Goal: Task Accomplishment & Management: Manage account settings

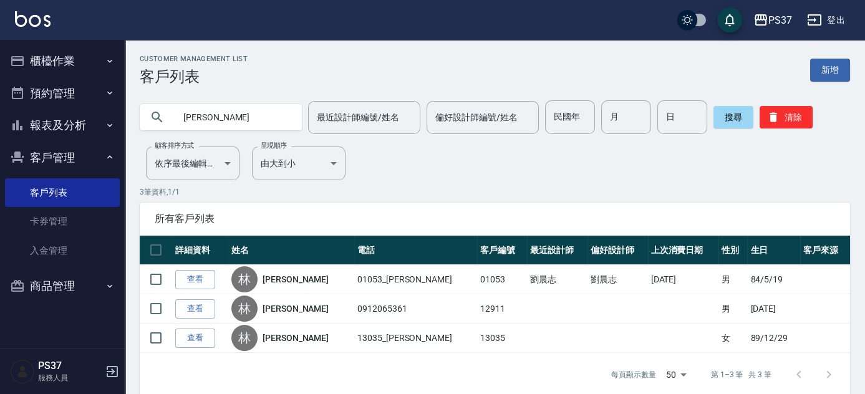
click at [569, 182] on div "Customer Management List 客戶列表 新增 [PERSON_NAME] 最近設計師編號/姓名 最近設計師編號/姓名 偏好設計師編號/姓名…" at bounding box center [495, 226] width 741 height 342
click at [57, 64] on button "櫃檯作業" at bounding box center [62, 61] width 115 height 32
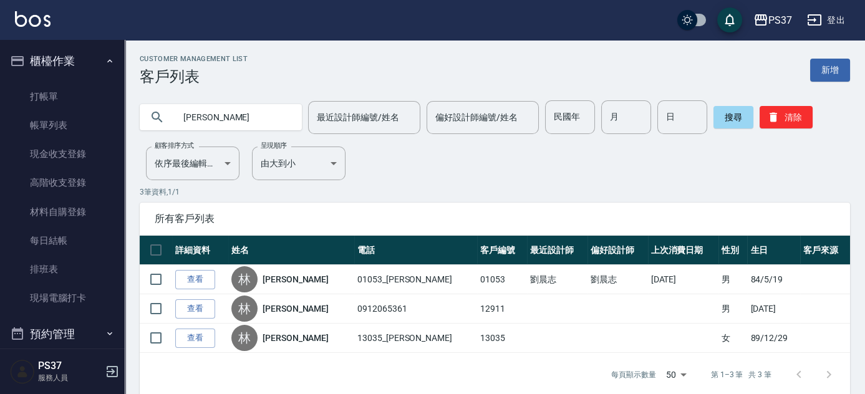
click at [215, 119] on input "[PERSON_NAME]" at bounding box center [233, 117] width 117 height 34
click at [787, 115] on button "清除" at bounding box center [786, 117] width 53 height 22
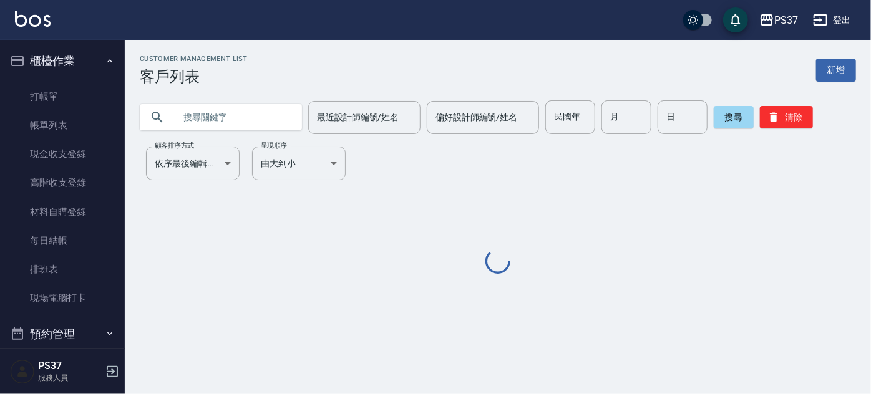
click at [263, 120] on input "text" at bounding box center [233, 117] width 117 height 34
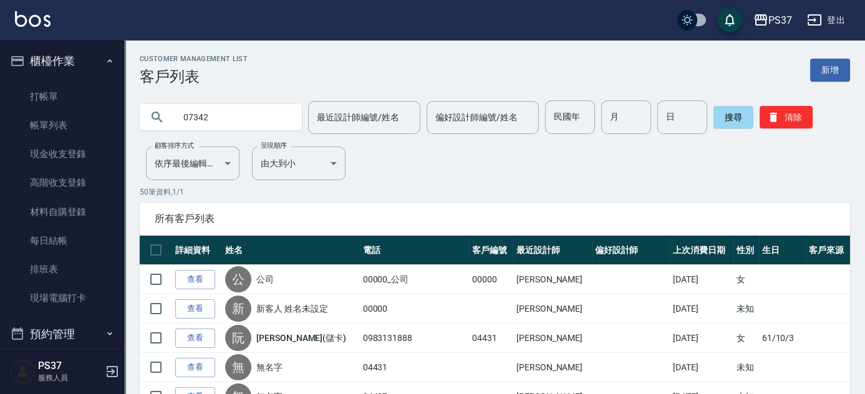
type input "07342"
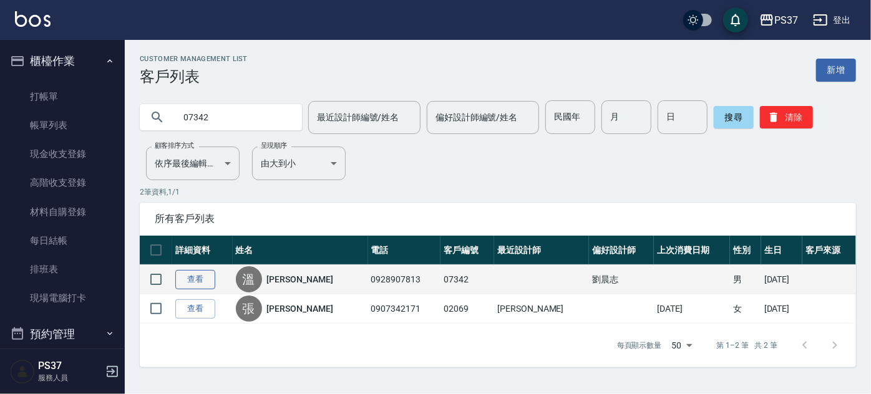
click at [193, 282] on link "查看" at bounding box center [195, 279] width 40 height 19
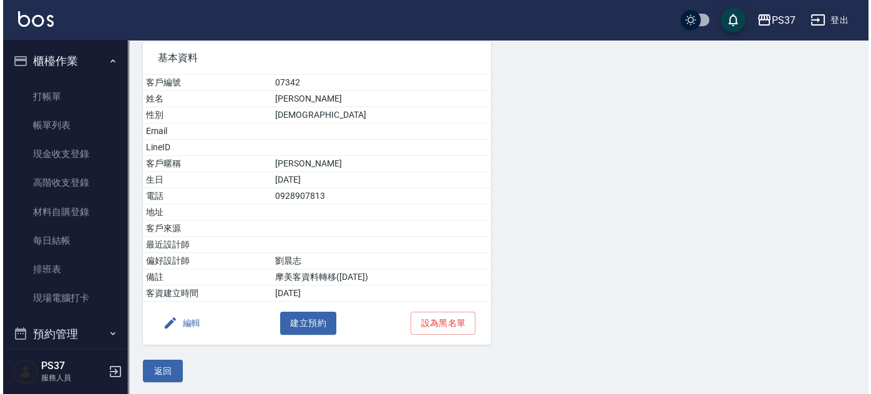
scroll to position [95, 0]
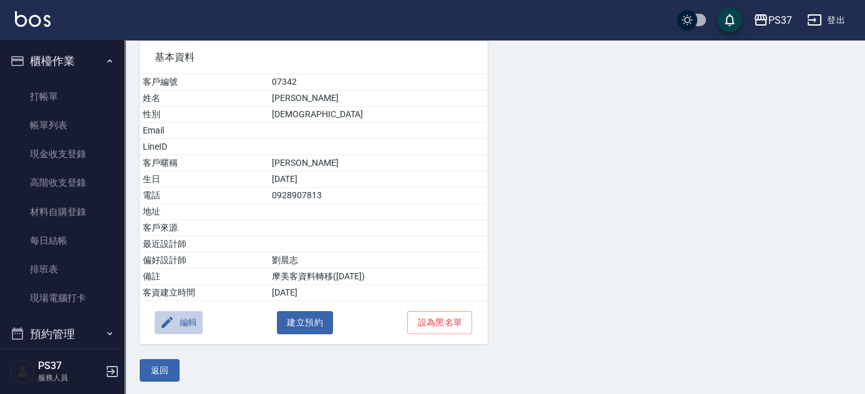
click at [176, 324] on button "編輯" at bounding box center [179, 322] width 48 height 23
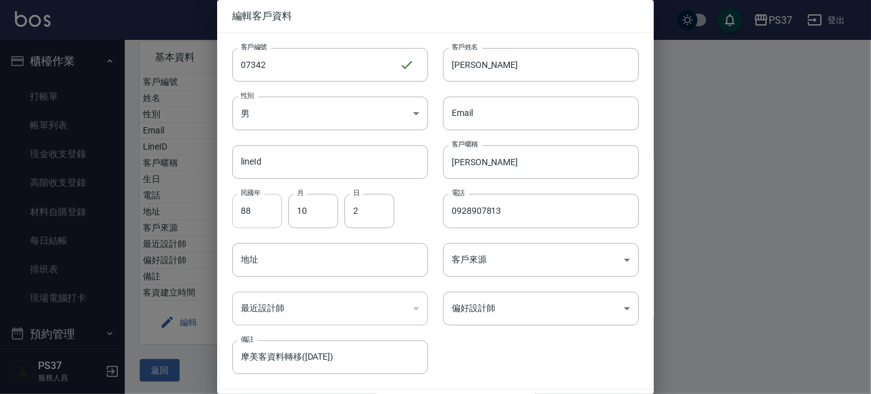
click at [258, 211] on input "88" at bounding box center [257, 211] width 50 height 34
click at [296, 216] on input "10" at bounding box center [313, 211] width 50 height 34
click at [389, 223] on input "日" at bounding box center [369, 211] width 50 height 34
click at [525, 221] on input "09289078" at bounding box center [541, 211] width 196 height 34
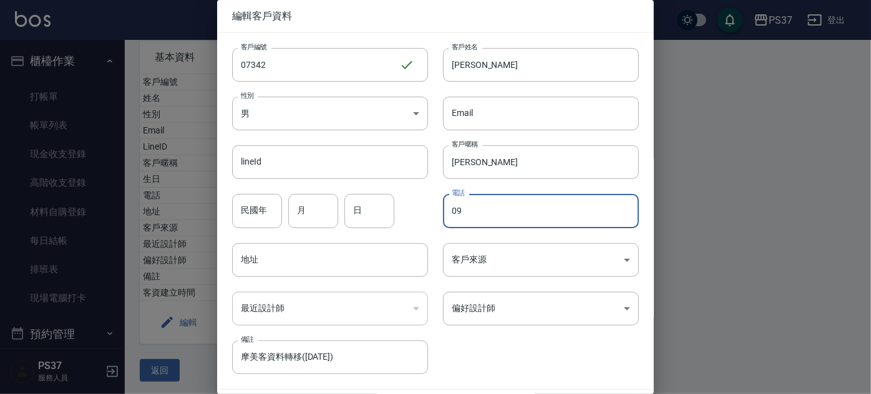
type input "0"
type input "建"
drag, startPoint x: 501, startPoint y: 173, endPoint x: 500, endPoint y: 125, distance: 48.1
click at [501, 172] on input "建" at bounding box center [541, 162] width 196 height 34
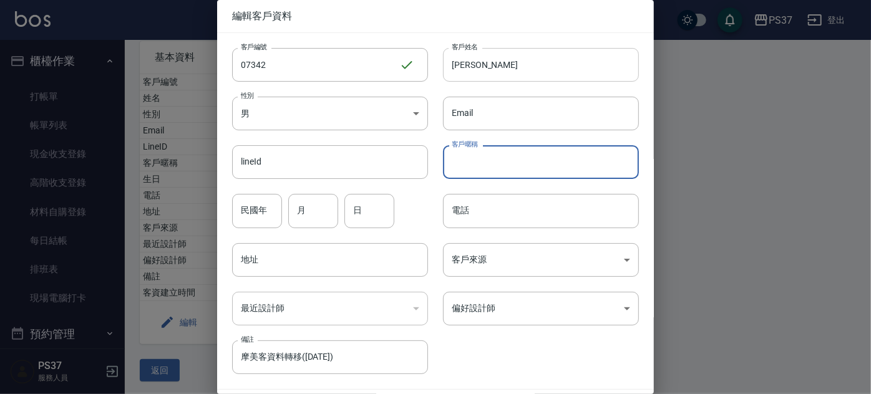
type input "溫"
click at [499, 71] on input "溫" at bounding box center [541, 65] width 196 height 34
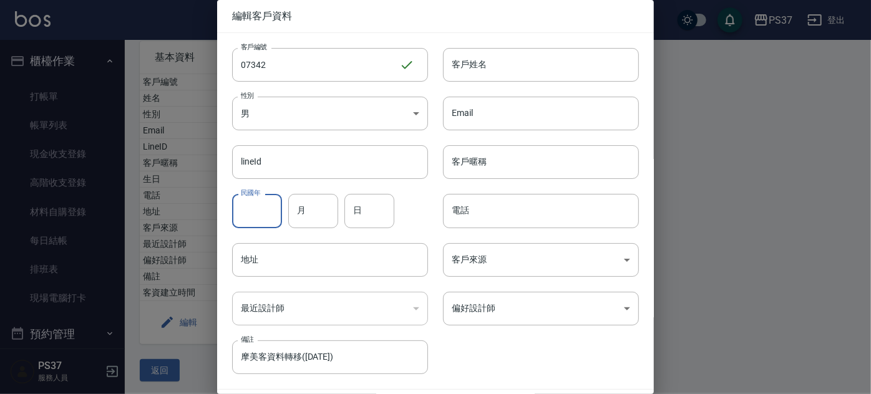
click at [260, 224] on input "民國年" at bounding box center [257, 211] width 50 height 34
type input "68"
type input "10"
type input "19"
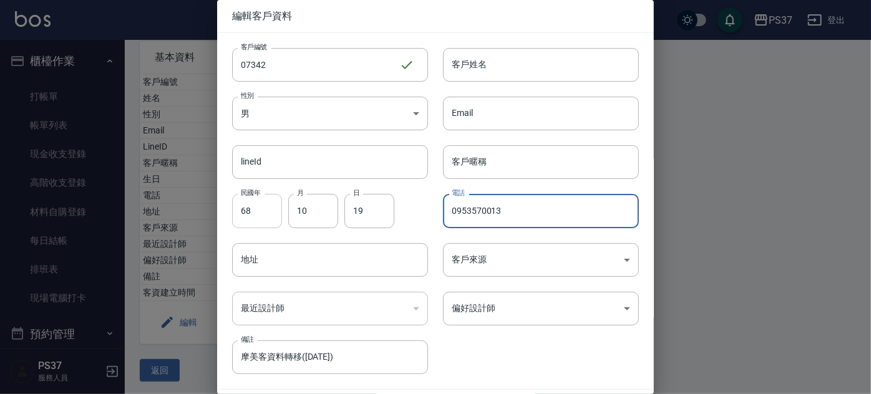
type input "0953570013"
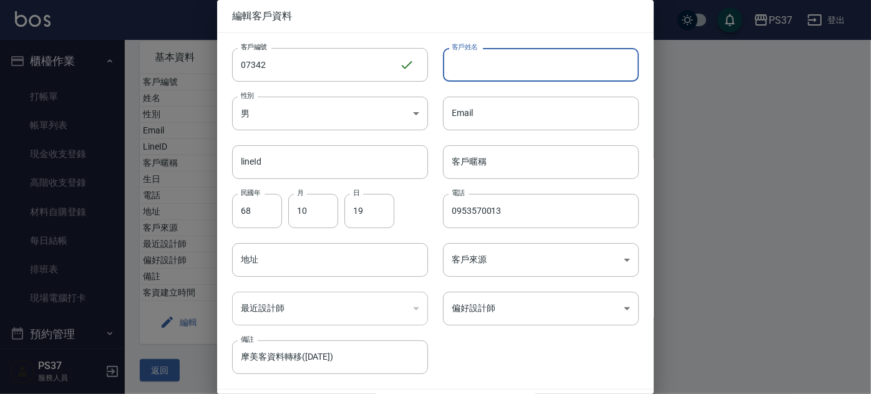
click at [515, 76] on input "客戶姓名" at bounding box center [541, 65] width 196 height 34
click at [484, 74] on input "吳" at bounding box center [541, 65] width 196 height 34
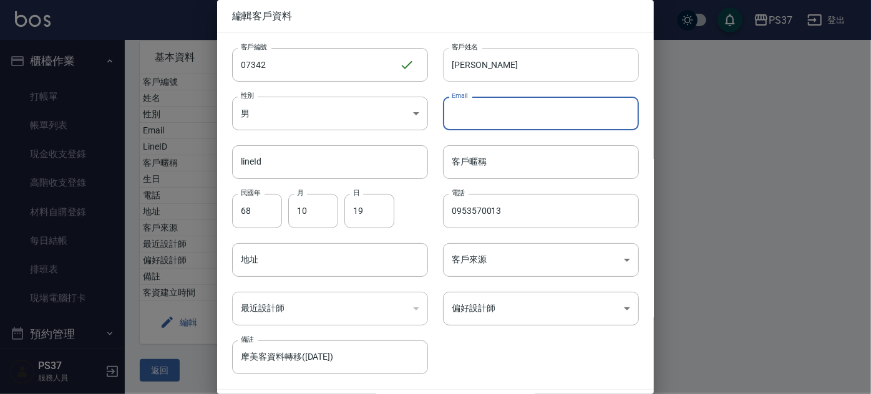
click at [477, 74] on input "[PERSON_NAME]" at bounding box center [541, 65] width 196 height 34
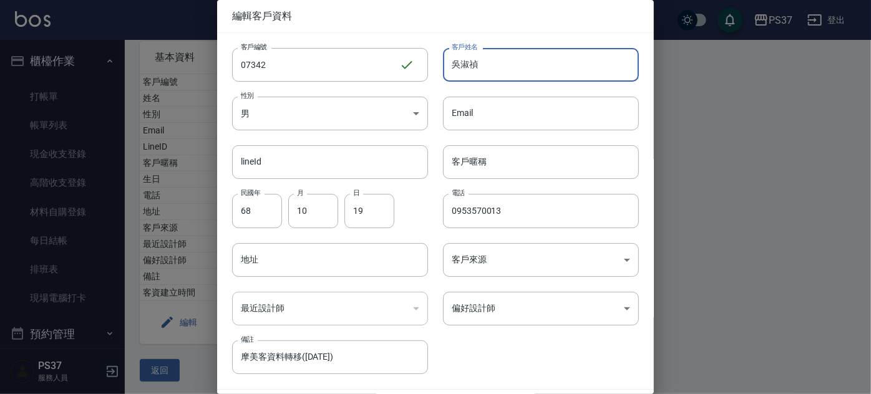
click at [481, 69] on input "吳淑禎" at bounding box center [541, 65] width 196 height 34
drag, startPoint x: 458, startPoint y: 66, endPoint x: 477, endPoint y: 67, distance: 18.8
click at [477, 67] on input "吳淑禎" at bounding box center [541, 65] width 196 height 34
type input "吳淑禎"
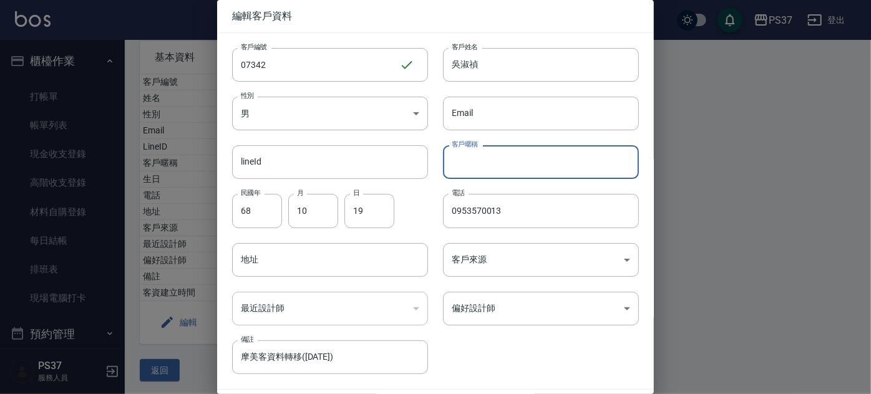
click at [487, 162] on input "客戶暱稱" at bounding box center [541, 162] width 196 height 34
paste input "[PERSON_NAME]"
type input "[PERSON_NAME]"
click at [499, 310] on body "PS37 登出 櫃檯作業 打帳單 帳單列表 現金收支登錄 高階收支登錄 材料自購登錄 每日結帳 排班表 現場電腦打卡 預約管理 預約管理 單日預約紀錄 單週預…" at bounding box center [435, 151] width 871 height 492
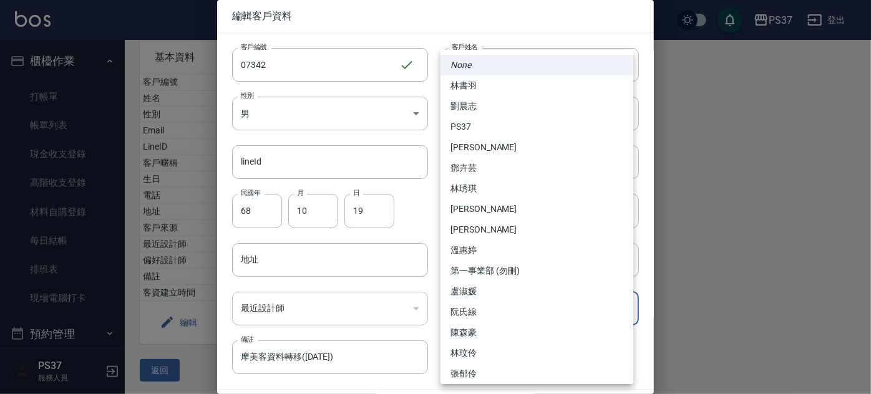
click at [492, 235] on li "[PERSON_NAME]" at bounding box center [537, 230] width 193 height 21
type input "d54bc485-3cd9-420b-ac0b-faf6e011c23e"
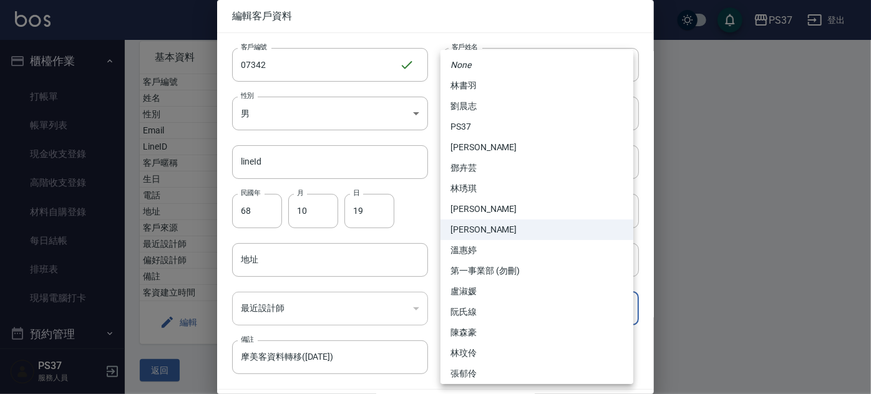
click at [510, 307] on body "PS37 登出 櫃檯作業 打帳單 帳單列表 現金收支登錄 高階收支登錄 材料自購登錄 每日結帳 排班表 現場電腦打卡 預約管理 預約管理 單日預約紀錄 單週預…" at bounding box center [435, 151] width 871 height 492
click at [482, 234] on li "[PERSON_NAME]" at bounding box center [537, 230] width 193 height 21
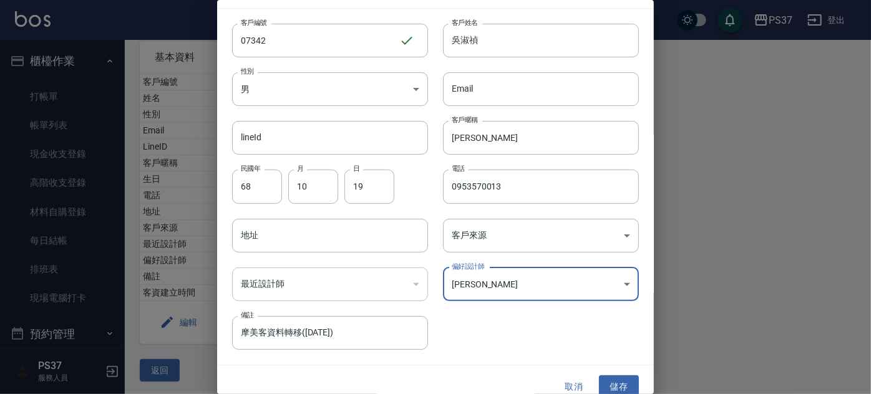
scroll to position [37, 0]
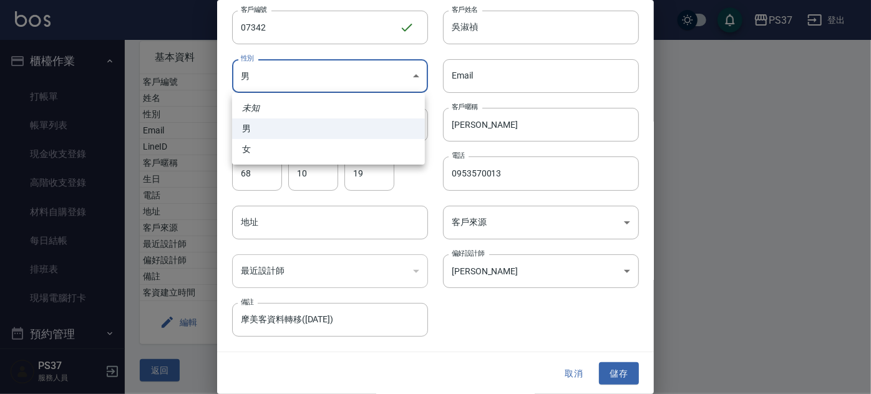
click at [358, 76] on body "PS37 登出 櫃檯作業 打帳單 帳單列表 現金收支登錄 高階收支登錄 材料自購登錄 每日結帳 排班表 現場電腦打卡 預約管理 預約管理 單日預約紀錄 單週預…" at bounding box center [435, 151] width 871 height 492
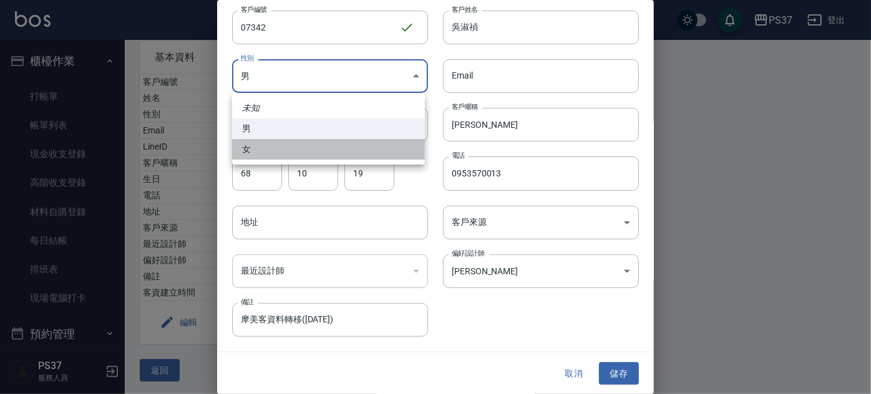
click at [323, 155] on li "女" at bounding box center [328, 149] width 193 height 21
type input "[DEMOGRAPHIC_DATA]"
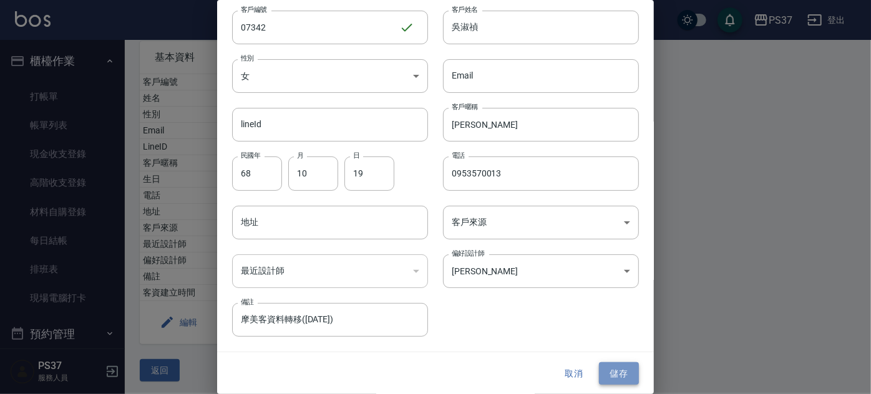
click at [625, 374] on button "儲存" at bounding box center [619, 374] width 40 height 23
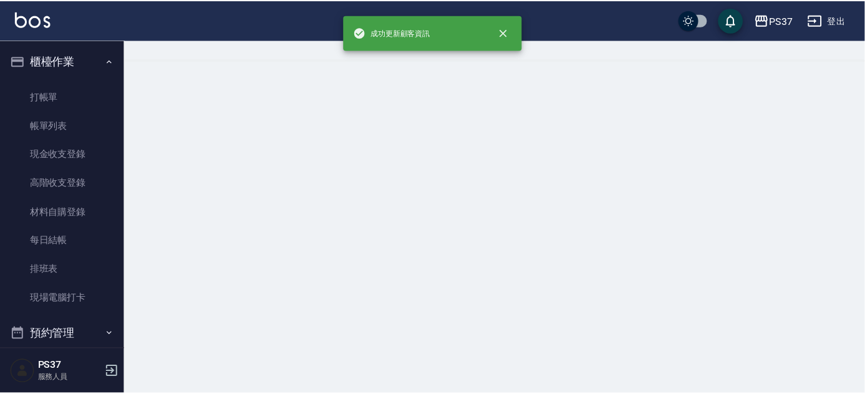
scroll to position [0, 0]
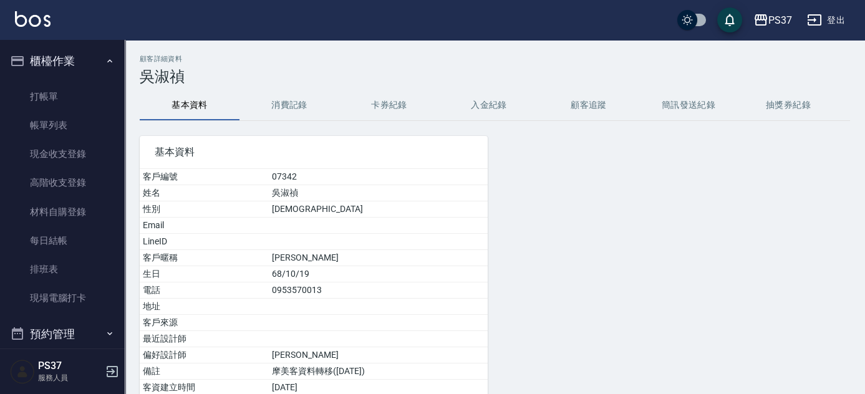
click at [83, 61] on button "櫃檯作業" at bounding box center [62, 61] width 115 height 32
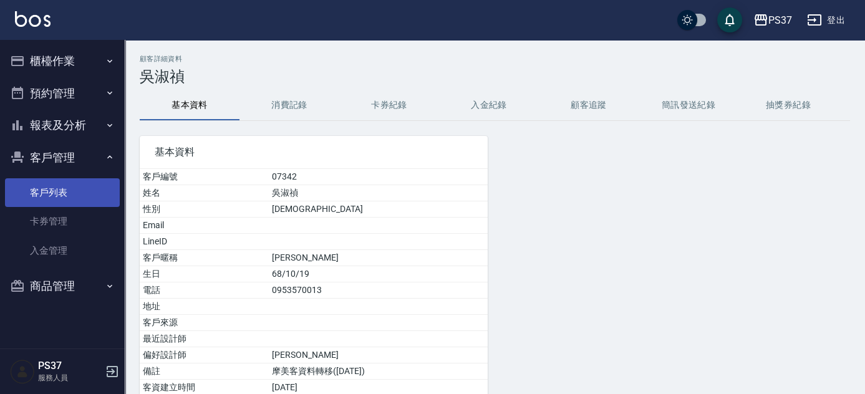
click at [63, 187] on link "客戶列表" at bounding box center [62, 192] width 115 height 29
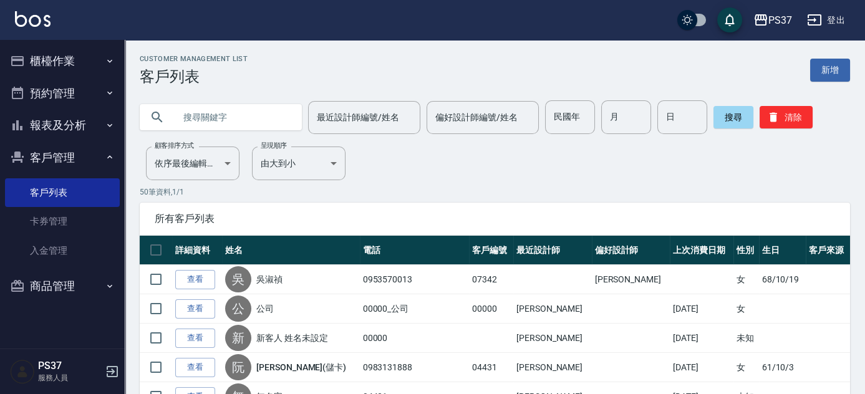
click at [58, 129] on button "報表及分析" at bounding box center [62, 125] width 115 height 32
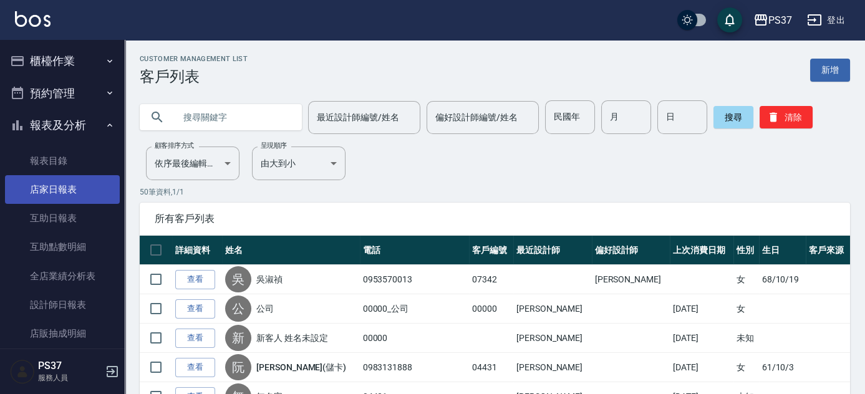
click at [46, 185] on link "店家日報表" at bounding box center [62, 189] width 115 height 29
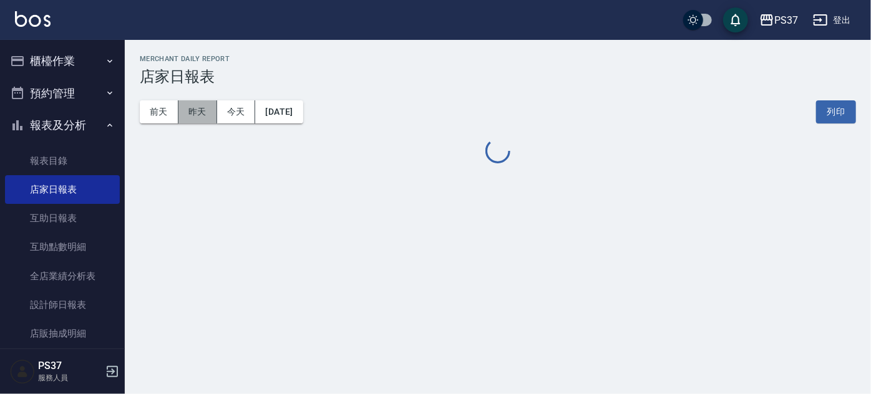
click at [215, 117] on button "昨天" at bounding box center [197, 111] width 39 height 23
click at [206, 116] on button "昨天" at bounding box center [197, 111] width 39 height 23
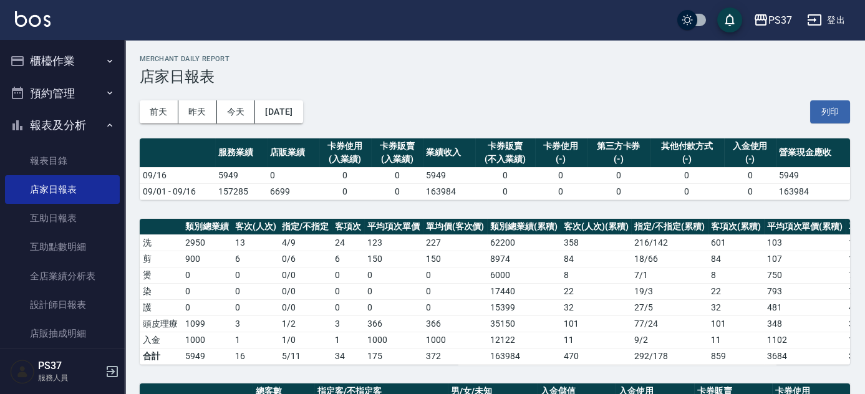
click at [396, 88] on div "[DATE] [DATE] [DATE] [DATE] 列印" at bounding box center [495, 111] width 711 height 53
click at [531, 99] on div "[DATE] [DATE] [DATE] [DATE] 列印" at bounding box center [495, 111] width 711 height 53
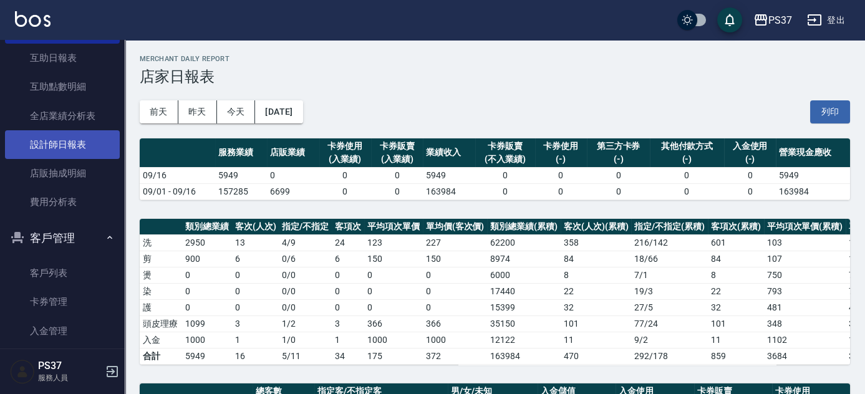
scroll to position [209, 0]
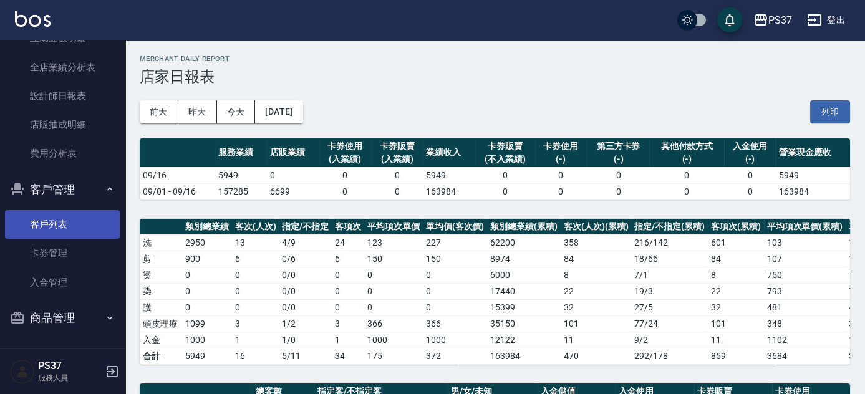
click at [44, 223] on link "客戶列表" at bounding box center [62, 224] width 115 height 29
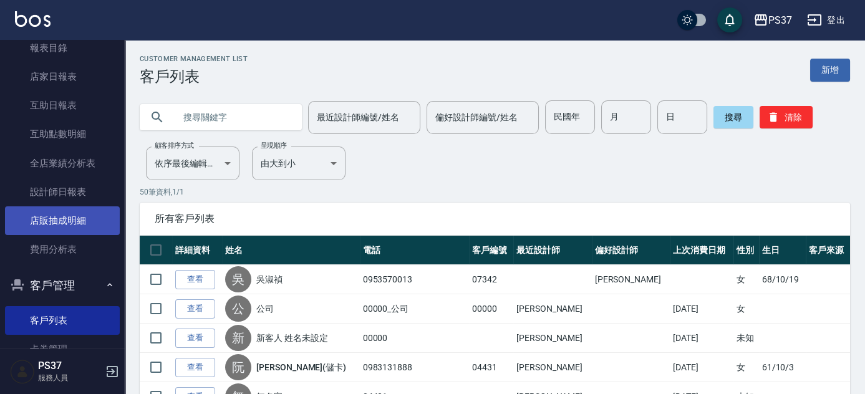
scroll to position [113, 0]
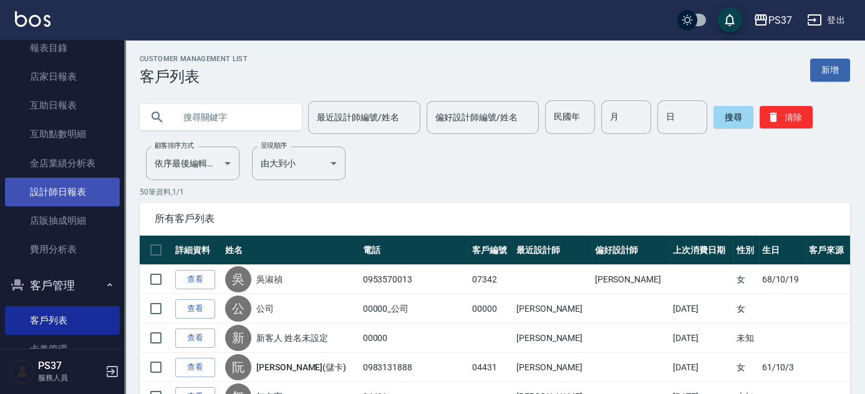
click at [70, 193] on link "設計師日報表" at bounding box center [62, 192] width 115 height 29
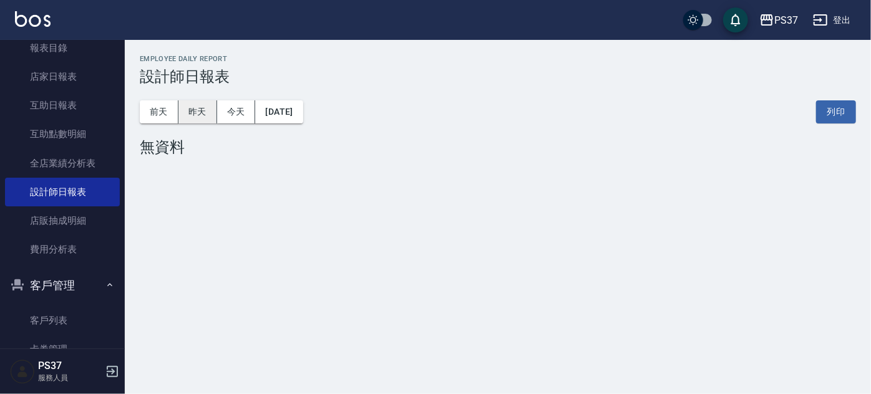
click at [203, 107] on button "昨天" at bounding box center [197, 111] width 39 height 23
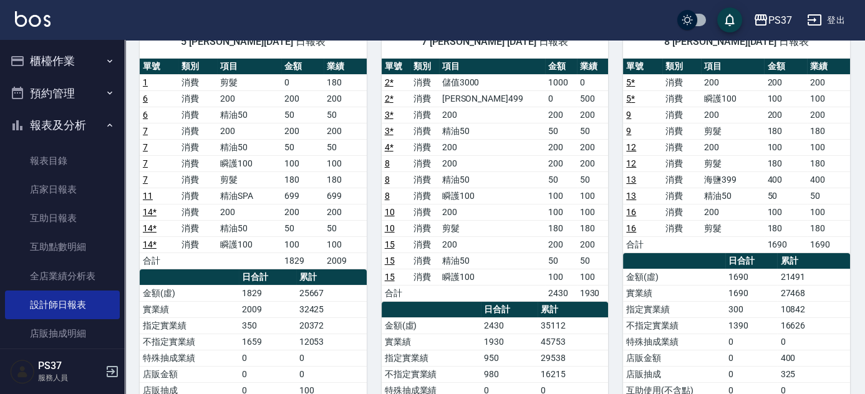
click at [61, 130] on button "報表及分析" at bounding box center [62, 125] width 115 height 32
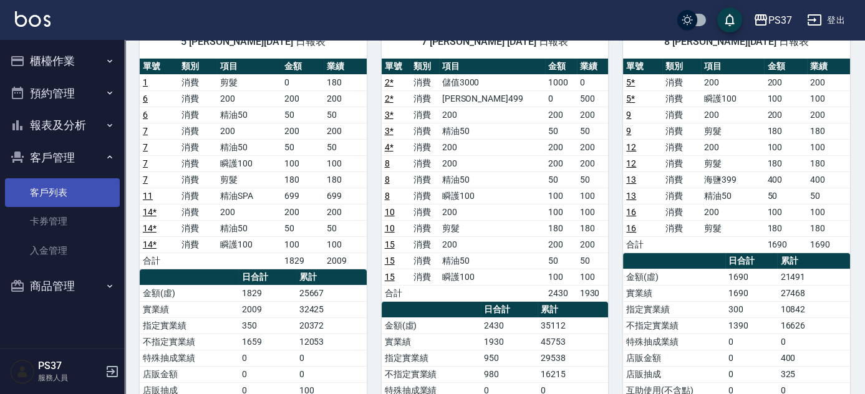
click at [72, 202] on link "客戶列表" at bounding box center [62, 192] width 115 height 29
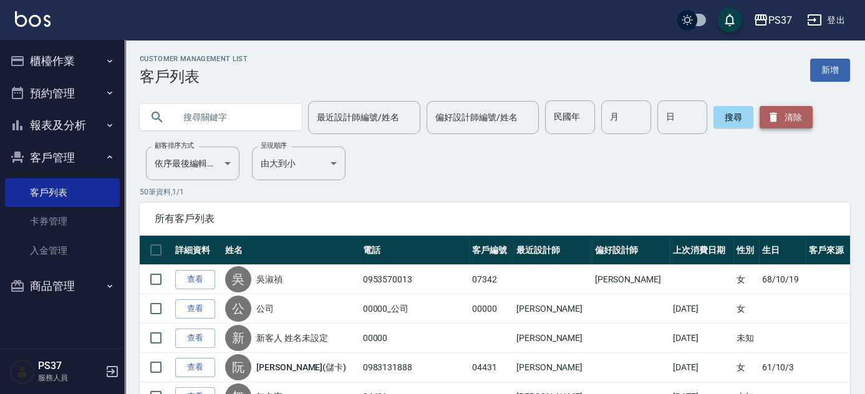
click at [787, 112] on button "清除" at bounding box center [786, 117] width 53 height 22
click at [268, 122] on input "text" at bounding box center [233, 117] width 117 height 34
click at [569, 128] on input "民國年" at bounding box center [570, 117] width 50 height 34
type input "85"
type input "07"
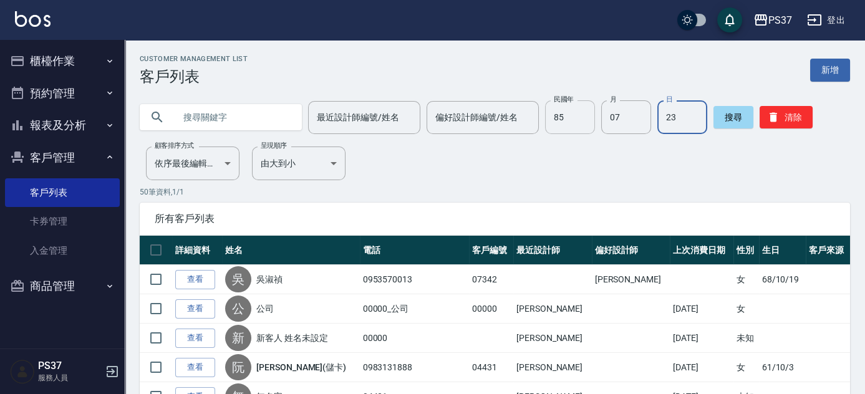
type input "23"
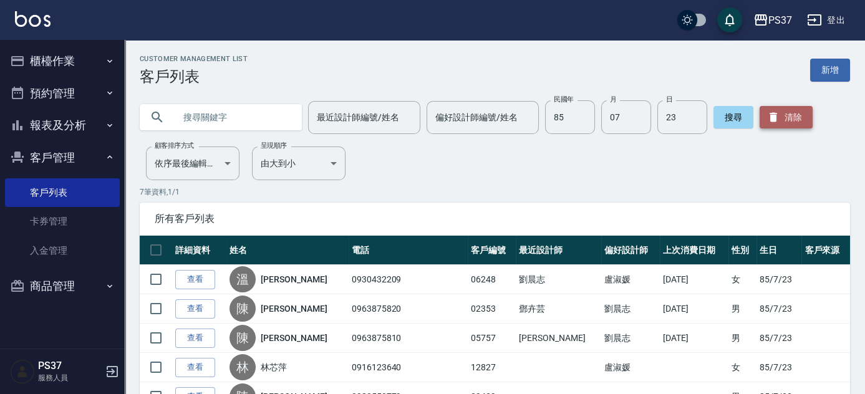
click at [797, 124] on button "清除" at bounding box center [786, 117] width 53 height 22
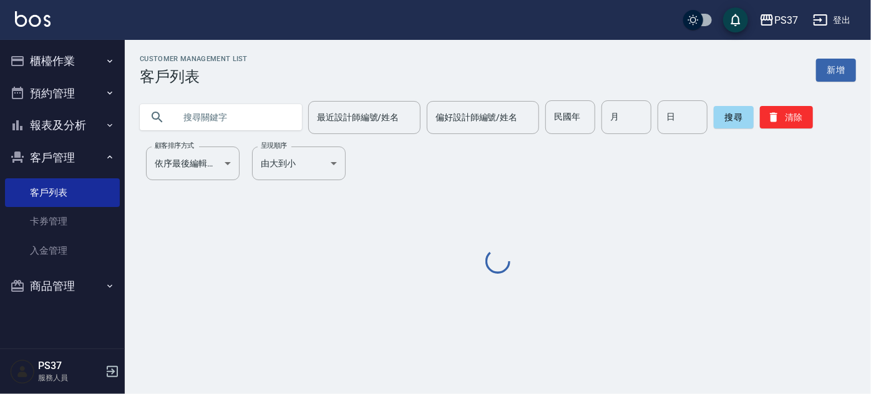
click at [575, 110] on input "民國年" at bounding box center [570, 117] width 50 height 34
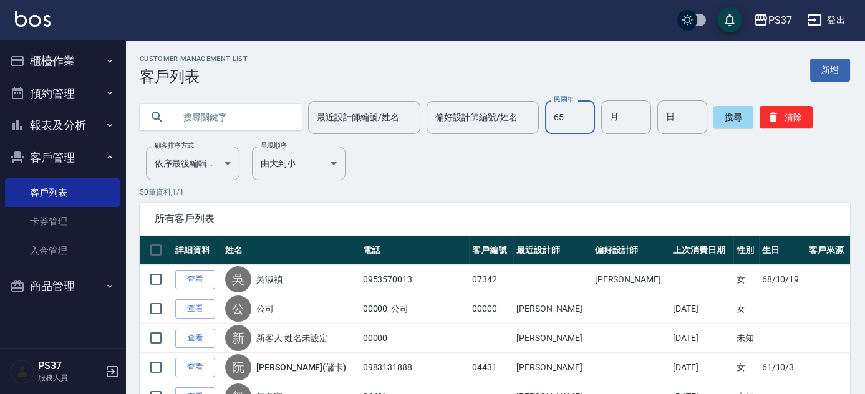
type input "65"
type input "11"
type input "27"
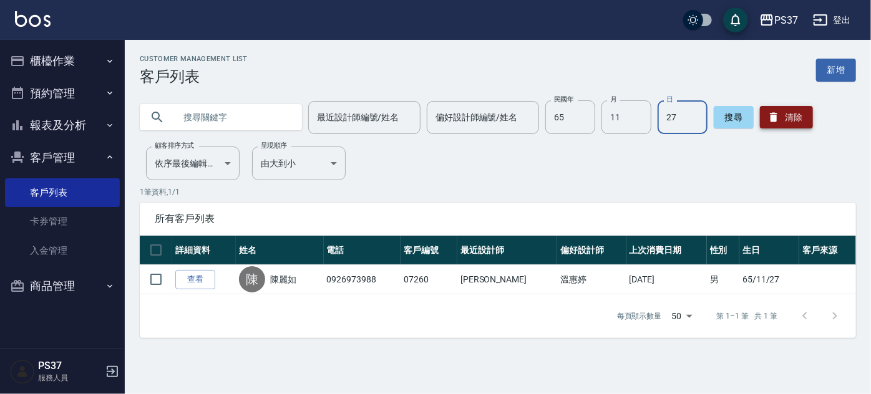
click at [795, 128] on button "清除" at bounding box center [786, 117] width 53 height 22
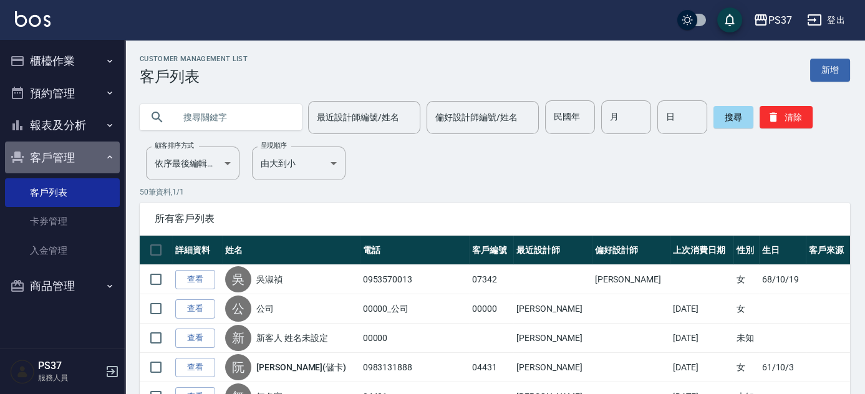
click at [58, 165] on button "客戶管理" at bounding box center [62, 158] width 115 height 32
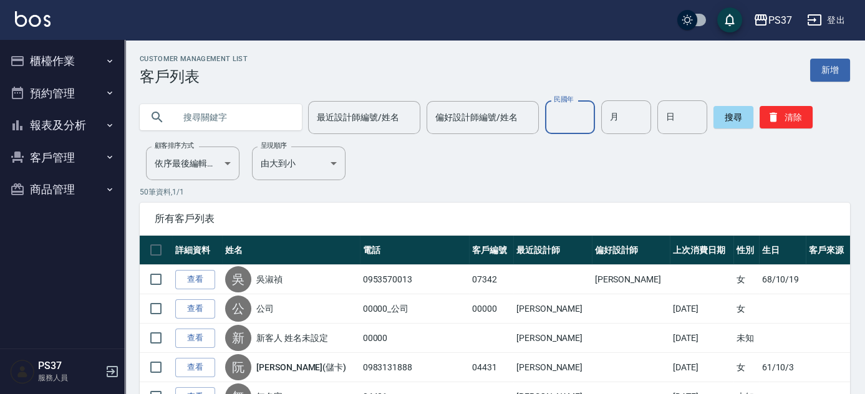
click at [573, 126] on input "民國年" at bounding box center [570, 117] width 50 height 34
type input "80"
type input "05"
type input "04"
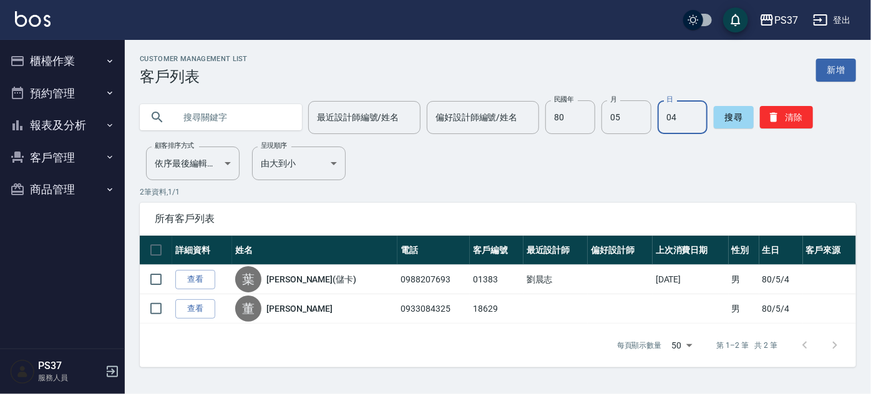
click at [81, 57] on button "櫃檯作業" at bounding box center [62, 61] width 115 height 32
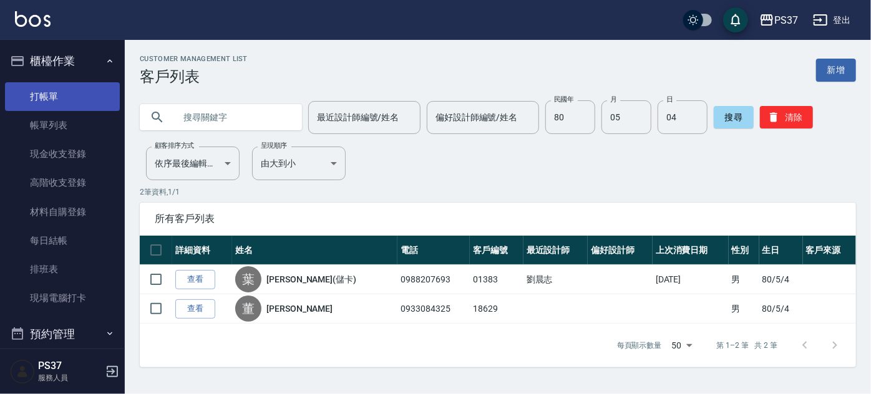
click at [77, 87] on link "打帳單" at bounding box center [62, 96] width 115 height 29
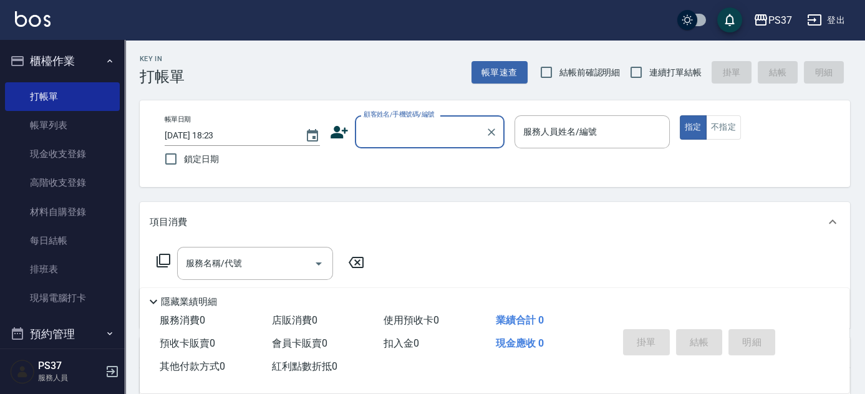
click at [407, 131] on input "顧客姓名/手機號碼/編號" at bounding box center [421, 132] width 120 height 22
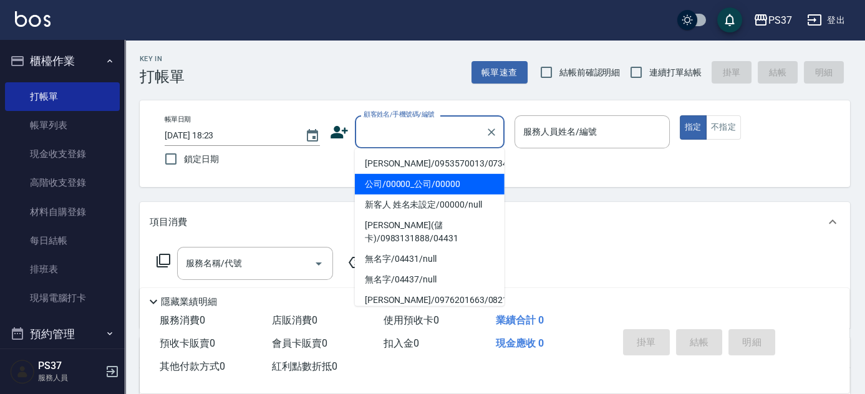
click at [417, 190] on li "公司/00000_公司/00000" at bounding box center [430, 184] width 150 height 21
type input "公司/00000_公司/00000"
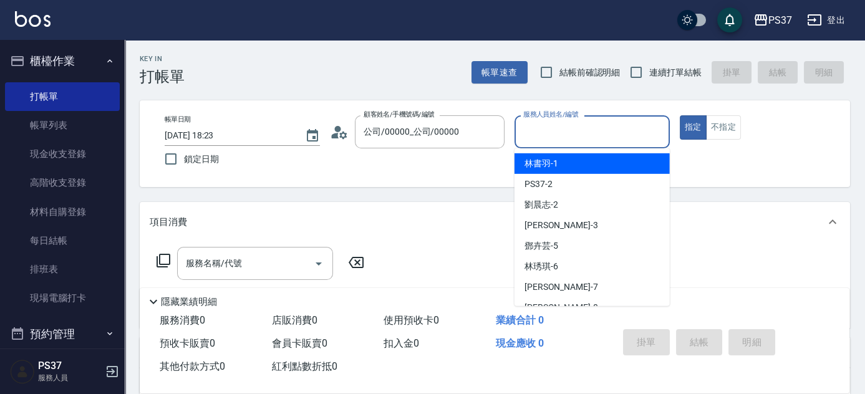
click at [545, 132] on input "服務人員姓名/編號" at bounding box center [592, 132] width 144 height 22
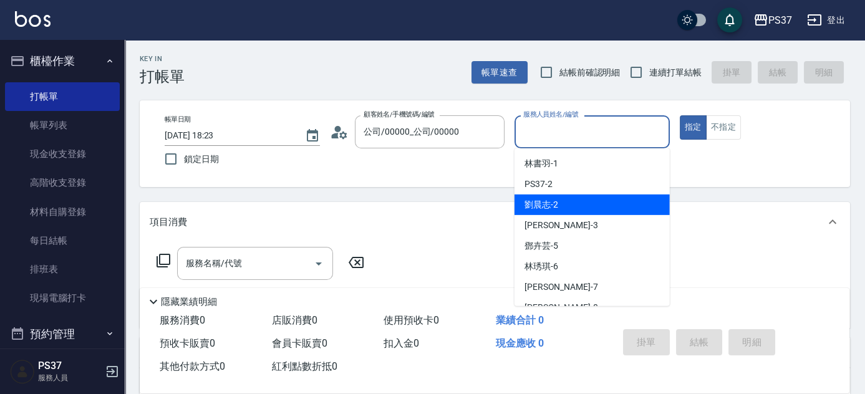
click at [563, 206] on div "[PERSON_NAME]-2" at bounding box center [592, 205] width 155 height 21
type input "劉晨志-2"
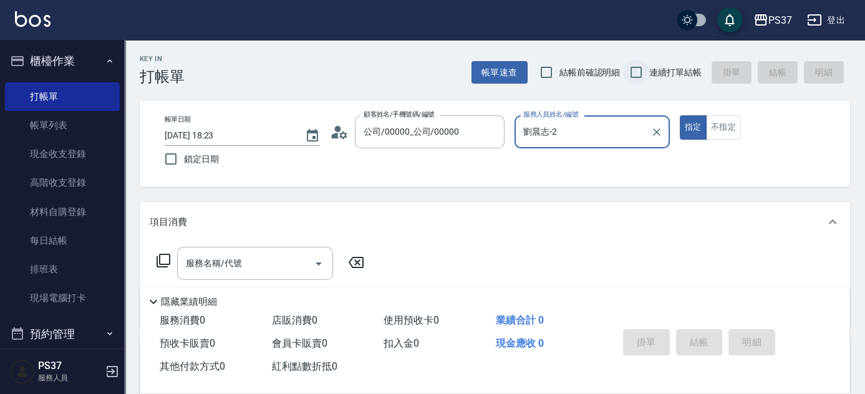
click at [630, 69] on input "連續打單結帳" at bounding box center [636, 72] width 26 height 26
checkbox input "true"
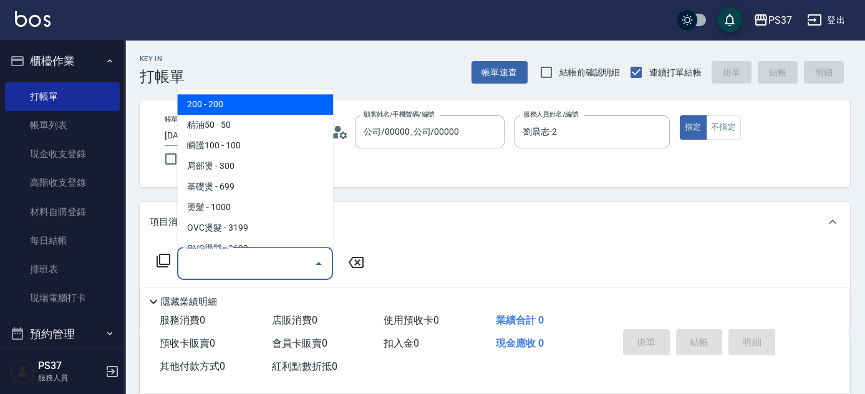
click at [236, 256] on div "服務名稱/代號 服務名稱/代號" at bounding box center [255, 263] width 156 height 33
click at [238, 106] on span "200 - 200" at bounding box center [255, 105] width 156 height 21
type input "200(111)"
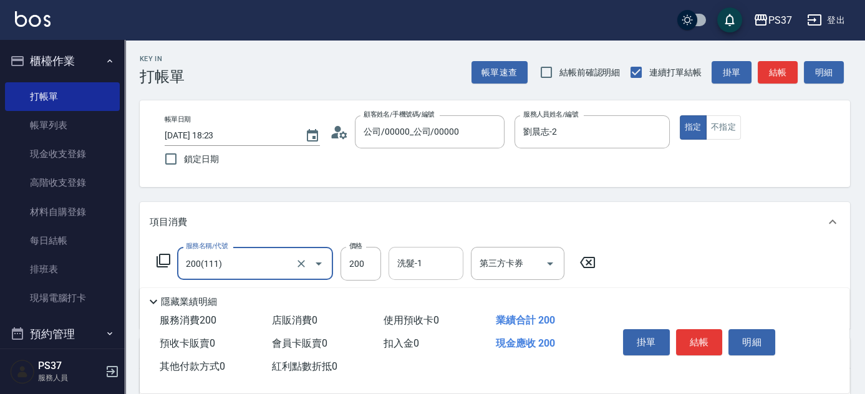
click at [436, 267] on input "洗髮-1" at bounding box center [426, 264] width 64 height 22
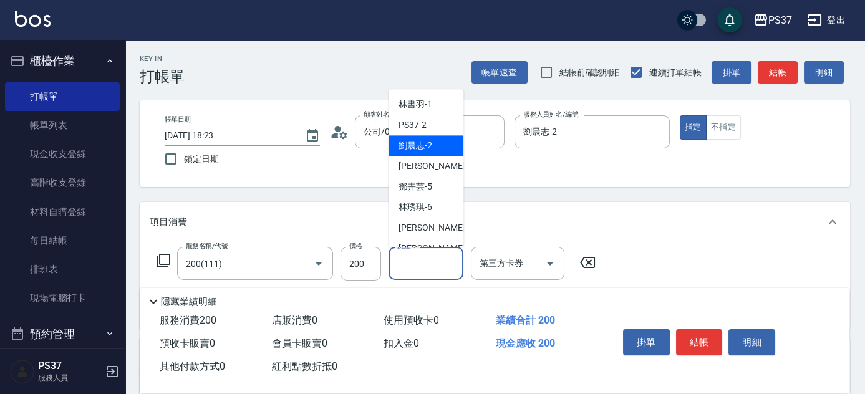
click at [438, 143] on div "[PERSON_NAME]-2" at bounding box center [426, 146] width 75 height 21
type input "劉晨志-2"
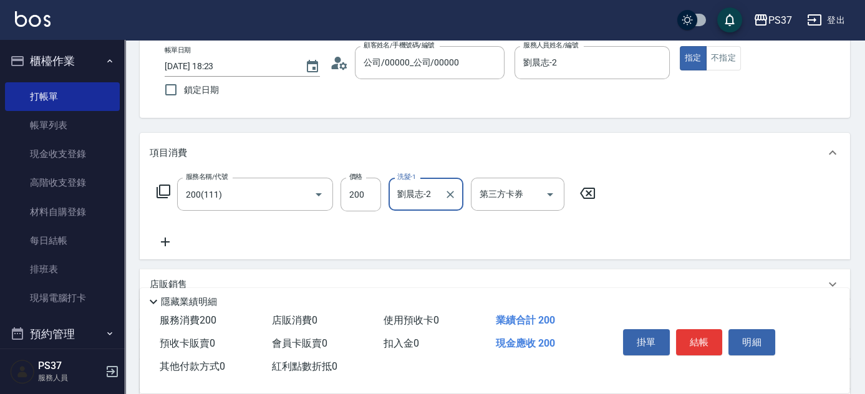
scroll to position [113, 0]
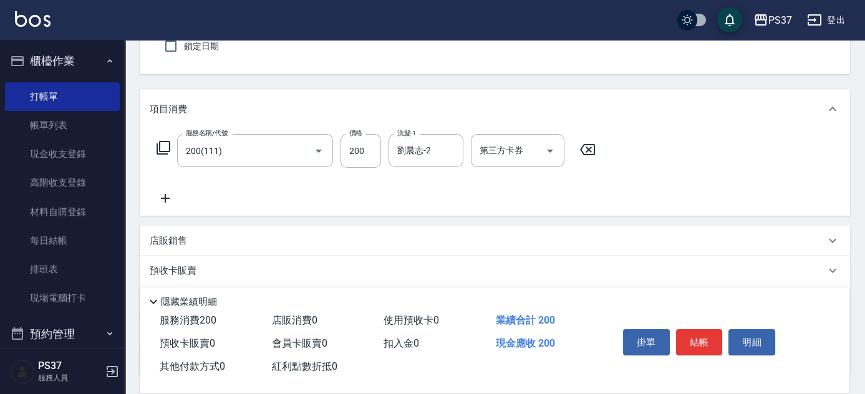
click at [170, 192] on icon at bounding box center [165, 198] width 31 height 15
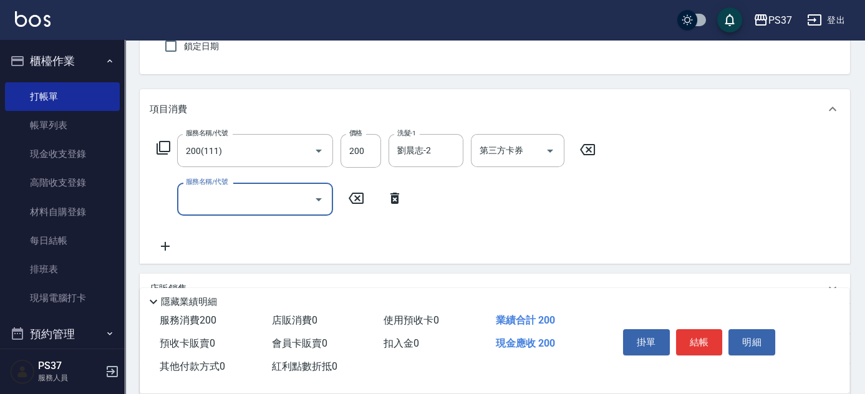
click at [220, 203] on input "服務名稱/代號" at bounding box center [246, 199] width 126 height 22
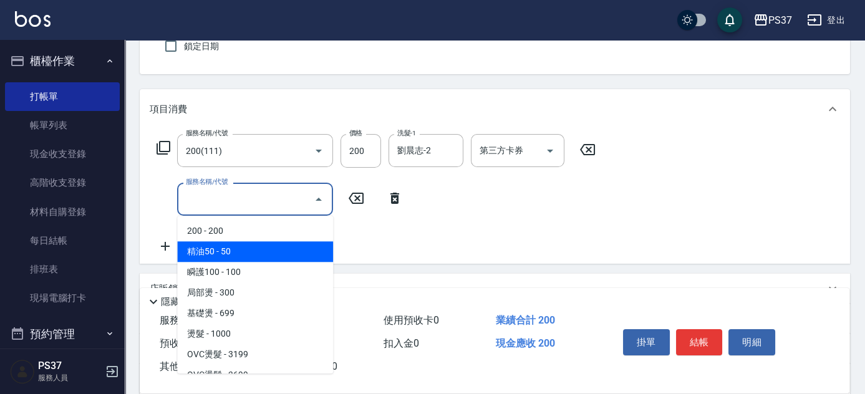
click at [258, 254] on span "精油50 - 50" at bounding box center [255, 251] width 156 height 21
type input "精油50(112)"
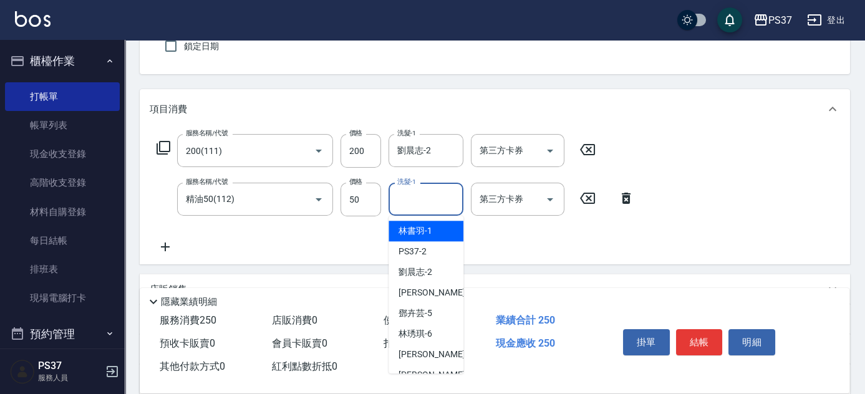
click at [434, 203] on input "洗髮-1" at bounding box center [426, 199] width 64 height 22
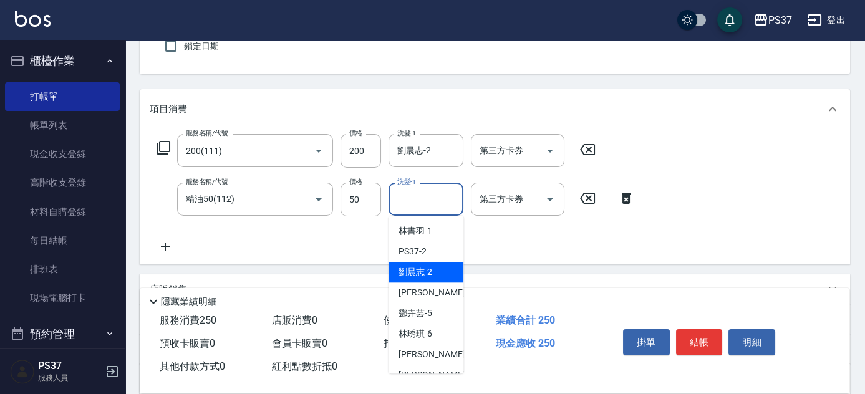
click at [431, 268] on span "[PERSON_NAME]-2" at bounding box center [416, 272] width 34 height 13
type input "劉晨志-2"
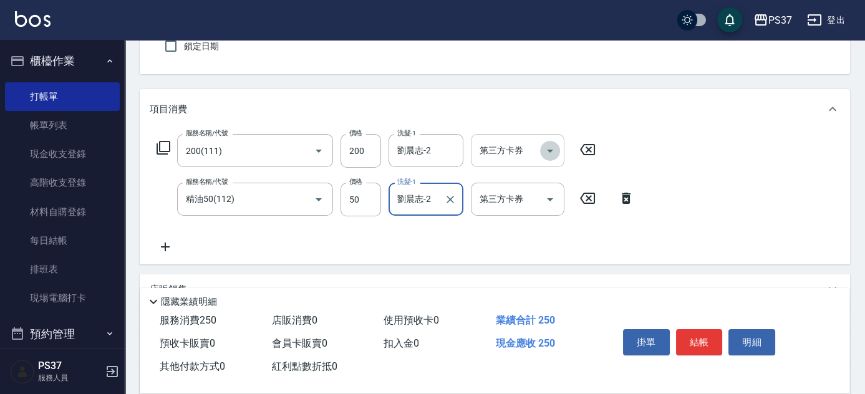
click at [555, 151] on icon "Open" at bounding box center [550, 151] width 15 height 15
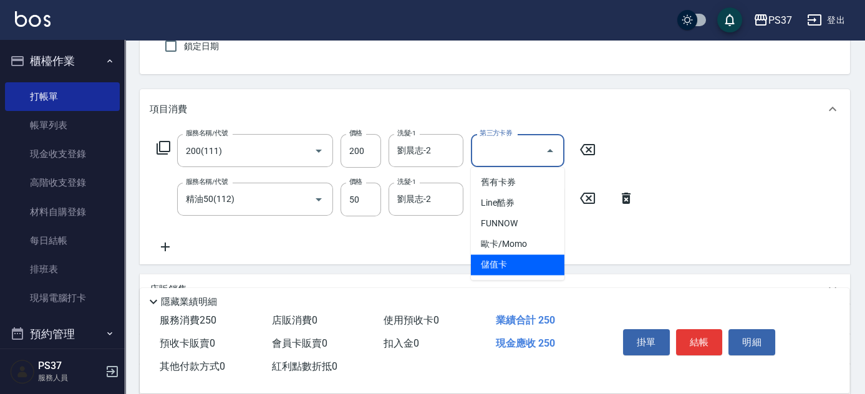
click at [530, 266] on span "儲值卡" at bounding box center [518, 265] width 94 height 21
type input "儲值卡"
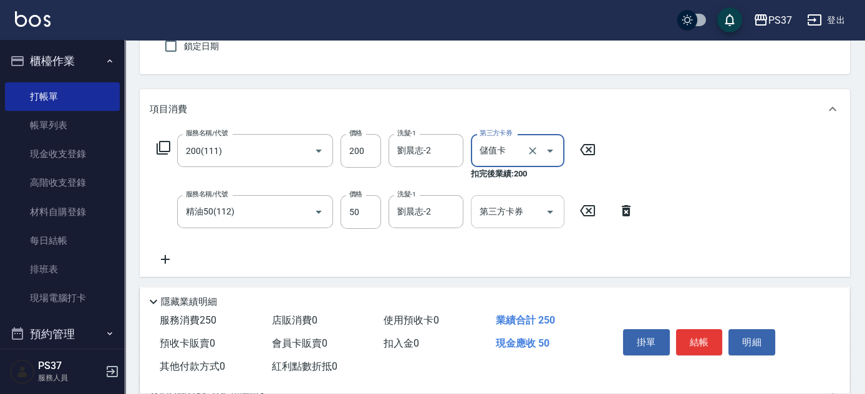
click at [549, 211] on icon "Open" at bounding box center [550, 212] width 6 height 3
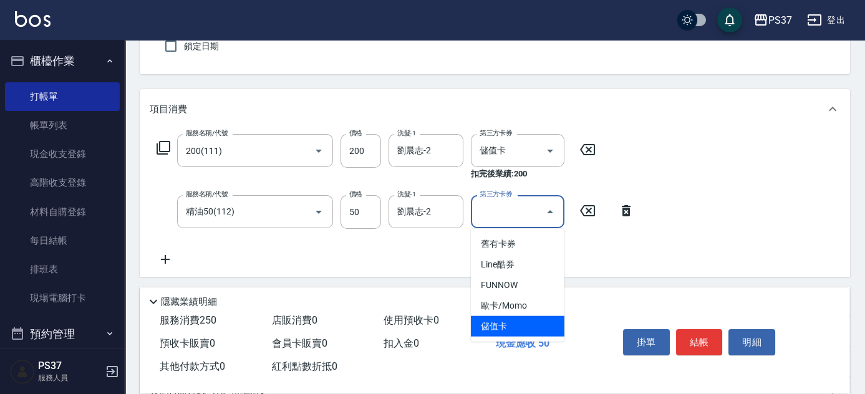
click at [525, 329] on span "儲值卡" at bounding box center [518, 326] width 94 height 21
type input "儲值卡"
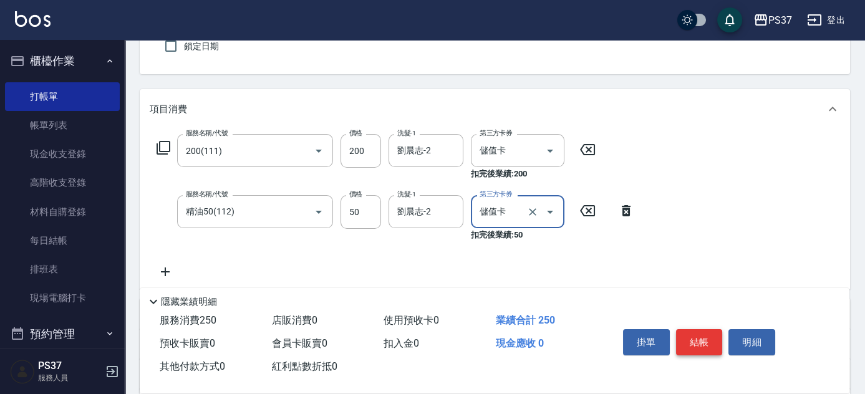
click at [697, 344] on button "結帳" at bounding box center [699, 342] width 47 height 26
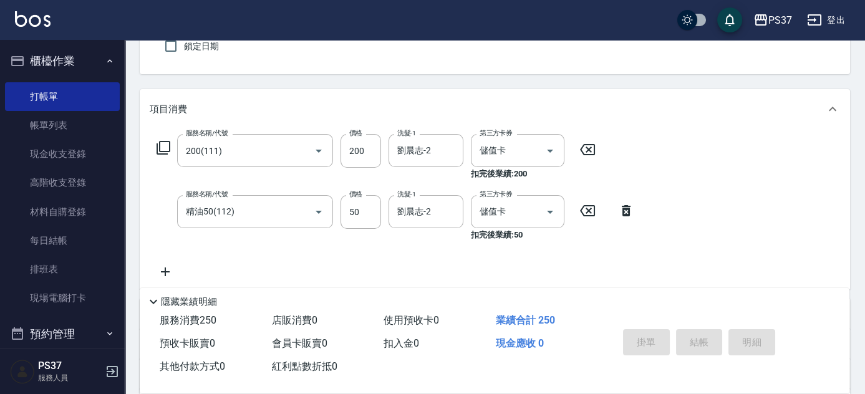
scroll to position [0, 0]
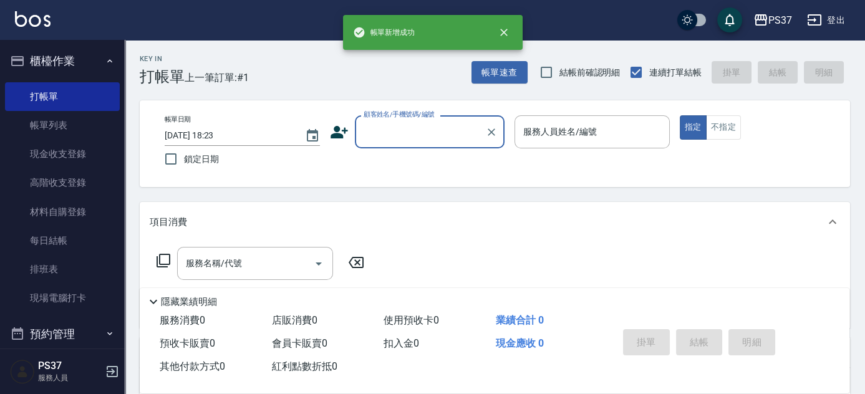
click at [402, 137] on input "顧客姓名/手機號碼/編號" at bounding box center [421, 132] width 120 height 22
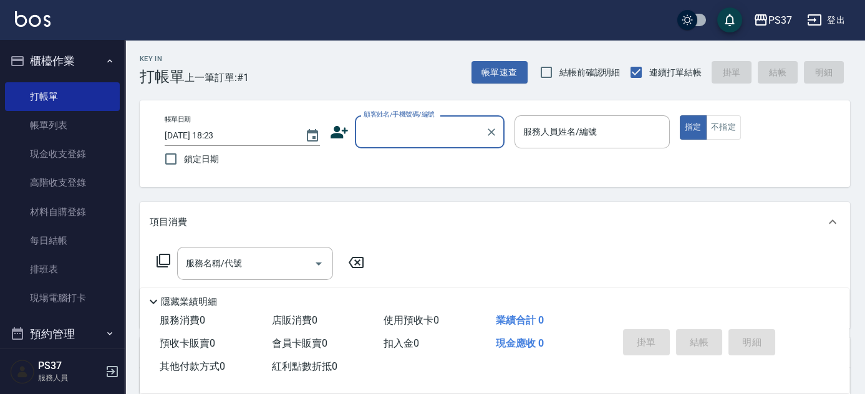
click at [416, 132] on input "顧客姓名/手機號碼/編號" at bounding box center [421, 132] width 120 height 22
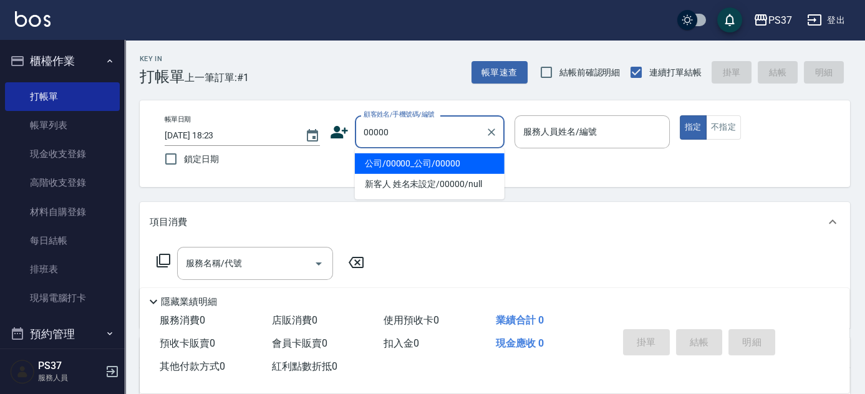
type input "公司/00000_公司/00000"
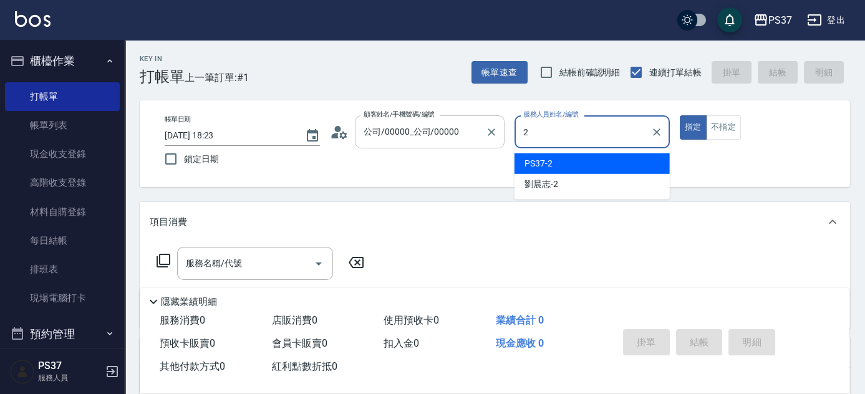
type input "PS37-2"
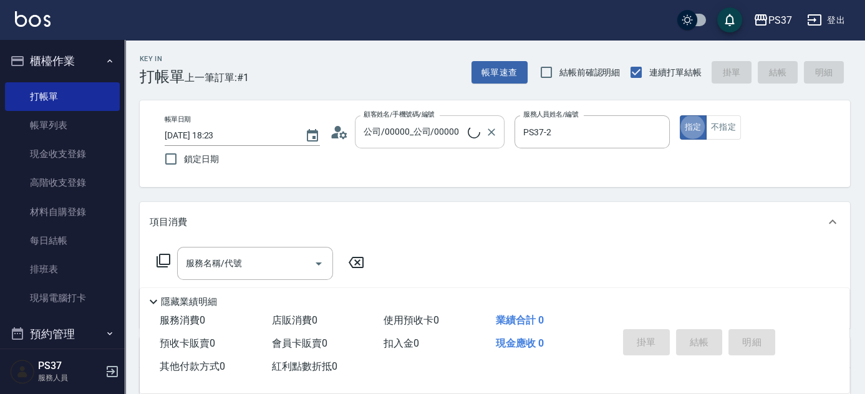
type button "true"
type input "新客人 姓名未設定/00000/null"
click at [572, 142] on input "PS37-2" at bounding box center [582, 132] width 125 height 22
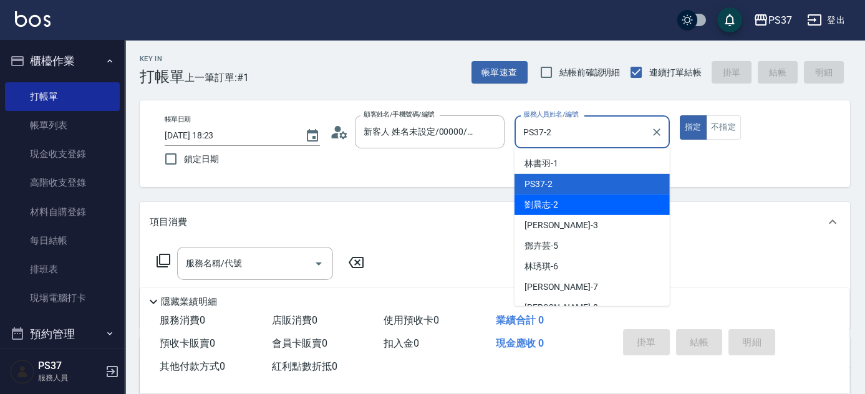
click at [585, 198] on div "[PERSON_NAME]-2" at bounding box center [592, 205] width 155 height 21
type input "劉晨志-2"
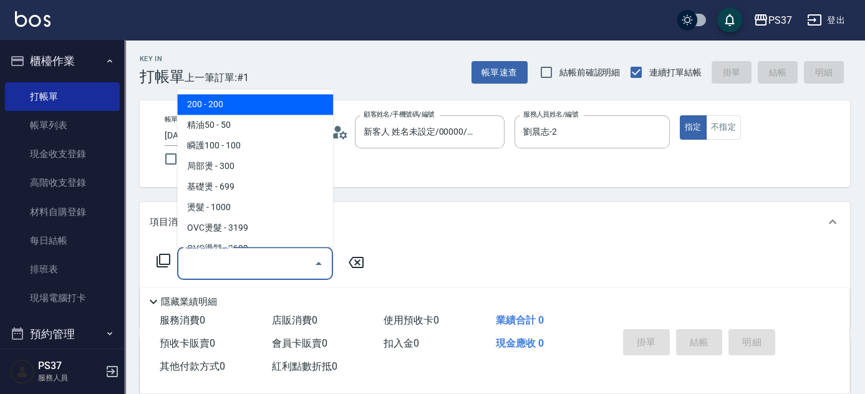
click at [256, 265] on input "服務名稱/代號" at bounding box center [246, 264] width 126 height 22
click at [290, 112] on span "200 - 200" at bounding box center [255, 105] width 156 height 21
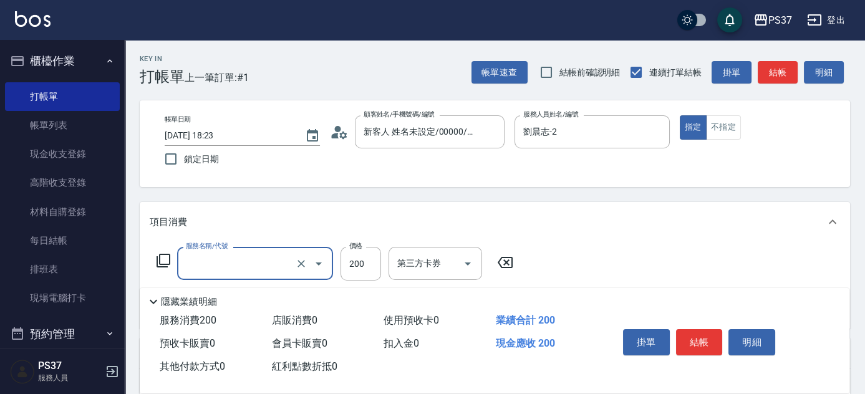
type input "200(111)"
click at [426, 257] on input "洗髮-1" at bounding box center [426, 264] width 64 height 22
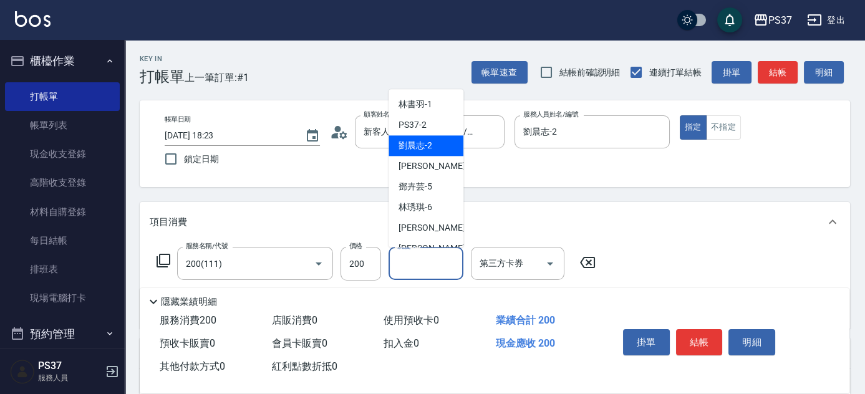
click at [439, 143] on div "[PERSON_NAME]-2" at bounding box center [426, 146] width 75 height 21
type input "劉晨志-2"
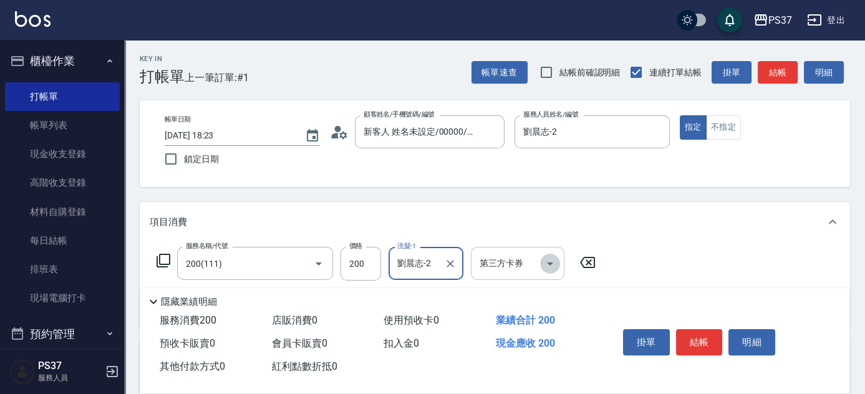
click at [548, 266] on icon "Open" at bounding box center [550, 263] width 15 height 15
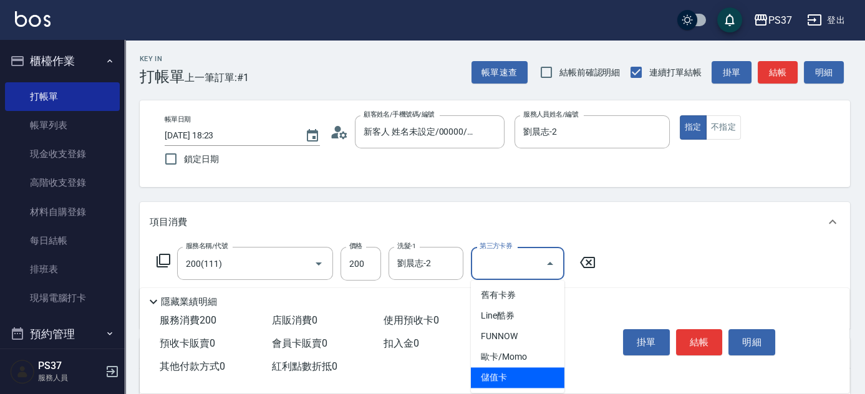
click at [529, 369] on span "儲值卡" at bounding box center [518, 378] width 94 height 21
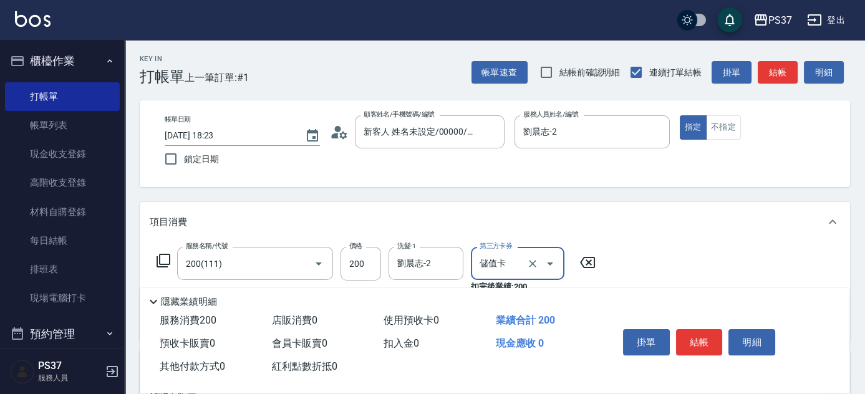
type input "儲值卡"
click at [695, 342] on button "結帳" at bounding box center [699, 342] width 47 height 26
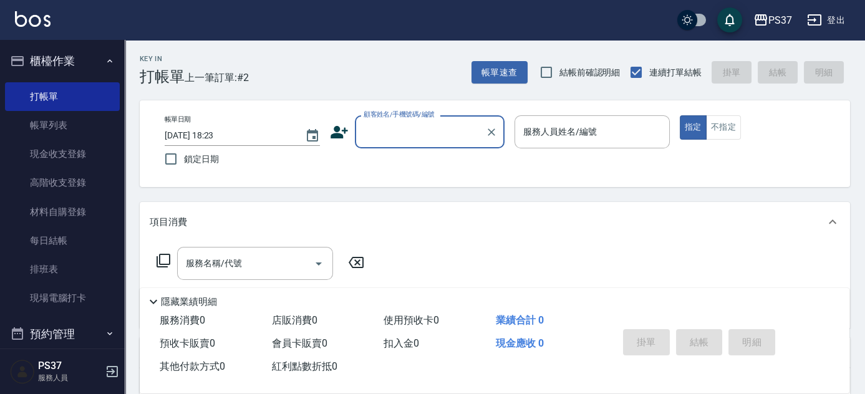
click at [426, 142] on input "顧客姓名/手機號碼/編號" at bounding box center [421, 132] width 120 height 22
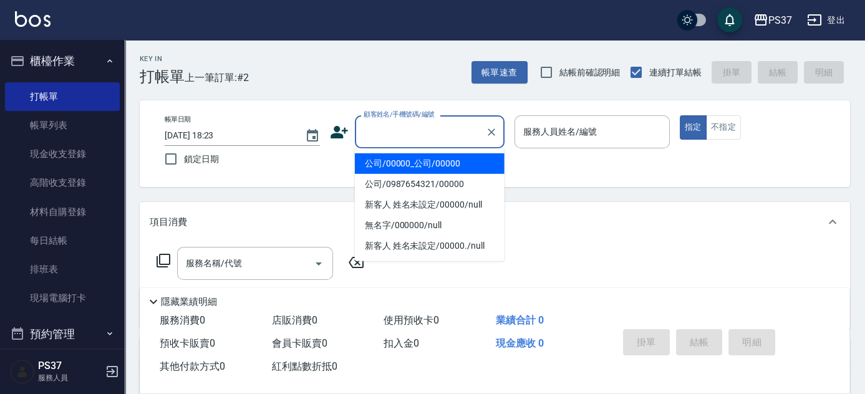
click at [439, 162] on li "公司/00000_公司/00000" at bounding box center [430, 164] width 150 height 21
type input "公司/00000_公司/00000"
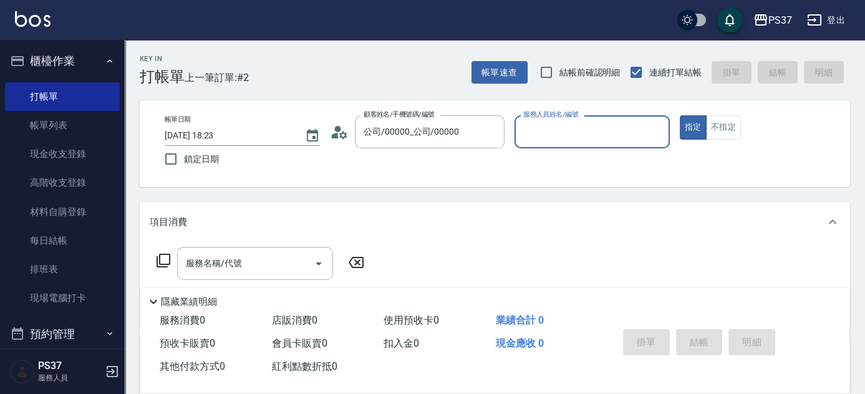
click at [563, 144] on div "服務人員姓名/編號" at bounding box center [592, 131] width 155 height 33
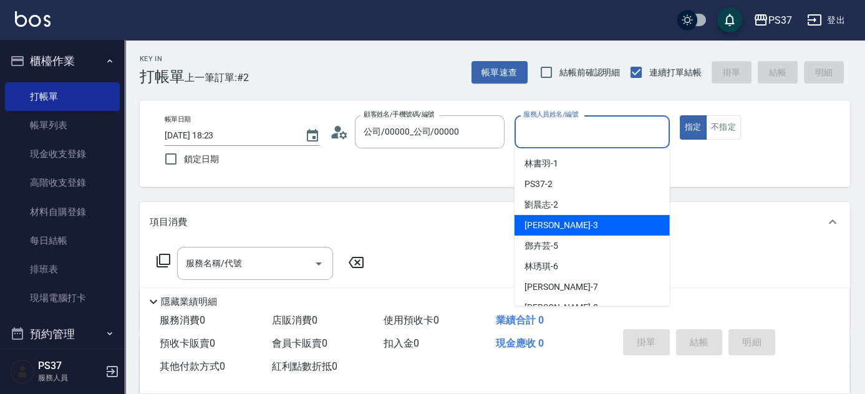
click at [588, 207] on div "[PERSON_NAME]-2" at bounding box center [592, 205] width 155 height 21
type input "劉晨志-2"
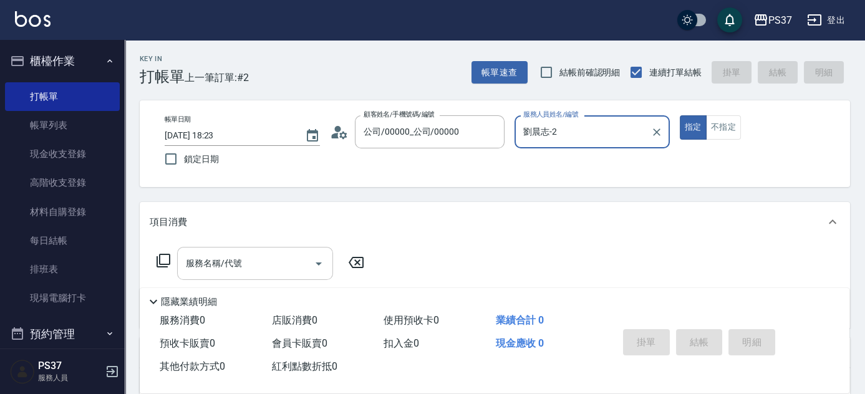
click at [231, 272] on input "服務名稱/代號" at bounding box center [246, 264] width 126 height 22
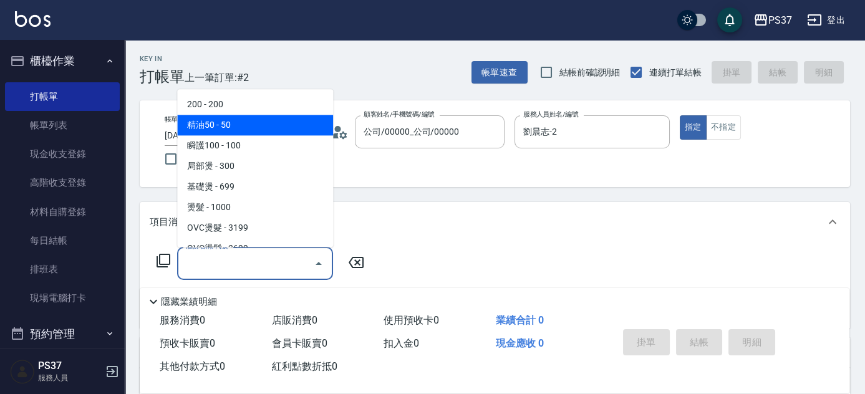
click at [258, 117] on span "精油50 - 50" at bounding box center [255, 125] width 156 height 21
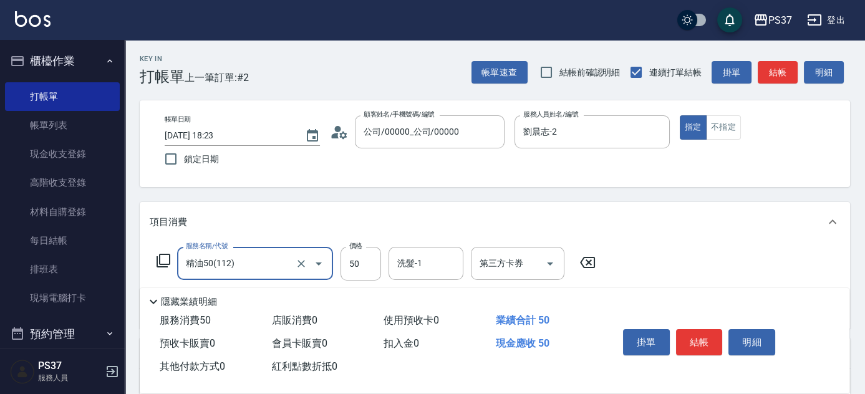
click at [266, 265] on input "精油50(112)" at bounding box center [238, 264] width 110 height 22
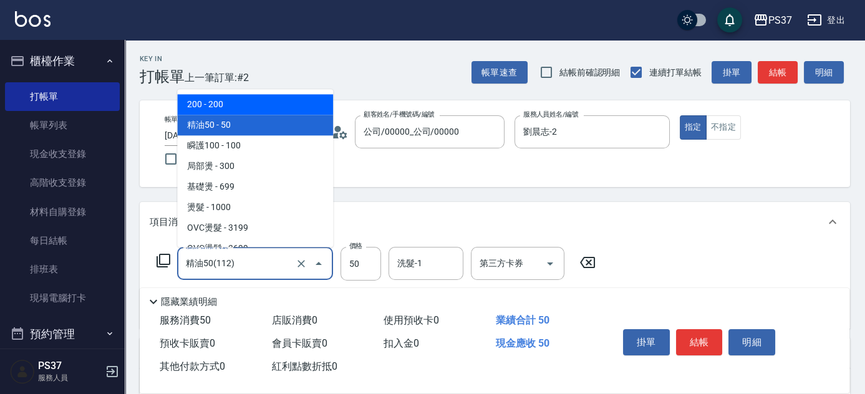
click at [256, 109] on span "200 - 200" at bounding box center [255, 105] width 156 height 21
type input "200(111)"
type input "200"
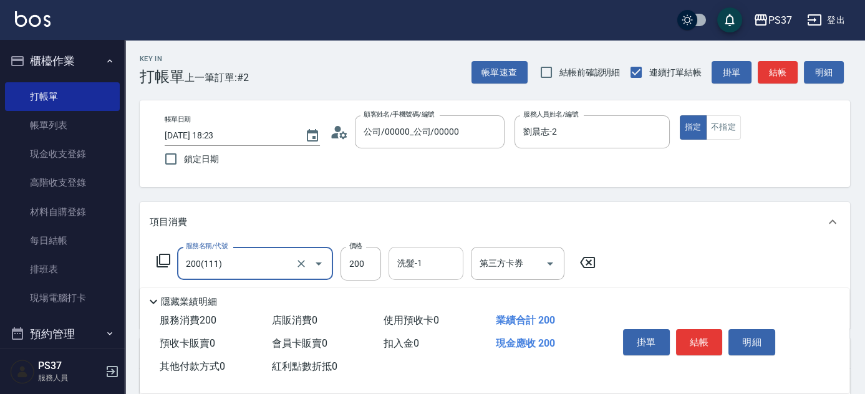
click at [432, 264] on input "洗髮-1" at bounding box center [426, 264] width 64 height 22
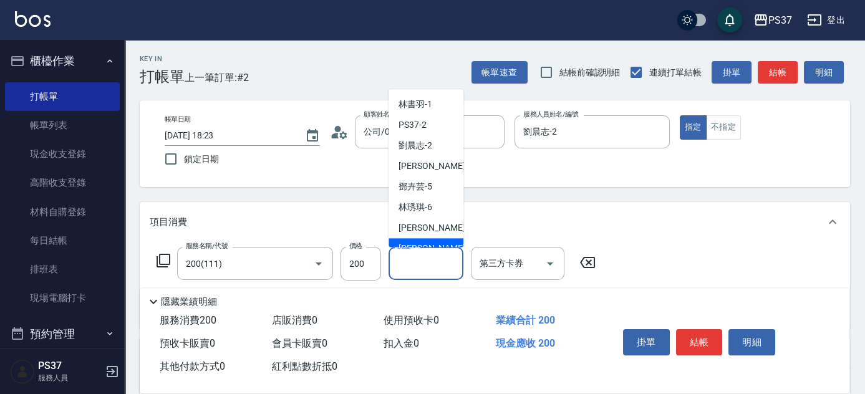
click at [432, 243] on div "[PERSON_NAME]-8" at bounding box center [426, 249] width 75 height 21
type input "[PERSON_NAME]-8"
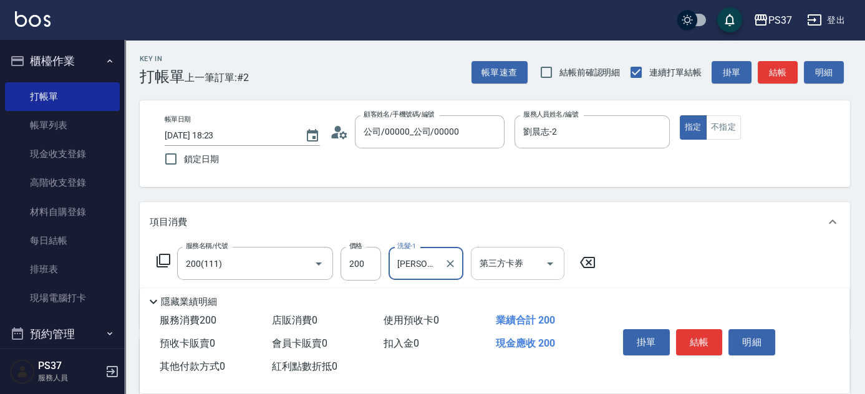
click at [551, 265] on icon "Open" at bounding box center [550, 263] width 15 height 15
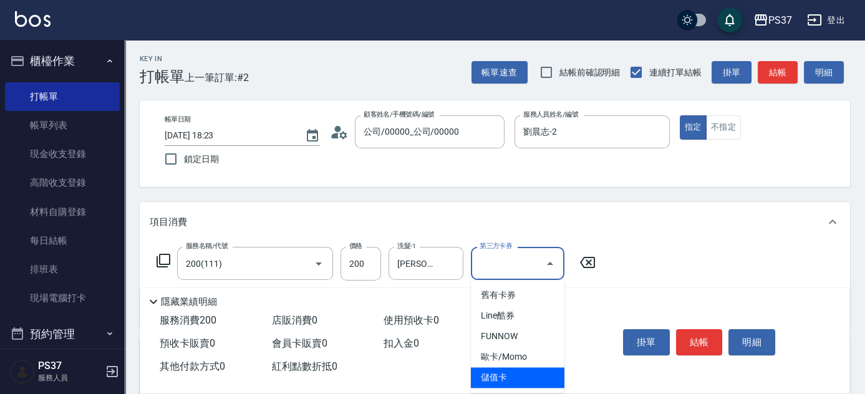
click at [523, 376] on span "儲值卡" at bounding box center [518, 378] width 94 height 21
type input "儲值卡"
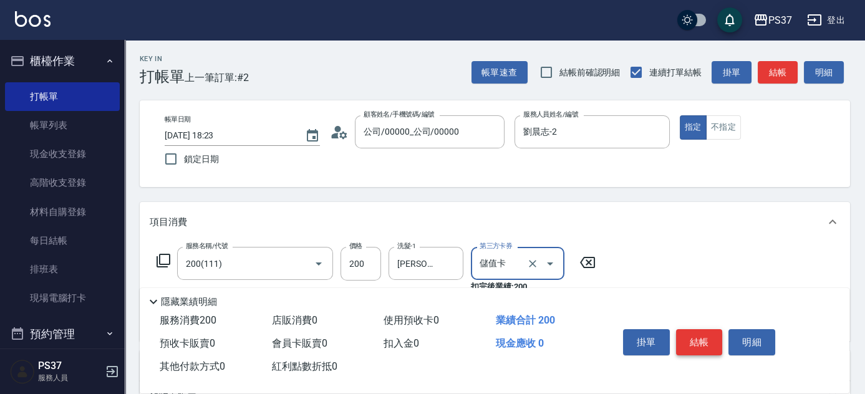
click at [705, 341] on button "結帳" at bounding box center [699, 342] width 47 height 26
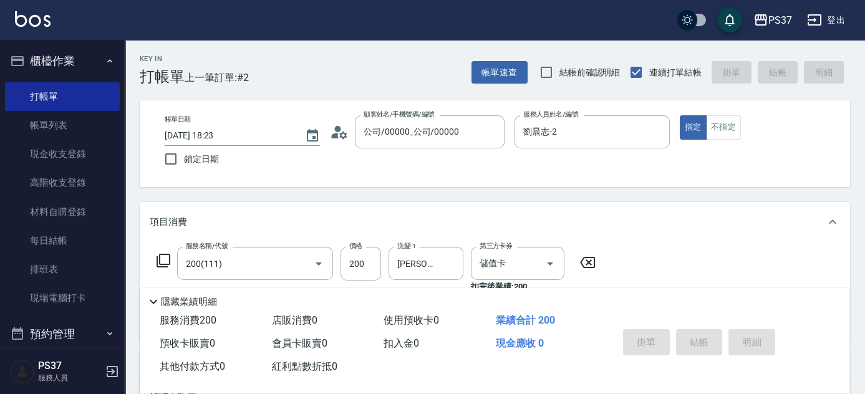
type input "[DATE] 18:24"
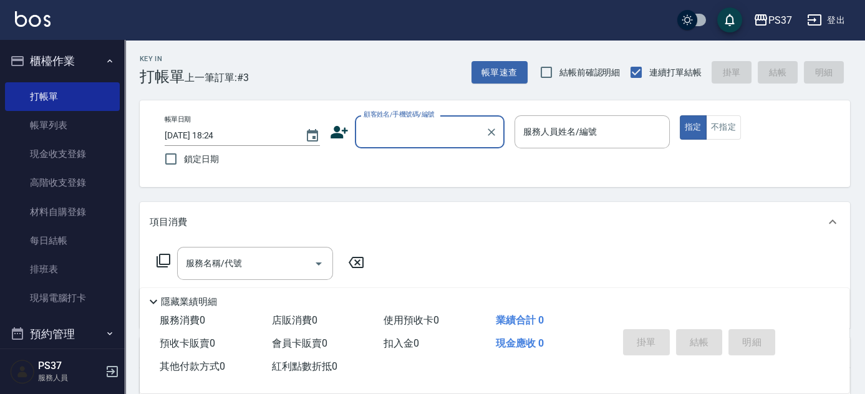
click at [439, 132] on input "顧客姓名/手機號碼/編號" at bounding box center [421, 132] width 120 height 22
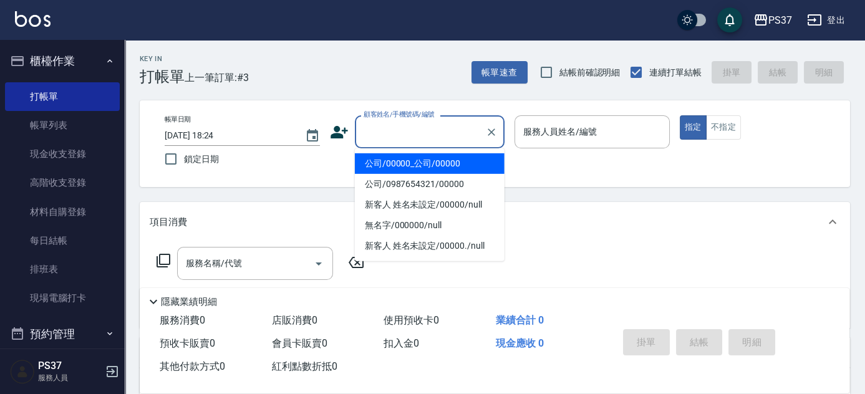
click at [437, 167] on li "公司/00000_公司/00000" at bounding box center [430, 164] width 150 height 21
type input "公司/00000_公司/00000"
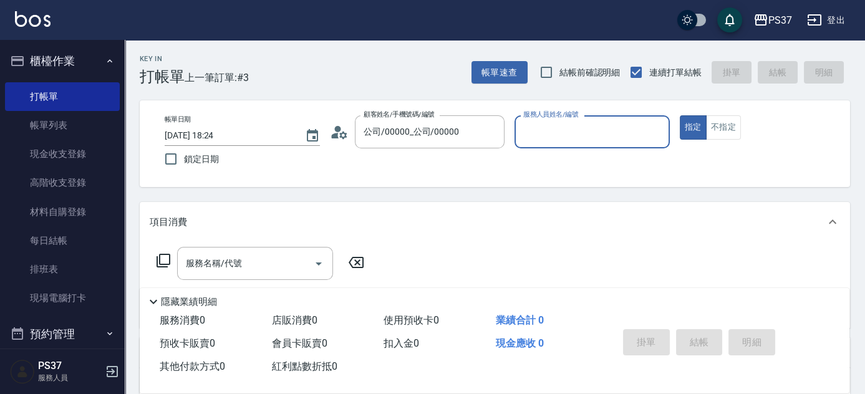
click at [556, 145] on div "服務人員姓名/編號" at bounding box center [592, 131] width 155 height 33
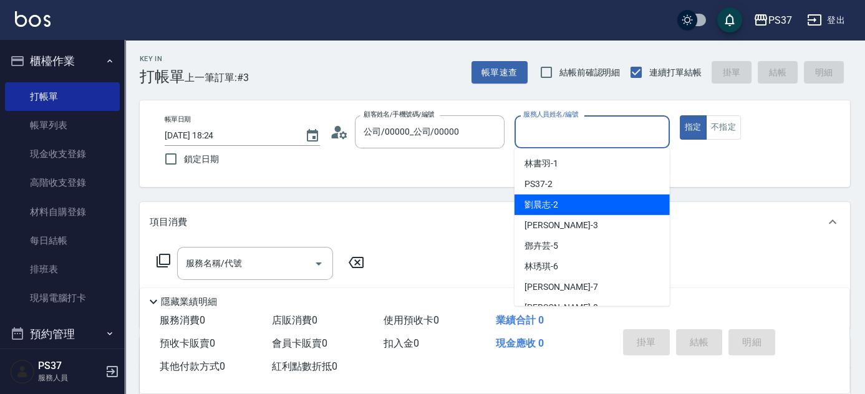
click at [582, 203] on div "[PERSON_NAME]-2" at bounding box center [592, 205] width 155 height 21
type input "劉晨志-2"
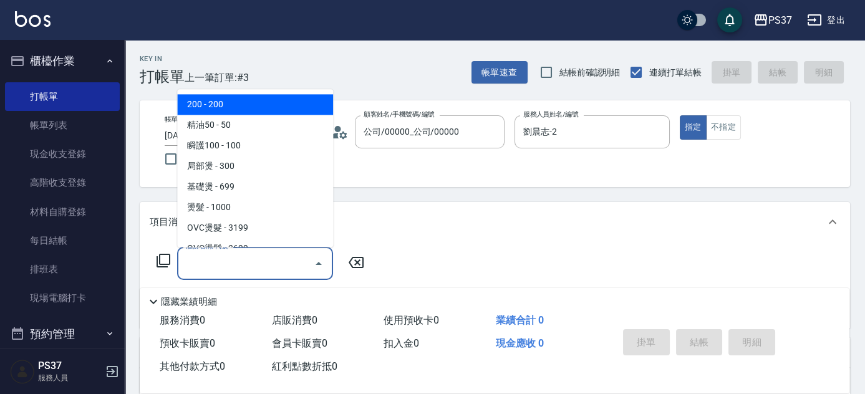
click at [270, 270] on input "服務名稱/代號" at bounding box center [246, 264] width 126 height 22
click at [249, 109] on span "200 - 200" at bounding box center [255, 105] width 156 height 21
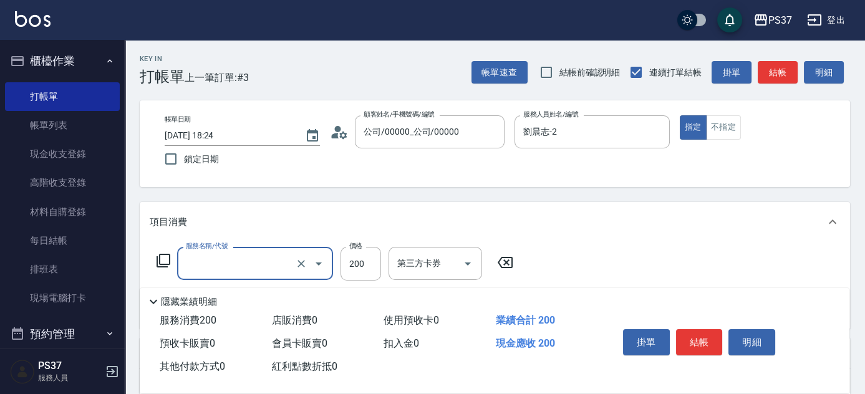
type input "200(111)"
click at [414, 262] on input "洗髮-1" at bounding box center [426, 264] width 64 height 22
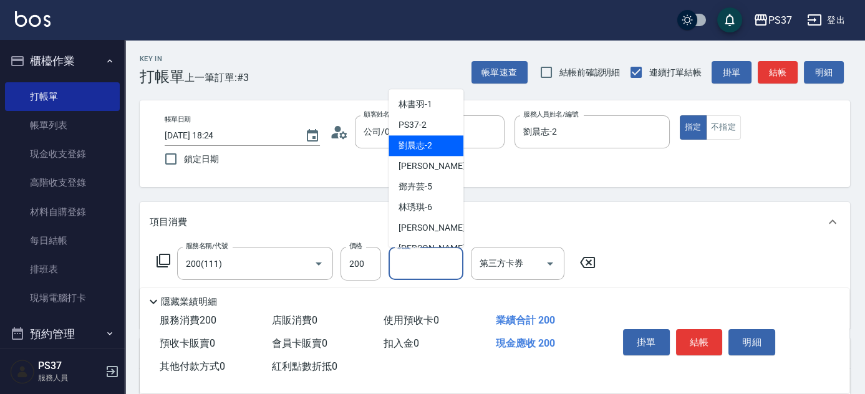
click at [430, 139] on div "[PERSON_NAME]-2" at bounding box center [426, 146] width 75 height 21
type input "劉晨志-2"
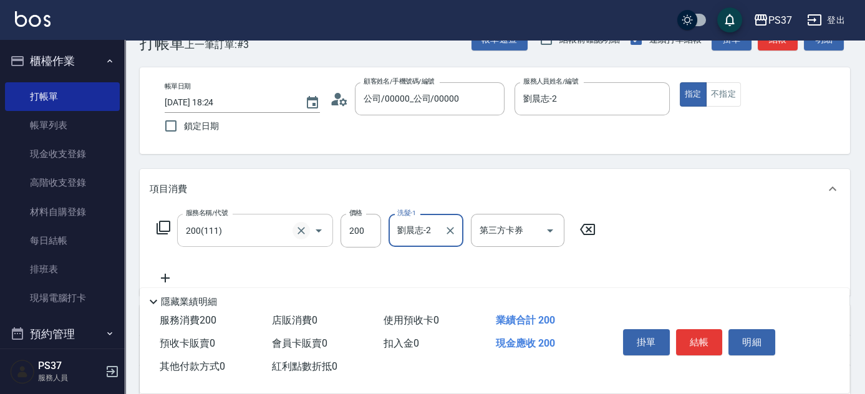
scroll to position [113, 0]
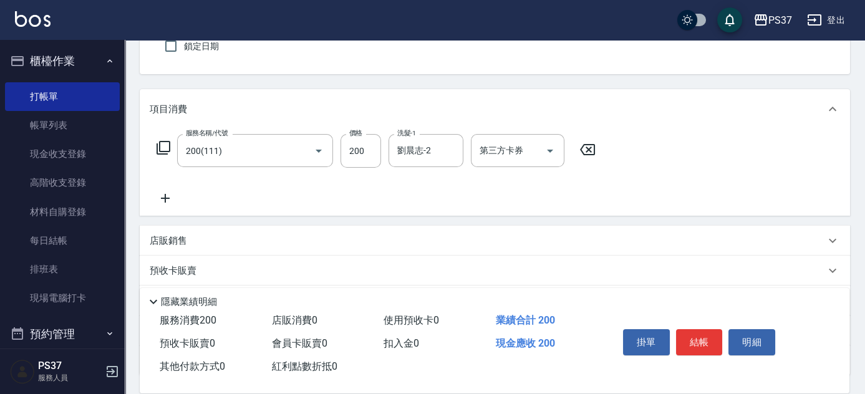
click at [154, 196] on icon at bounding box center [165, 198] width 31 height 15
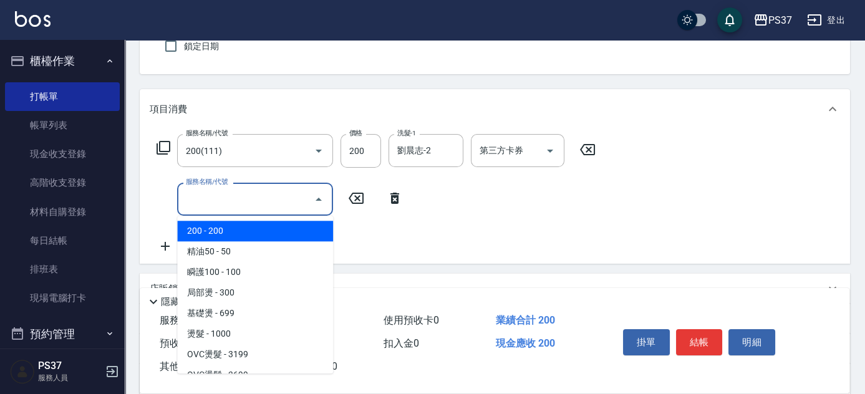
click at [235, 207] on input "服務名稱/代號" at bounding box center [246, 199] width 126 height 22
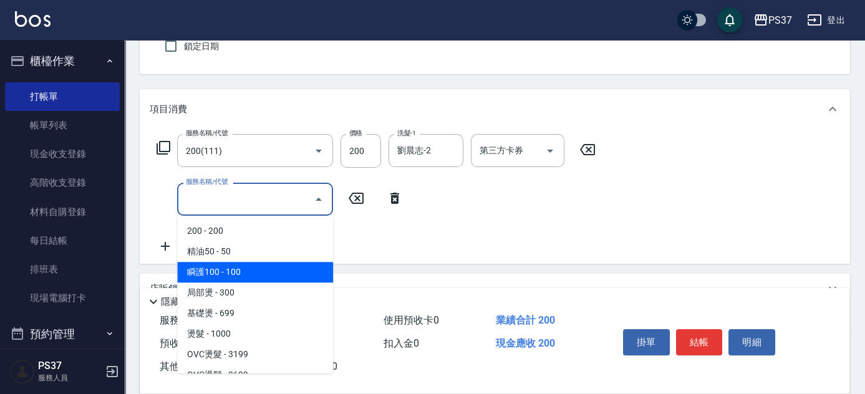
click at [271, 273] on span "瞬護100 - 100" at bounding box center [255, 272] width 156 height 21
type input "瞬護100(113)"
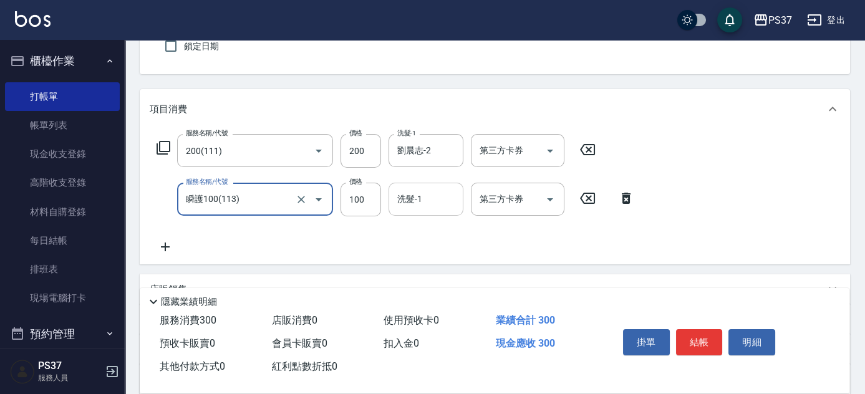
click at [431, 192] on input "洗髮-1" at bounding box center [426, 199] width 64 height 22
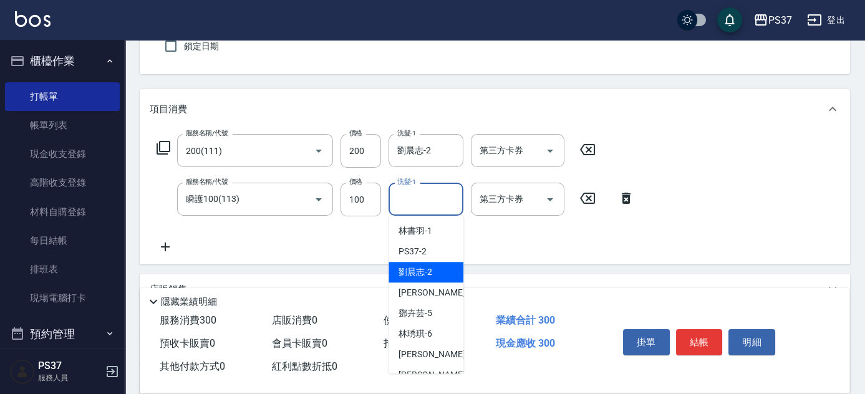
click at [417, 275] on span "[PERSON_NAME]-2" at bounding box center [416, 272] width 34 height 13
type input "劉晨志-2"
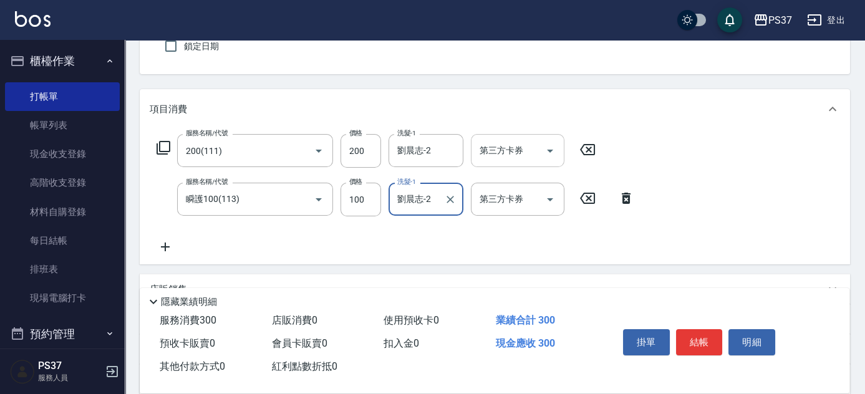
click at [550, 154] on icon "Open" at bounding box center [550, 151] width 15 height 15
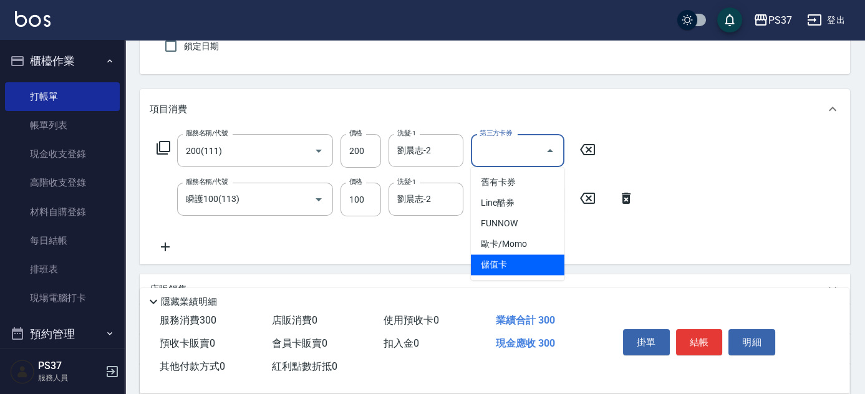
click at [532, 261] on span "儲值卡" at bounding box center [518, 265] width 94 height 21
type input "儲值卡"
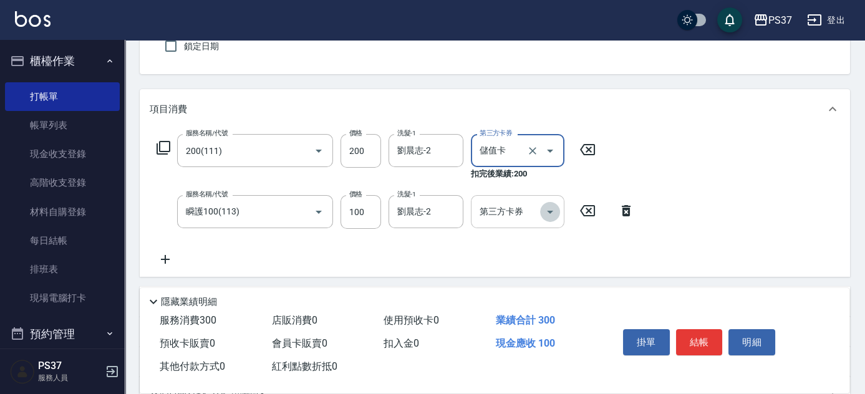
click at [553, 213] on icon "Open" at bounding box center [550, 212] width 15 height 15
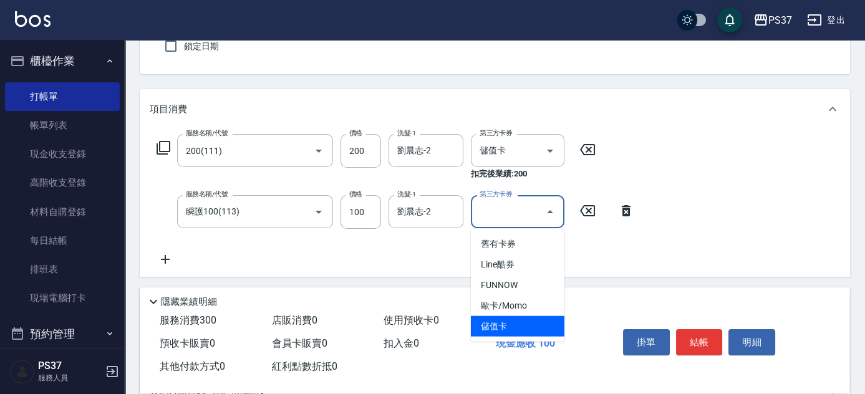
click at [540, 326] on span "儲值卡" at bounding box center [518, 326] width 94 height 21
type input "儲值卡"
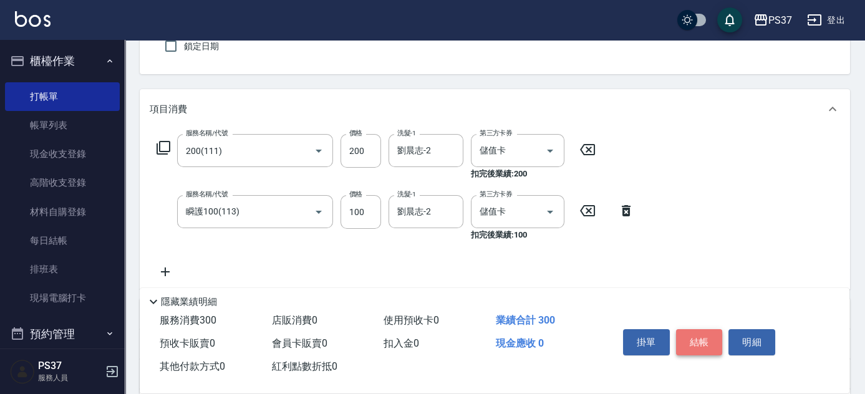
click at [701, 342] on button "結帳" at bounding box center [699, 342] width 47 height 26
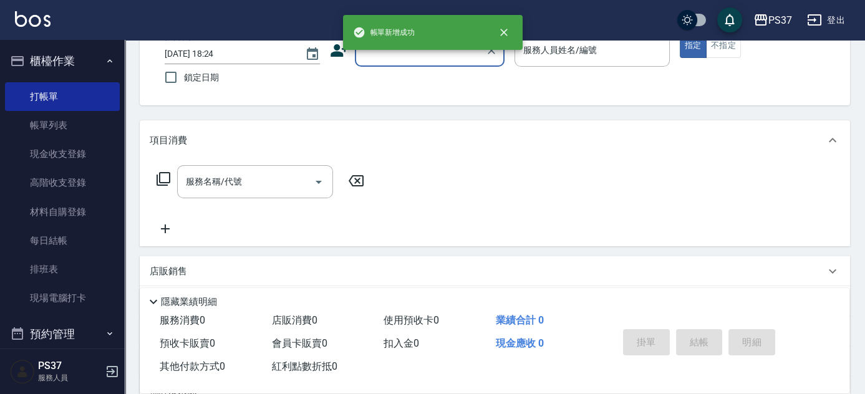
scroll to position [0, 0]
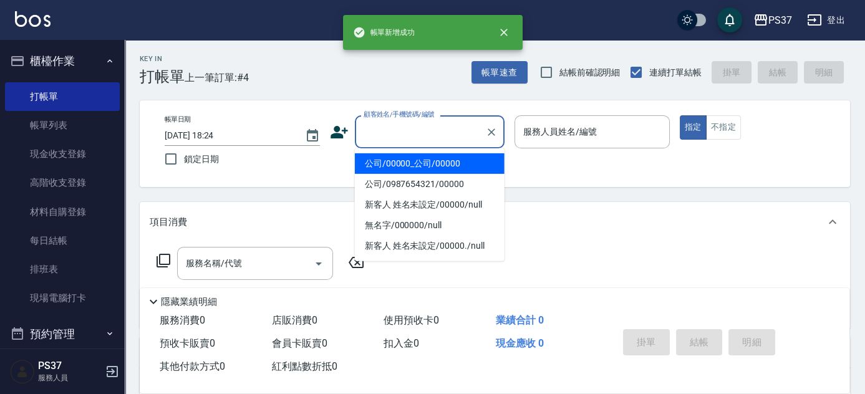
click at [414, 130] on input "顧客姓名/手機號碼/編號" at bounding box center [421, 132] width 120 height 22
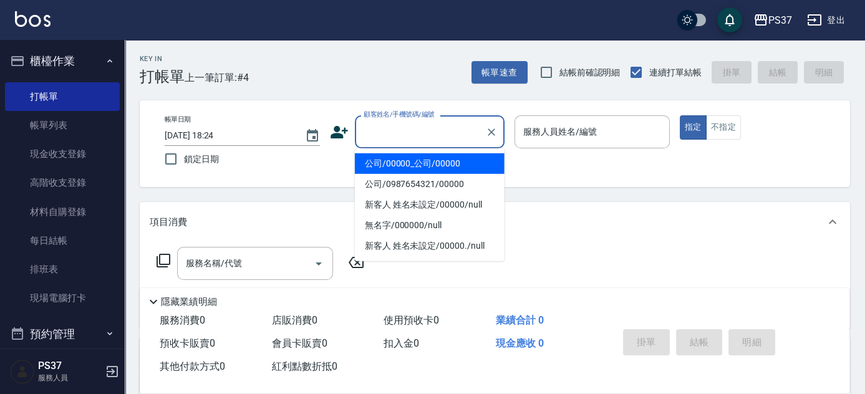
click at [414, 163] on li "公司/00000_公司/00000" at bounding box center [430, 164] width 150 height 21
type input "公司/00000_公司/00000"
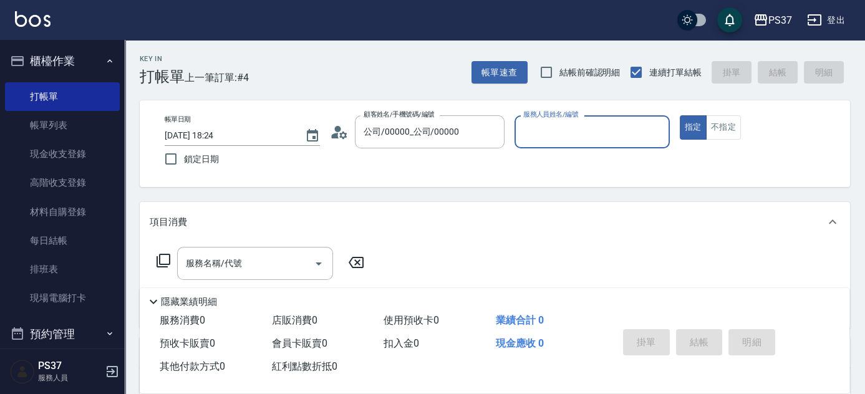
click at [560, 134] on input "服務人員姓名/編號" at bounding box center [592, 132] width 144 height 22
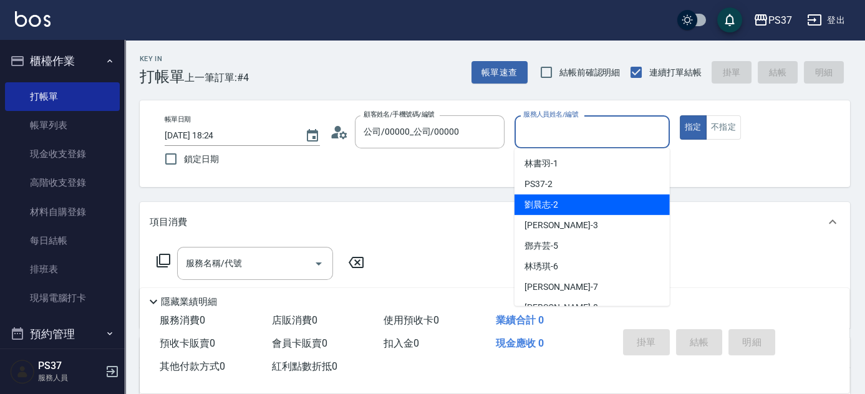
click at [569, 201] on div "[PERSON_NAME]-2" at bounding box center [592, 205] width 155 height 21
type input "劉晨志-2"
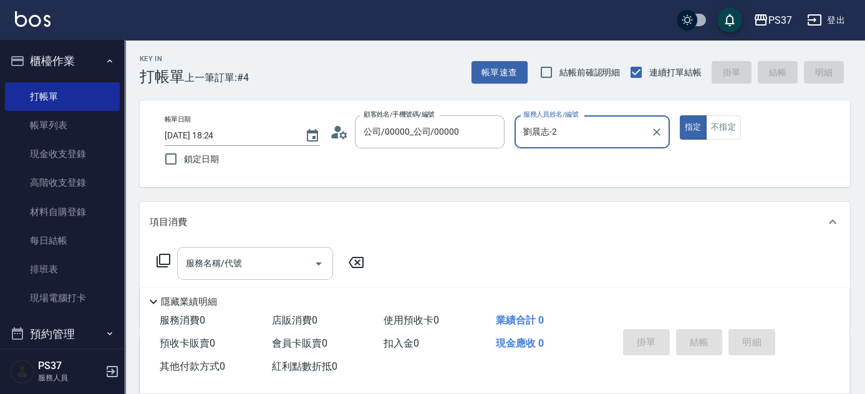
click at [255, 254] on input "服務名稱/代號" at bounding box center [246, 264] width 126 height 22
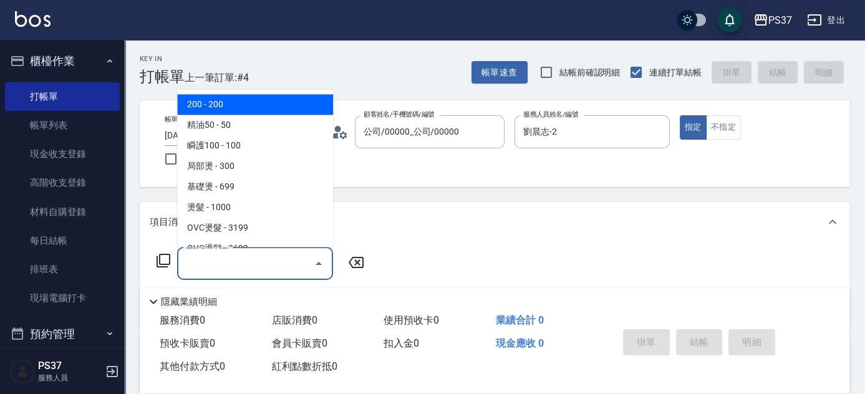
click at [230, 100] on span "200 - 200" at bounding box center [255, 105] width 156 height 21
type input "200(111)"
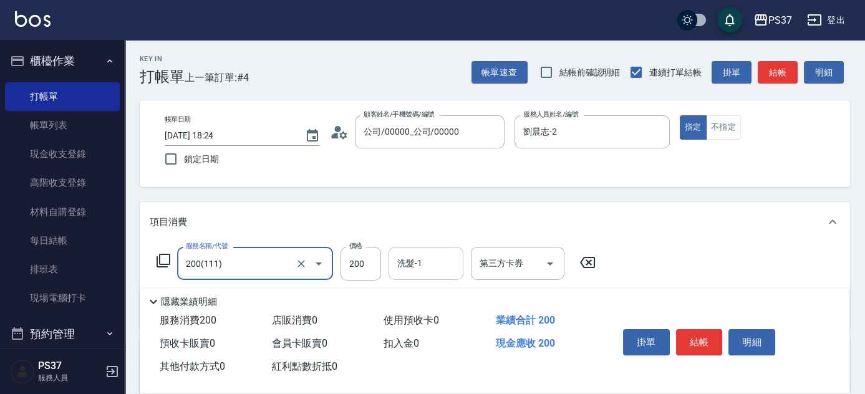
click at [422, 263] on input "洗髮-1" at bounding box center [426, 264] width 64 height 22
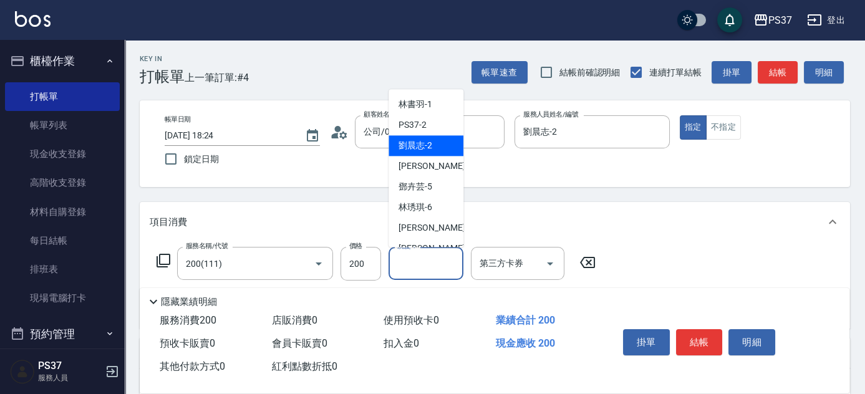
click at [407, 147] on span "[PERSON_NAME]-2" at bounding box center [416, 146] width 34 height 13
type input "劉晨志-2"
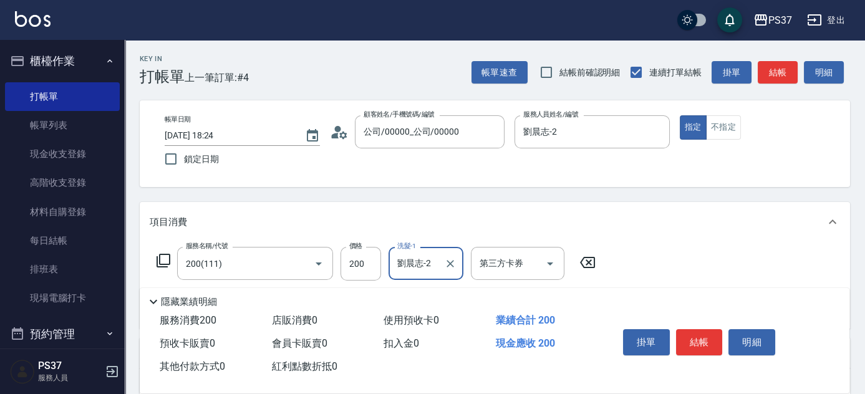
scroll to position [113, 0]
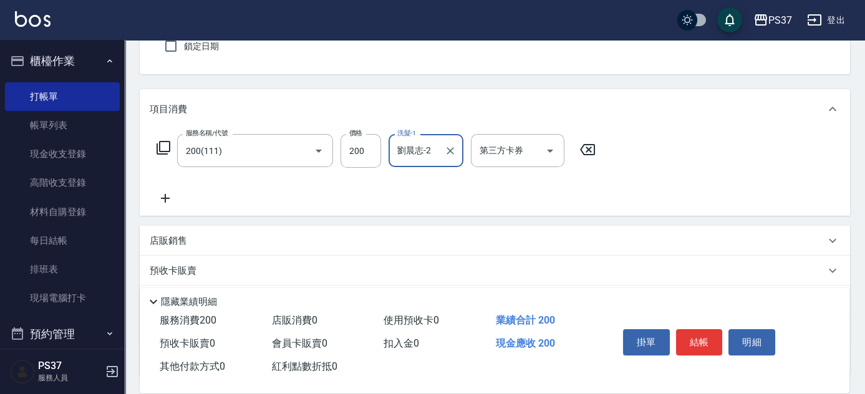
click at [172, 199] on icon at bounding box center [165, 198] width 31 height 15
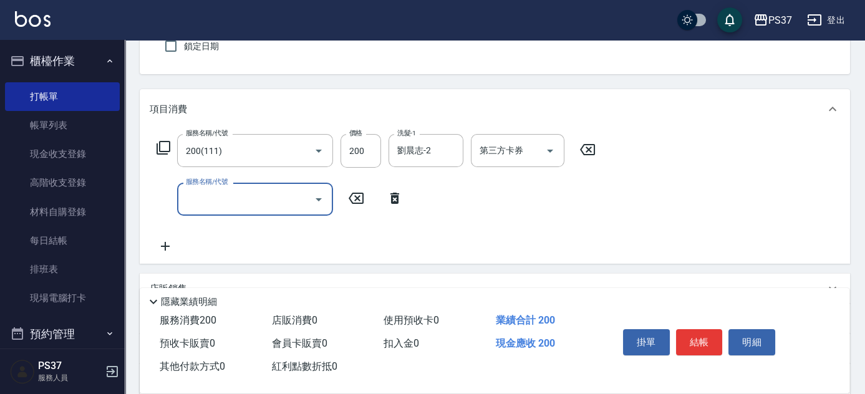
click at [221, 204] on input "服務名稱/代號" at bounding box center [246, 199] width 126 height 22
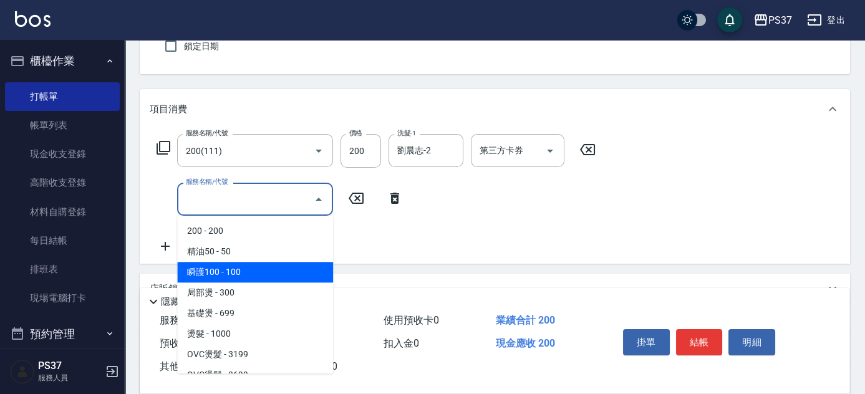
click at [276, 269] on span "瞬護100 - 100" at bounding box center [255, 272] width 156 height 21
type input "瞬護100(113)"
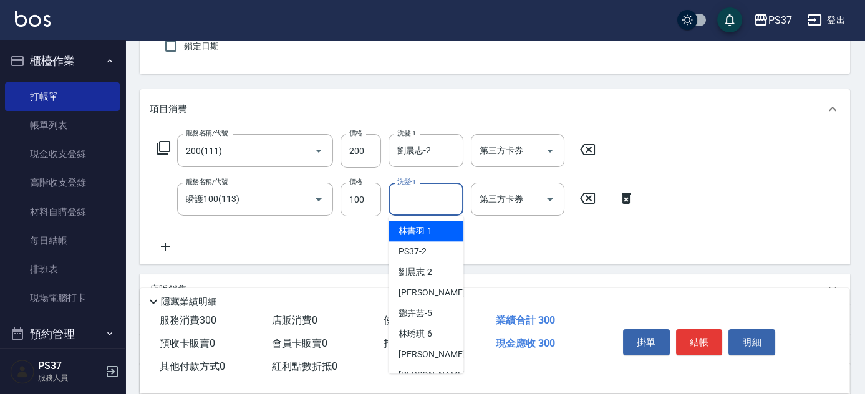
click at [426, 195] on input "洗髮-1" at bounding box center [426, 199] width 64 height 22
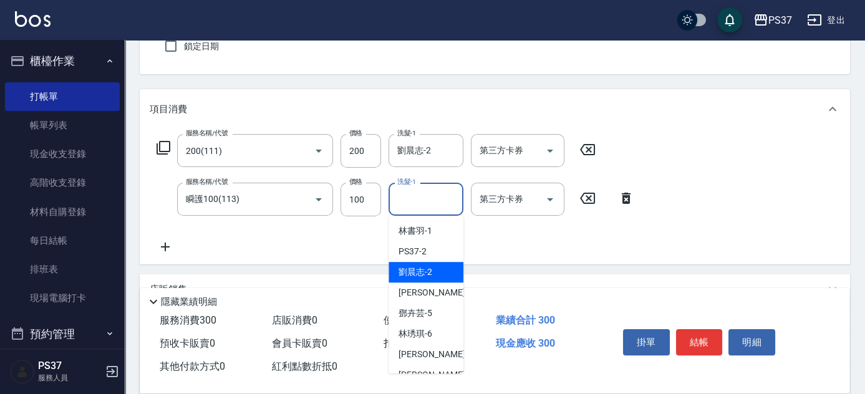
click at [431, 266] on span "[PERSON_NAME]-2" at bounding box center [416, 272] width 34 height 13
type input "劉晨志-2"
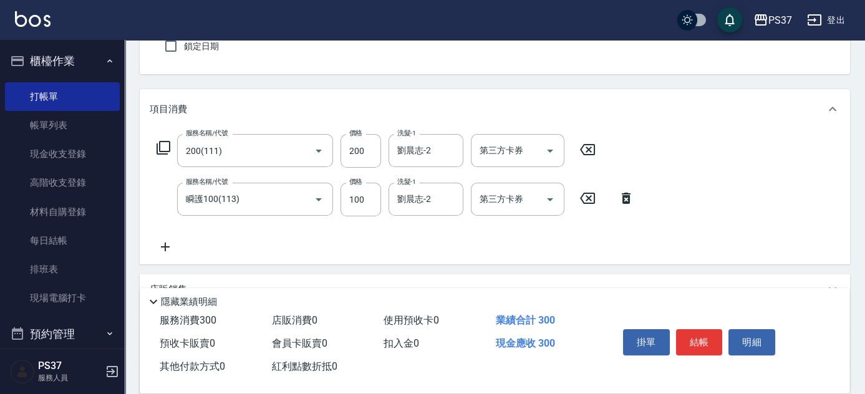
click at [165, 241] on icon at bounding box center [165, 247] width 31 height 15
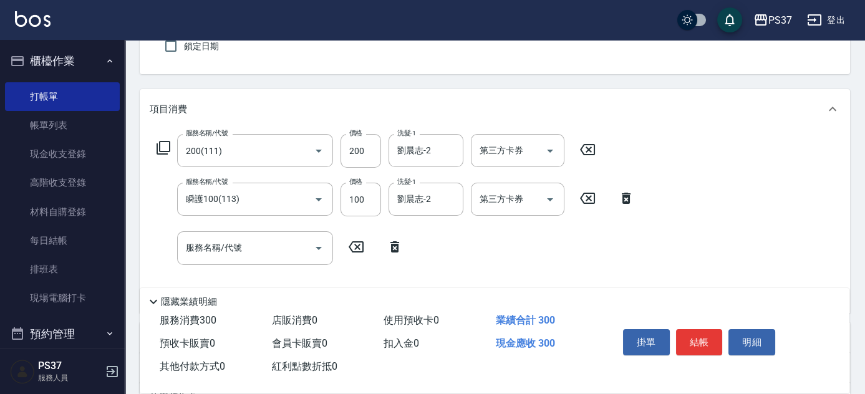
click at [268, 266] on div "服務名稱/代號 200(111) 服務名稱/代號 價格 200 價格 洗髮-1 [PERSON_NAME]-2 洗髮-1 第三方卡券 第三方卡券 服務名稱/代…" at bounding box center [396, 218] width 492 height 168
click at [266, 252] on input "服務名稱/代號" at bounding box center [246, 248] width 126 height 22
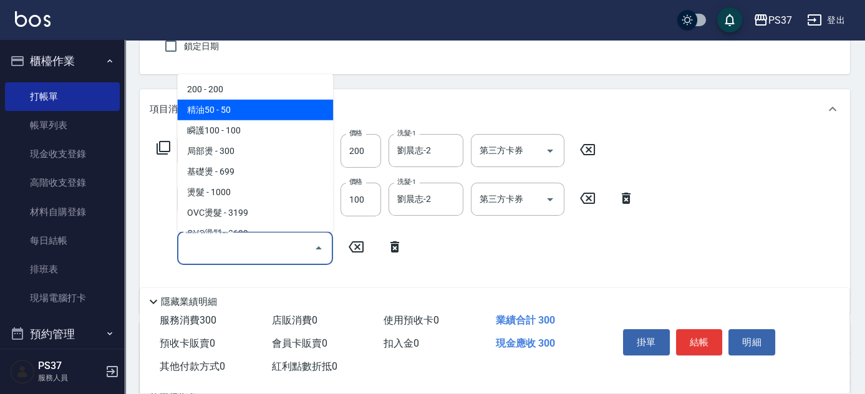
click at [255, 117] on span "精油50 - 50" at bounding box center [255, 110] width 156 height 21
type input "精油50(112)"
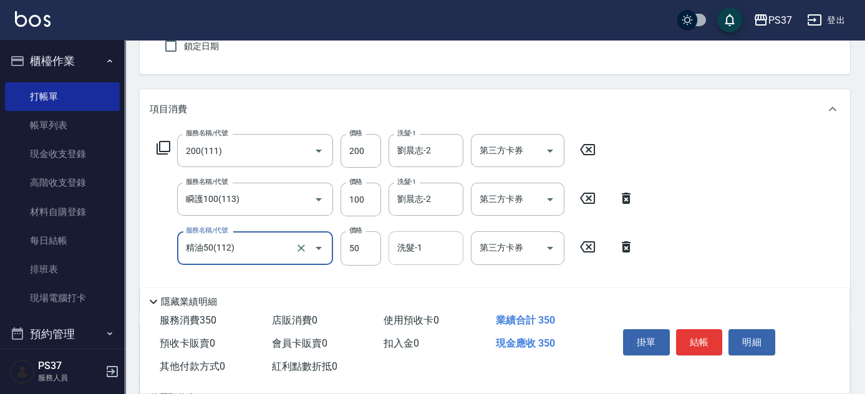
click at [414, 254] on input "洗髮-1" at bounding box center [426, 248] width 64 height 22
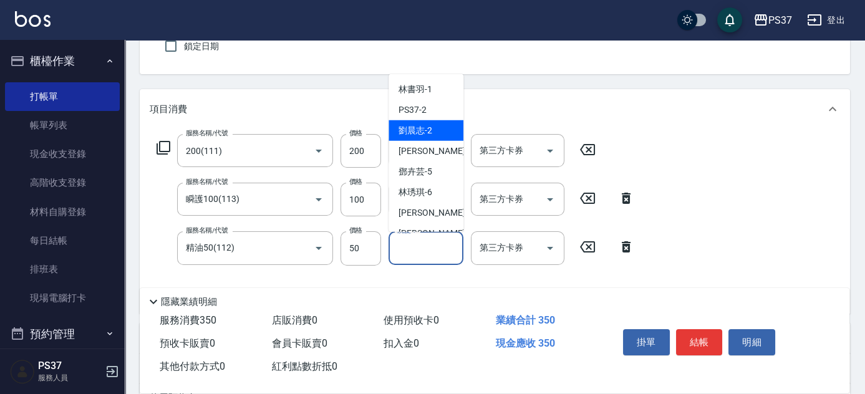
click at [413, 129] on span "[PERSON_NAME]-2" at bounding box center [416, 130] width 34 height 13
type input "劉晨志-2"
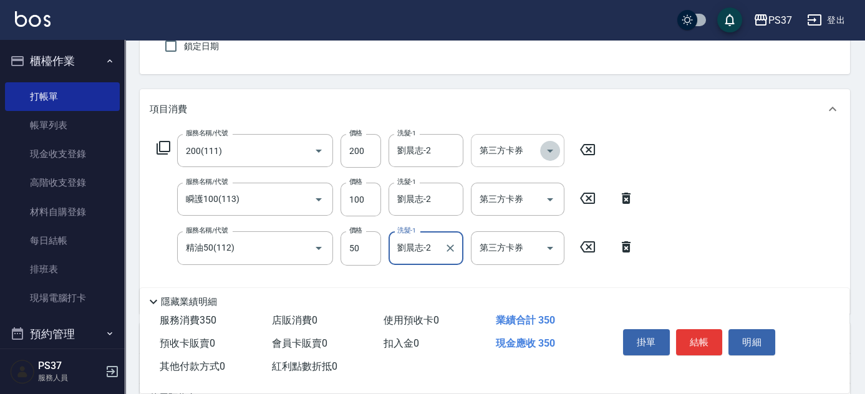
click at [545, 148] on icon "Open" at bounding box center [550, 151] width 15 height 15
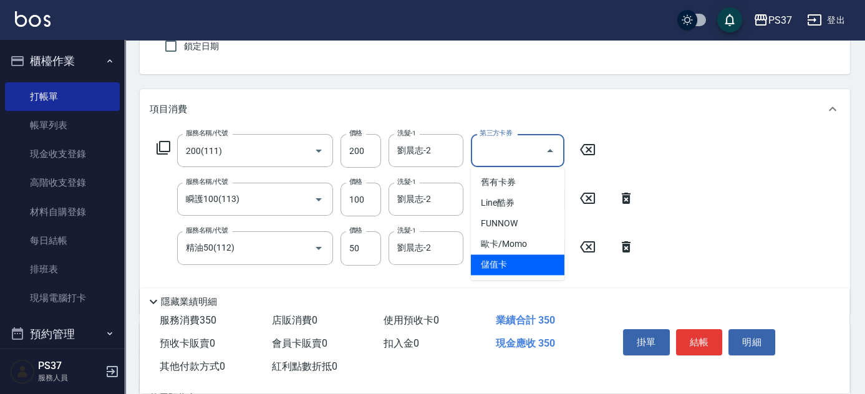
click at [526, 270] on span "儲值卡" at bounding box center [518, 265] width 94 height 21
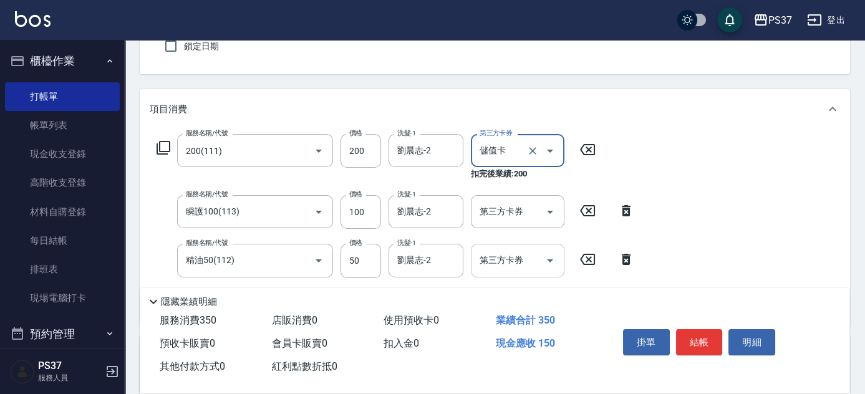
type input "儲值卡"
click at [554, 214] on icon "Open" at bounding box center [550, 212] width 15 height 15
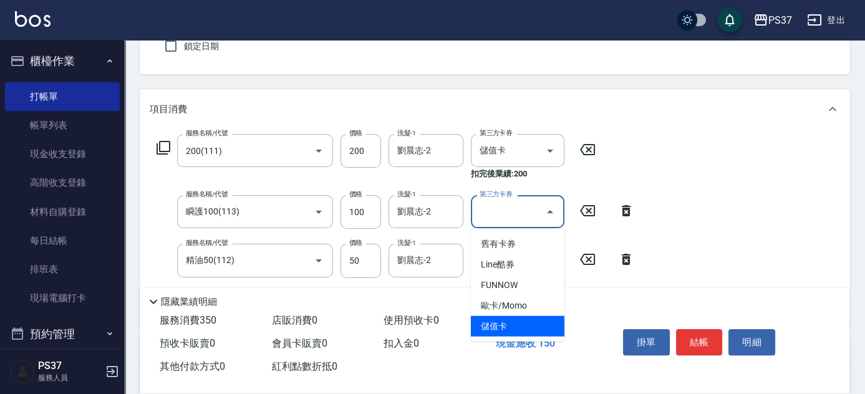
click at [535, 326] on span "儲值卡" at bounding box center [518, 326] width 94 height 21
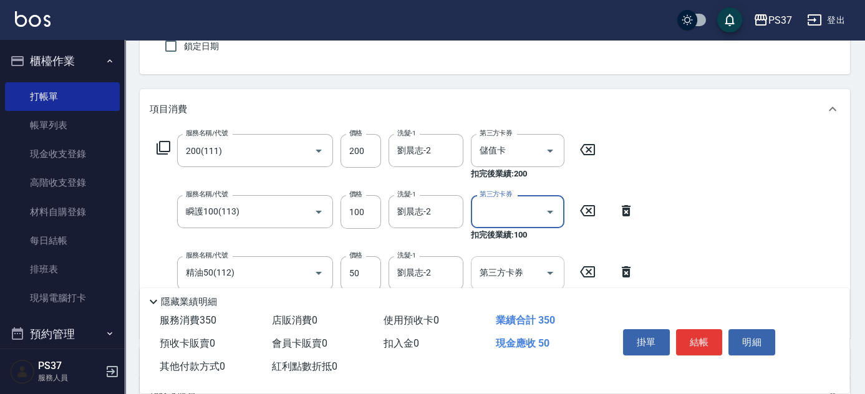
type input "儲值卡"
click at [555, 267] on icon "Open" at bounding box center [550, 273] width 15 height 15
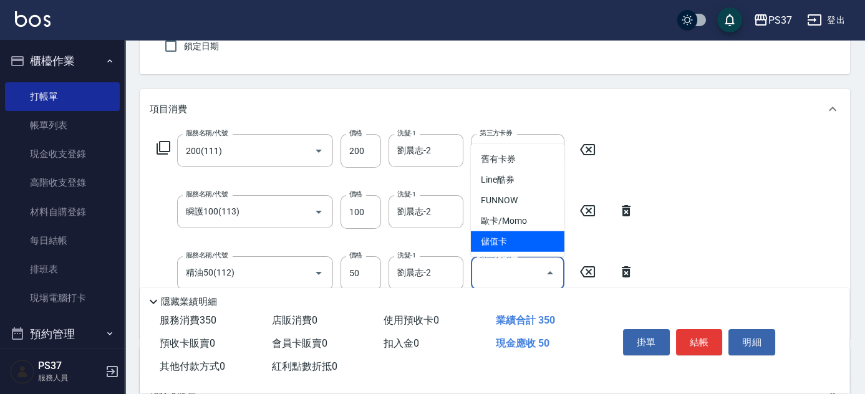
click at [539, 243] on span "儲值卡" at bounding box center [518, 242] width 94 height 21
type input "儲值卡"
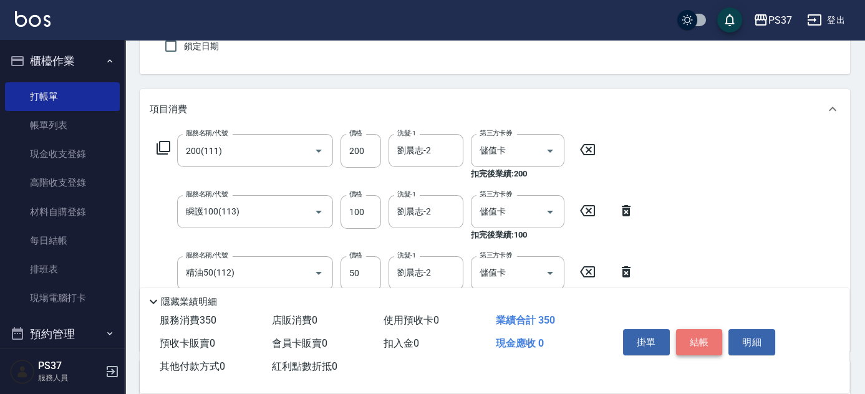
click at [699, 335] on button "結帳" at bounding box center [699, 342] width 47 height 26
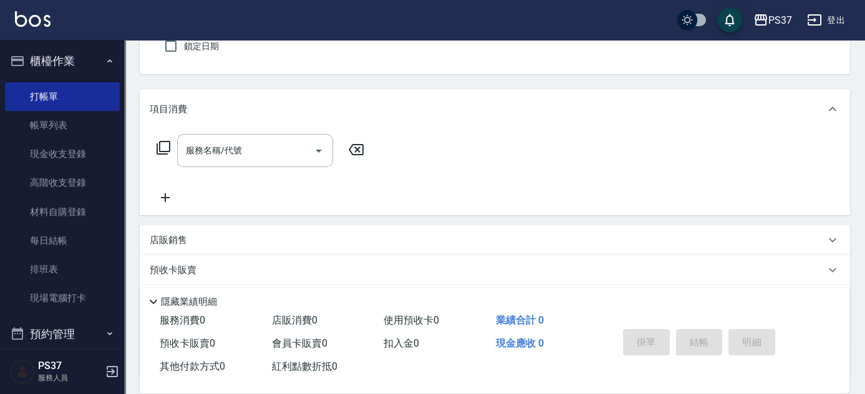
scroll to position [0, 0]
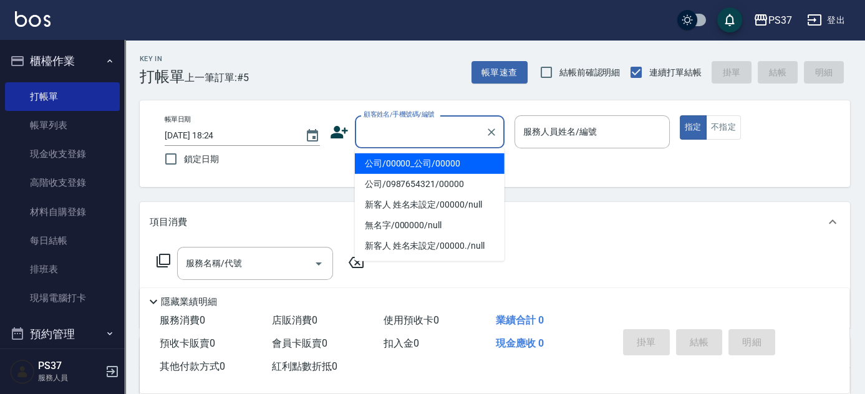
click at [420, 140] on input "顧客姓名/手機號碼/編號" at bounding box center [421, 132] width 120 height 22
click at [429, 162] on li "公司/00000_公司/00000" at bounding box center [430, 164] width 150 height 21
type input "公司/00000_公司/00000"
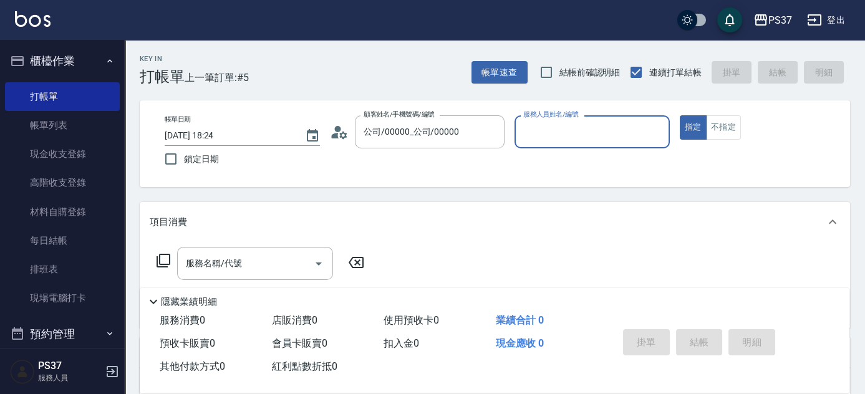
click at [551, 142] on input "服務人員姓名/編號" at bounding box center [592, 132] width 144 height 22
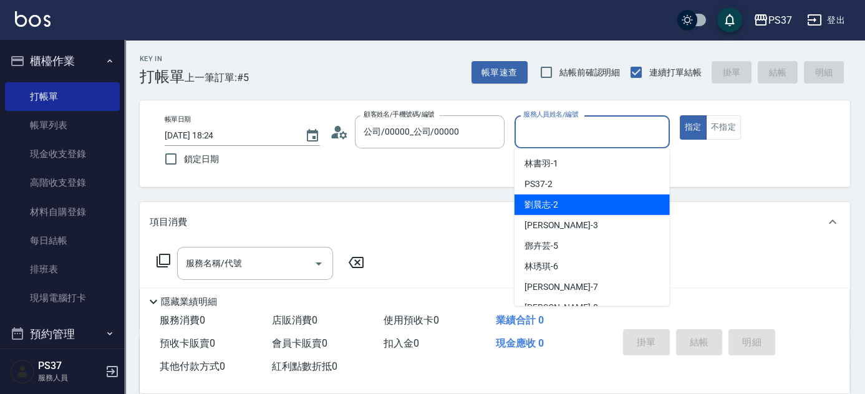
click at [568, 206] on div "[PERSON_NAME]-2" at bounding box center [592, 205] width 155 height 21
type input "劉晨志-2"
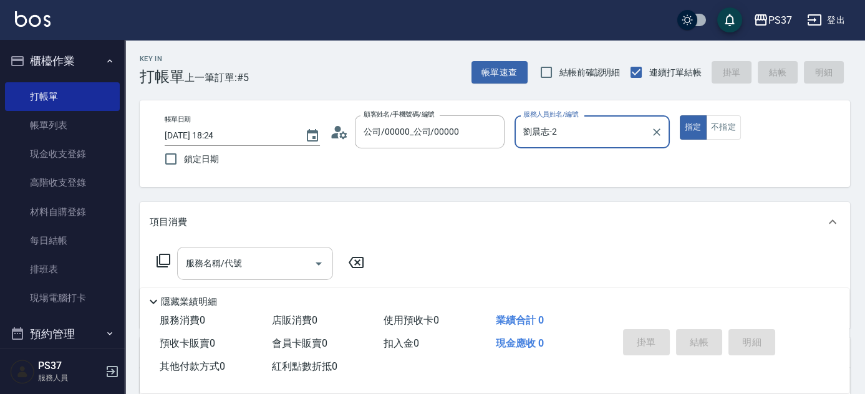
click at [274, 253] on input "服務名稱/代號" at bounding box center [246, 264] width 126 height 22
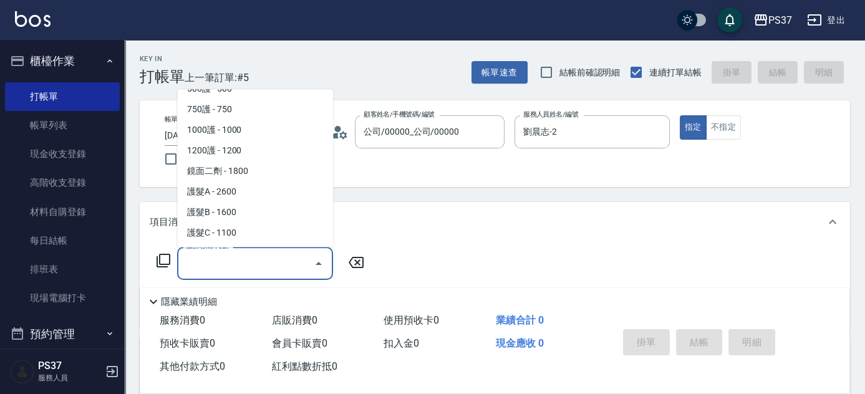
scroll to position [624, 0]
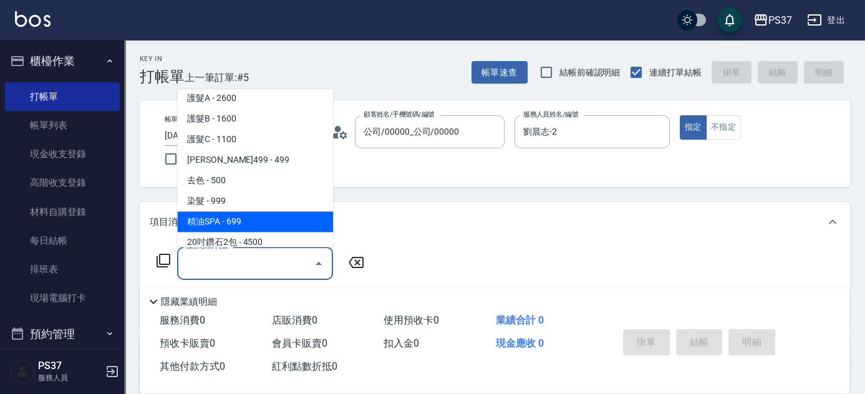
click at [276, 228] on span "精油SPA - 699" at bounding box center [255, 222] width 156 height 21
type input "精油SPA(0699)"
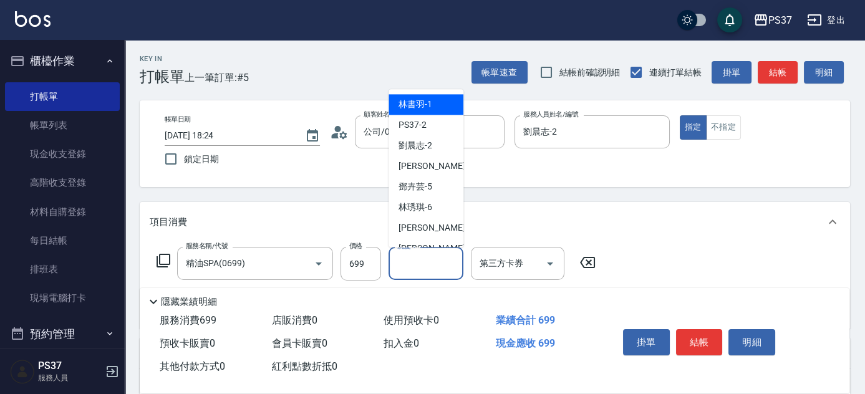
click at [433, 268] on input "洗髮-1" at bounding box center [426, 264] width 64 height 22
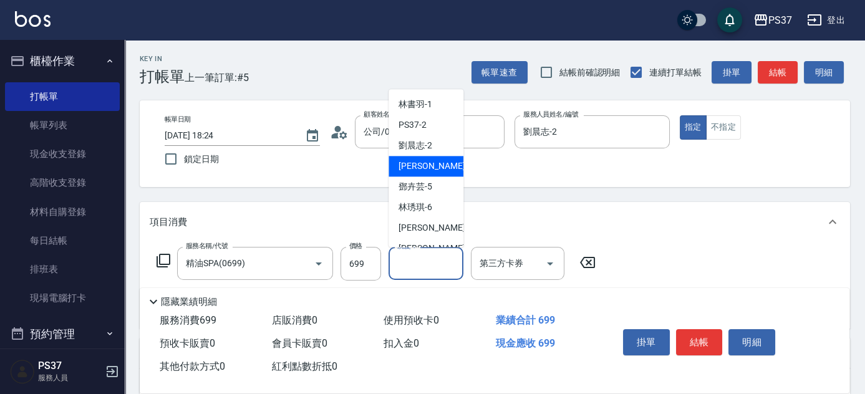
click at [432, 150] on div "[PERSON_NAME]-2" at bounding box center [426, 146] width 75 height 21
type input "劉晨志-2"
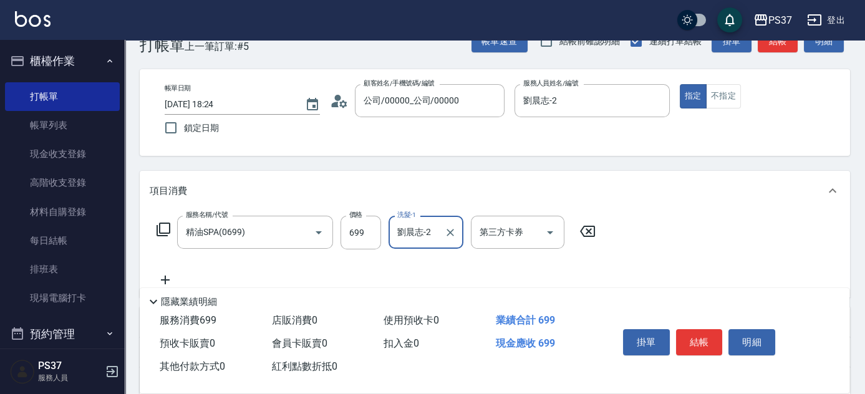
scroll to position [113, 0]
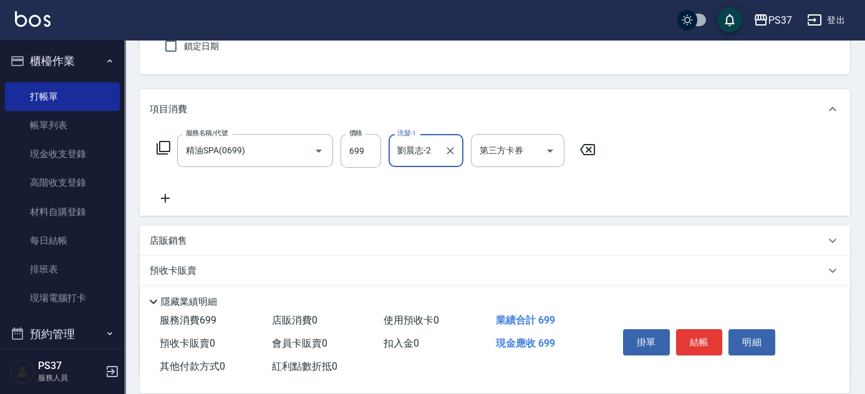
click at [167, 192] on icon at bounding box center [165, 198] width 31 height 15
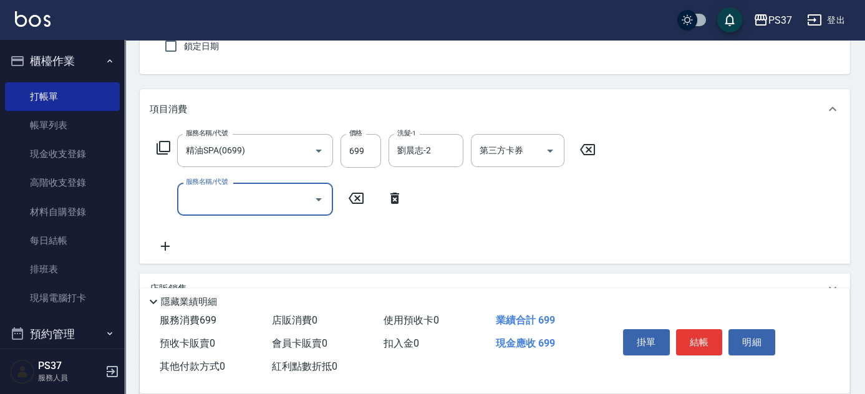
click at [212, 203] on input "服務名稱/代號" at bounding box center [246, 199] width 126 height 22
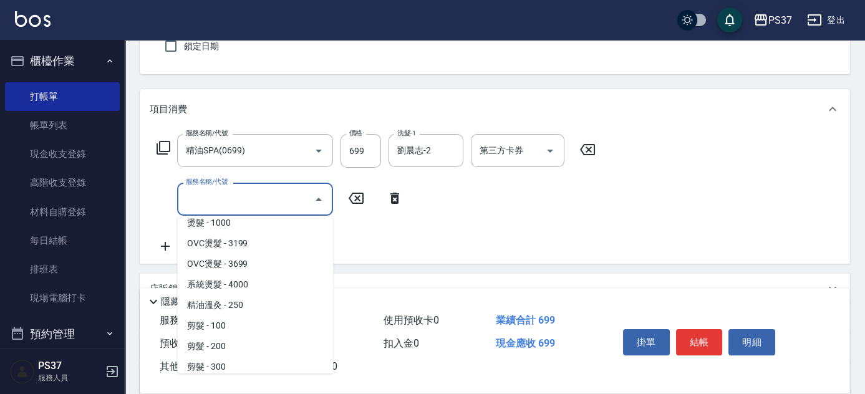
scroll to position [170, 0]
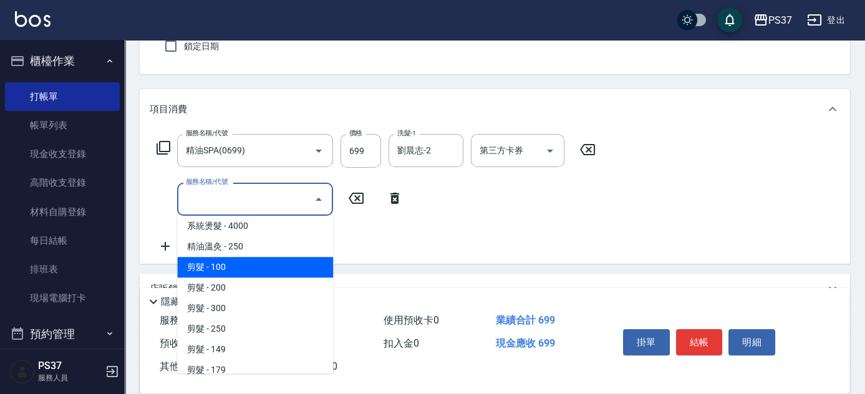
click at [240, 266] on span "剪髮 - 100" at bounding box center [255, 267] width 156 height 21
type input "剪髮(300)"
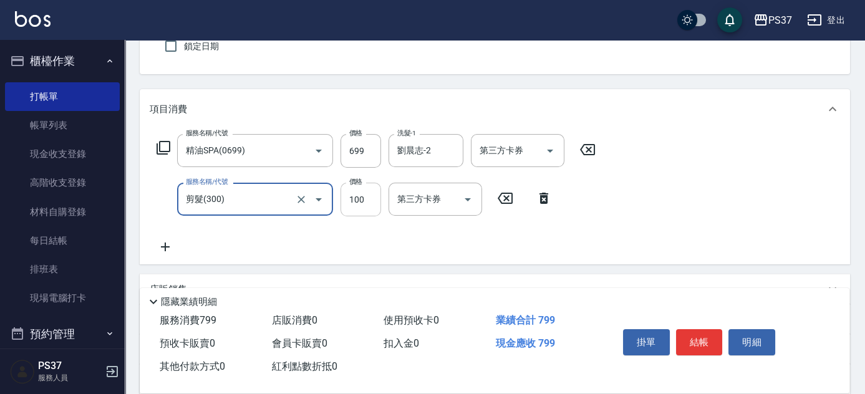
click at [359, 209] on input "100" at bounding box center [361, 200] width 41 height 34
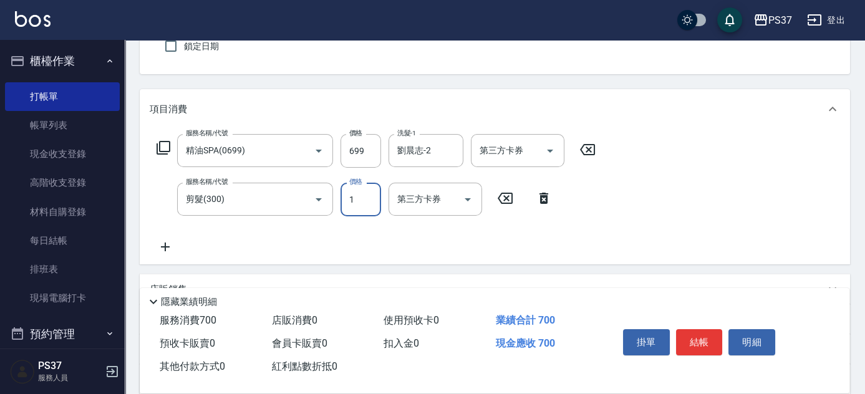
type input "1"
click at [557, 150] on icon "Open" at bounding box center [550, 151] width 15 height 15
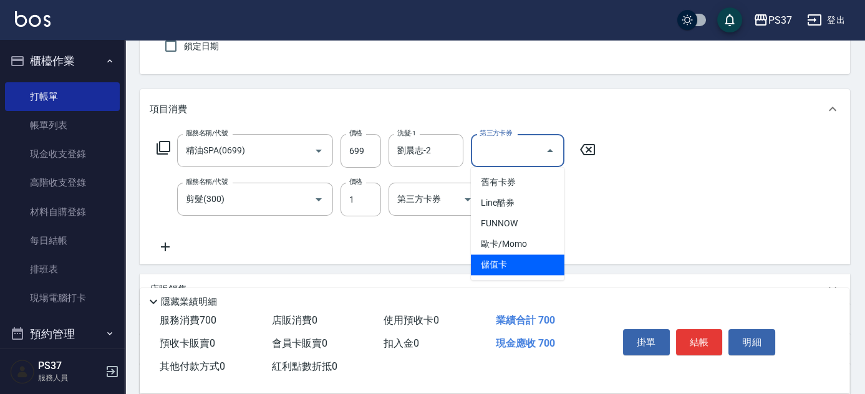
click at [538, 270] on span "儲值卡" at bounding box center [518, 265] width 94 height 21
type input "儲值卡"
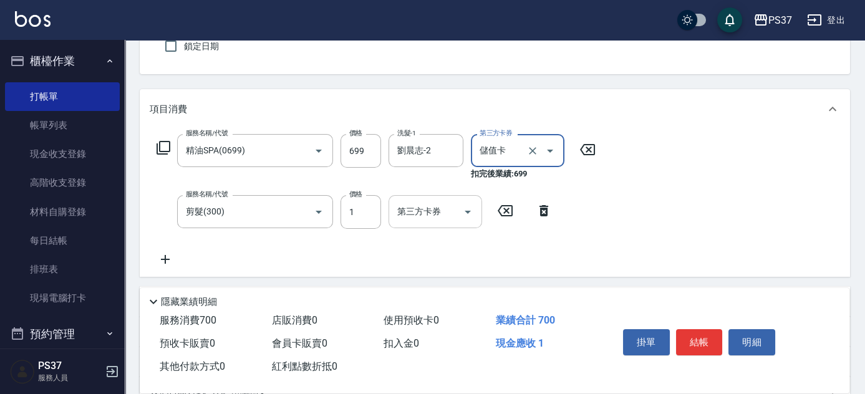
click at [476, 209] on button "Open" at bounding box center [468, 212] width 20 height 20
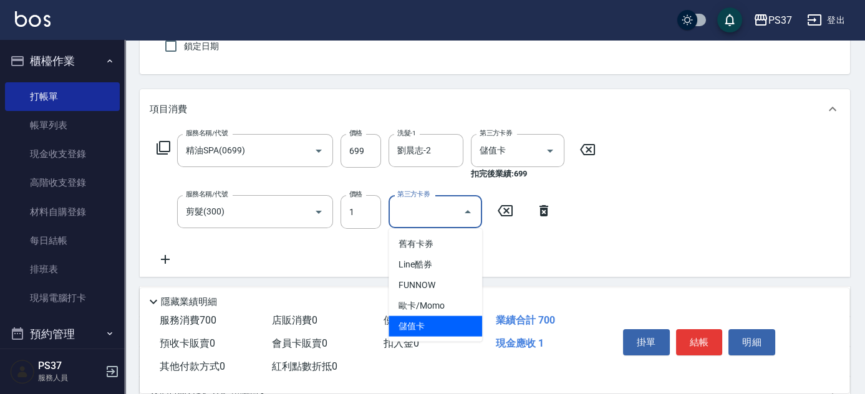
click at [435, 322] on span "儲值卡" at bounding box center [436, 326] width 94 height 21
type input "儲值卡"
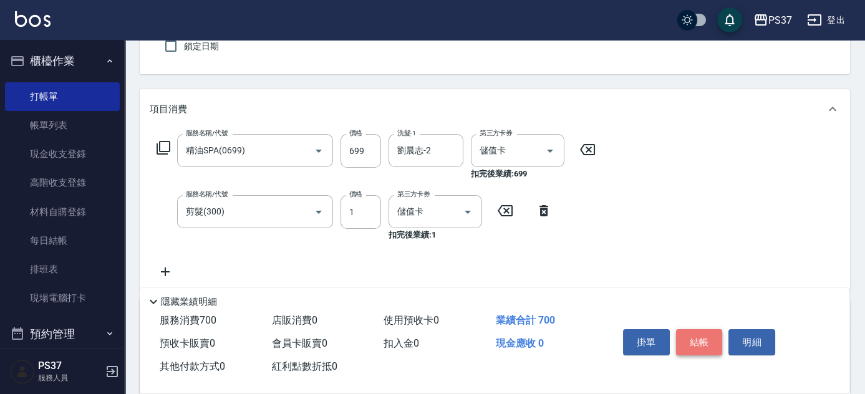
click at [708, 344] on button "結帳" at bounding box center [699, 342] width 47 height 26
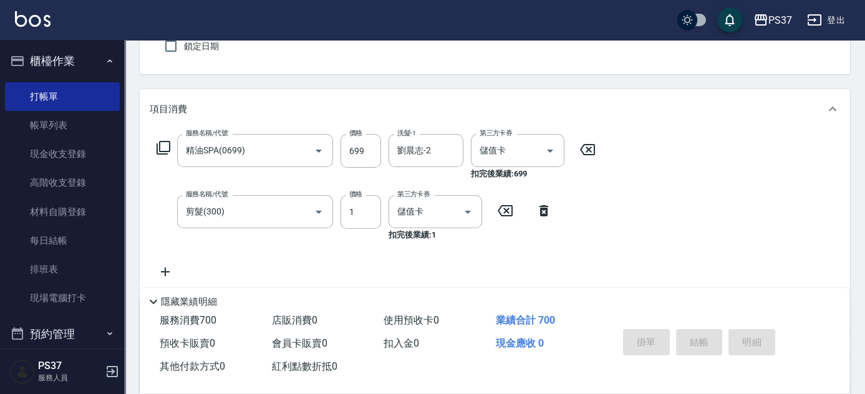
type input "[DATE] 18:25"
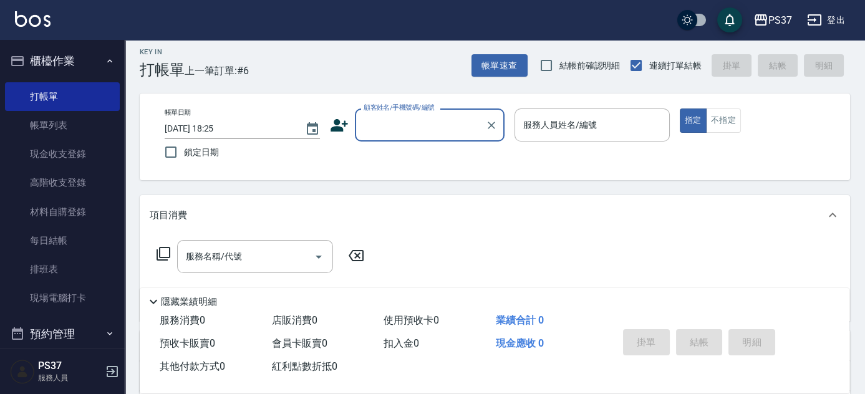
scroll to position [0, 0]
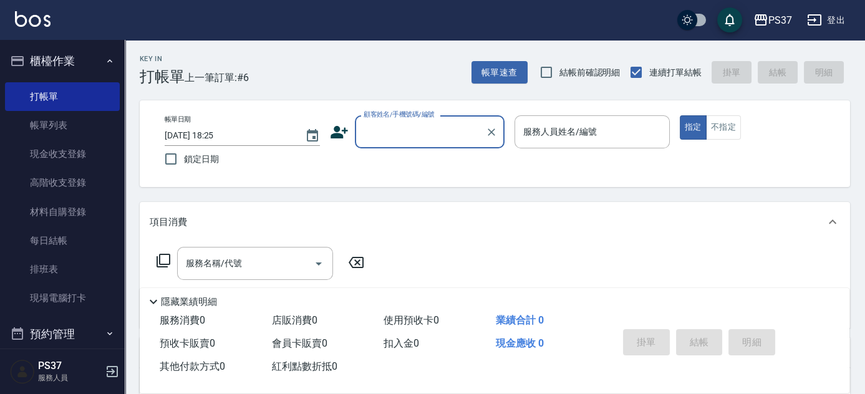
click at [421, 144] on div "顧客姓名/手機號碼/編號" at bounding box center [430, 131] width 150 height 33
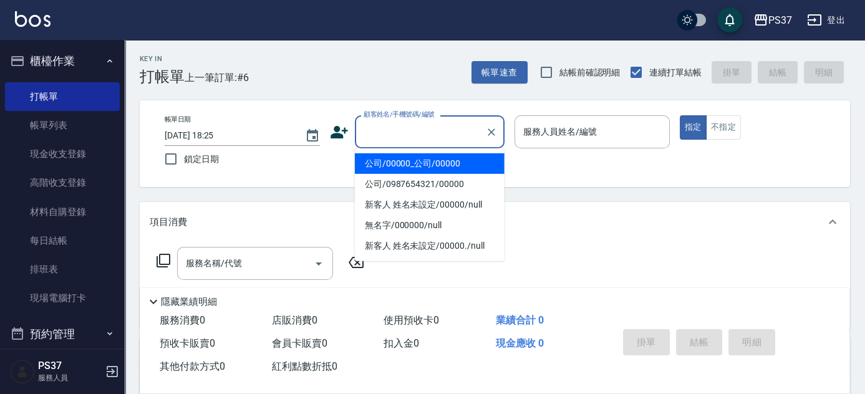
click at [419, 162] on li "公司/00000_公司/00000" at bounding box center [430, 164] width 150 height 21
type input "公司/00000_公司/00000"
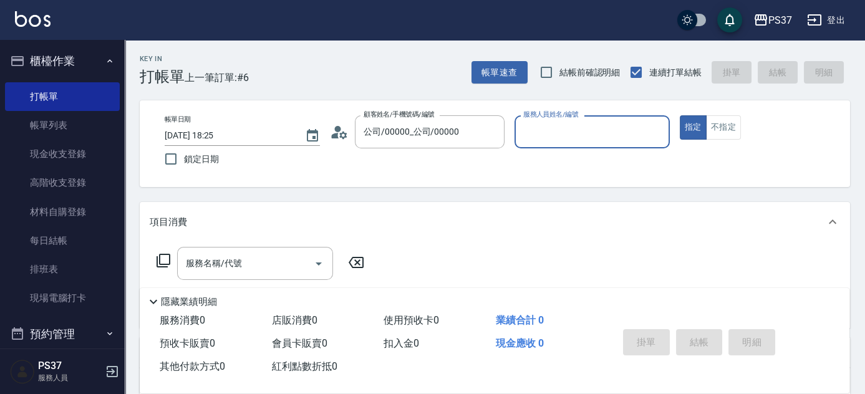
click at [576, 140] on input "服務人員姓名/編號" at bounding box center [592, 132] width 144 height 22
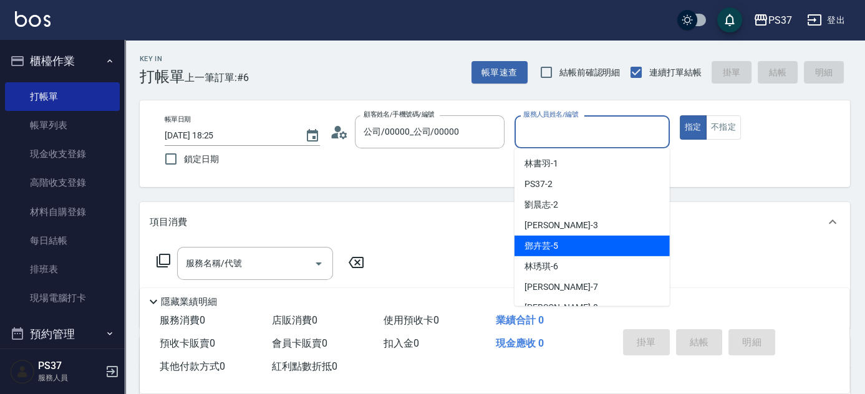
click at [580, 248] on div "[PERSON_NAME]-5" at bounding box center [592, 246] width 155 height 21
type input "鄧卉芸-5"
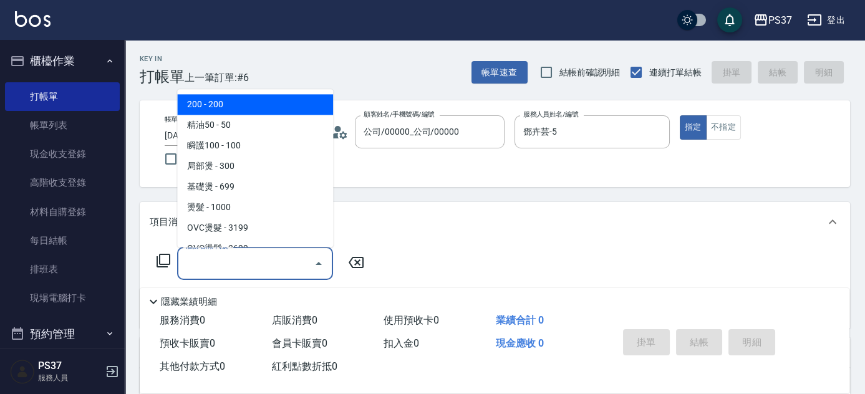
click at [266, 268] on input "服務名稱/代號" at bounding box center [246, 264] width 126 height 22
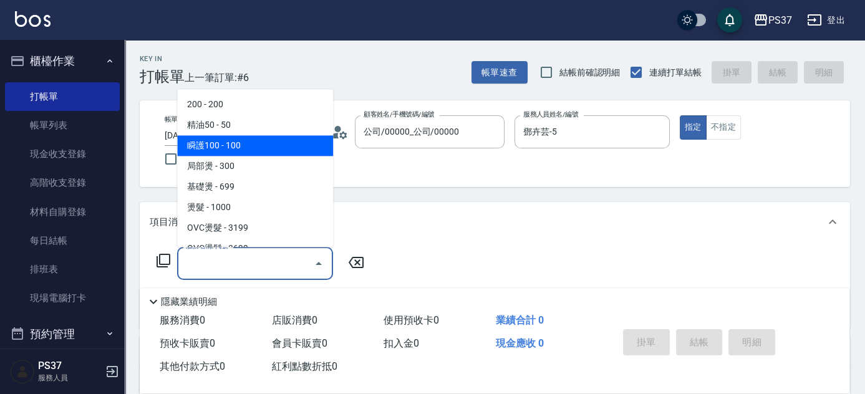
click at [261, 152] on span "瞬護100 - 100" at bounding box center [255, 146] width 156 height 21
type input "瞬護100(113)"
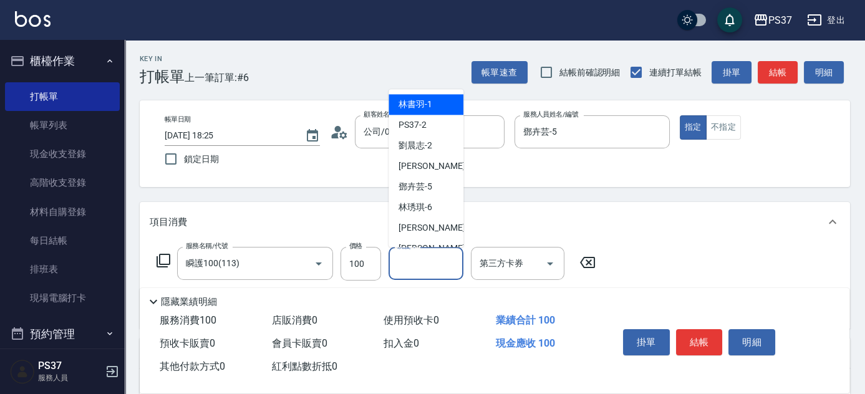
click at [431, 271] on input "洗髮-1" at bounding box center [426, 264] width 64 height 22
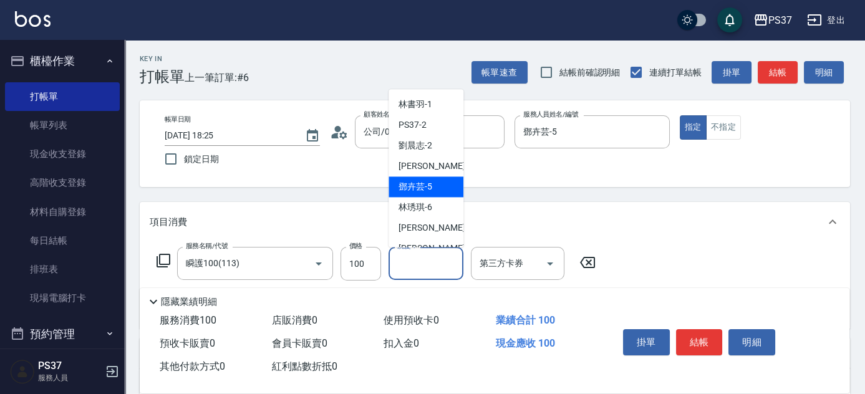
click at [426, 187] on span "[PERSON_NAME]-5" at bounding box center [416, 187] width 34 height 13
type input "鄧卉芸-5"
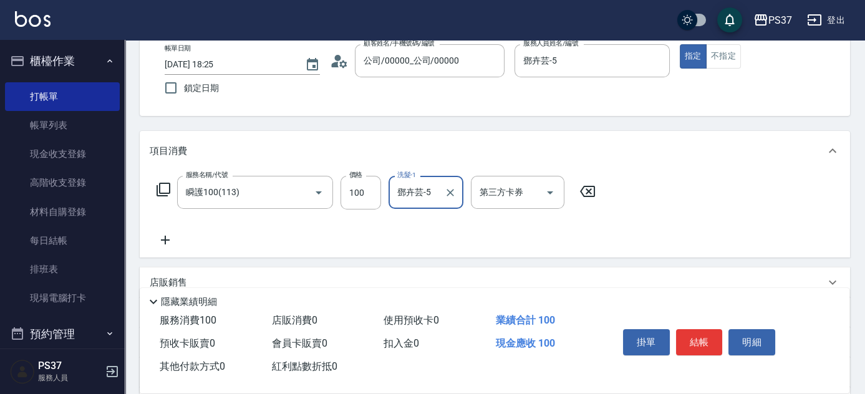
scroll to position [113, 0]
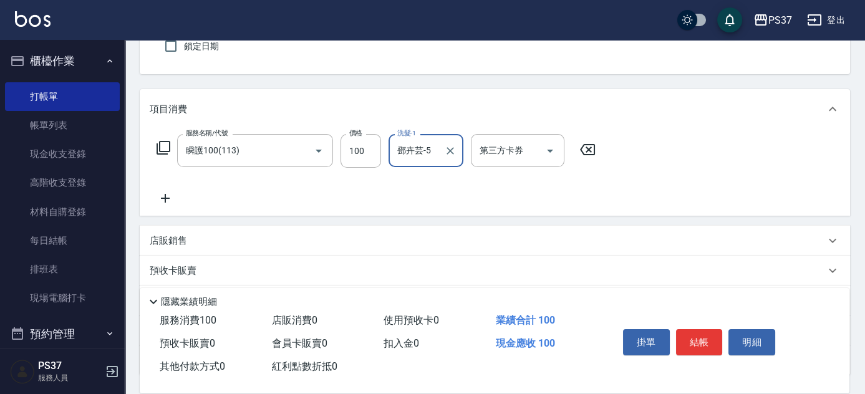
click at [160, 196] on icon at bounding box center [165, 198] width 31 height 15
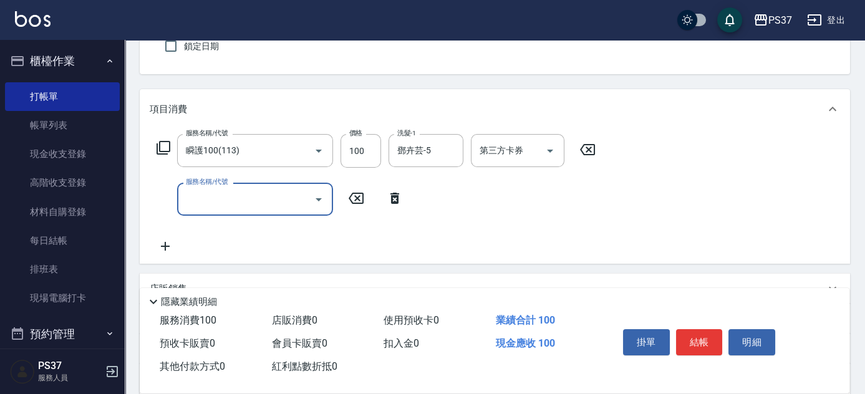
click at [216, 207] on input "服務名稱/代號" at bounding box center [246, 199] width 126 height 22
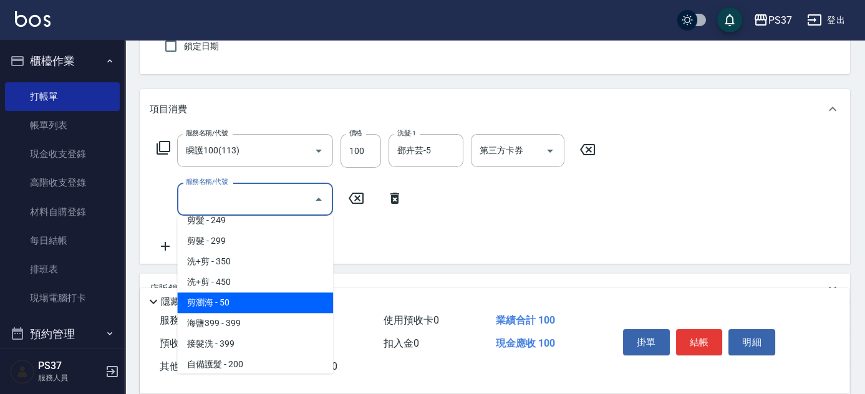
scroll to position [624, 0]
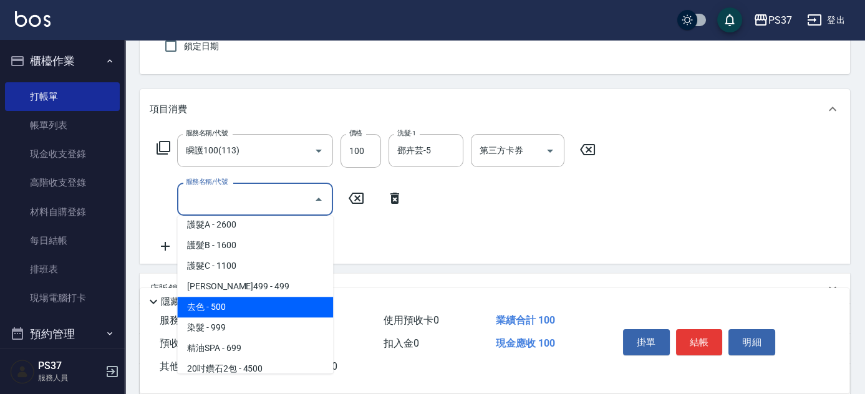
click at [258, 299] on span "去色 - 500" at bounding box center [255, 307] width 156 height 21
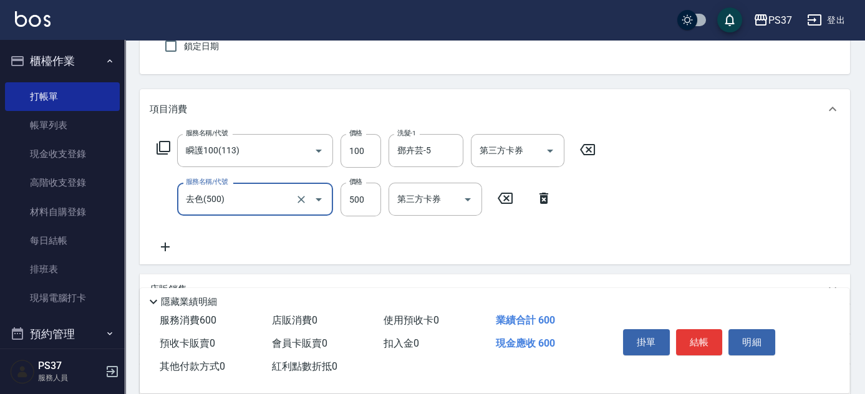
click at [250, 215] on div "去色(500) 服務名稱/代號" at bounding box center [255, 199] width 156 height 33
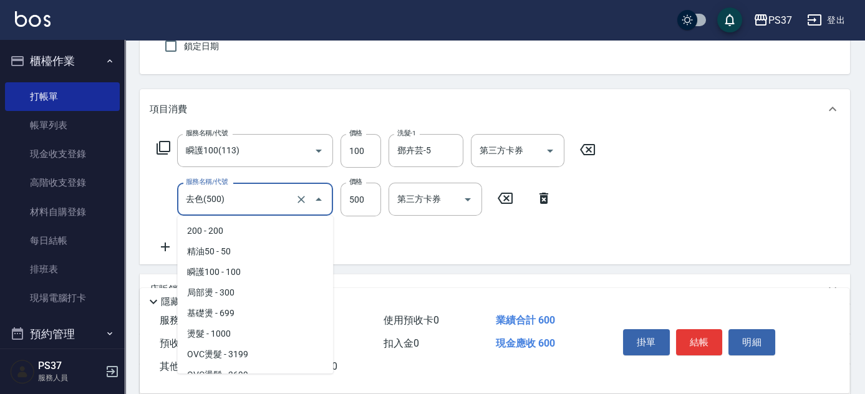
scroll to position [567, 0]
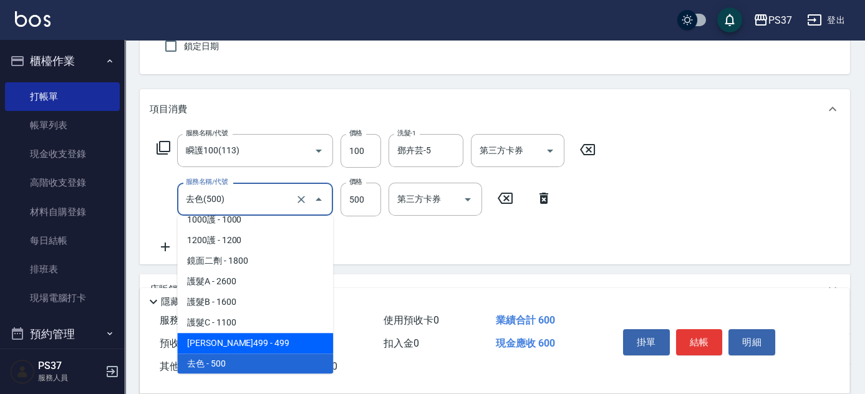
click at [271, 336] on span "[PERSON_NAME]499 - 499" at bounding box center [255, 343] width 156 height 21
type input "[PERSON_NAME]499(0499)"
type input "499"
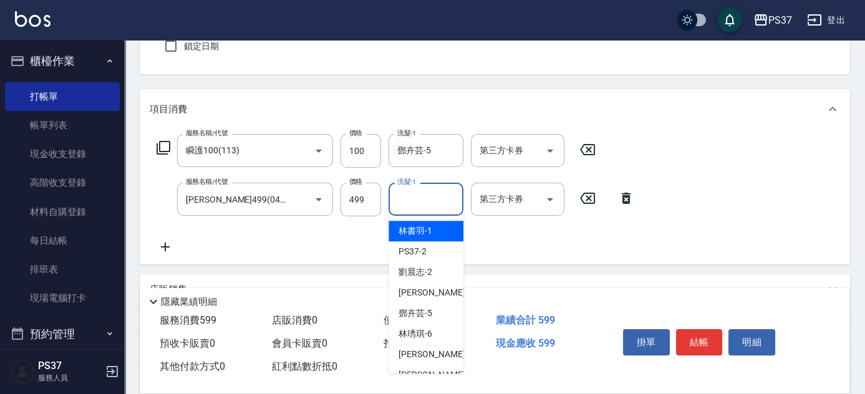
click at [424, 190] on input "洗髮-1" at bounding box center [426, 199] width 64 height 22
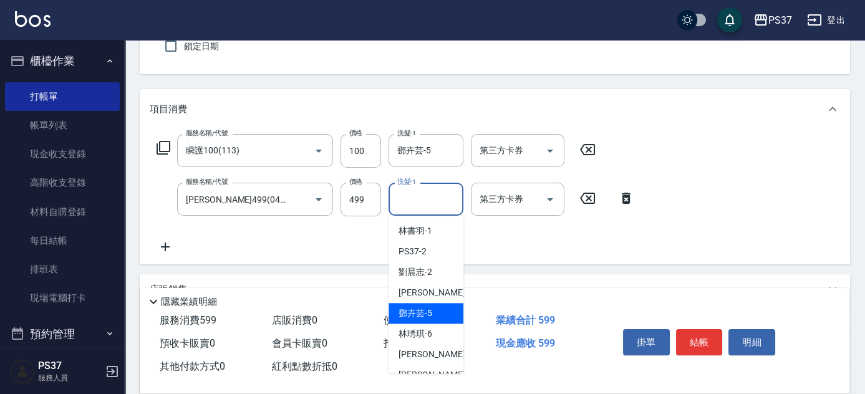
click at [441, 321] on div "[PERSON_NAME]-5" at bounding box center [426, 313] width 75 height 21
type input "鄧卉芸-5"
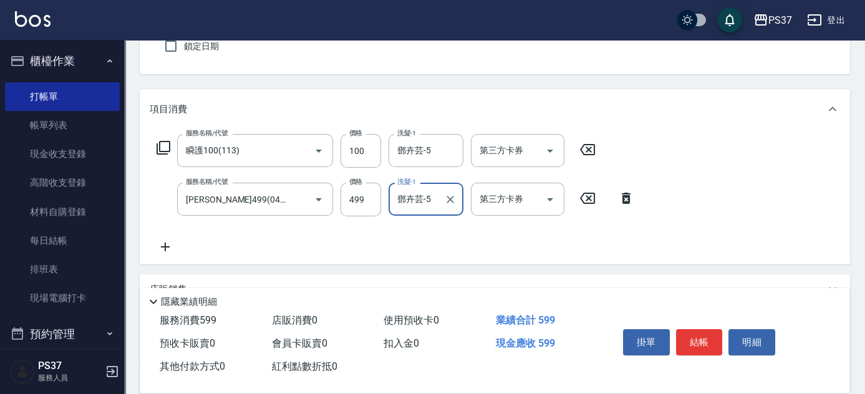
click at [175, 244] on icon at bounding box center [165, 247] width 31 height 15
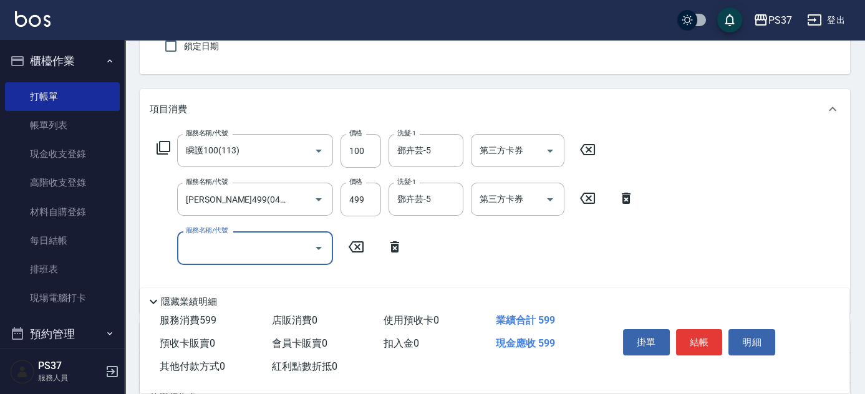
click at [202, 245] on input "服務名稱/代號" at bounding box center [246, 248] width 126 height 22
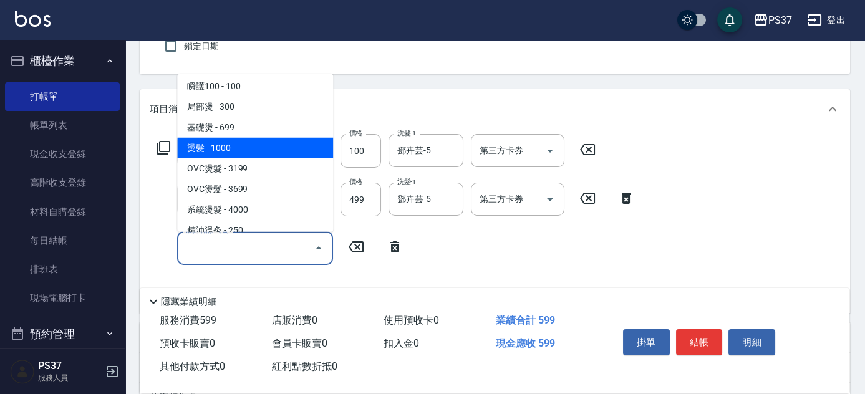
scroll to position [113, 0]
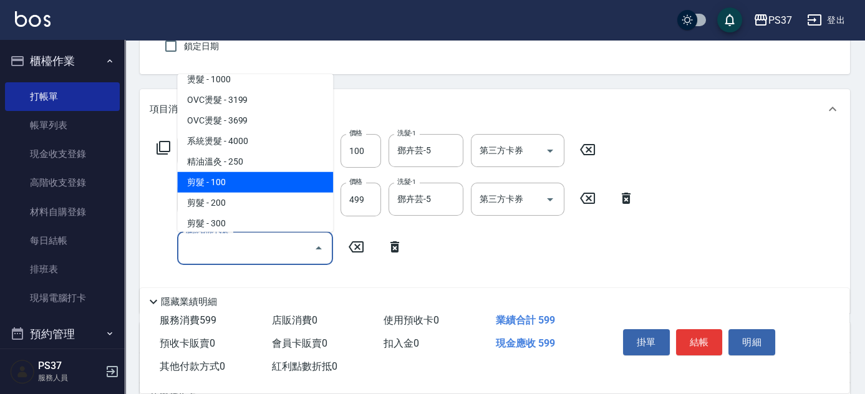
click at [238, 186] on span "剪髮 - 100" at bounding box center [255, 182] width 156 height 21
type input "剪髮(300)"
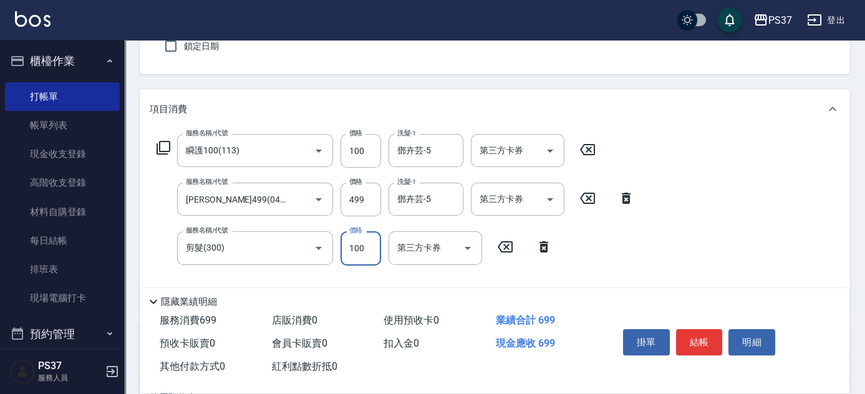
click at [351, 257] on input "100" at bounding box center [361, 249] width 41 height 34
type input "1"
click at [553, 156] on icon "Open" at bounding box center [550, 151] width 15 height 15
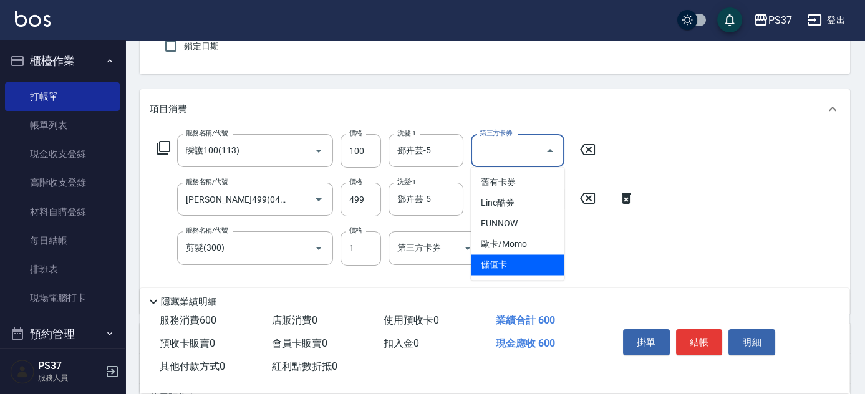
click at [527, 266] on span "儲值卡" at bounding box center [518, 265] width 94 height 21
type input "儲值卡"
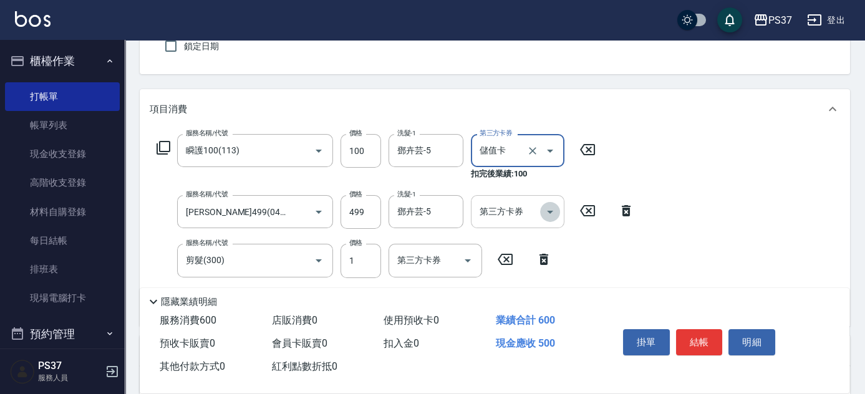
click at [552, 212] on icon "Open" at bounding box center [550, 212] width 15 height 15
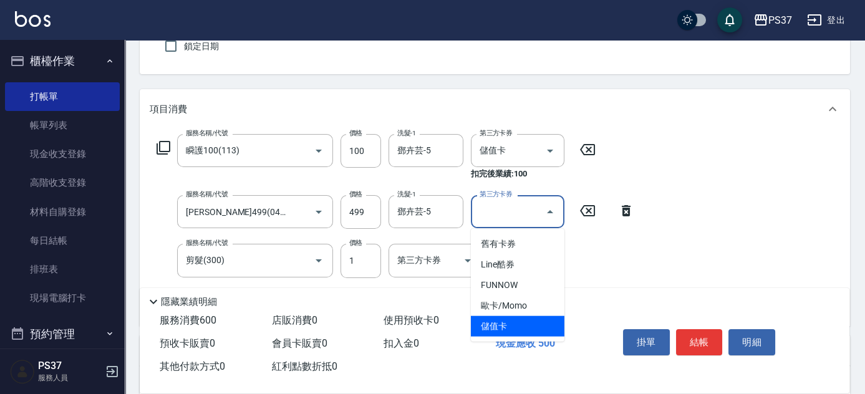
click at [505, 328] on span "儲值卡" at bounding box center [518, 326] width 94 height 21
type input "儲值卡"
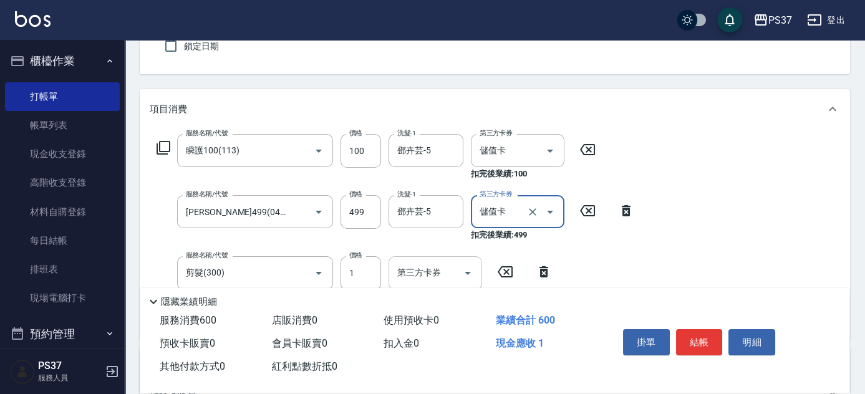
click at [464, 273] on icon "Open" at bounding box center [468, 273] width 15 height 15
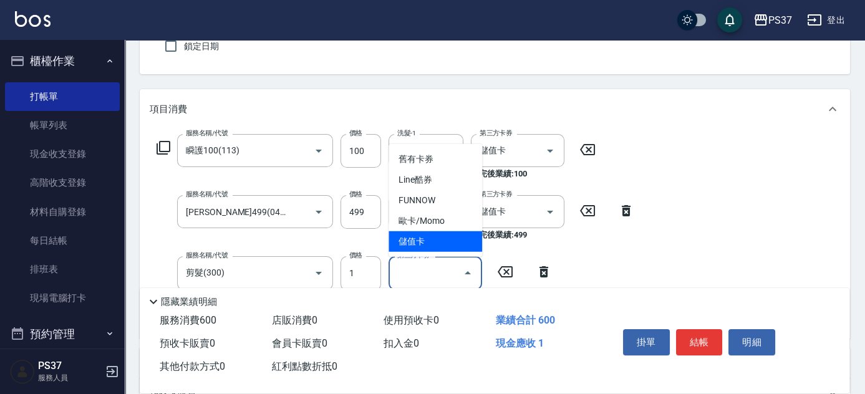
click at [442, 242] on span "儲值卡" at bounding box center [436, 242] width 94 height 21
type input "儲值卡"
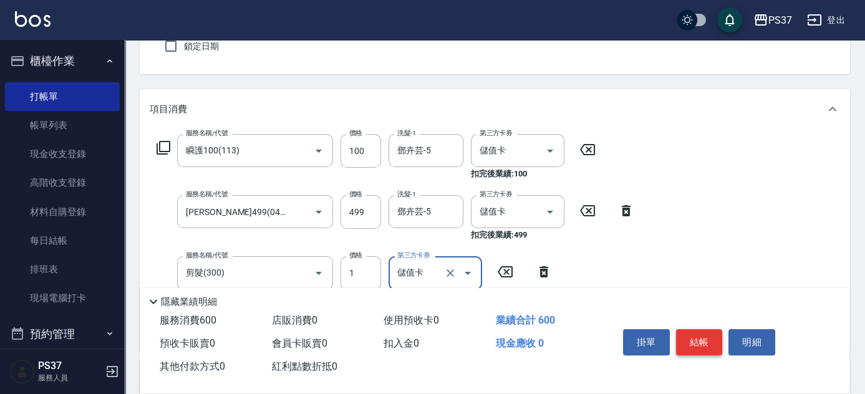
click at [685, 336] on button "結帳" at bounding box center [699, 342] width 47 height 26
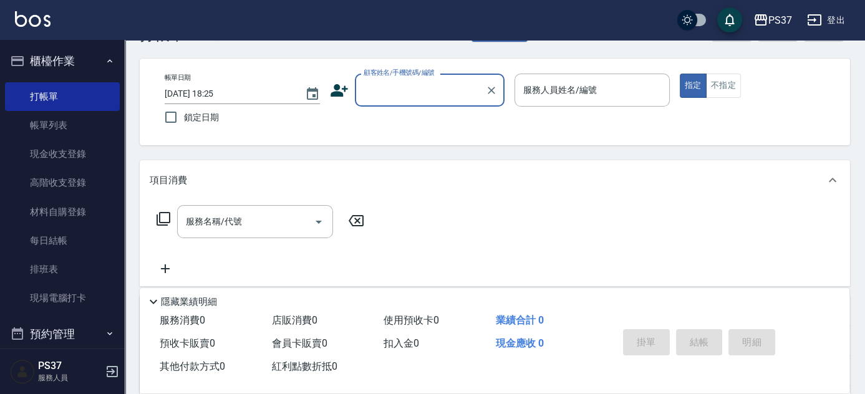
scroll to position [0, 0]
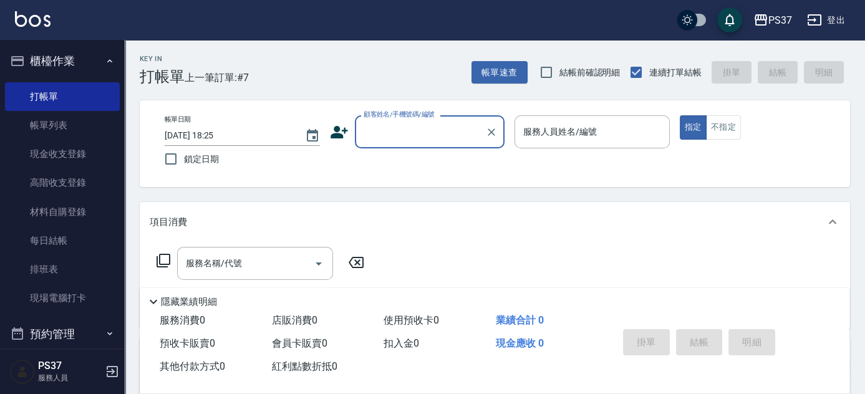
click at [422, 134] on input "顧客姓名/手機號碼/編號" at bounding box center [421, 132] width 120 height 22
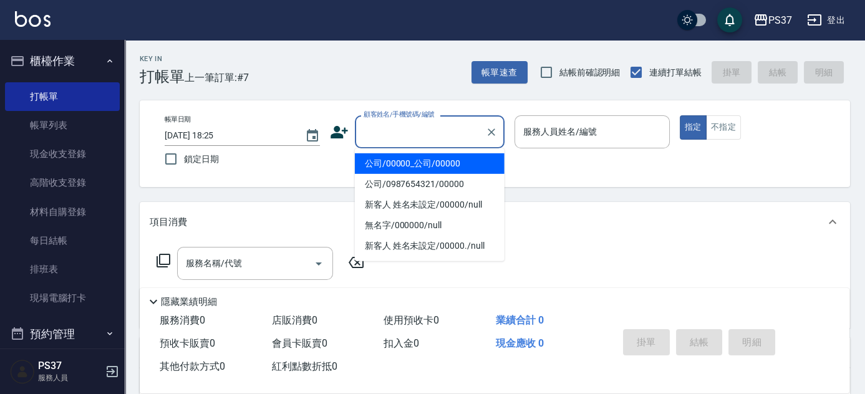
click at [441, 171] on li "公司/00000_公司/00000" at bounding box center [430, 164] width 150 height 21
type input "公司/00000_公司/00000"
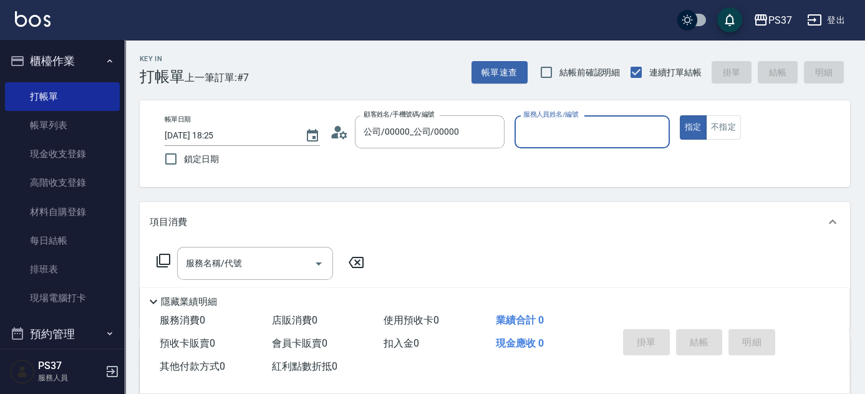
click at [574, 127] on input "服務人員姓名/編號" at bounding box center [592, 132] width 144 height 22
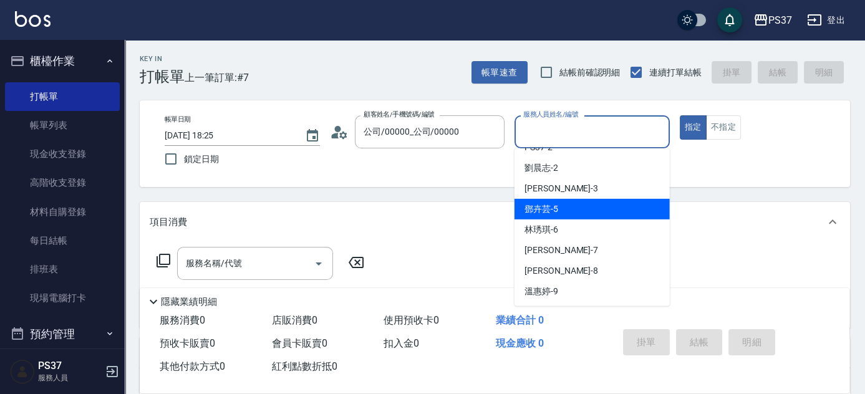
scroll to position [56, 0]
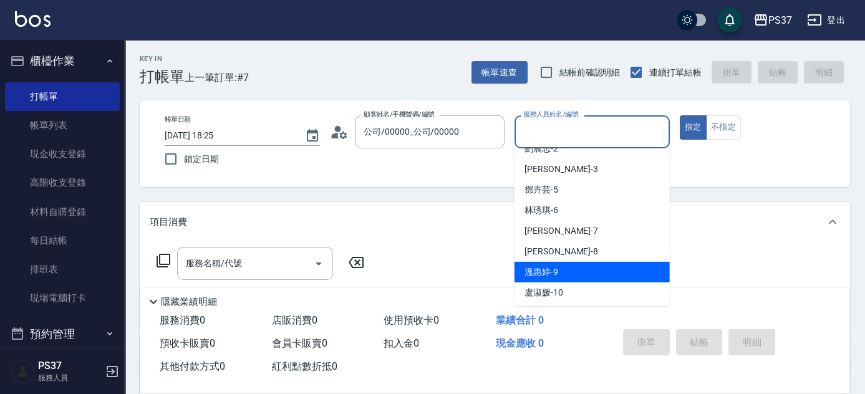
click at [593, 268] on div "[PERSON_NAME]-9" at bounding box center [592, 272] width 155 height 21
type input "溫惠婷-9"
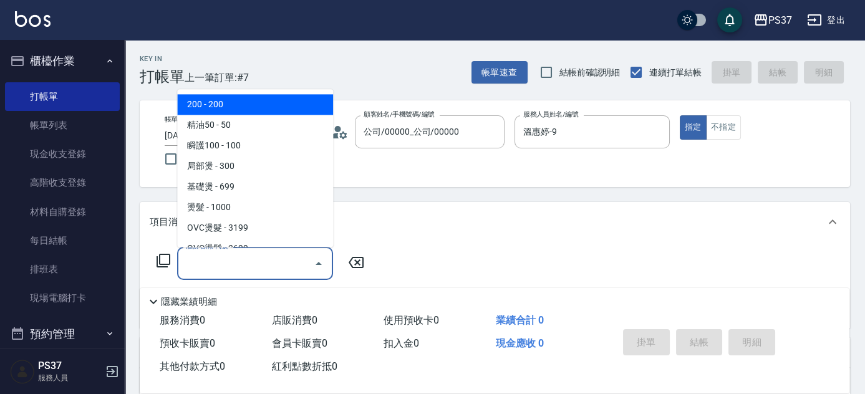
click at [265, 256] on input "服務名稱/代號" at bounding box center [246, 264] width 126 height 22
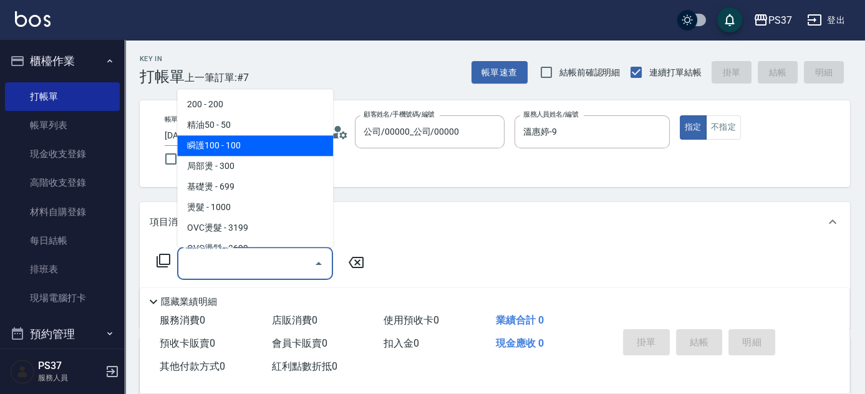
click at [246, 144] on span "瞬護100 - 100" at bounding box center [255, 146] width 156 height 21
type input "瞬護100(113)"
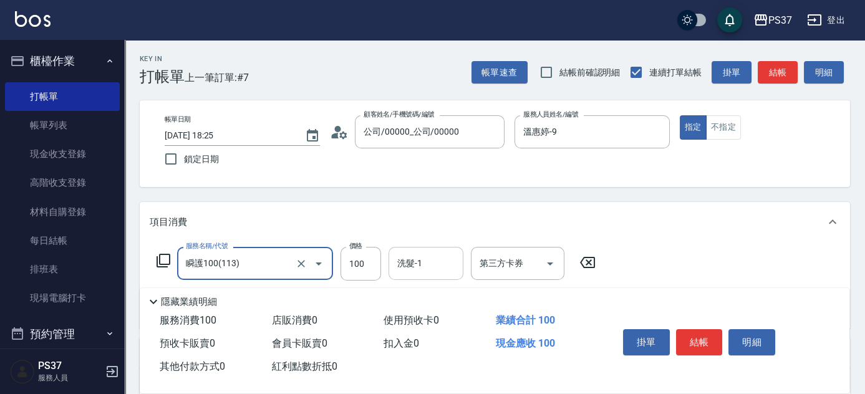
click at [437, 259] on input "洗髮-1" at bounding box center [426, 264] width 64 height 22
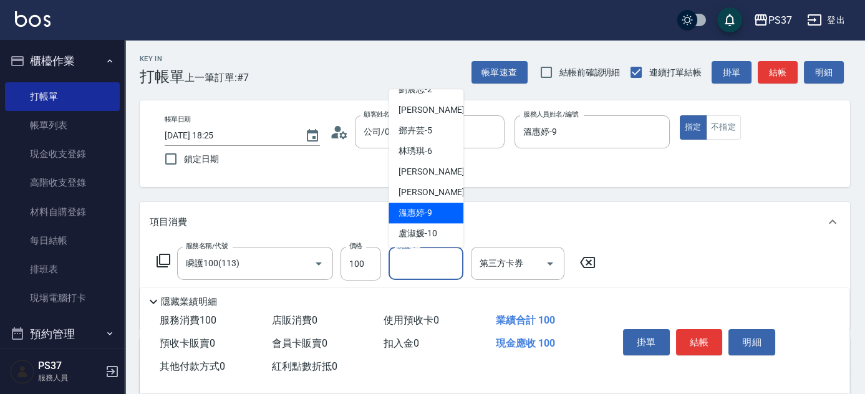
click at [432, 205] on div "[PERSON_NAME]-9" at bounding box center [426, 213] width 75 height 21
type input "溫惠婷-9"
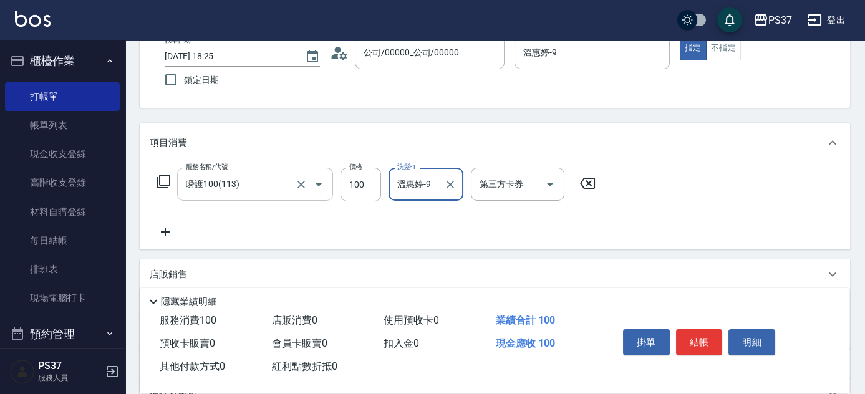
scroll to position [113, 0]
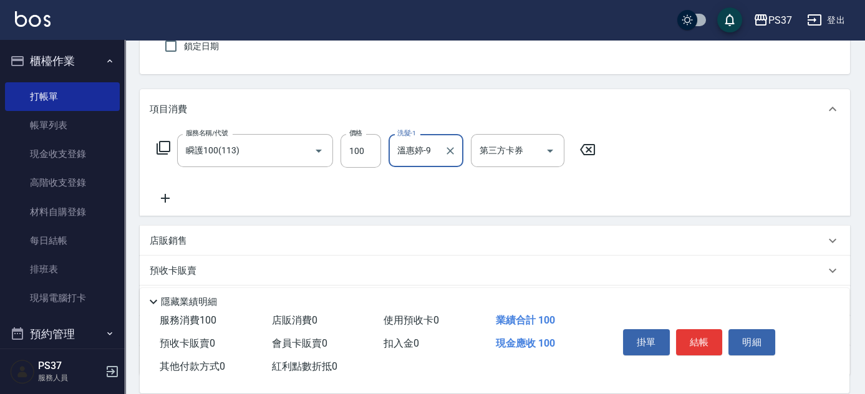
click at [156, 197] on icon at bounding box center [165, 198] width 31 height 15
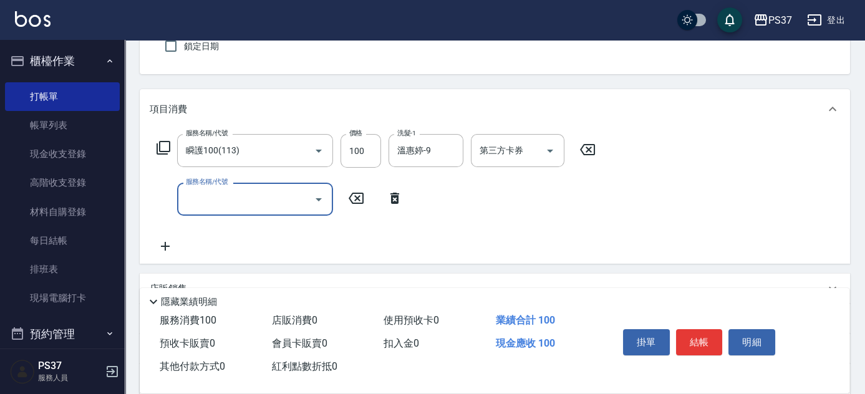
click at [207, 199] on input "服務名稱/代號" at bounding box center [246, 199] width 126 height 22
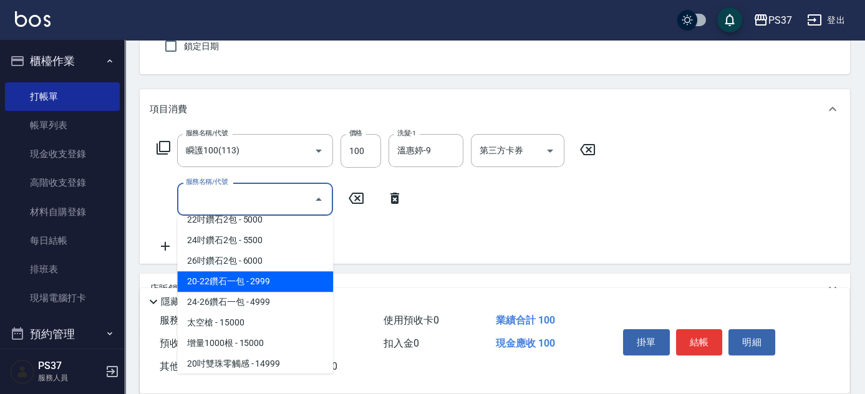
scroll to position [680, 0]
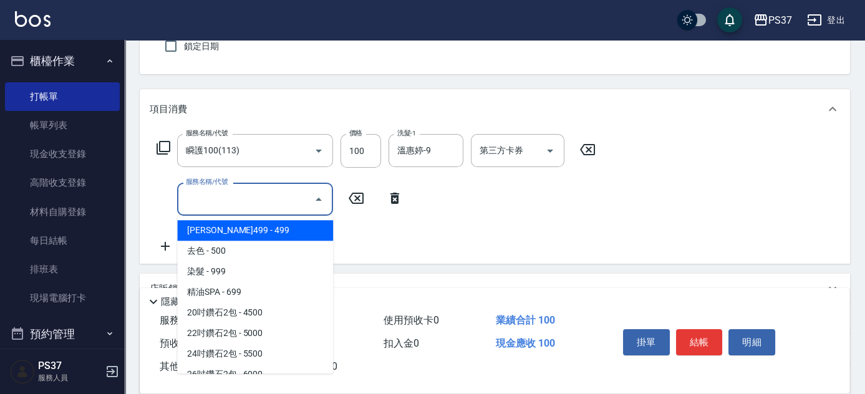
click at [251, 231] on span "[PERSON_NAME]499 - 499" at bounding box center [255, 230] width 156 height 21
type input "[PERSON_NAME]499(0499)"
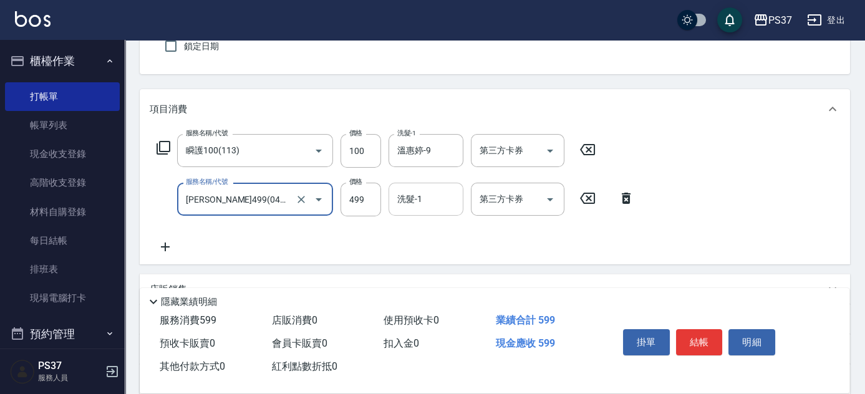
click at [409, 197] on input "洗髮-1" at bounding box center [426, 199] width 64 height 22
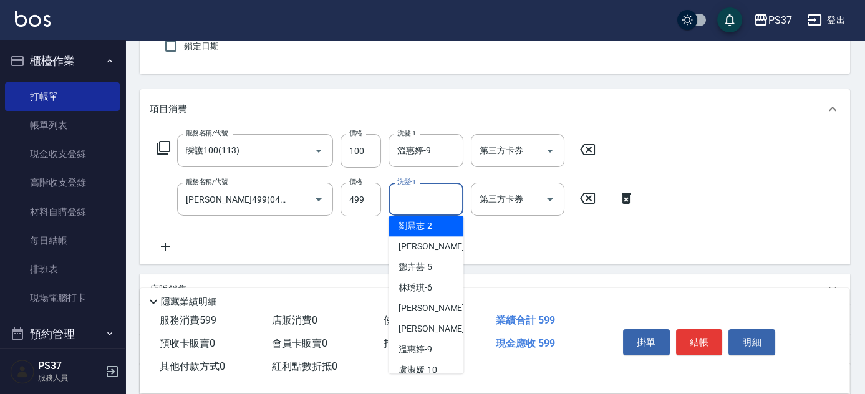
scroll to position [170, 0]
click at [426, 225] on span "[PERSON_NAME]-9" at bounding box center [416, 226] width 34 height 13
type input "溫惠婷-9"
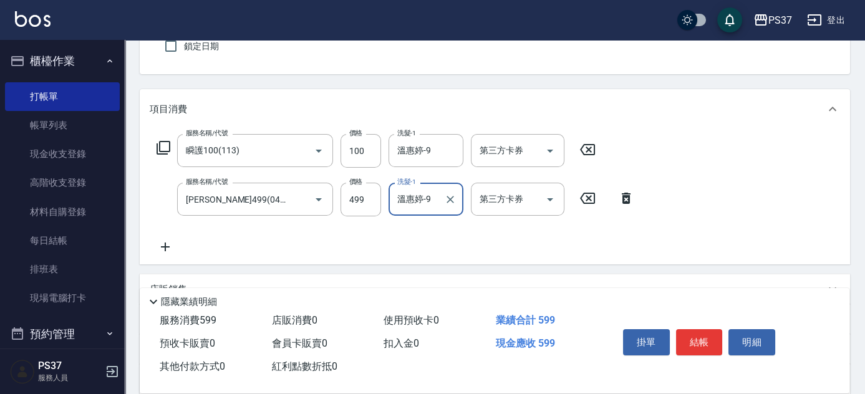
click at [168, 246] on icon at bounding box center [165, 247] width 9 height 9
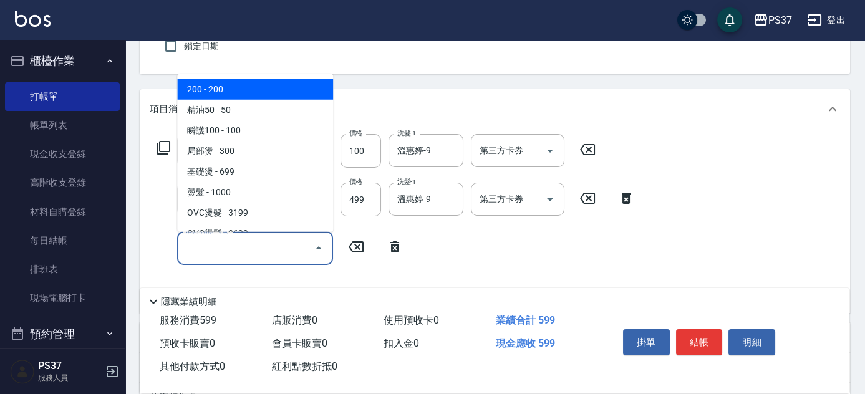
click at [216, 251] on input "服務名稱/代號" at bounding box center [246, 248] width 126 height 22
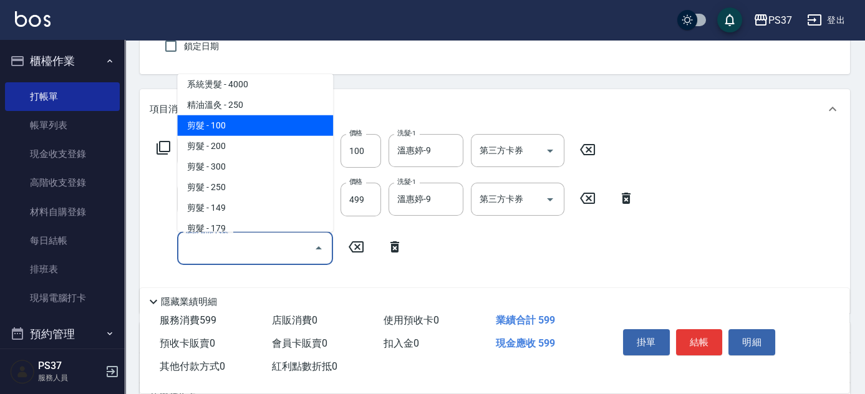
click at [252, 127] on span "剪髮 - 100" at bounding box center [255, 125] width 156 height 21
type input "剪髮(300)"
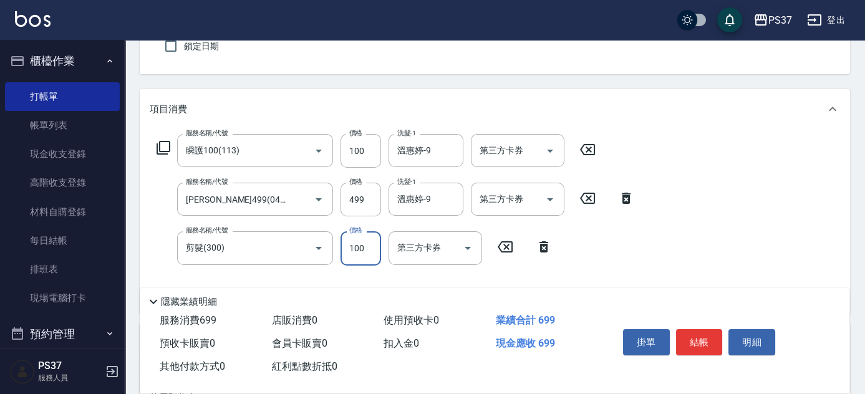
click at [363, 258] on input "100" at bounding box center [361, 249] width 41 height 34
type input "1"
click at [553, 148] on icon "Open" at bounding box center [550, 151] width 15 height 15
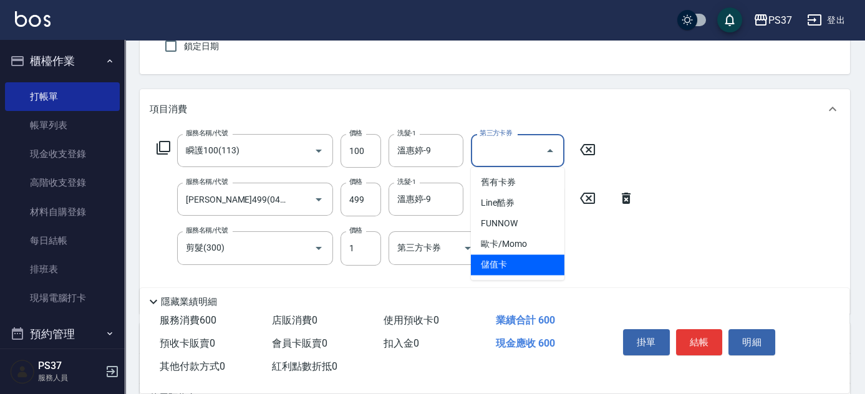
click at [535, 259] on span "儲值卡" at bounding box center [518, 265] width 94 height 21
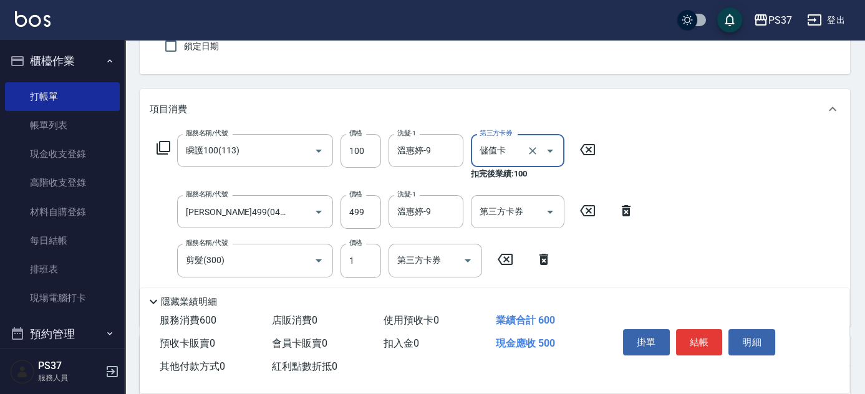
type input "儲值卡"
click at [555, 210] on icon "Open" at bounding box center [550, 212] width 15 height 15
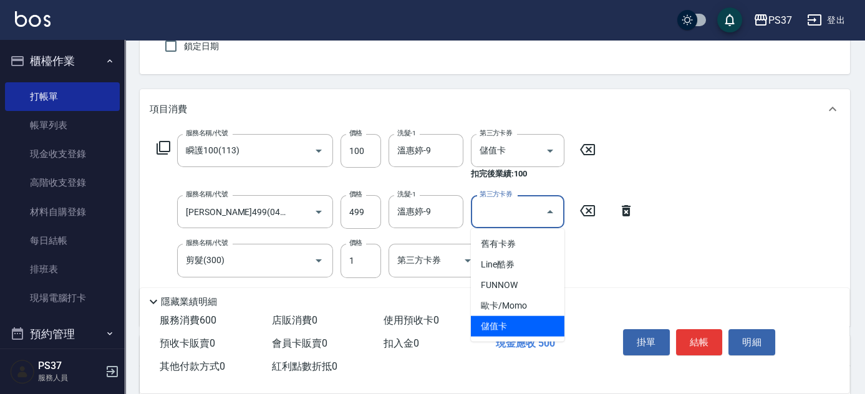
click at [539, 333] on span "儲值卡" at bounding box center [518, 326] width 94 height 21
type input "儲值卡"
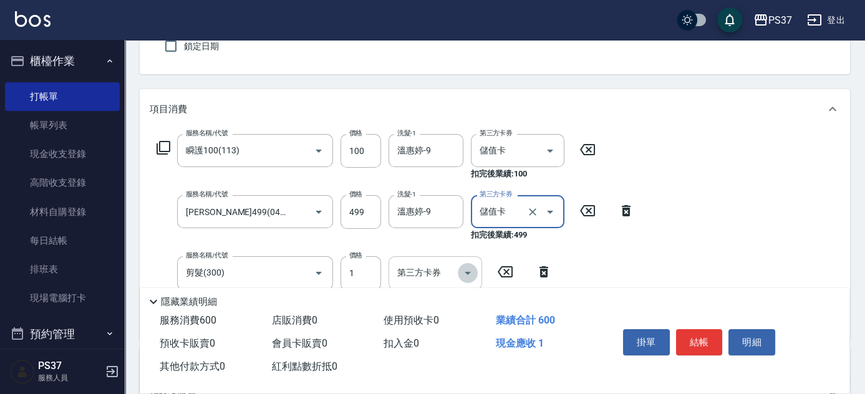
click at [462, 264] on button "Open" at bounding box center [468, 273] width 20 height 20
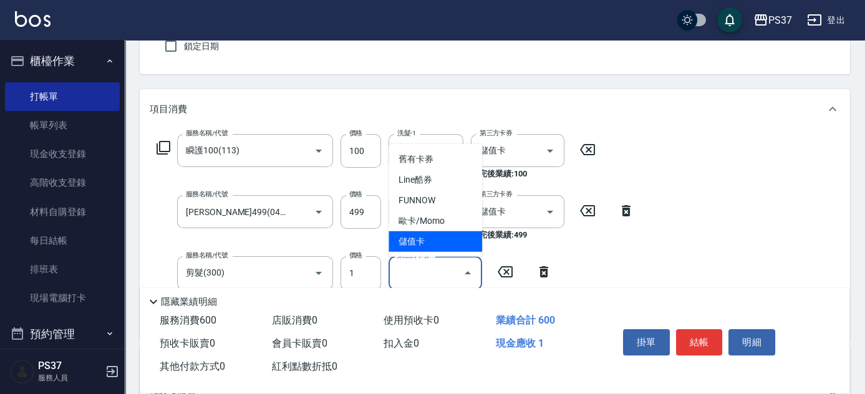
click at [454, 244] on span "儲值卡" at bounding box center [436, 242] width 94 height 21
type input "儲值卡"
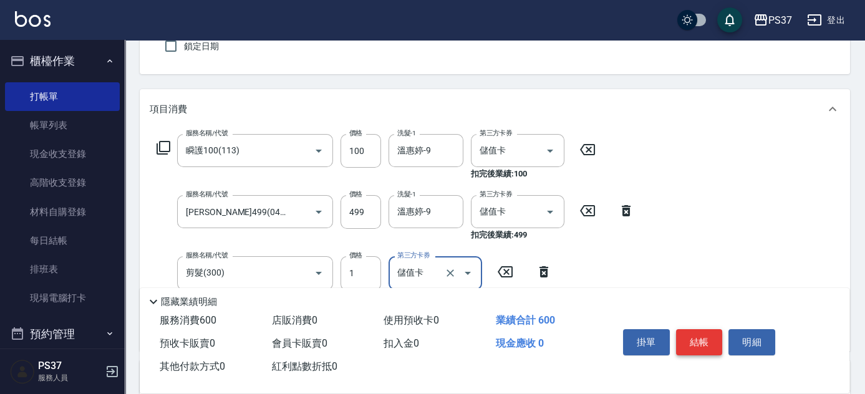
click at [699, 346] on button "結帳" at bounding box center [699, 342] width 47 height 26
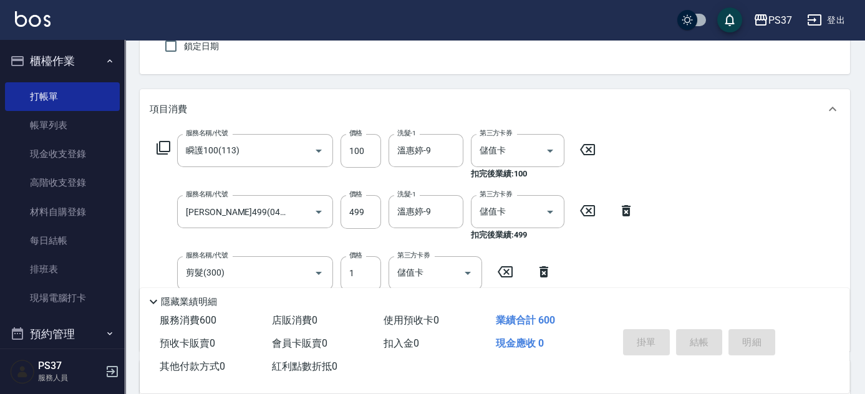
type input "[DATE] 18:26"
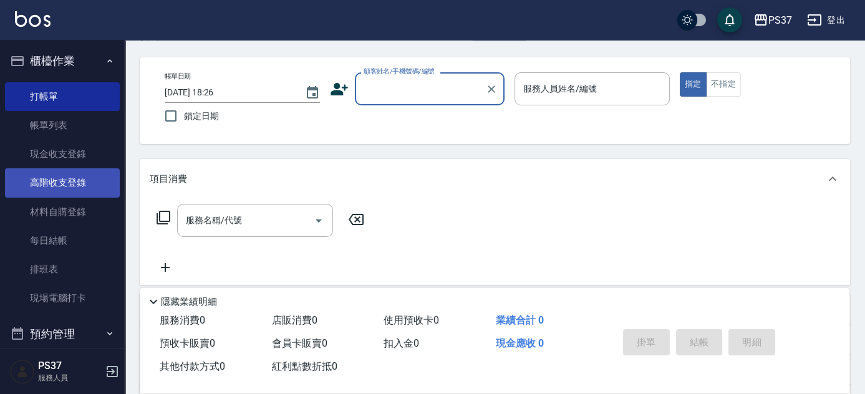
scroll to position [0, 0]
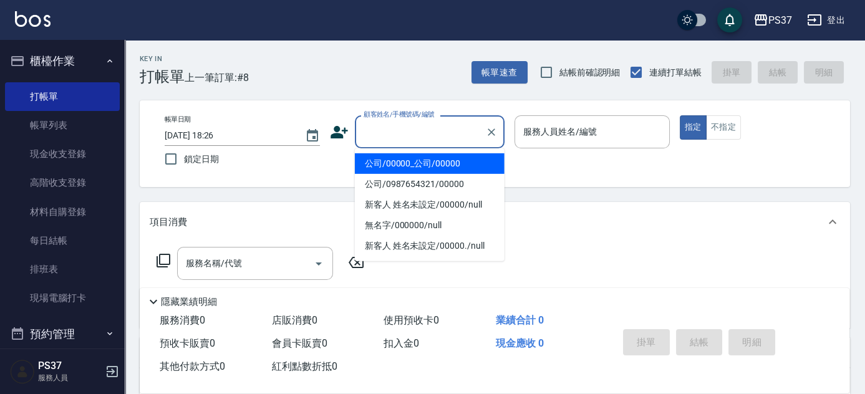
click at [380, 127] on input "顧客姓名/手機號碼/編號" at bounding box center [421, 132] width 120 height 22
click at [406, 160] on li "公司/00000_公司/00000" at bounding box center [430, 164] width 150 height 21
type input "公司/00000_公司/00000"
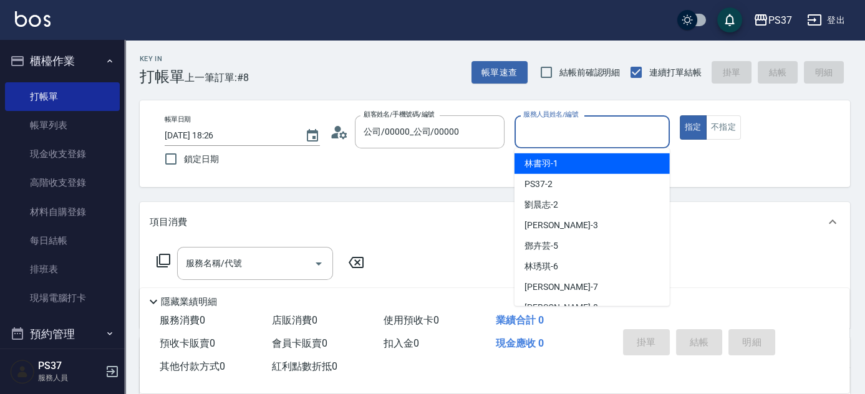
click at [541, 136] on input "服務人員姓名/編號" at bounding box center [592, 132] width 144 height 22
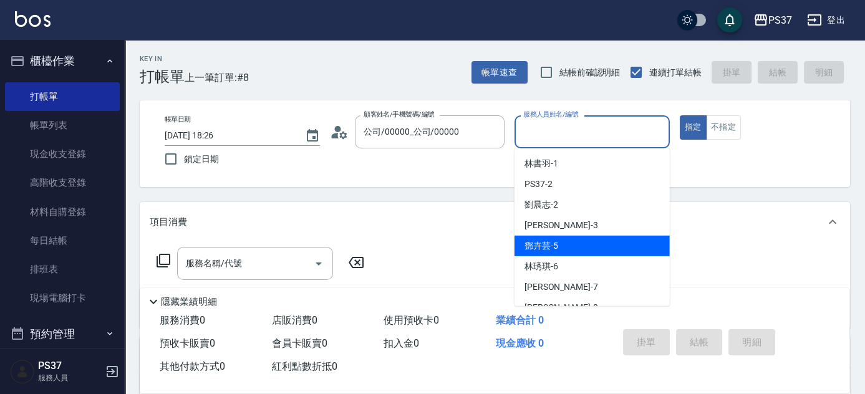
click at [579, 250] on div "[PERSON_NAME]-5" at bounding box center [592, 246] width 155 height 21
type input "鄧卉芸-5"
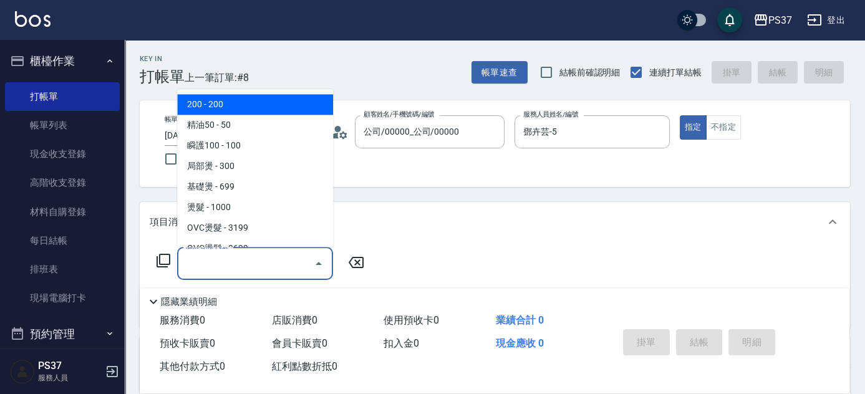
click at [278, 266] on input "服務名稱/代號" at bounding box center [246, 264] width 126 height 22
click at [228, 100] on span "200 - 200" at bounding box center [255, 105] width 156 height 21
type input "200(111)"
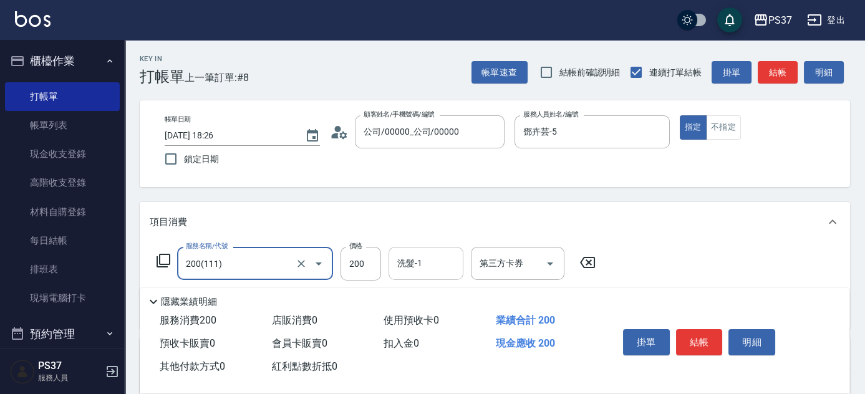
click at [424, 278] on div "洗髮-1" at bounding box center [426, 263] width 75 height 33
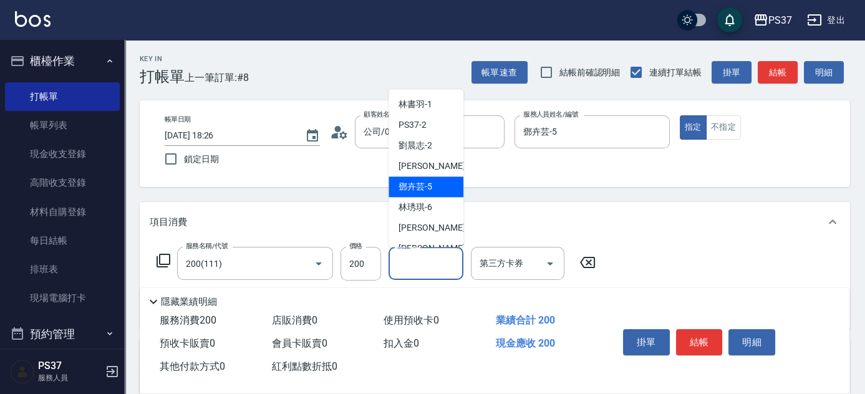
click at [430, 192] on span "[PERSON_NAME]-5" at bounding box center [416, 187] width 34 height 13
type input "鄧卉芸-5"
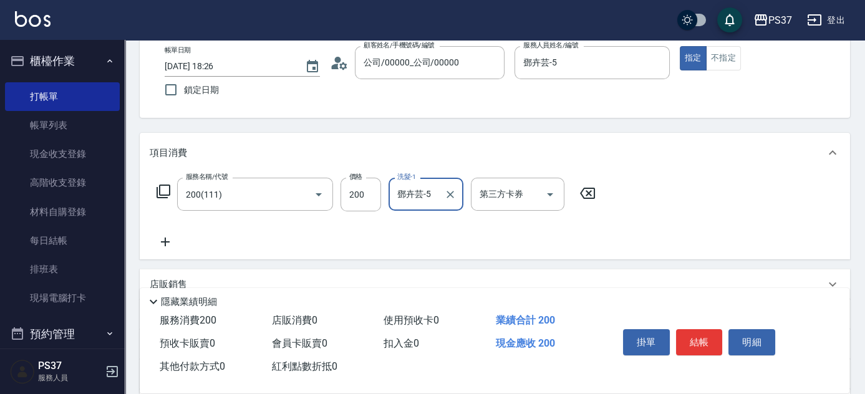
scroll to position [113, 0]
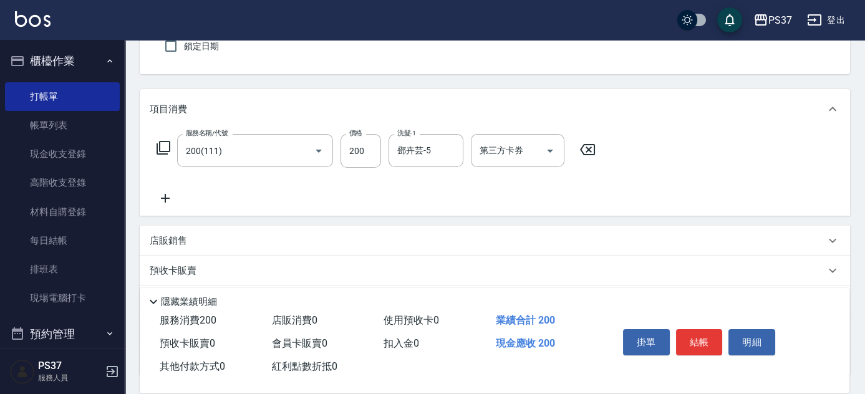
click at [171, 192] on icon at bounding box center [165, 198] width 31 height 15
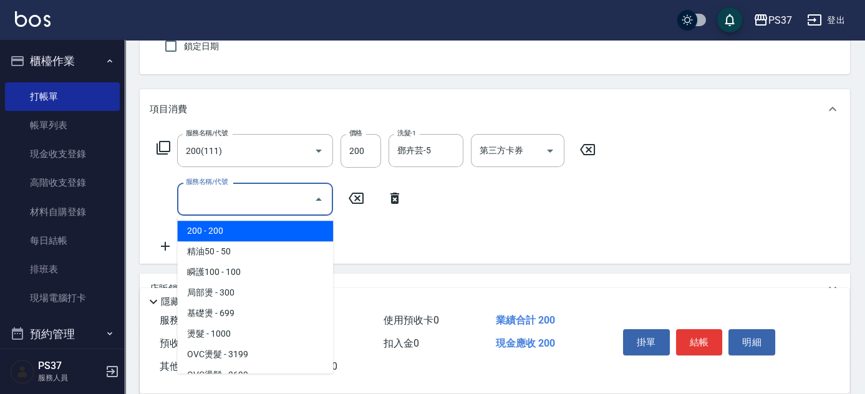
click at [258, 197] on input "服務名稱/代號" at bounding box center [246, 199] width 126 height 22
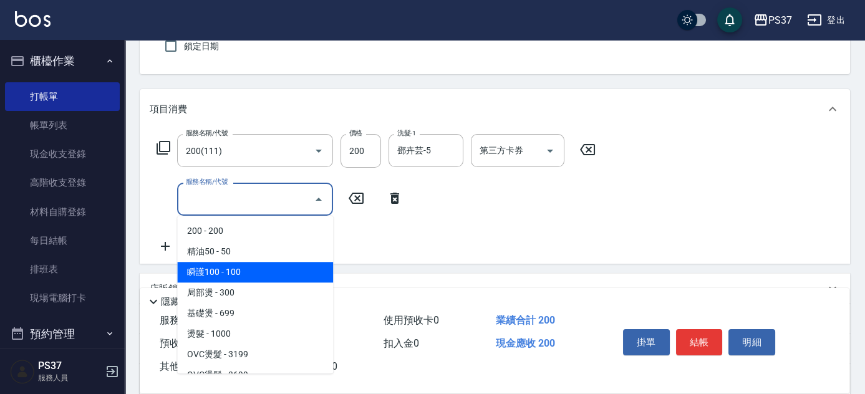
click at [298, 268] on span "瞬護100 - 100" at bounding box center [255, 272] width 156 height 21
type input "瞬護100(113)"
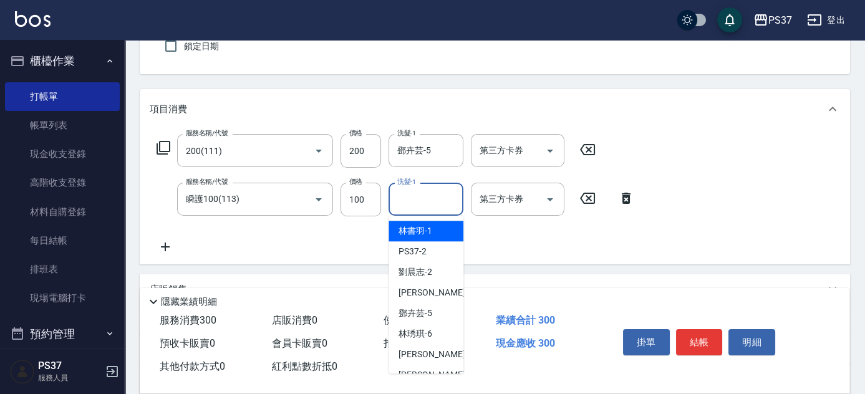
click at [421, 197] on div "洗髮-1 洗髮-1" at bounding box center [426, 199] width 75 height 33
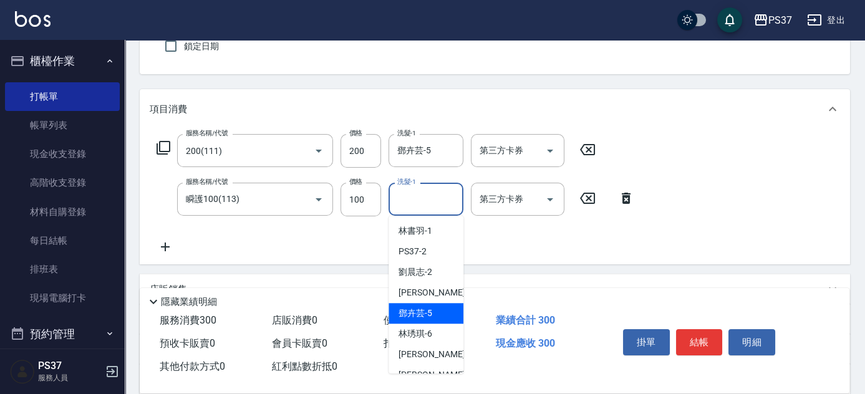
click at [431, 307] on span "[PERSON_NAME]-5" at bounding box center [416, 313] width 34 height 13
type input "鄧卉芸-5"
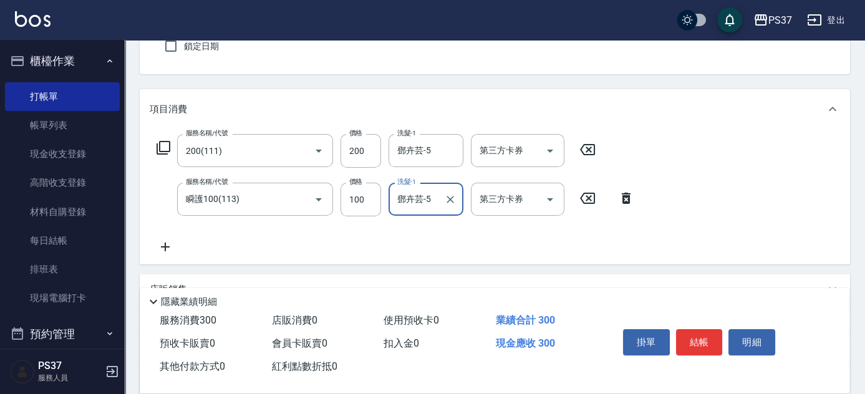
click at [173, 244] on icon at bounding box center [165, 247] width 31 height 15
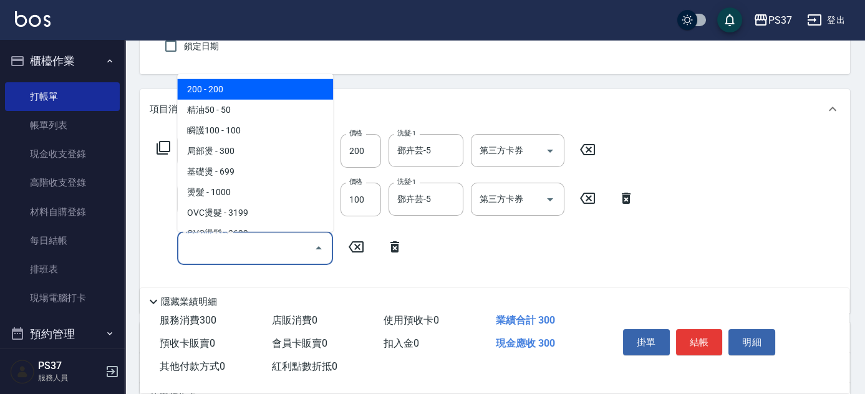
click at [230, 249] on input "服務名稱/代號" at bounding box center [246, 248] width 126 height 22
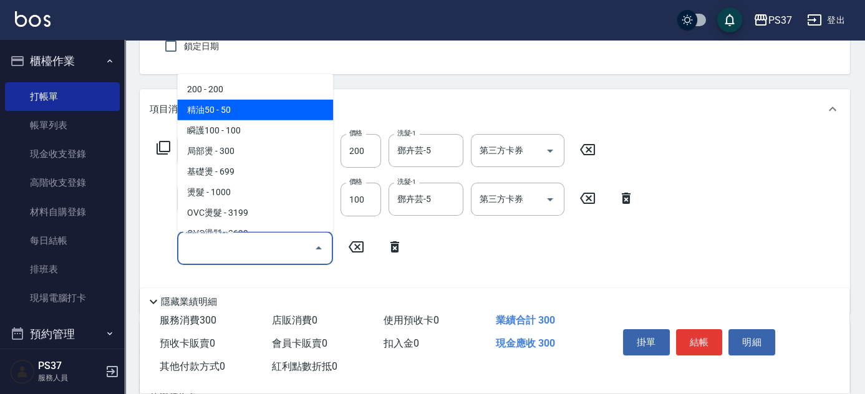
click at [253, 111] on span "精油50 - 50" at bounding box center [255, 110] width 156 height 21
type input "精油50(112)"
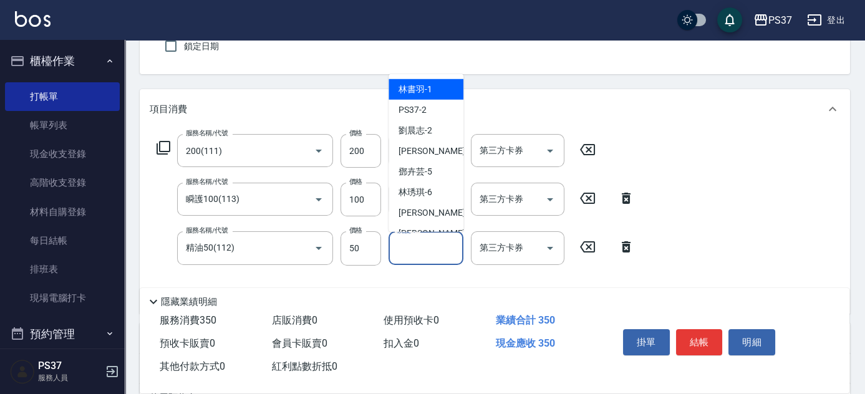
click at [436, 246] on input "洗髮-1" at bounding box center [426, 248] width 64 height 22
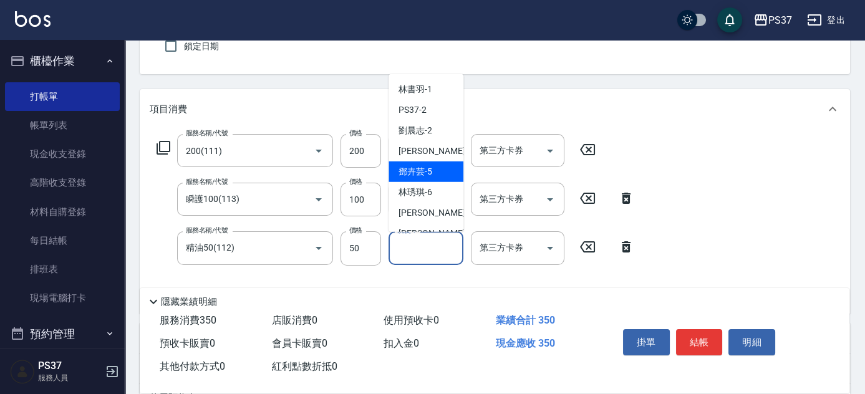
click at [443, 166] on div "[PERSON_NAME]-5" at bounding box center [426, 172] width 75 height 21
type input "鄧卉芸-5"
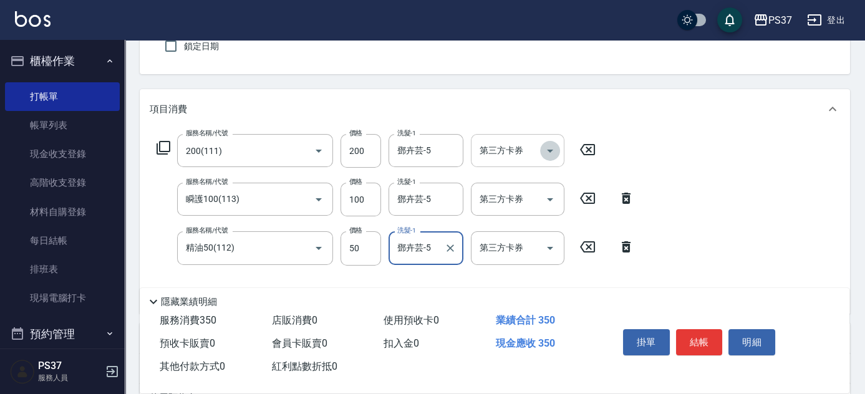
click at [549, 147] on icon "Open" at bounding box center [550, 151] width 15 height 15
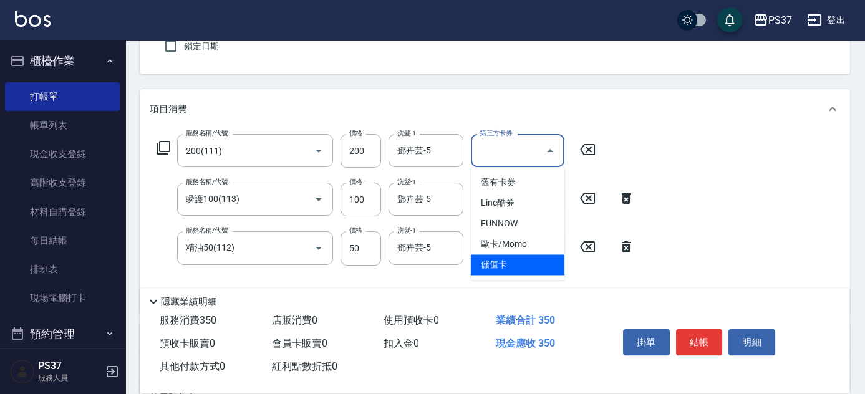
click at [529, 267] on span "儲值卡" at bounding box center [518, 265] width 94 height 21
type input "儲值卡"
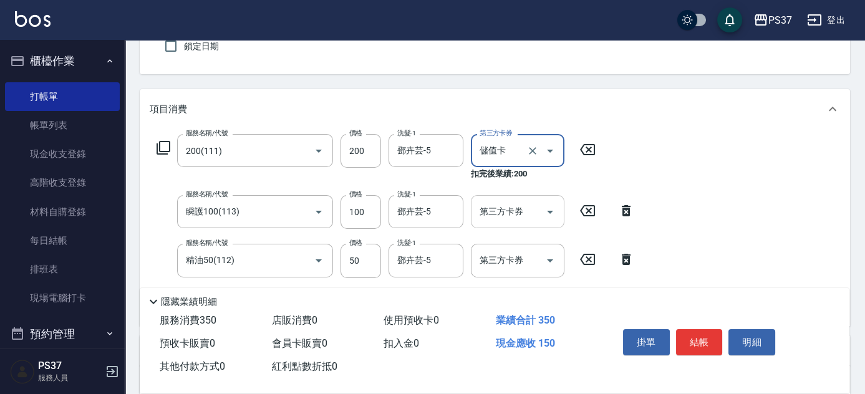
click at [548, 209] on icon "Open" at bounding box center [550, 212] width 15 height 15
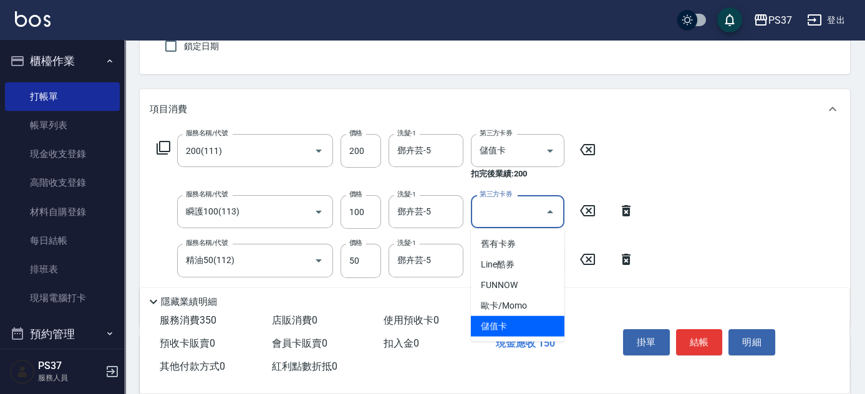
click at [512, 317] on span "儲值卡" at bounding box center [518, 326] width 94 height 21
type input "儲值卡"
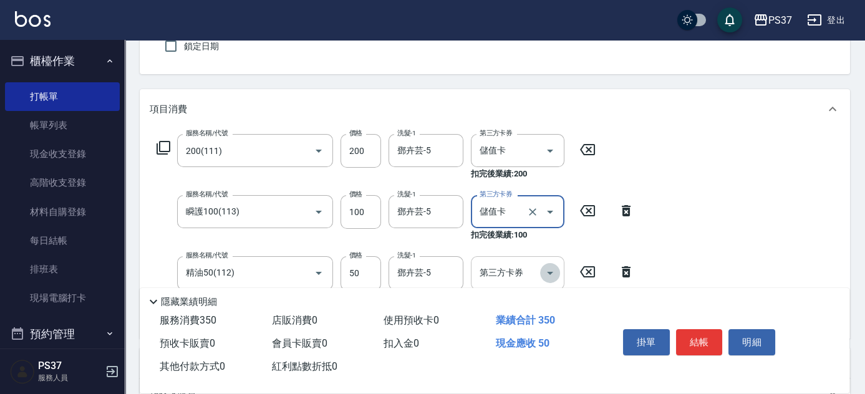
click at [552, 271] on icon "Open" at bounding box center [550, 273] width 15 height 15
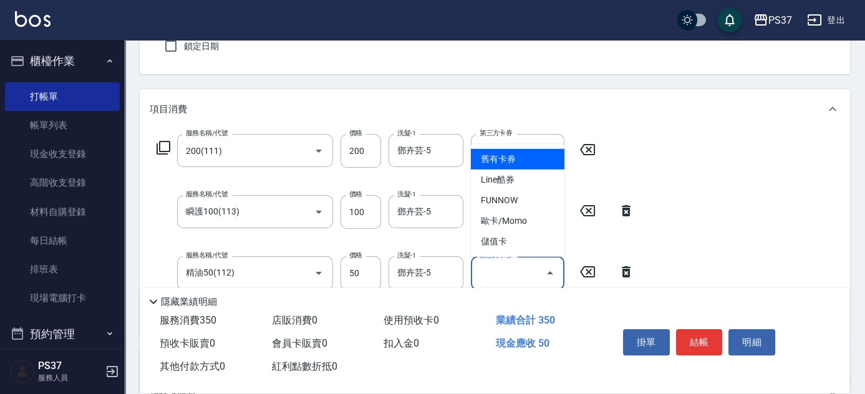
click at [534, 254] on ul "舊有卡券 Line酷券 FUNNOW 歐卡/Momo 儲值卡" at bounding box center [518, 200] width 94 height 113
click at [535, 243] on span "儲值卡" at bounding box center [518, 242] width 94 height 21
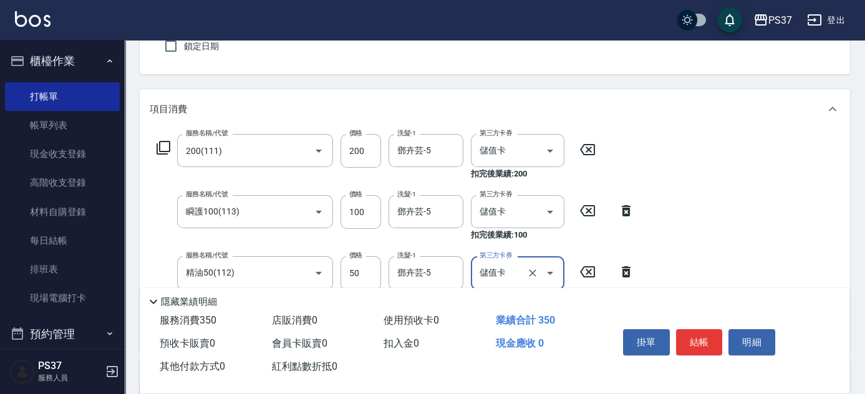
type input "儲值卡"
click at [692, 340] on button "結帳" at bounding box center [699, 342] width 47 height 26
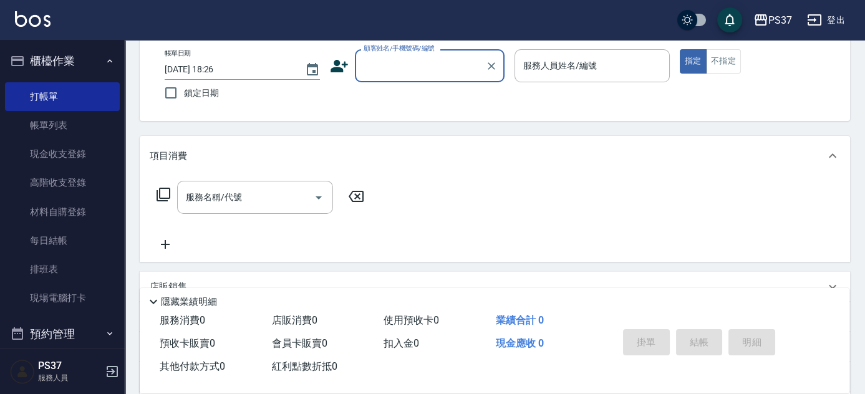
scroll to position [0, 0]
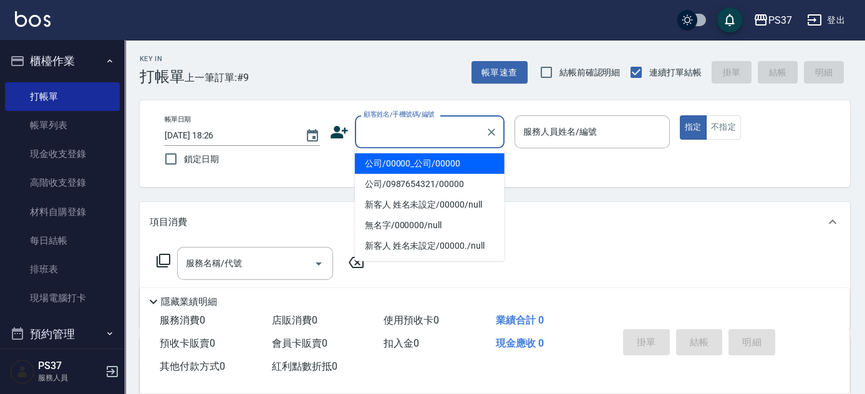
click at [400, 133] on input "顧客姓名/手機號碼/編號" at bounding box center [421, 132] width 120 height 22
click at [420, 160] on li "公司/00000_公司/00000" at bounding box center [430, 164] width 150 height 21
type input "公司/00000_公司/00000"
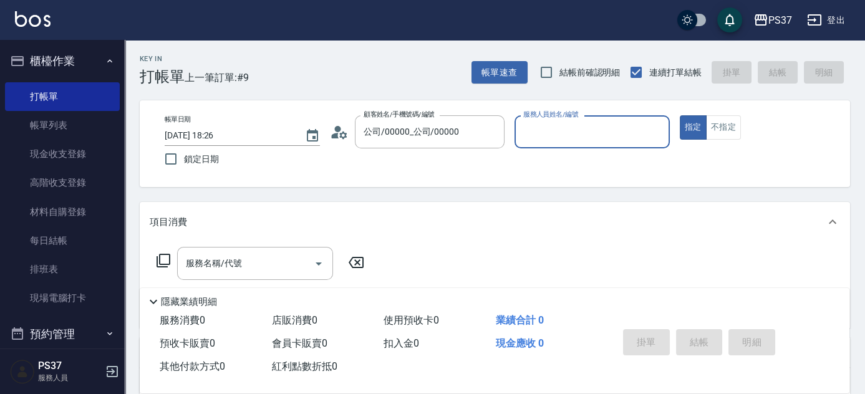
click at [517, 131] on div "服務人員姓名/編號" at bounding box center [592, 131] width 155 height 33
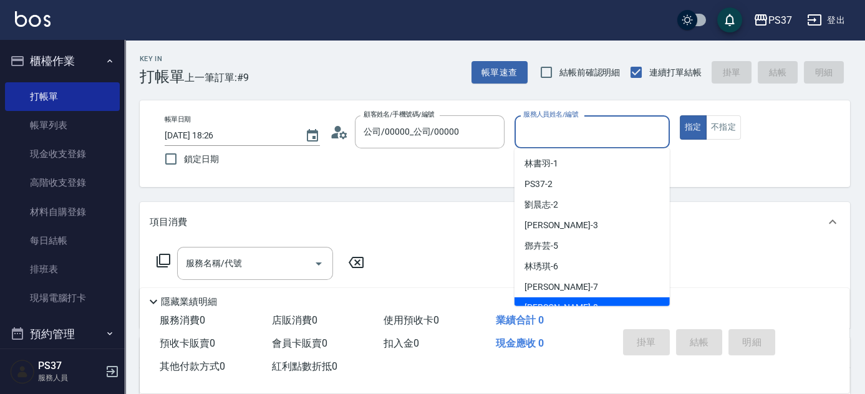
click at [556, 298] on div "[PERSON_NAME]-8" at bounding box center [592, 308] width 155 height 21
type input "[PERSON_NAME]-8"
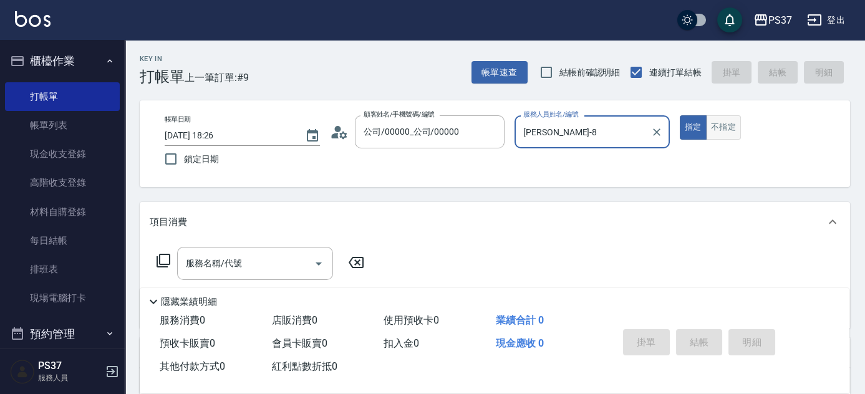
click at [714, 125] on button "不指定" at bounding box center [723, 127] width 35 height 24
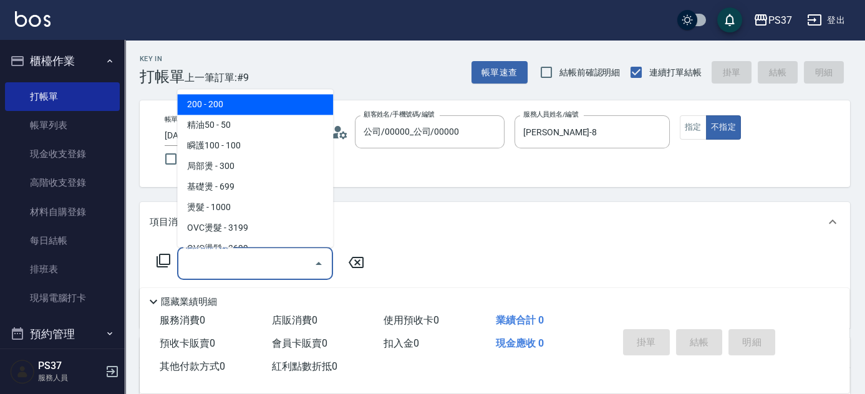
click at [276, 267] on input "服務名稱/代號" at bounding box center [246, 264] width 126 height 22
click at [270, 102] on span "200 - 200" at bounding box center [255, 105] width 156 height 21
type input "200(111)"
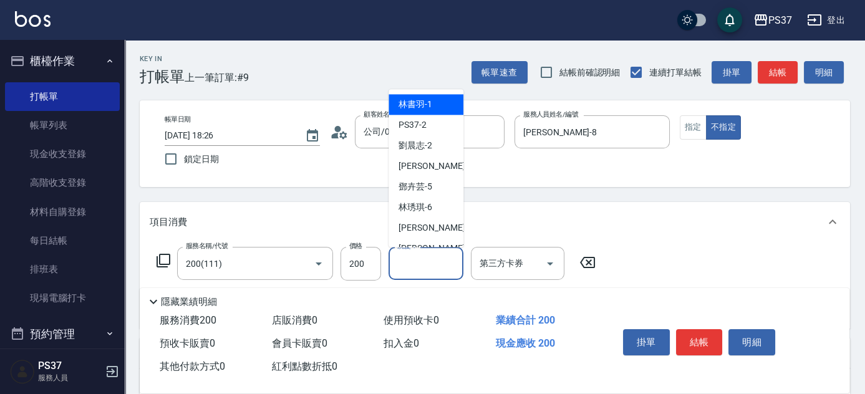
click at [437, 261] on input "洗髮-1" at bounding box center [426, 264] width 64 height 22
click at [434, 246] on div "[PERSON_NAME]-8" at bounding box center [426, 249] width 75 height 21
type input "[PERSON_NAME]-8"
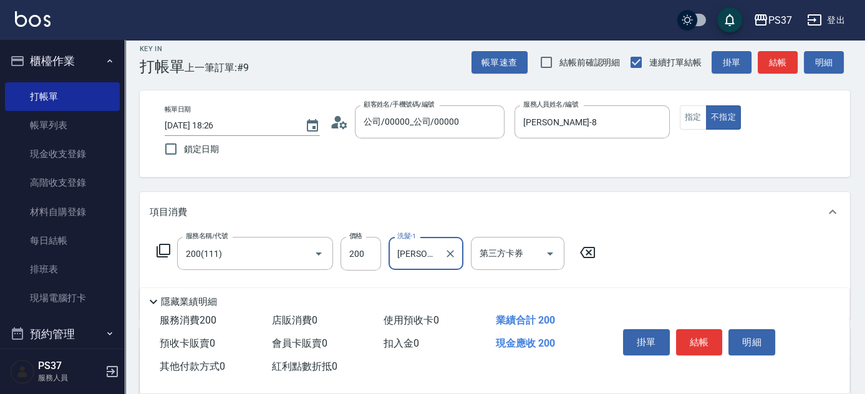
scroll to position [113, 0]
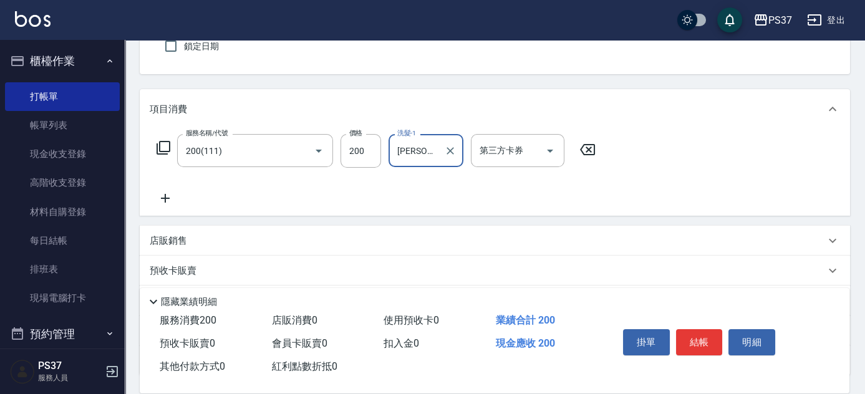
click at [165, 201] on icon at bounding box center [165, 198] width 31 height 15
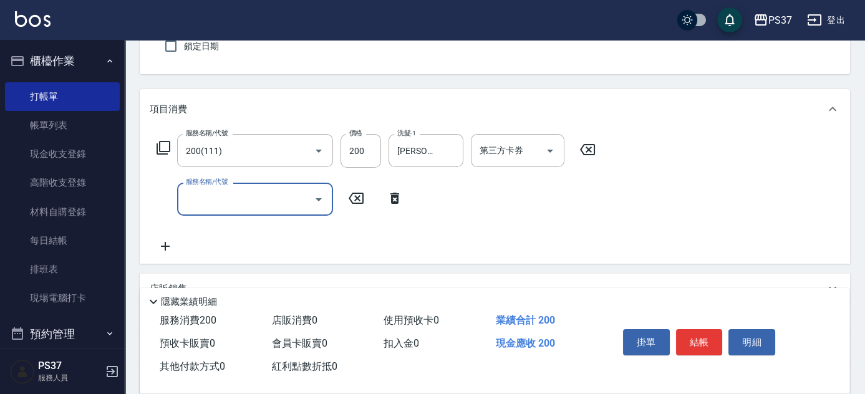
click at [242, 197] on input "服務名稱/代號" at bounding box center [246, 199] width 126 height 22
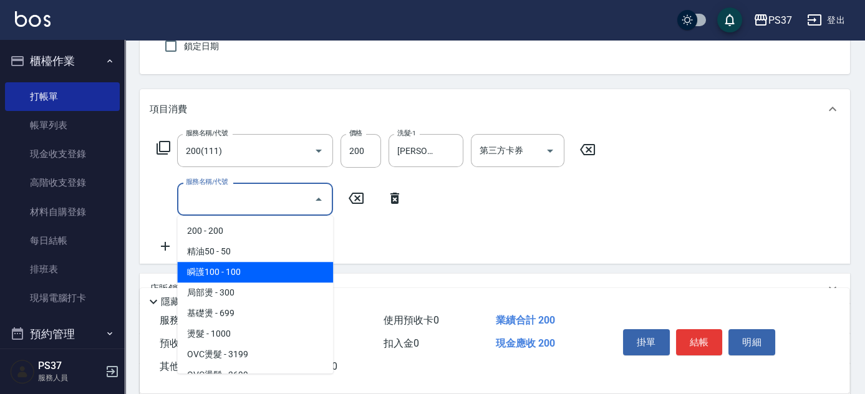
click at [273, 270] on span "瞬護100 - 100" at bounding box center [255, 272] width 156 height 21
type input "瞬護100(113)"
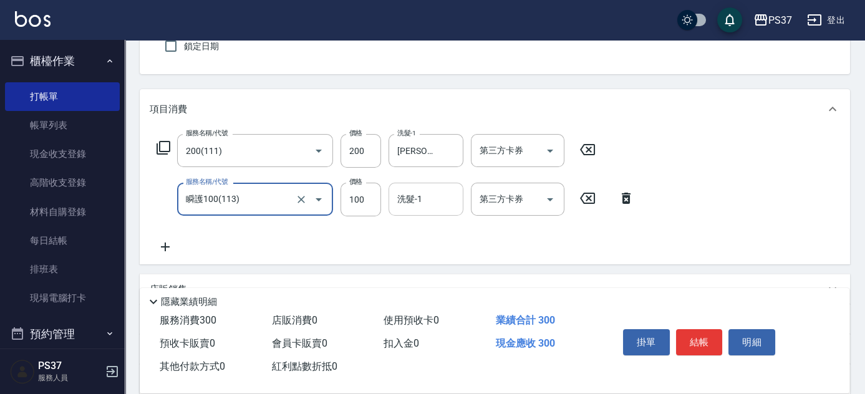
click at [402, 206] on input "洗髮-1" at bounding box center [426, 199] width 64 height 22
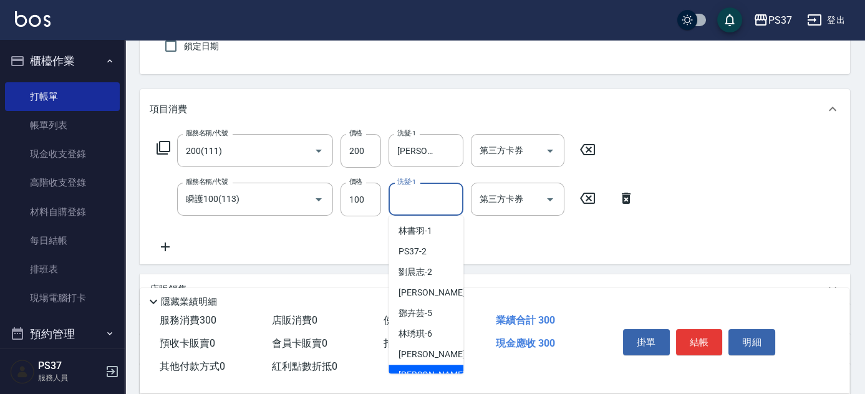
click at [430, 367] on div "[PERSON_NAME]-8" at bounding box center [426, 375] width 75 height 21
type input "[PERSON_NAME]-8"
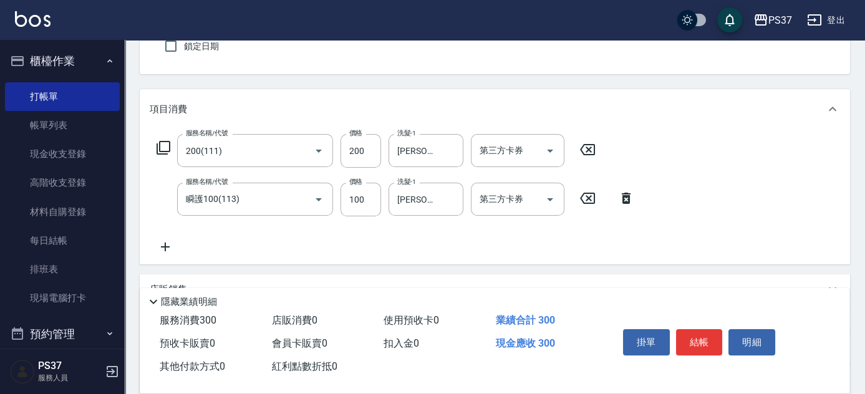
click at [163, 244] on icon at bounding box center [165, 247] width 31 height 15
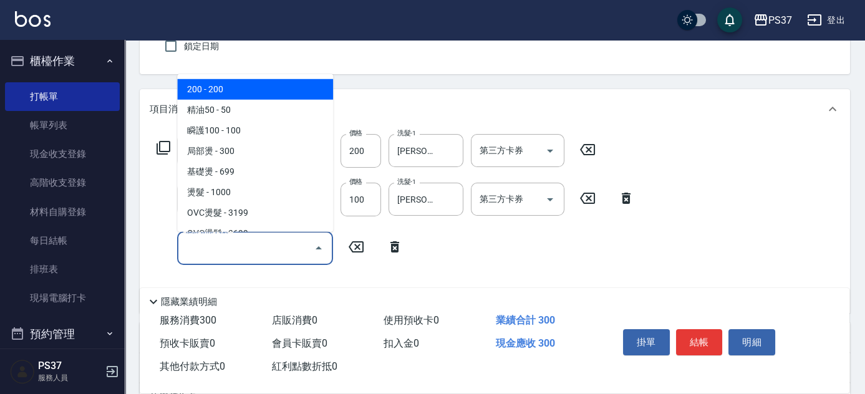
click at [219, 247] on input "服務名稱/代號" at bounding box center [246, 248] width 126 height 22
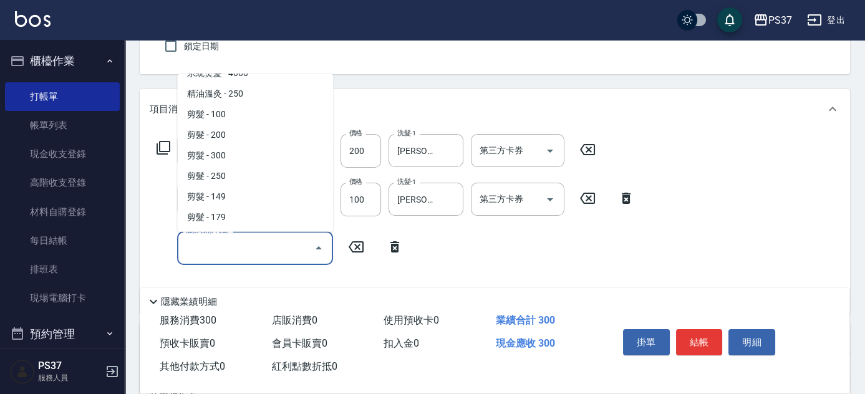
scroll to position [227, 0]
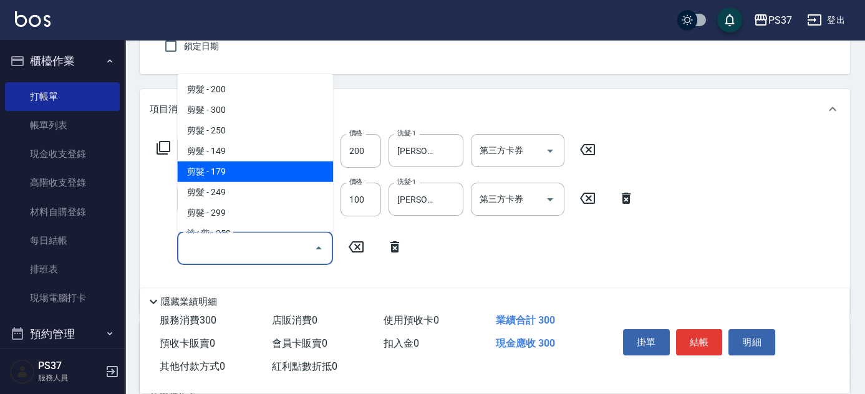
click at [250, 170] on span "剪髮 - 179" at bounding box center [255, 172] width 156 height 21
type input "剪髮(305)"
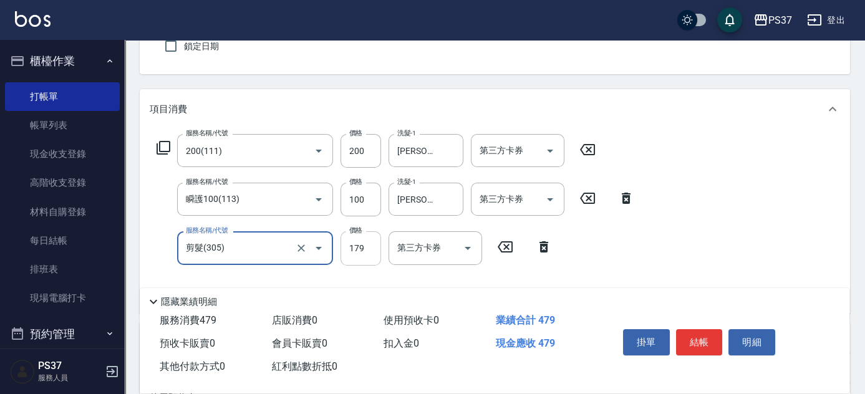
click at [368, 255] on input "179" at bounding box center [361, 249] width 41 height 34
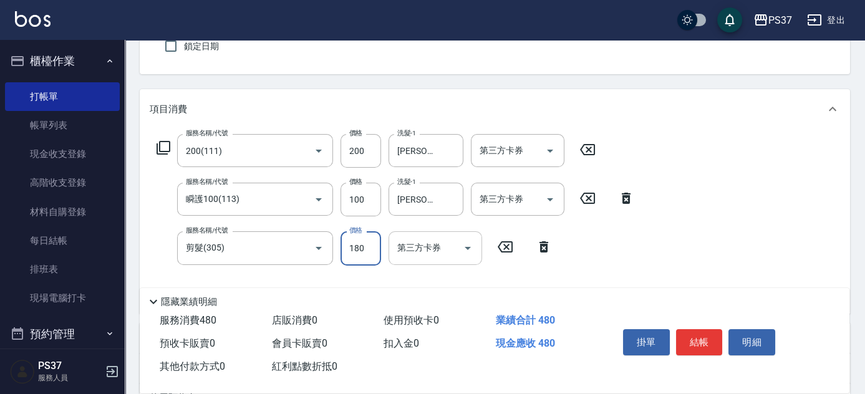
type input "180"
click at [547, 150] on icon "Open" at bounding box center [550, 151] width 15 height 15
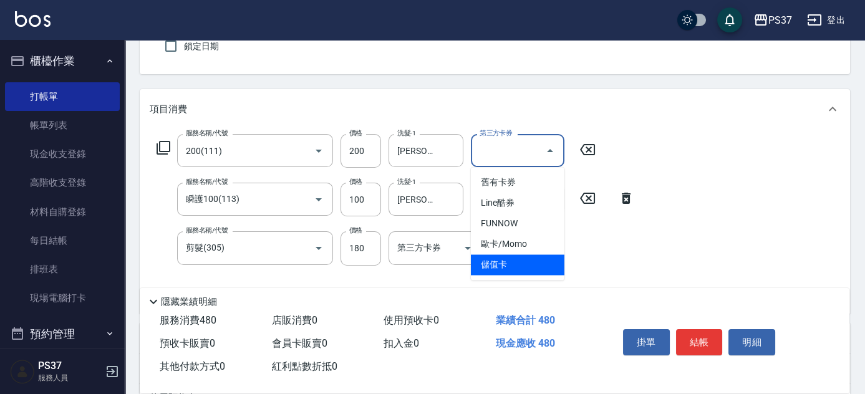
click at [521, 271] on span "儲值卡" at bounding box center [518, 265] width 94 height 21
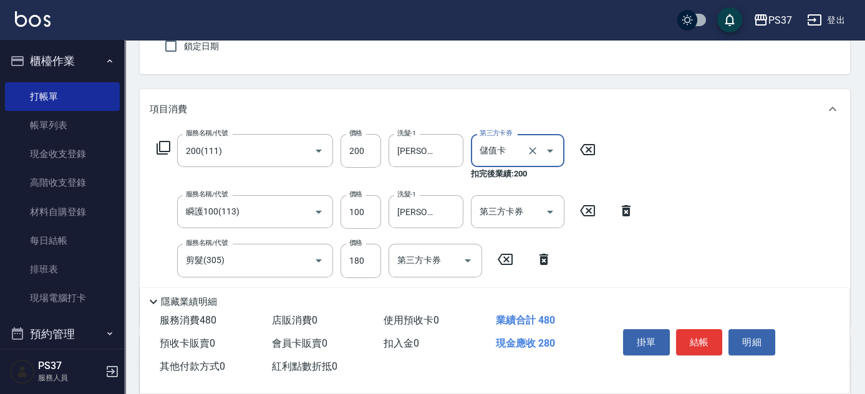
type input "儲值卡"
click at [547, 205] on icon "Open" at bounding box center [550, 212] width 15 height 15
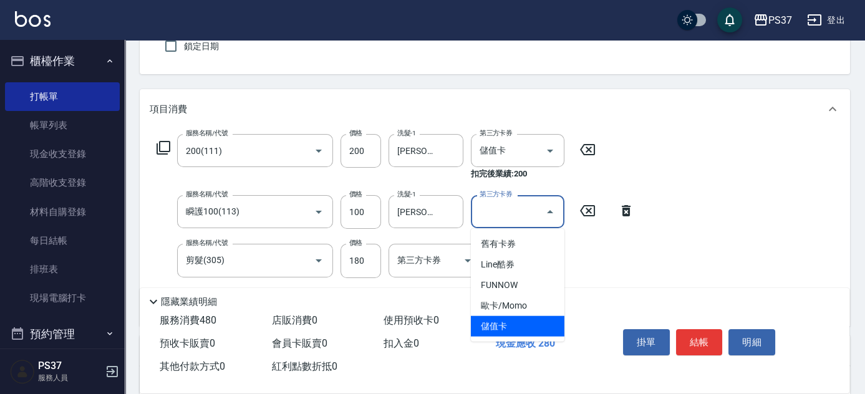
click at [538, 327] on span "儲值卡" at bounding box center [518, 326] width 94 height 21
type input "儲值卡"
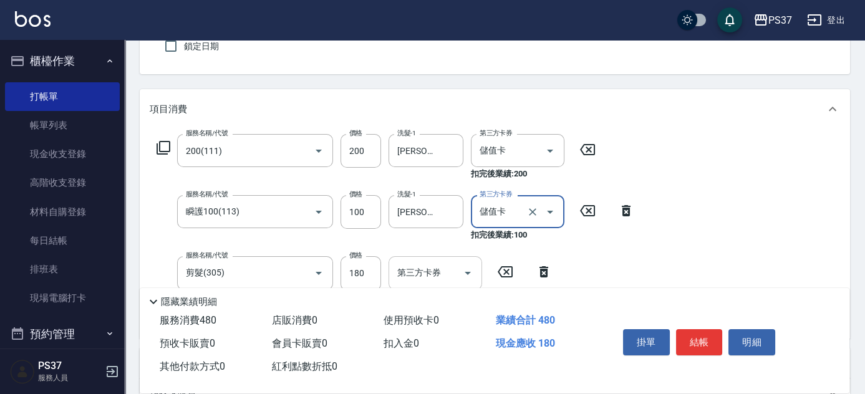
click at [459, 260] on div at bounding box center [467, 272] width 19 height 33
click at [461, 267] on icon "Open" at bounding box center [468, 273] width 15 height 15
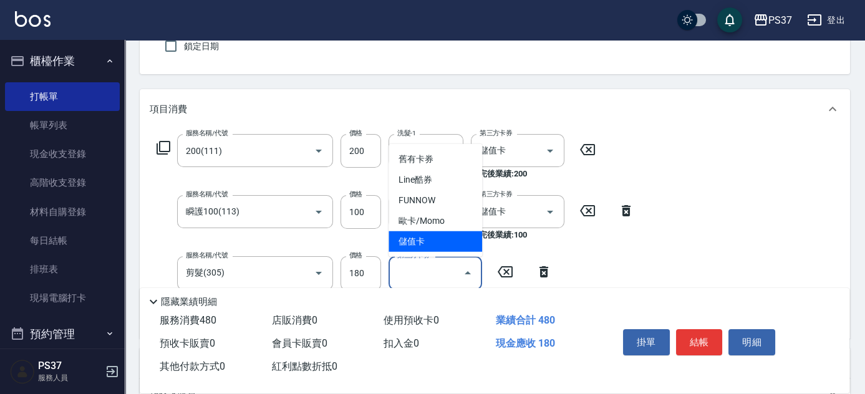
click at [446, 249] on span "儲值卡" at bounding box center [436, 242] width 94 height 21
type input "儲值卡"
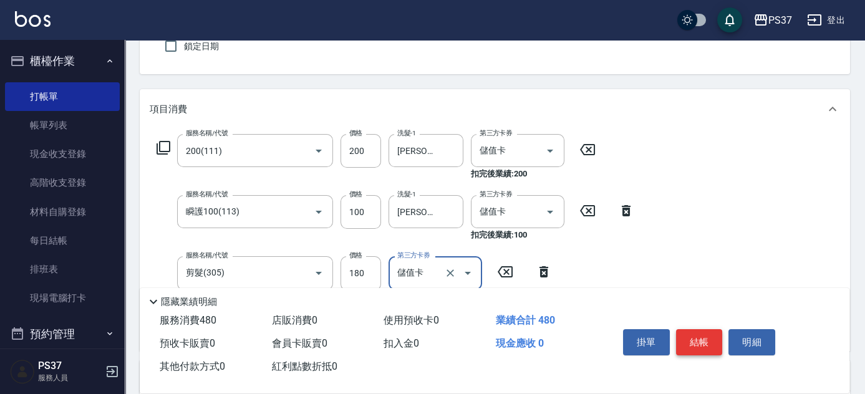
click at [698, 344] on button "結帳" at bounding box center [699, 342] width 47 height 26
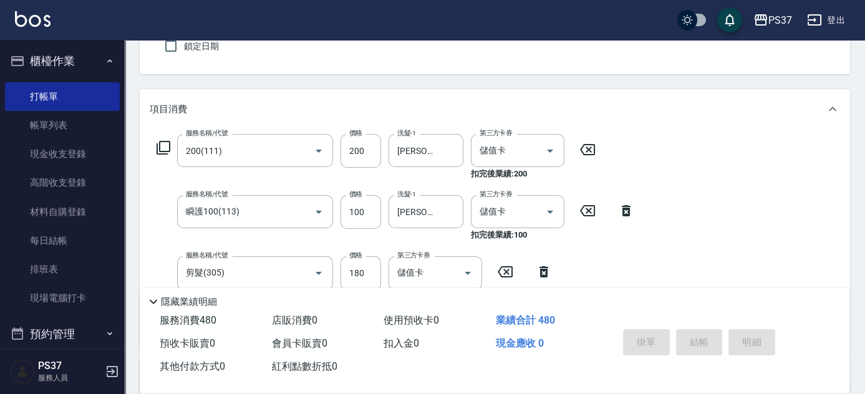
type input "[DATE] 18:27"
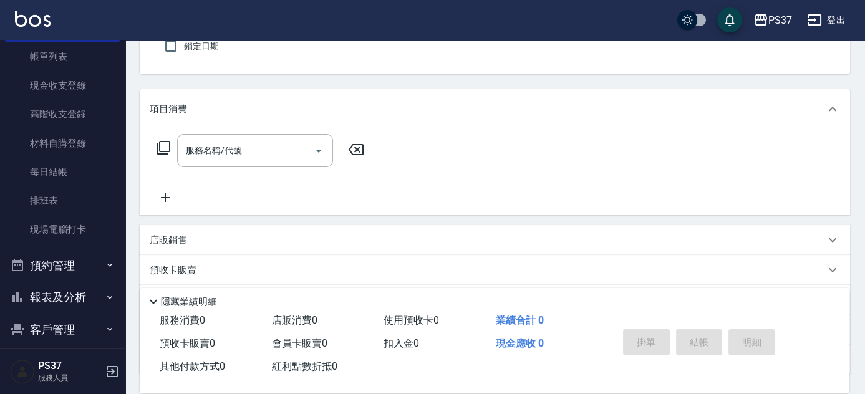
scroll to position [112, 0]
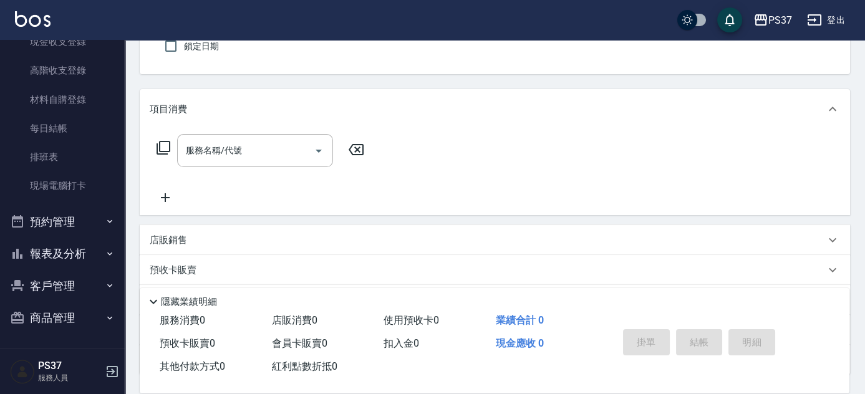
click at [57, 253] on button "報表及分析" at bounding box center [62, 254] width 115 height 32
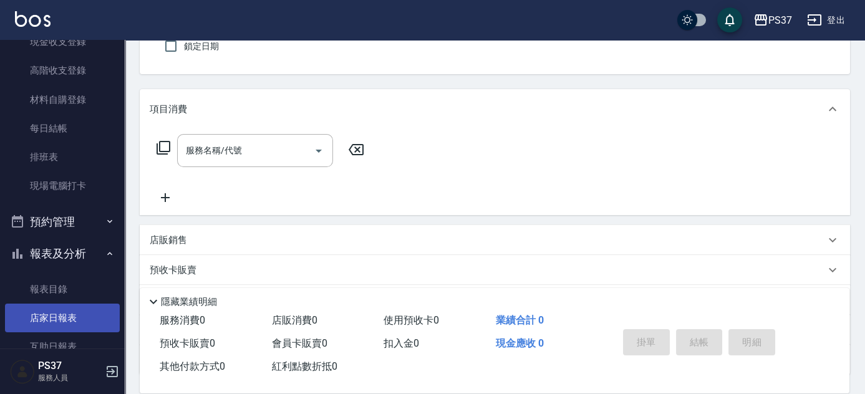
scroll to position [353, 0]
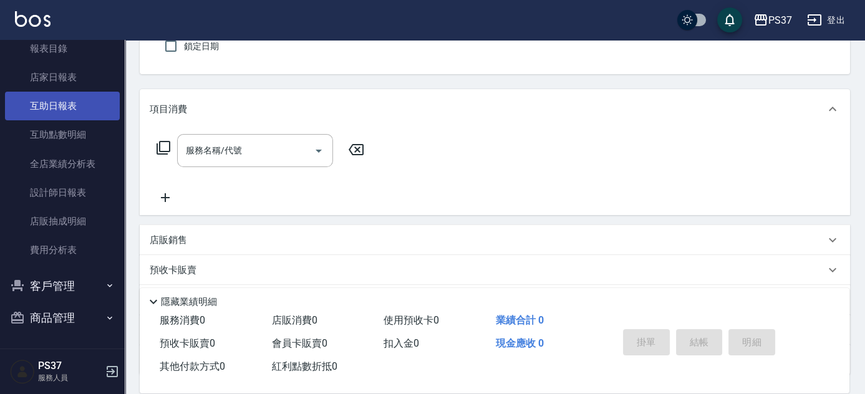
click at [57, 97] on link "互助日報表" at bounding box center [62, 106] width 115 height 29
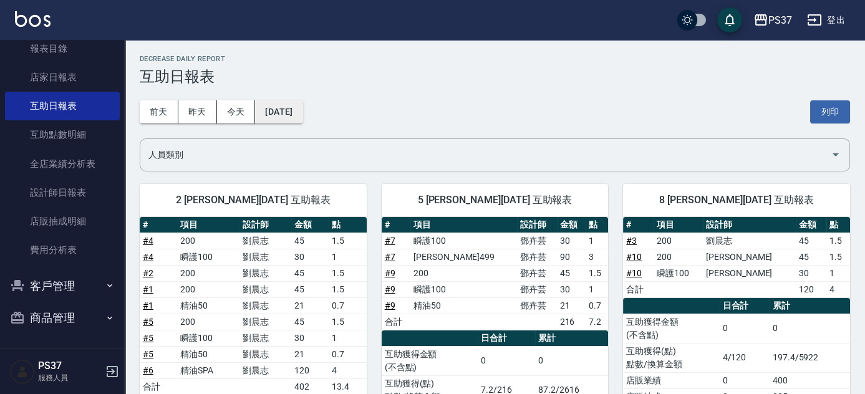
click at [289, 117] on button "[DATE]" at bounding box center [278, 111] width 47 height 23
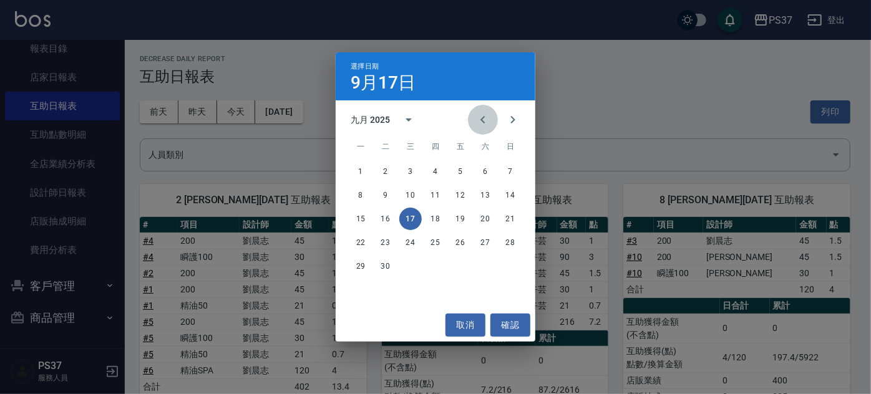
click at [484, 127] on button "Previous month" at bounding box center [483, 120] width 30 height 30
click at [484, 227] on button "16" at bounding box center [485, 219] width 22 height 22
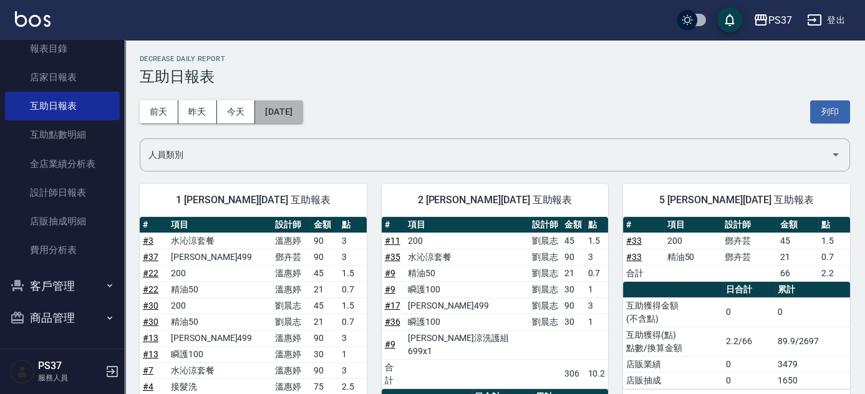
click at [303, 117] on button "[DATE]" at bounding box center [278, 111] width 47 height 23
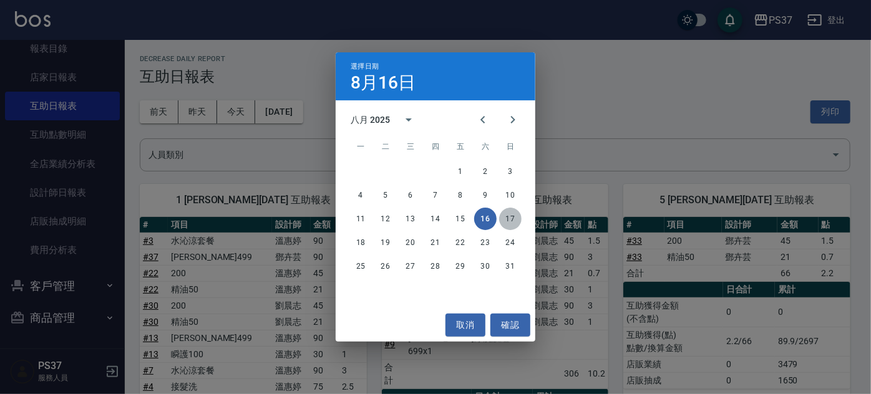
click at [505, 220] on button "17" at bounding box center [510, 219] width 22 height 22
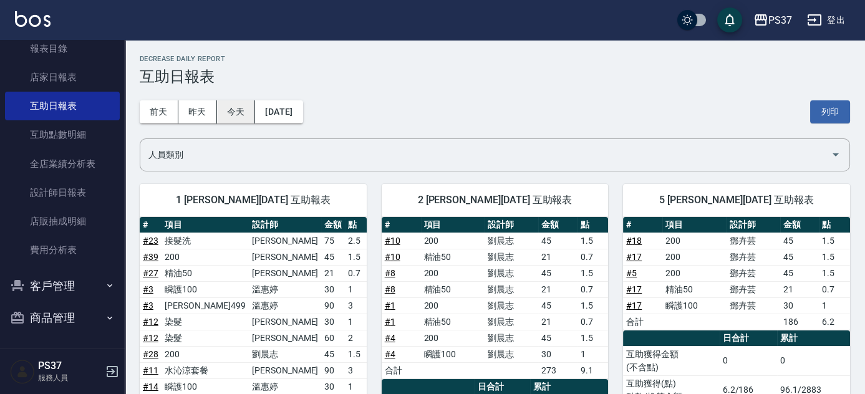
click at [223, 112] on button "今天" at bounding box center [236, 111] width 39 height 23
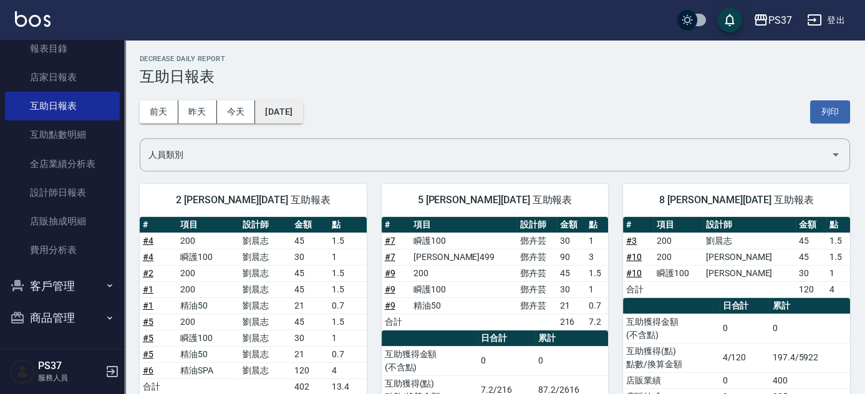
click at [301, 109] on button "[DATE]" at bounding box center [278, 111] width 47 height 23
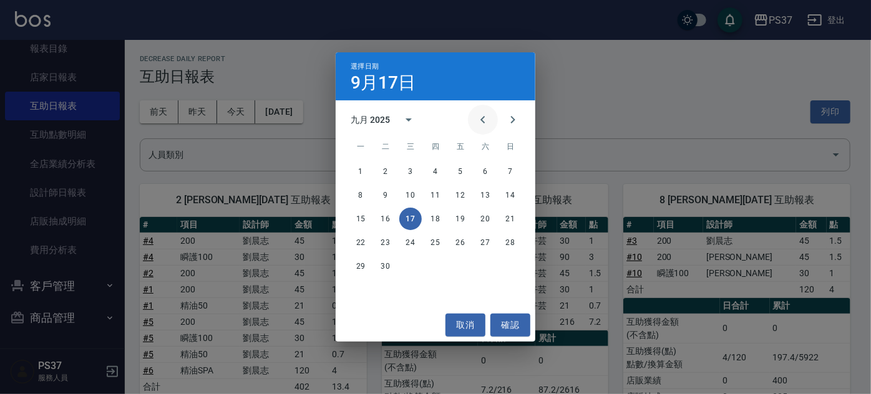
click at [479, 125] on icon "Previous month" at bounding box center [482, 119] width 15 height 15
click at [509, 222] on button "17" at bounding box center [510, 219] width 22 height 22
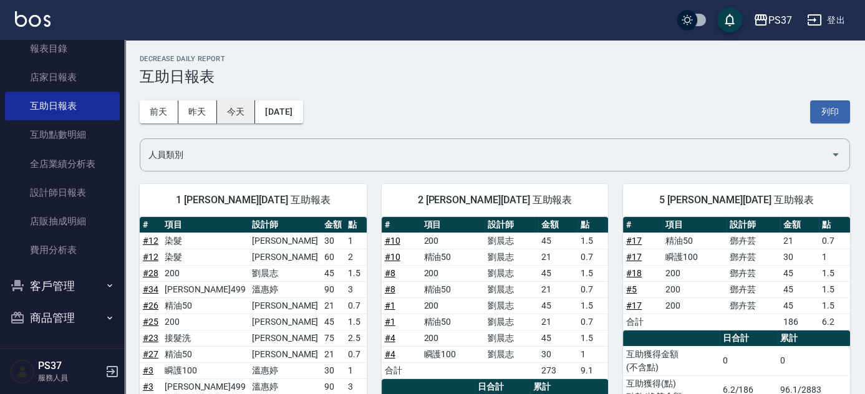
click at [224, 114] on button "今天" at bounding box center [236, 111] width 39 height 23
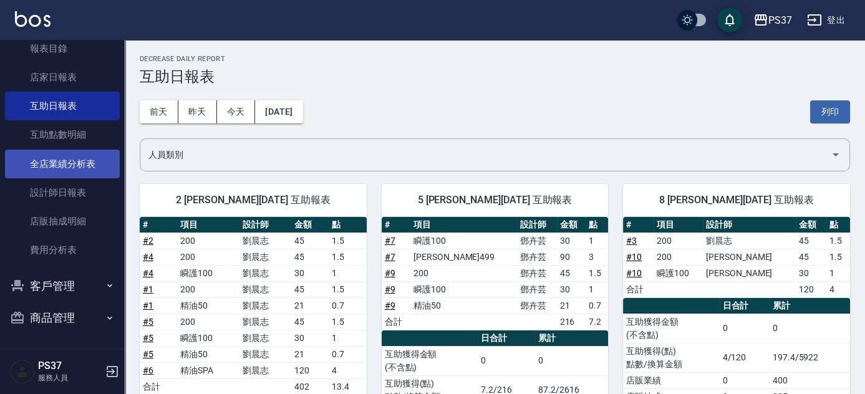
click at [53, 171] on link "全店業績分析表" at bounding box center [62, 164] width 115 height 29
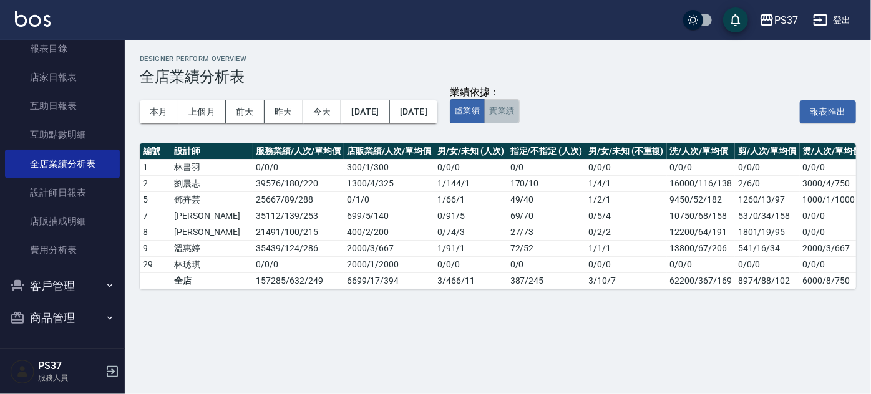
click at [519, 112] on button "實業績" at bounding box center [501, 111] width 35 height 24
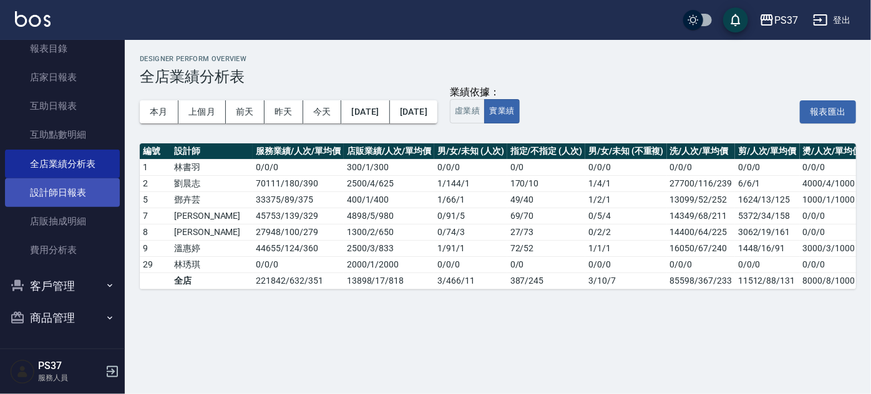
click at [69, 199] on link "設計師日報表" at bounding box center [62, 192] width 115 height 29
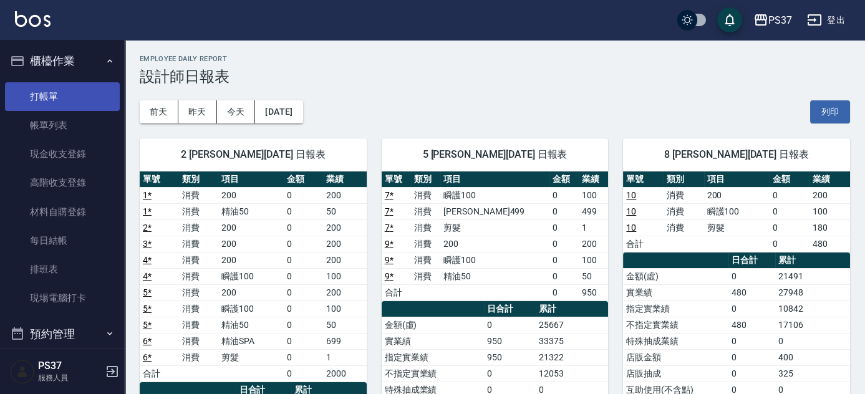
click at [62, 101] on link "打帳單" at bounding box center [62, 96] width 115 height 29
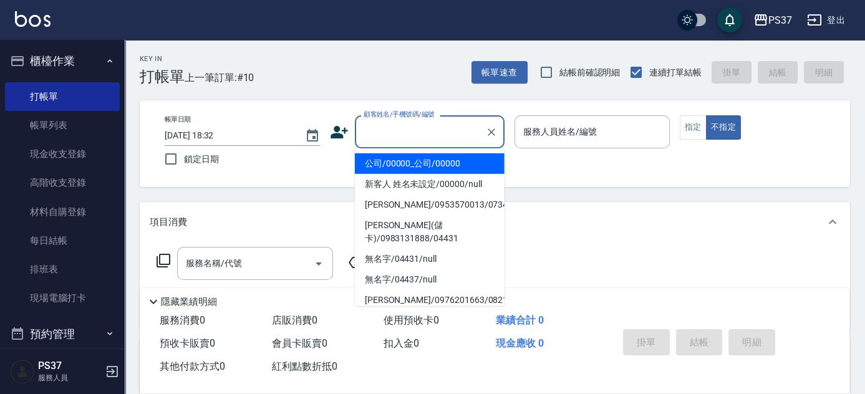
click at [437, 137] on input "顧客姓名/手機號碼/編號" at bounding box center [421, 132] width 120 height 22
click at [436, 159] on li "公司/00000_公司/00000" at bounding box center [430, 164] width 150 height 21
type input "公司/00000_公司/00000"
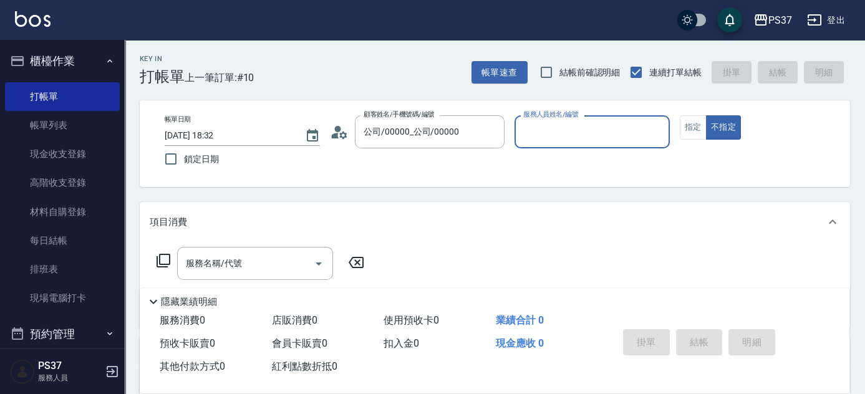
click at [540, 136] on input "服務人員姓名/編號" at bounding box center [592, 132] width 144 height 22
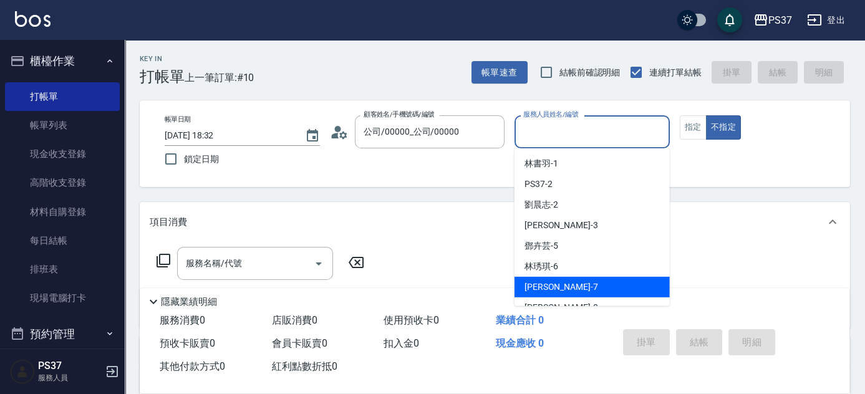
click at [573, 281] on div "[PERSON_NAME] -7" at bounding box center [592, 287] width 155 height 21
type input "[PERSON_NAME]-7"
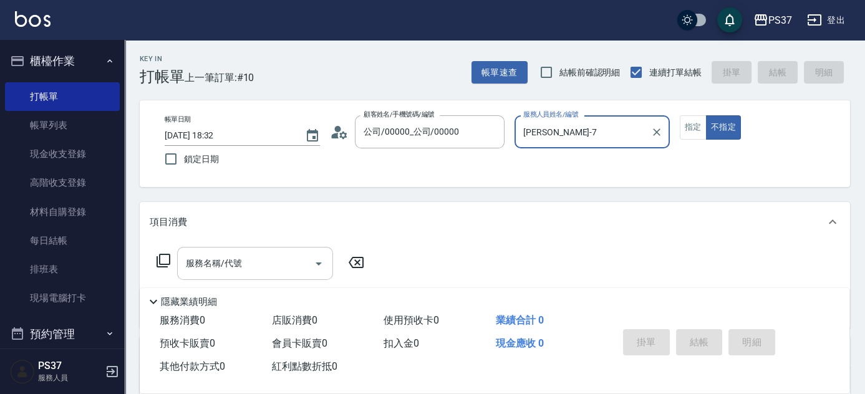
click at [240, 269] on input "服務名稱/代號" at bounding box center [246, 264] width 126 height 22
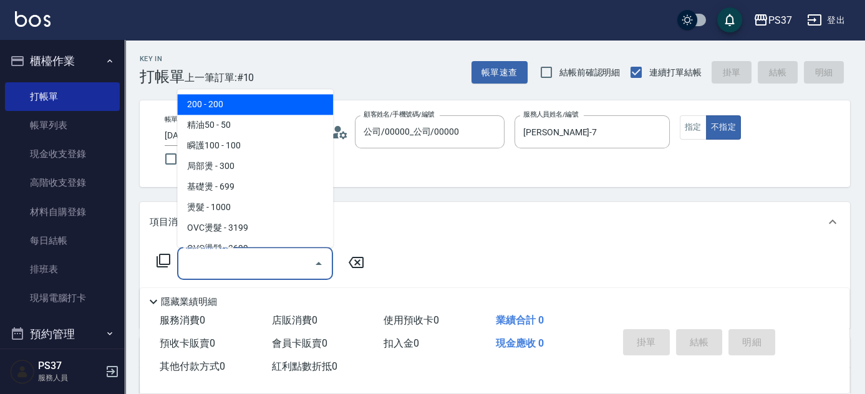
click at [204, 104] on span "200 - 200" at bounding box center [255, 105] width 156 height 21
type input "200(111)"
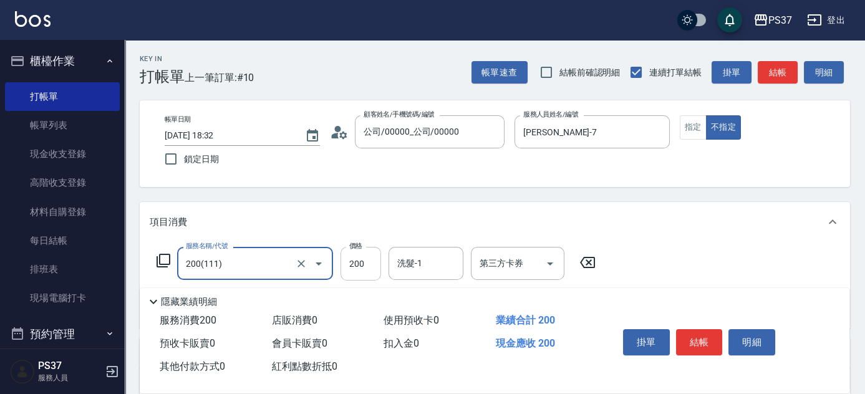
click at [373, 257] on input "200" at bounding box center [361, 264] width 41 height 34
type input "100"
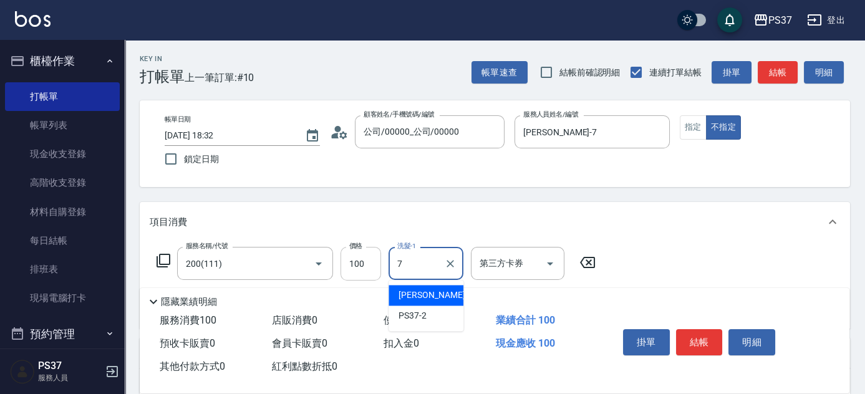
type input "[PERSON_NAME]-7"
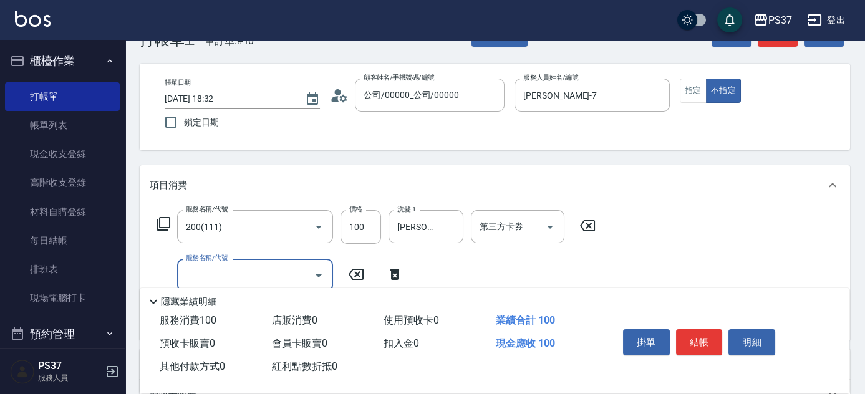
scroll to position [56, 0]
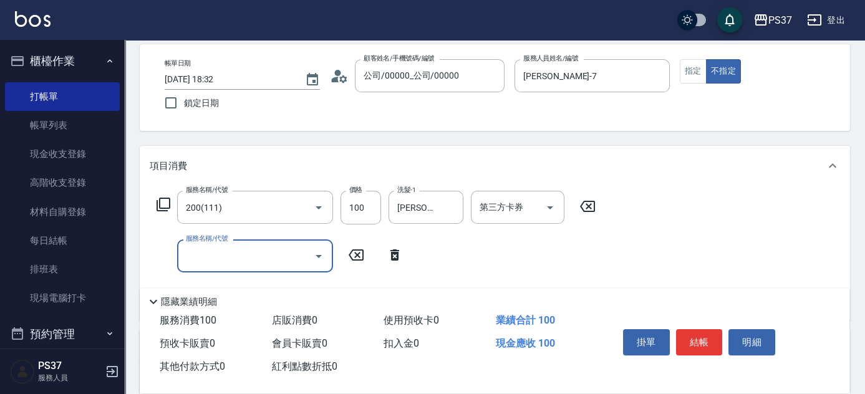
click at [244, 262] on input "服務名稱/代號" at bounding box center [246, 256] width 126 height 22
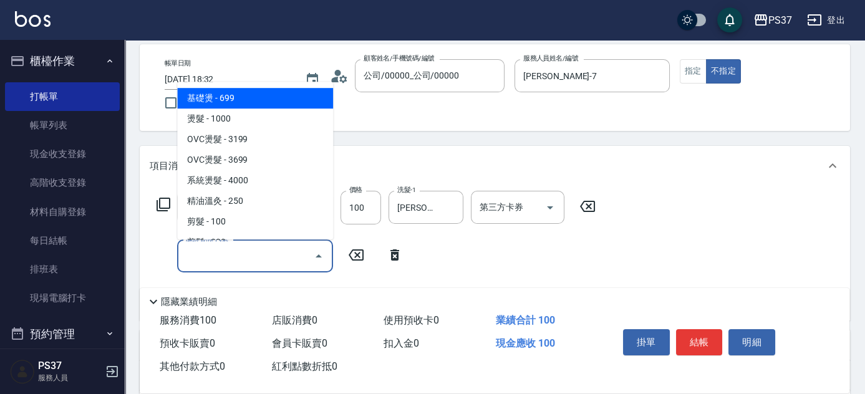
scroll to position [283, 0]
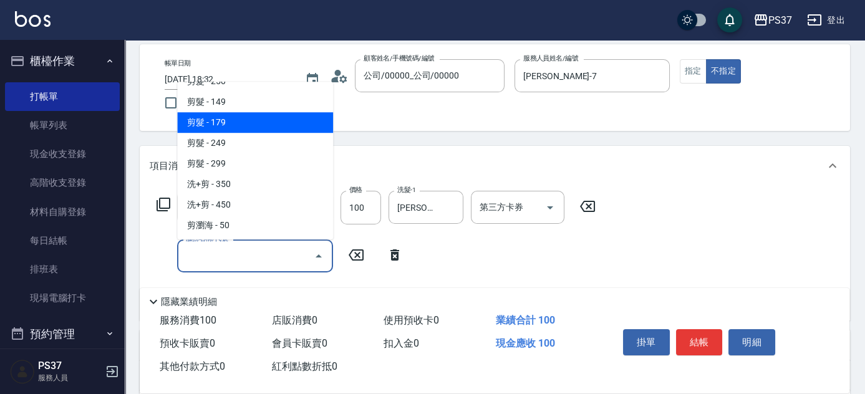
click at [261, 125] on span "剪髮 - 179" at bounding box center [255, 122] width 156 height 21
type input "剪髮(305)"
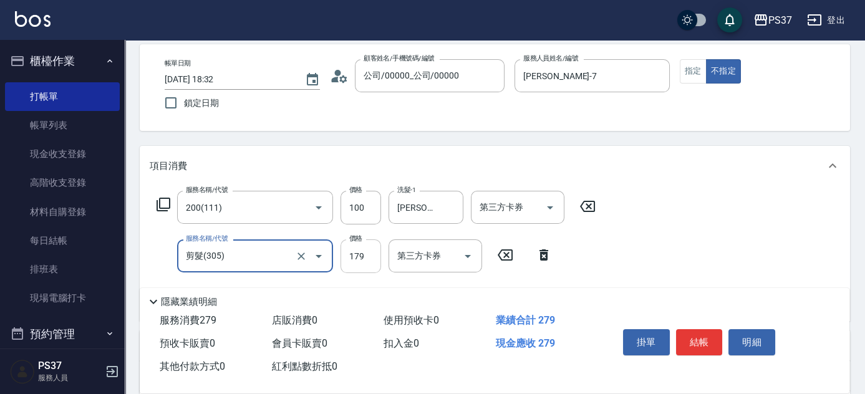
click at [371, 263] on input "179" at bounding box center [361, 257] width 41 height 34
type input "180"
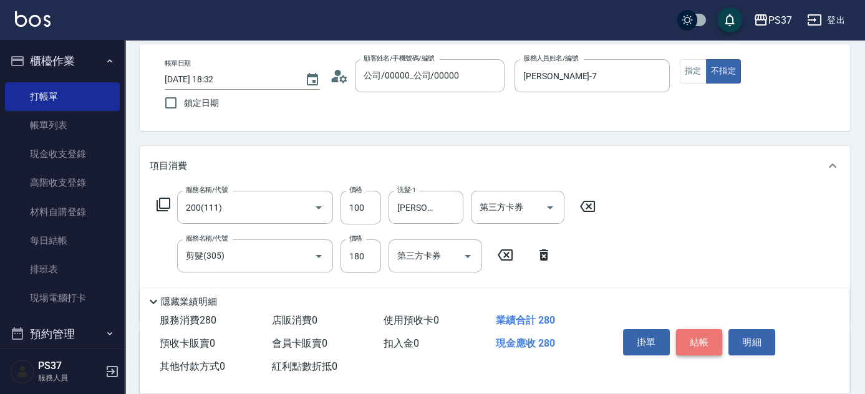
click at [693, 332] on button "結帳" at bounding box center [699, 342] width 47 height 26
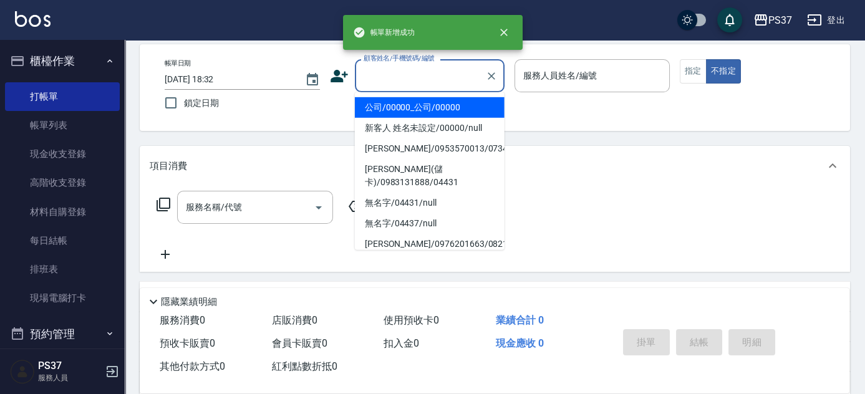
click at [449, 80] on input "顧客姓名/手機號碼/編號" at bounding box center [421, 76] width 120 height 22
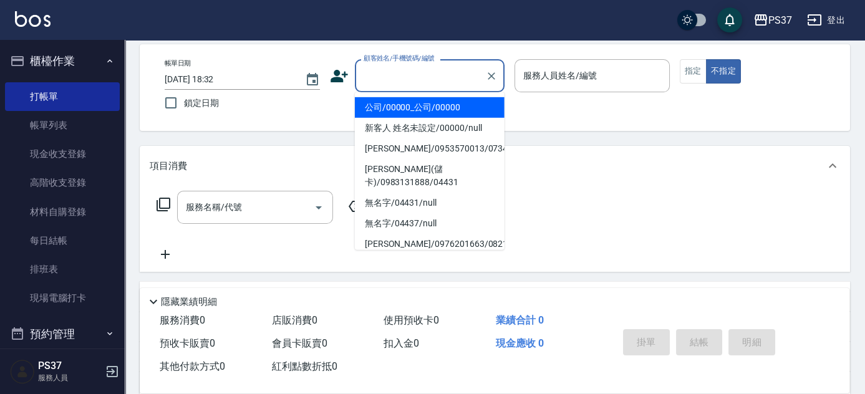
click at [447, 99] on li "公司/00000_公司/00000" at bounding box center [430, 107] width 150 height 21
type input "公司/00000_公司/00000"
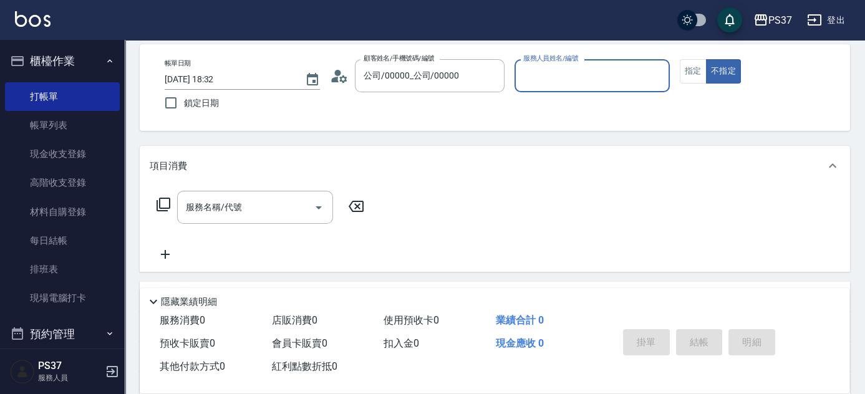
click at [553, 80] on input "服務人員姓名/編號" at bounding box center [592, 76] width 144 height 22
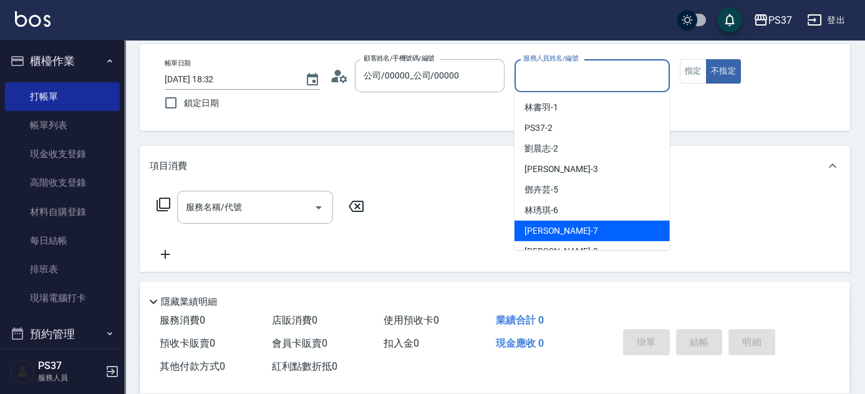
click at [574, 229] on div "[PERSON_NAME] -7" at bounding box center [592, 231] width 155 height 21
type input "[PERSON_NAME]-7"
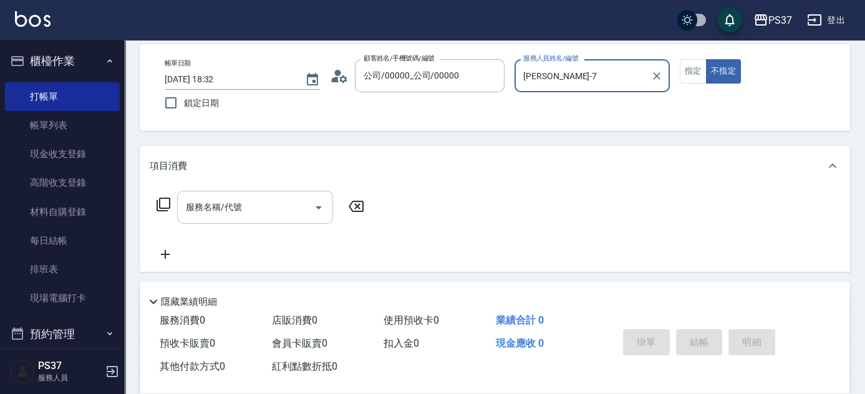
click at [245, 194] on div "服務名稱/代號" at bounding box center [255, 207] width 156 height 33
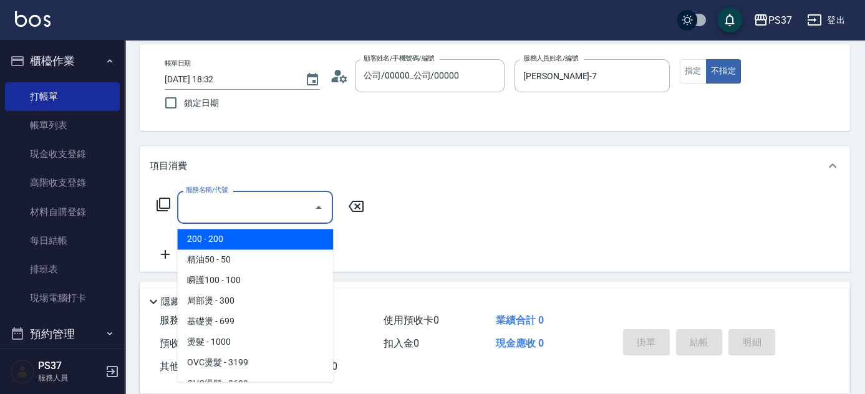
click at [236, 241] on span "200 - 200" at bounding box center [255, 239] width 156 height 21
type input "200(111)"
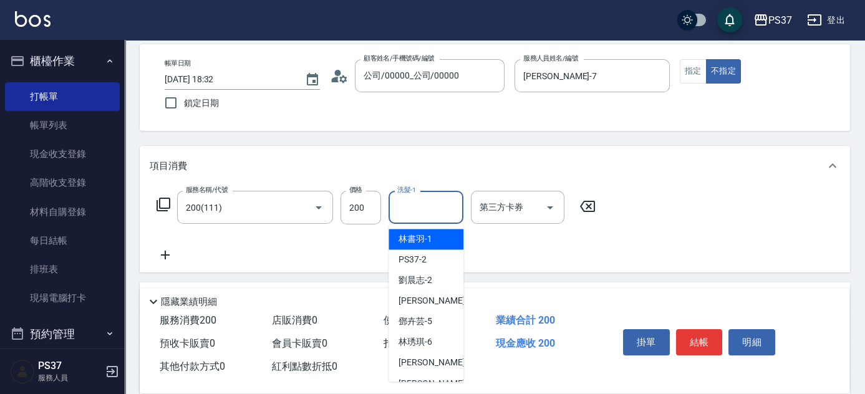
click at [416, 212] on input "洗髮-1" at bounding box center [426, 208] width 64 height 22
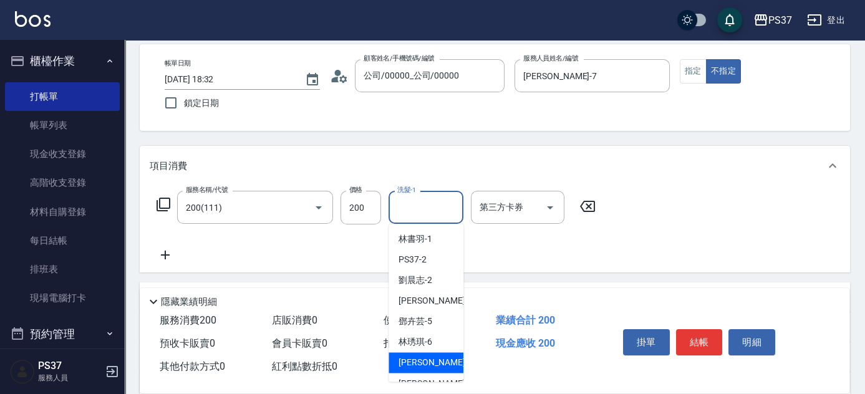
click at [419, 359] on span "[PERSON_NAME] -7" at bounding box center [436, 362] width 74 height 13
type input "[PERSON_NAME]-7"
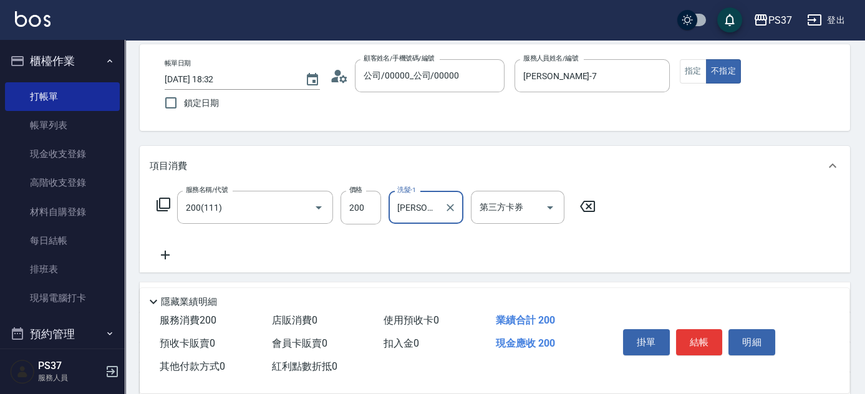
click at [155, 254] on icon at bounding box center [165, 255] width 31 height 15
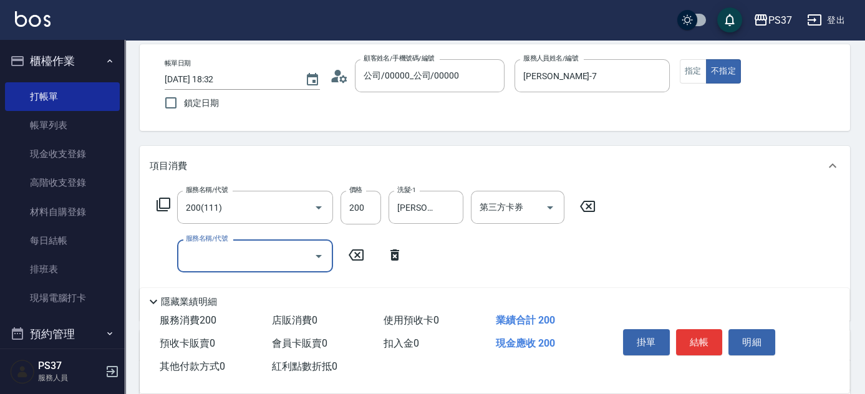
click at [225, 267] on div "服務名稱/代號" at bounding box center [255, 256] width 156 height 33
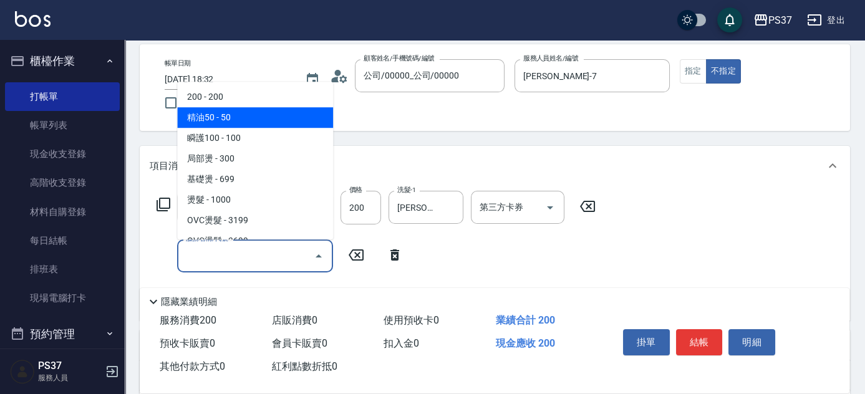
click at [245, 116] on span "精油50 - 50" at bounding box center [255, 117] width 156 height 21
type input "精油50(112)"
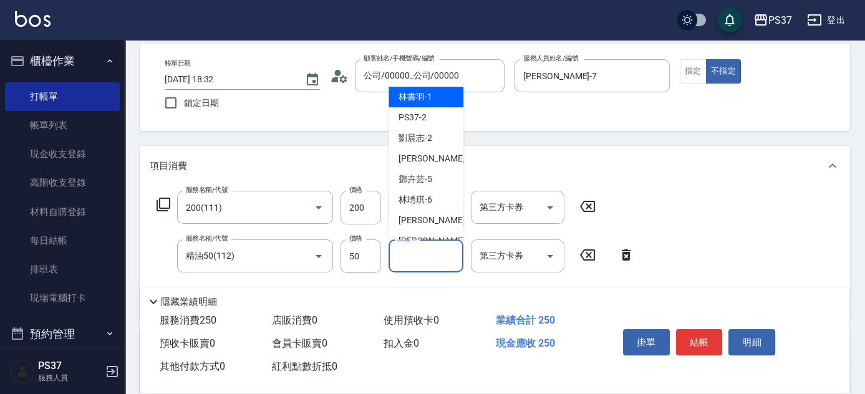
click at [423, 252] on input "洗髮-1" at bounding box center [426, 256] width 64 height 22
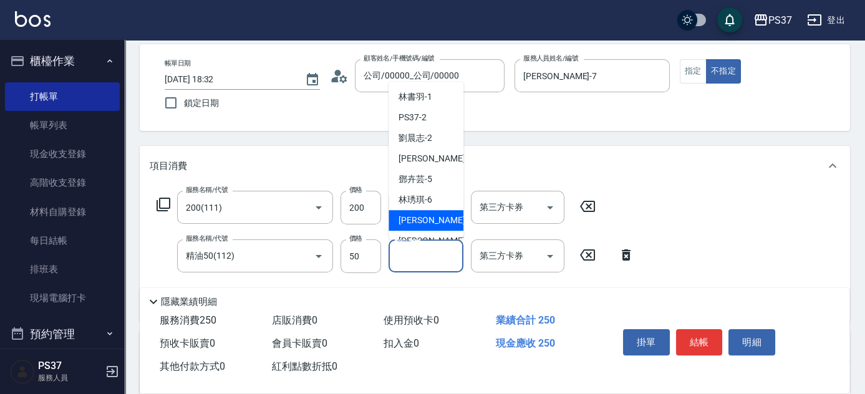
click at [428, 222] on span "[PERSON_NAME] -7" at bounding box center [436, 220] width 74 height 13
type input "[PERSON_NAME]-7"
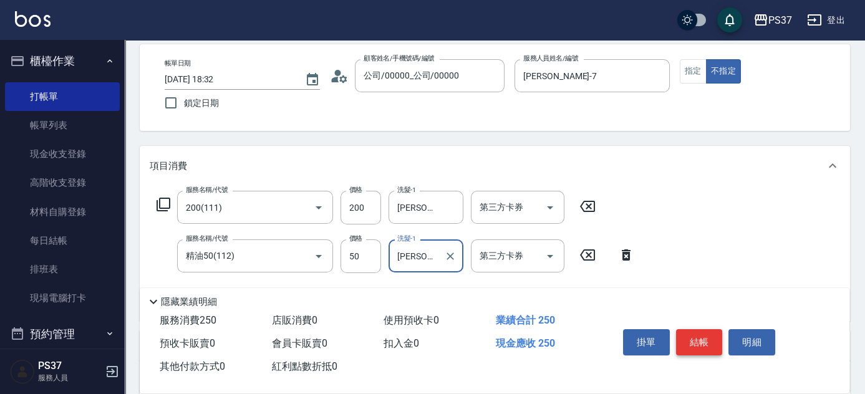
click at [709, 341] on button "結帳" at bounding box center [699, 342] width 47 height 26
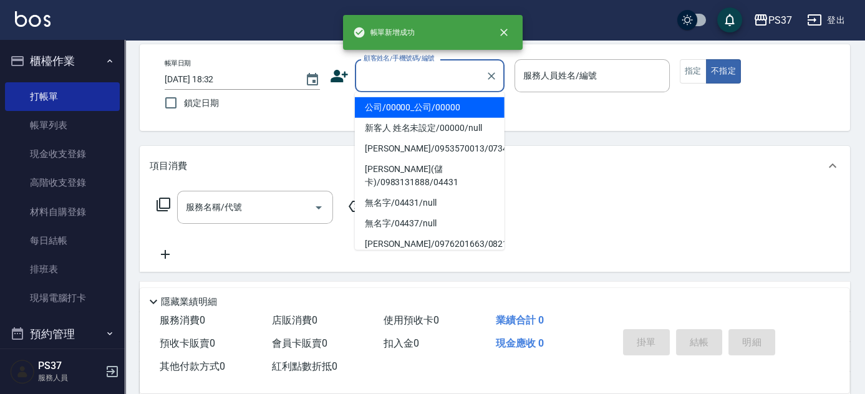
click at [419, 82] on input "顧客姓名/手機號碼/編號" at bounding box center [421, 76] width 120 height 22
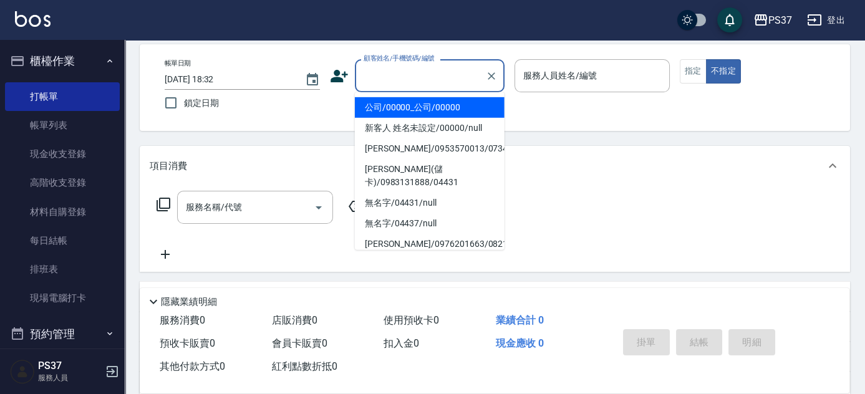
click at [421, 108] on li "公司/00000_公司/00000" at bounding box center [430, 107] width 150 height 21
type input "公司/00000_公司/00000"
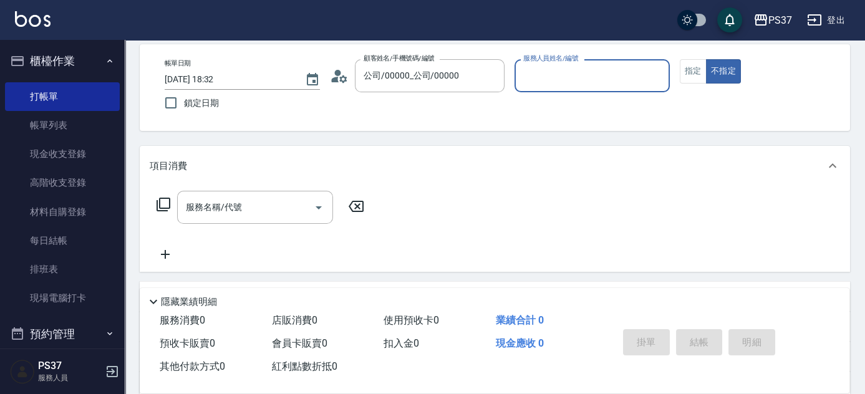
click at [563, 79] on input "服務人員姓名/編號" at bounding box center [592, 76] width 144 height 22
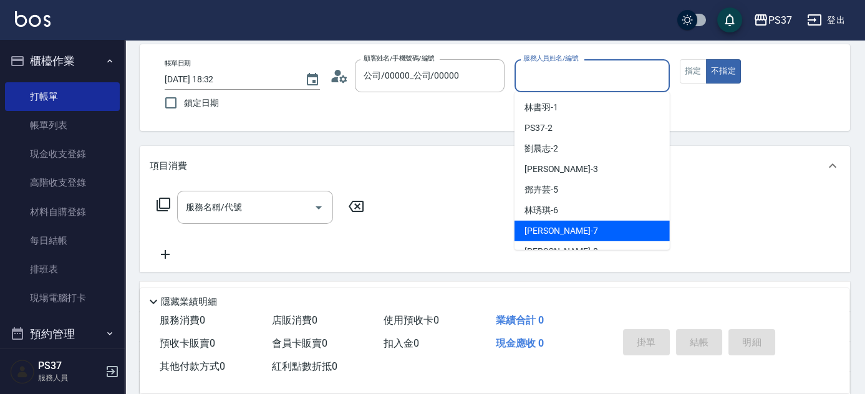
click at [600, 227] on div "[PERSON_NAME] -7" at bounding box center [592, 231] width 155 height 21
type input "[PERSON_NAME]-7"
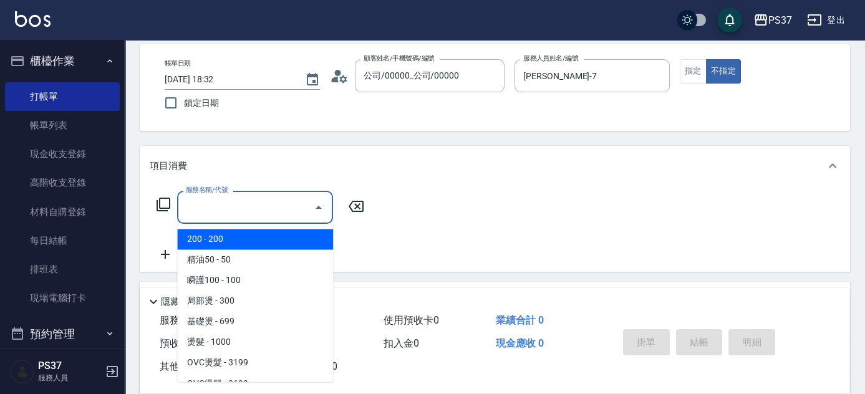
click at [256, 213] on input "服務名稱/代號" at bounding box center [246, 208] width 126 height 22
click at [246, 235] on span "200 - 200" at bounding box center [255, 239] width 156 height 21
type input "200(111)"
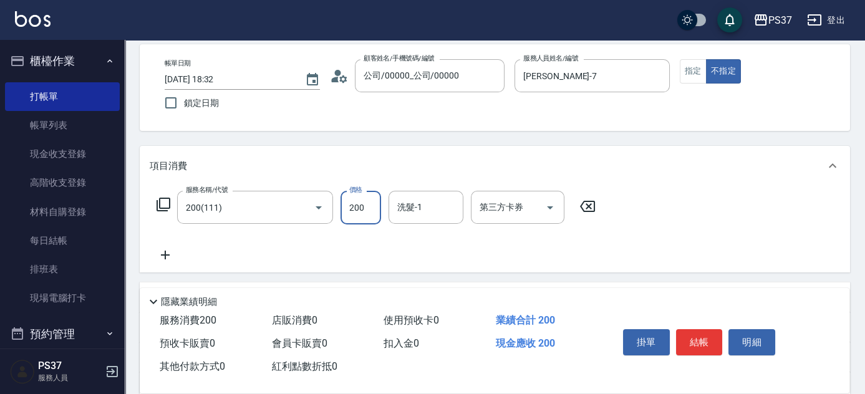
click at [364, 215] on input "200" at bounding box center [361, 208] width 41 height 34
type input "100"
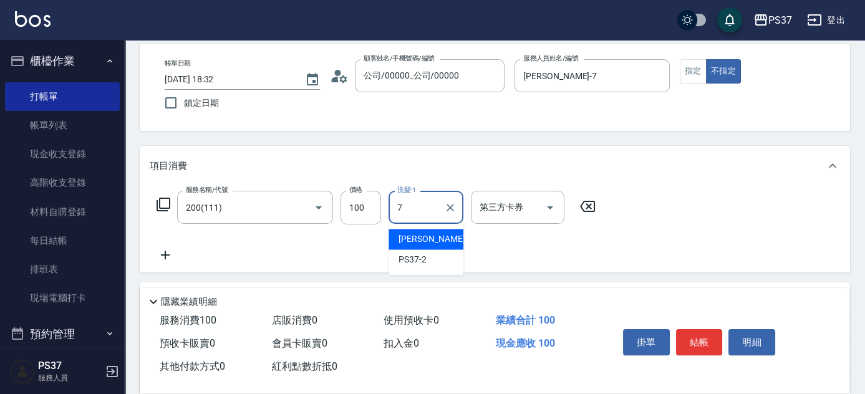
type input "[PERSON_NAME]-7"
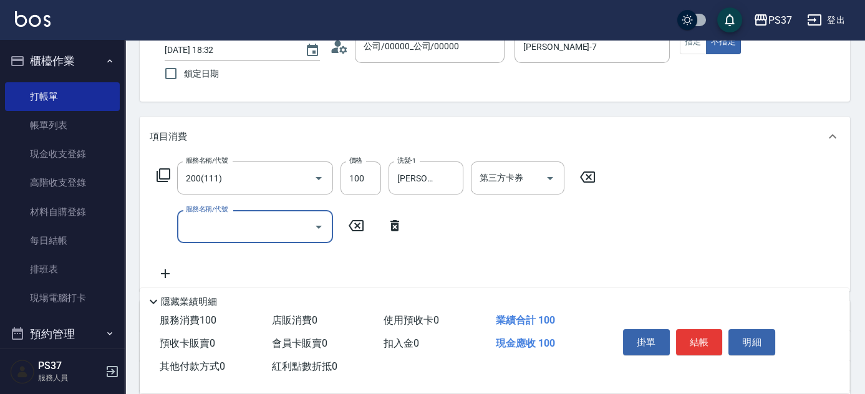
scroll to position [113, 0]
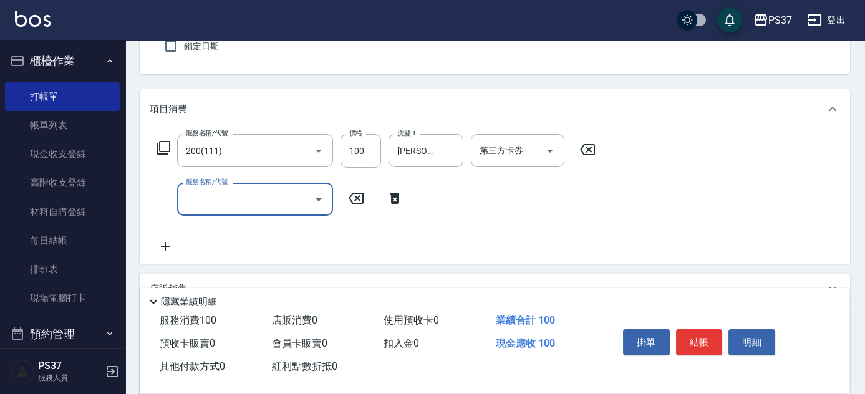
click at [283, 196] on input "服務名稱/代號" at bounding box center [246, 199] width 126 height 22
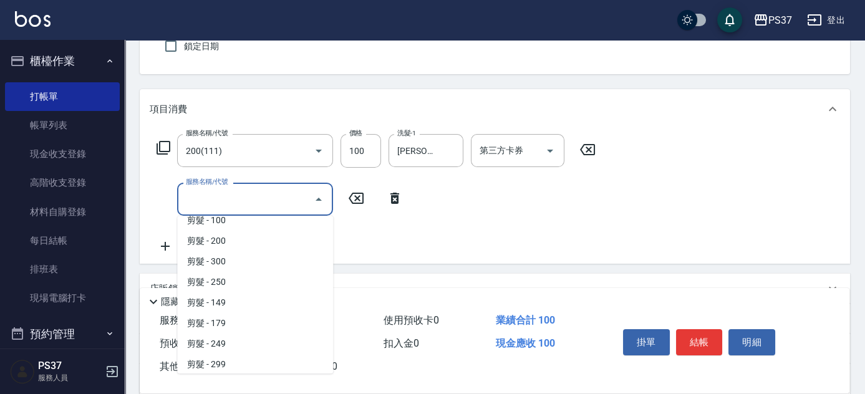
scroll to position [227, 0]
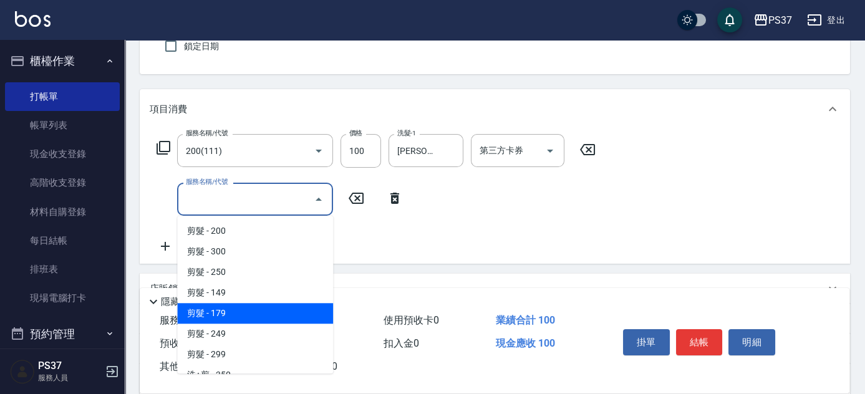
click at [245, 311] on span "剪髮 - 179" at bounding box center [255, 313] width 156 height 21
type input "剪髮(305)"
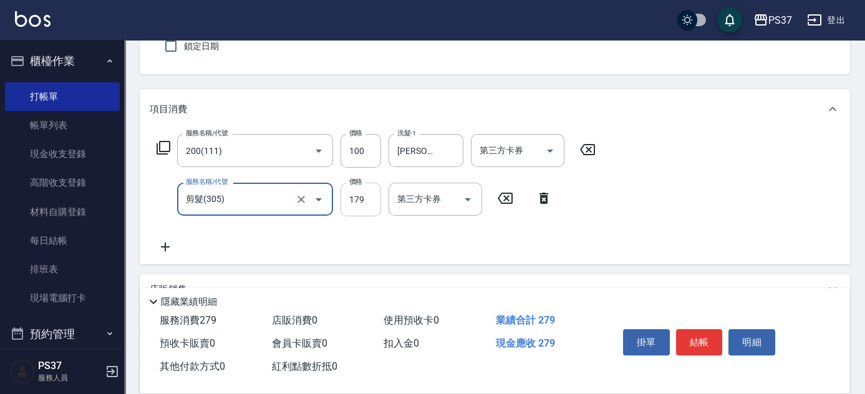
click at [366, 206] on input "179" at bounding box center [361, 200] width 41 height 34
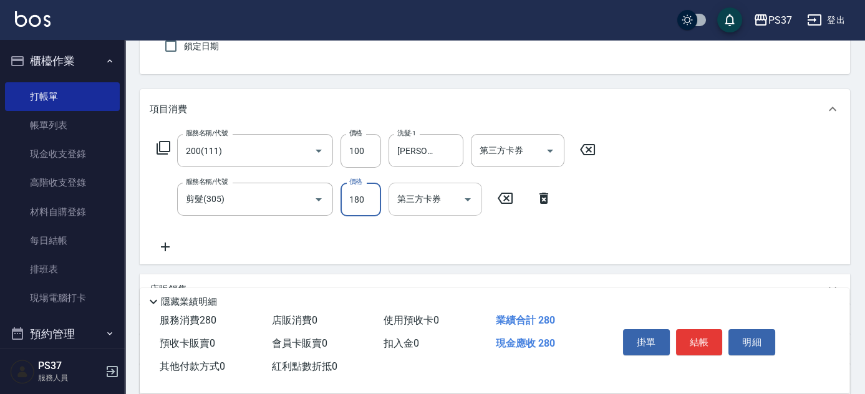
type input "180"
click at [695, 336] on button "結帳" at bounding box center [699, 342] width 47 height 26
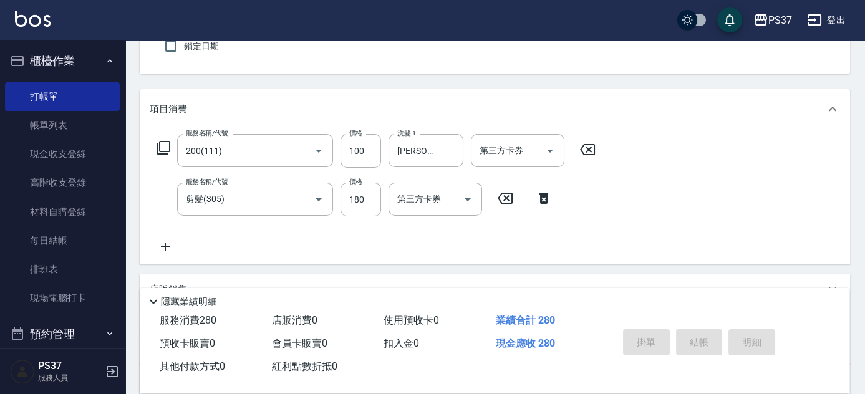
type input "[DATE] 18:33"
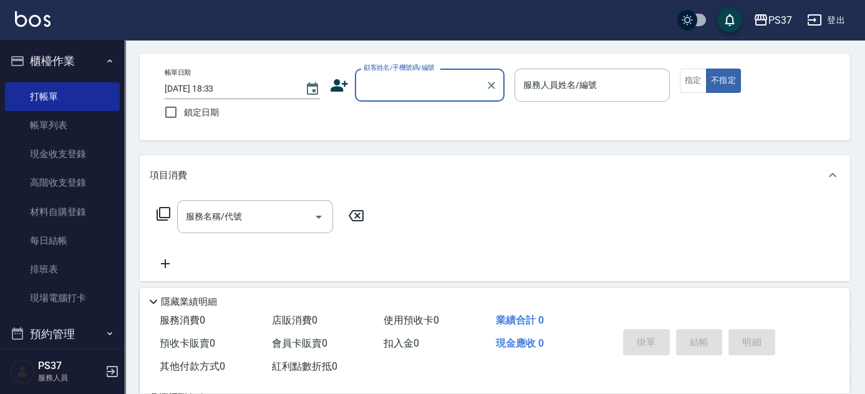
scroll to position [0, 0]
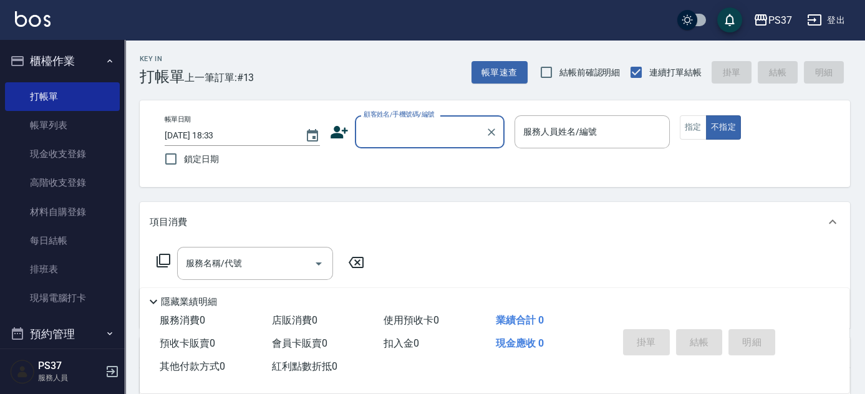
click at [429, 147] on div "顧客姓名/手機號碼/編號" at bounding box center [430, 131] width 150 height 33
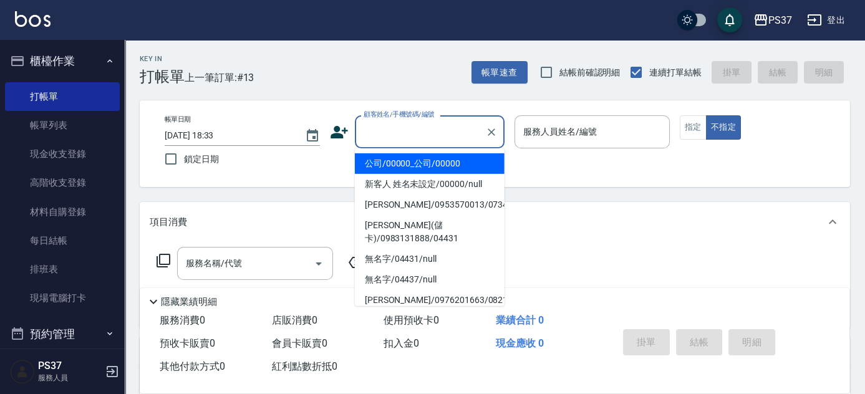
click at [428, 162] on li "公司/00000_公司/00000" at bounding box center [430, 164] width 150 height 21
type input "公司/00000_公司/00000"
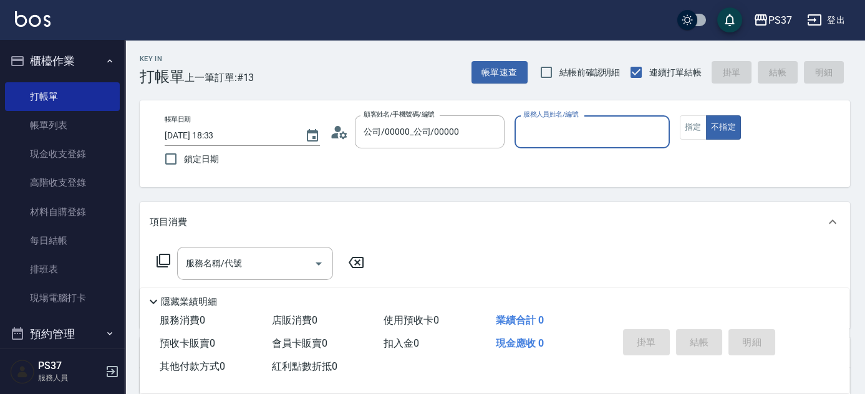
click at [553, 140] on input "服務人員姓名/編號" at bounding box center [592, 132] width 144 height 22
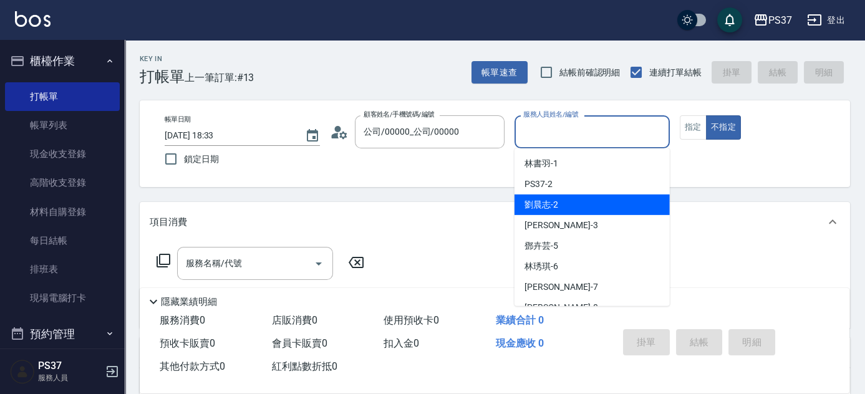
click at [577, 201] on div "[PERSON_NAME]-2" at bounding box center [592, 205] width 155 height 21
type input "劉晨志-2"
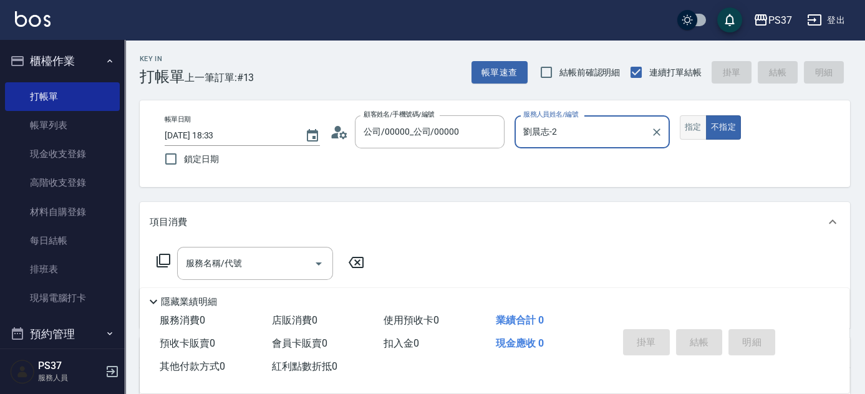
click at [687, 134] on button "指定" at bounding box center [693, 127] width 27 height 24
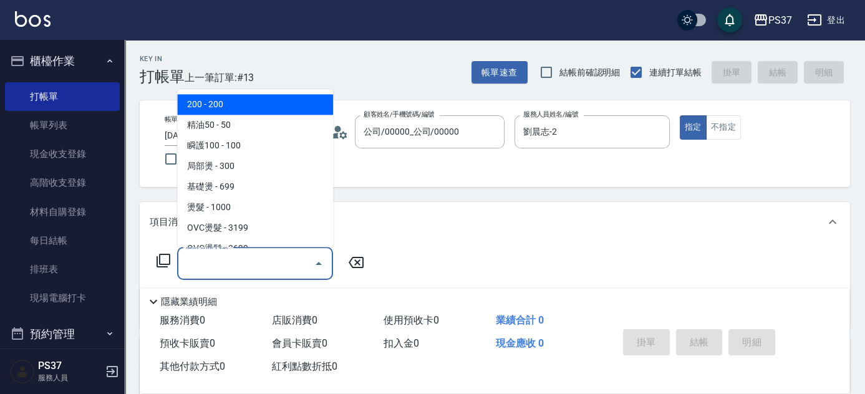
click at [253, 260] on input "服務名稱/代號" at bounding box center [246, 264] width 126 height 22
click at [255, 96] on span "200 - 200" at bounding box center [255, 105] width 156 height 21
type input "200(111)"
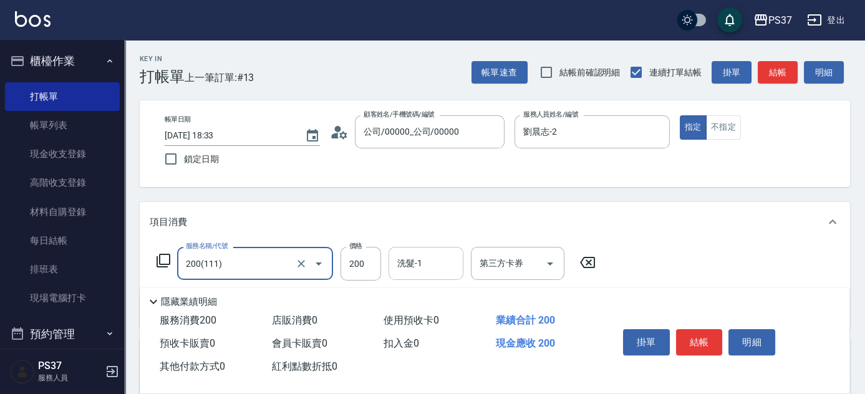
click at [421, 265] on input "洗髮-1" at bounding box center [426, 264] width 64 height 22
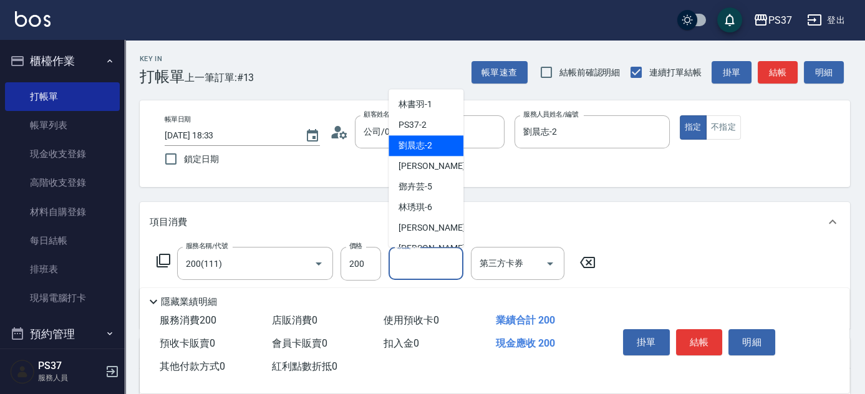
click at [409, 140] on span "[PERSON_NAME]-2" at bounding box center [416, 146] width 34 height 13
type input "劉晨志-2"
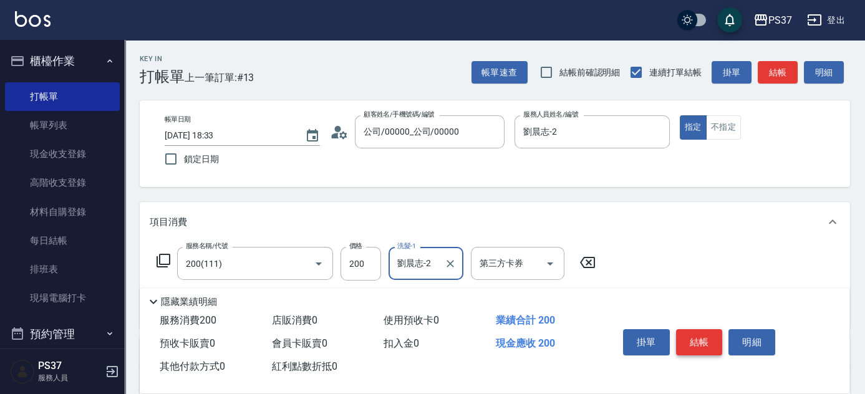
click at [710, 333] on button "結帳" at bounding box center [699, 342] width 47 height 26
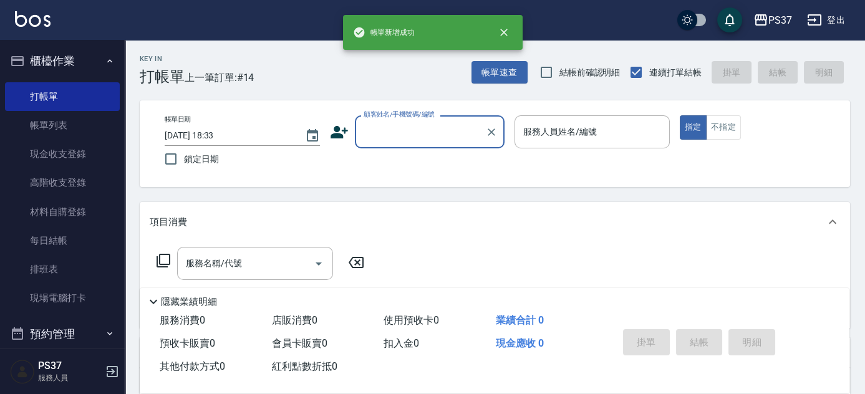
click at [422, 135] on input "顧客姓名/手機號碼/編號" at bounding box center [421, 132] width 120 height 22
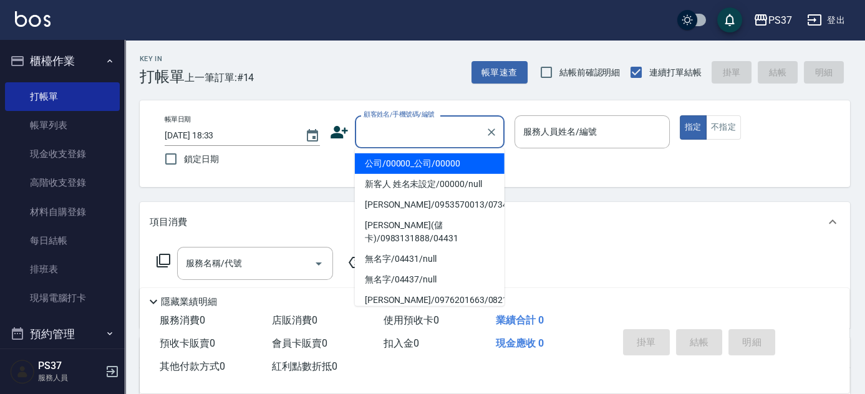
click at [418, 158] on li "公司/00000_公司/00000" at bounding box center [430, 164] width 150 height 21
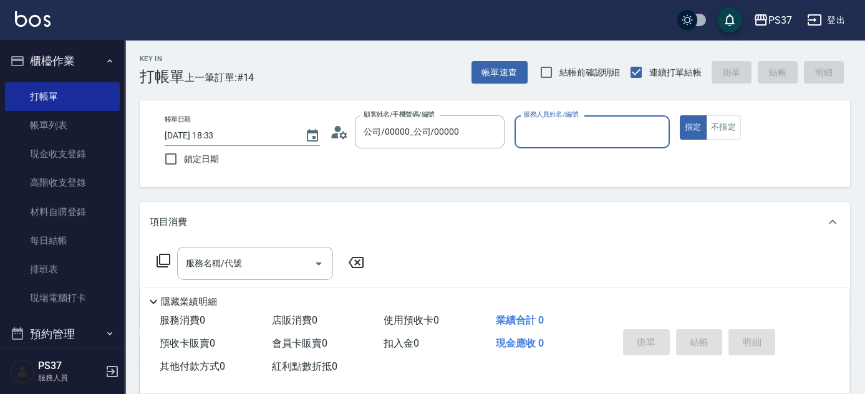
click at [549, 144] on div "服務人員姓名/編號" at bounding box center [592, 131] width 155 height 33
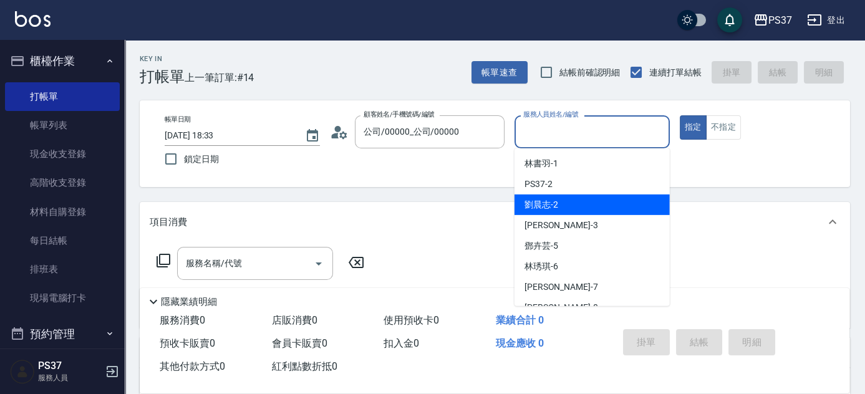
click at [564, 205] on div "[PERSON_NAME]-2" at bounding box center [592, 205] width 155 height 21
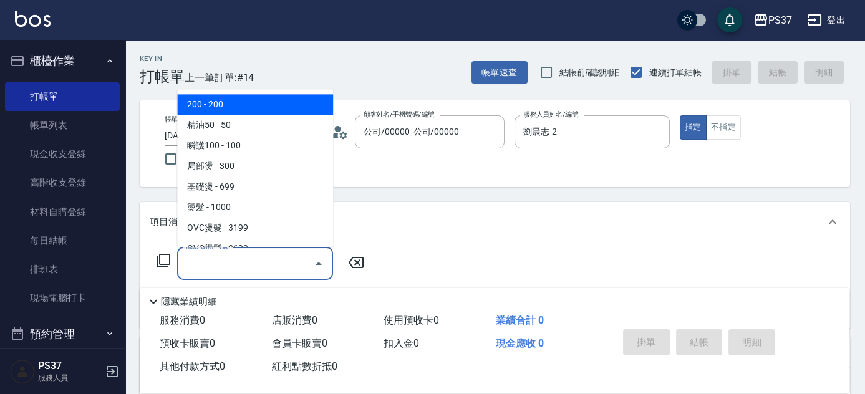
click at [284, 256] on input "服務名稱/代號" at bounding box center [246, 264] width 126 height 22
click at [261, 101] on span "200 - 200" at bounding box center [255, 105] width 156 height 21
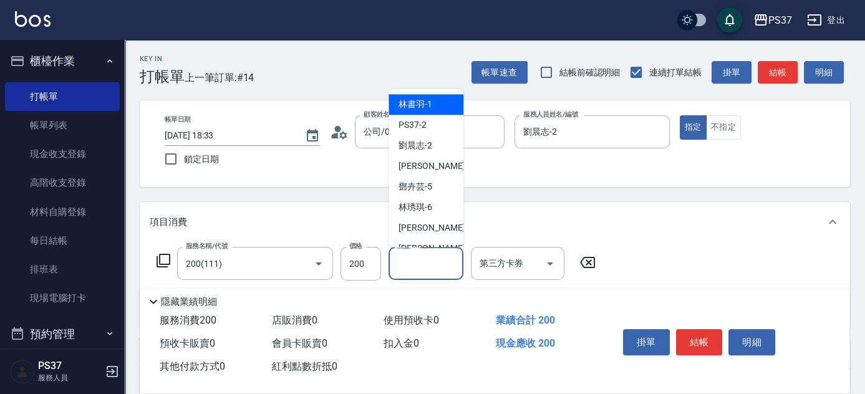
click at [432, 263] on input "洗髮-1" at bounding box center [426, 264] width 64 height 22
click at [437, 241] on div "[PERSON_NAME]-8" at bounding box center [426, 249] width 75 height 21
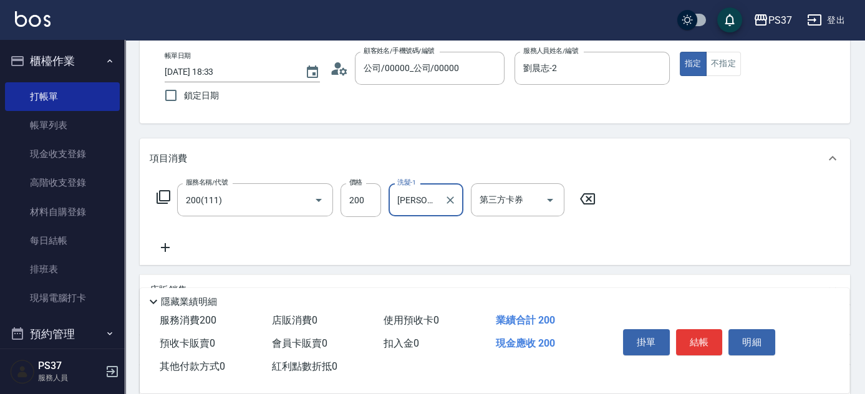
scroll to position [113, 0]
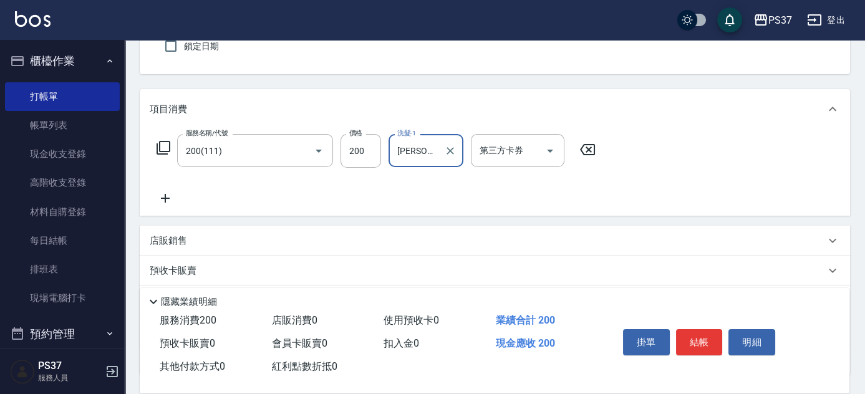
click at [175, 193] on icon at bounding box center [165, 198] width 31 height 15
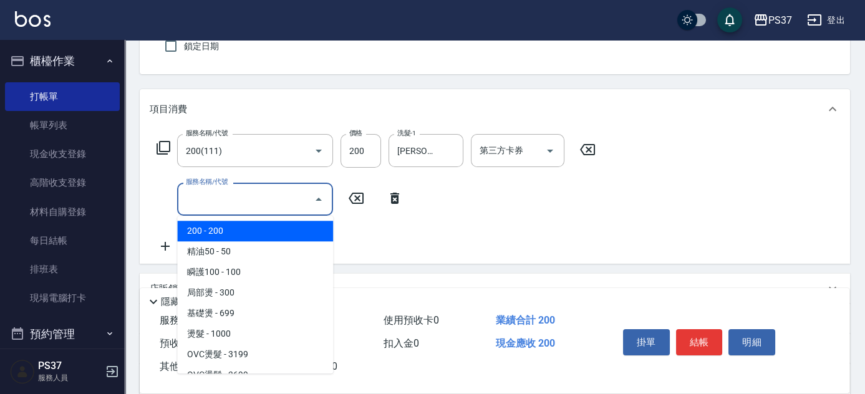
click at [228, 204] on input "服務名稱/代號" at bounding box center [246, 199] width 126 height 22
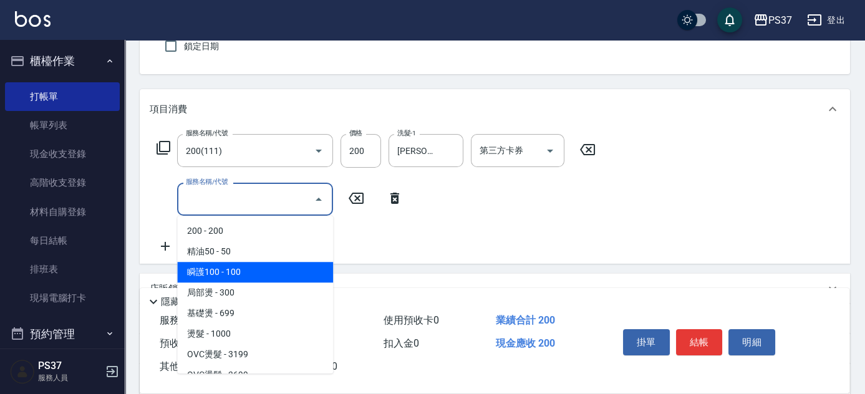
click at [256, 271] on span "瞬護100 - 100" at bounding box center [255, 272] width 156 height 21
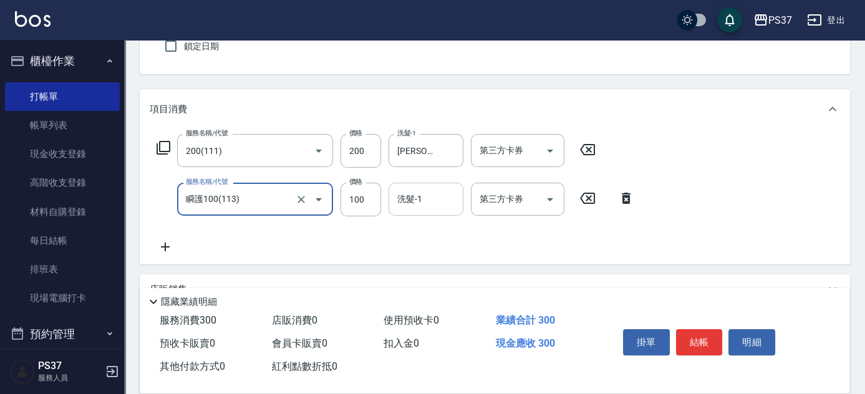
click at [421, 194] on div "洗髮-1 洗髮-1" at bounding box center [426, 199] width 75 height 33
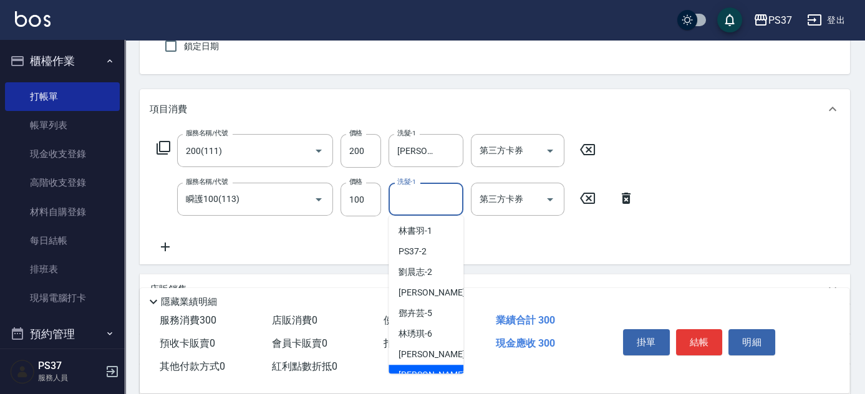
click at [425, 368] on div "[PERSON_NAME]-8" at bounding box center [426, 375] width 75 height 21
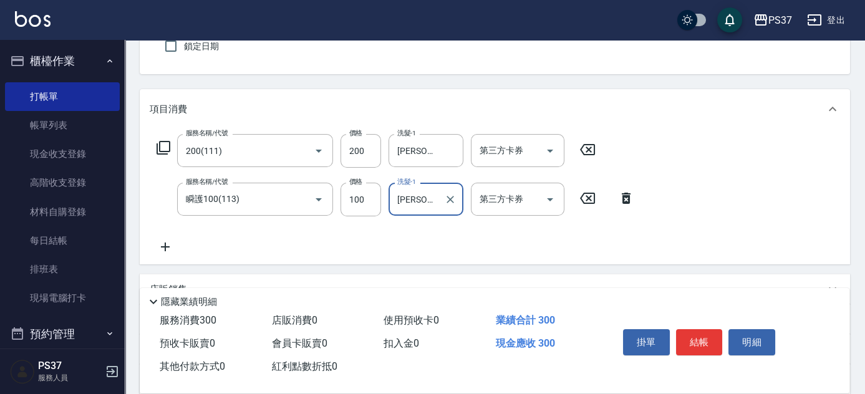
click at [162, 249] on icon at bounding box center [165, 247] width 31 height 15
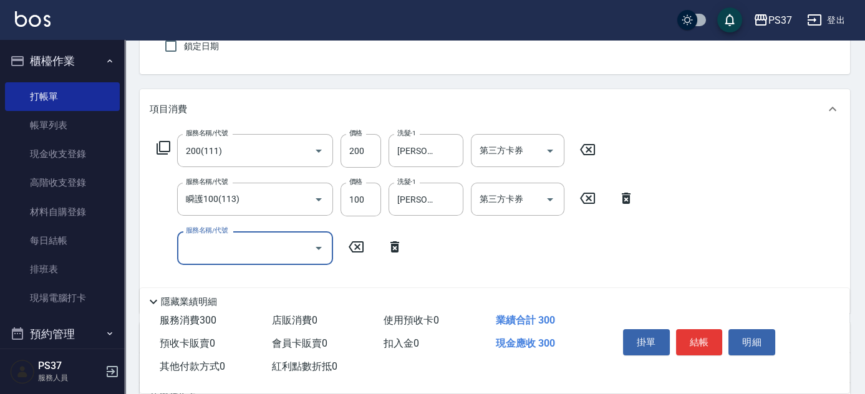
click at [216, 252] on input "服務名稱/代號" at bounding box center [246, 248] width 126 height 22
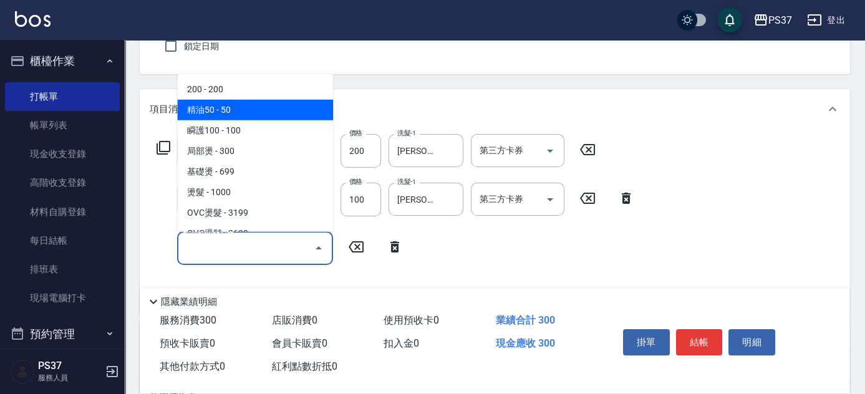
click at [225, 105] on span "精油50 - 50" at bounding box center [255, 110] width 156 height 21
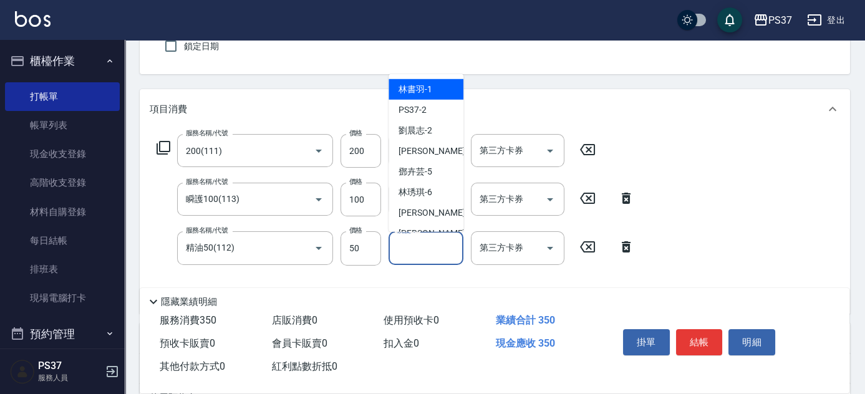
click at [421, 254] on input "洗髮-1" at bounding box center [426, 248] width 64 height 22
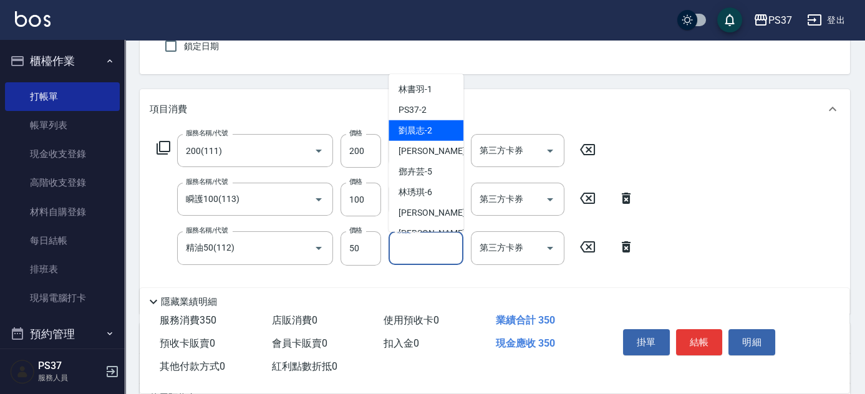
click at [427, 128] on span "[PERSON_NAME]-2" at bounding box center [416, 130] width 34 height 13
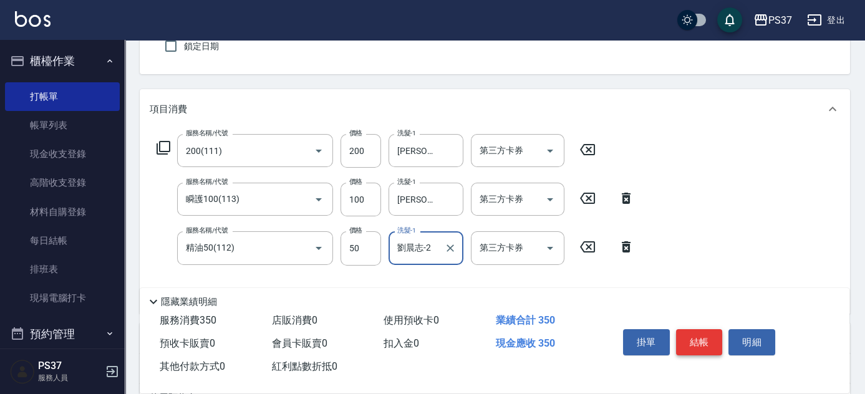
click at [698, 336] on button "結帳" at bounding box center [699, 342] width 47 height 26
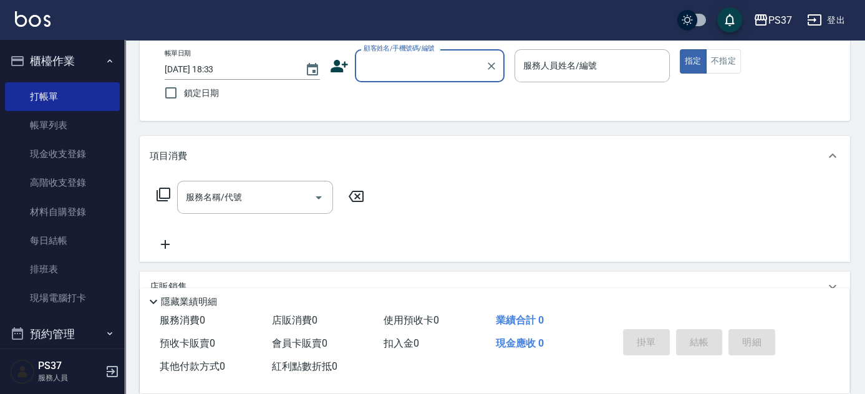
scroll to position [0, 0]
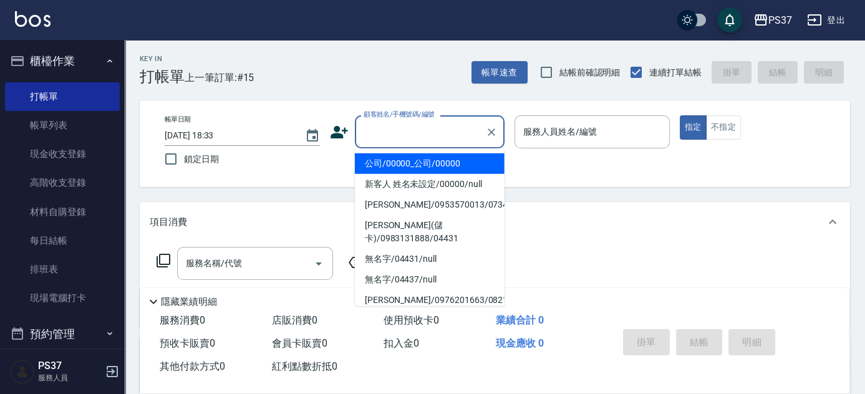
click at [411, 126] on input "顧客姓名/手機號碼/編號" at bounding box center [421, 132] width 120 height 22
click at [414, 156] on li "公司/00000_公司/00000" at bounding box center [430, 164] width 150 height 21
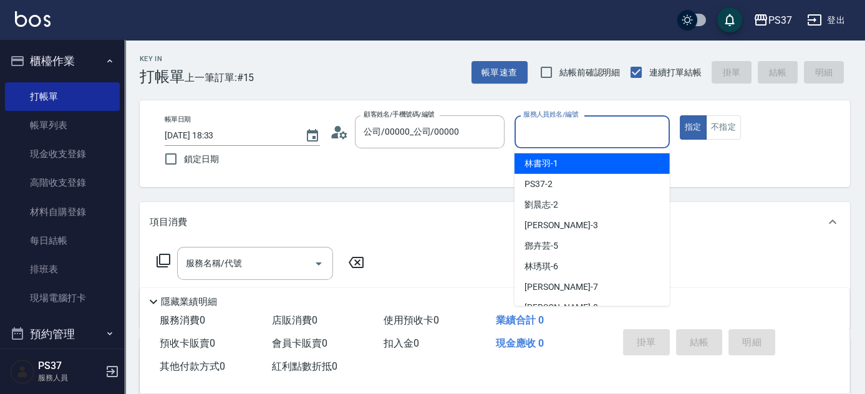
click at [558, 138] on input "服務人員姓名/編號" at bounding box center [592, 132] width 144 height 22
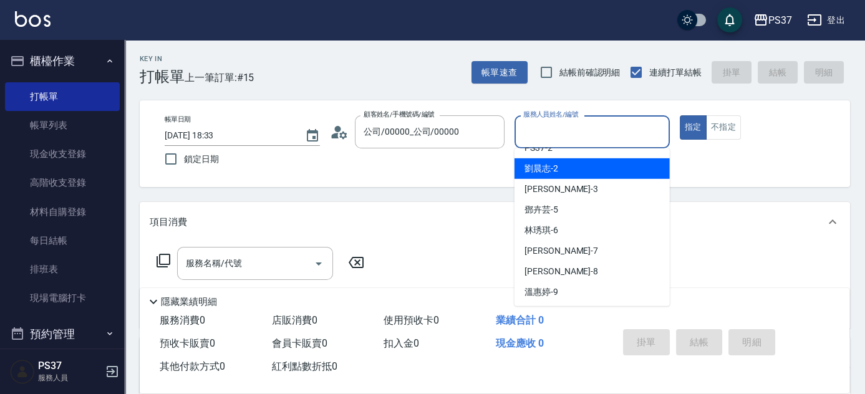
scroll to position [56, 0]
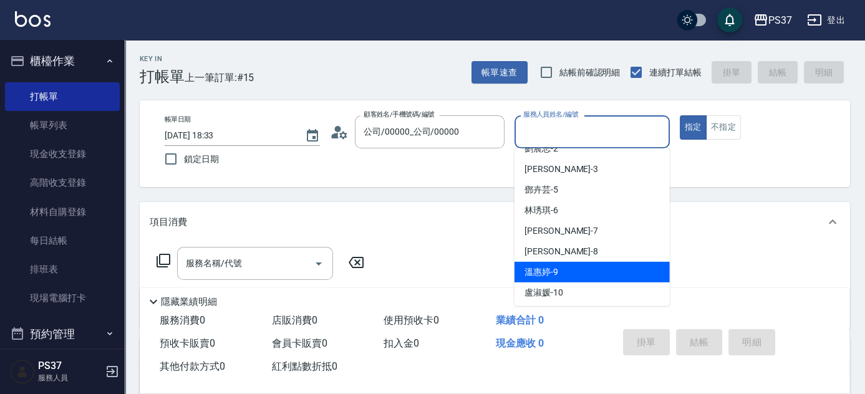
click at [573, 264] on div "[PERSON_NAME]-9" at bounding box center [592, 272] width 155 height 21
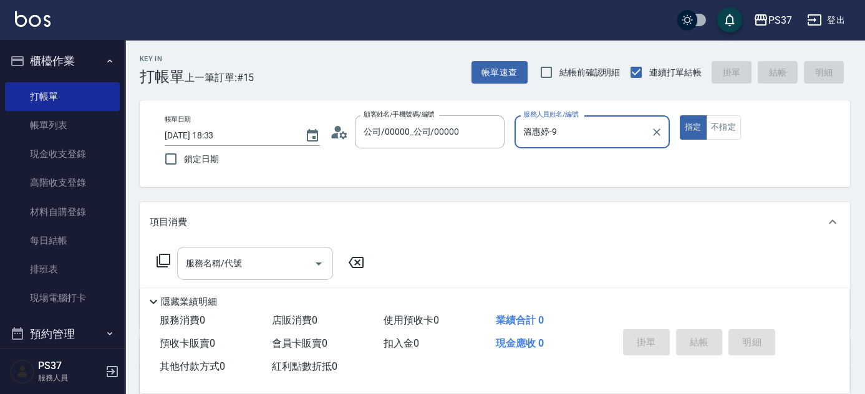
click at [277, 256] on input "服務名稱/代號" at bounding box center [246, 264] width 126 height 22
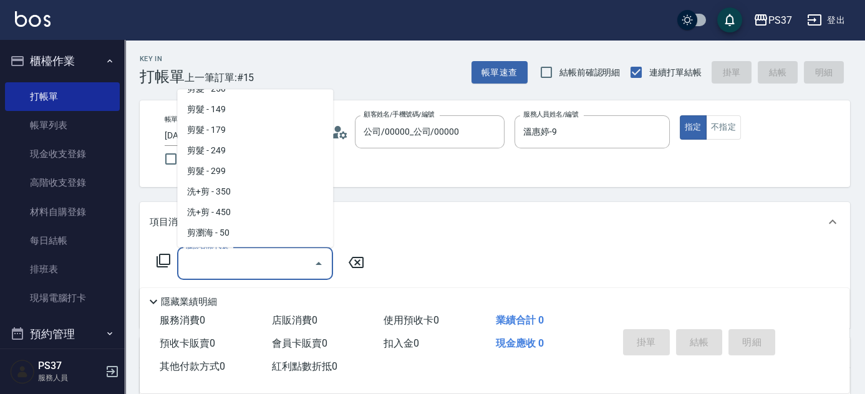
scroll to position [624, 0]
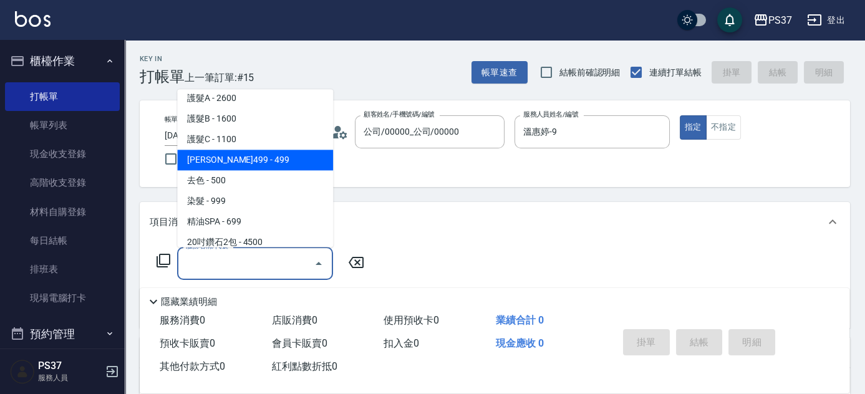
click at [228, 162] on span "[PERSON_NAME]499 - 499" at bounding box center [255, 160] width 156 height 21
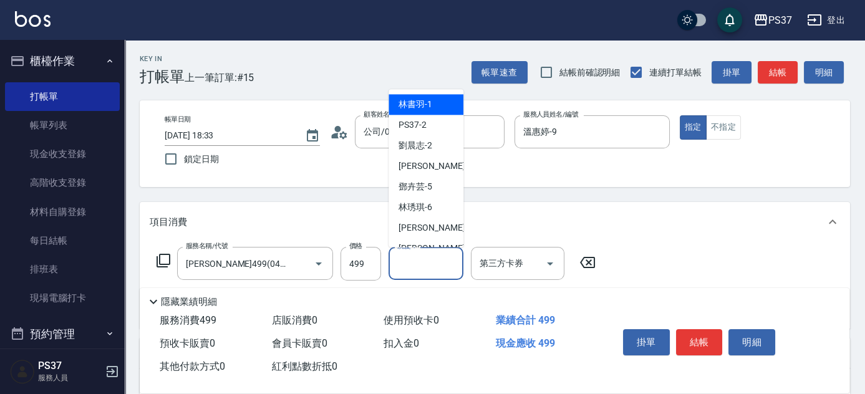
click at [441, 273] on input "洗髮-1" at bounding box center [426, 264] width 64 height 22
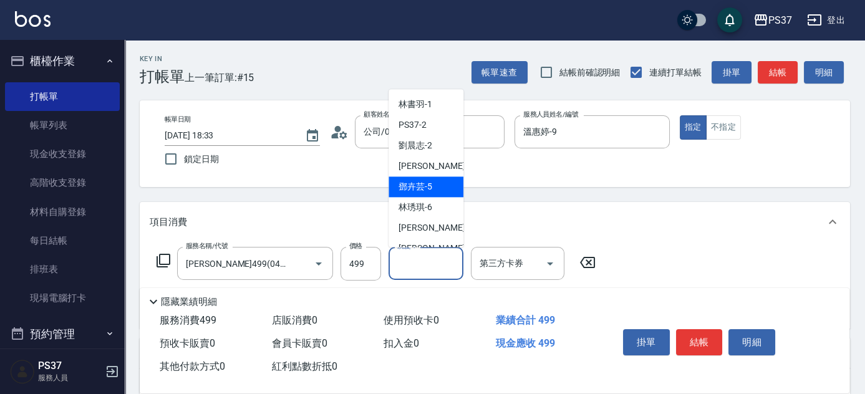
click at [434, 182] on div "[PERSON_NAME]-5" at bounding box center [426, 187] width 75 height 21
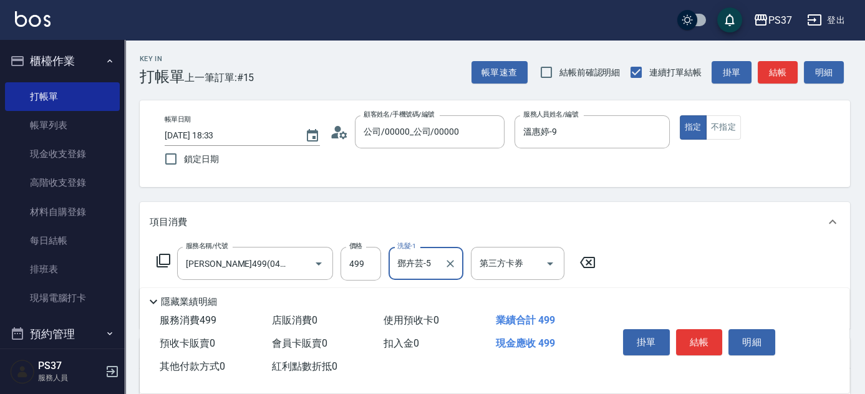
scroll to position [113, 0]
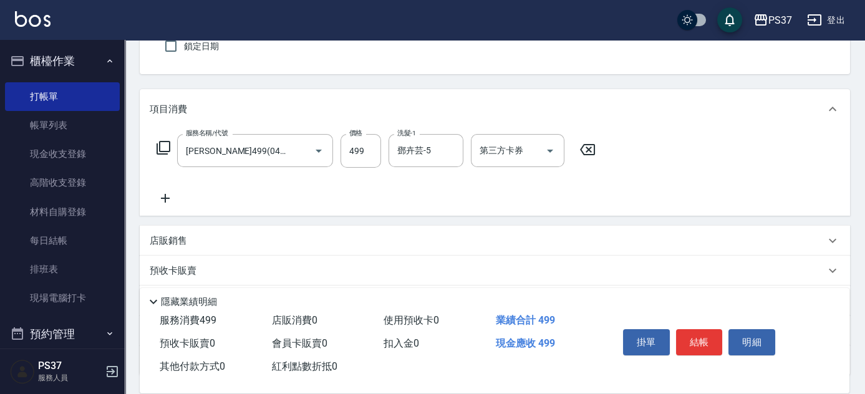
click at [167, 198] on icon at bounding box center [165, 198] width 9 height 9
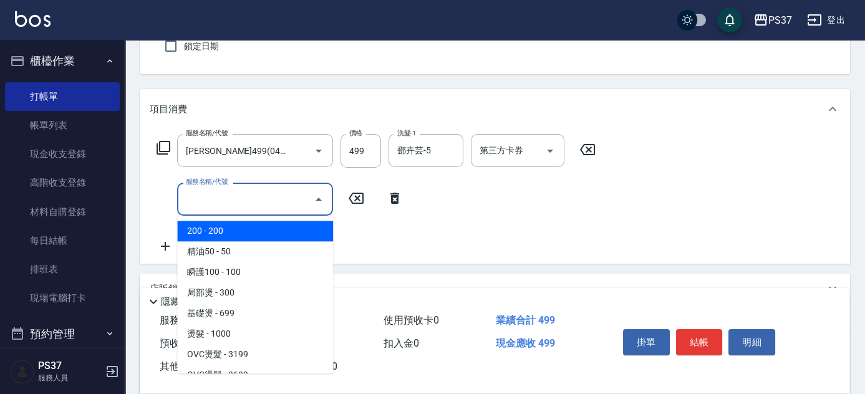
click at [215, 203] on input "服務名稱/代號" at bounding box center [246, 199] width 126 height 22
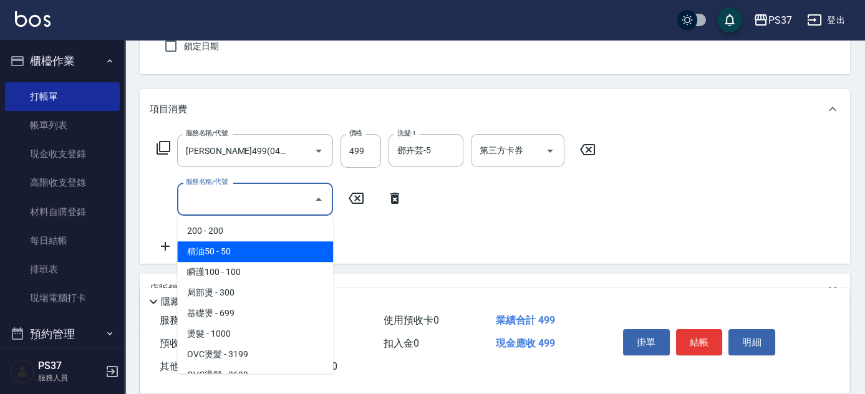
click at [238, 250] on span "精油50 - 50" at bounding box center [255, 251] width 156 height 21
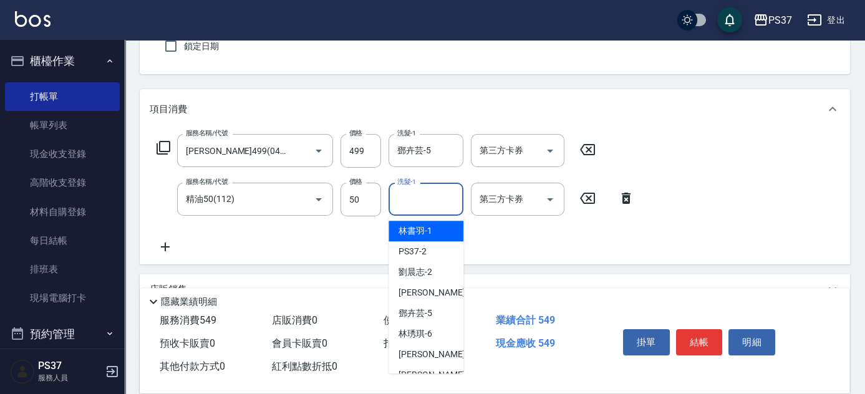
click at [412, 203] on input "洗髮-1" at bounding box center [426, 199] width 64 height 22
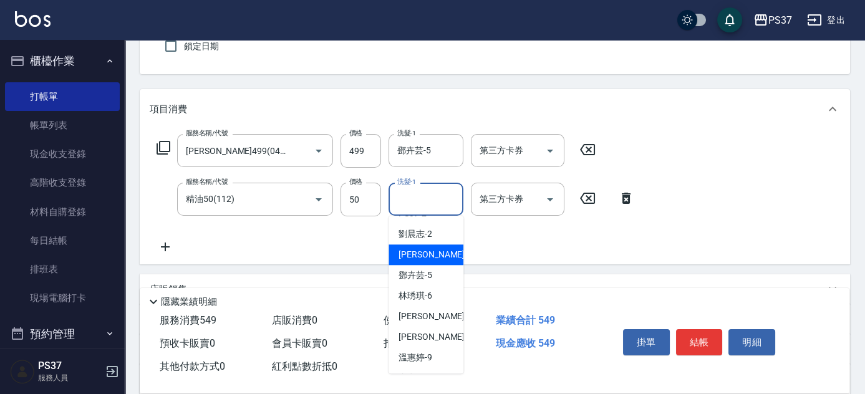
scroll to position [56, 0]
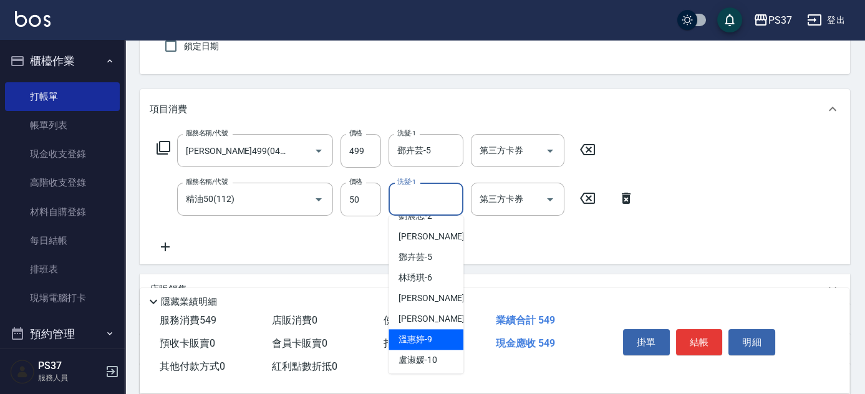
click at [444, 339] on div "[PERSON_NAME]-9" at bounding box center [426, 339] width 75 height 21
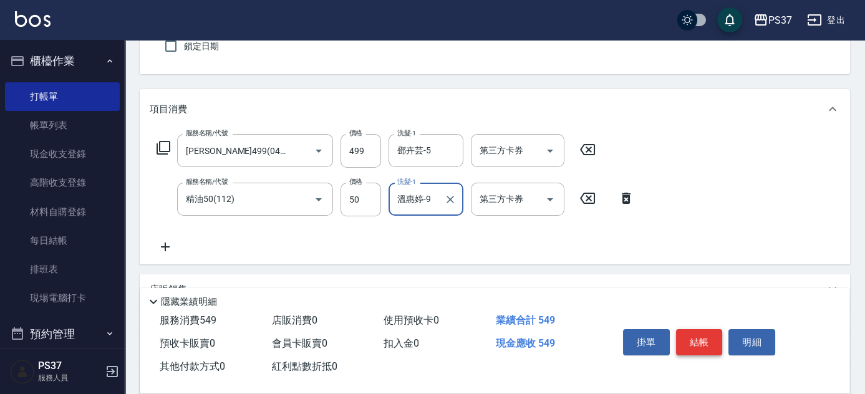
click at [689, 344] on button "結帳" at bounding box center [699, 342] width 47 height 26
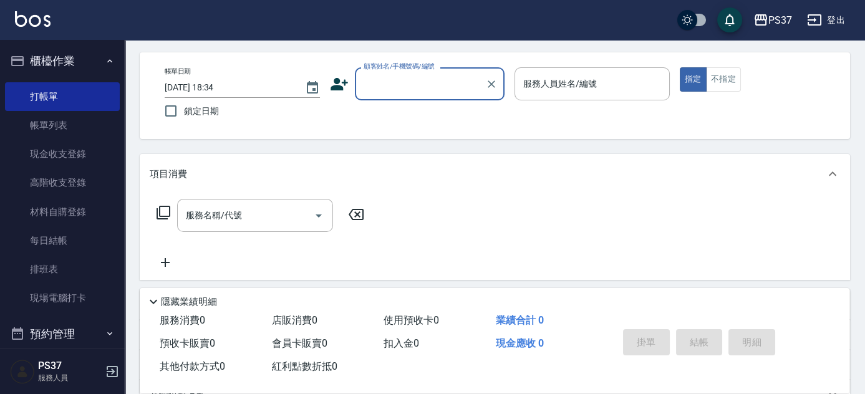
scroll to position [0, 0]
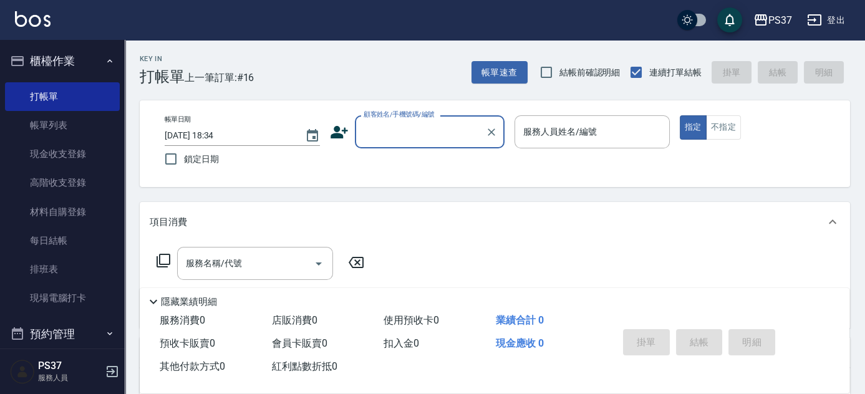
click at [397, 144] on div "顧客姓名/手機號碼/編號" at bounding box center [430, 131] width 150 height 33
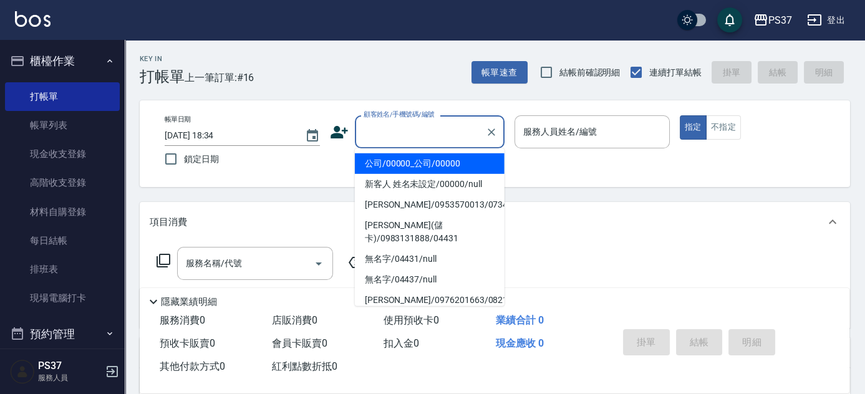
click at [427, 165] on li "公司/00000_公司/00000" at bounding box center [430, 164] width 150 height 21
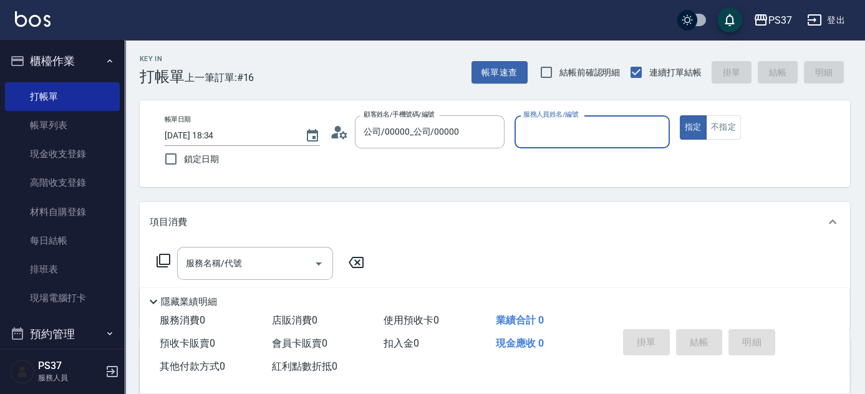
click at [558, 146] on div "服務人員姓名/編號" at bounding box center [592, 131] width 155 height 33
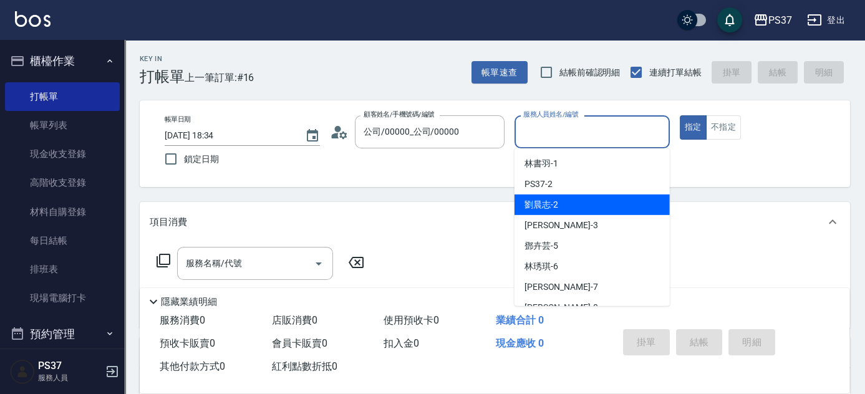
click at [567, 197] on div "[PERSON_NAME]-2" at bounding box center [592, 205] width 155 height 21
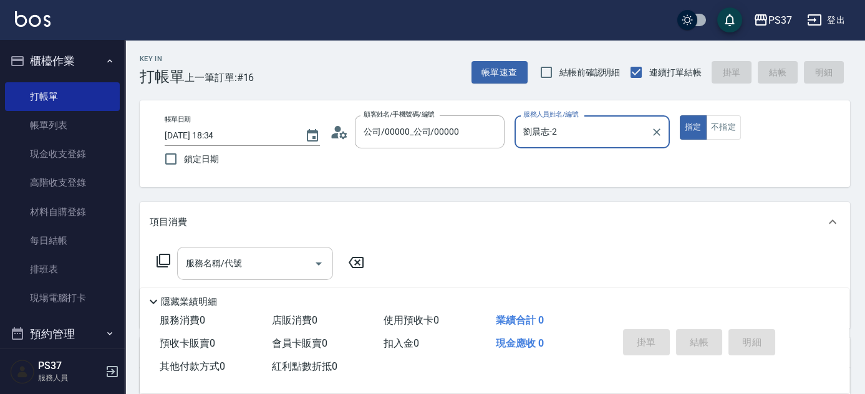
drag, startPoint x: 253, startPoint y: 269, endPoint x: 257, endPoint y: 256, distance: 13.8
click at [255, 269] on input "服務名稱/代號" at bounding box center [246, 264] width 126 height 22
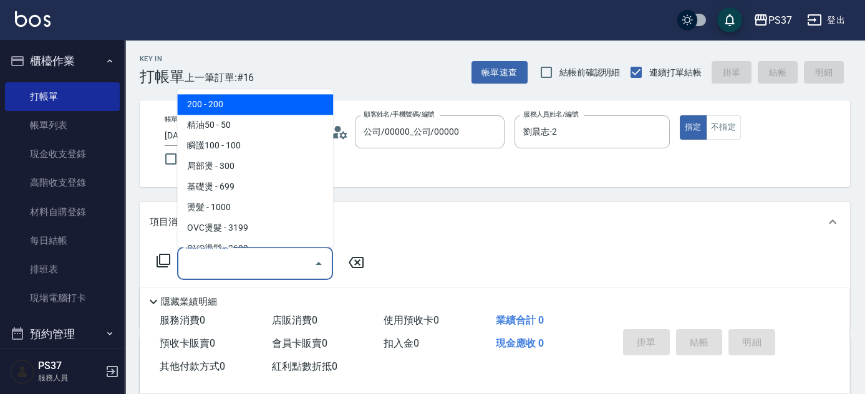
click at [264, 114] on span "200 - 200" at bounding box center [255, 105] width 156 height 21
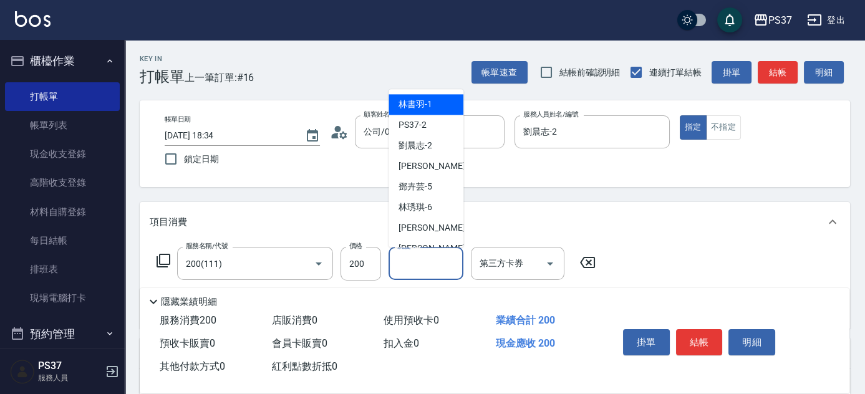
click at [411, 258] on input "洗髮-1" at bounding box center [426, 264] width 64 height 22
click at [424, 244] on span "[PERSON_NAME]-8" at bounding box center [436, 249] width 74 height 13
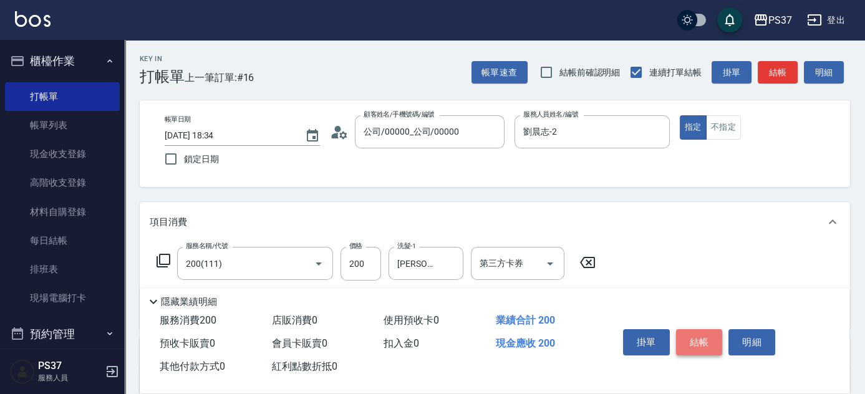
click at [698, 345] on button "結帳" at bounding box center [699, 342] width 47 height 26
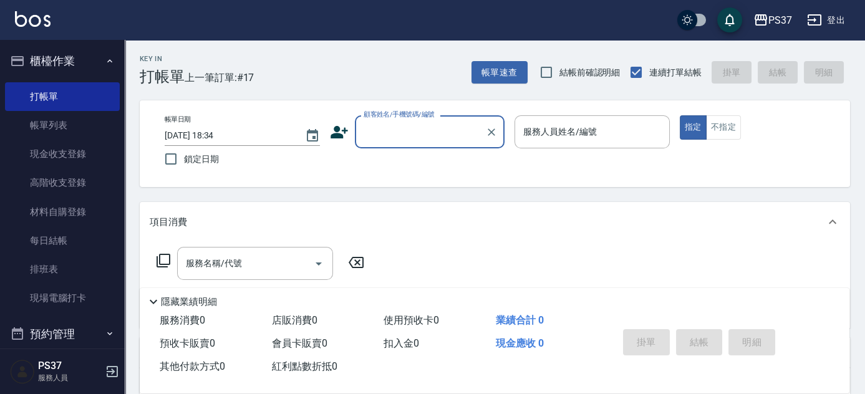
click at [428, 138] on input "顧客姓名/手機號碼/編號" at bounding box center [421, 132] width 120 height 22
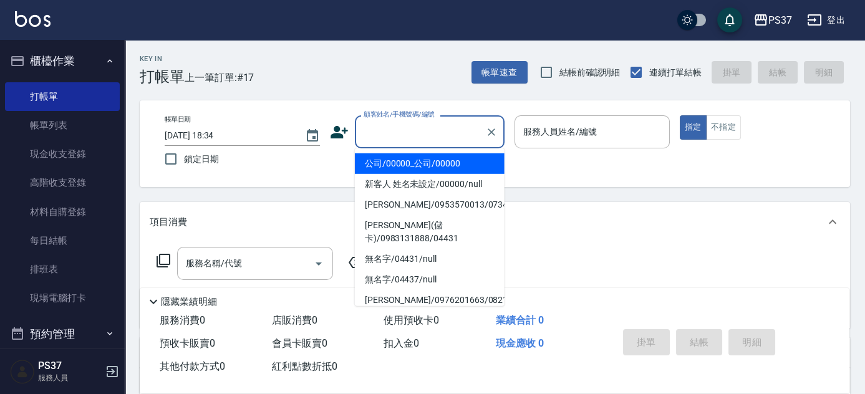
click at [426, 162] on li "公司/00000_公司/00000" at bounding box center [430, 164] width 150 height 21
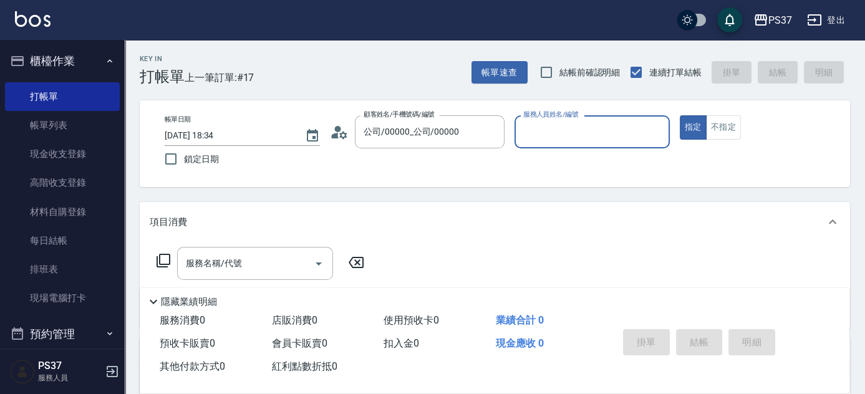
click at [565, 145] on div "服務人員姓名/編號" at bounding box center [592, 131] width 155 height 33
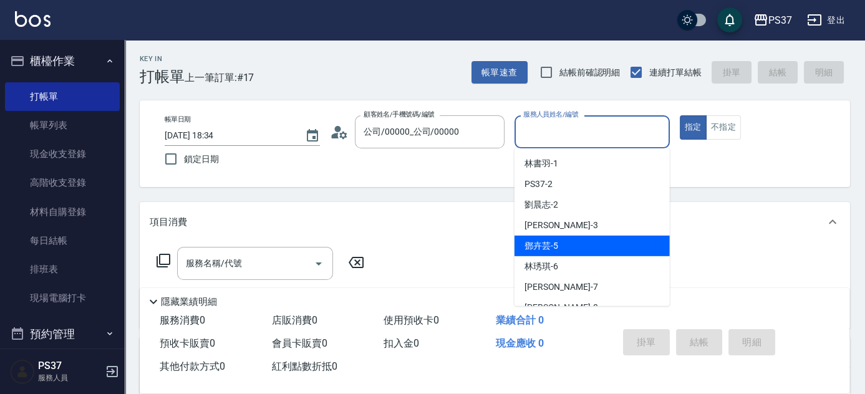
click at [582, 256] on div "[PERSON_NAME]-5" at bounding box center [592, 246] width 155 height 21
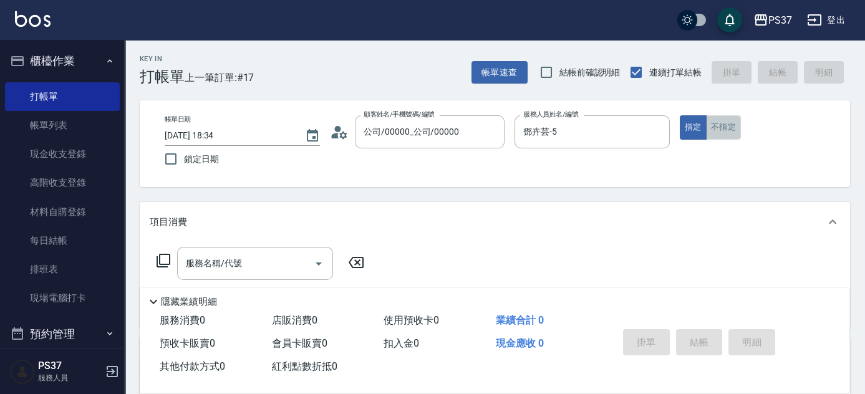
click at [727, 120] on button "不指定" at bounding box center [723, 127] width 35 height 24
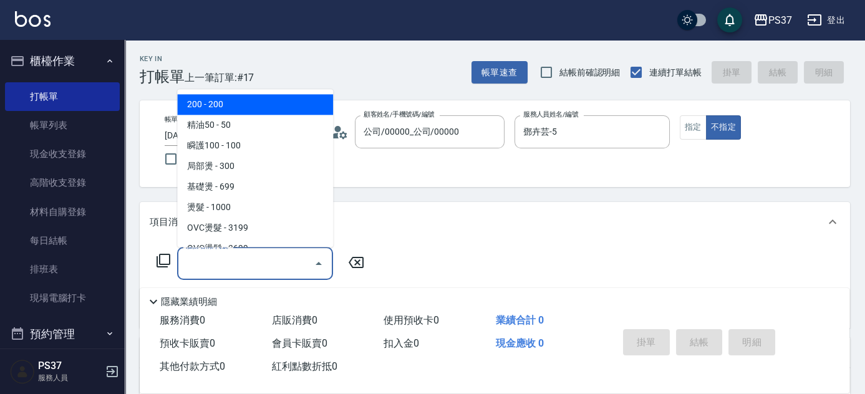
click at [266, 257] on input "服務名稱/代號" at bounding box center [246, 264] width 126 height 22
click at [251, 106] on span "200 - 200" at bounding box center [255, 105] width 156 height 21
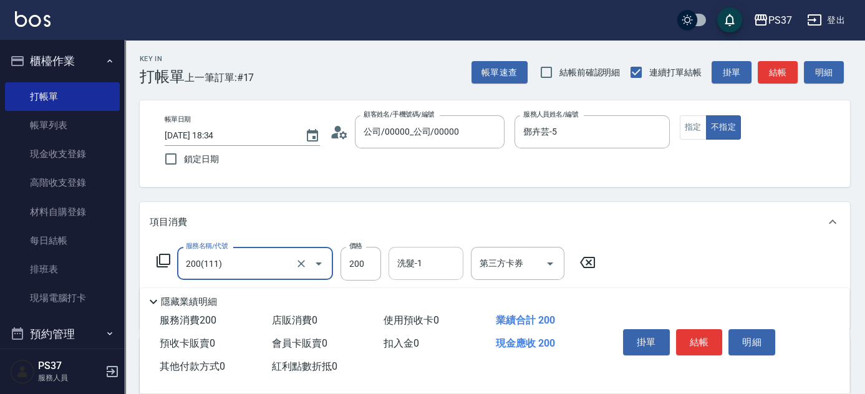
click at [417, 270] on input "洗髮-1" at bounding box center [426, 264] width 64 height 22
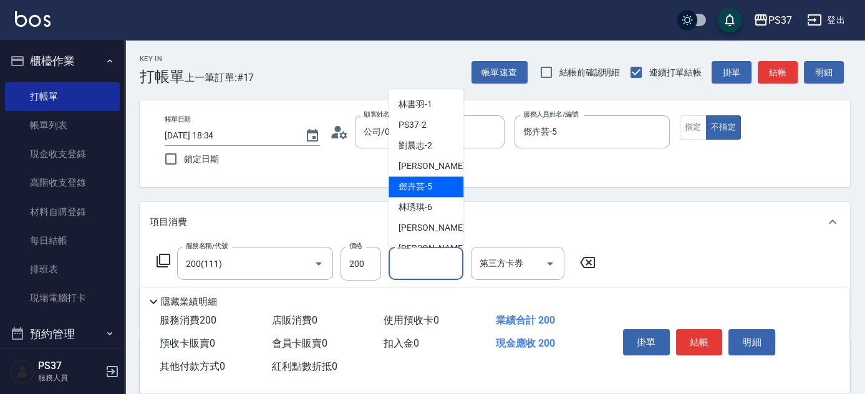
click at [426, 194] on div "[PERSON_NAME]-5" at bounding box center [426, 187] width 75 height 21
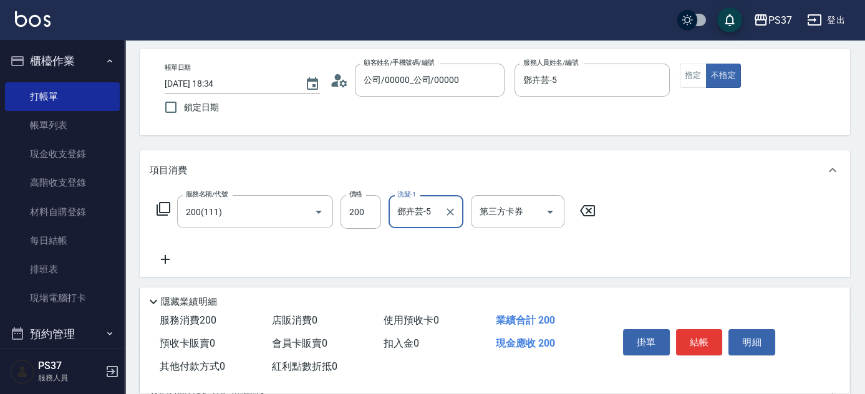
scroll to position [113, 0]
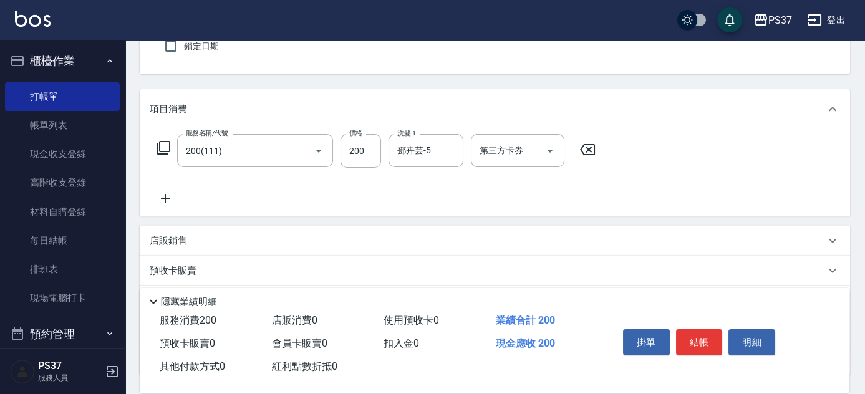
click at [167, 201] on icon at bounding box center [165, 198] width 31 height 15
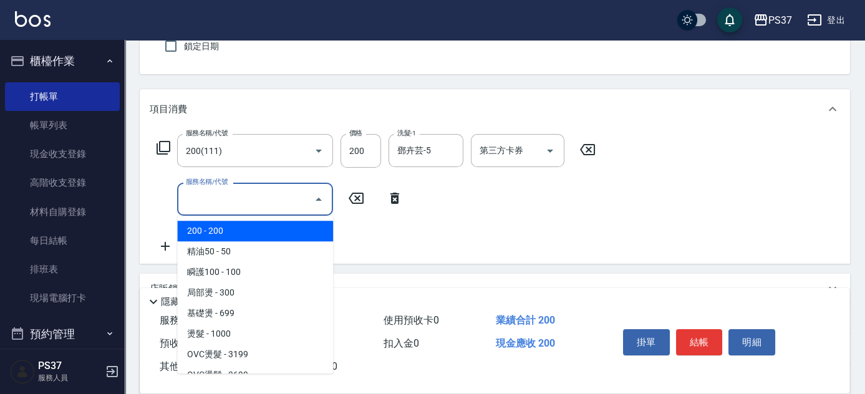
click at [186, 201] on input "服務名稱/代號" at bounding box center [246, 199] width 126 height 22
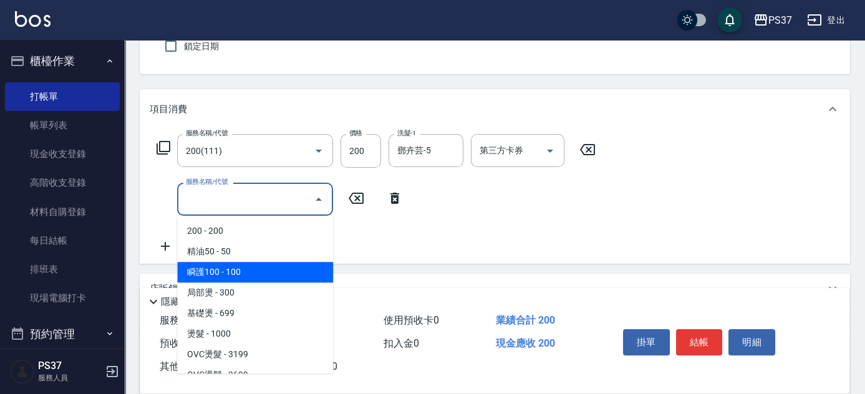
click at [244, 269] on span "瞬護100 - 100" at bounding box center [255, 272] width 156 height 21
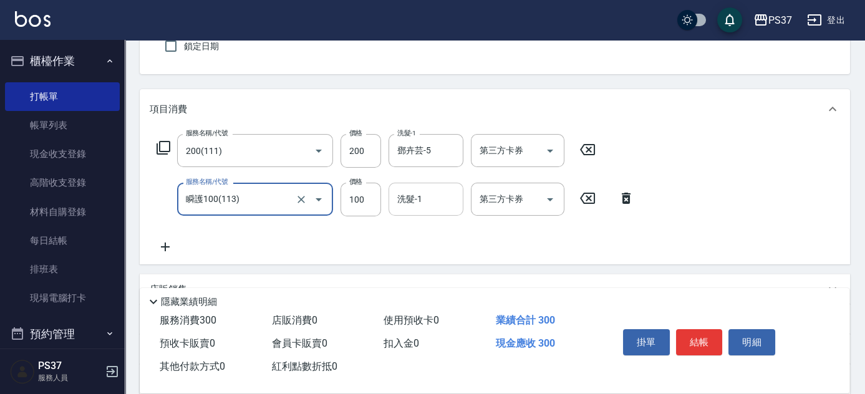
click at [406, 199] on div "洗髮-1 洗髮-1" at bounding box center [426, 199] width 75 height 33
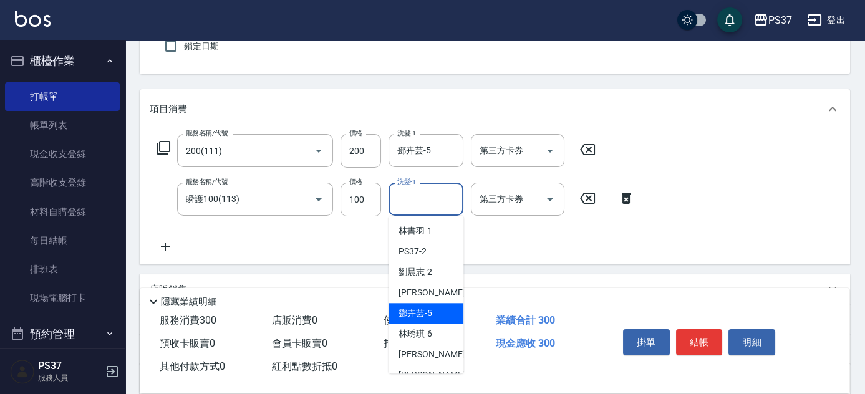
click at [422, 314] on span "[PERSON_NAME]-5" at bounding box center [416, 313] width 34 height 13
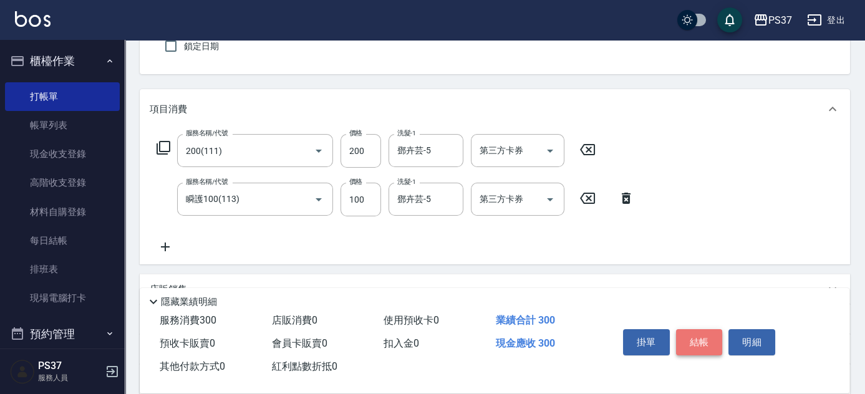
click at [704, 336] on button "結帳" at bounding box center [699, 342] width 47 height 26
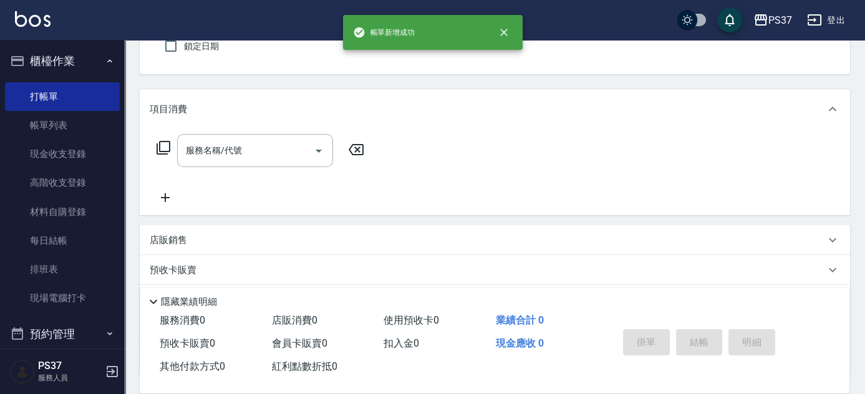
scroll to position [0, 0]
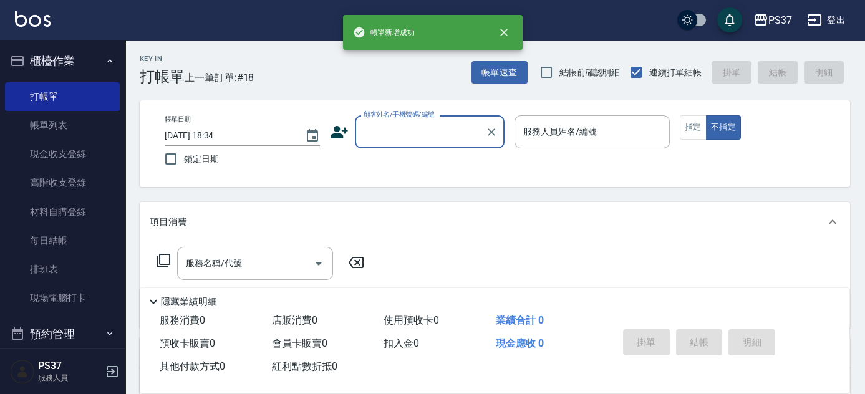
click at [431, 134] on input "顧客姓名/手機號碼/編號" at bounding box center [421, 132] width 120 height 22
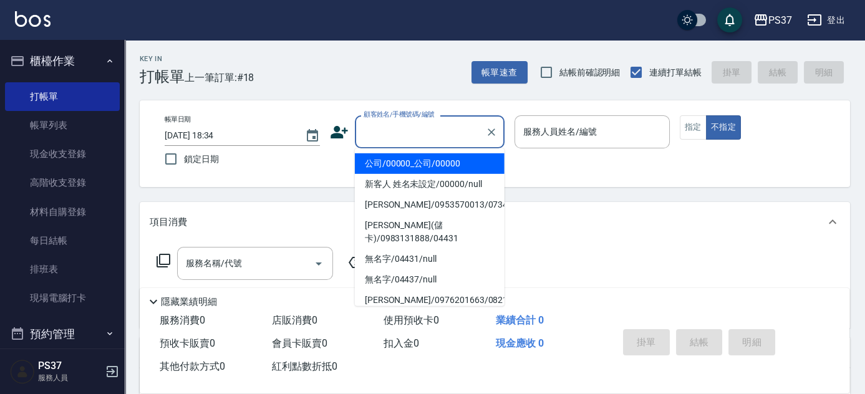
click at [428, 167] on li "公司/00000_公司/00000" at bounding box center [430, 164] width 150 height 21
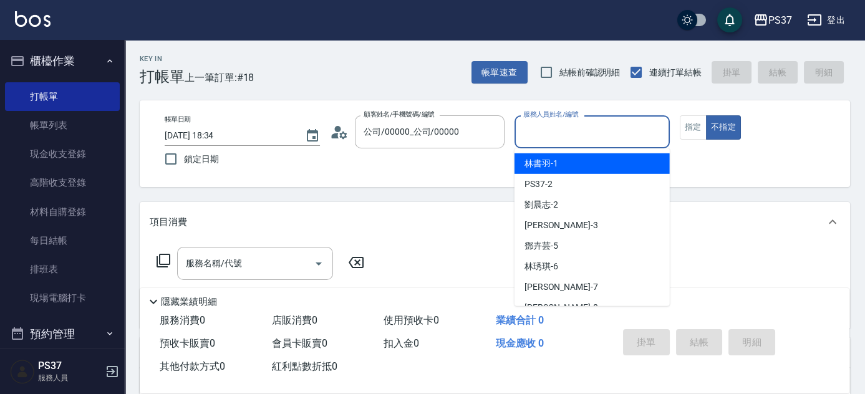
click at [537, 139] on input "服務人員姓名/編號" at bounding box center [592, 132] width 144 height 22
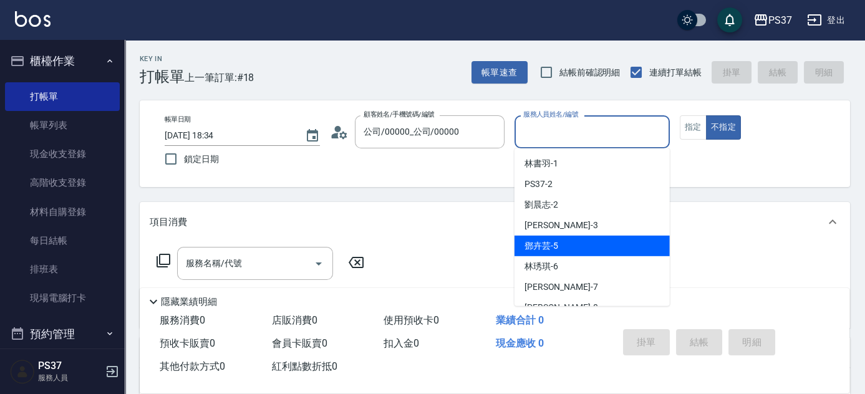
click at [575, 246] on div "[PERSON_NAME]-5" at bounding box center [592, 246] width 155 height 21
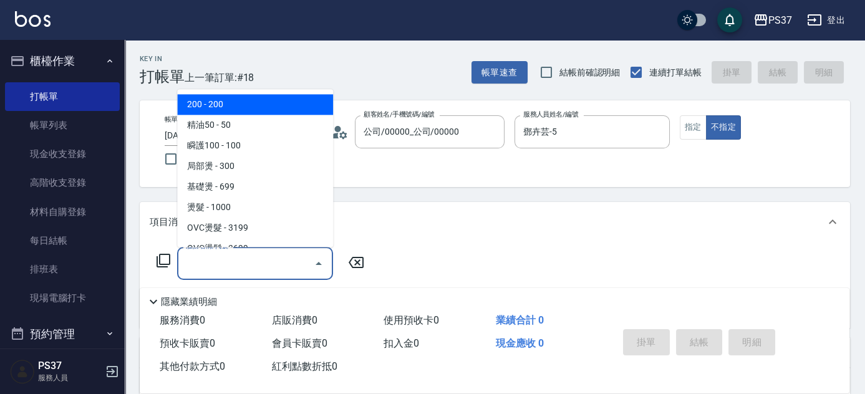
click at [280, 261] on input "服務名稱/代號" at bounding box center [246, 264] width 126 height 22
click at [253, 107] on span "200 - 200" at bounding box center [255, 105] width 156 height 21
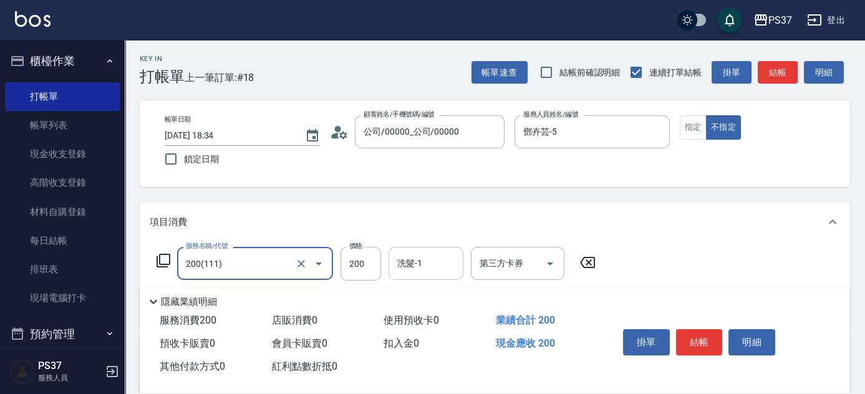
click at [422, 257] on input "洗髮-1" at bounding box center [426, 264] width 64 height 22
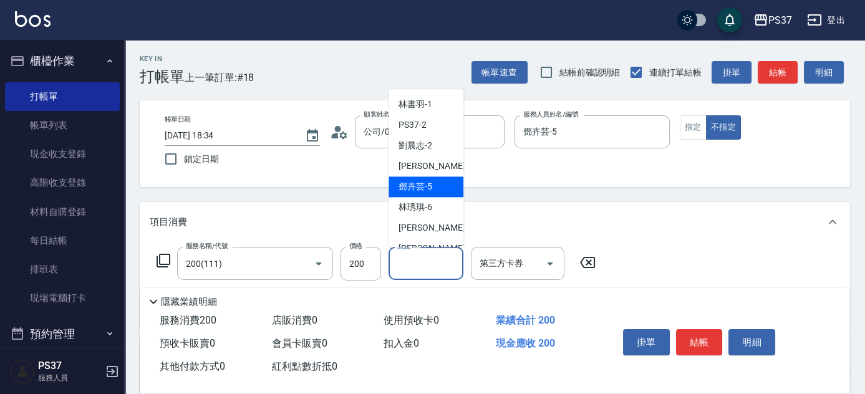
click at [429, 184] on span "[PERSON_NAME]-5" at bounding box center [416, 187] width 34 height 13
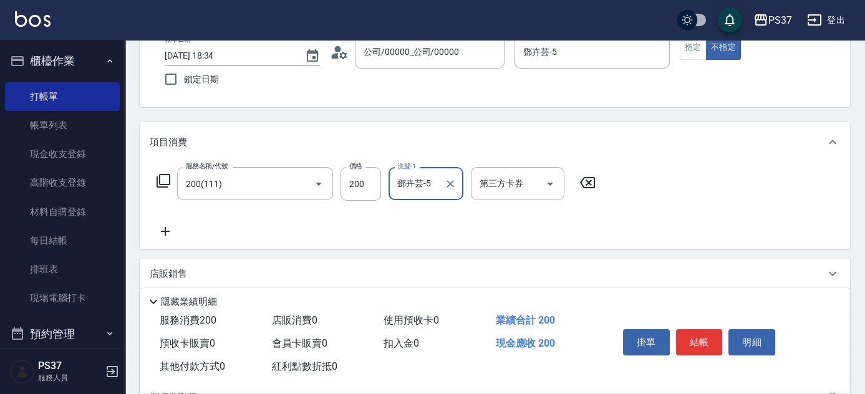
scroll to position [113, 0]
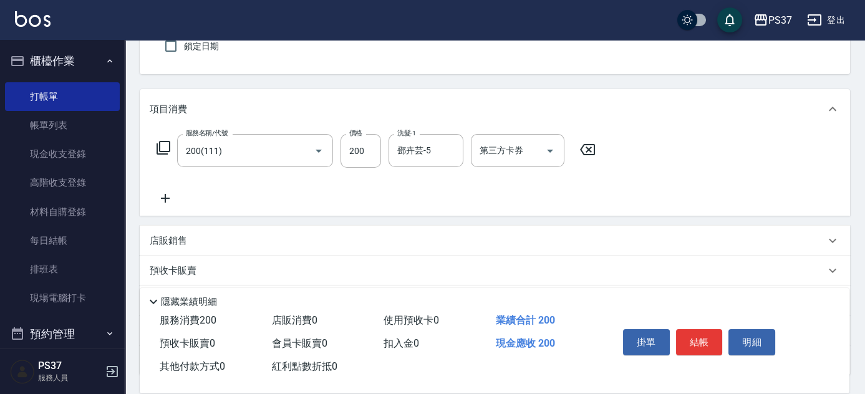
click at [170, 203] on icon at bounding box center [165, 198] width 31 height 15
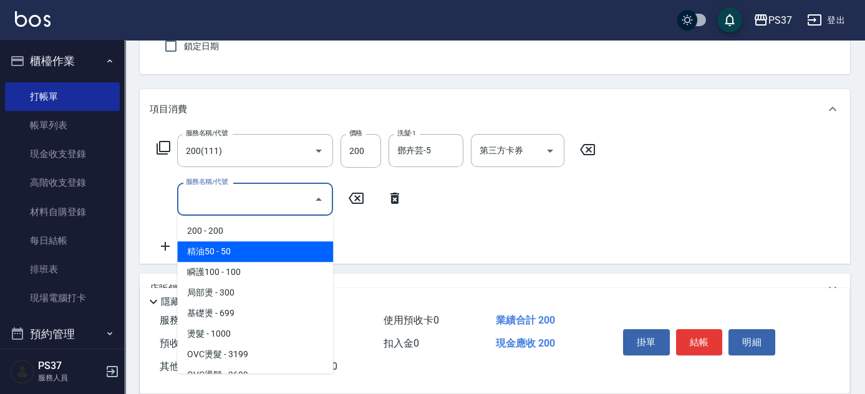
click at [270, 246] on span "精油50 - 50" at bounding box center [255, 251] width 156 height 21
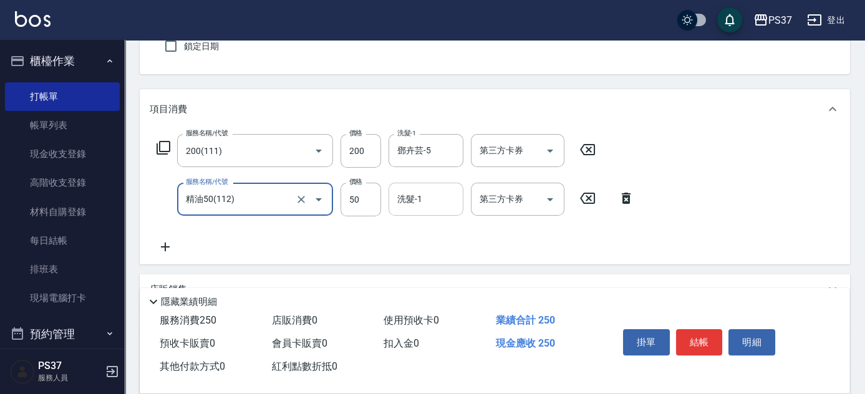
click at [412, 198] on input "洗髮-1" at bounding box center [426, 199] width 64 height 22
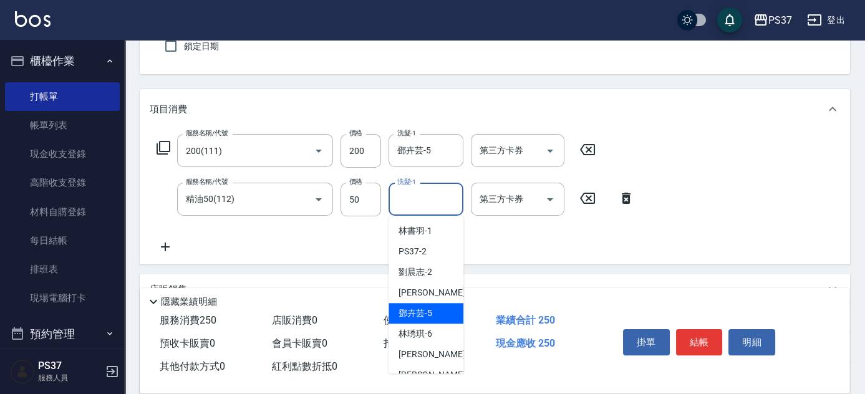
click at [438, 309] on div "[PERSON_NAME]-5" at bounding box center [426, 313] width 75 height 21
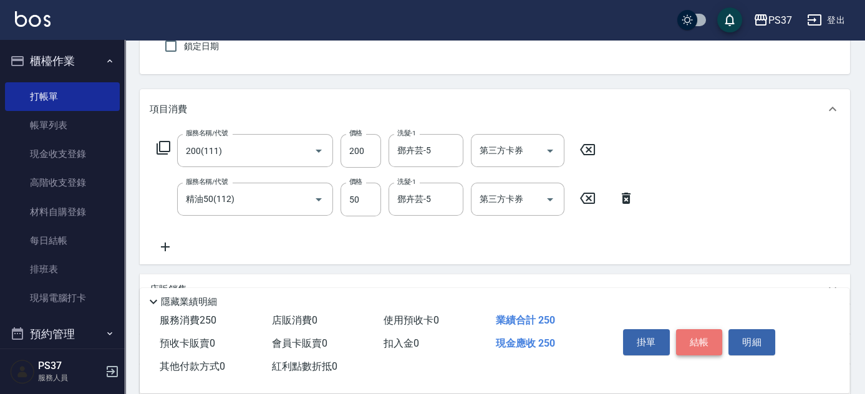
click at [692, 343] on button "結帳" at bounding box center [699, 342] width 47 height 26
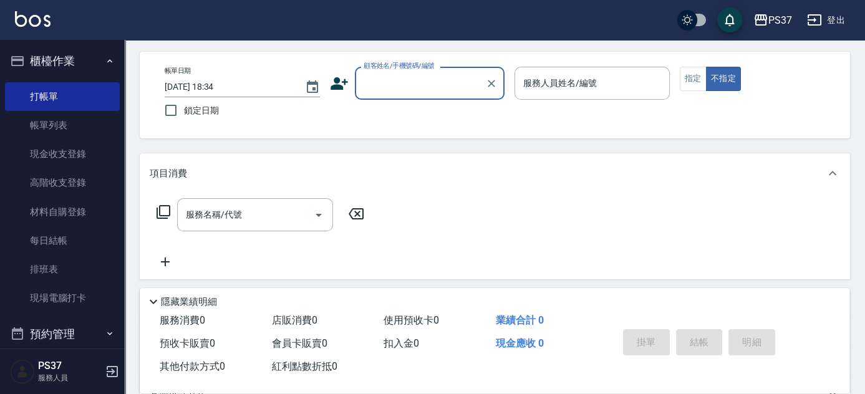
scroll to position [0, 0]
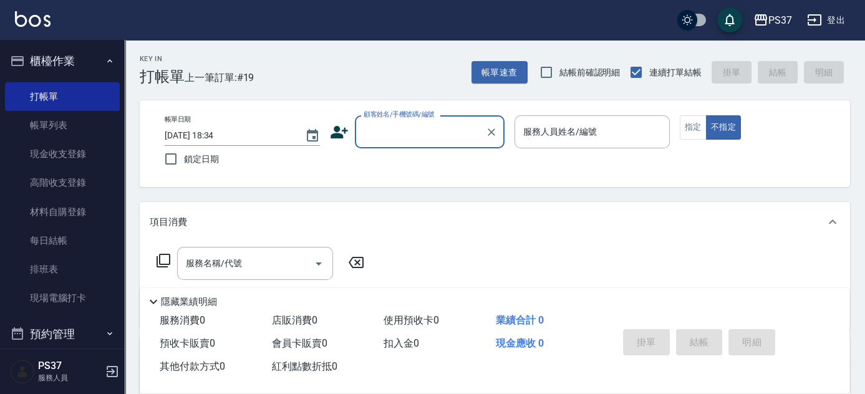
click at [418, 135] on input "顧客姓名/手機號碼/編號" at bounding box center [421, 132] width 120 height 22
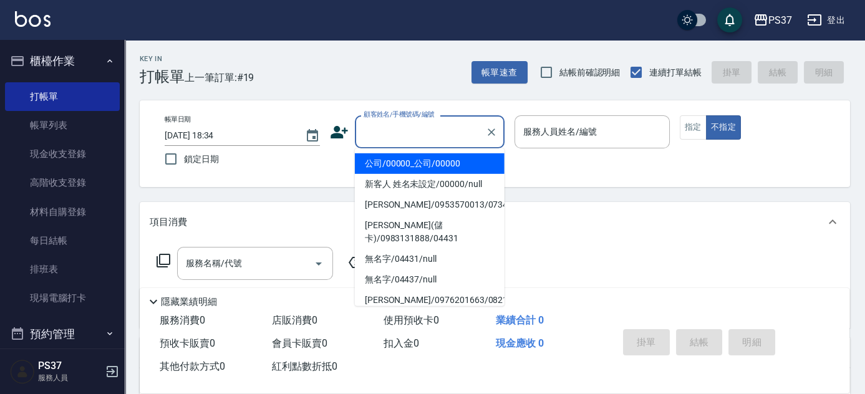
click at [416, 162] on li "公司/00000_公司/00000" at bounding box center [430, 164] width 150 height 21
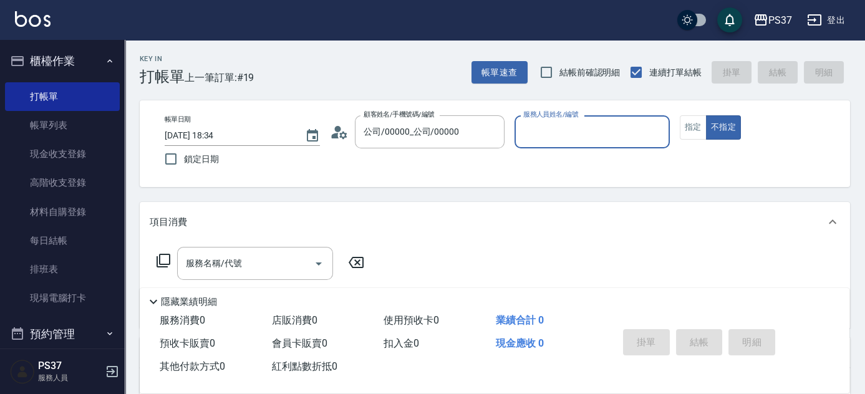
click at [574, 146] on div "服務人員姓名/編號" at bounding box center [592, 131] width 155 height 33
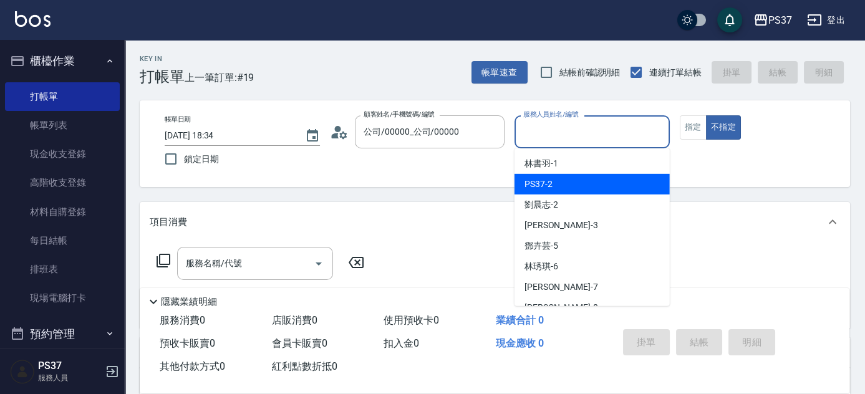
scroll to position [56, 0]
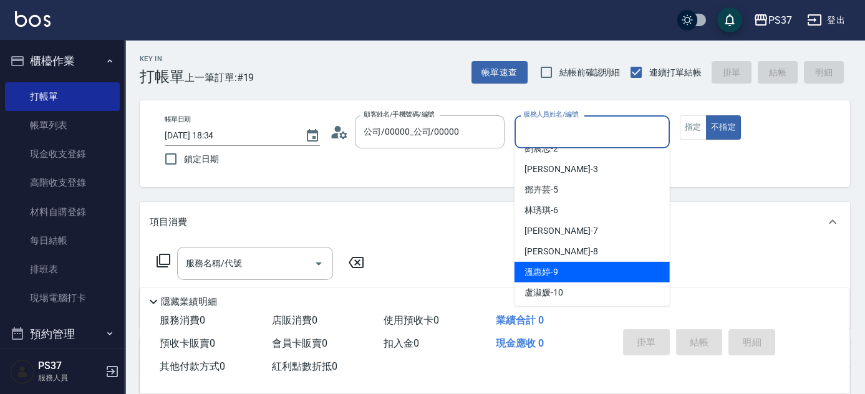
click at [575, 262] on div "[PERSON_NAME]-9" at bounding box center [592, 272] width 155 height 21
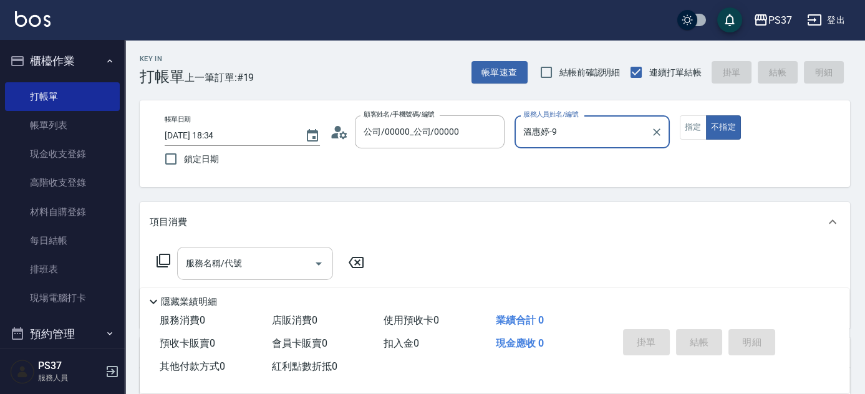
click at [246, 272] on input "服務名稱/代號" at bounding box center [246, 264] width 126 height 22
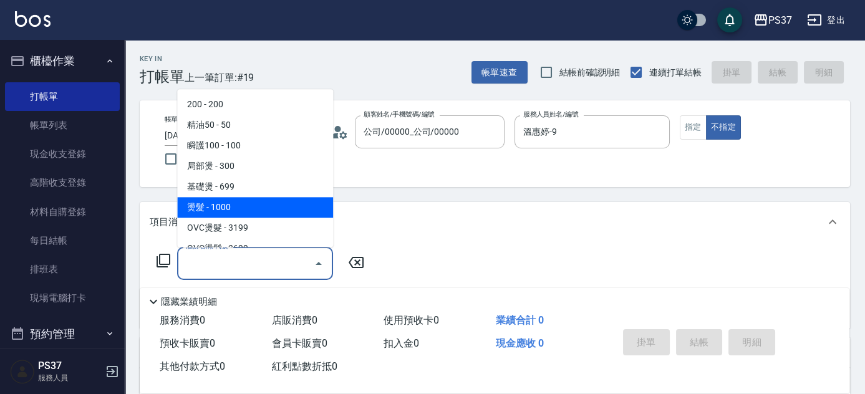
click at [246, 202] on span "燙髮 - 1000" at bounding box center [255, 208] width 156 height 21
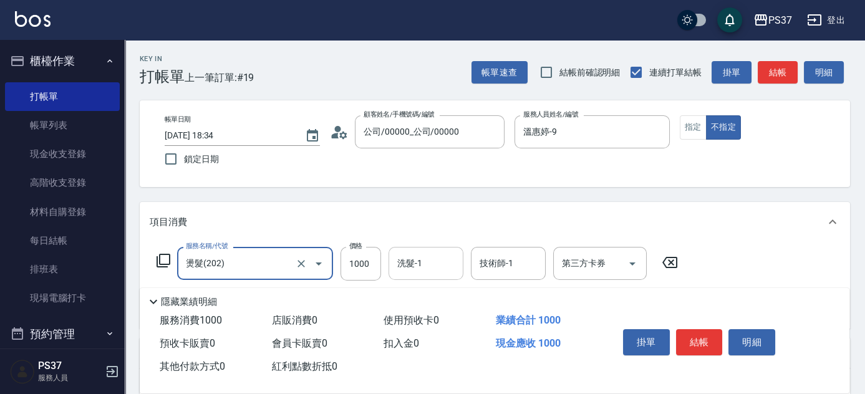
click at [431, 264] on input "洗髮-1" at bounding box center [426, 264] width 64 height 22
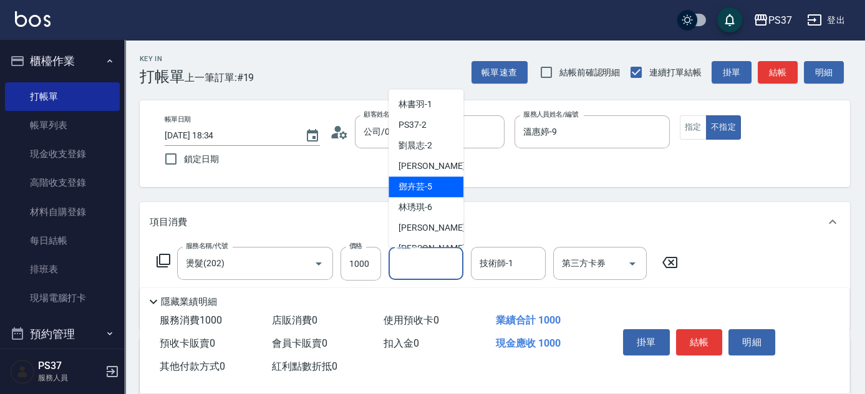
scroll to position [113, 0]
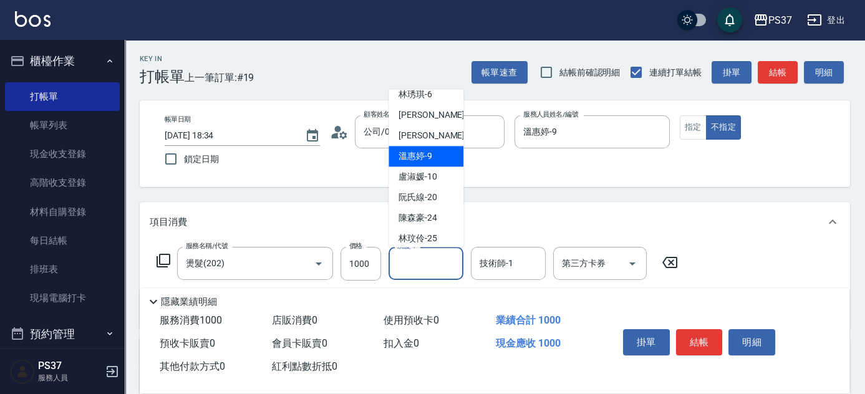
click at [426, 154] on span "[PERSON_NAME]-9" at bounding box center [416, 156] width 34 height 13
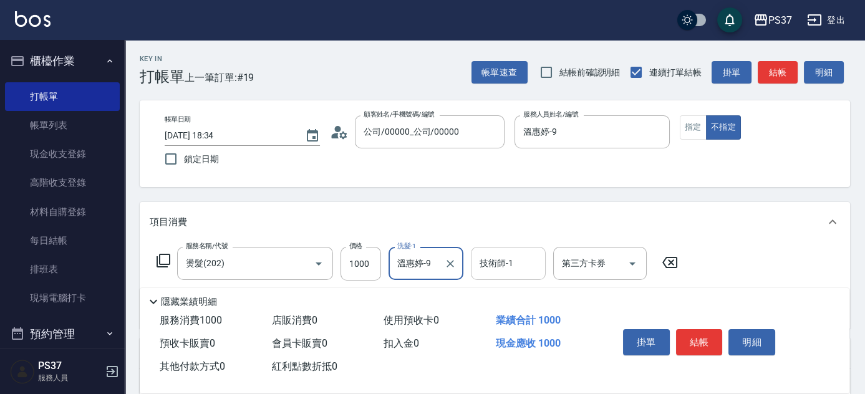
click at [499, 266] on input "技術師-1" at bounding box center [509, 264] width 64 height 22
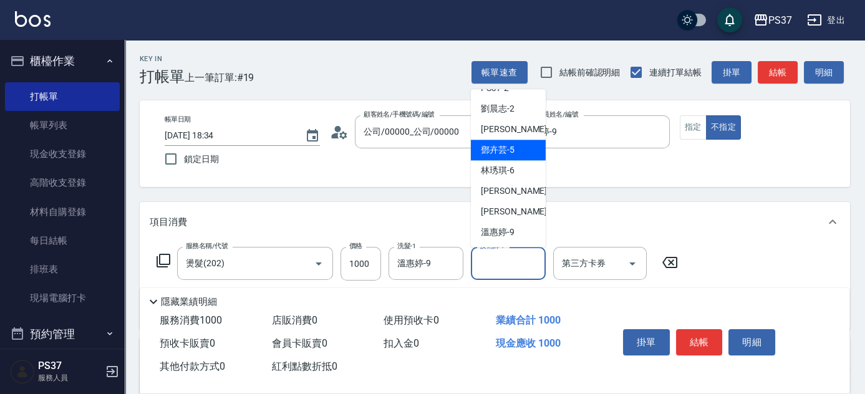
scroll to position [56, 0]
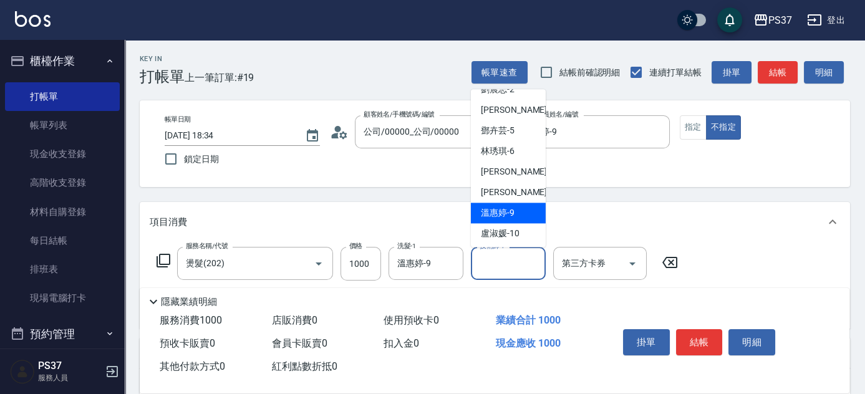
click at [514, 221] on div "[PERSON_NAME]-9" at bounding box center [508, 213] width 75 height 21
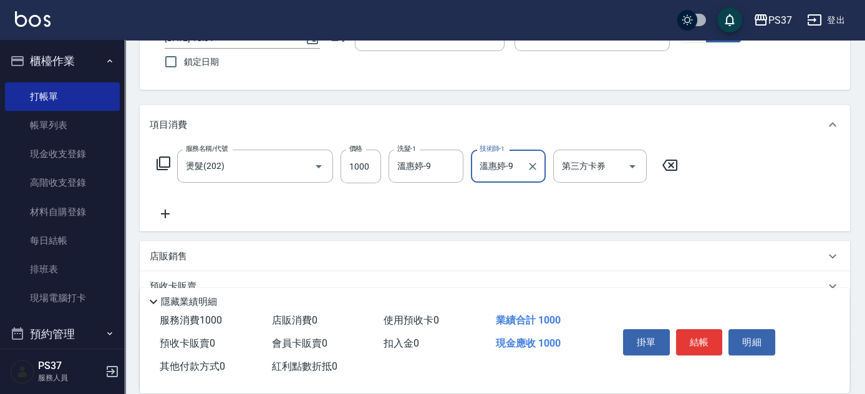
scroll to position [113, 0]
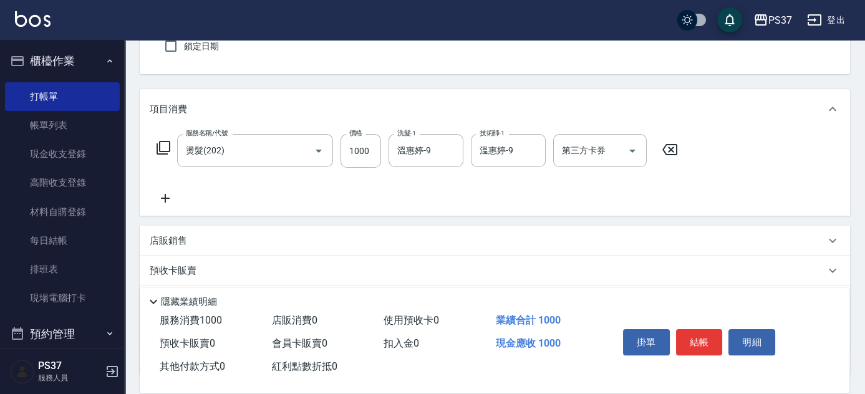
click at [168, 197] on icon at bounding box center [165, 198] width 31 height 15
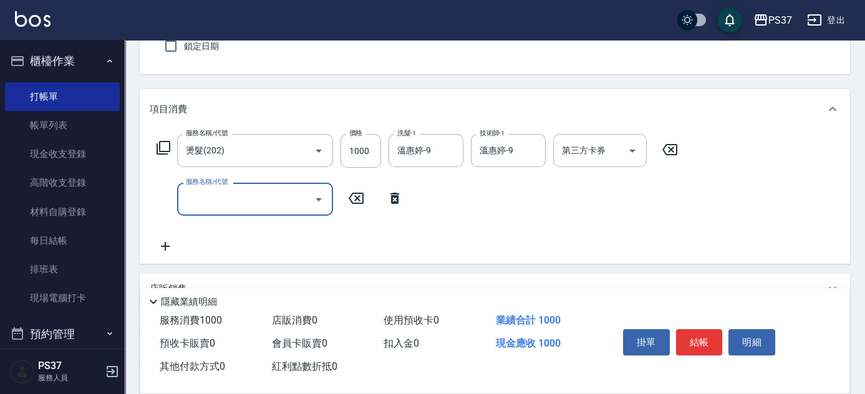
click at [206, 201] on input "服務名稱/代號" at bounding box center [246, 199] width 126 height 22
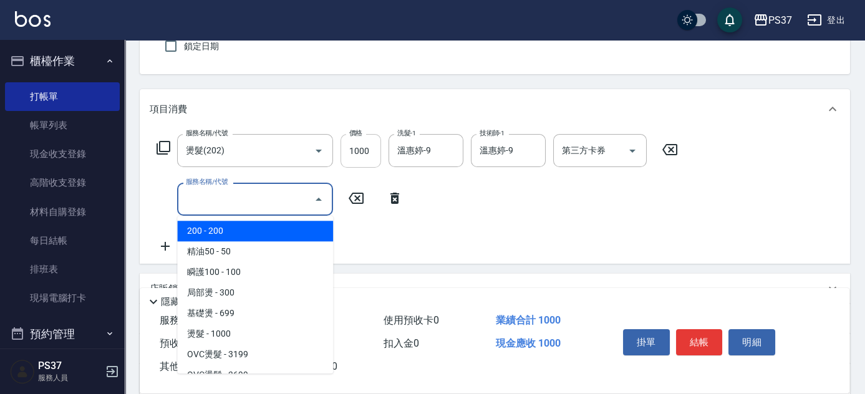
click at [351, 149] on input "1000" at bounding box center [361, 151] width 41 height 34
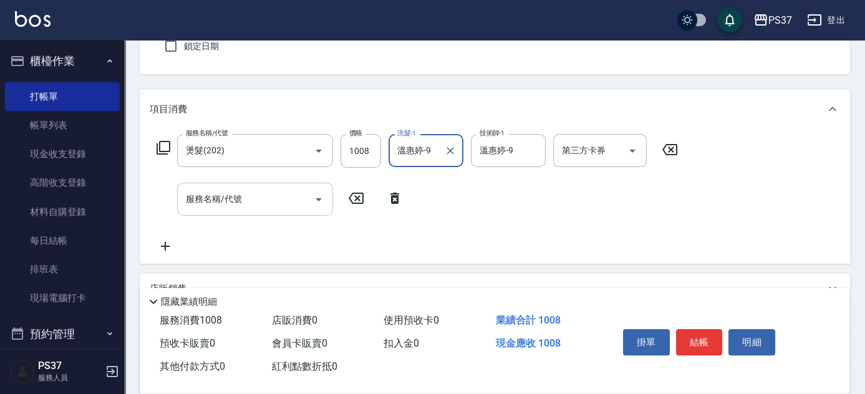
click at [266, 194] on input "服務名稱/代號" at bounding box center [246, 199] width 126 height 22
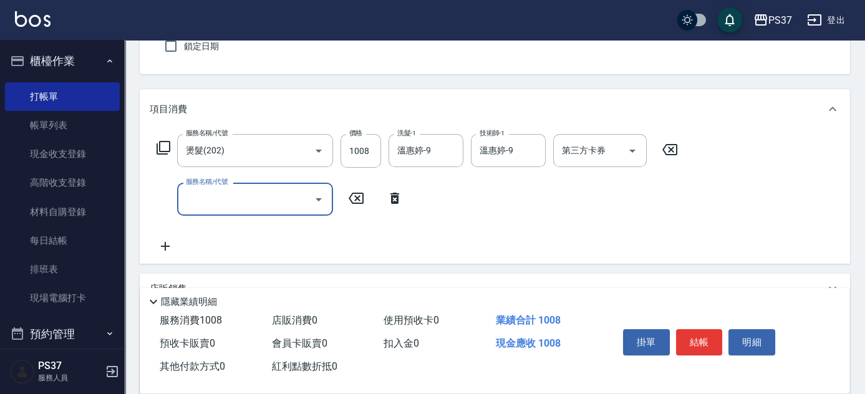
click at [266, 195] on input "服務名稱/代號" at bounding box center [246, 199] width 126 height 22
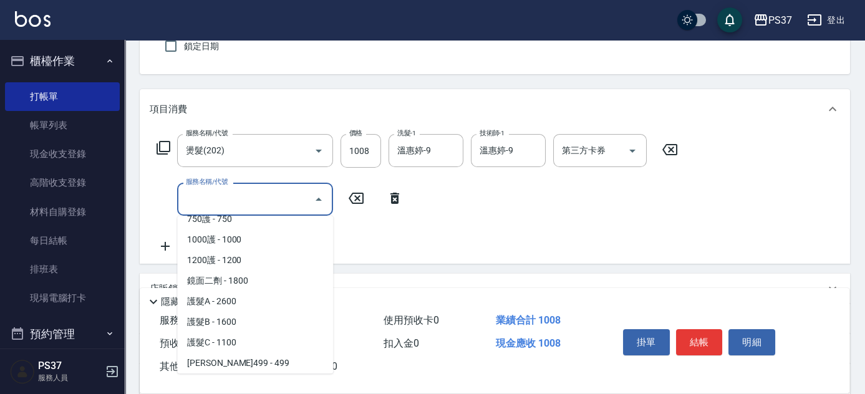
scroll to position [624, 0]
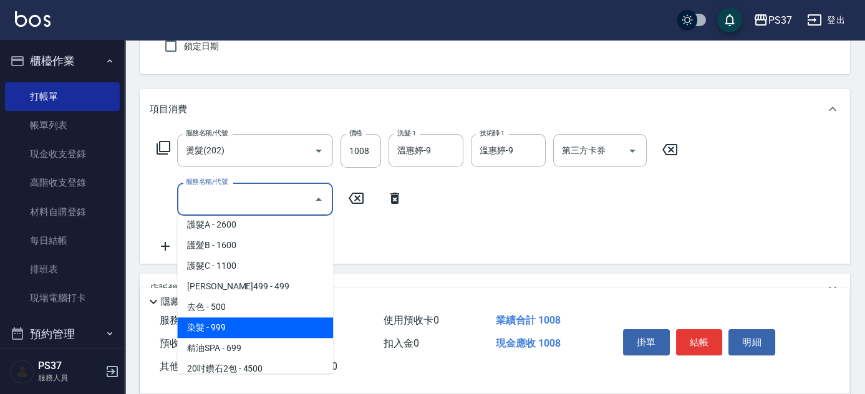
click at [257, 328] on span "染髮 - 999" at bounding box center [255, 328] width 156 height 21
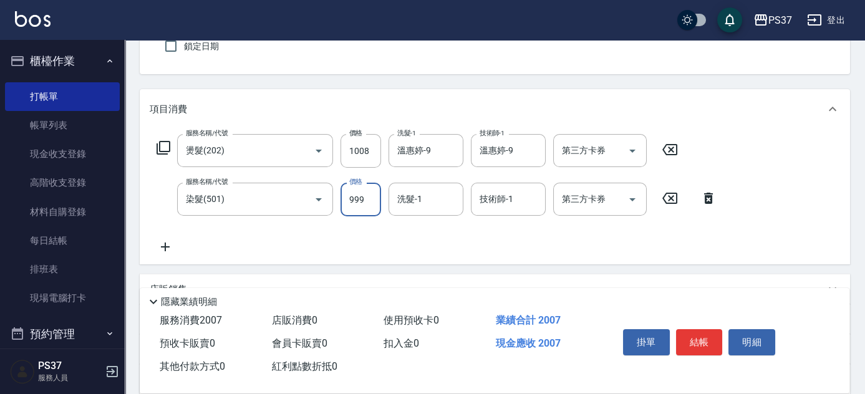
click at [361, 204] on input "999" at bounding box center [361, 200] width 41 height 34
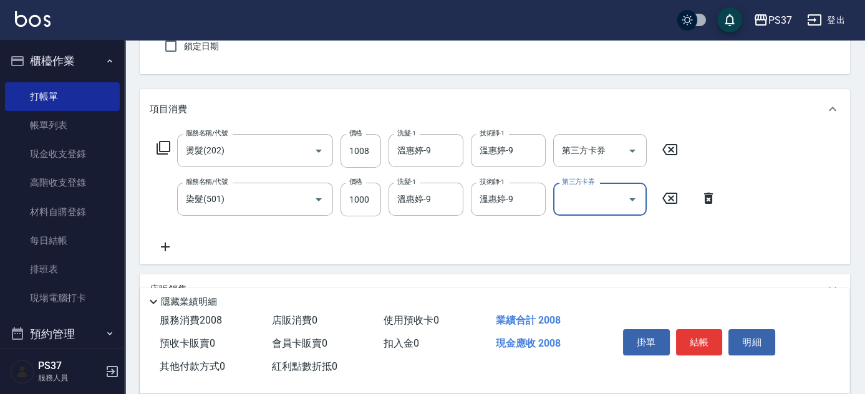
click at [175, 246] on icon at bounding box center [165, 247] width 31 height 15
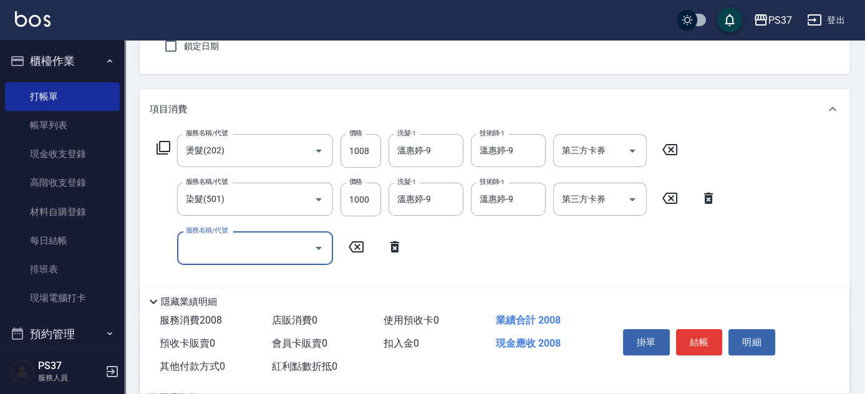
click at [198, 246] on input "服務名稱/代號" at bounding box center [246, 248] width 126 height 22
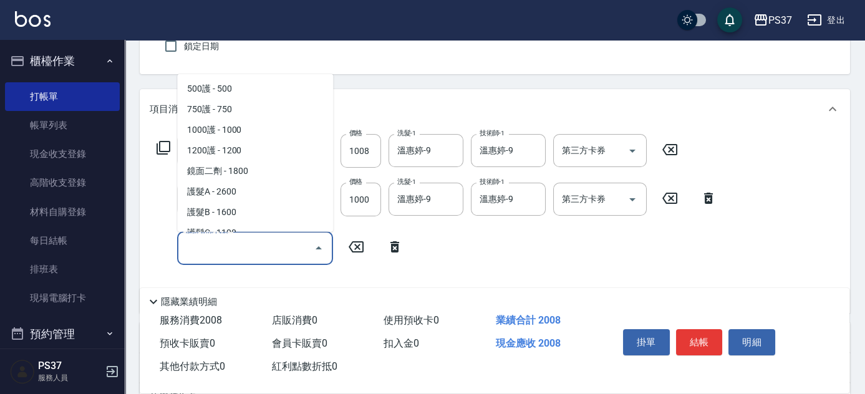
scroll to position [454, 0]
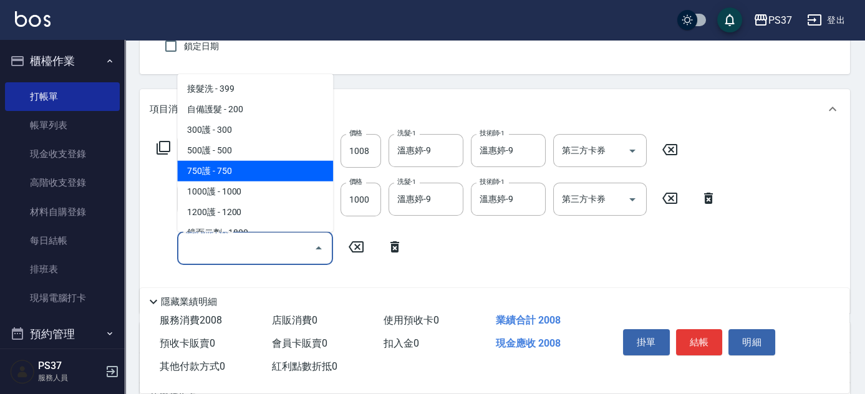
click at [237, 169] on span "750護 - 750" at bounding box center [255, 171] width 156 height 21
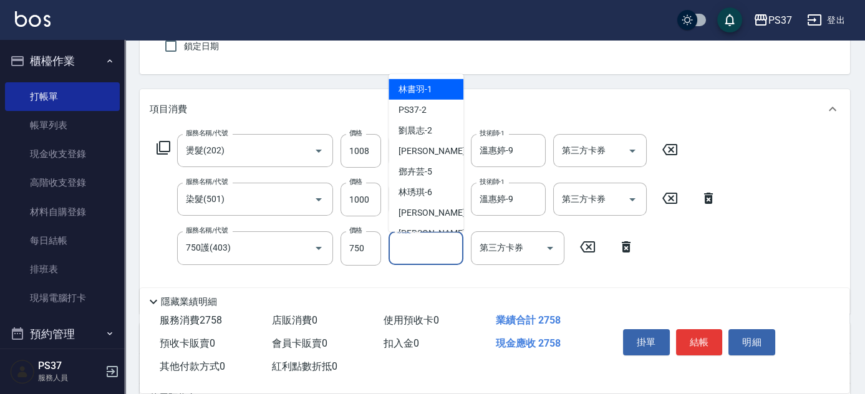
click at [451, 252] on input "洗髮-1" at bounding box center [426, 248] width 64 height 22
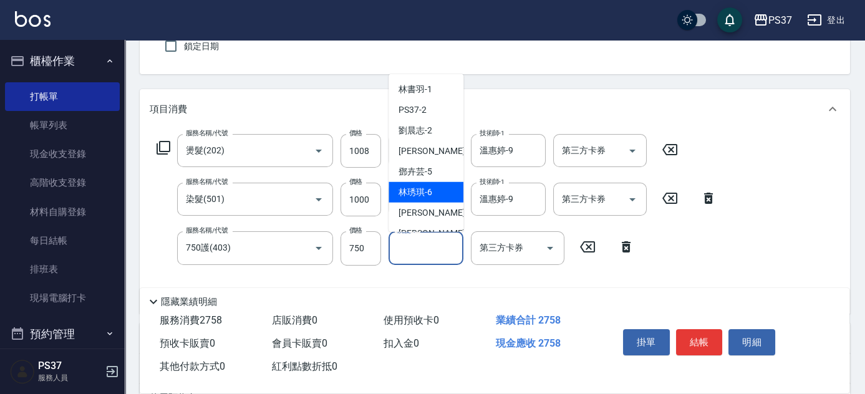
scroll to position [56, 0]
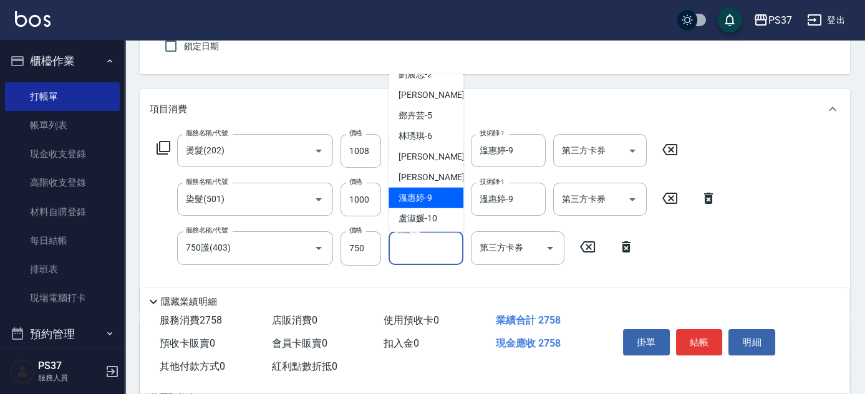
click at [437, 194] on div "[PERSON_NAME]-9" at bounding box center [426, 198] width 75 height 21
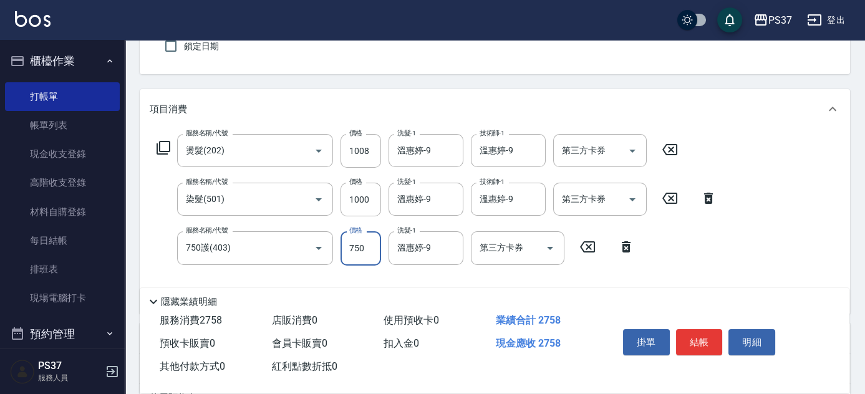
click at [359, 250] on input "750" at bounding box center [361, 249] width 41 height 34
click at [684, 343] on button "結帳" at bounding box center [699, 342] width 47 height 26
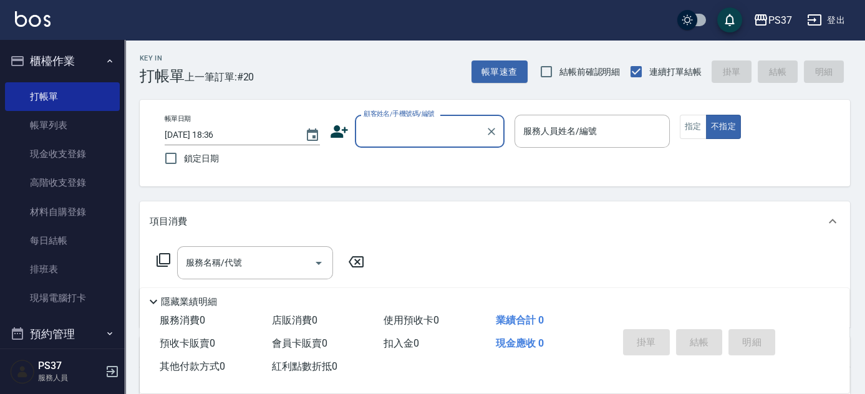
scroll to position [0, 0]
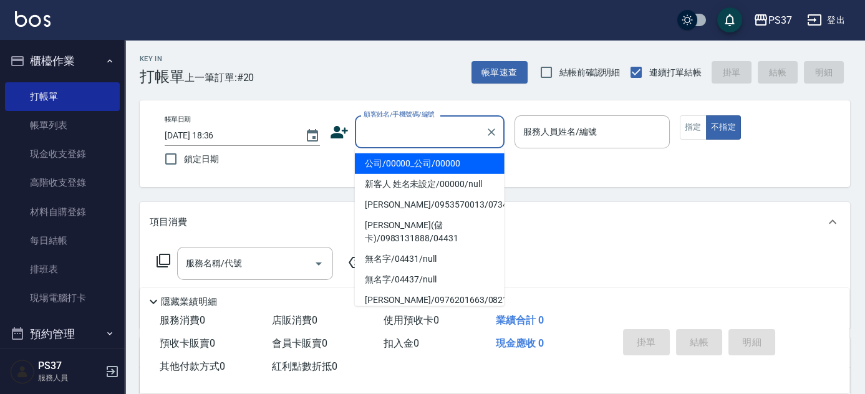
click at [422, 125] on input "顧客姓名/手機號碼/編號" at bounding box center [421, 132] width 120 height 22
click at [429, 159] on li "公司/00000_公司/00000" at bounding box center [430, 164] width 150 height 21
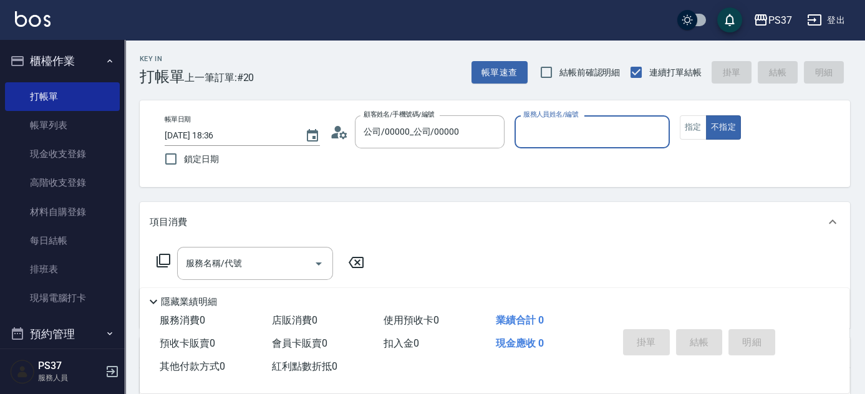
click at [582, 134] on input "服務人員姓名/編號" at bounding box center [592, 132] width 144 height 22
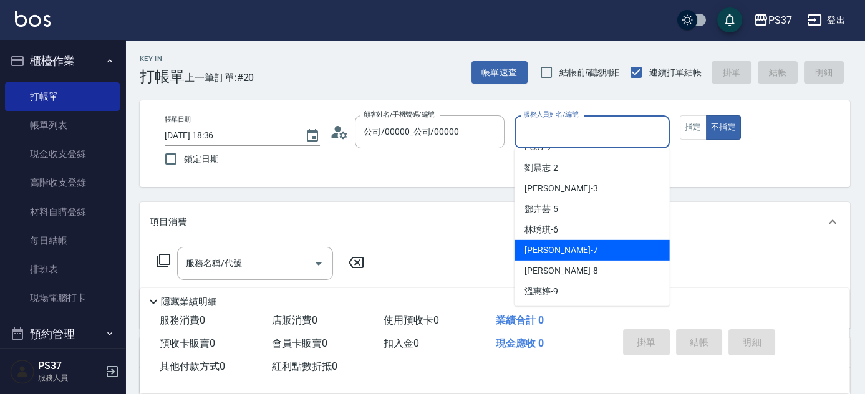
scroll to position [56, 0]
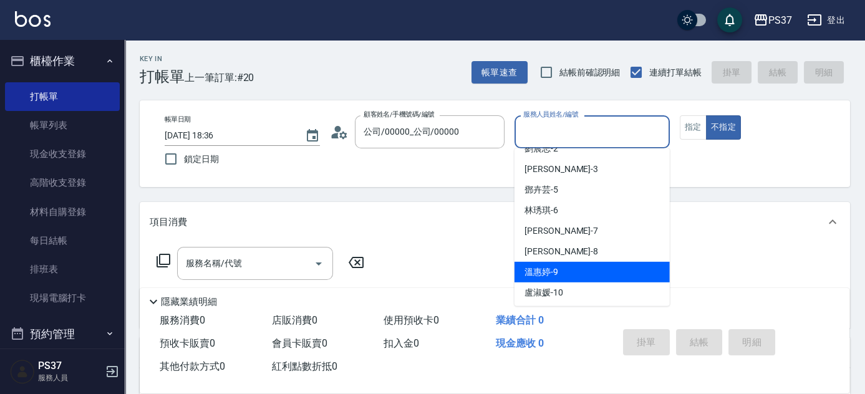
click at [570, 266] on div "[PERSON_NAME]-9" at bounding box center [592, 272] width 155 height 21
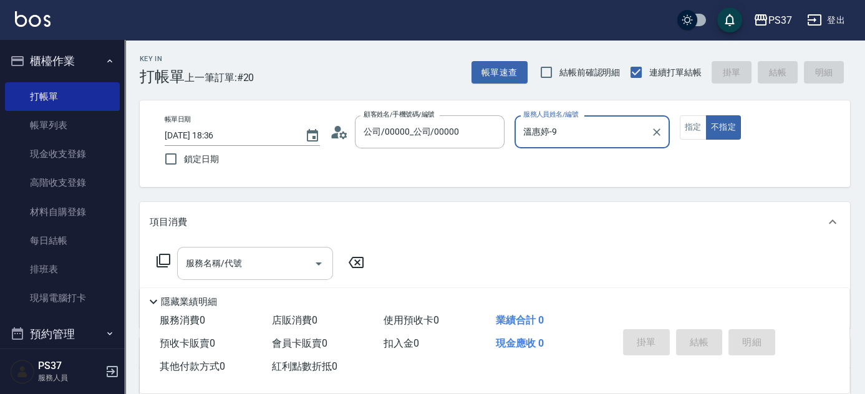
click at [258, 264] on input "服務名稱/代號" at bounding box center [246, 264] width 126 height 22
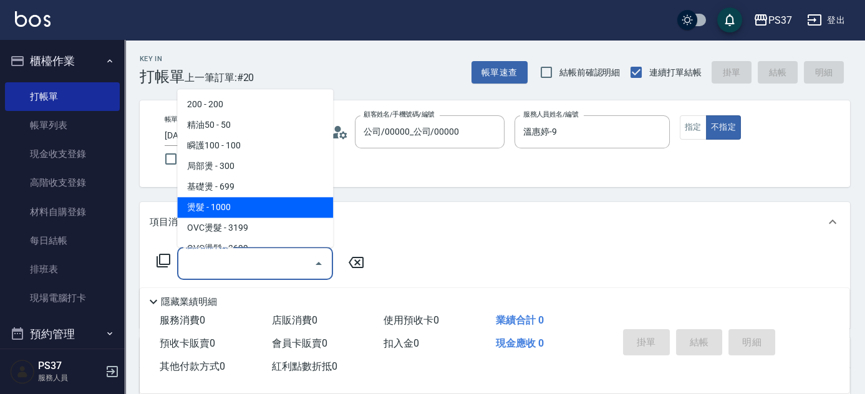
click at [243, 200] on span "燙髮 - 1000" at bounding box center [255, 208] width 156 height 21
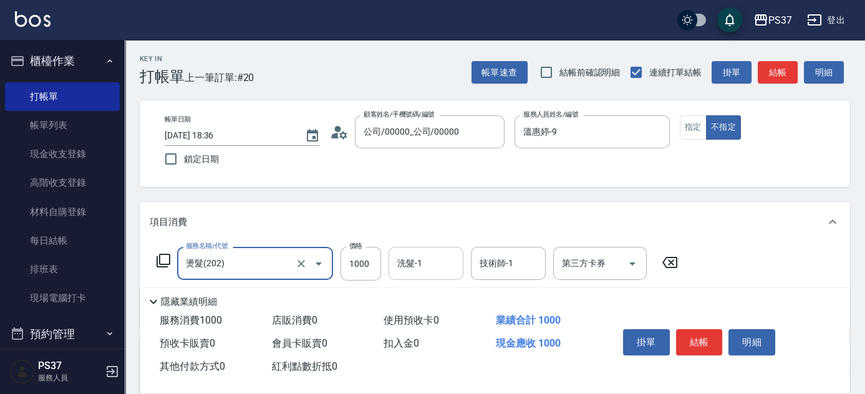
click at [421, 270] on input "洗髮-1" at bounding box center [426, 264] width 64 height 22
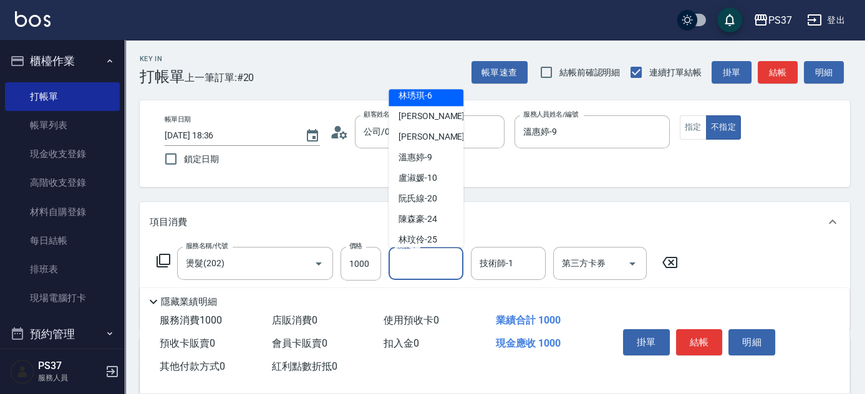
scroll to position [113, 0]
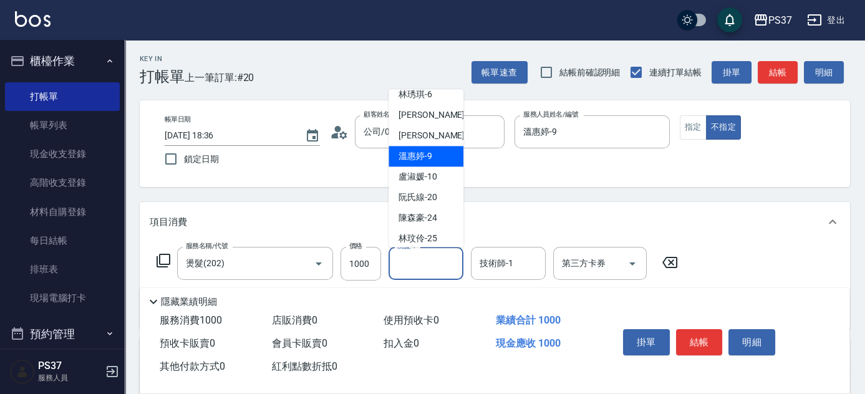
click at [432, 158] on div "[PERSON_NAME]-9" at bounding box center [426, 157] width 75 height 21
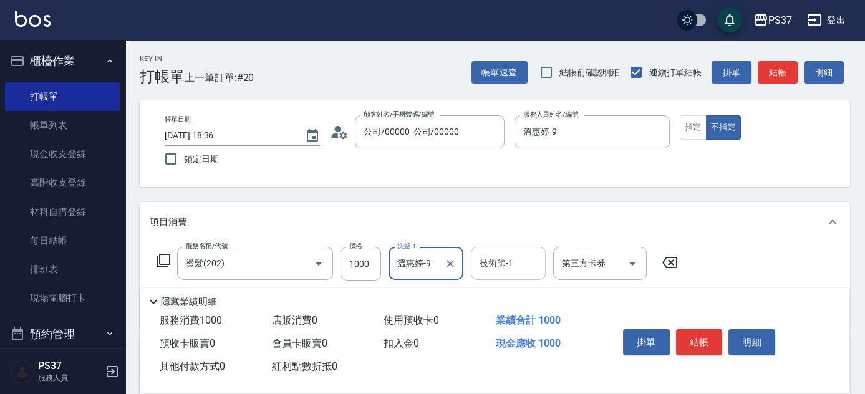
click at [502, 262] on input "技術師-1" at bounding box center [509, 264] width 64 height 22
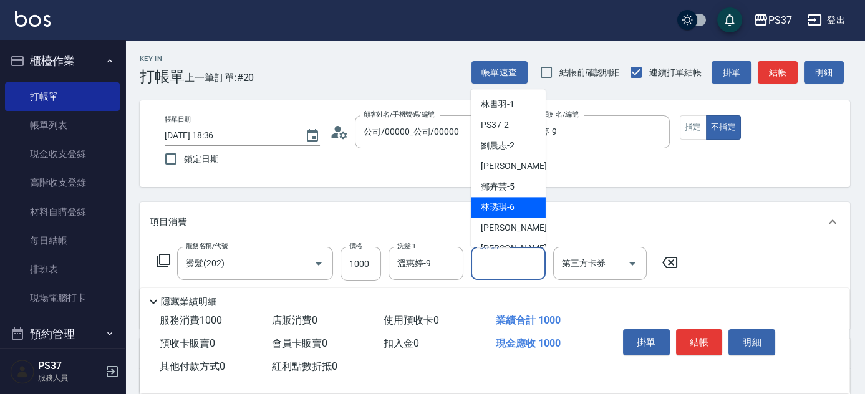
scroll to position [56, 0]
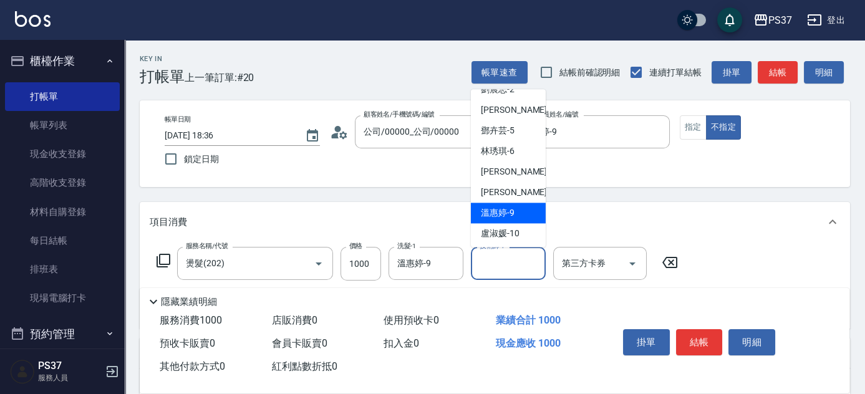
click at [499, 211] on span "[PERSON_NAME]-9" at bounding box center [498, 213] width 34 height 13
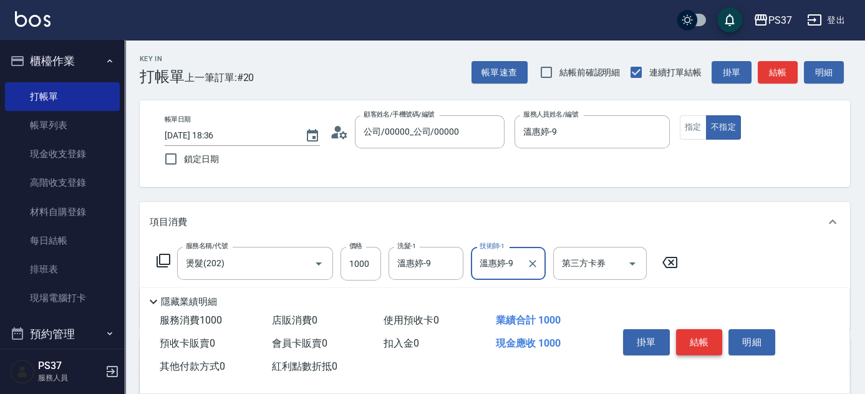
click at [705, 333] on button "結帳" at bounding box center [699, 342] width 47 height 26
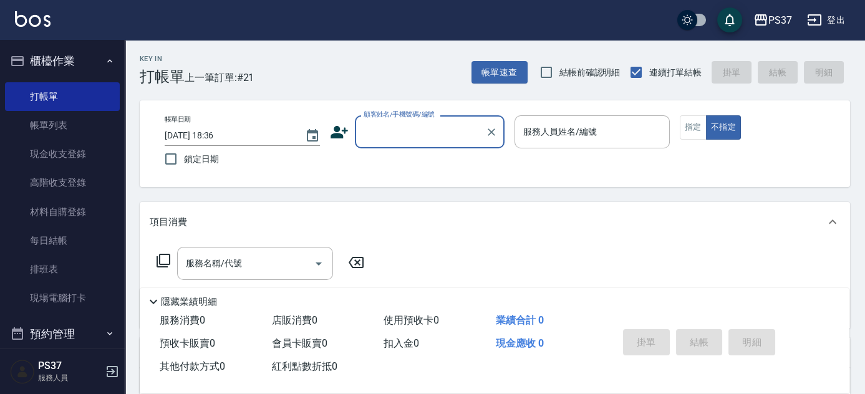
click at [414, 134] on input "顧客姓名/手機號碼/編號" at bounding box center [421, 132] width 120 height 22
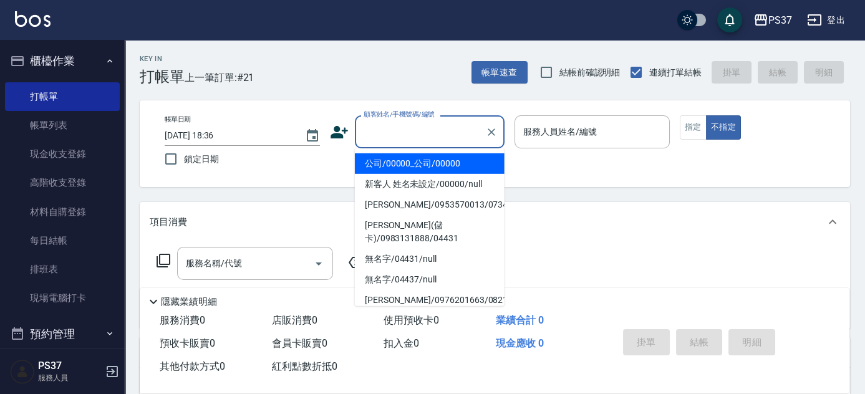
click at [427, 159] on li "公司/00000_公司/00000" at bounding box center [430, 164] width 150 height 21
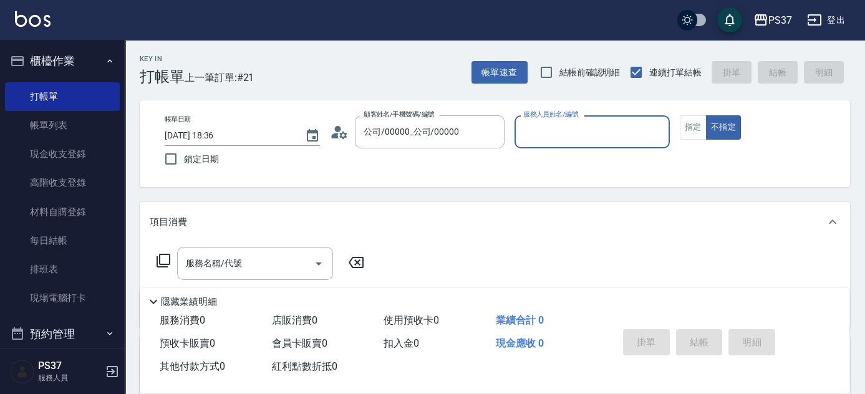
click at [554, 131] on input "服務人員姓名/編號" at bounding box center [592, 132] width 144 height 22
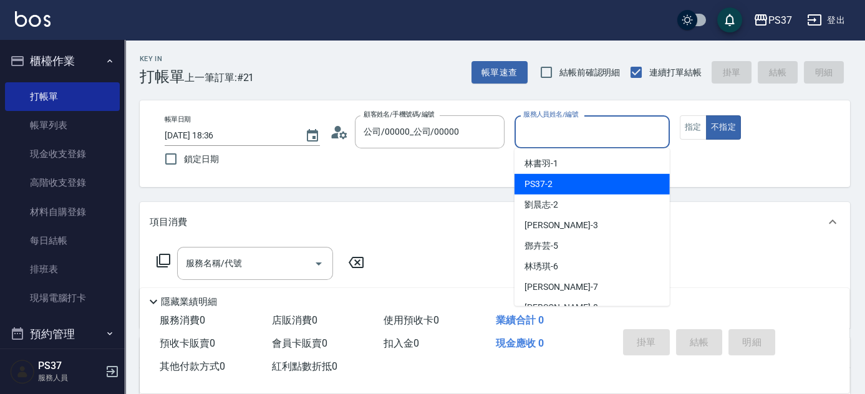
click at [574, 193] on div "PS37 -2" at bounding box center [592, 184] width 155 height 21
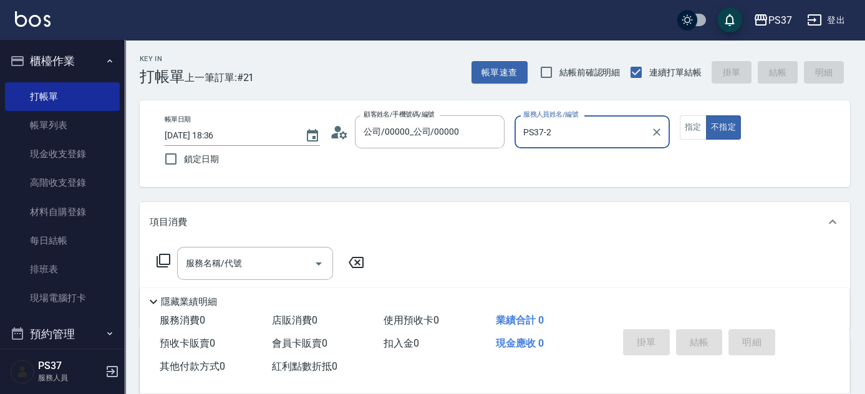
click at [577, 144] on div "PS37-2 服務人員姓名/編號" at bounding box center [592, 131] width 155 height 33
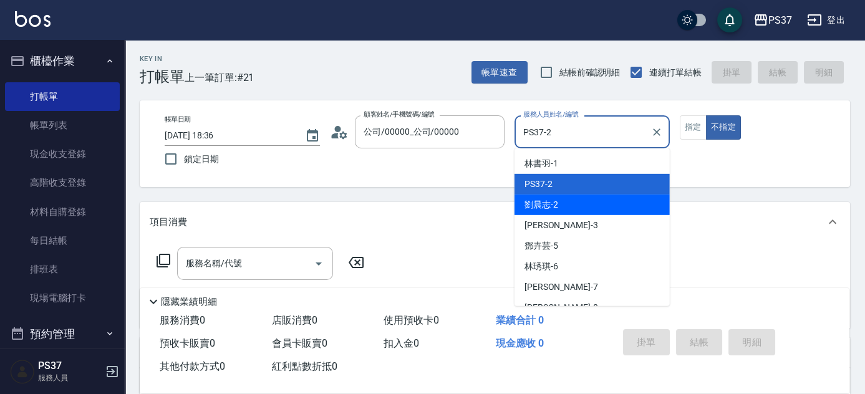
click at [575, 207] on div "[PERSON_NAME]-2" at bounding box center [592, 205] width 155 height 21
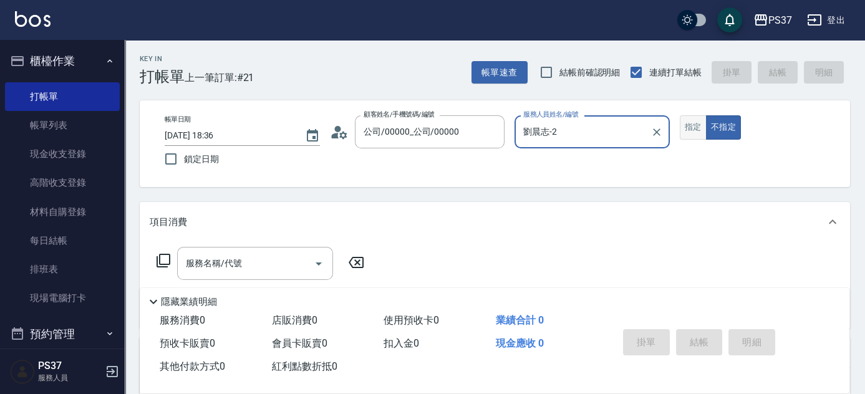
click at [693, 127] on button "指定" at bounding box center [693, 127] width 27 height 24
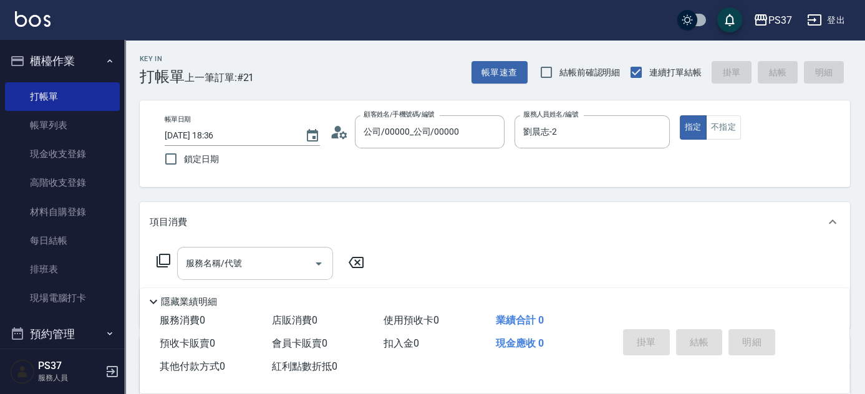
click at [253, 267] on input "服務名稱/代號" at bounding box center [246, 264] width 126 height 22
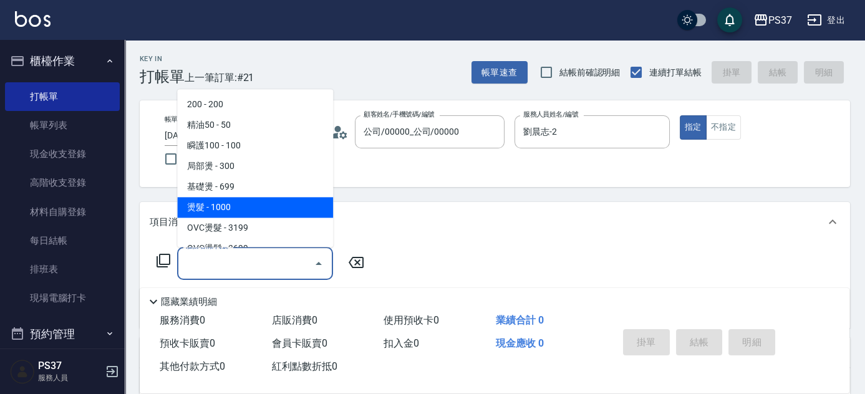
click at [258, 209] on span "燙髮 - 1000" at bounding box center [255, 208] width 156 height 21
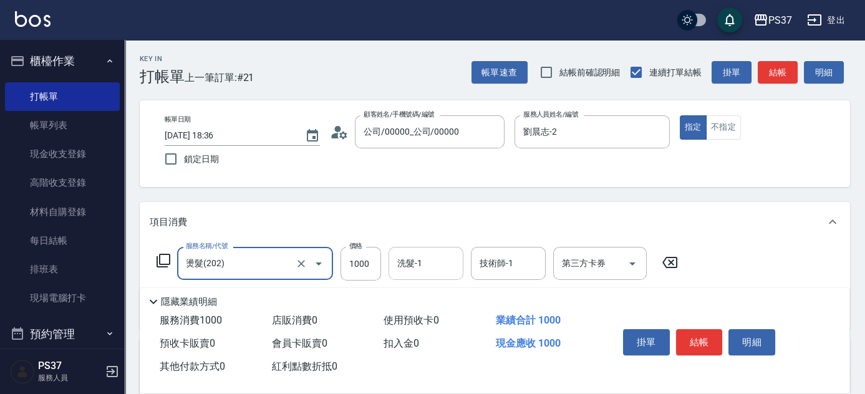
click at [441, 262] on input "洗髮-1" at bounding box center [426, 264] width 64 height 22
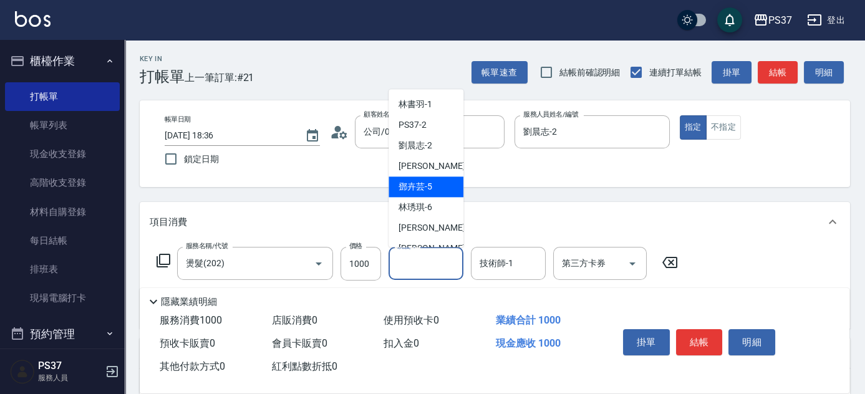
click at [437, 186] on div "[PERSON_NAME]-5" at bounding box center [426, 187] width 75 height 21
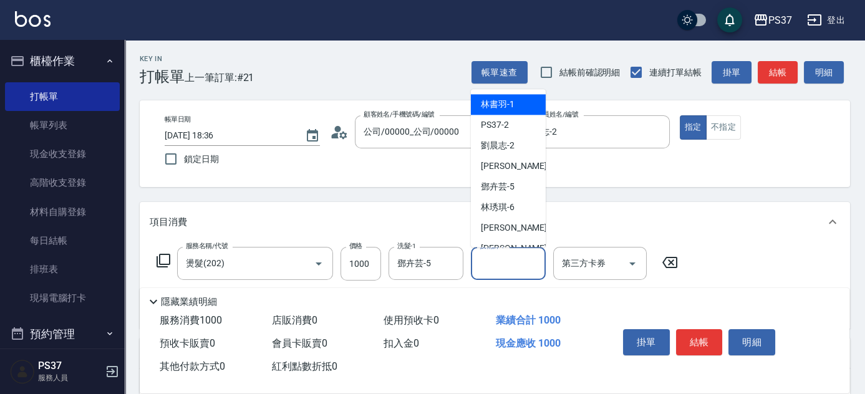
click at [526, 264] on input "技術師-1" at bounding box center [509, 264] width 64 height 22
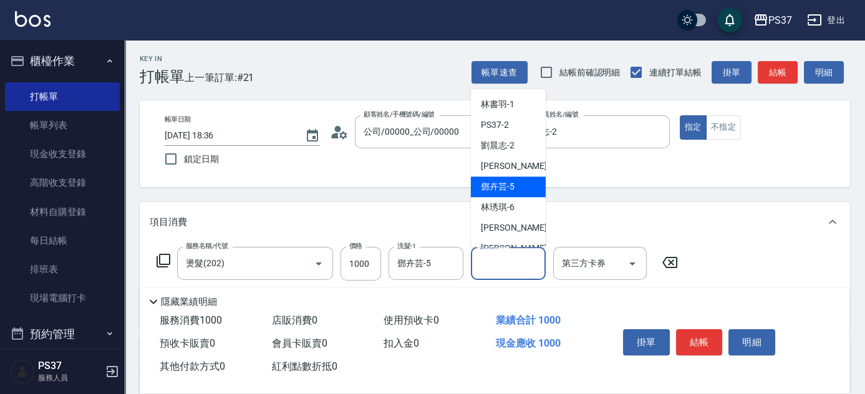
click at [509, 190] on span "[PERSON_NAME]-5" at bounding box center [498, 187] width 34 height 13
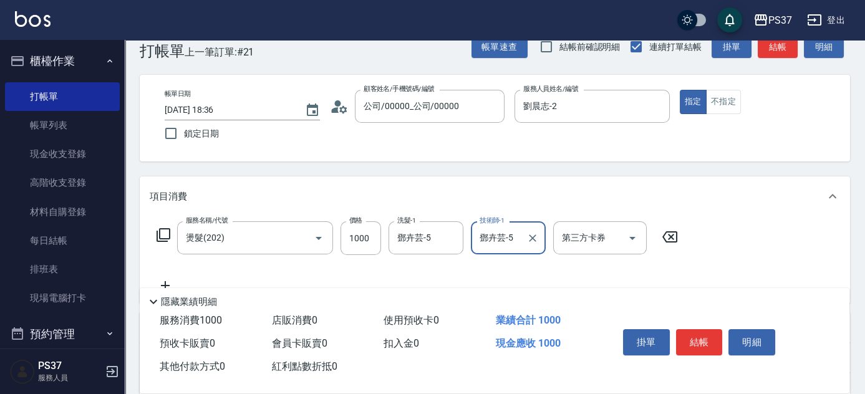
scroll to position [170, 0]
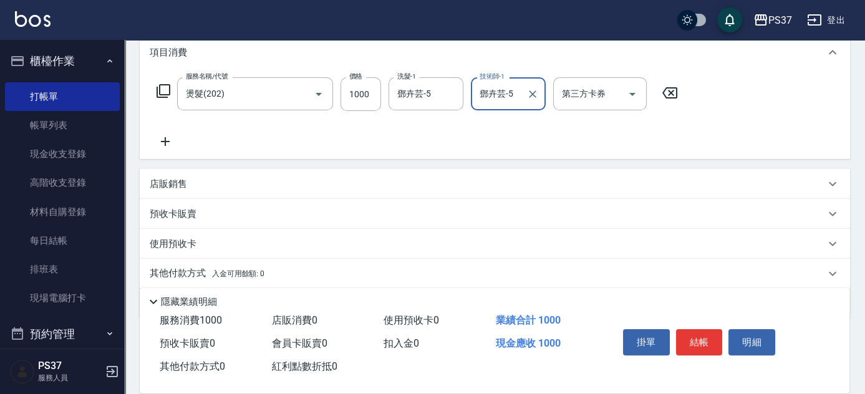
click at [166, 140] on icon at bounding box center [165, 141] width 31 height 15
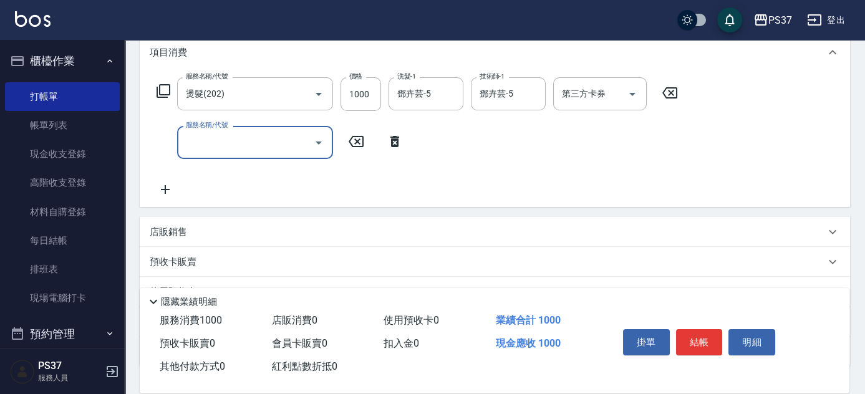
click at [197, 140] on input "服務名稱/代號" at bounding box center [246, 143] width 126 height 22
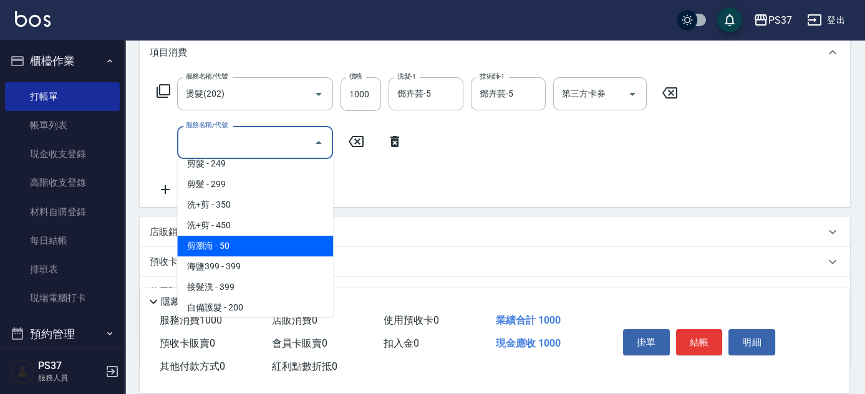
scroll to position [624, 0]
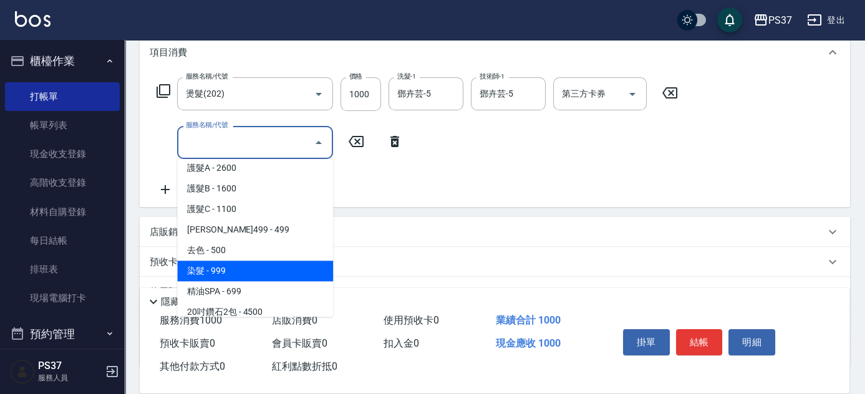
click at [255, 271] on span "染髮 - 999" at bounding box center [255, 271] width 156 height 21
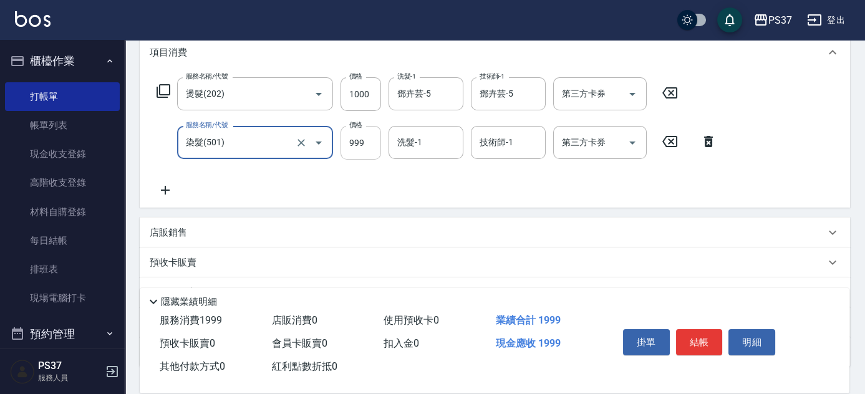
click at [349, 152] on input "999" at bounding box center [361, 143] width 41 height 34
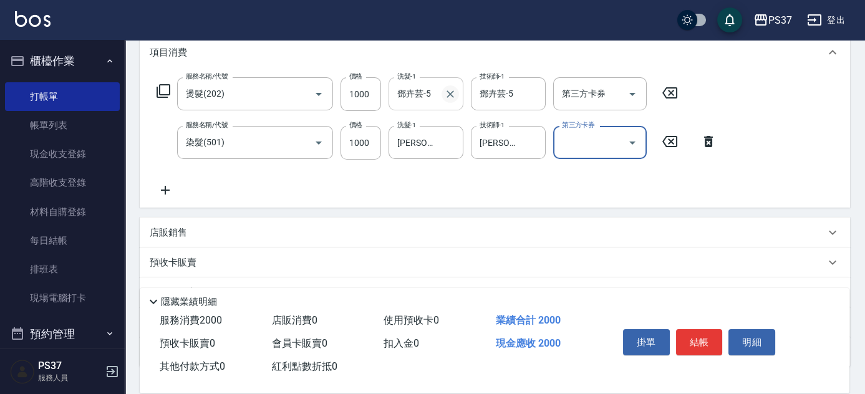
click at [447, 96] on icon "Clear" at bounding box center [450, 94] width 12 height 12
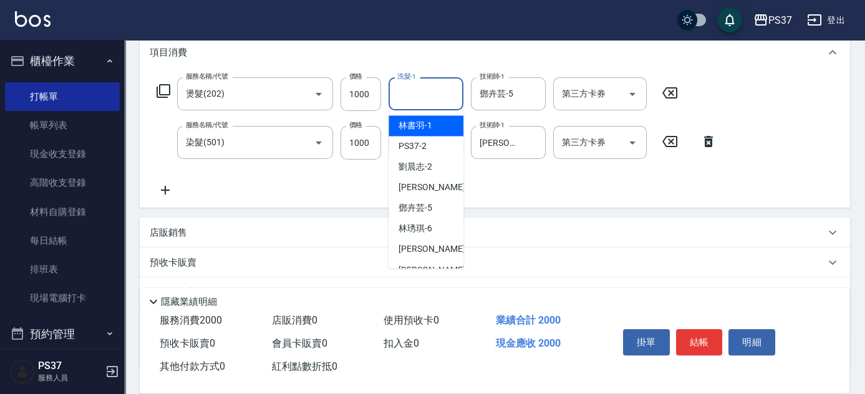
click at [431, 95] on input "洗髮-1" at bounding box center [426, 94] width 64 height 22
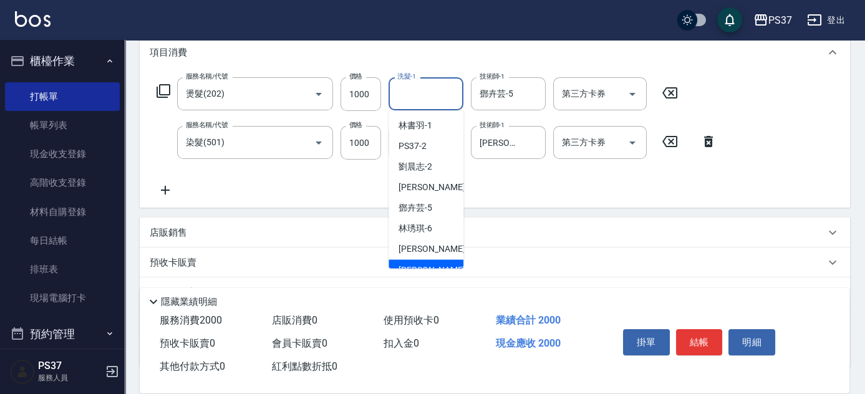
click at [436, 264] on div "[PERSON_NAME]-8" at bounding box center [426, 270] width 75 height 21
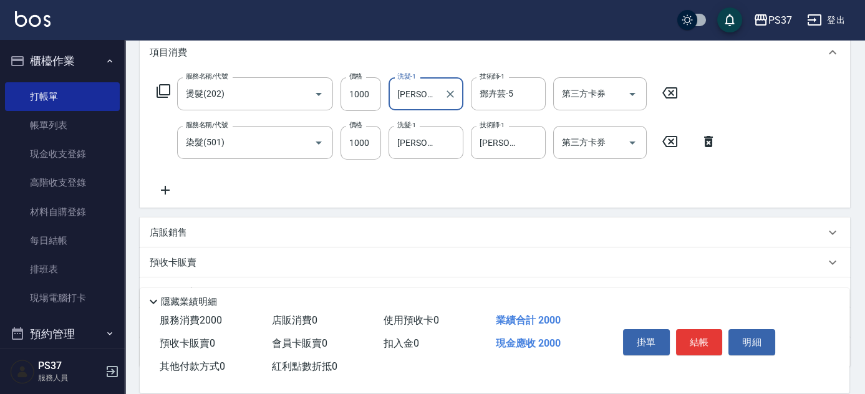
click at [160, 189] on icon at bounding box center [165, 190] width 31 height 15
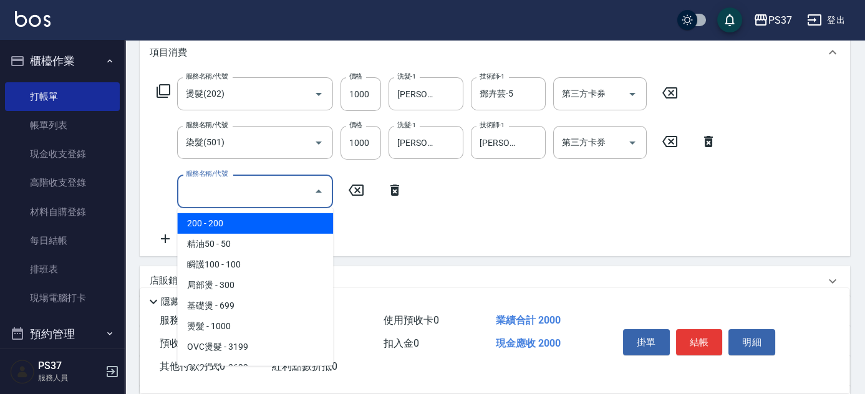
click at [203, 187] on input "服務名稱/代號" at bounding box center [246, 191] width 126 height 22
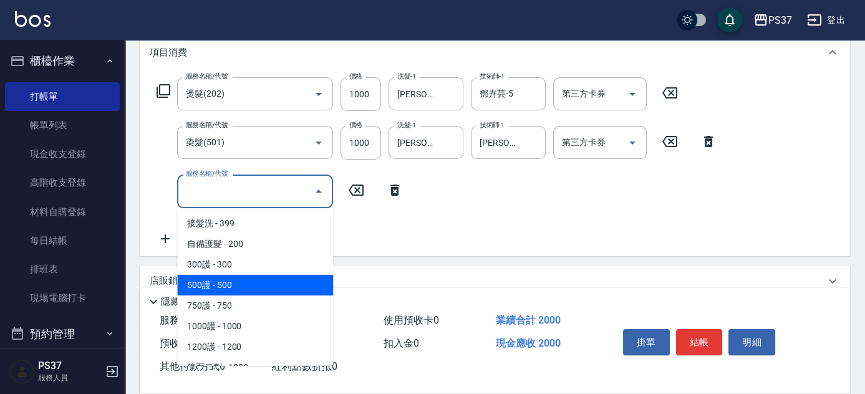
scroll to position [454, 0]
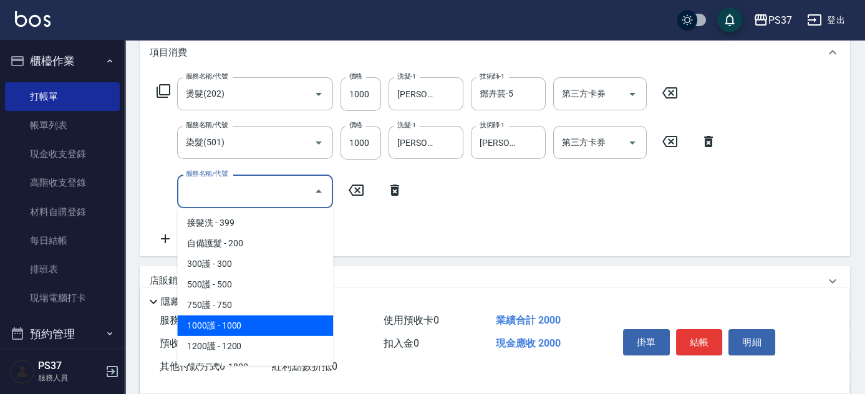
click at [237, 326] on span "1000護 - 1000" at bounding box center [255, 326] width 156 height 21
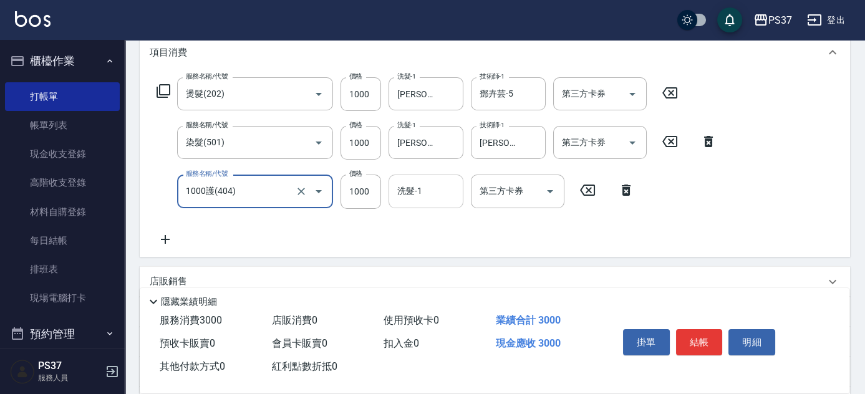
click at [414, 178] on div "洗髮-1" at bounding box center [426, 191] width 75 height 33
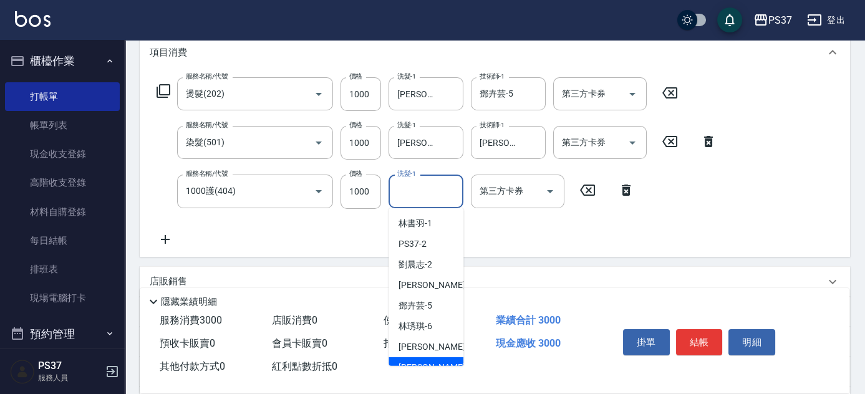
click at [434, 363] on div "[PERSON_NAME]-8" at bounding box center [426, 368] width 75 height 21
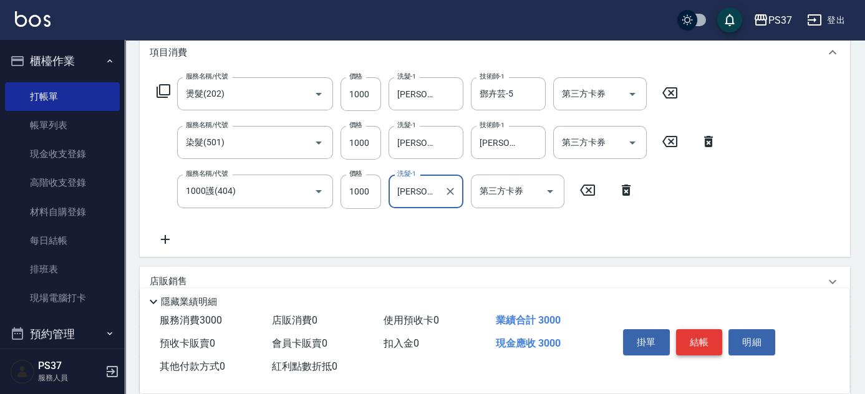
click at [702, 334] on button "結帳" at bounding box center [699, 342] width 47 height 26
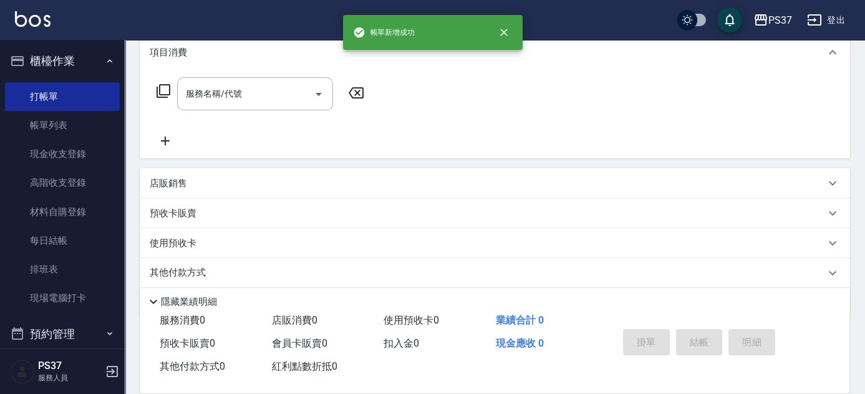
scroll to position [0, 0]
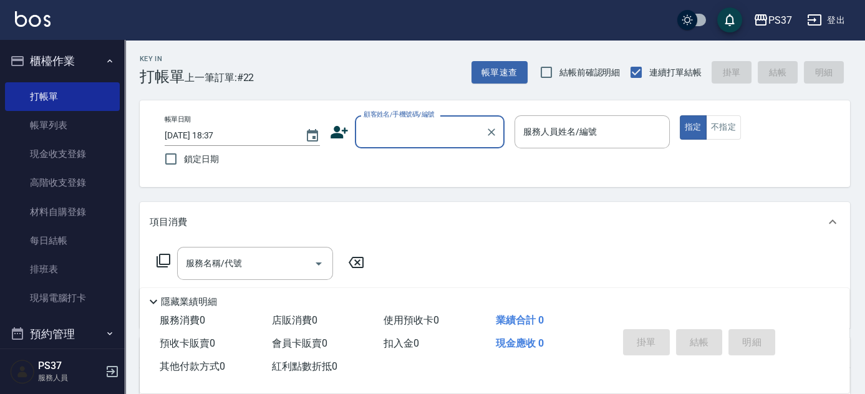
click at [426, 135] on input "顧客姓名/手機號碼/編號" at bounding box center [421, 132] width 120 height 22
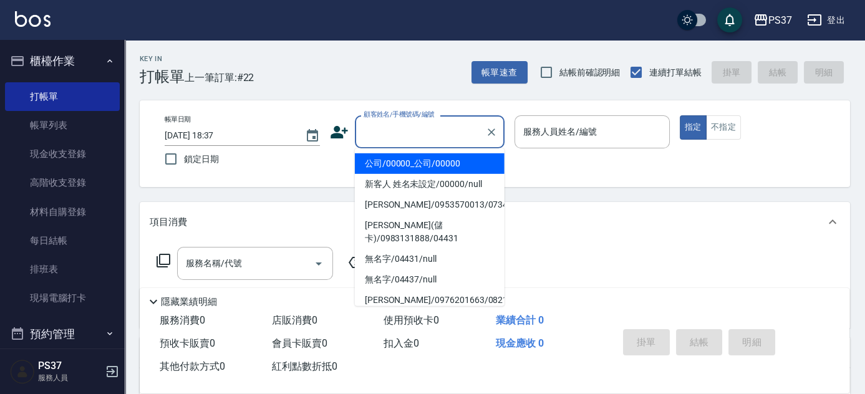
click at [427, 161] on li "公司/00000_公司/00000" at bounding box center [430, 164] width 150 height 21
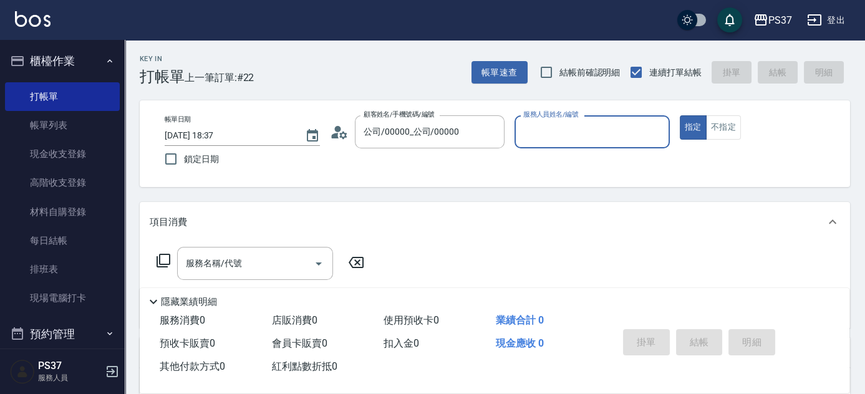
click at [562, 145] on div "服務人員姓名/編號" at bounding box center [592, 131] width 155 height 33
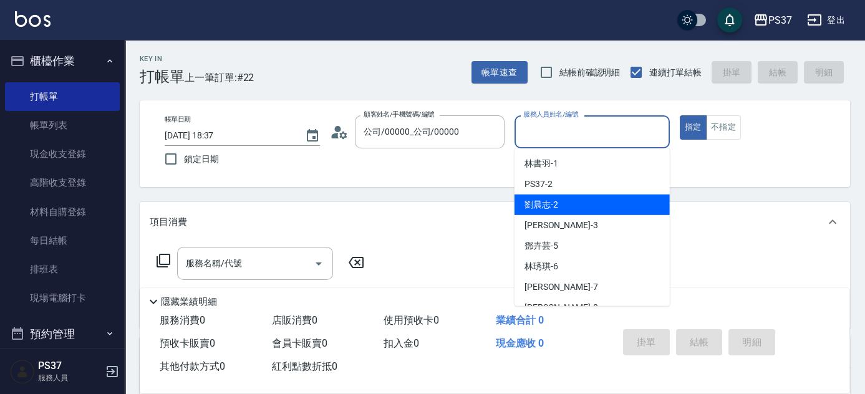
click at [579, 207] on div "[PERSON_NAME]-2" at bounding box center [592, 205] width 155 height 21
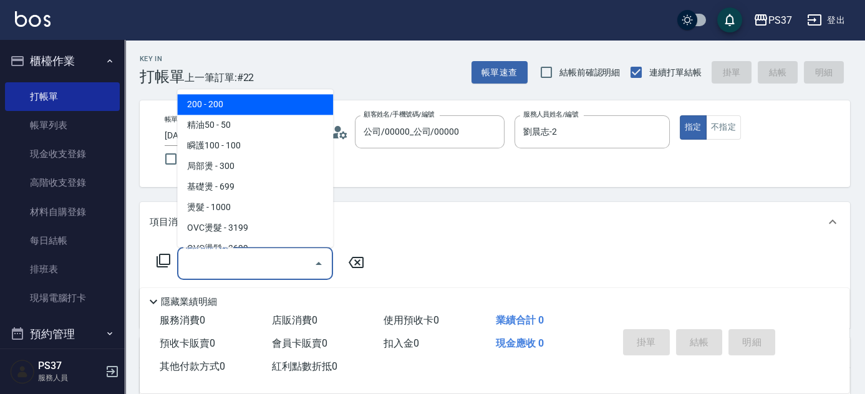
click at [256, 255] on input "服務名稱/代號" at bounding box center [246, 264] width 126 height 22
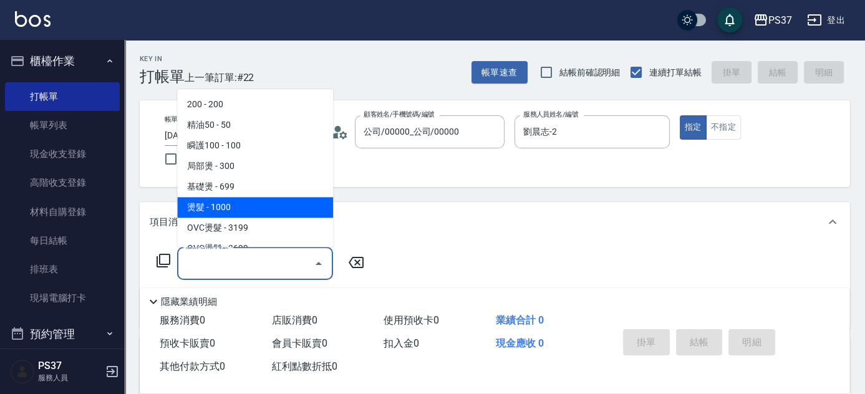
click at [255, 208] on span "燙髮 - 1000" at bounding box center [255, 208] width 156 height 21
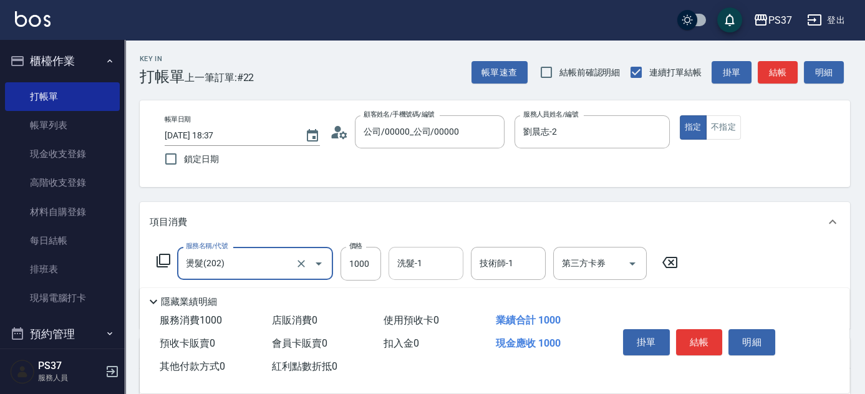
click at [431, 269] on input "洗髮-1" at bounding box center [426, 264] width 64 height 22
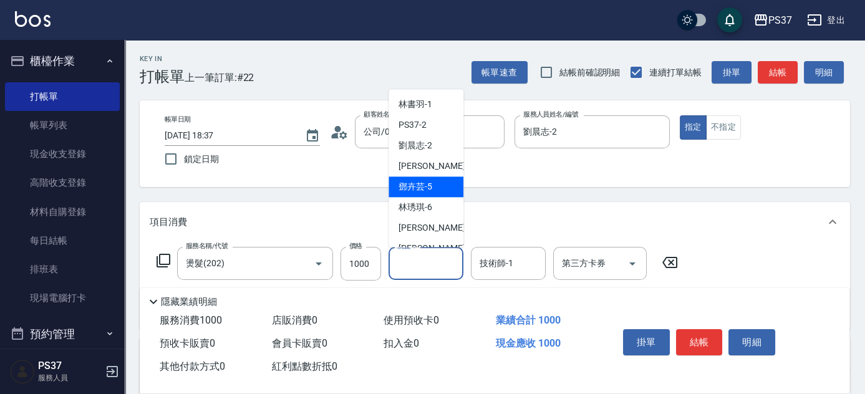
click at [426, 192] on span "[PERSON_NAME]-5" at bounding box center [416, 187] width 34 height 13
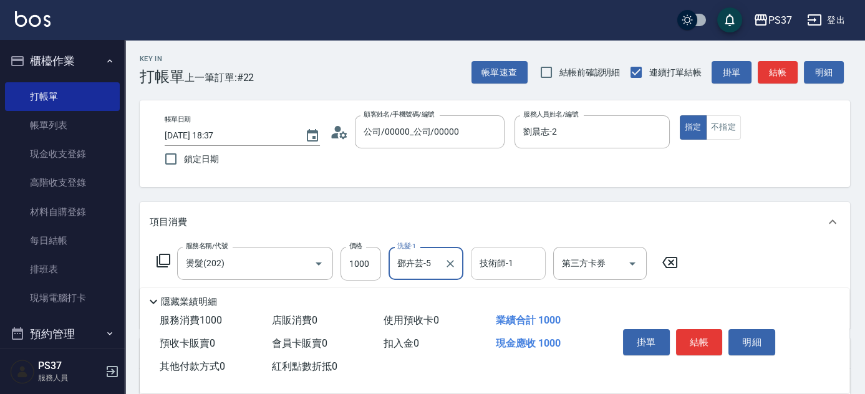
click at [514, 269] on input "技術師-1" at bounding box center [509, 264] width 64 height 22
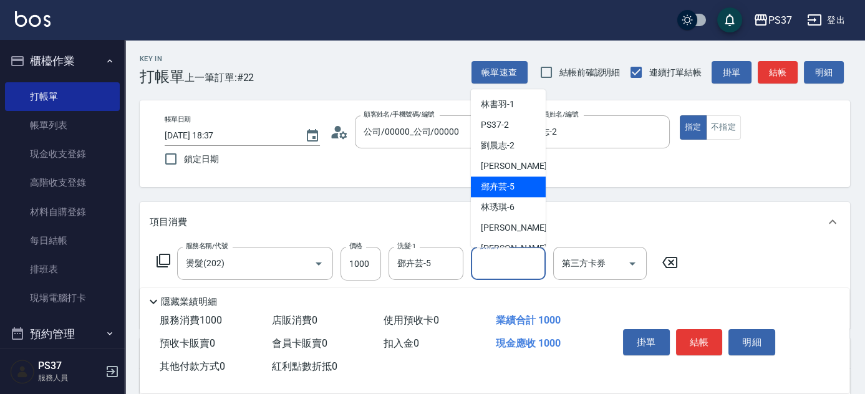
click at [515, 188] on div "[PERSON_NAME]-5" at bounding box center [508, 187] width 75 height 21
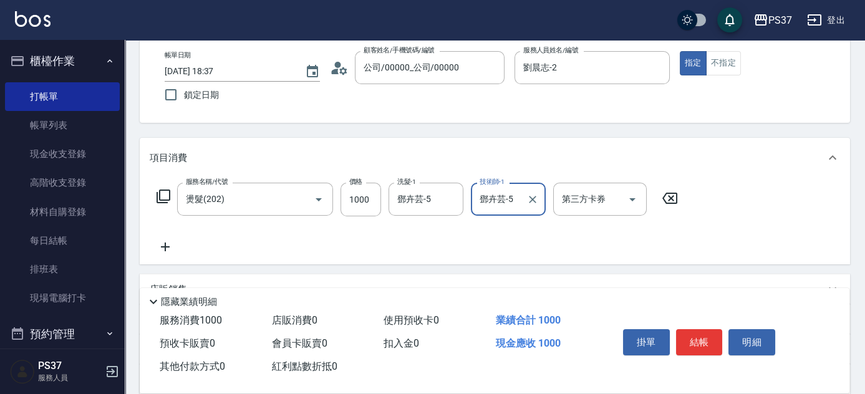
scroll to position [113, 0]
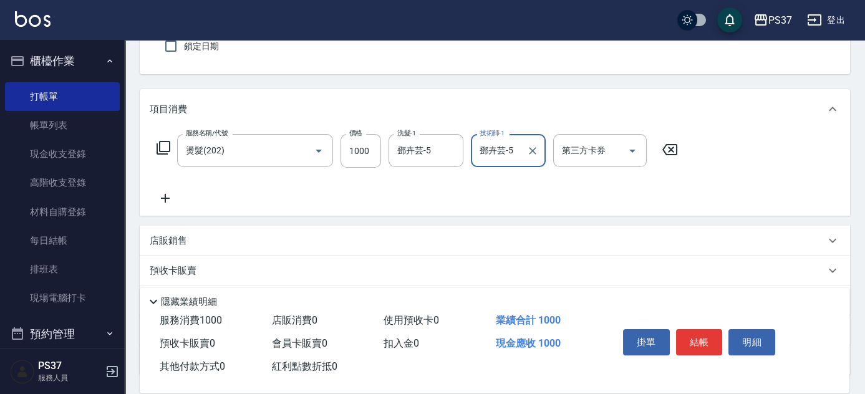
click at [173, 199] on icon at bounding box center [165, 198] width 31 height 15
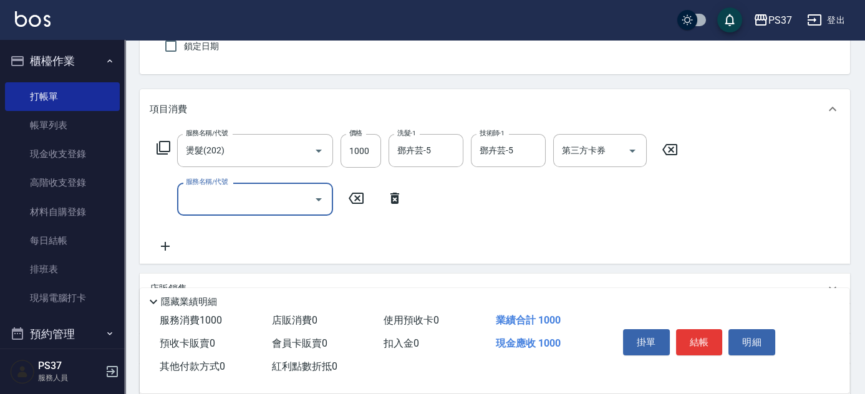
click at [200, 198] on input "服務名稱/代號" at bounding box center [246, 199] width 126 height 22
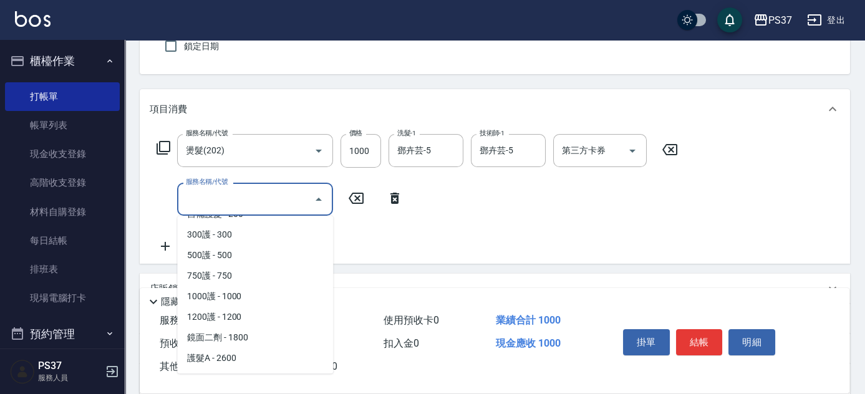
scroll to position [510, 0]
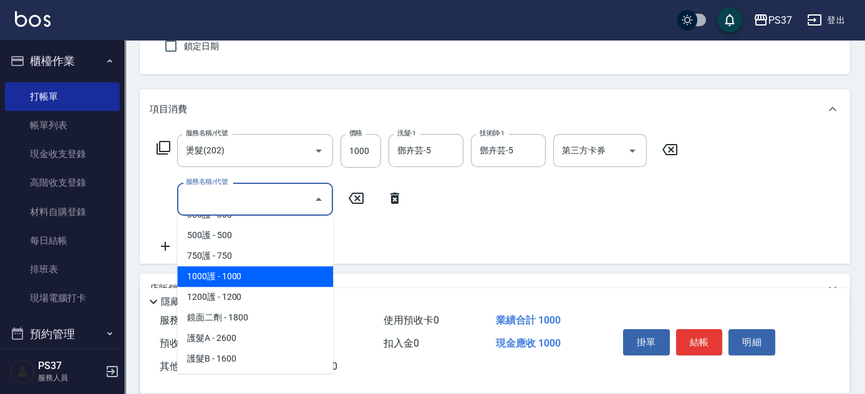
click at [253, 274] on span "1000護 - 1000" at bounding box center [255, 276] width 156 height 21
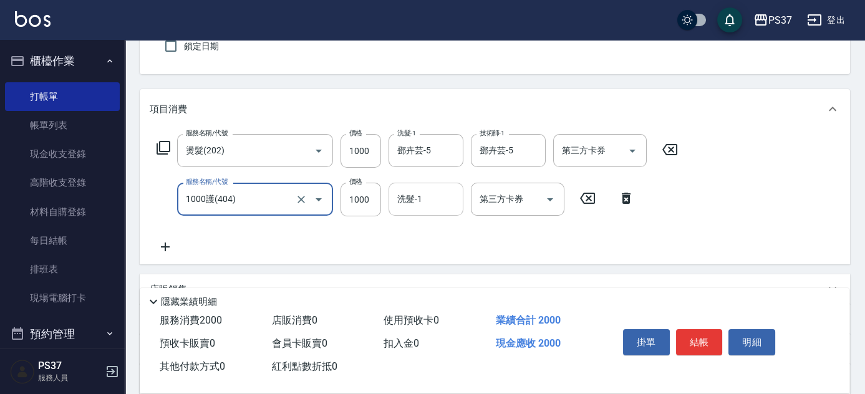
click at [416, 204] on input "洗髮-1" at bounding box center [426, 199] width 64 height 22
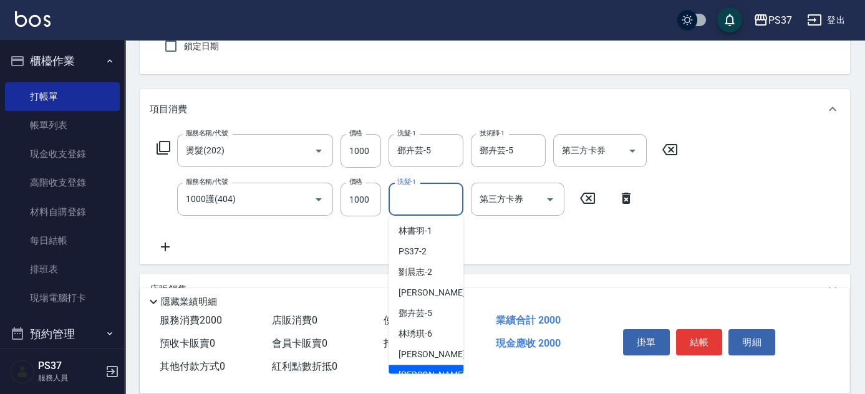
click at [439, 369] on div "[PERSON_NAME]-8" at bounding box center [426, 375] width 75 height 21
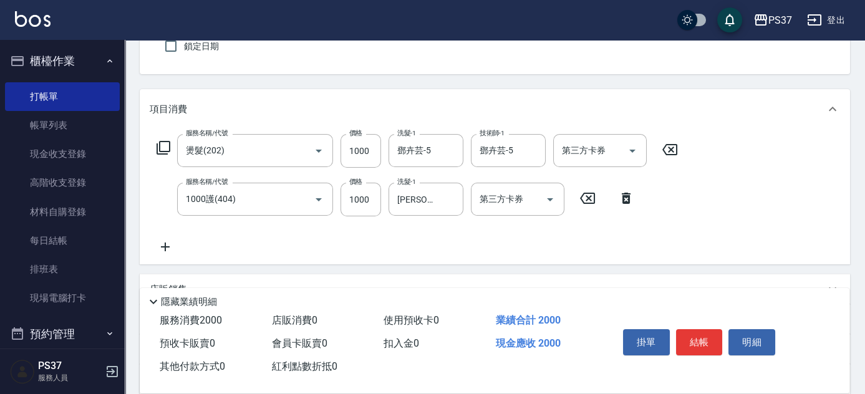
click at [177, 244] on icon at bounding box center [165, 247] width 31 height 15
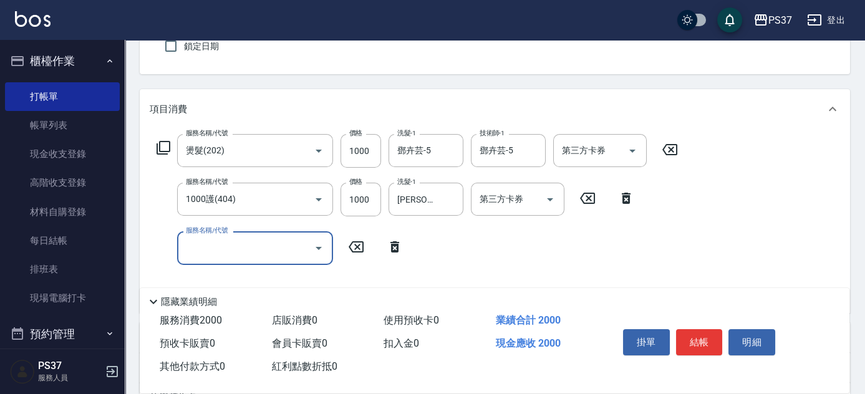
click at [190, 247] on input "服務名稱/代號" at bounding box center [246, 248] width 126 height 22
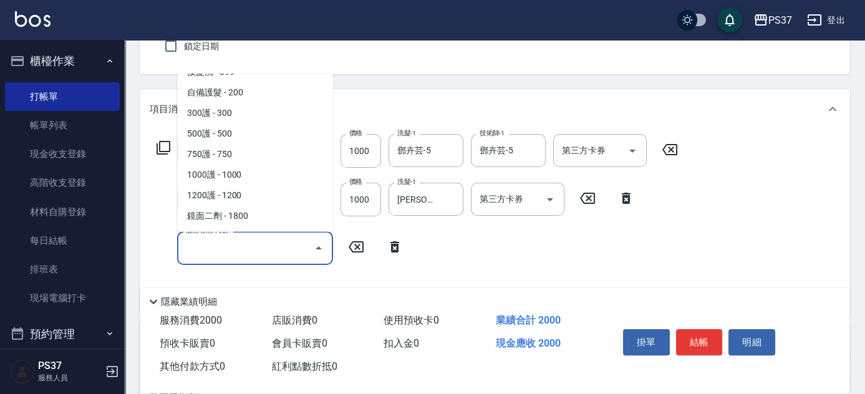
scroll to position [624, 0]
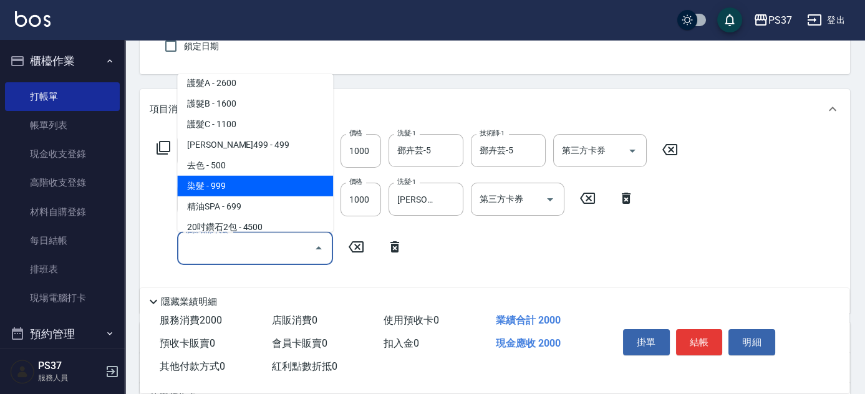
click at [246, 185] on span "染髮 - 999" at bounding box center [255, 186] width 156 height 21
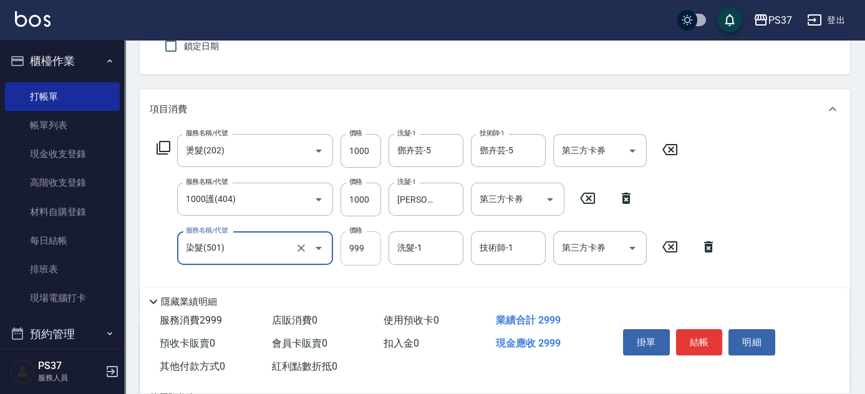
click at [354, 260] on input "999" at bounding box center [361, 249] width 41 height 34
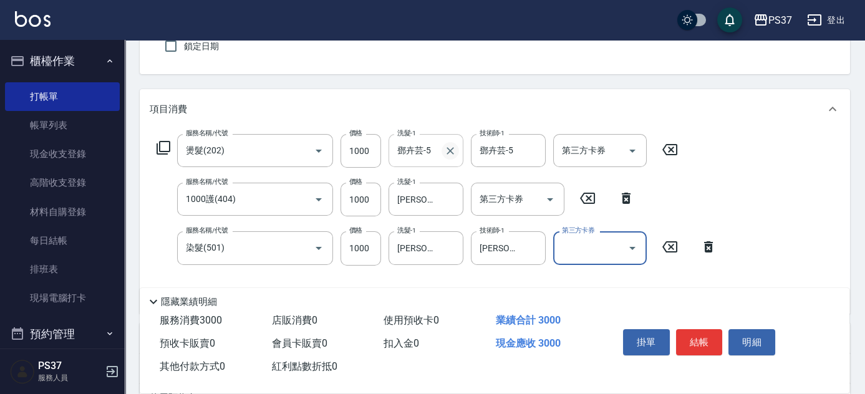
click at [444, 148] on icon "Clear" at bounding box center [450, 151] width 12 height 12
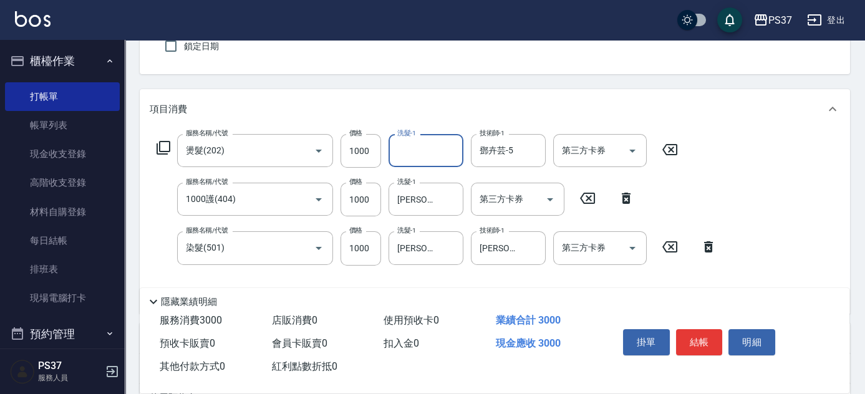
click at [412, 146] on input "洗髮-1" at bounding box center [426, 151] width 64 height 22
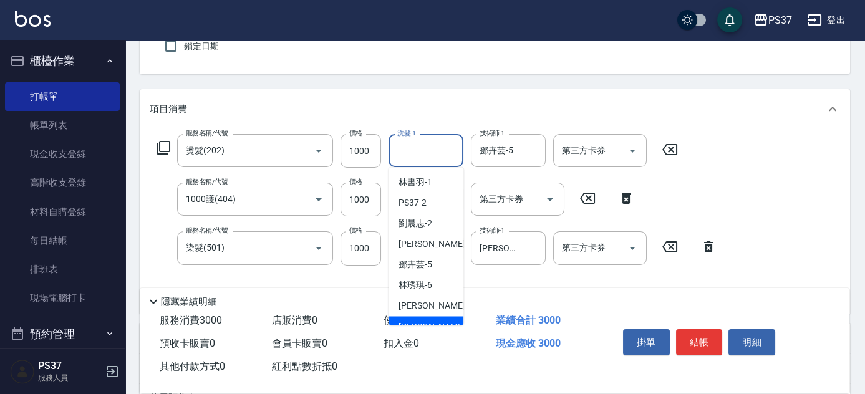
click at [421, 322] on span "[PERSON_NAME]-8" at bounding box center [436, 326] width 74 height 13
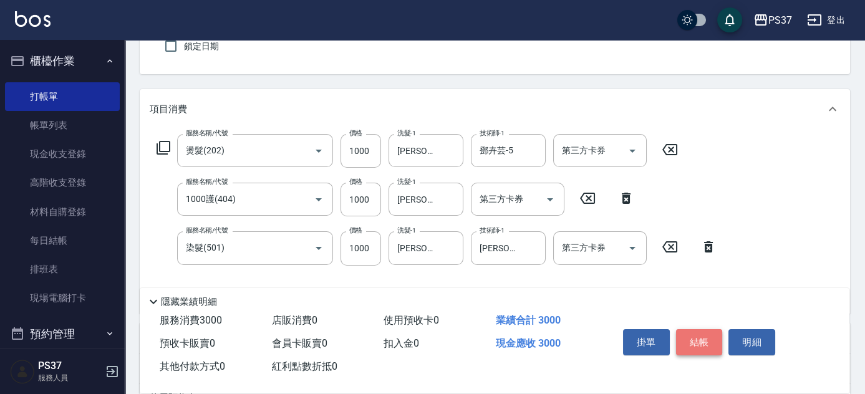
click at [688, 341] on button "結帳" at bounding box center [699, 342] width 47 height 26
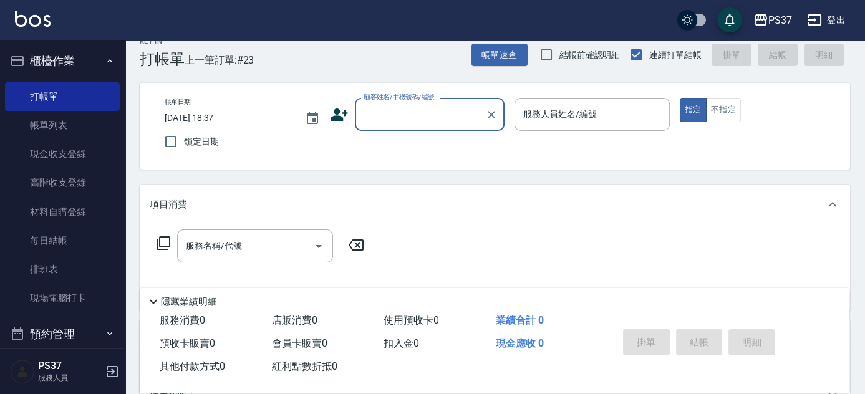
scroll to position [0, 0]
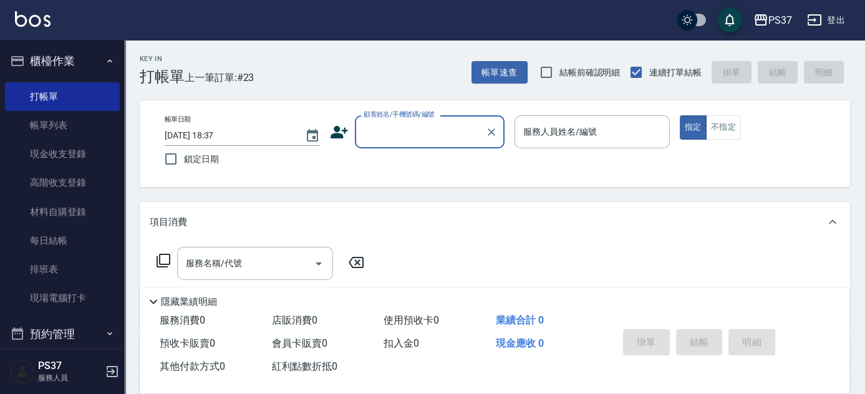
click at [412, 127] on input "顧客姓名/手機號碼/編號" at bounding box center [421, 132] width 120 height 22
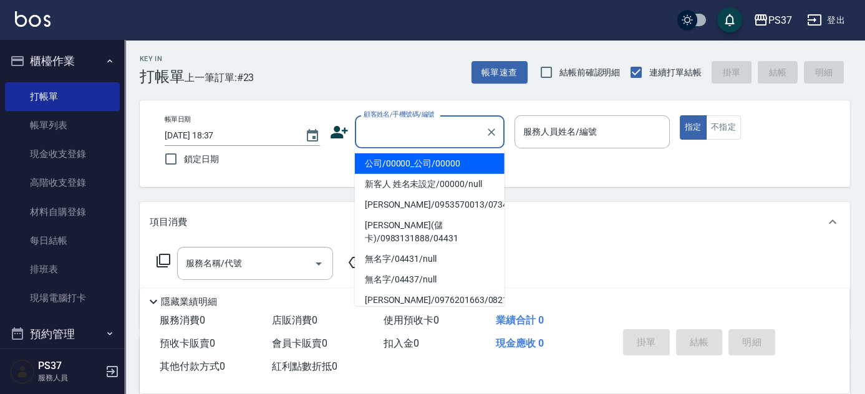
click at [426, 165] on li "公司/00000_公司/00000" at bounding box center [430, 164] width 150 height 21
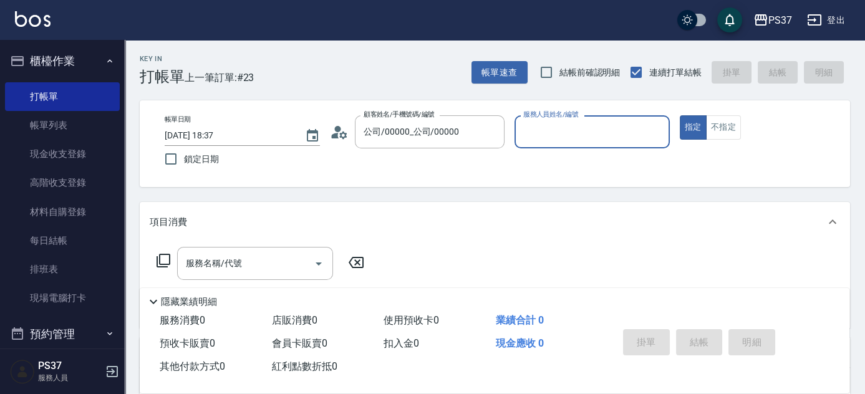
click at [554, 126] on input "服務人員姓名/編號" at bounding box center [592, 132] width 144 height 22
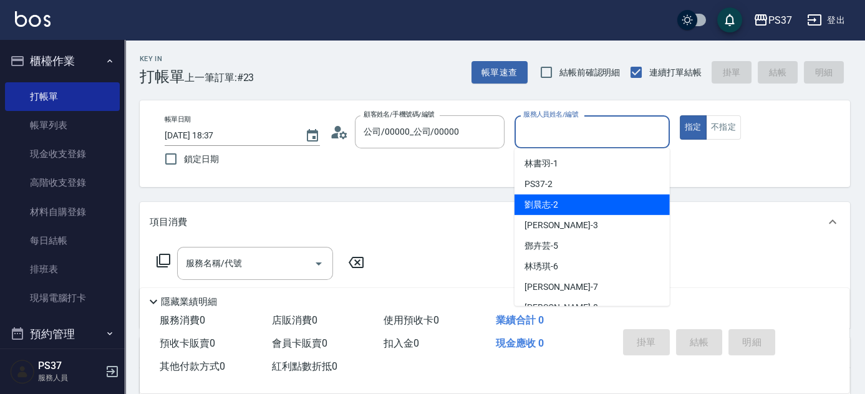
click at [562, 201] on div "[PERSON_NAME]-2" at bounding box center [592, 205] width 155 height 21
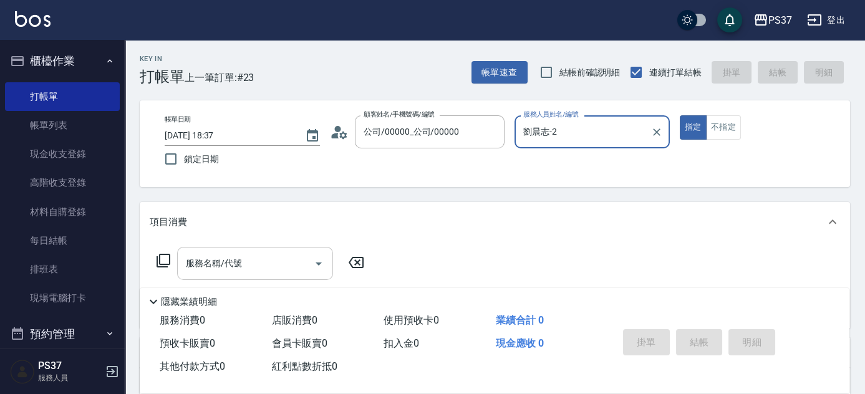
click at [264, 273] on input "服務名稱/代號" at bounding box center [246, 264] width 126 height 22
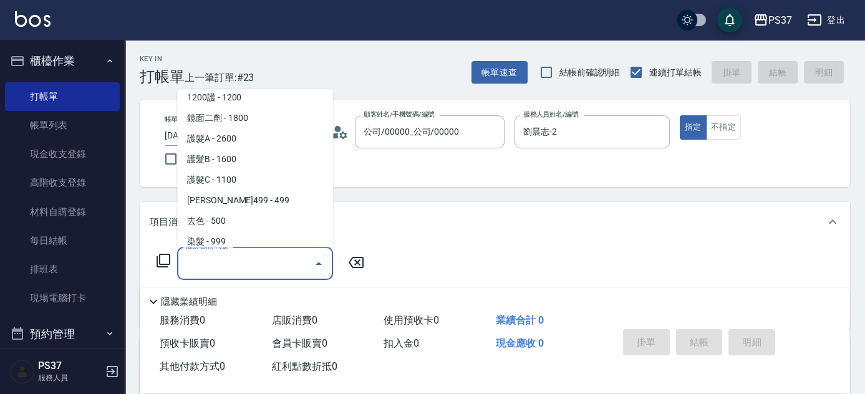
scroll to position [624, 0]
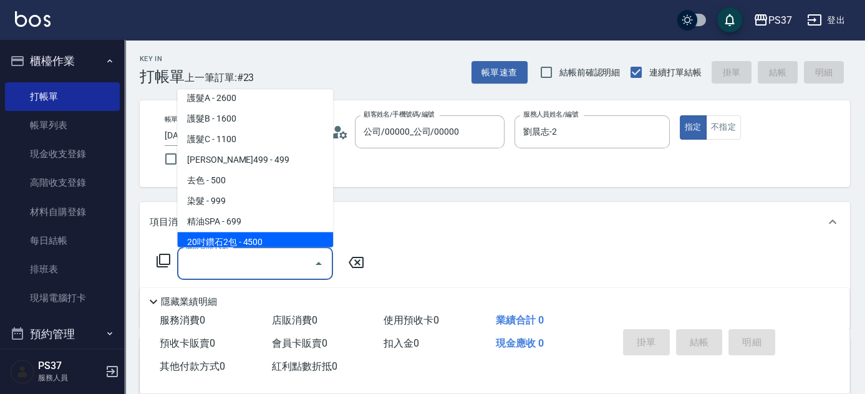
click at [250, 233] on span "20吋鑽石2包 - 4500" at bounding box center [255, 243] width 156 height 21
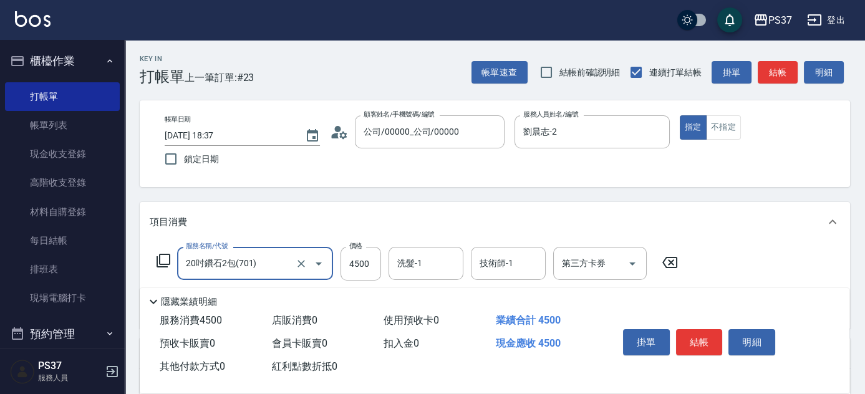
click at [273, 267] on input "20吋鑽石2包(701)" at bounding box center [238, 264] width 110 height 22
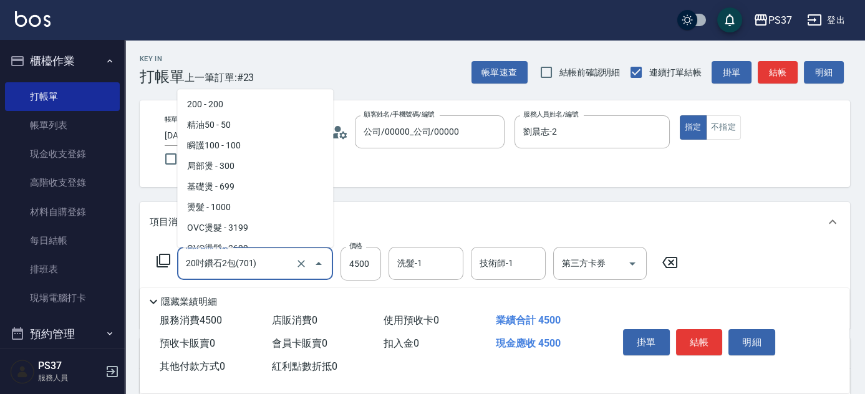
scroll to position [629, 0]
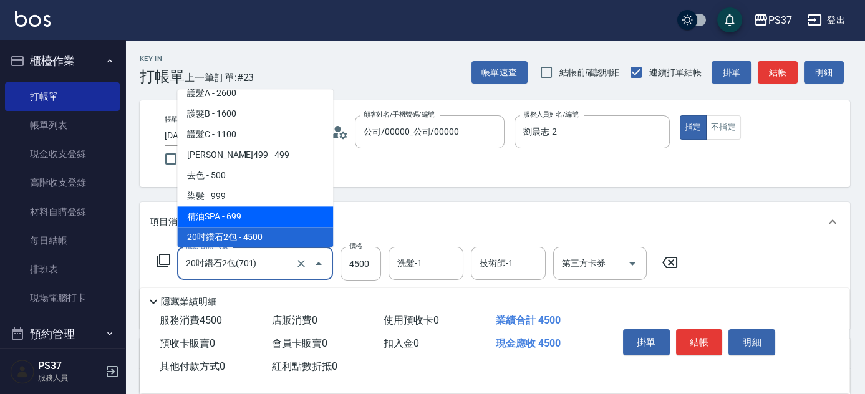
click at [266, 217] on span "精油SPA - 699" at bounding box center [255, 217] width 156 height 21
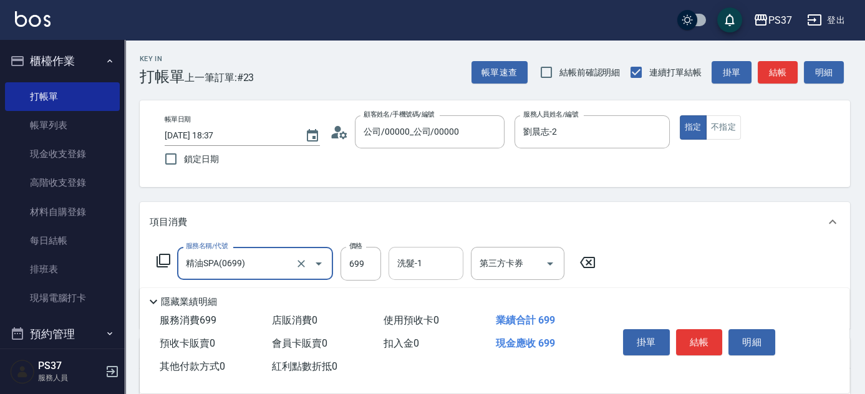
click at [433, 268] on input "洗髮-1" at bounding box center [426, 264] width 64 height 22
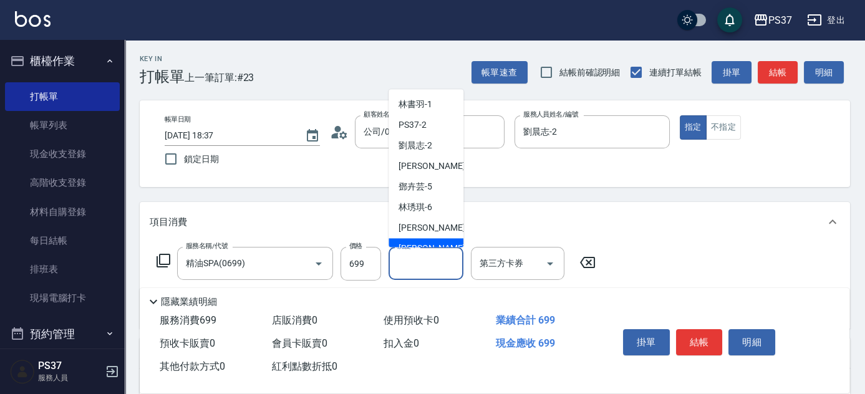
click at [432, 245] on div "[PERSON_NAME]-8" at bounding box center [426, 249] width 75 height 21
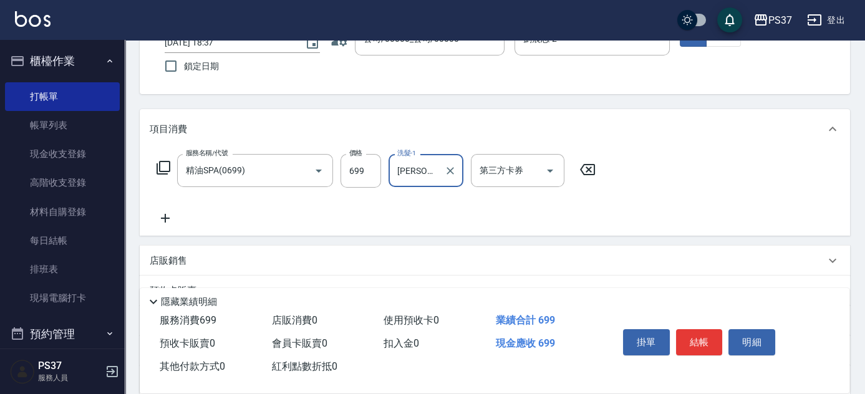
scroll to position [113, 0]
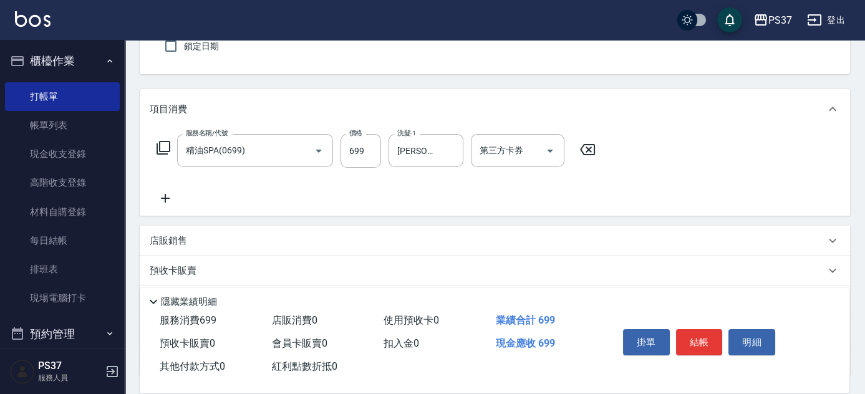
click at [165, 197] on icon at bounding box center [165, 198] width 9 height 9
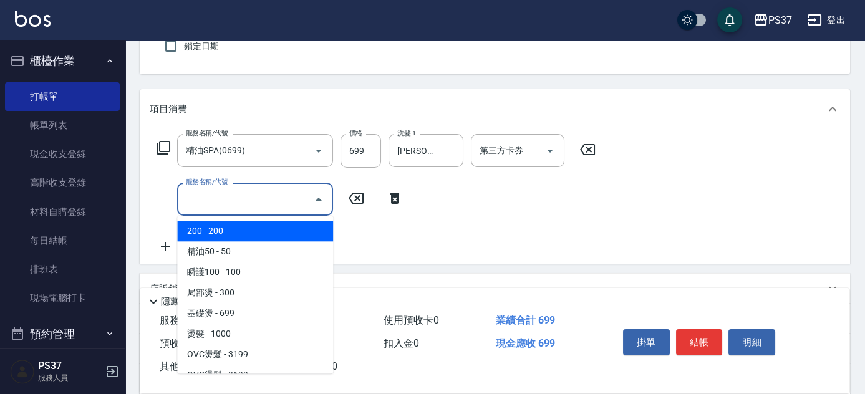
click at [186, 196] on input "服務名稱/代號" at bounding box center [246, 199] width 126 height 22
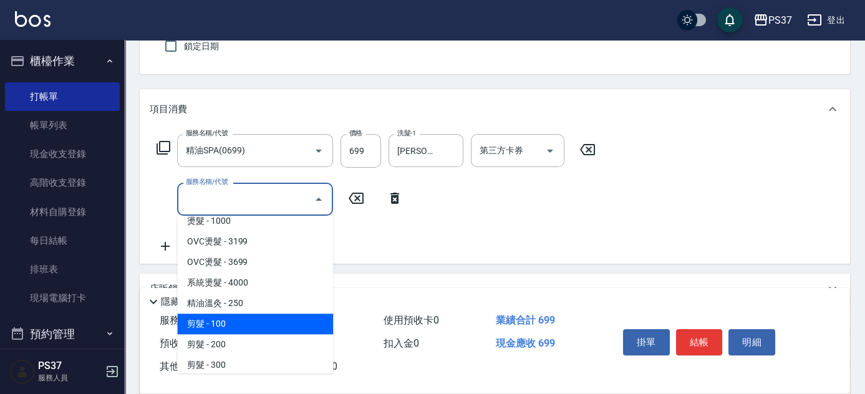
click at [253, 319] on span "剪髮 - 100" at bounding box center [255, 324] width 156 height 21
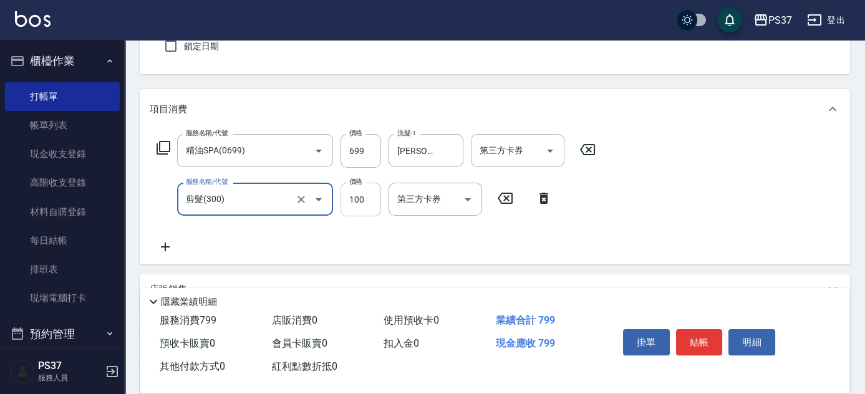
click at [355, 198] on input "100" at bounding box center [361, 200] width 41 height 34
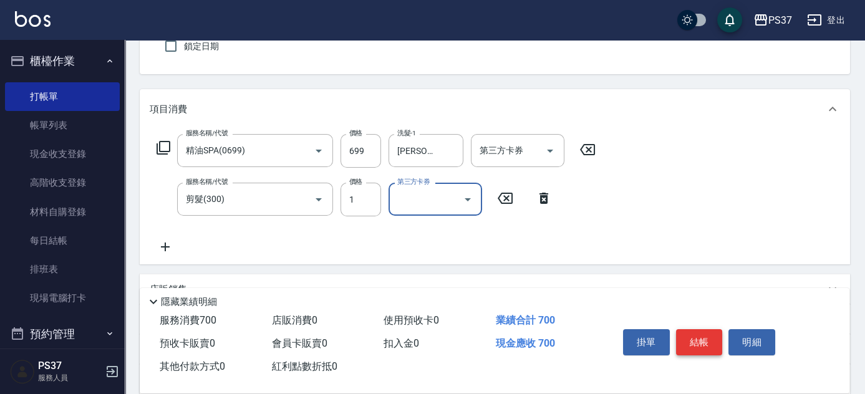
click at [708, 344] on button "結帳" at bounding box center [699, 342] width 47 height 26
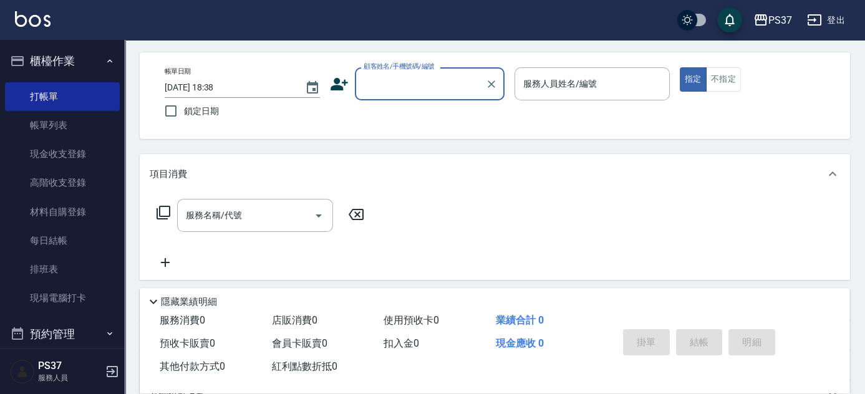
scroll to position [0, 0]
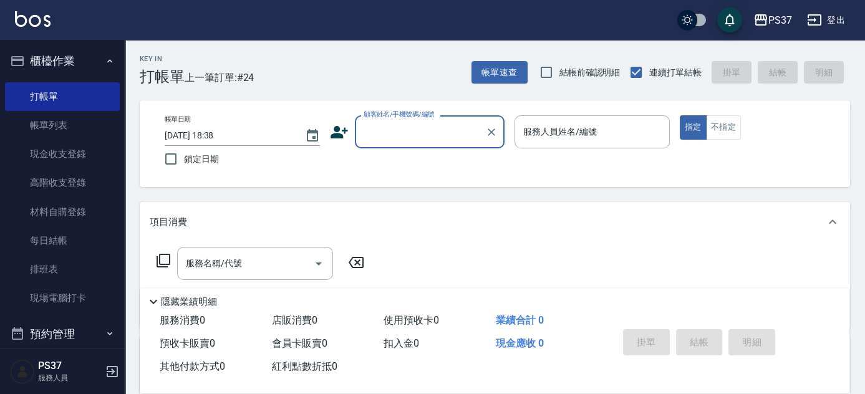
click at [427, 141] on input "顧客姓名/手機號碼/編號" at bounding box center [421, 132] width 120 height 22
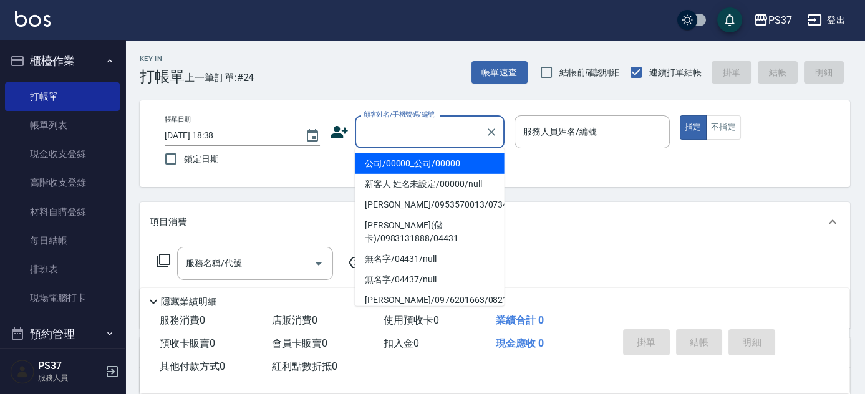
click at [426, 162] on li "公司/00000_公司/00000" at bounding box center [430, 164] width 150 height 21
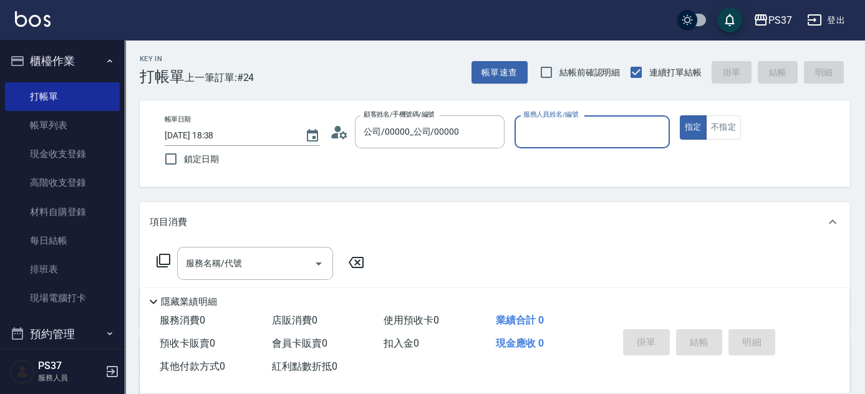
click at [591, 147] on div "服務人員姓名/編號" at bounding box center [592, 131] width 155 height 33
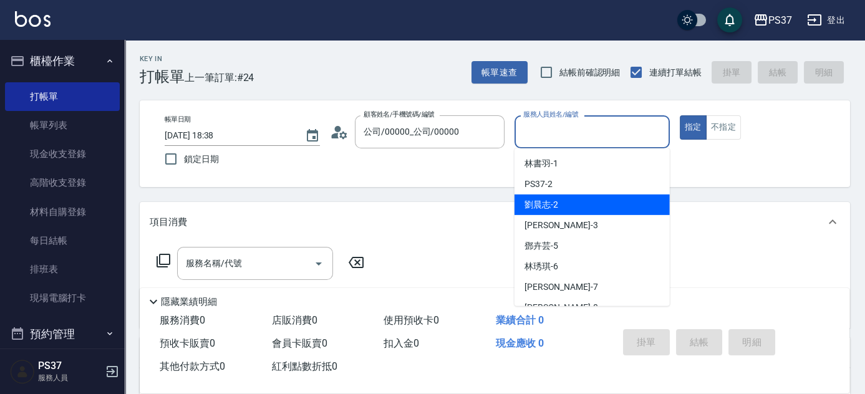
click at [585, 198] on div "[PERSON_NAME]-2" at bounding box center [592, 205] width 155 height 21
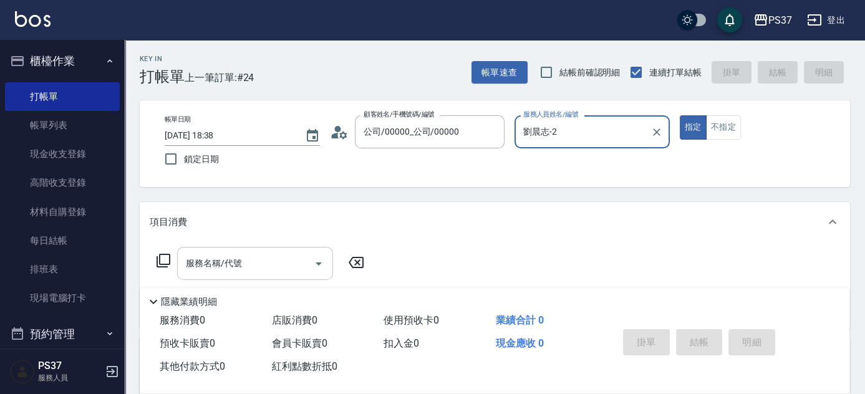
click at [253, 256] on input "服務名稱/代號" at bounding box center [246, 264] width 126 height 22
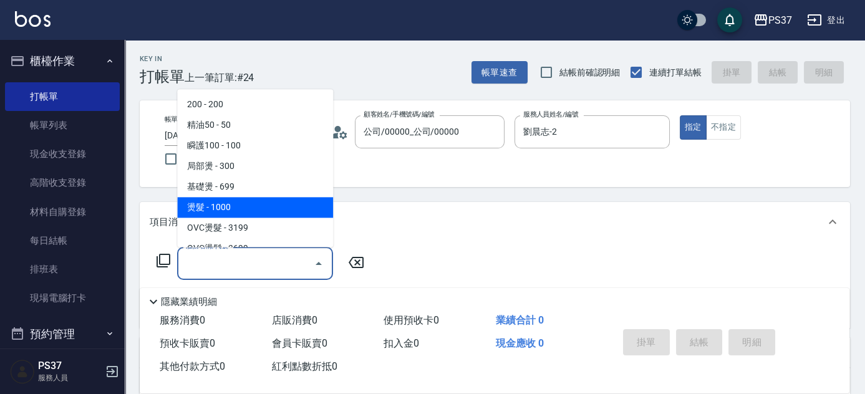
click at [270, 207] on span "燙髮 - 1000" at bounding box center [255, 208] width 156 height 21
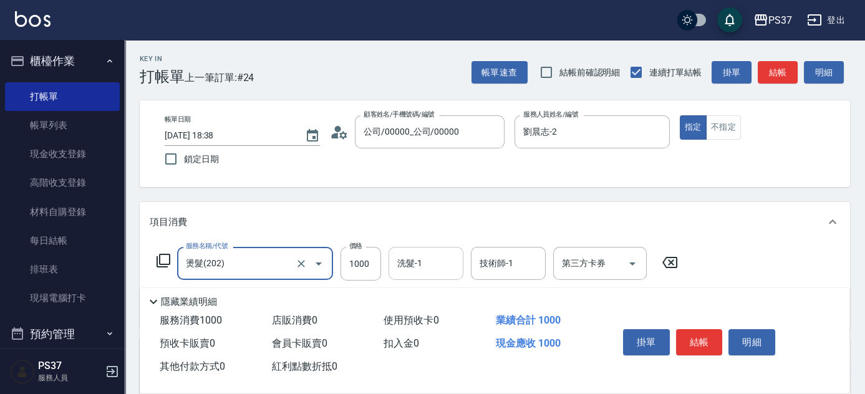
click at [422, 266] on input "洗髮-1" at bounding box center [426, 264] width 64 height 22
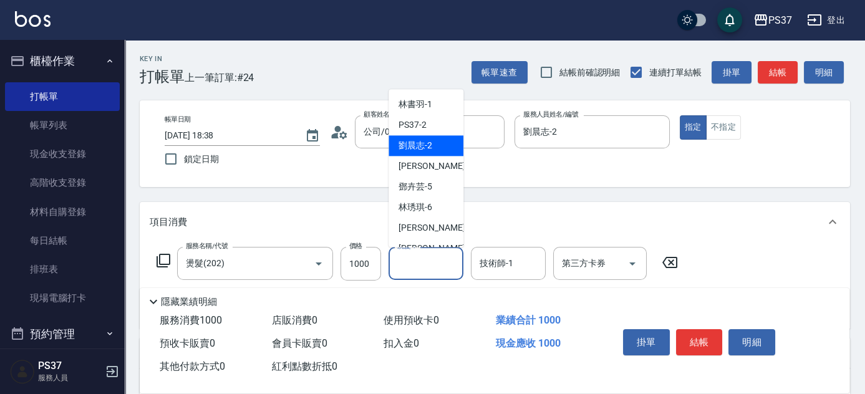
click at [416, 147] on span "[PERSON_NAME]-2" at bounding box center [416, 146] width 34 height 13
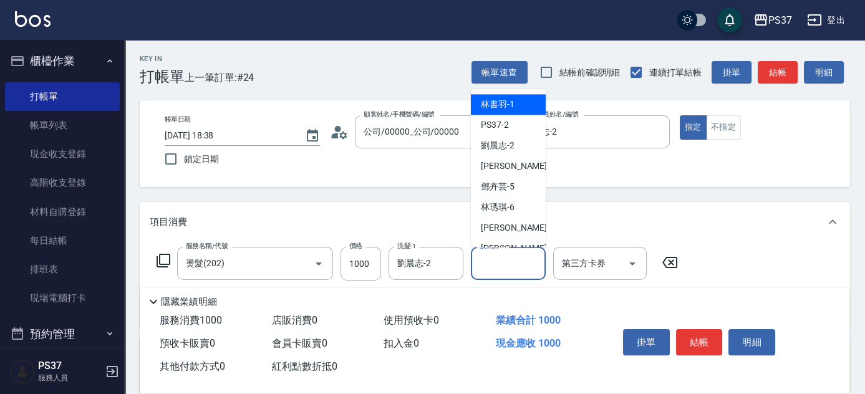
click at [499, 263] on input "技術師-1" at bounding box center [509, 264] width 64 height 22
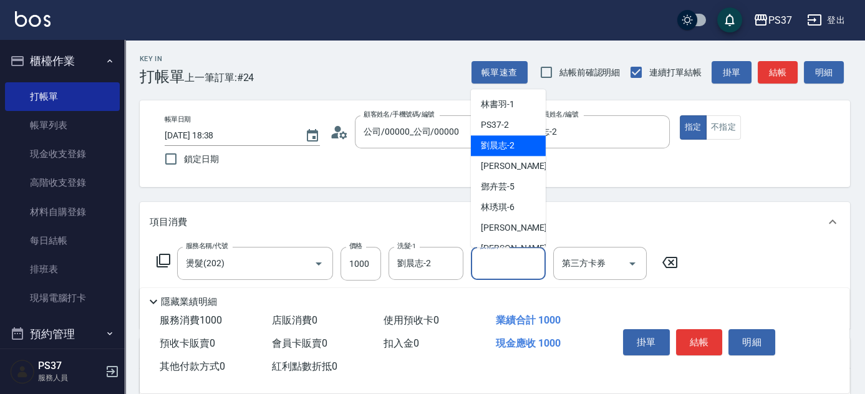
click at [510, 144] on span "[PERSON_NAME]-2" at bounding box center [498, 146] width 34 height 13
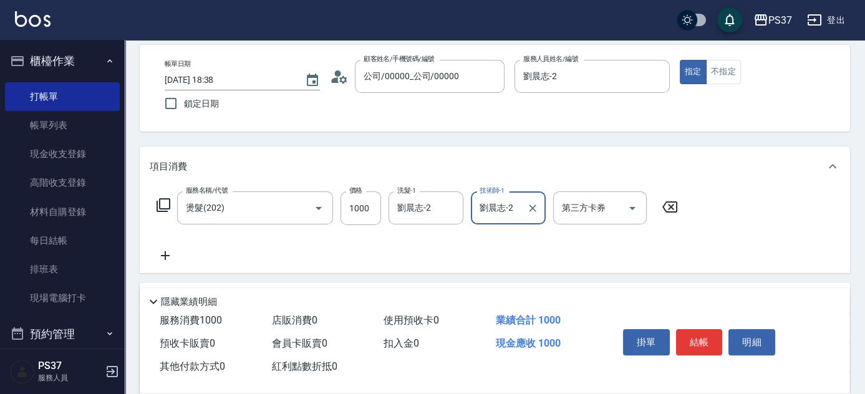
scroll to position [113, 0]
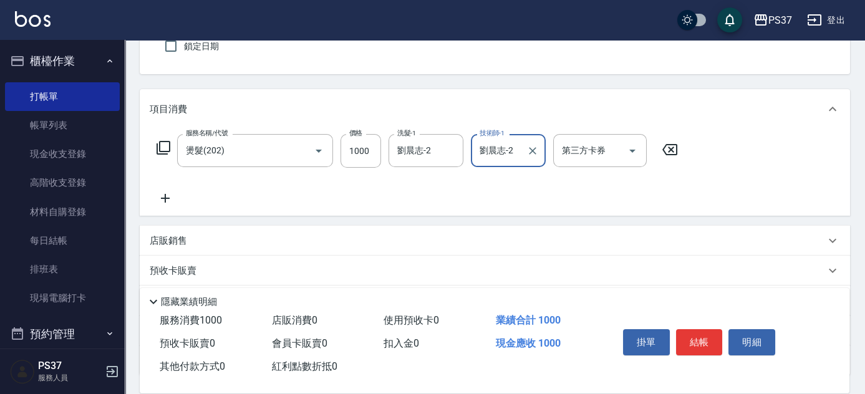
click at [163, 202] on icon at bounding box center [165, 198] width 31 height 15
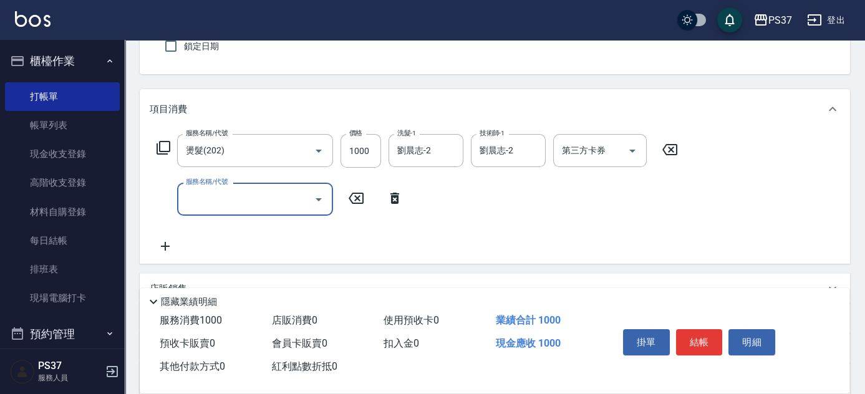
click at [230, 212] on div "服務名稱/代號" at bounding box center [255, 199] width 156 height 33
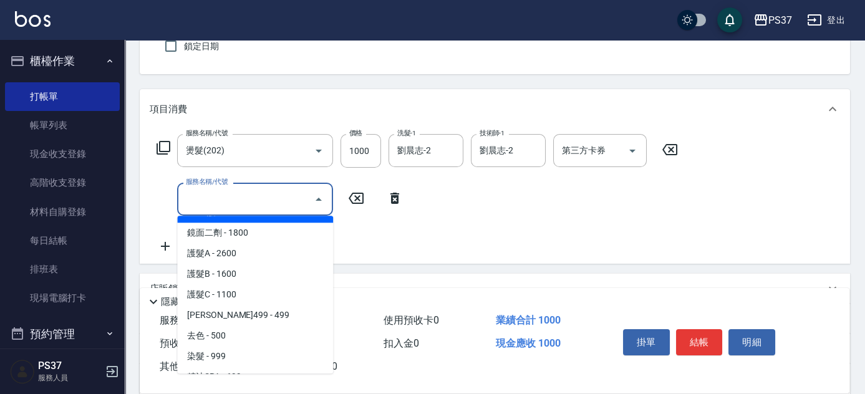
scroll to position [680, 0]
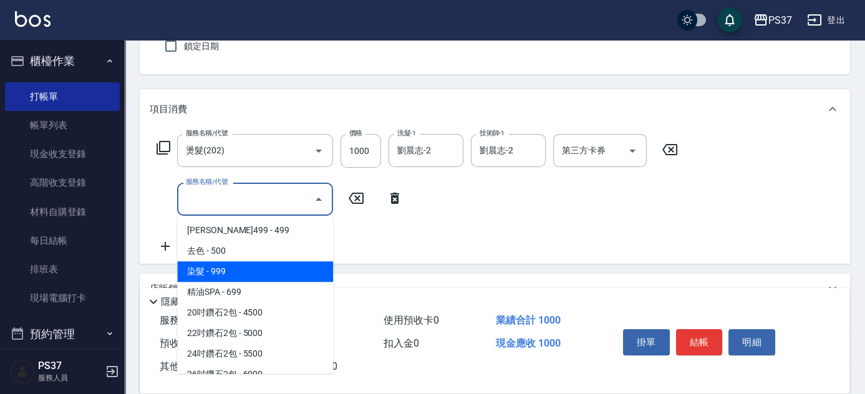
click at [270, 271] on span "染髮 - 999" at bounding box center [255, 271] width 156 height 21
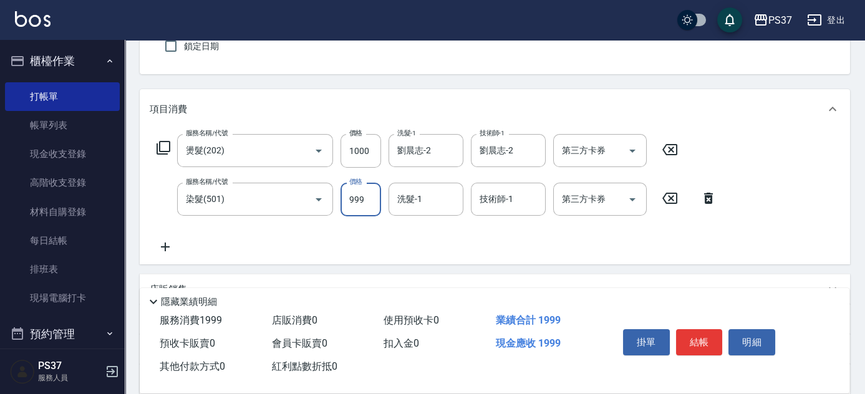
click at [356, 203] on input "999" at bounding box center [361, 200] width 41 height 34
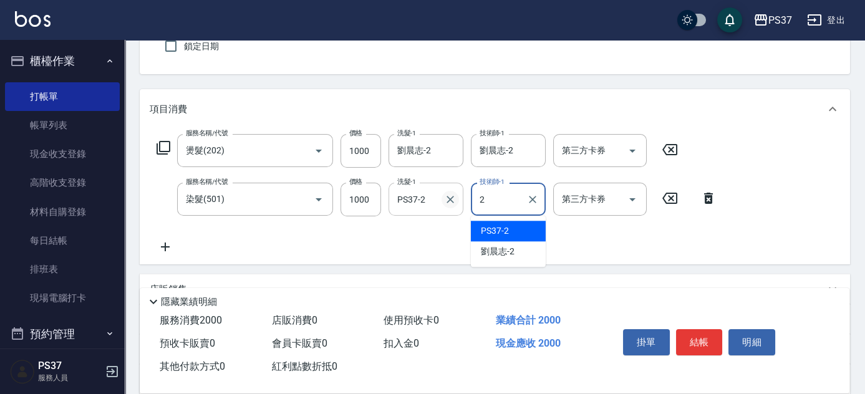
click at [448, 201] on icon "Clear" at bounding box center [450, 199] width 7 height 7
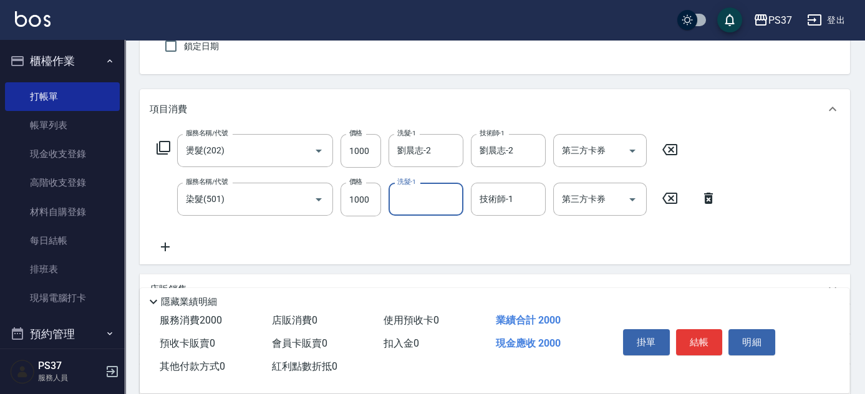
click at [431, 201] on input "洗髮-1" at bounding box center [426, 199] width 64 height 22
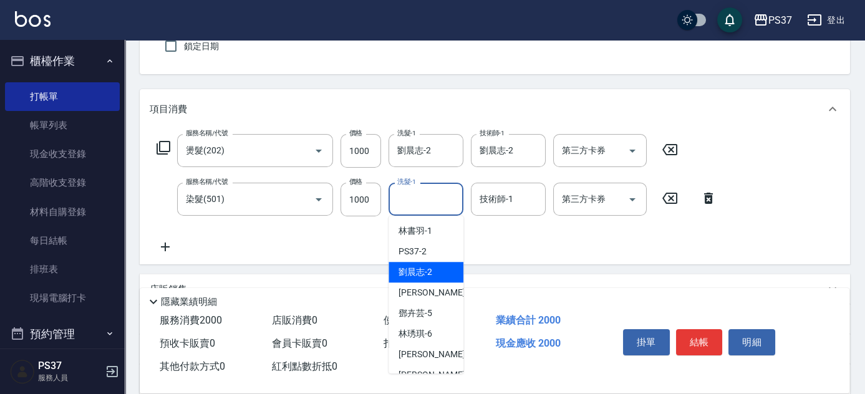
click at [424, 264] on div "[PERSON_NAME]-2" at bounding box center [426, 272] width 75 height 21
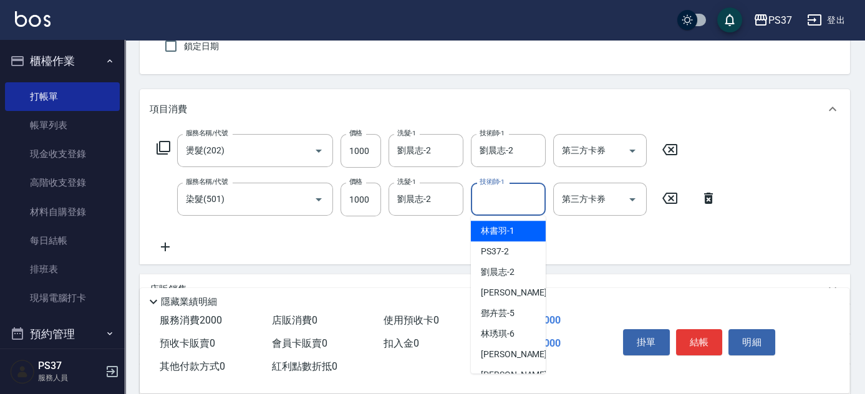
click at [497, 198] on div "技術師-1 技術師-1" at bounding box center [508, 199] width 75 height 33
click at [509, 267] on span "[PERSON_NAME]-2" at bounding box center [498, 272] width 34 height 13
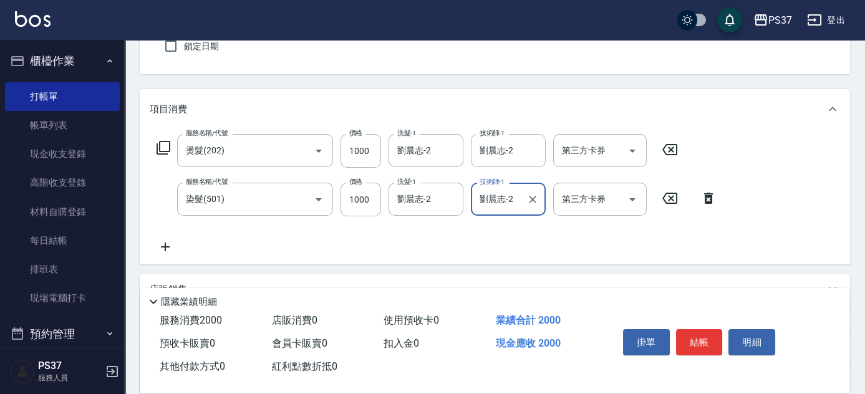
click at [160, 246] on icon at bounding box center [165, 247] width 31 height 15
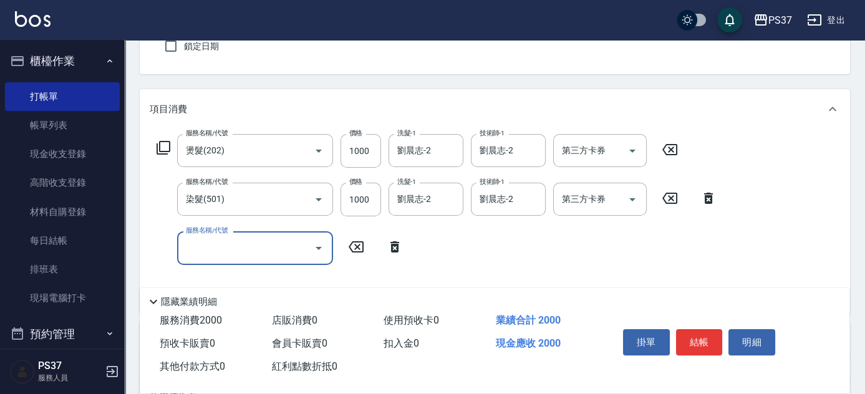
click at [223, 246] on input "服務名稱/代號" at bounding box center [246, 248] width 126 height 22
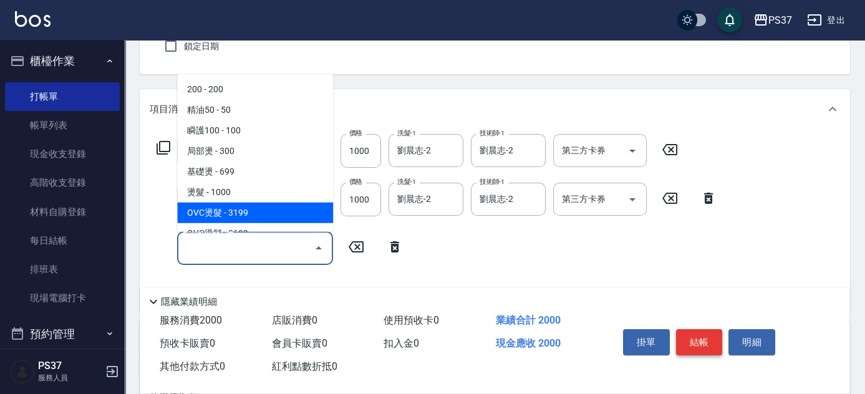
click at [707, 342] on button "結帳" at bounding box center [699, 342] width 47 height 26
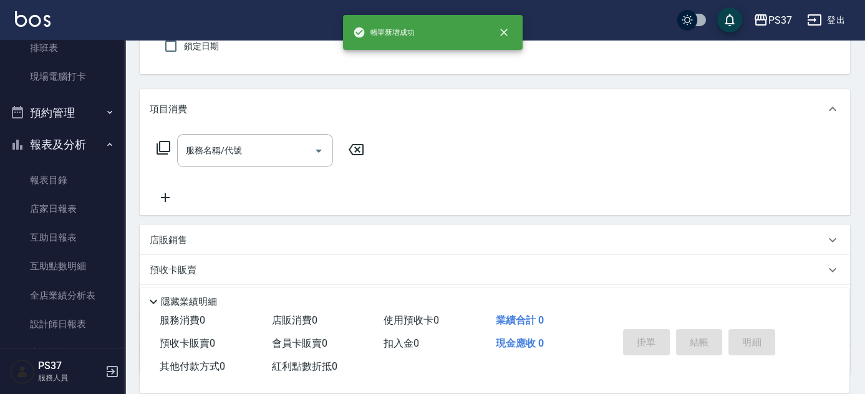
scroll to position [283, 0]
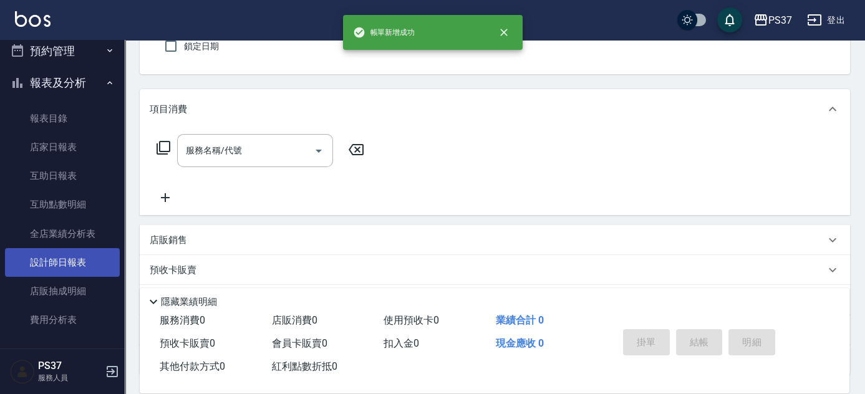
click at [69, 266] on link "設計師日報表" at bounding box center [62, 262] width 115 height 29
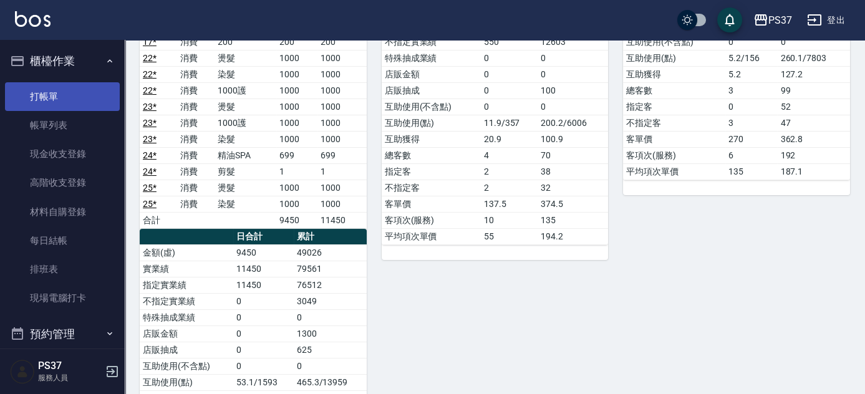
click at [56, 99] on link "打帳單" at bounding box center [62, 96] width 115 height 29
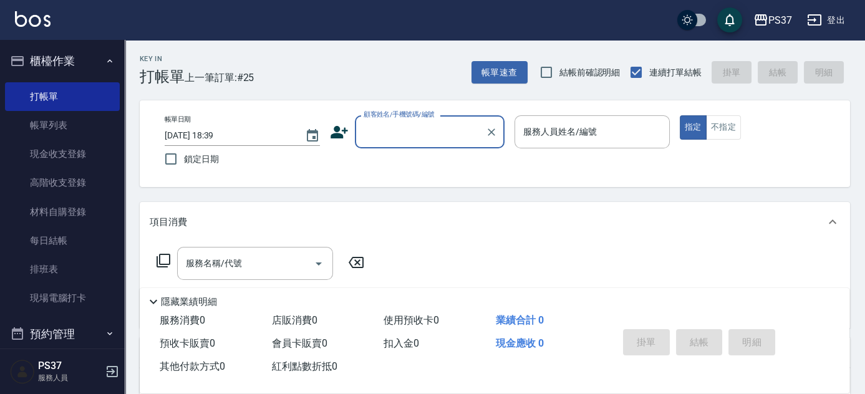
click at [422, 132] on input "顧客姓名/手機號碼/編號" at bounding box center [421, 132] width 120 height 22
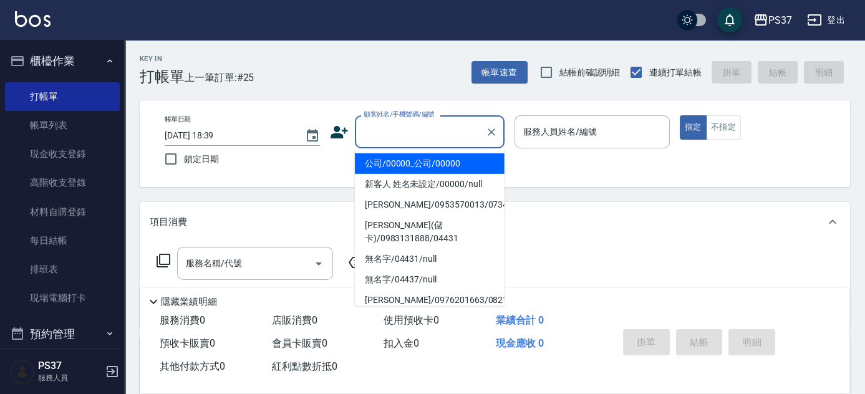
drag, startPoint x: 435, startPoint y: 160, endPoint x: 522, endPoint y: 167, distance: 87.6
click at [435, 161] on li "公司/00000_公司/00000" at bounding box center [430, 164] width 150 height 21
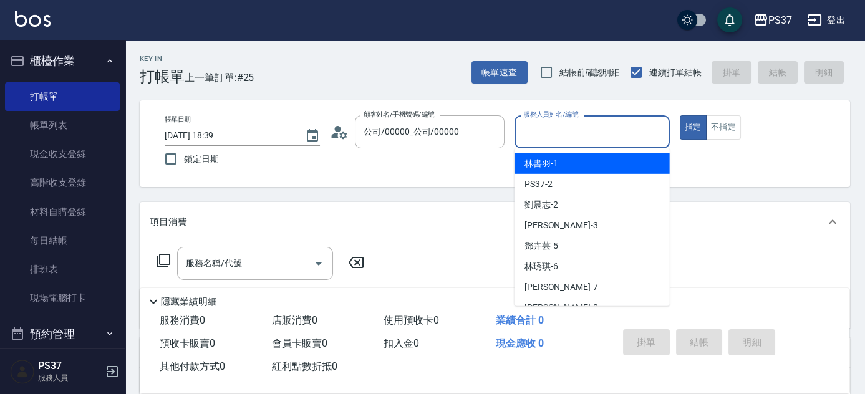
click at [555, 140] on input "服務人員姓名/編號" at bounding box center [592, 132] width 144 height 22
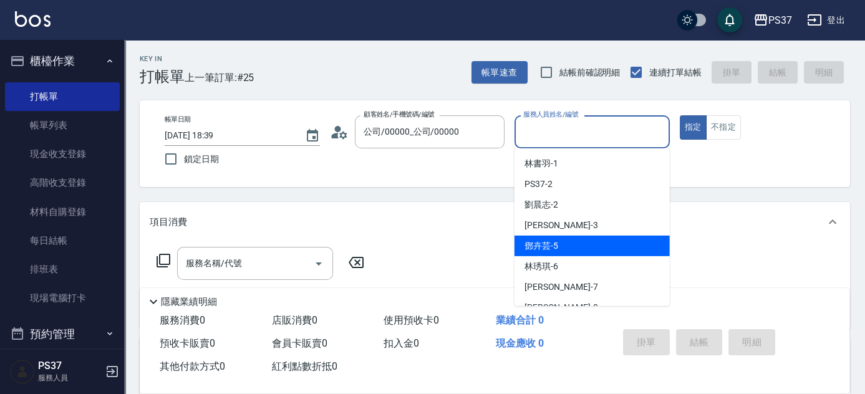
click at [578, 255] on div "[PERSON_NAME]-5" at bounding box center [592, 246] width 155 height 21
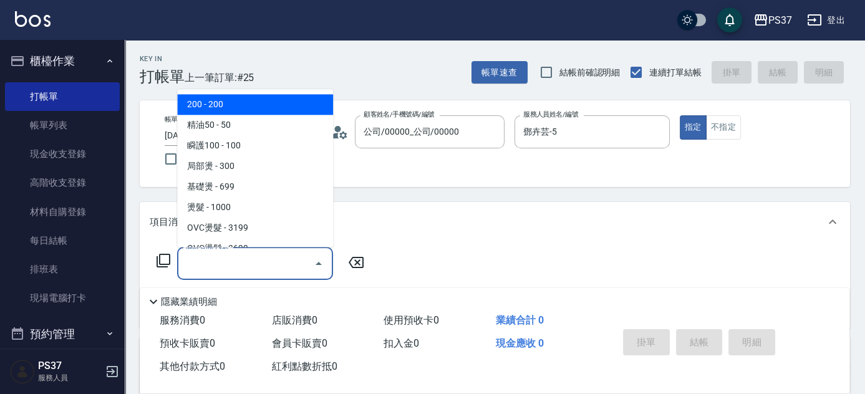
click at [258, 265] on input "服務名稱/代號" at bounding box center [246, 264] width 126 height 22
click at [246, 105] on span "200 - 200" at bounding box center [255, 105] width 156 height 21
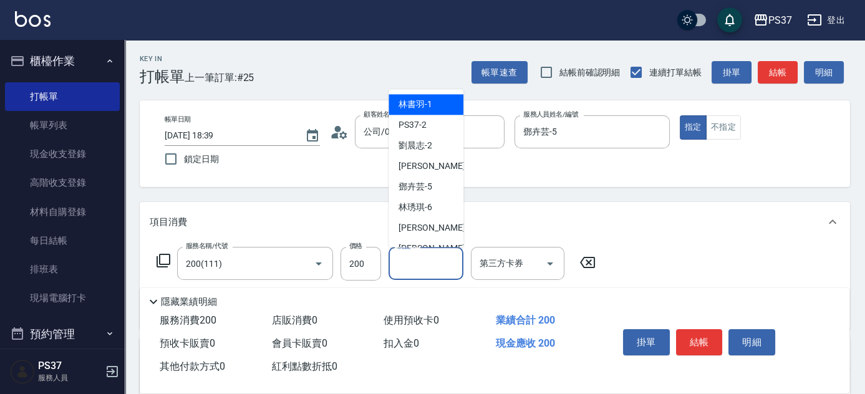
click at [431, 258] on input "洗髮-1" at bounding box center [426, 264] width 64 height 22
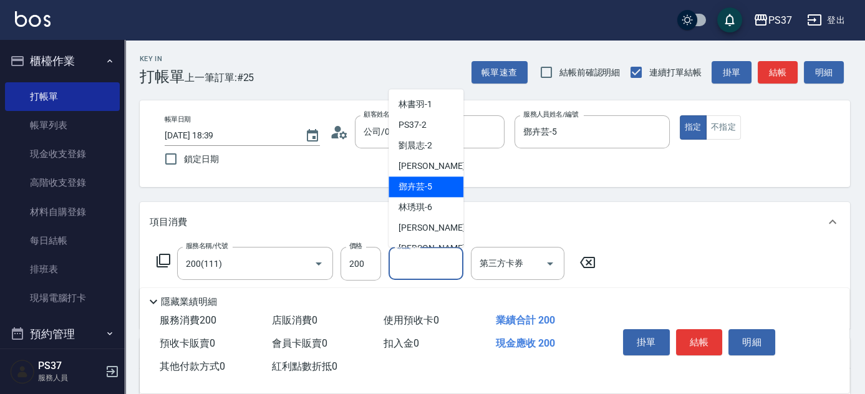
click at [432, 183] on span "[PERSON_NAME]-5" at bounding box center [416, 187] width 34 height 13
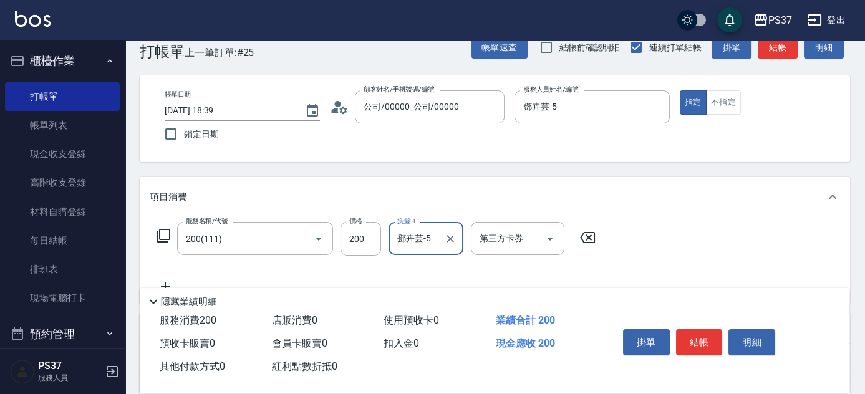
scroll to position [113, 0]
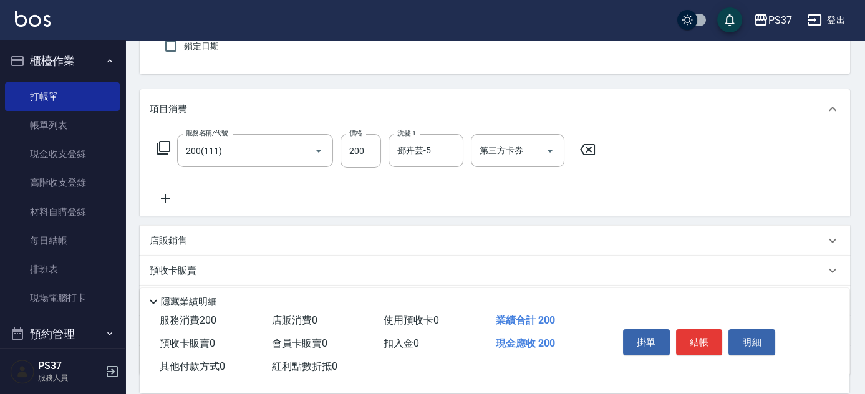
click at [162, 197] on icon at bounding box center [165, 198] width 31 height 15
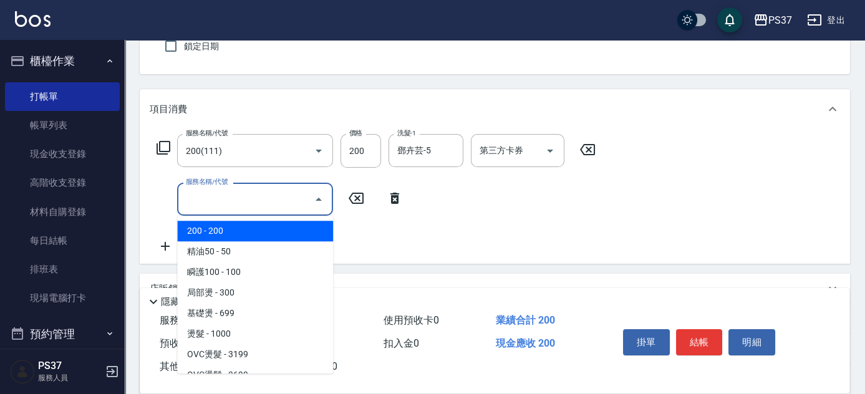
click at [210, 197] on input "服務名稱/代號" at bounding box center [246, 199] width 126 height 22
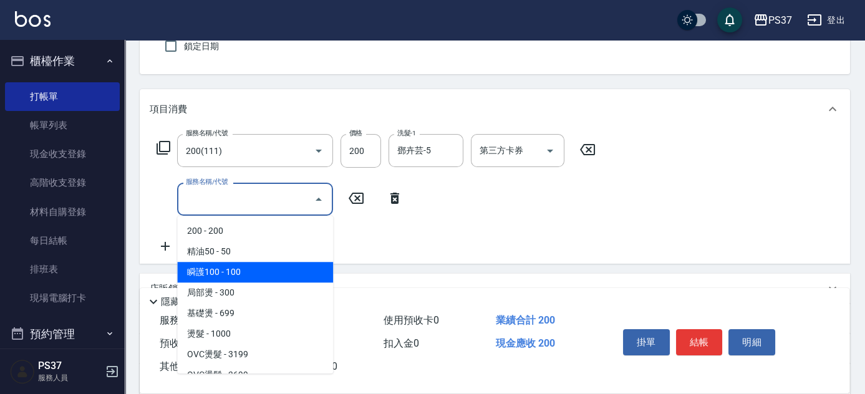
click at [260, 273] on span "瞬護100 - 100" at bounding box center [255, 272] width 156 height 21
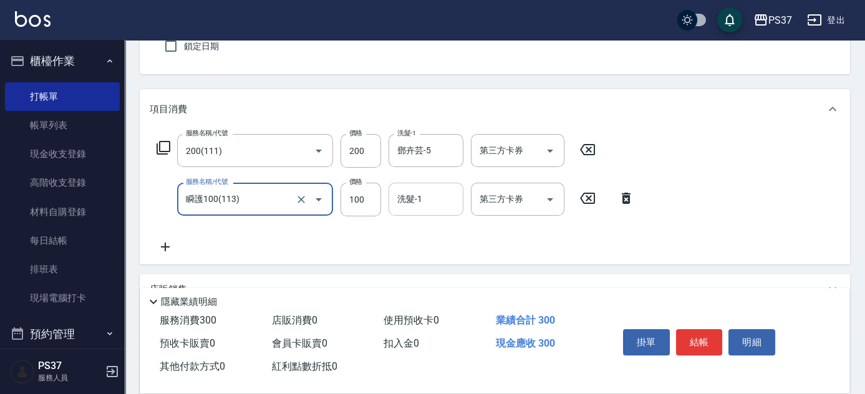
click at [409, 205] on input "洗髮-1" at bounding box center [426, 199] width 64 height 22
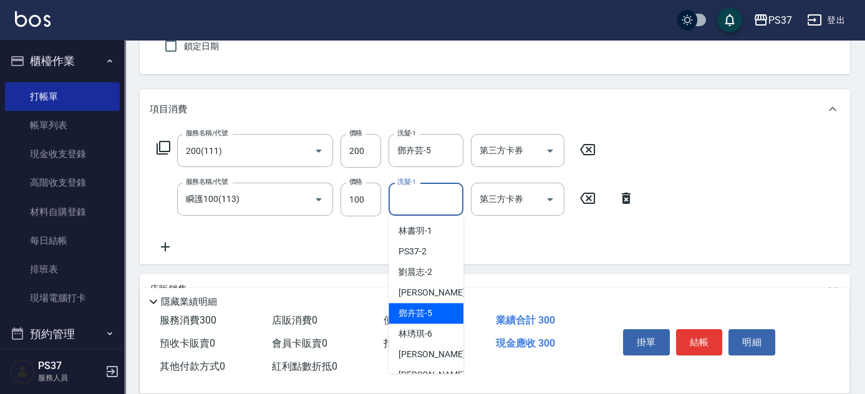
click at [417, 314] on span "[PERSON_NAME]-5" at bounding box center [416, 313] width 34 height 13
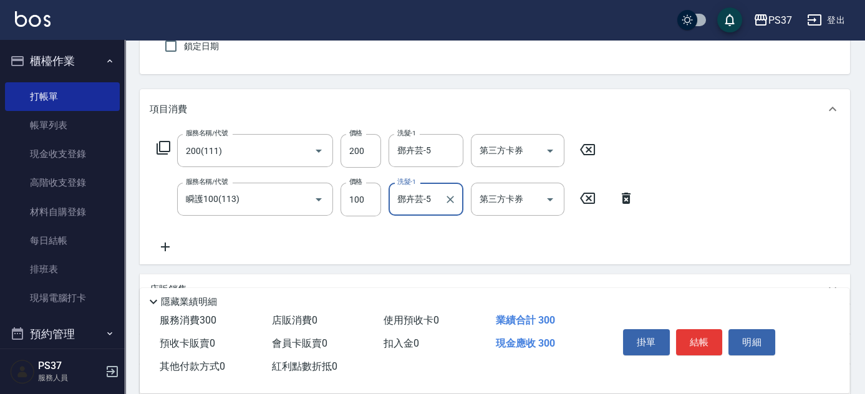
click at [168, 243] on icon at bounding box center [165, 247] width 31 height 15
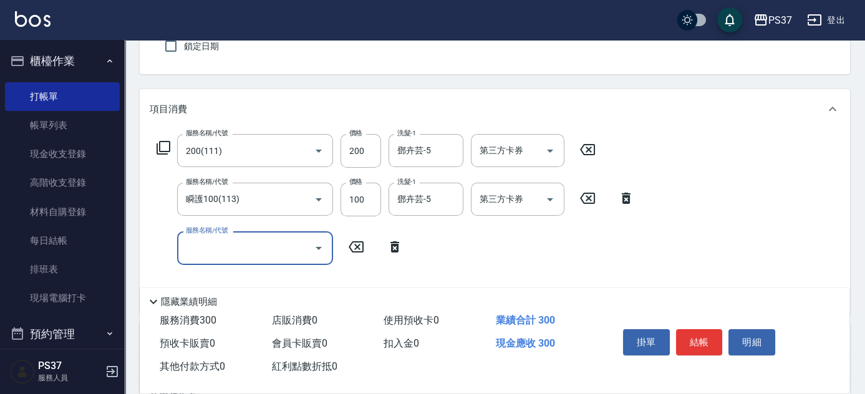
click at [208, 250] on input "服務名稱/代號" at bounding box center [246, 248] width 126 height 22
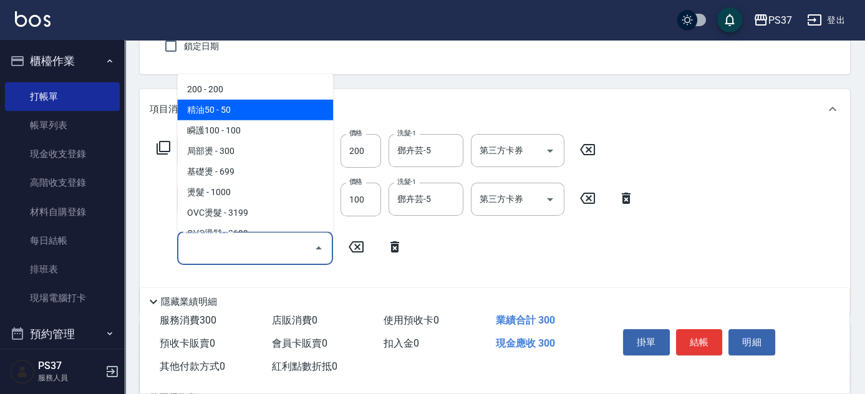
click at [245, 112] on span "精油50 - 50" at bounding box center [255, 110] width 156 height 21
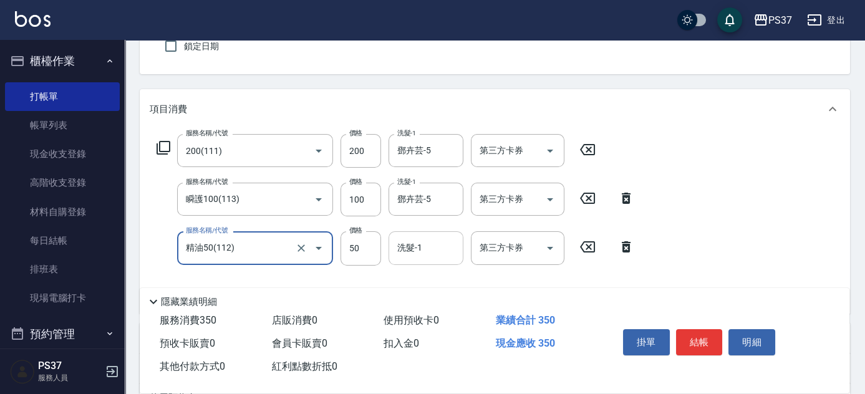
click at [441, 249] on input "洗髮-1" at bounding box center [426, 248] width 64 height 22
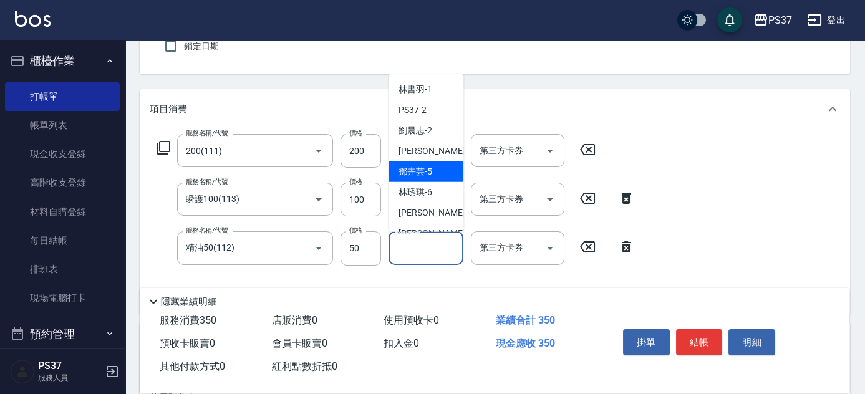
click at [426, 177] on span "[PERSON_NAME]-5" at bounding box center [416, 171] width 34 height 13
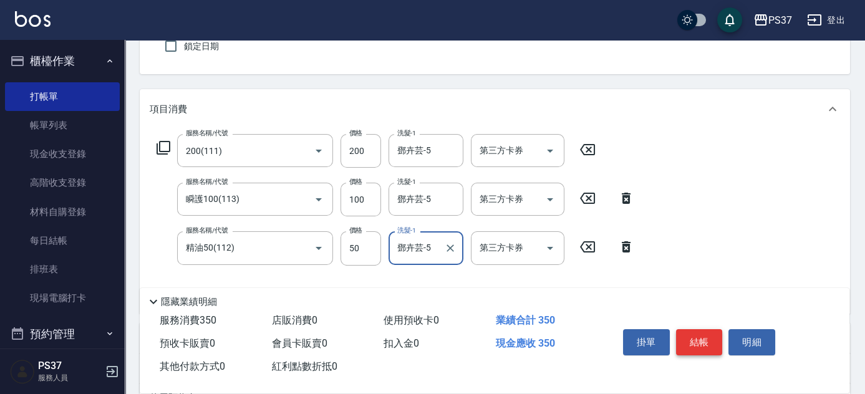
click at [714, 342] on button "結帳" at bounding box center [699, 342] width 47 height 26
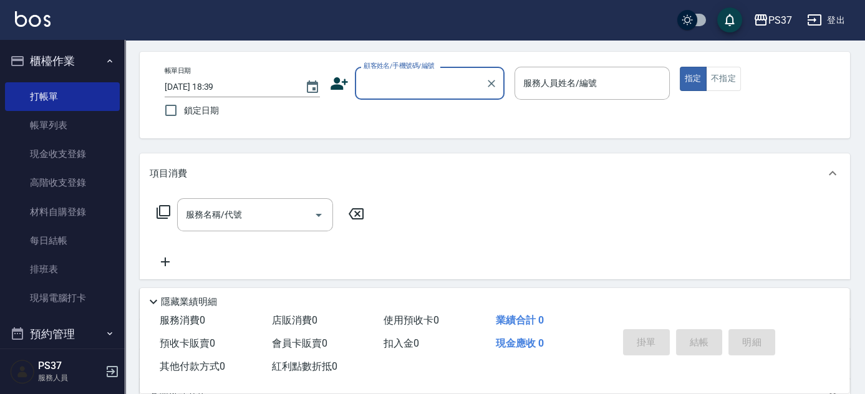
scroll to position [0, 0]
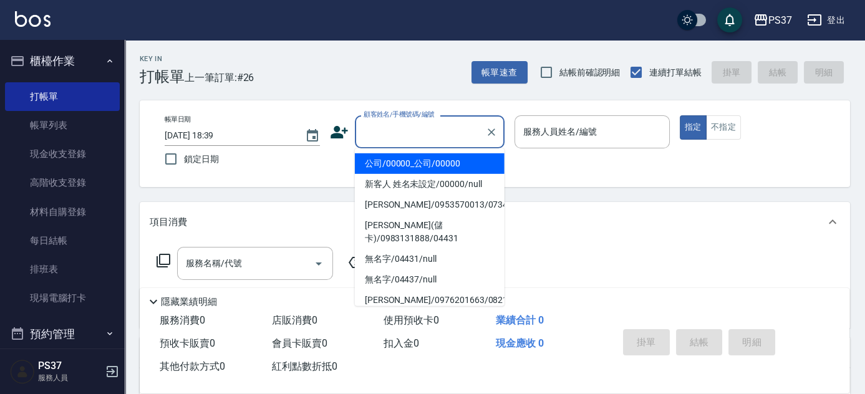
click at [439, 131] on input "顧客姓名/手機號碼/編號" at bounding box center [421, 132] width 120 height 22
click at [440, 166] on li "公司/00000_公司/00000" at bounding box center [430, 164] width 150 height 21
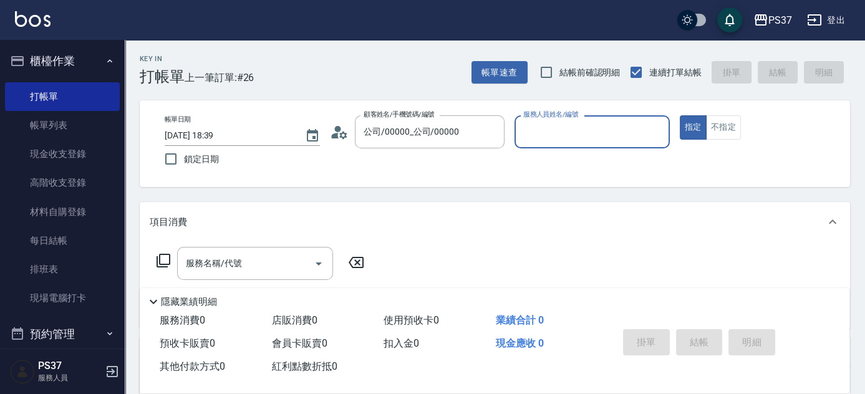
click at [560, 147] on div "服務人員姓名/編號" at bounding box center [592, 131] width 155 height 33
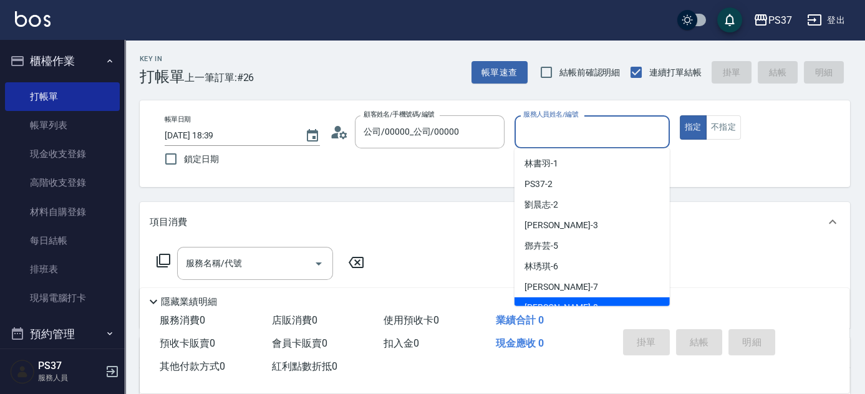
click at [589, 303] on div "[PERSON_NAME]-8" at bounding box center [592, 308] width 155 height 21
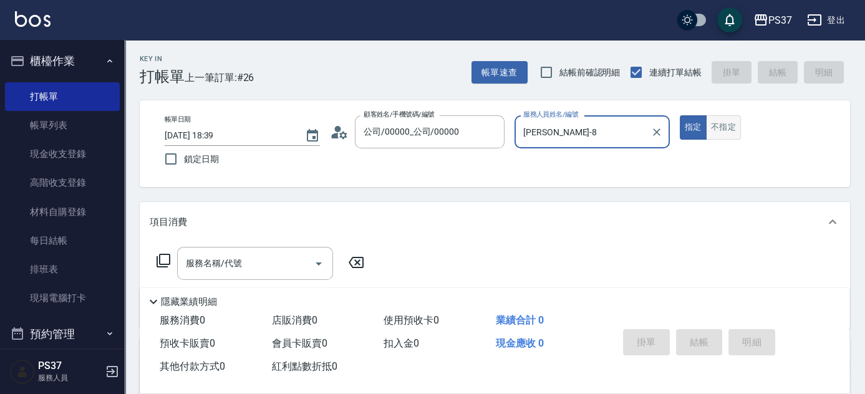
click at [719, 138] on button "不指定" at bounding box center [723, 127] width 35 height 24
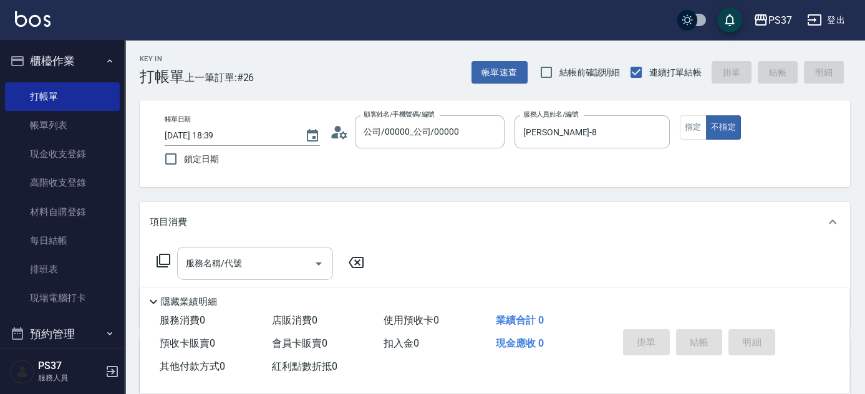
click at [256, 265] on input "服務名稱/代號" at bounding box center [246, 264] width 126 height 22
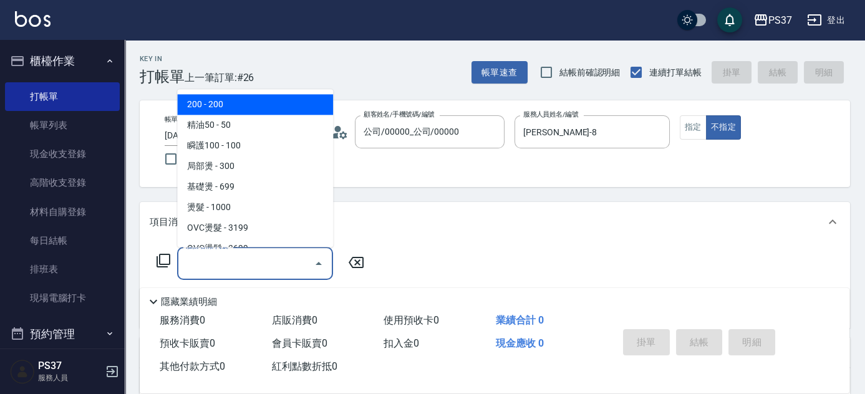
click at [242, 111] on span "200 - 200" at bounding box center [255, 105] width 156 height 21
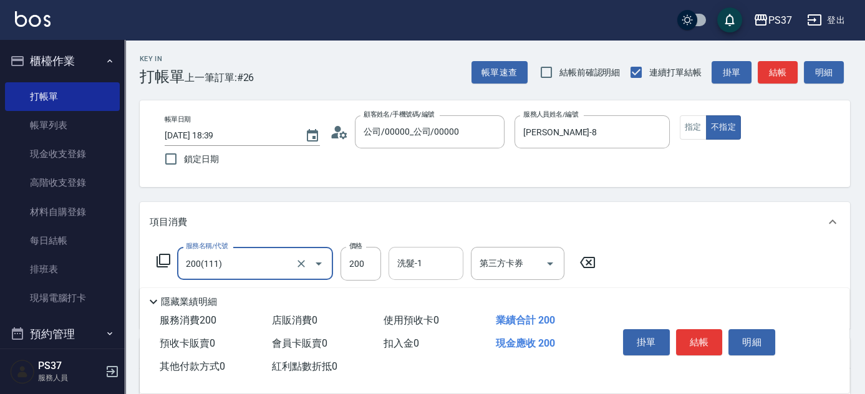
click at [419, 265] on input "洗髮-1" at bounding box center [426, 264] width 64 height 22
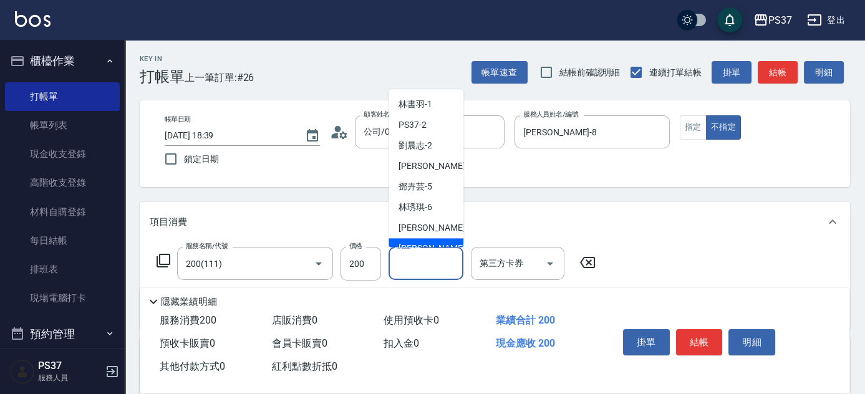
click at [421, 240] on div "[PERSON_NAME]-8" at bounding box center [426, 249] width 75 height 21
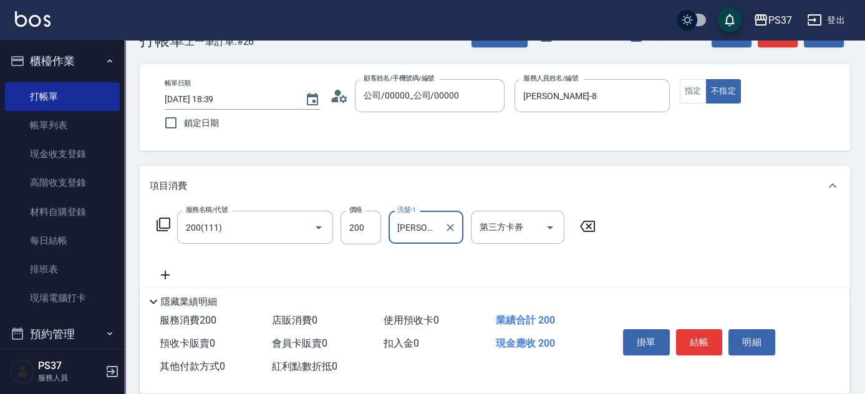
scroll to position [56, 0]
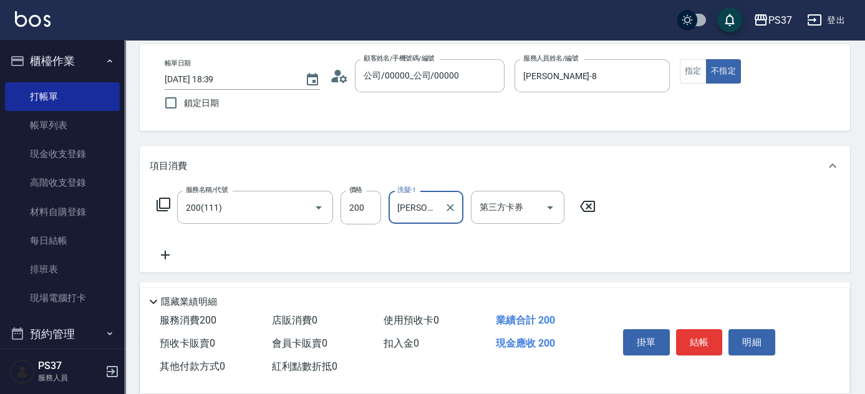
click at [166, 255] on icon at bounding box center [165, 255] width 9 height 9
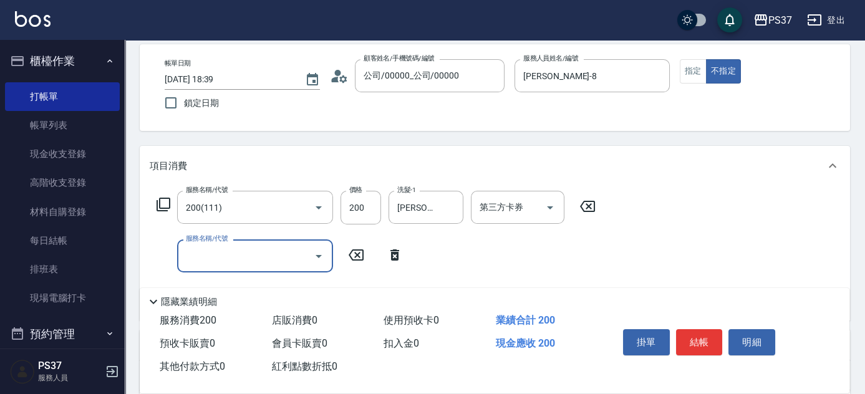
click at [199, 255] on input "服務名稱/代號" at bounding box center [246, 256] width 126 height 22
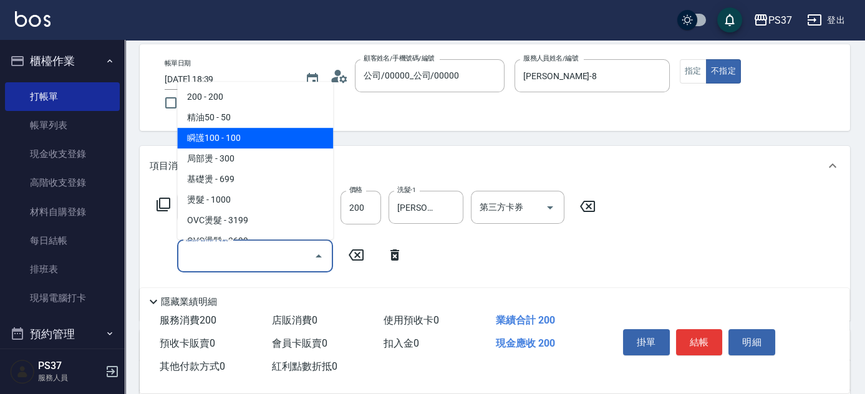
click at [231, 134] on span "瞬護100 - 100" at bounding box center [255, 138] width 156 height 21
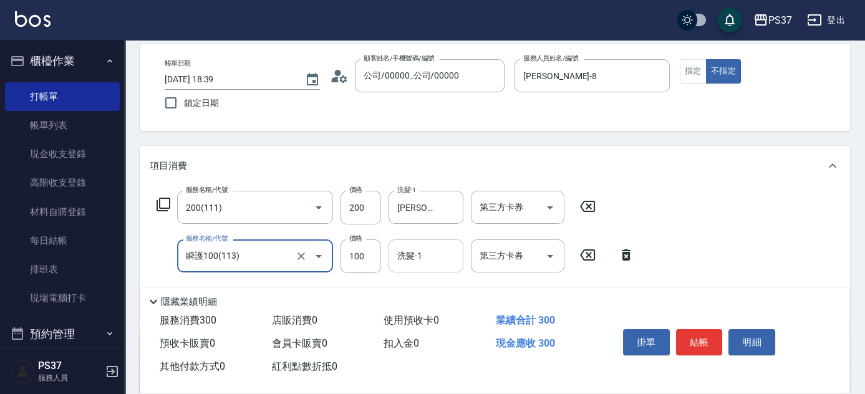
click at [414, 254] on div "洗髮-1 洗髮-1" at bounding box center [426, 256] width 75 height 33
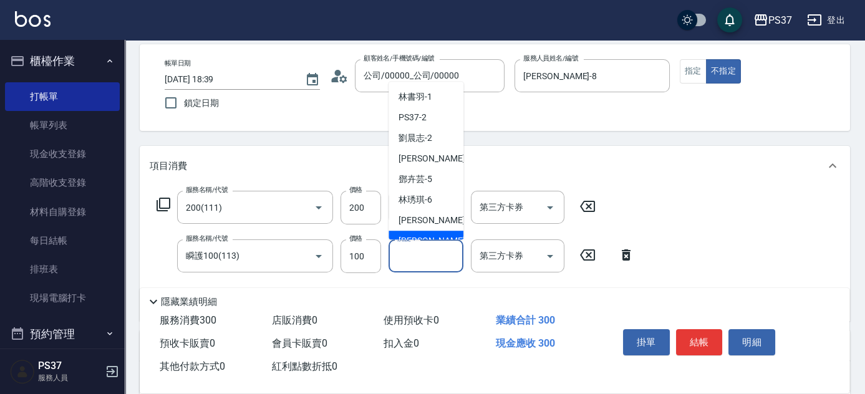
click at [421, 231] on div "[PERSON_NAME]-8" at bounding box center [426, 241] width 75 height 21
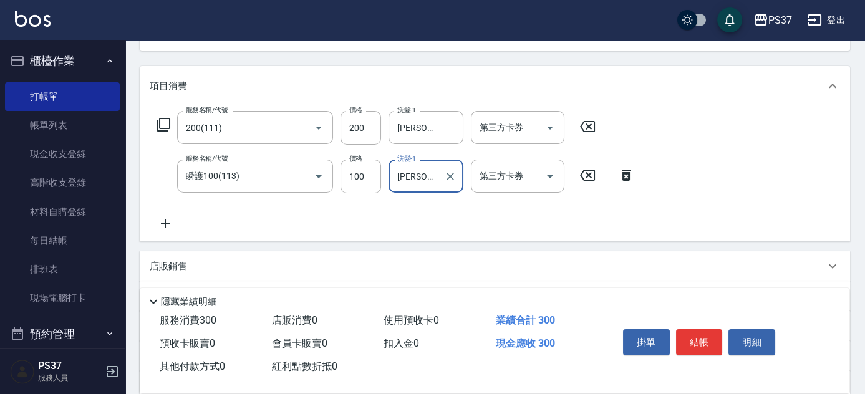
scroll to position [170, 0]
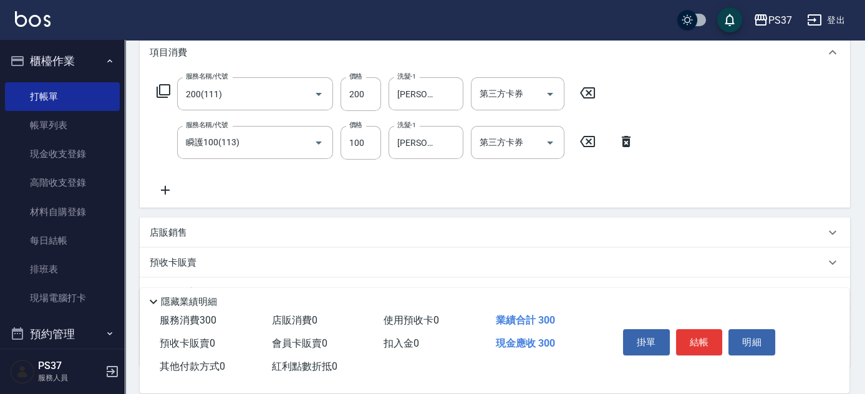
click at [166, 187] on icon at bounding box center [165, 190] width 31 height 15
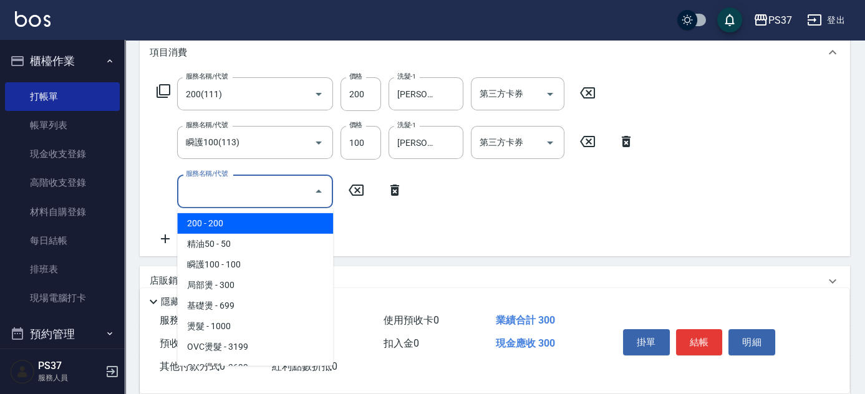
click at [209, 189] on input "服務名稱/代號" at bounding box center [246, 191] width 126 height 22
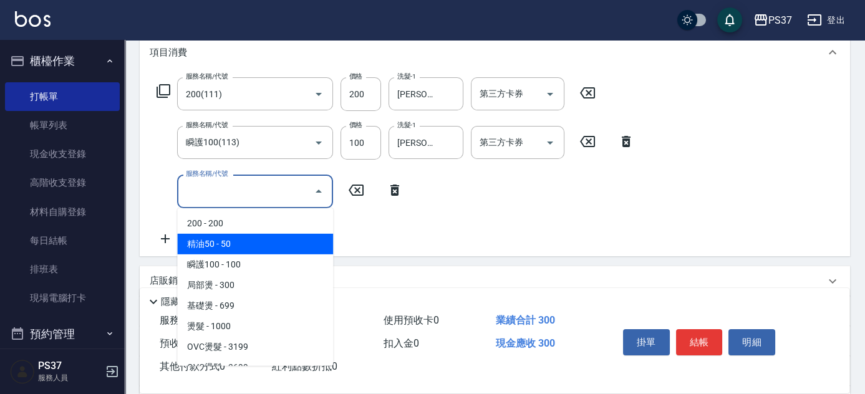
click at [243, 241] on span "精油50 - 50" at bounding box center [255, 244] width 156 height 21
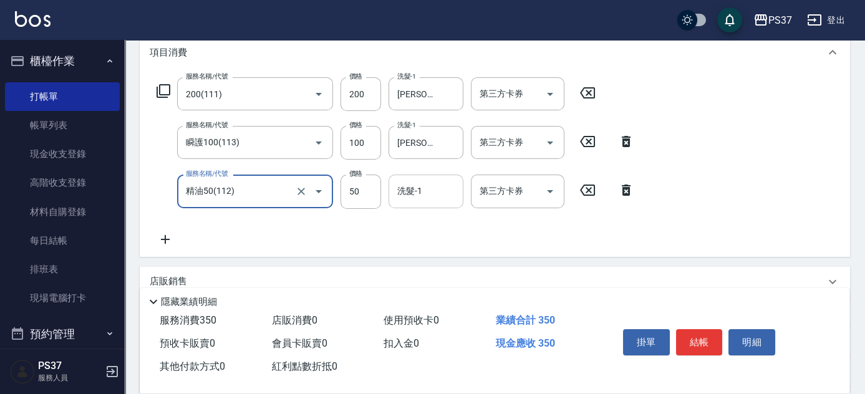
click at [410, 188] on div "洗髮-1 洗髮-1" at bounding box center [426, 191] width 75 height 33
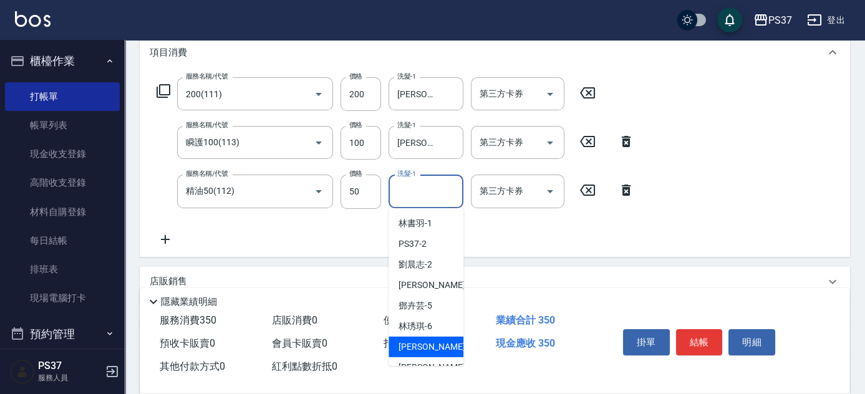
click at [433, 356] on ul "[PERSON_NAME]-1 PS37 -2 [PERSON_NAME]2 [PERSON_NAME] -3 [PERSON_NAME]-5 [PERSON…" at bounding box center [426, 287] width 75 height 158
click at [429, 358] on div "[PERSON_NAME]-8" at bounding box center [426, 368] width 75 height 21
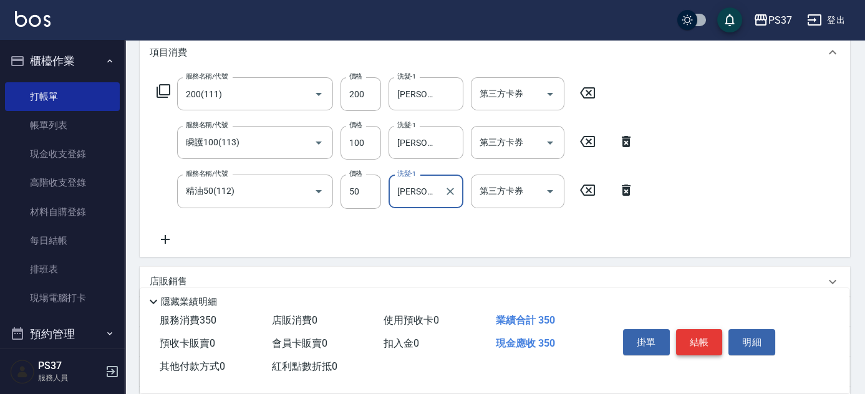
click at [692, 338] on button "結帳" at bounding box center [699, 342] width 47 height 26
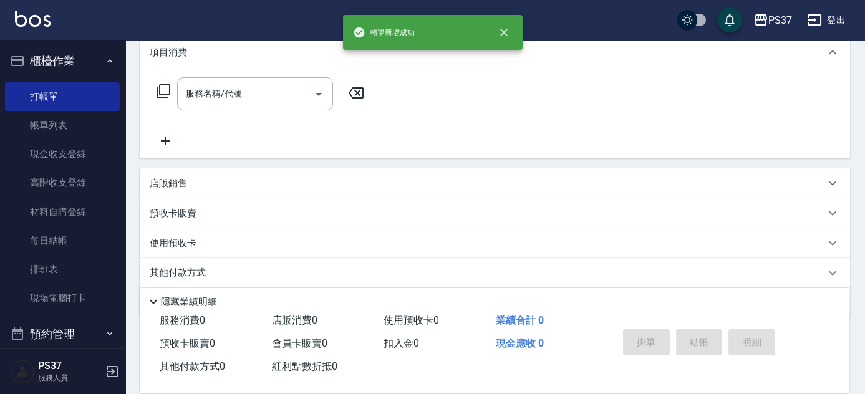
scroll to position [0, 0]
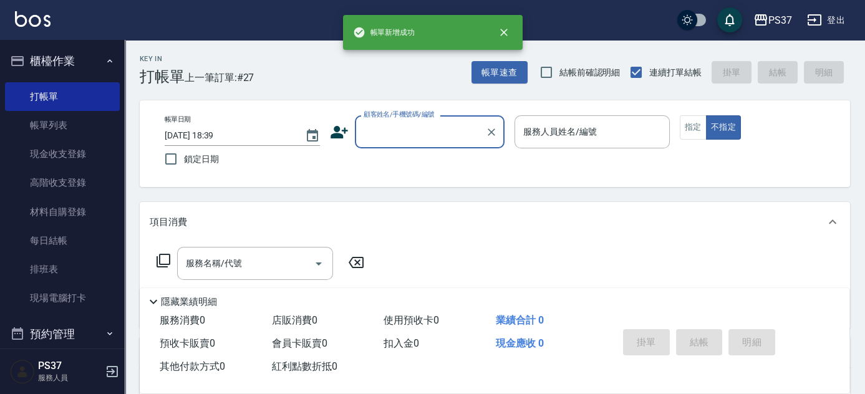
click at [432, 136] on input "顧客姓名/手機號碼/編號" at bounding box center [421, 132] width 120 height 22
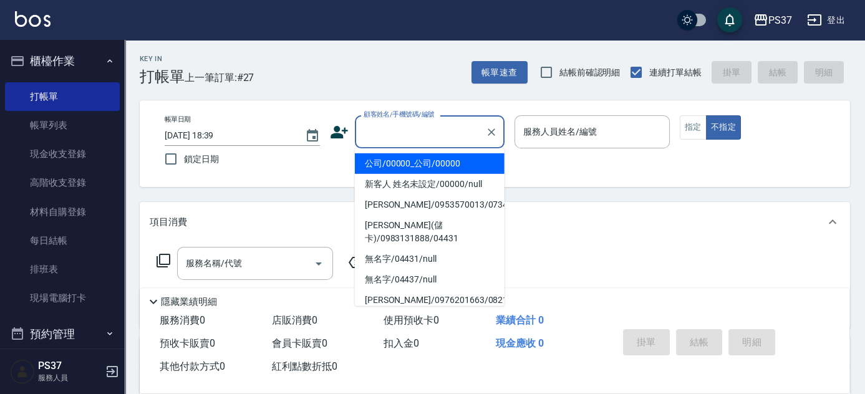
click at [433, 162] on li "公司/00000_公司/00000" at bounding box center [430, 164] width 150 height 21
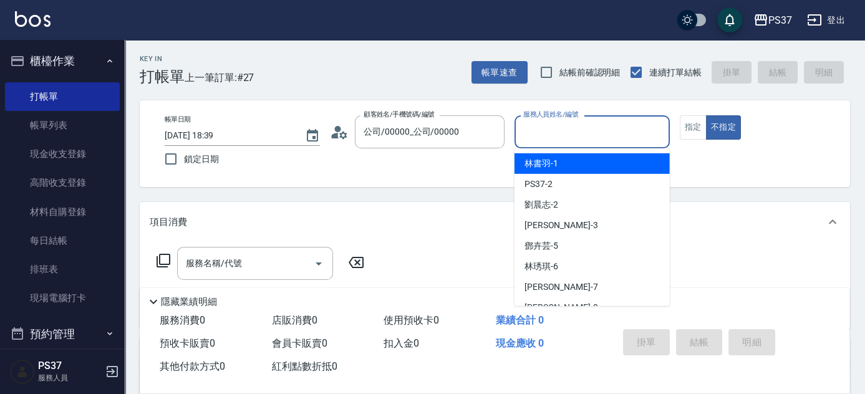
click at [533, 136] on input "服務人員姓名/編號" at bounding box center [592, 132] width 144 height 22
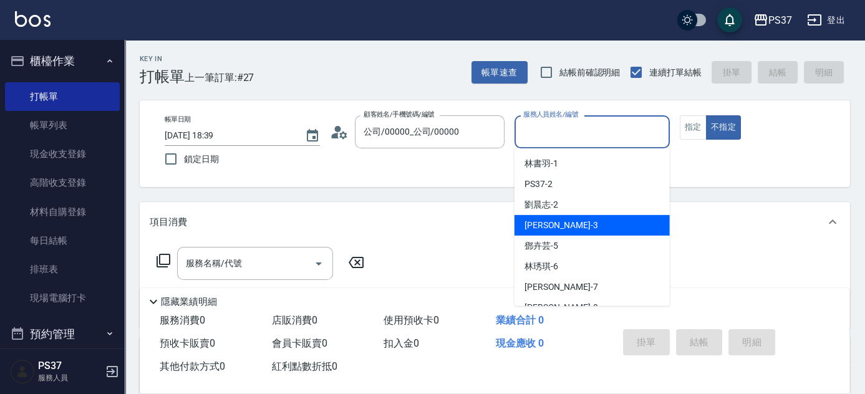
scroll to position [56, 0]
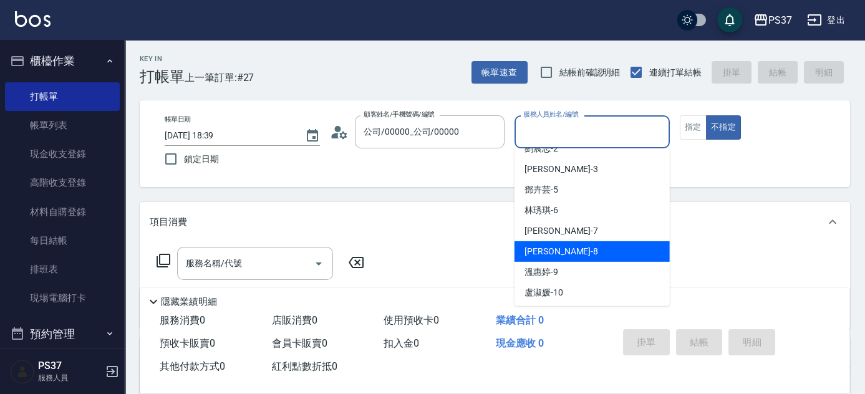
click at [572, 253] on div "[PERSON_NAME]-8" at bounding box center [592, 251] width 155 height 21
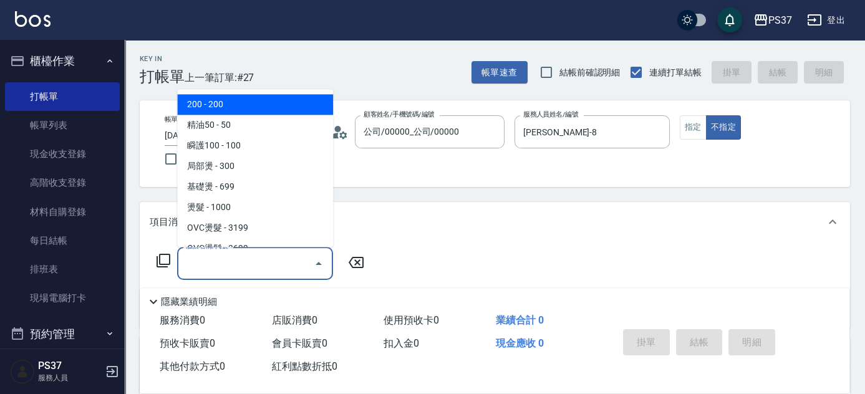
click at [270, 254] on input "服務名稱/代號" at bounding box center [246, 264] width 126 height 22
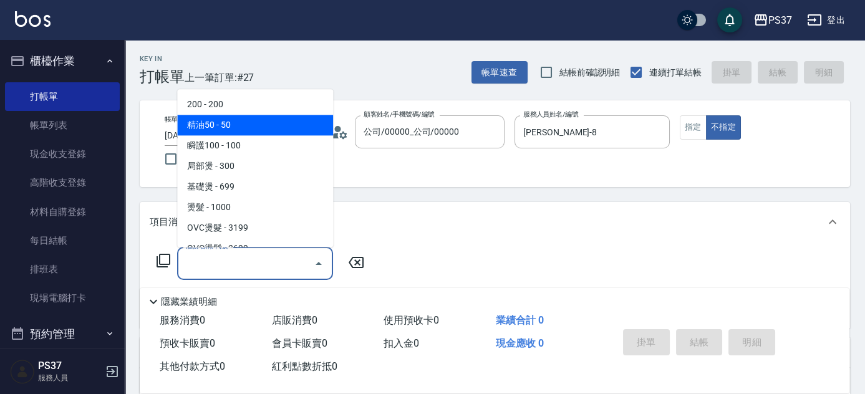
click at [245, 104] on span "200 - 200" at bounding box center [255, 105] width 156 height 21
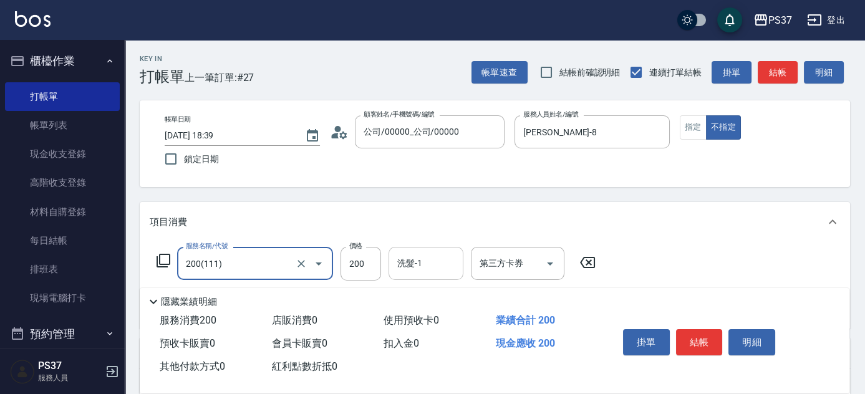
click at [421, 271] on input "洗髮-1" at bounding box center [426, 264] width 64 height 22
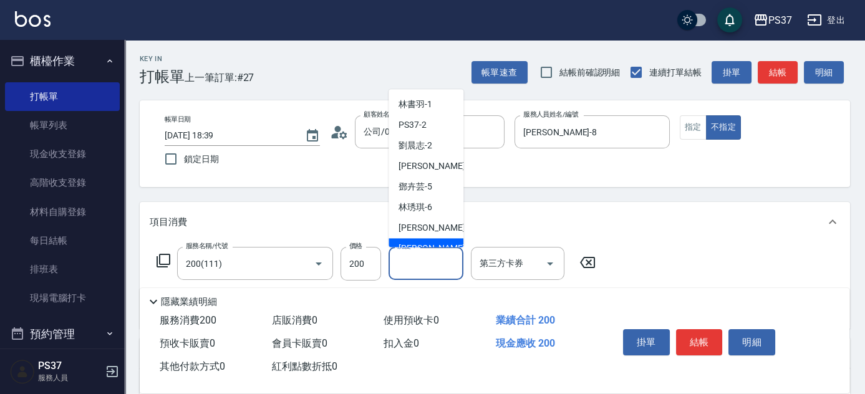
click at [434, 245] on div "[PERSON_NAME]-8" at bounding box center [426, 249] width 75 height 21
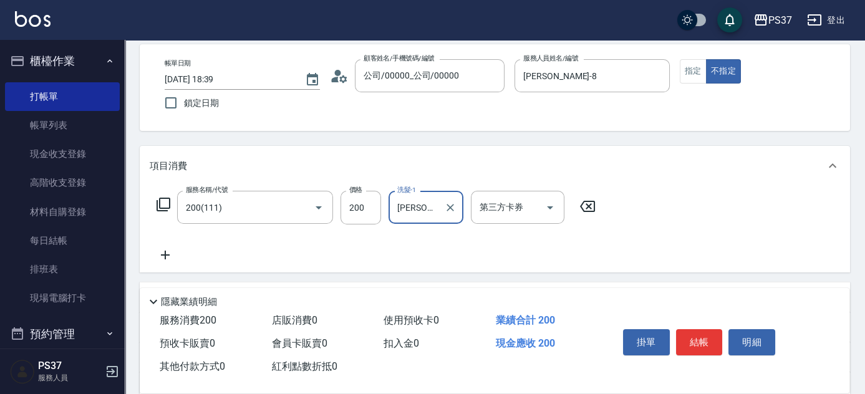
click at [170, 251] on icon at bounding box center [165, 255] width 31 height 15
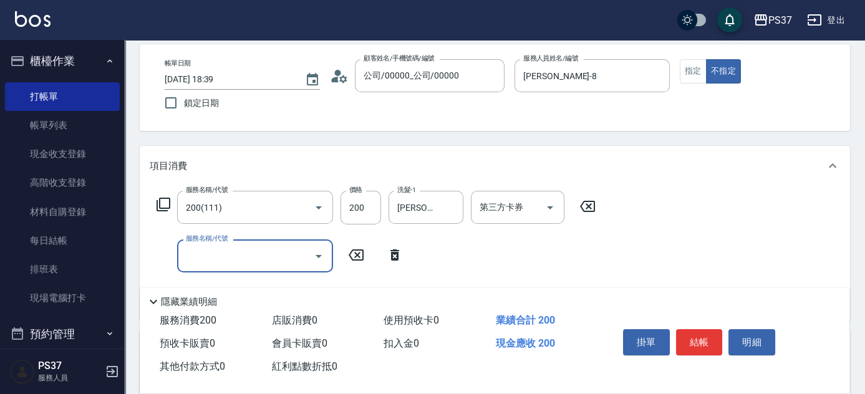
click at [213, 257] on input "服務名稱/代號" at bounding box center [246, 256] width 126 height 22
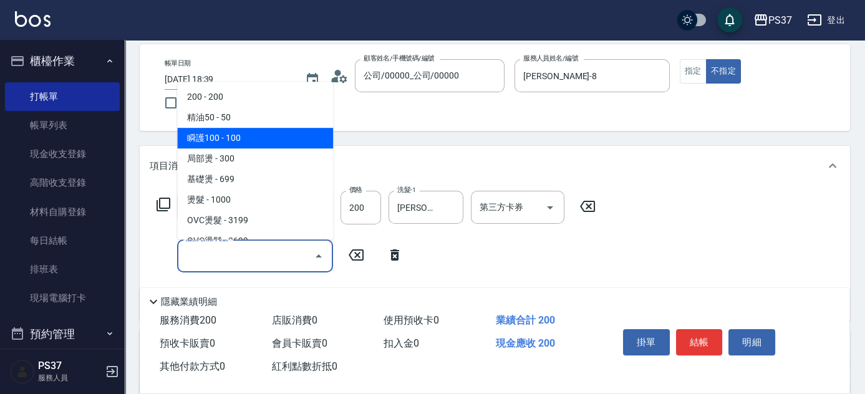
click at [253, 139] on span "瞬護100 - 100" at bounding box center [255, 138] width 156 height 21
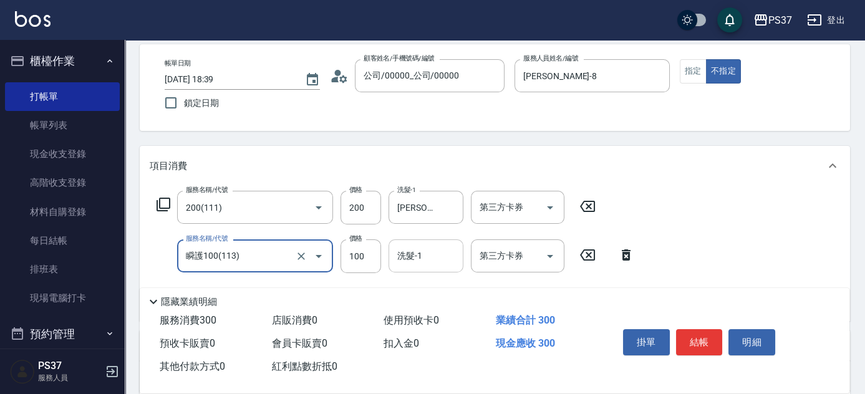
click at [418, 267] on div "洗髮-1" at bounding box center [426, 256] width 75 height 33
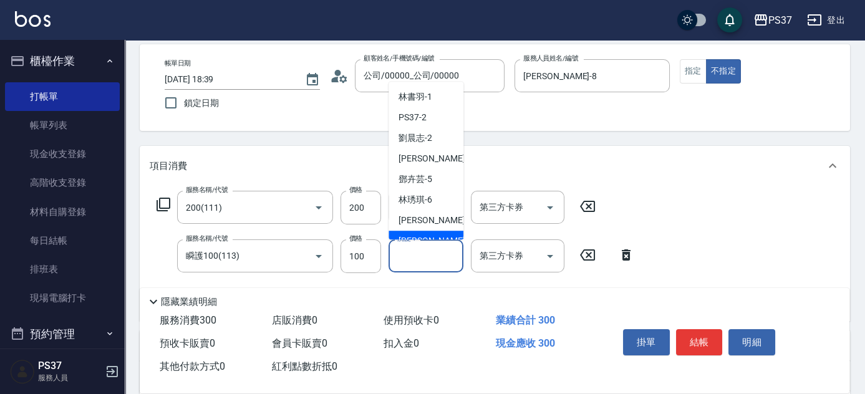
click at [429, 231] on div "[PERSON_NAME]-8" at bounding box center [426, 241] width 75 height 21
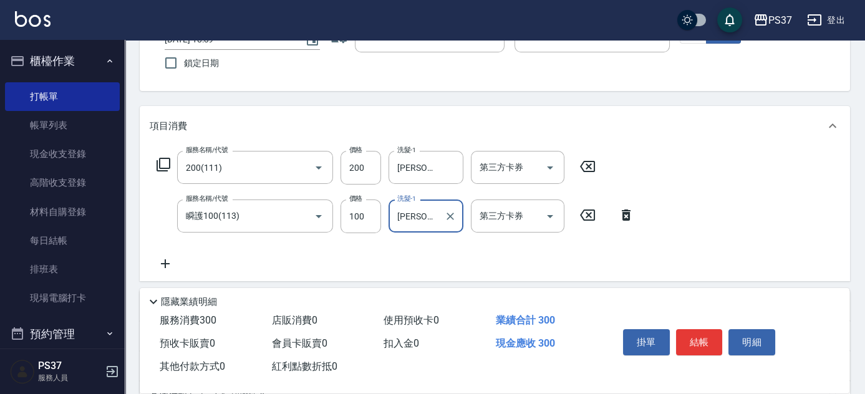
scroll to position [113, 0]
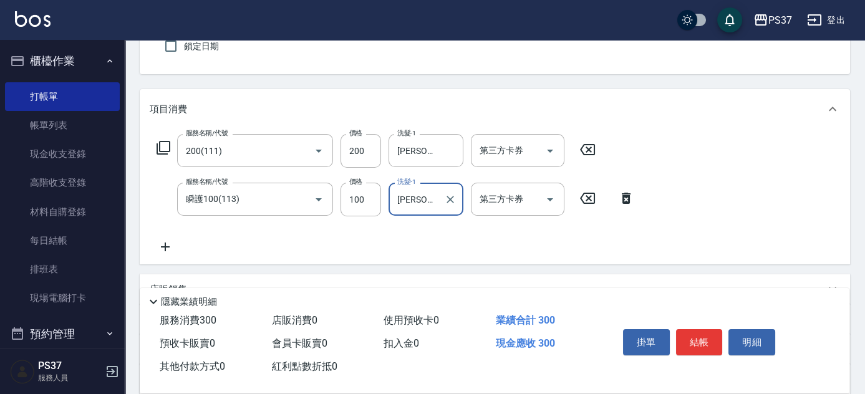
click at [177, 247] on icon at bounding box center [165, 247] width 31 height 15
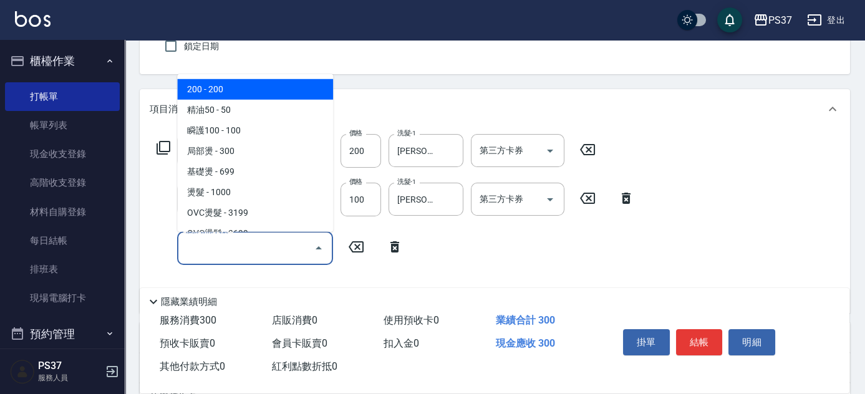
click at [209, 249] on input "服務名稱/代號" at bounding box center [246, 248] width 126 height 22
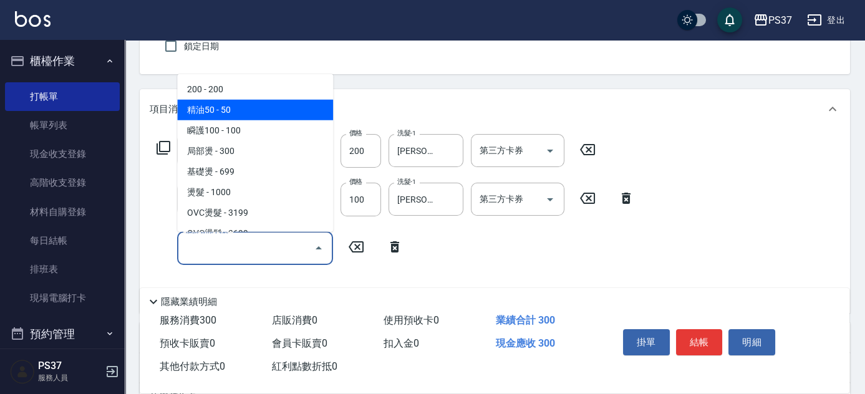
click at [266, 117] on span "精油50 - 50" at bounding box center [255, 110] width 156 height 21
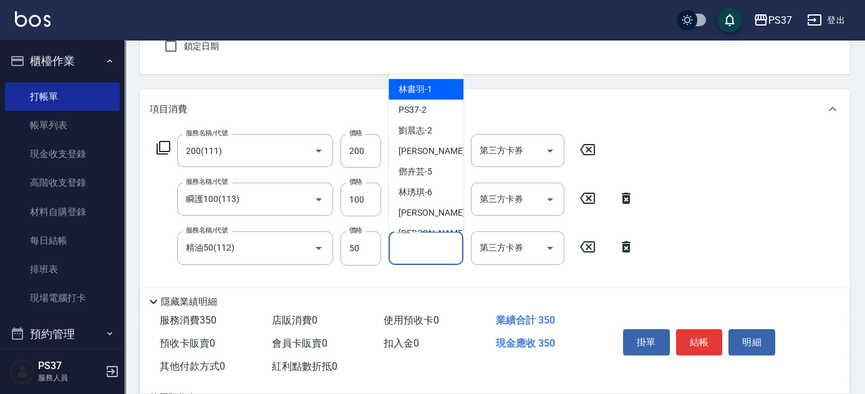
click at [434, 255] on input "洗髮-1" at bounding box center [426, 248] width 64 height 22
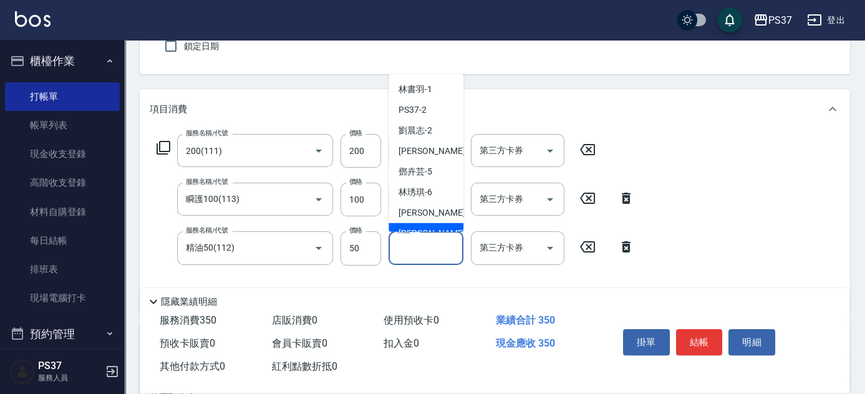
click at [432, 223] on div "[PERSON_NAME]-8" at bounding box center [426, 233] width 75 height 21
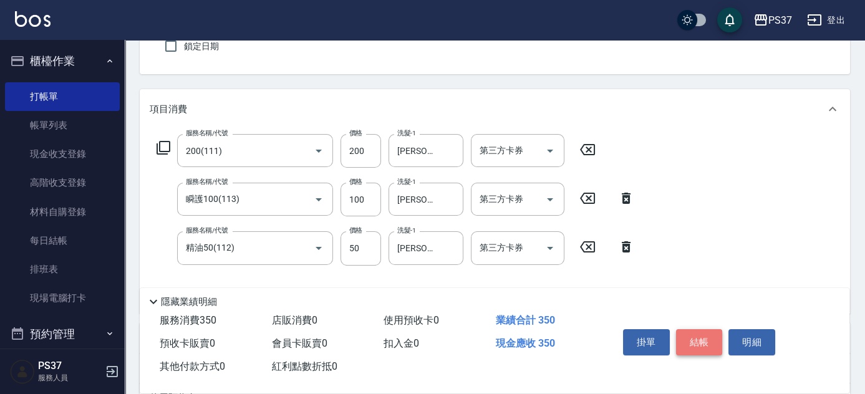
click at [701, 335] on button "結帳" at bounding box center [699, 342] width 47 height 26
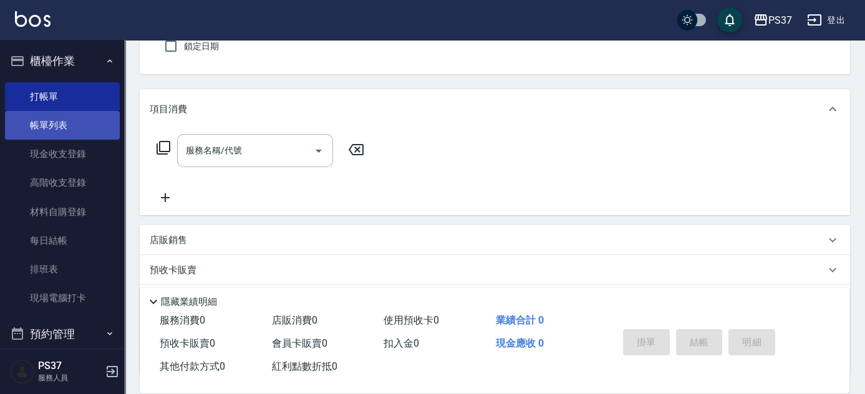
click at [30, 124] on link "帳單列表" at bounding box center [62, 125] width 115 height 29
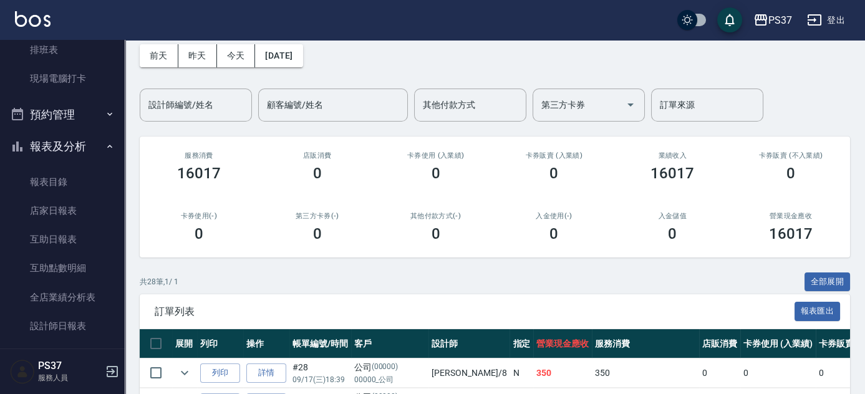
scroll to position [353, 0]
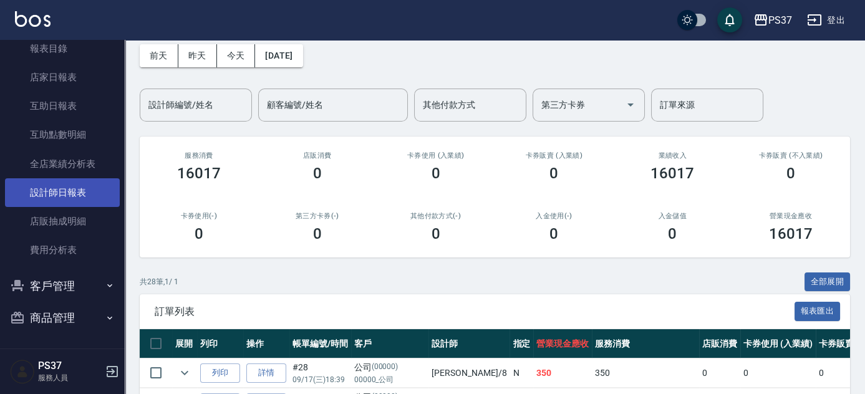
click at [59, 188] on link "設計師日報表" at bounding box center [62, 192] width 115 height 29
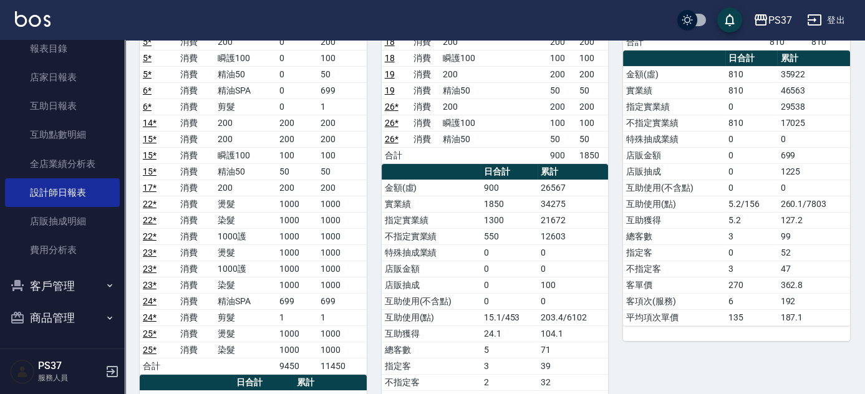
scroll to position [283, 0]
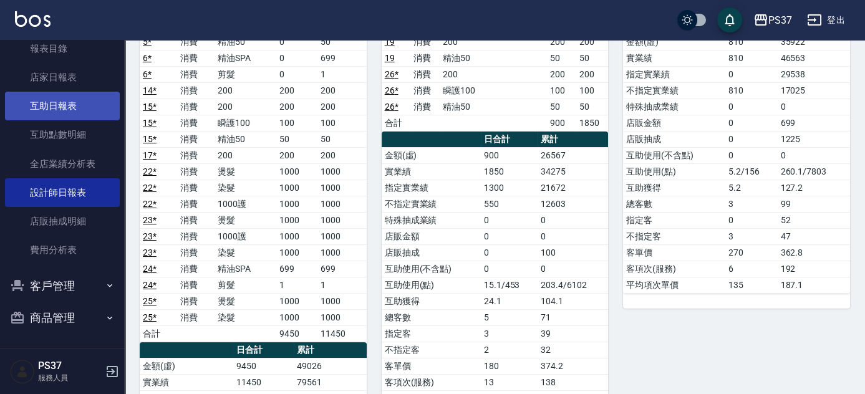
click at [51, 105] on link "互助日報表" at bounding box center [62, 106] width 115 height 29
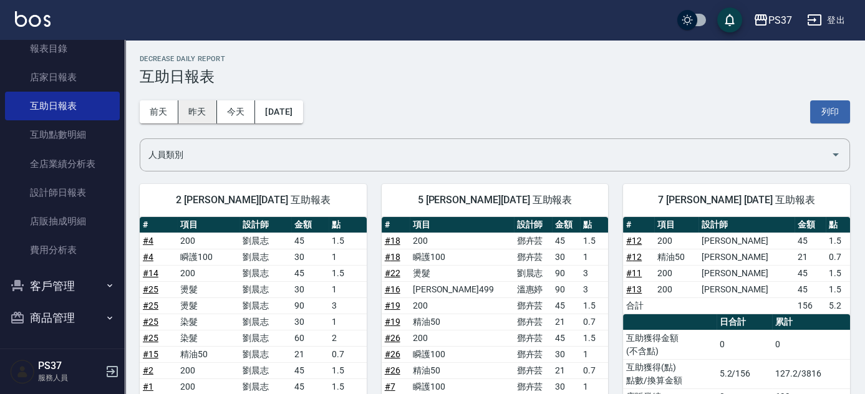
click at [210, 107] on button "昨天" at bounding box center [197, 111] width 39 height 23
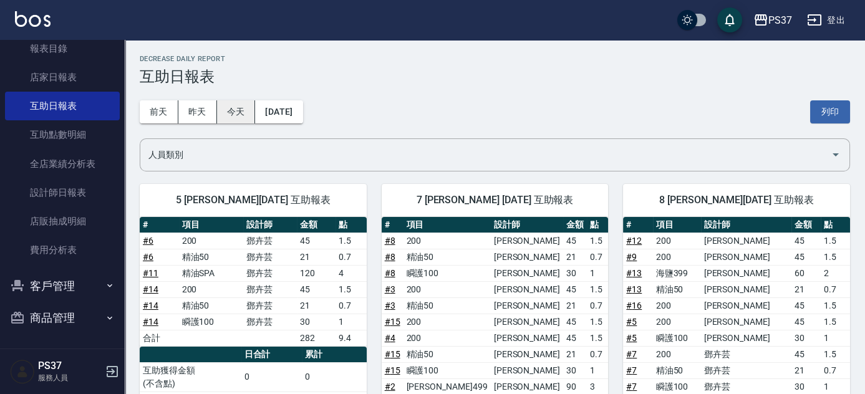
click at [246, 112] on button "今天" at bounding box center [236, 111] width 39 height 23
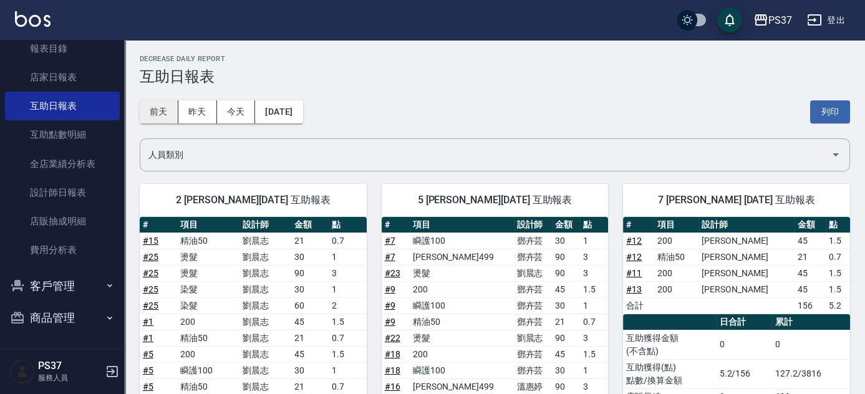
click at [165, 116] on button "前天" at bounding box center [159, 111] width 39 height 23
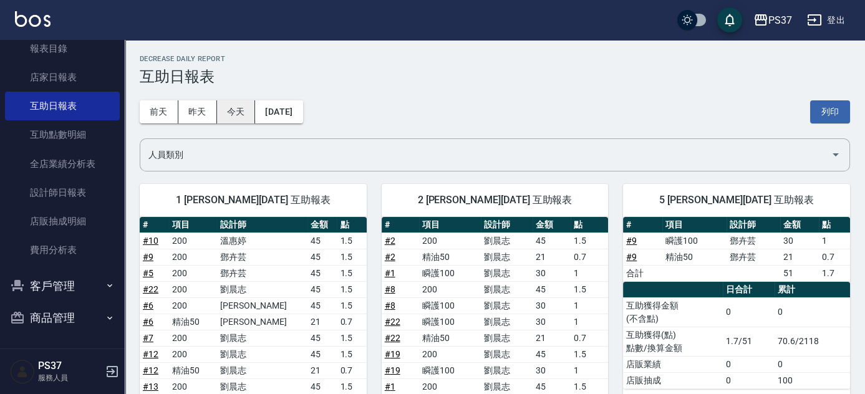
click at [233, 115] on button "今天" at bounding box center [236, 111] width 39 height 23
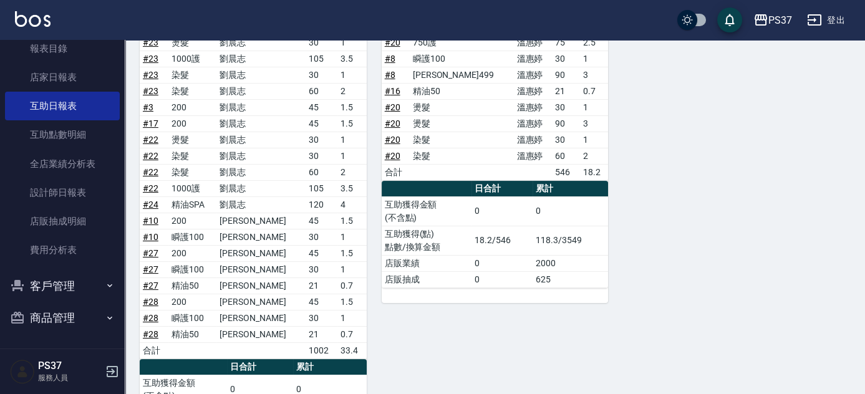
scroll to position [770, 0]
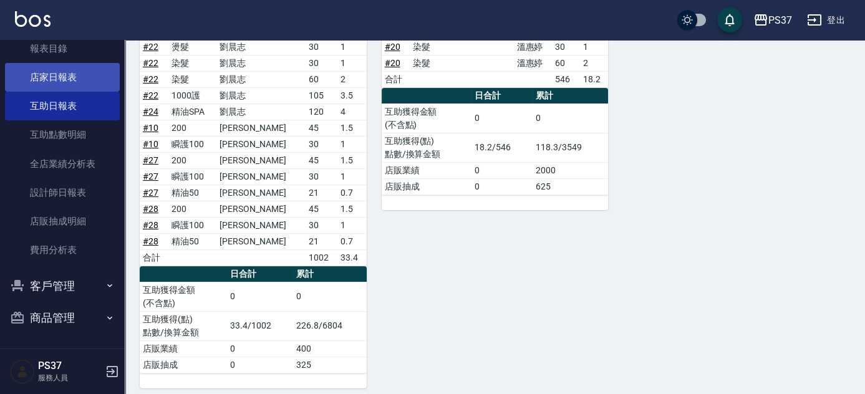
click at [60, 67] on link "店家日報表" at bounding box center [62, 77] width 115 height 29
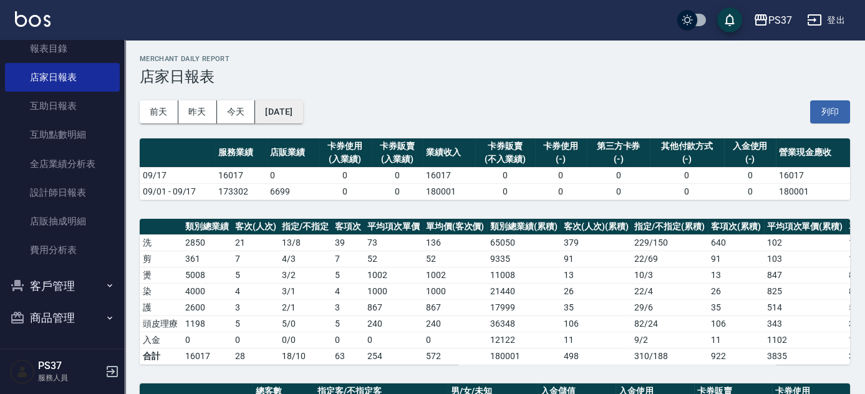
click at [303, 111] on button "[DATE]" at bounding box center [278, 111] width 47 height 23
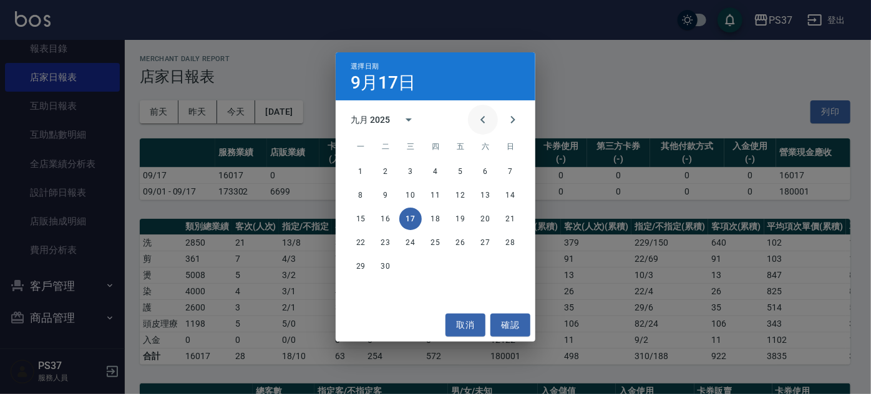
click at [481, 124] on icon "Previous month" at bounding box center [482, 119] width 15 height 15
click at [507, 217] on button "17" at bounding box center [510, 219] width 22 height 22
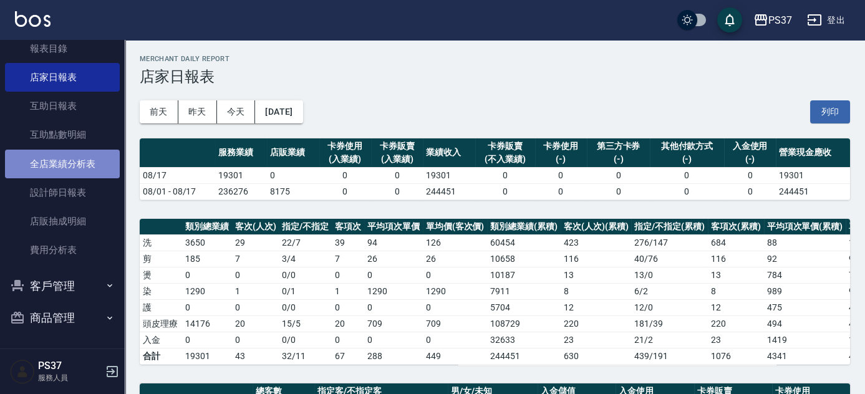
click at [73, 161] on link "全店業績分析表" at bounding box center [62, 164] width 115 height 29
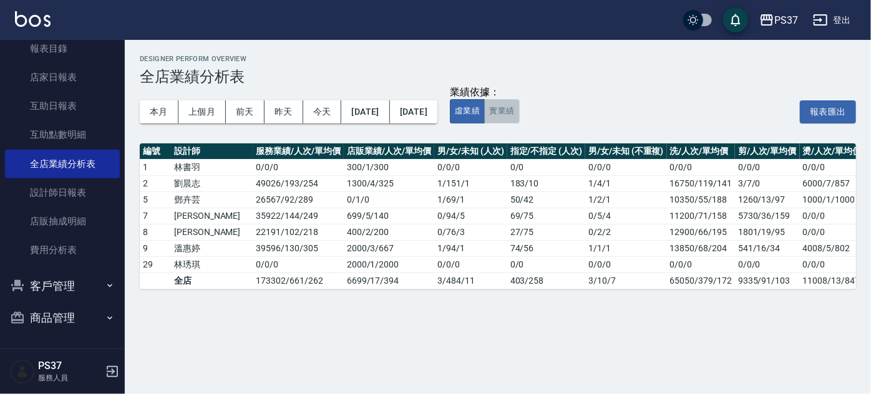
click at [519, 119] on button "實業績" at bounding box center [501, 111] width 35 height 24
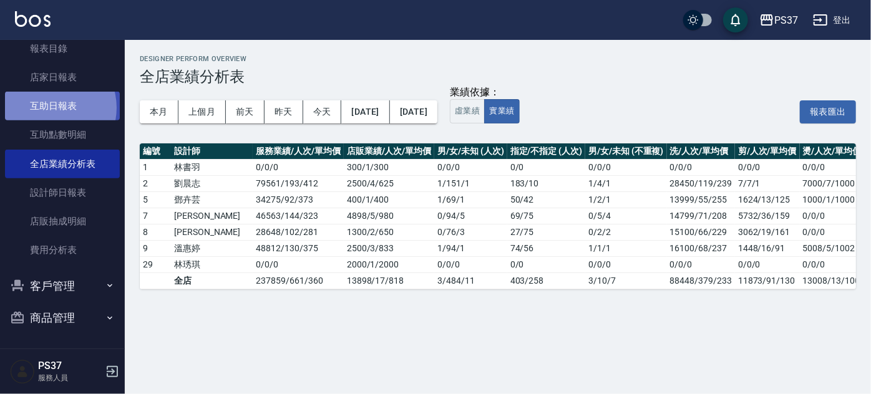
click at [49, 107] on link "互助日報表" at bounding box center [62, 106] width 115 height 29
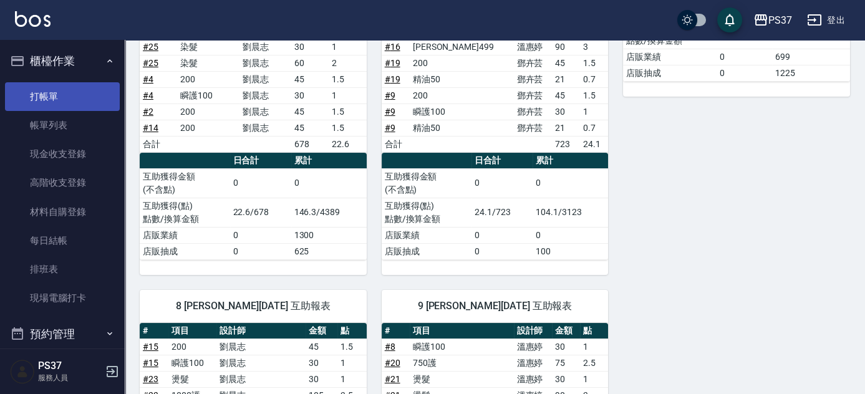
click at [48, 89] on link "打帳單" at bounding box center [62, 96] width 115 height 29
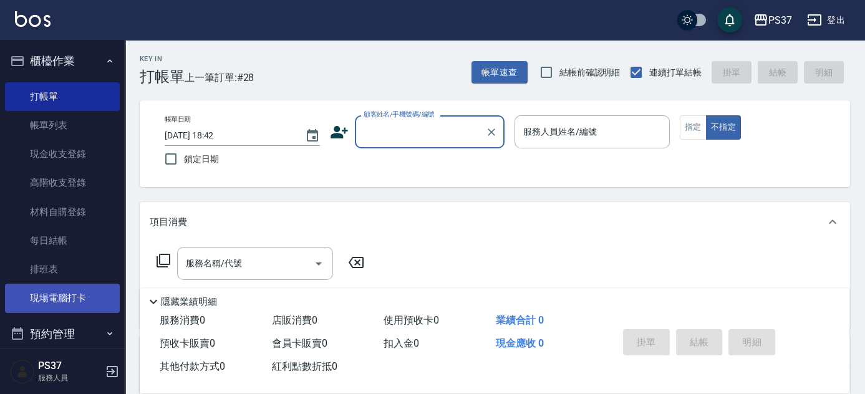
scroll to position [283, 0]
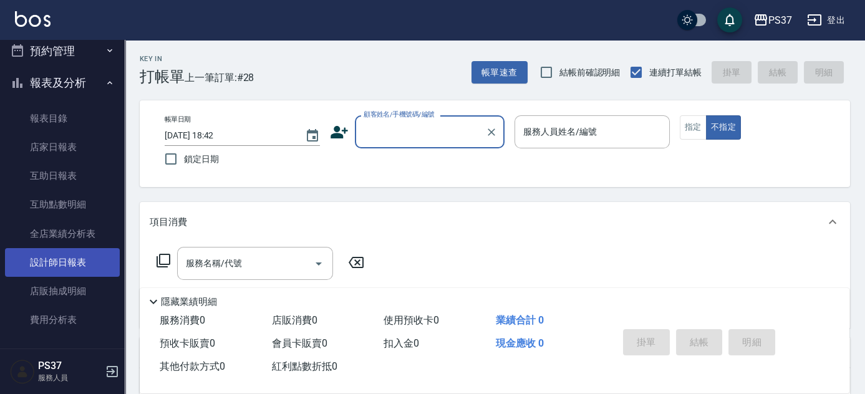
click at [64, 264] on link "設計師日報表" at bounding box center [62, 262] width 115 height 29
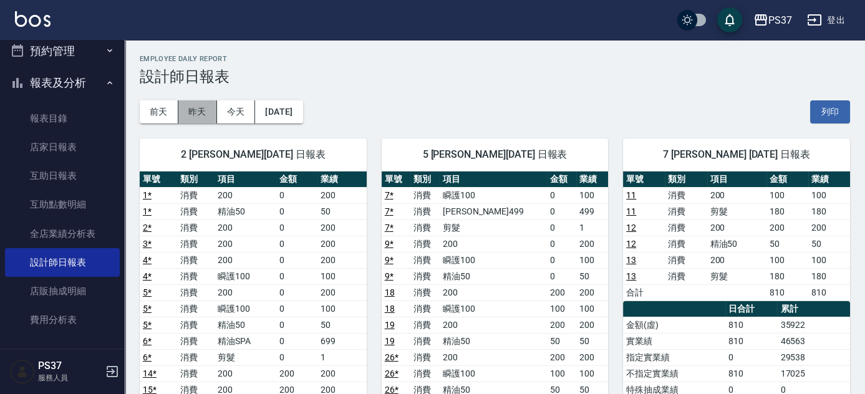
click at [188, 119] on button "昨天" at bounding box center [197, 111] width 39 height 23
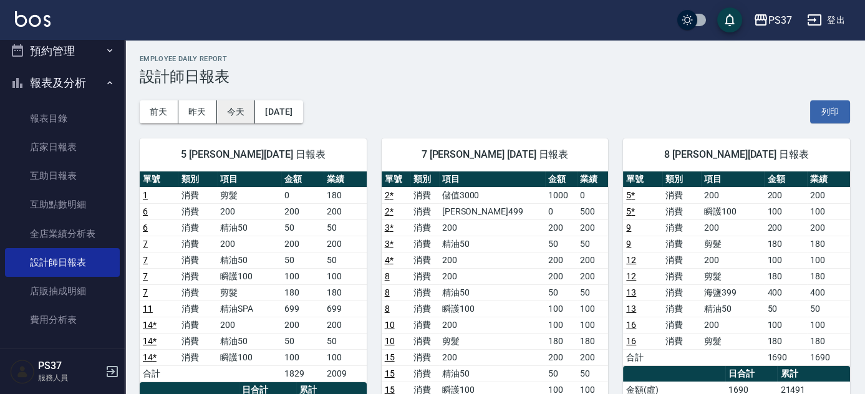
click at [233, 114] on button "今天" at bounding box center [236, 111] width 39 height 23
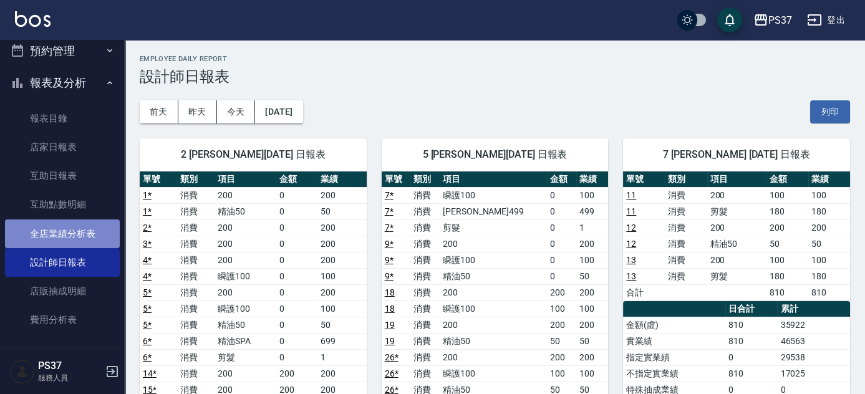
click at [69, 236] on link "全店業績分析表" at bounding box center [62, 234] width 115 height 29
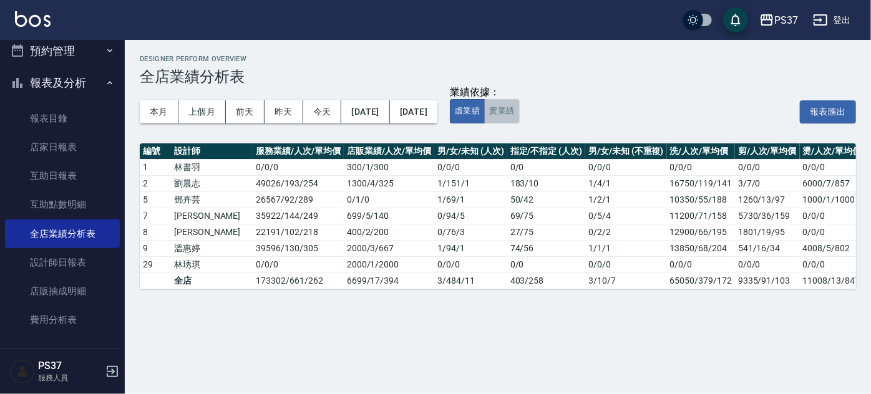
click at [519, 123] on button "實業績" at bounding box center [501, 111] width 35 height 24
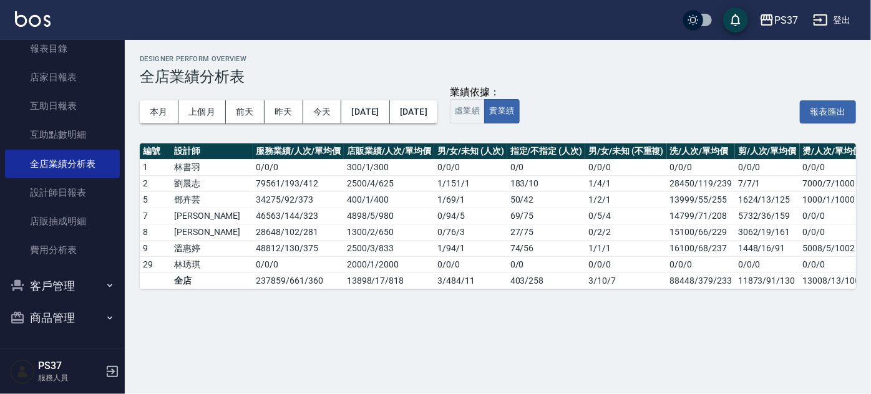
click at [58, 288] on button "客戶管理" at bounding box center [62, 286] width 115 height 32
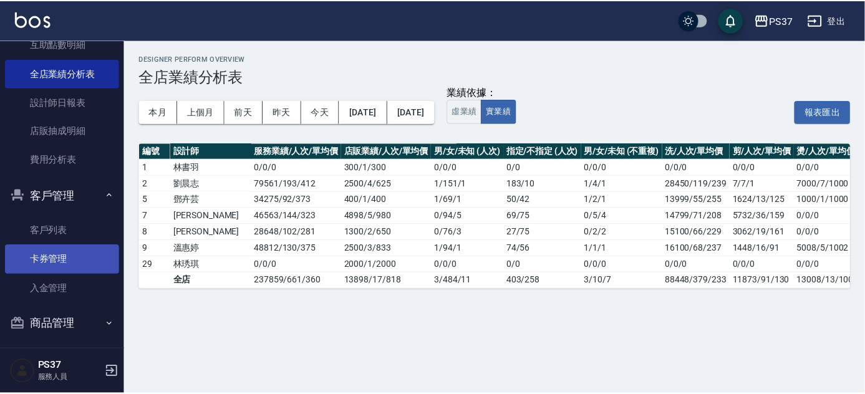
scroll to position [445, 0]
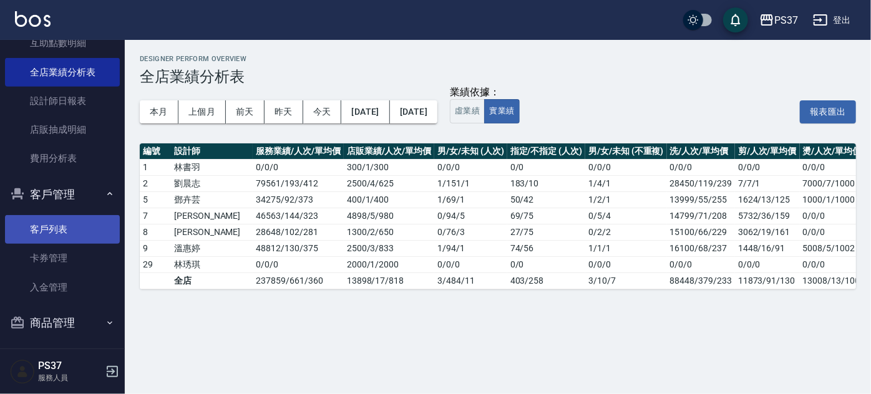
click at [63, 232] on link "客戶列表" at bounding box center [62, 229] width 115 height 29
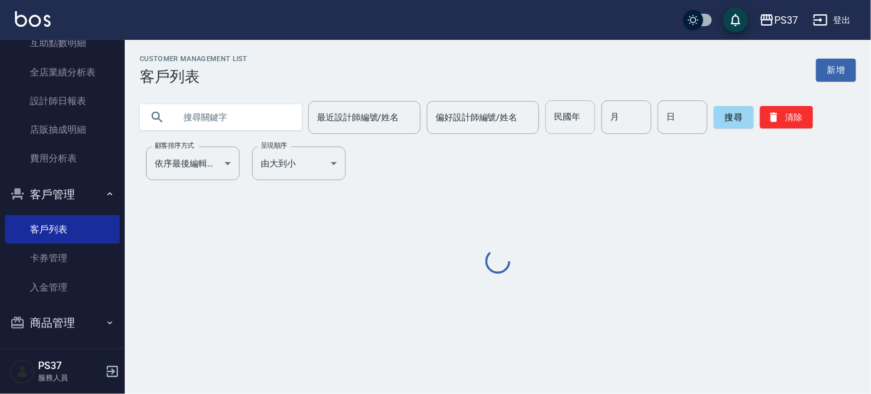
click at [551, 121] on input "民國年" at bounding box center [570, 117] width 50 height 34
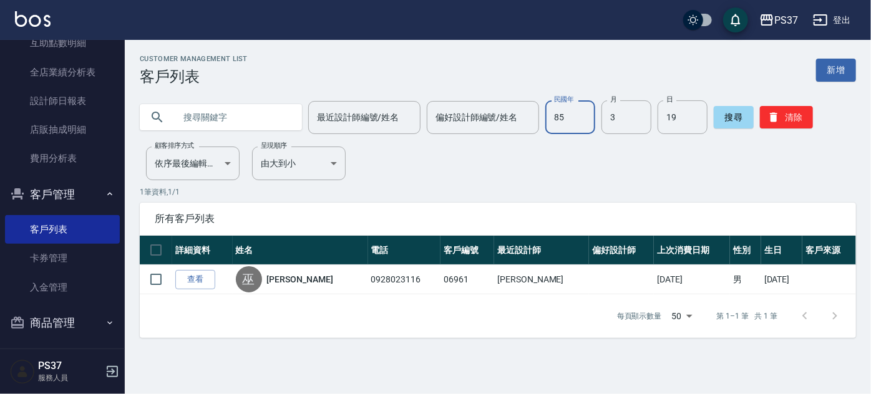
click at [554, 126] on input "85" at bounding box center [570, 117] width 50 height 34
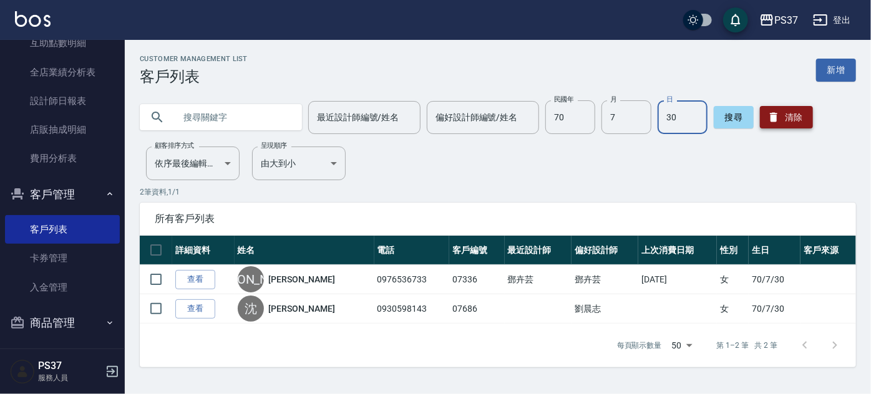
click at [788, 121] on button "清除" at bounding box center [786, 117] width 53 height 22
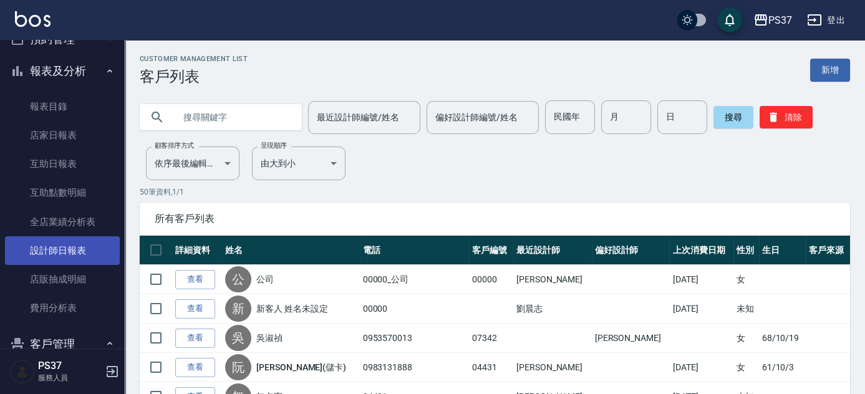
scroll to position [227, 0]
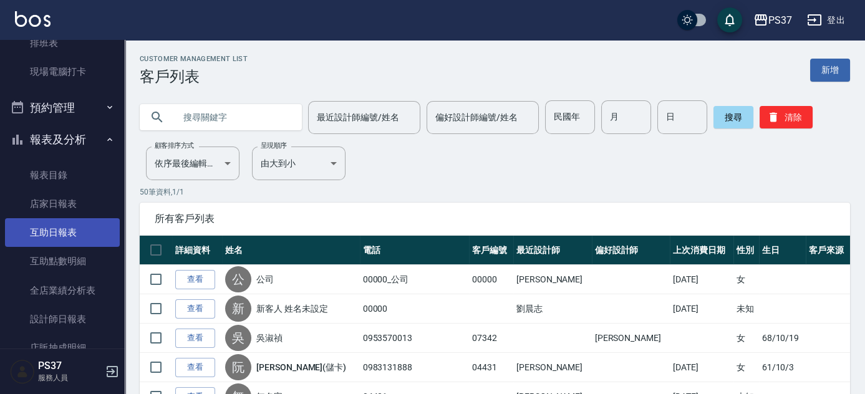
click at [58, 231] on link "互助日報表" at bounding box center [62, 232] width 115 height 29
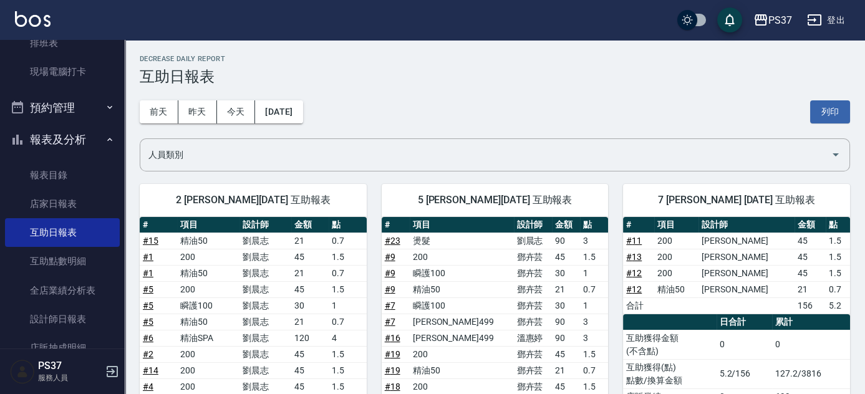
scroll to position [113, 0]
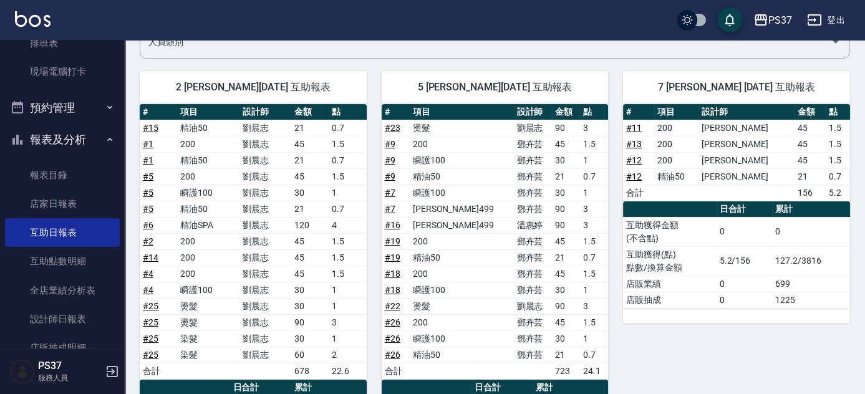
click at [394, 129] on link "# 23" at bounding box center [393, 128] width 16 height 10
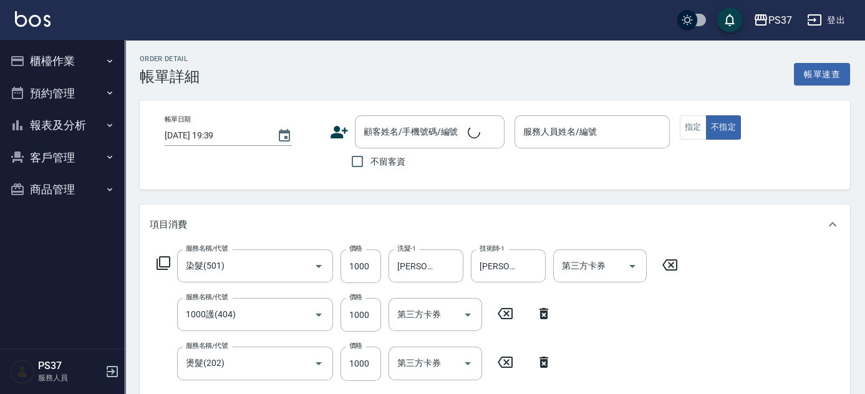
type input "染髮(501)"
type input "1000護(404)"
type input "燙髮(202)"
type input "[DATE] 18:37"
type input "劉晨志-2"
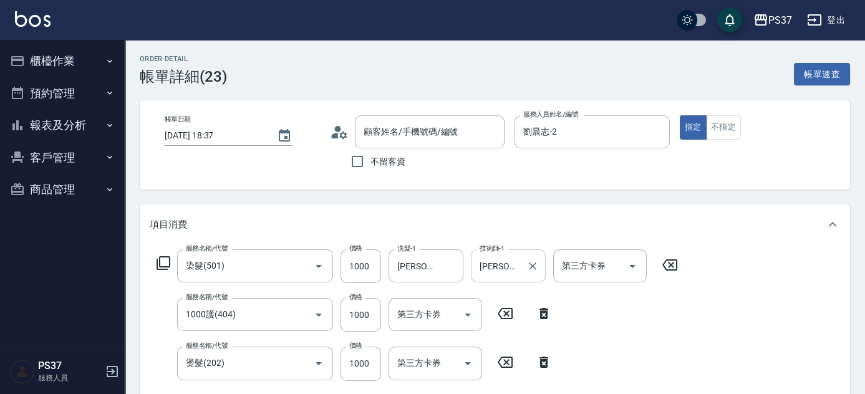
type input "公司/00000_公司/00000"
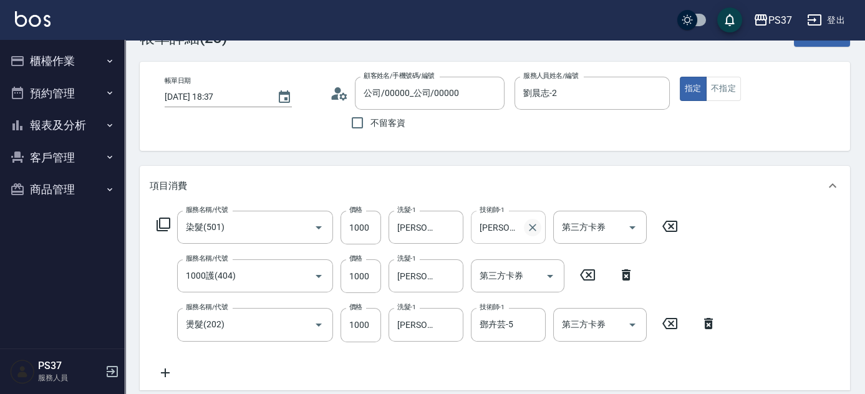
scroll to position [56, 0]
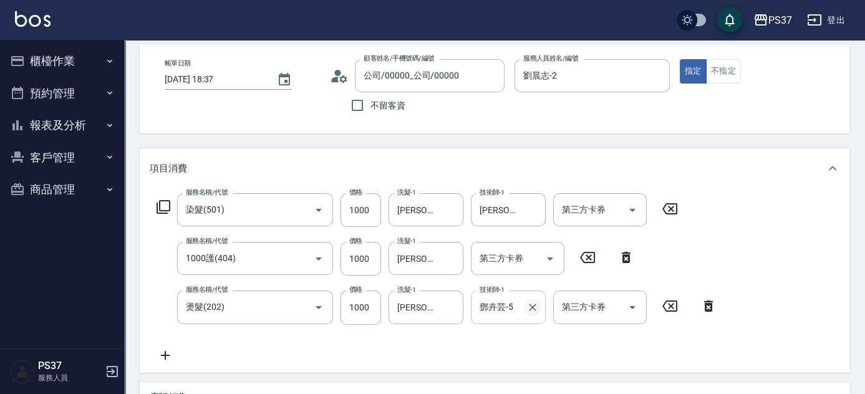
click at [537, 302] on icon "Clear" at bounding box center [533, 307] width 12 height 12
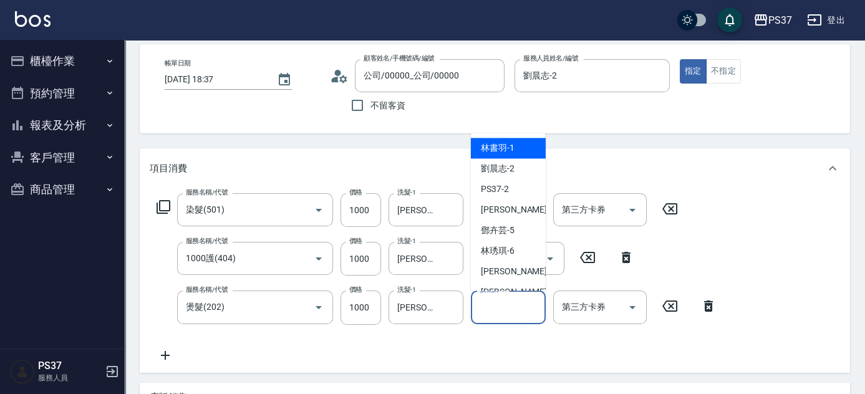
click at [519, 303] on input "技術師-1" at bounding box center [509, 307] width 64 height 22
click at [515, 288] on div "[PERSON_NAME]-8" at bounding box center [508, 293] width 75 height 21
type input "[PERSON_NAME]-8"
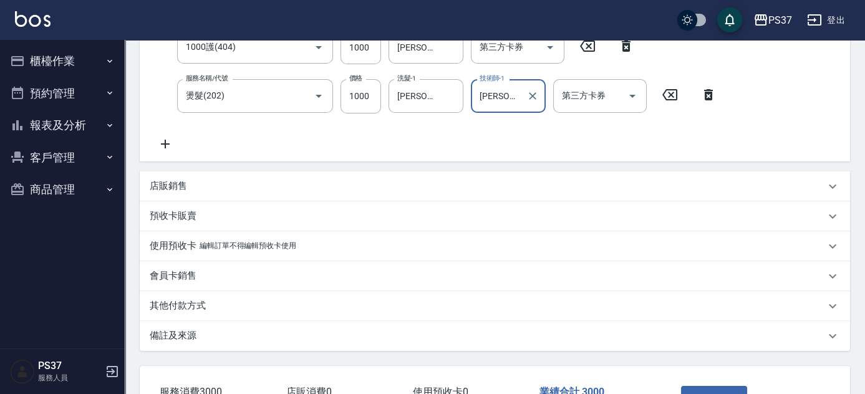
scroll to position [283, 0]
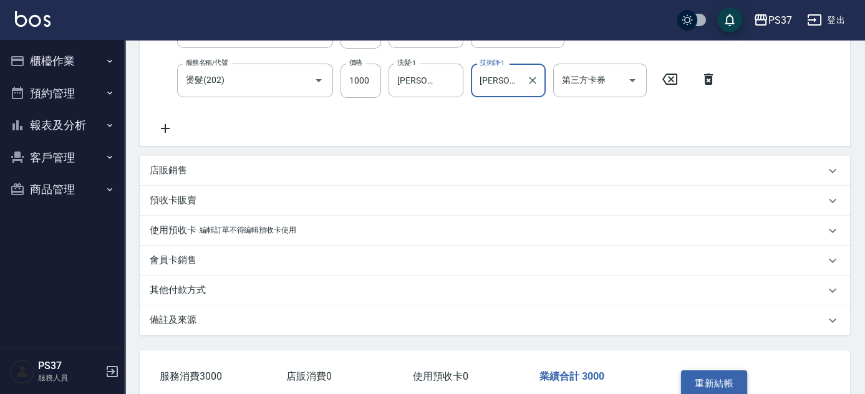
click at [727, 371] on button "重新結帳" at bounding box center [714, 384] width 66 height 26
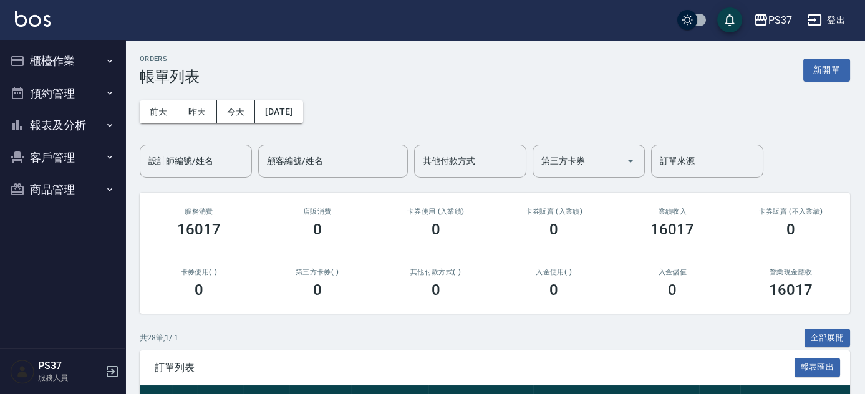
click at [64, 123] on button "報表及分析" at bounding box center [62, 125] width 115 height 32
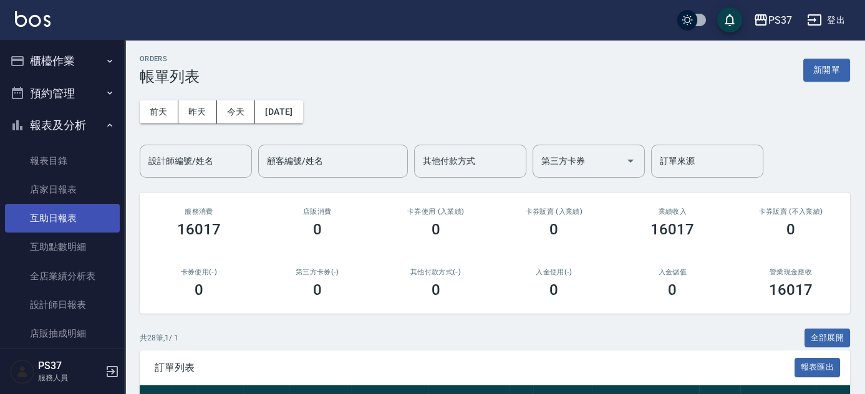
click at [59, 222] on link "互助日報表" at bounding box center [62, 218] width 115 height 29
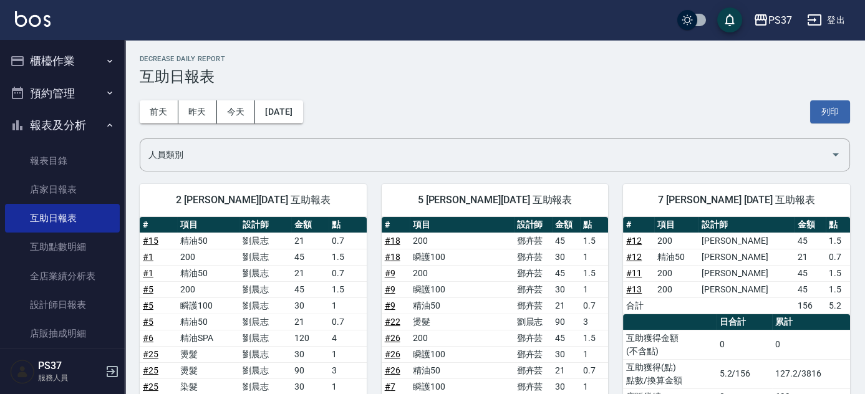
click at [70, 71] on button "櫃檯作業" at bounding box center [62, 61] width 115 height 32
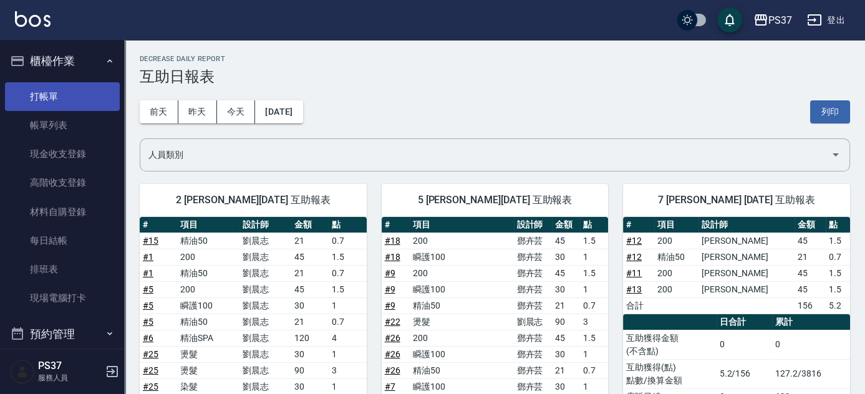
click at [71, 94] on link "打帳單" at bounding box center [62, 96] width 115 height 29
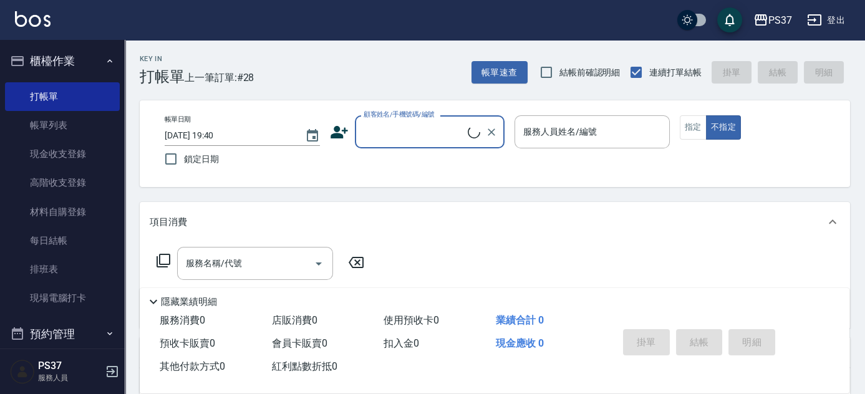
click at [439, 130] on input "顧客姓名/手機號碼/編號" at bounding box center [414, 132] width 107 height 22
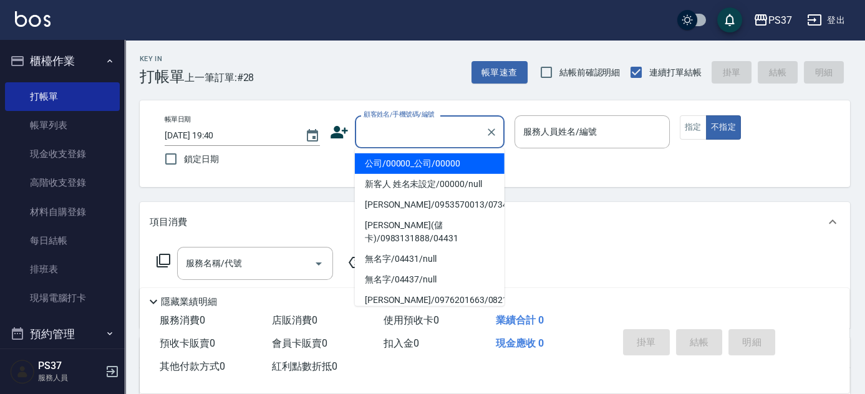
click at [426, 167] on li "公司/00000_公司/00000" at bounding box center [430, 164] width 150 height 21
type input "公司/00000_公司/00000"
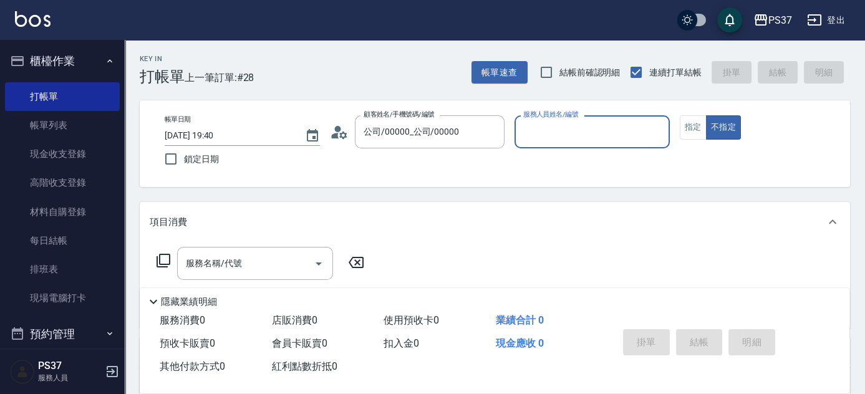
click at [558, 132] on input "服務人員姓名/編號" at bounding box center [592, 132] width 144 height 22
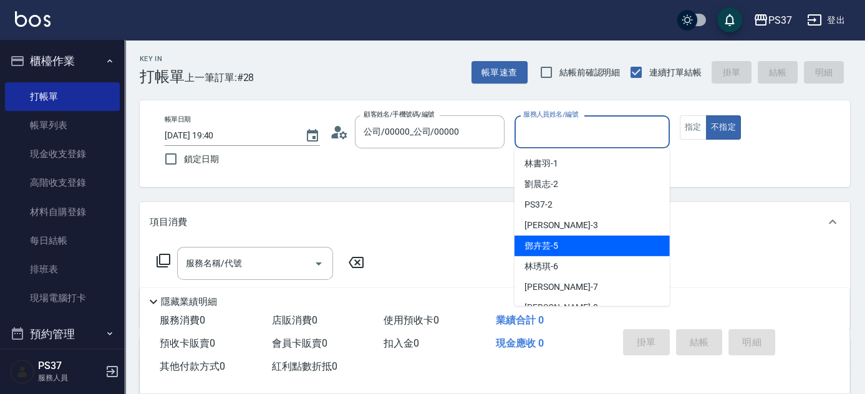
click at [582, 242] on div "[PERSON_NAME]-5" at bounding box center [592, 246] width 155 height 21
type input "鄧卉芸-5"
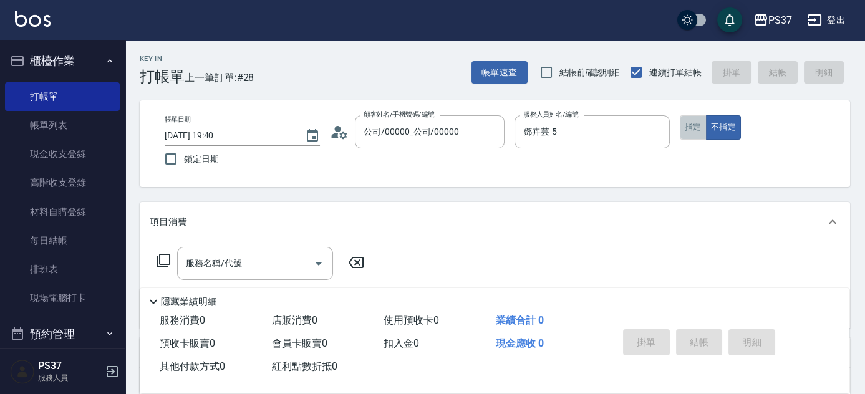
click at [697, 131] on button "指定" at bounding box center [693, 127] width 27 height 24
click at [265, 266] on input "服務名稱/代號" at bounding box center [246, 264] width 126 height 22
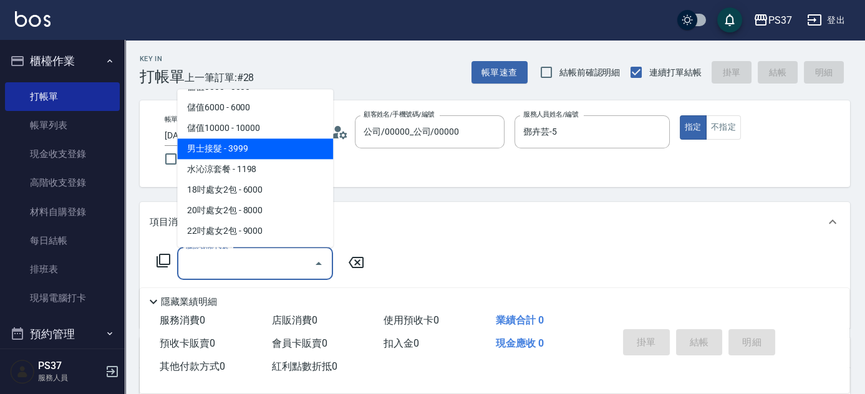
scroll to position [1361, 0]
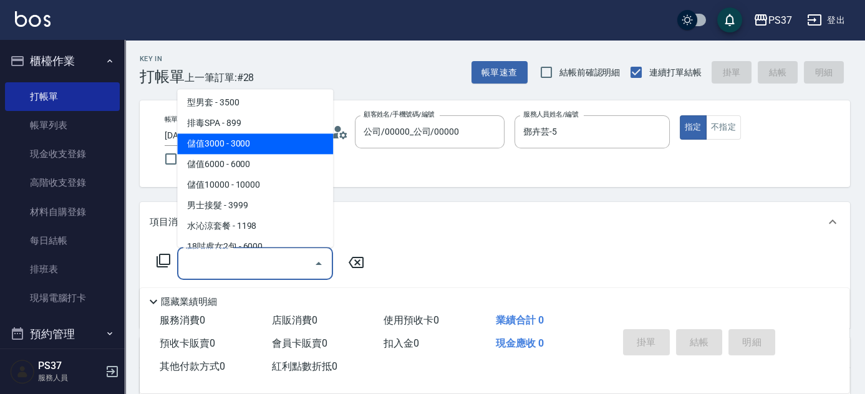
click at [263, 135] on span "儲值3000 - 3000" at bounding box center [255, 144] width 156 height 21
type input "儲值3000(901)"
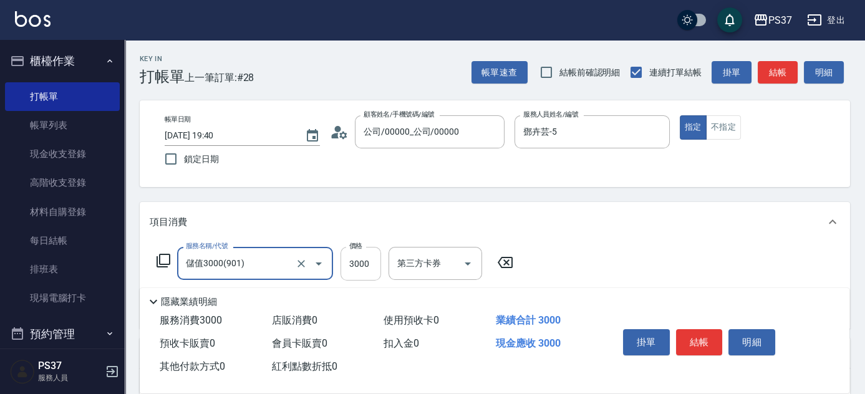
click at [376, 268] on input "3000" at bounding box center [361, 264] width 41 height 34
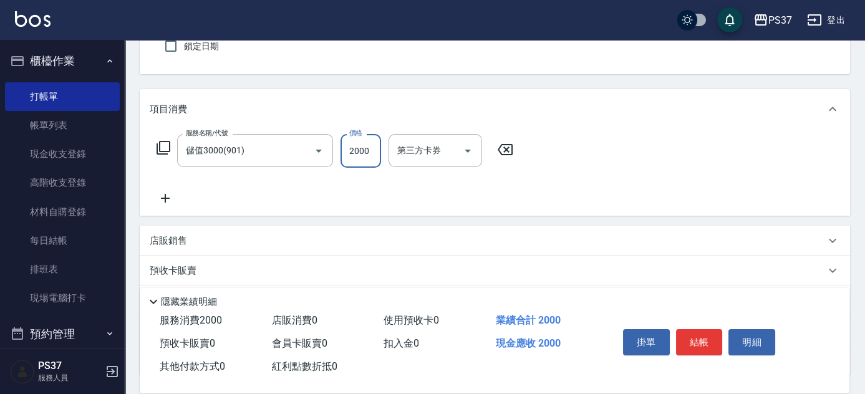
type input "2000"
click at [163, 196] on icon at bounding box center [165, 198] width 31 height 15
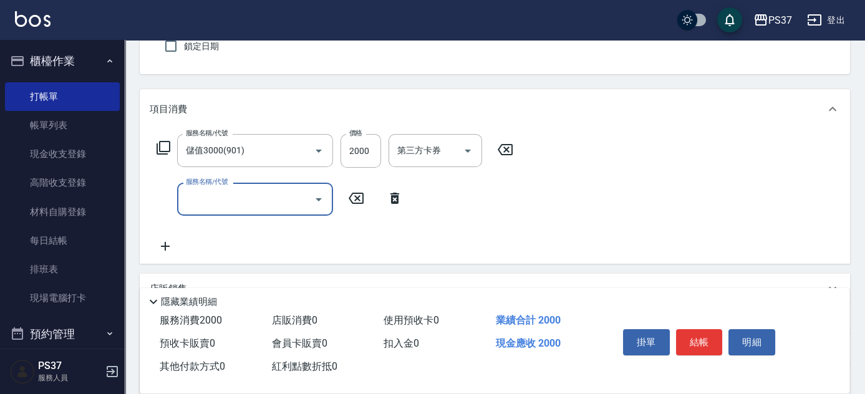
click at [204, 199] on input "服務名稱/代號" at bounding box center [246, 199] width 126 height 22
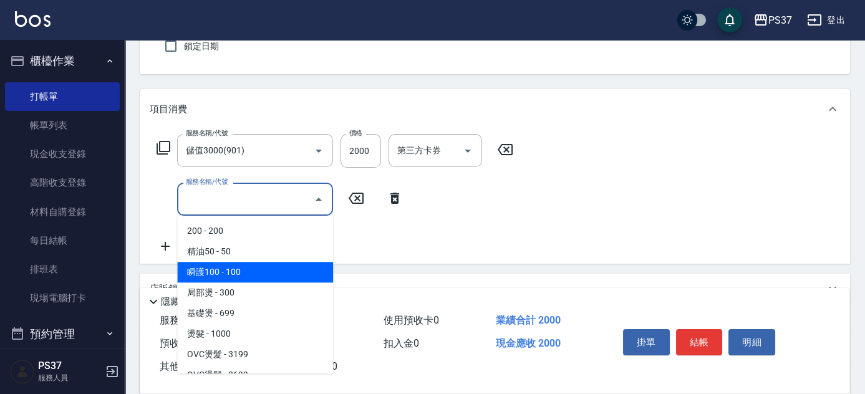
click at [267, 276] on span "瞬護100 - 100" at bounding box center [255, 272] width 156 height 21
type input "瞬護100(113)"
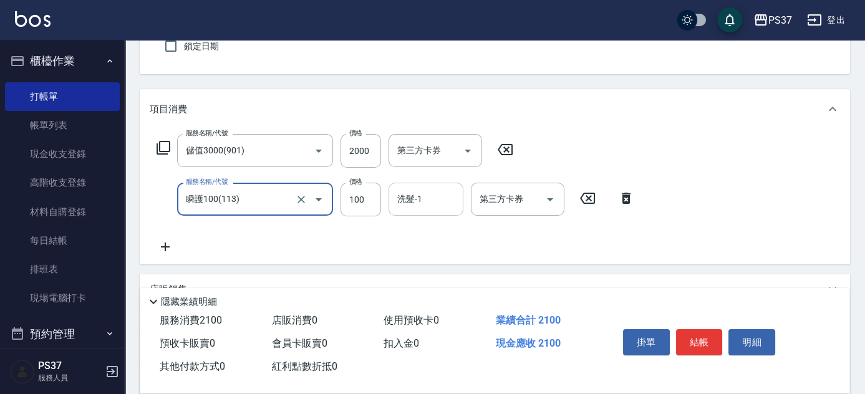
click at [422, 192] on input "洗髮-1" at bounding box center [426, 199] width 64 height 22
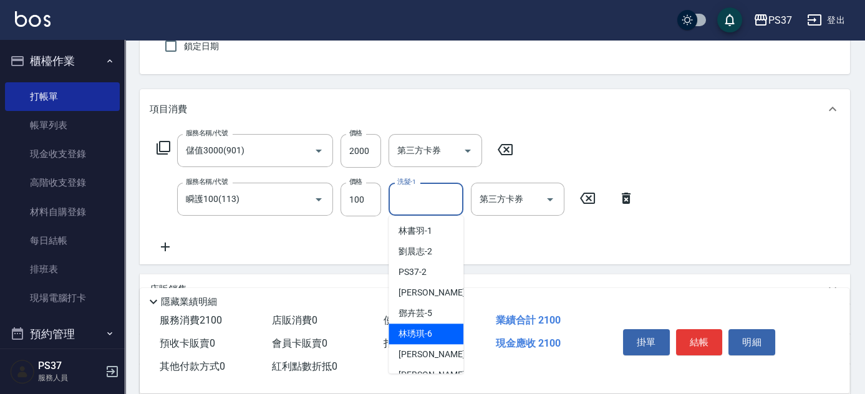
scroll to position [56, 0]
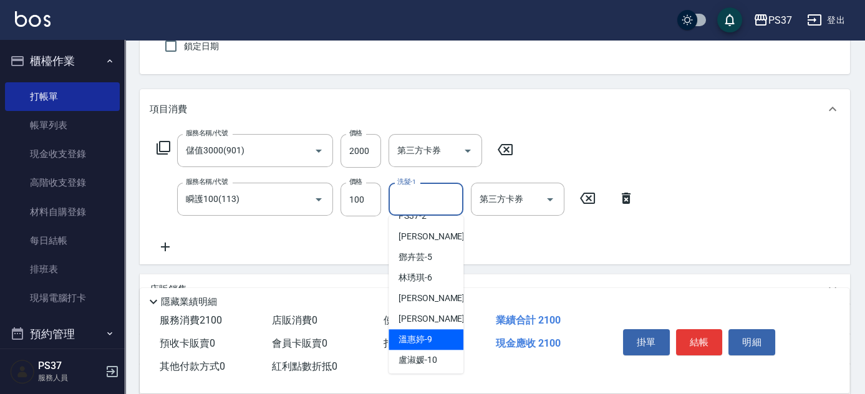
click at [433, 333] on div "[PERSON_NAME]-9" at bounding box center [426, 339] width 75 height 21
type input "溫惠婷-9"
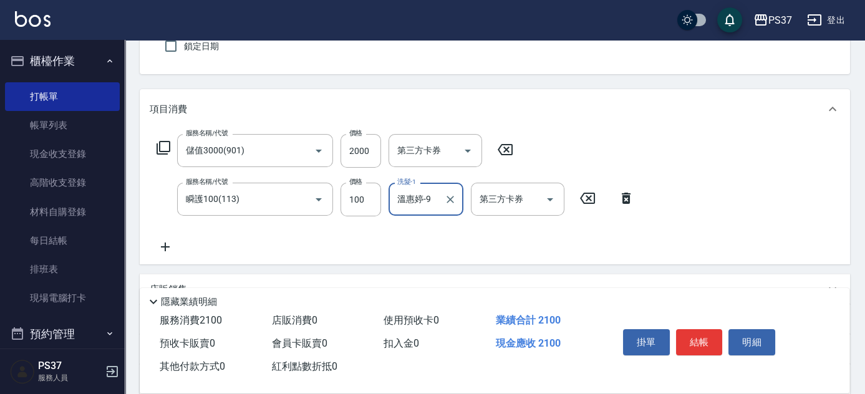
click at [168, 248] on icon at bounding box center [165, 247] width 31 height 15
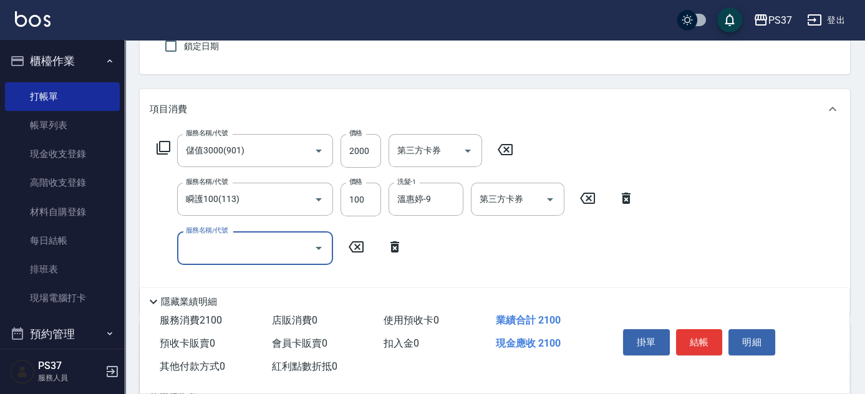
click at [227, 245] on input "服務名稱/代號" at bounding box center [246, 248] width 126 height 22
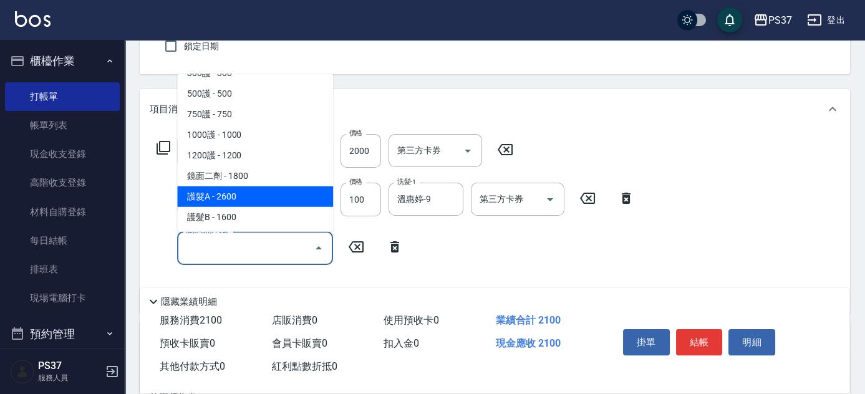
scroll to position [624, 0]
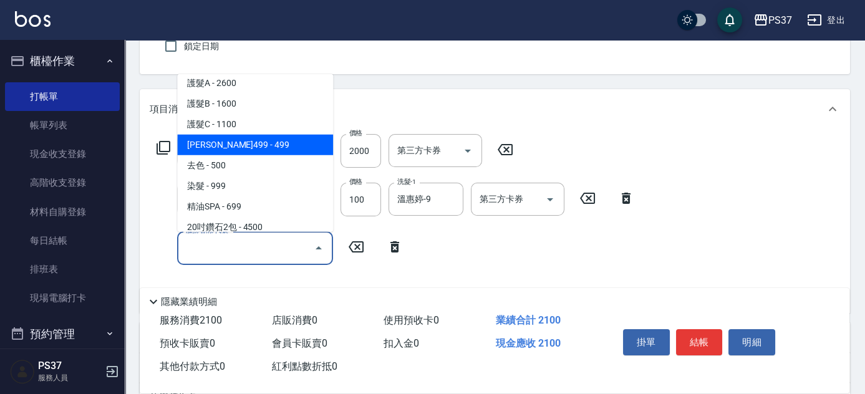
click at [243, 149] on span "[PERSON_NAME]499 - 499" at bounding box center [255, 145] width 156 height 21
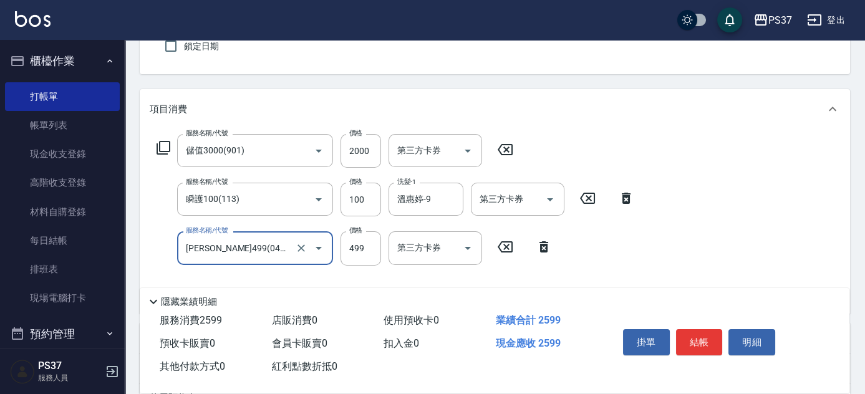
type input "[PERSON_NAME]499(0499)"
click at [417, 251] on input "洗髮-1" at bounding box center [426, 248] width 64 height 22
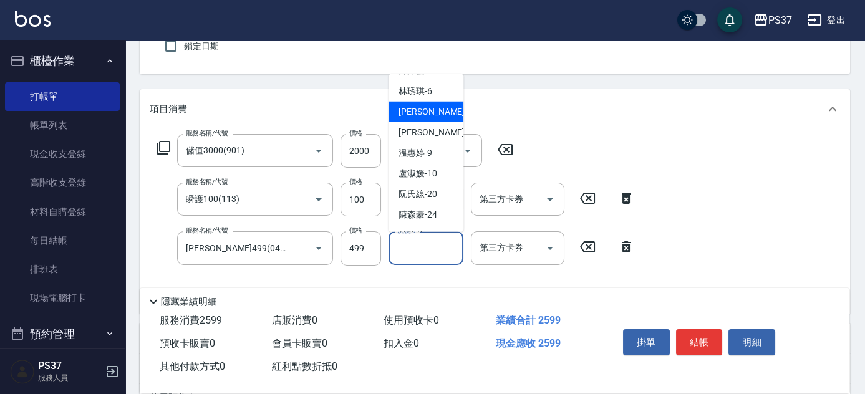
scroll to position [113, 0]
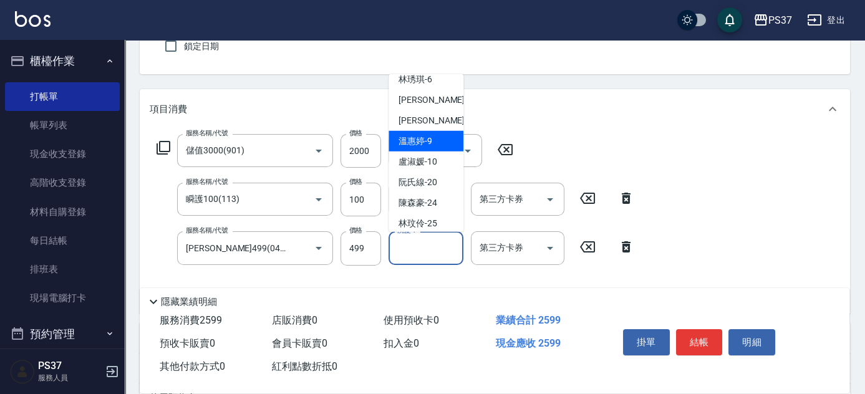
click at [419, 144] on span "[PERSON_NAME]-9" at bounding box center [416, 141] width 34 height 13
type input "溫惠婷-9"
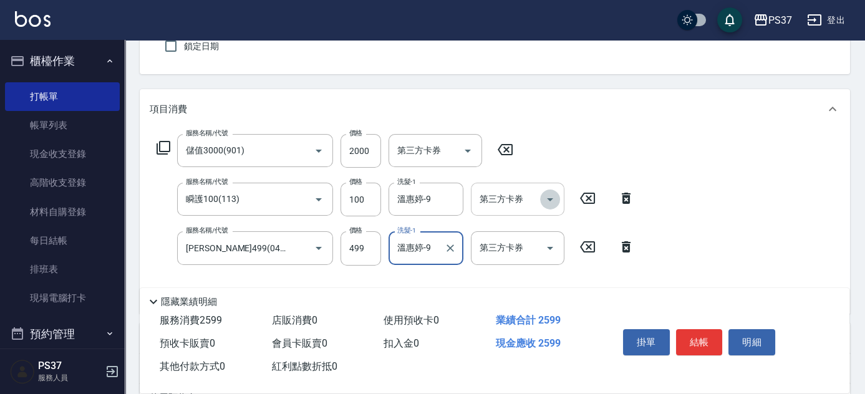
click at [557, 204] on icon "Open" at bounding box center [550, 199] width 15 height 15
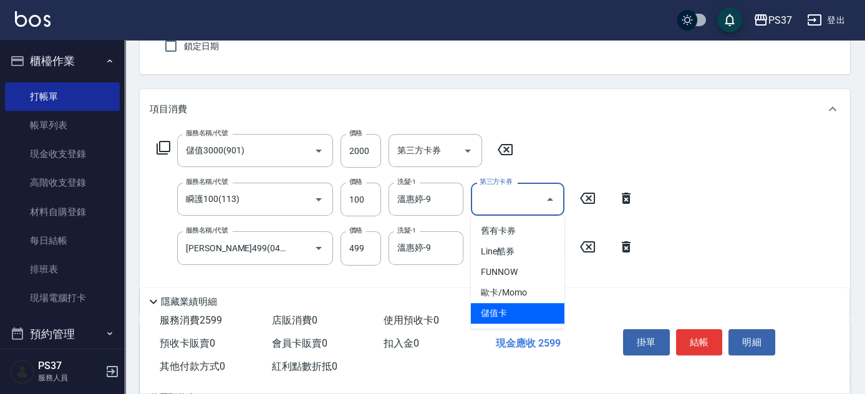
click at [532, 307] on span "儲值卡" at bounding box center [518, 313] width 94 height 21
type input "儲值卡"
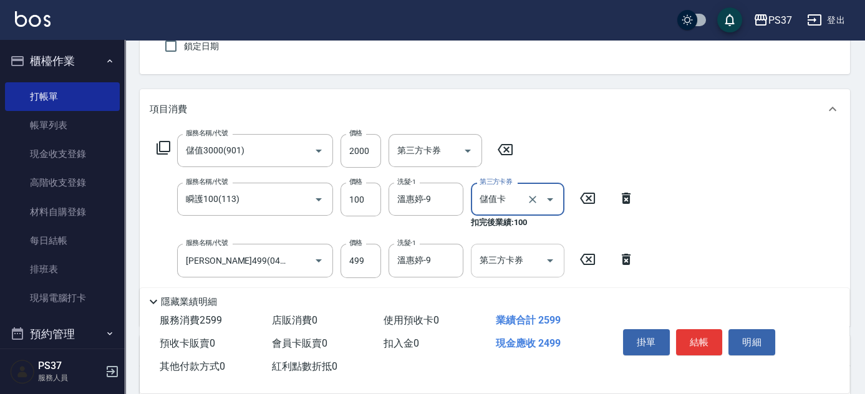
click at [552, 252] on button "Open" at bounding box center [550, 261] width 20 height 20
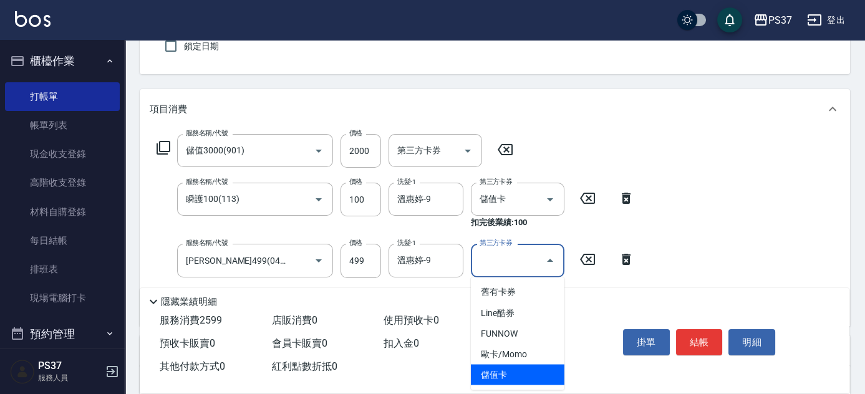
click at [532, 376] on span "儲值卡" at bounding box center [518, 374] width 94 height 21
type input "儲值卡"
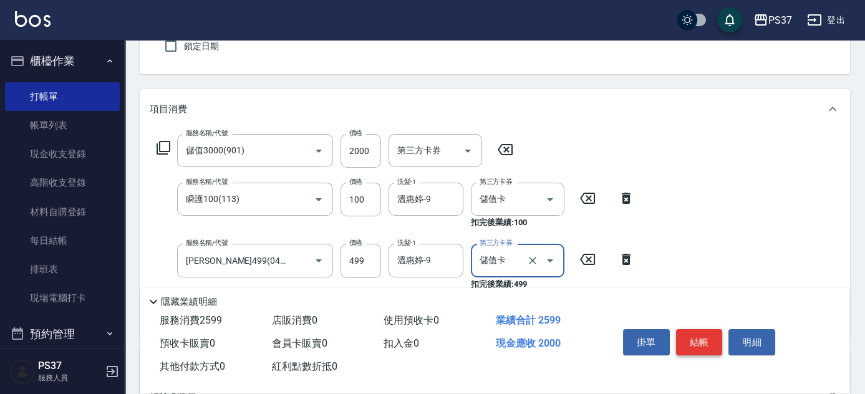
click at [711, 337] on button "結帳" at bounding box center [699, 342] width 47 height 26
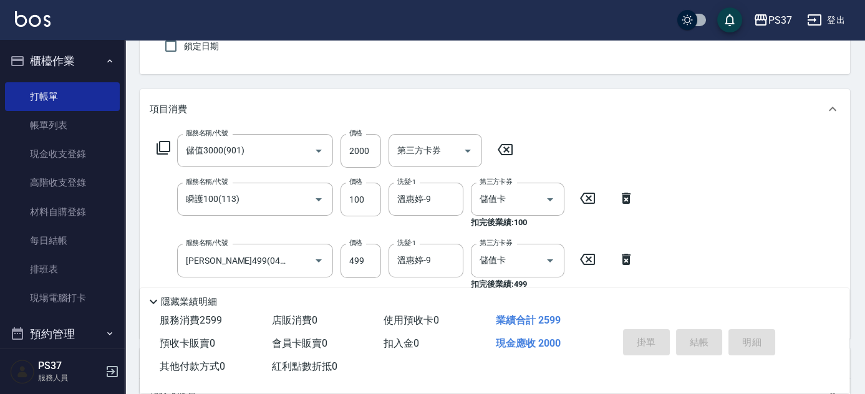
type input "2025/09/17 19:41"
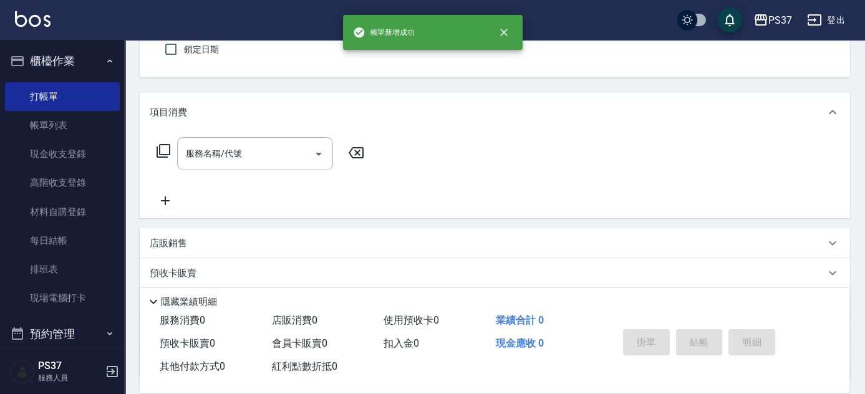
scroll to position [0, 0]
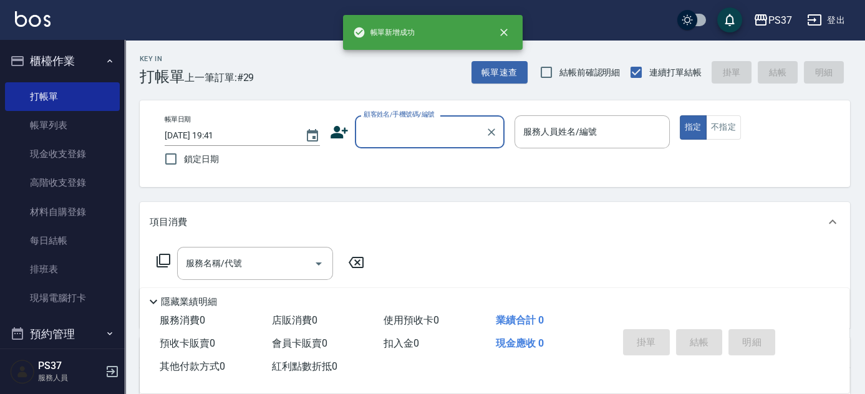
click at [392, 133] on input "顧客姓名/手機號碼/編號" at bounding box center [421, 132] width 120 height 22
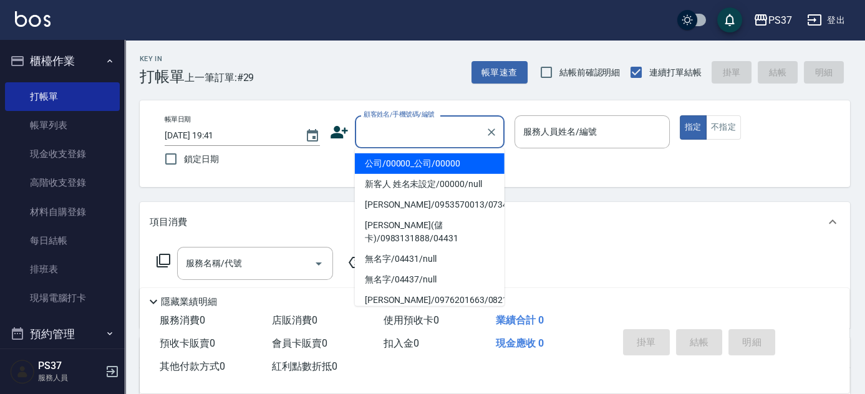
click at [414, 160] on li "公司/00000_公司/00000" at bounding box center [430, 164] width 150 height 21
type input "公司/00000_公司/00000"
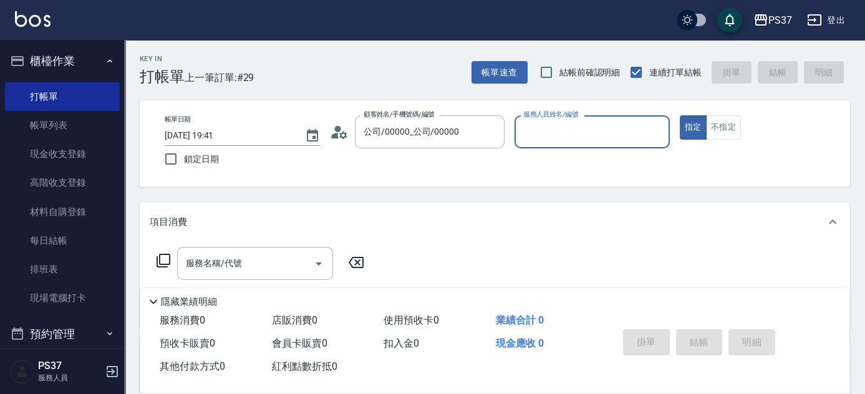
click at [556, 126] on input "服務人員姓名/編號" at bounding box center [592, 132] width 144 height 22
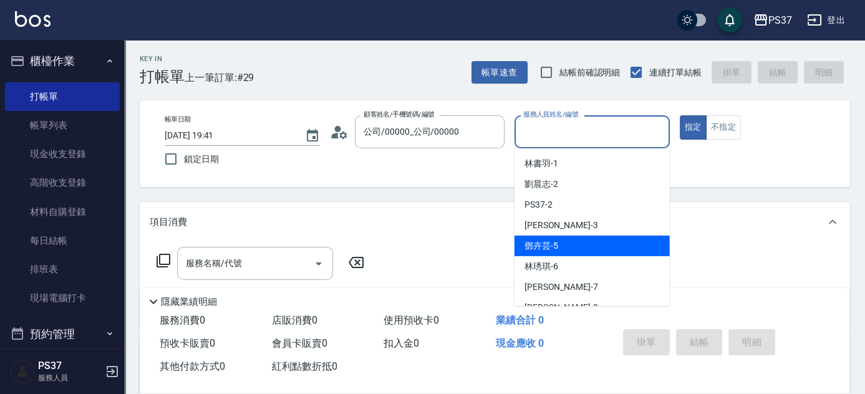
click at [577, 248] on div "[PERSON_NAME]-5" at bounding box center [592, 246] width 155 height 21
type input "鄧卉芸-5"
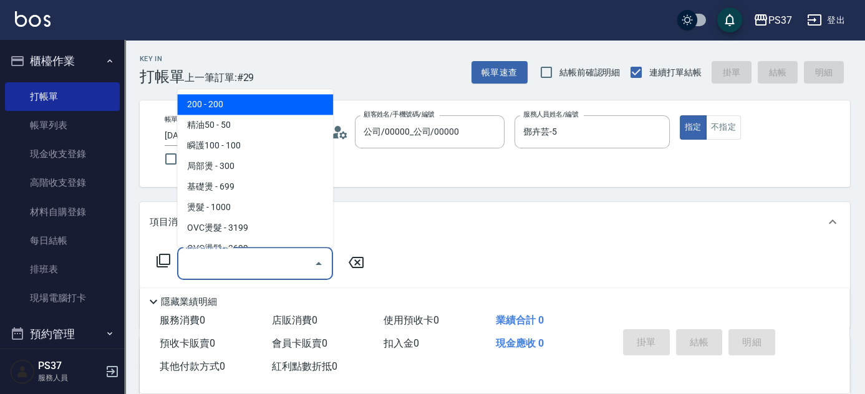
click at [231, 271] on input "服務名稱/代號" at bounding box center [246, 264] width 126 height 22
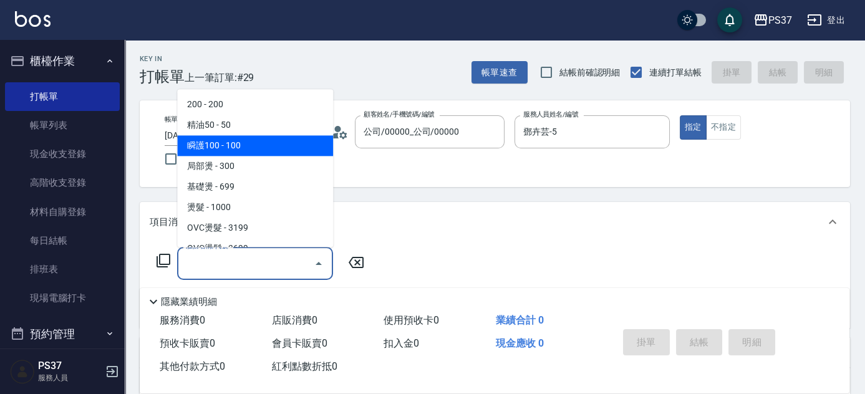
click at [236, 146] on span "瞬護100 - 100" at bounding box center [255, 146] width 156 height 21
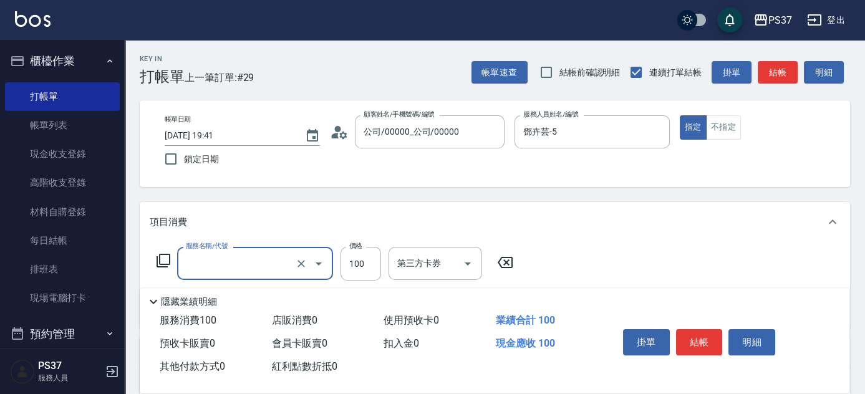
type input "瞬護100(113)"
click at [423, 263] on input "洗髮-1" at bounding box center [426, 264] width 64 height 22
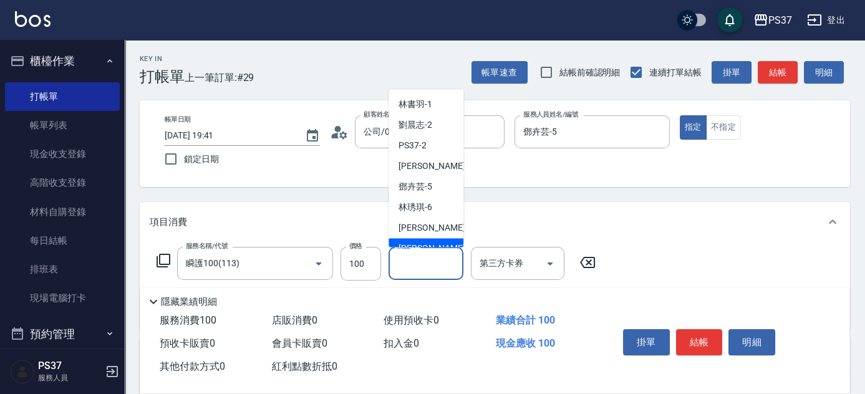
click at [431, 243] on span "[PERSON_NAME]-8" at bounding box center [436, 249] width 74 height 13
type input "[PERSON_NAME]-8"
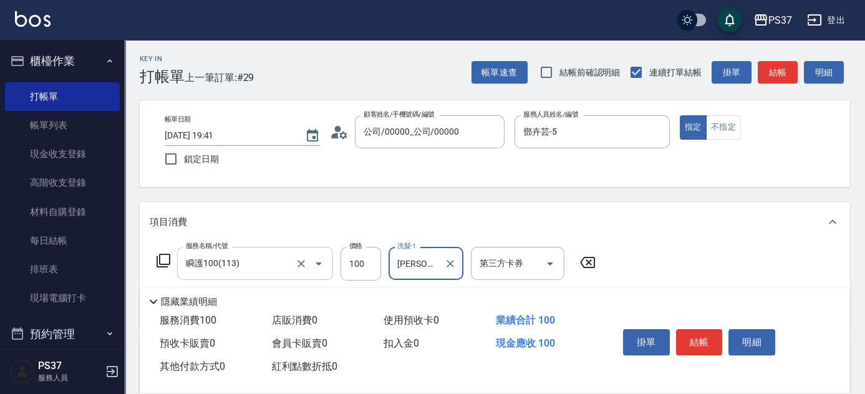
scroll to position [56, 0]
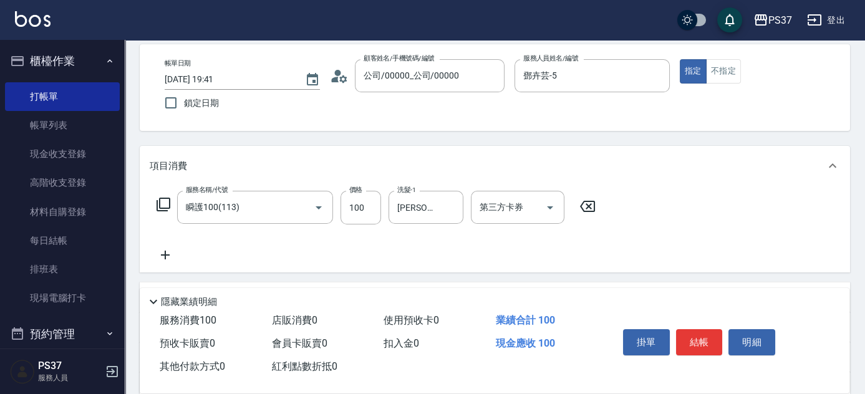
click at [160, 256] on icon at bounding box center [165, 255] width 31 height 15
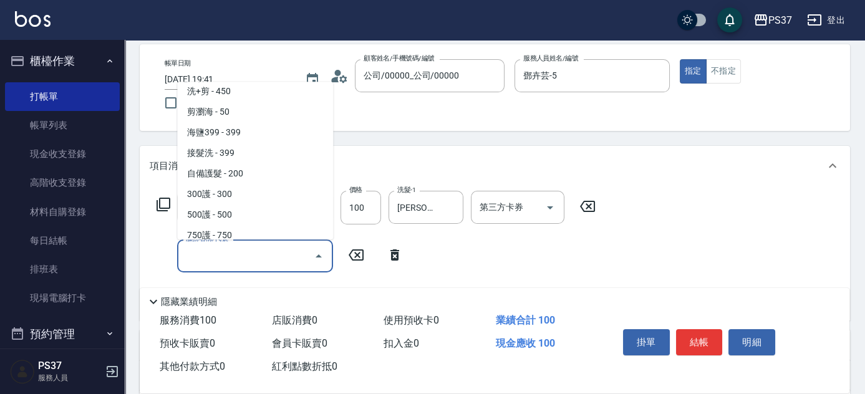
scroll to position [624, 0]
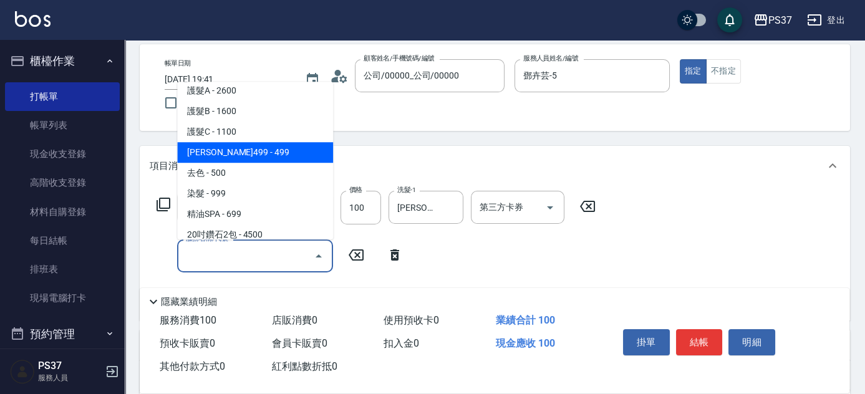
click at [248, 152] on span "[PERSON_NAME]499 - 499" at bounding box center [255, 152] width 156 height 21
type input "[PERSON_NAME]499(0499)"
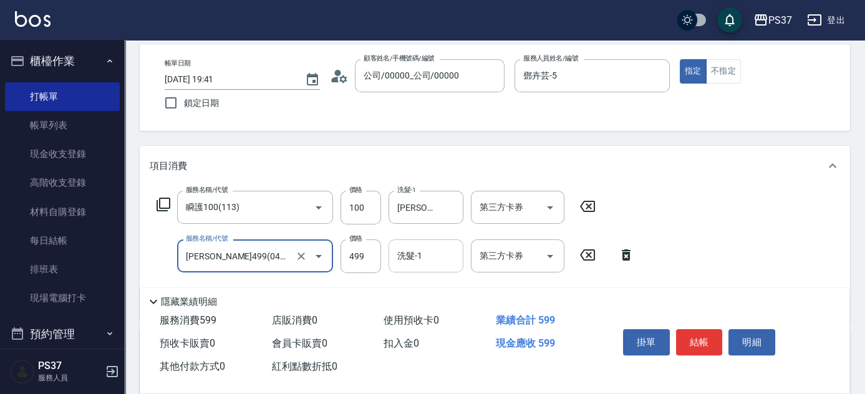
click at [411, 254] on input "洗髮-1" at bounding box center [426, 256] width 64 height 22
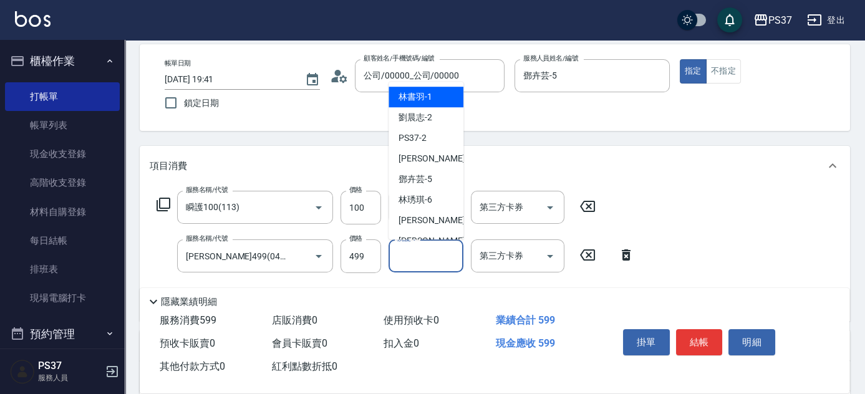
click at [424, 233] on div "[PERSON_NAME]-8" at bounding box center [426, 241] width 75 height 21
type input "[PERSON_NAME]-8"
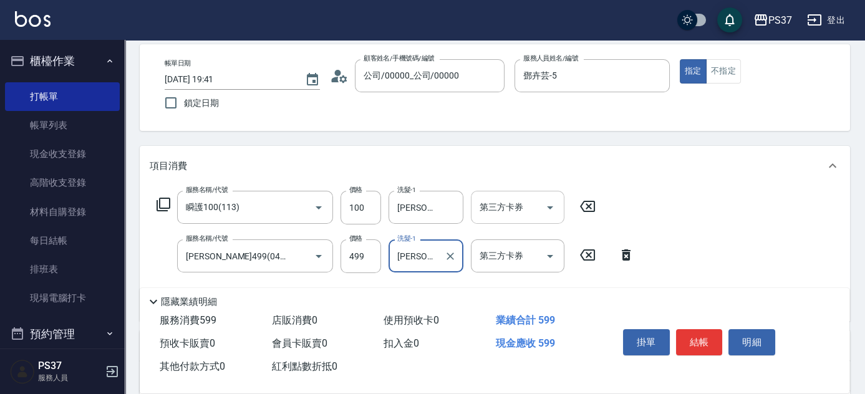
click at [558, 205] on button "Open" at bounding box center [550, 208] width 20 height 20
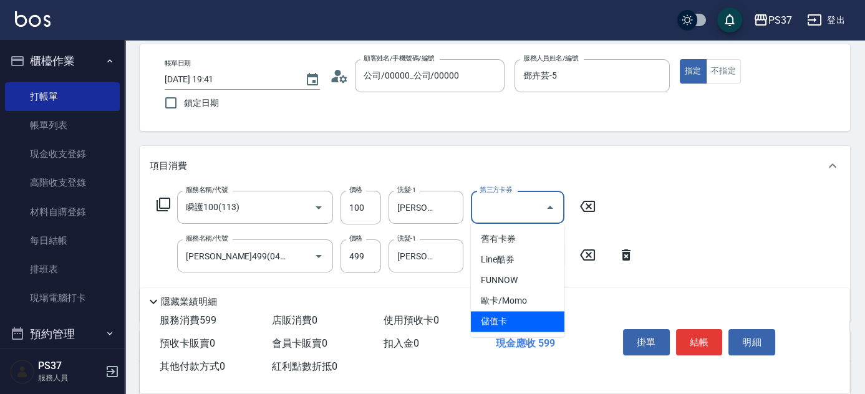
click at [525, 320] on span "儲值卡" at bounding box center [518, 321] width 94 height 21
type input "儲值卡"
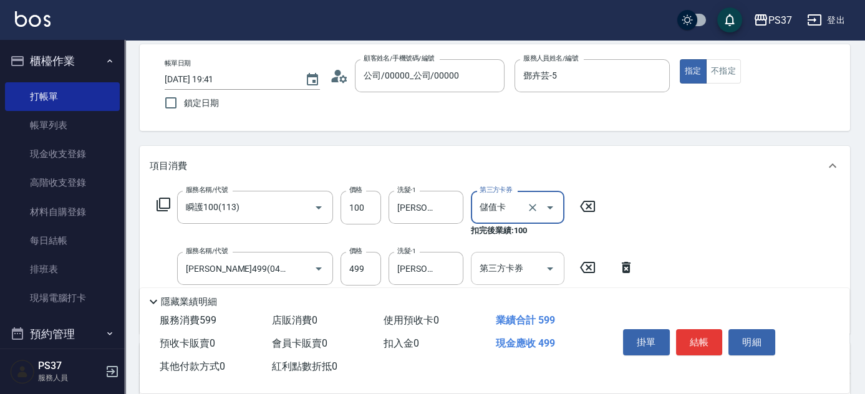
click at [552, 262] on icon "Open" at bounding box center [550, 268] width 15 height 15
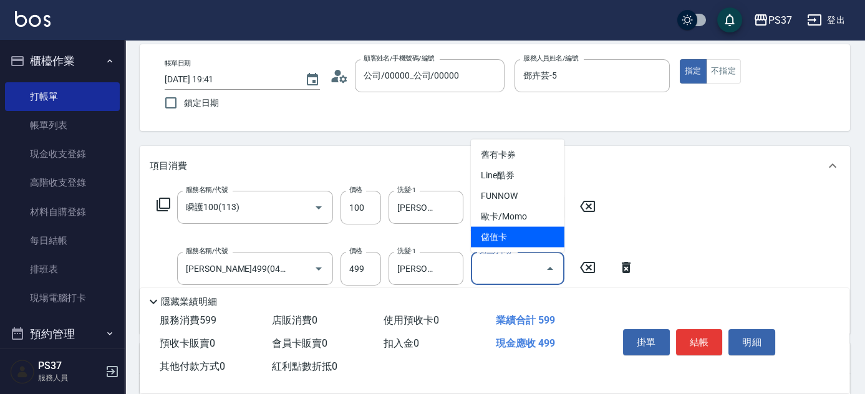
click at [517, 243] on span "儲值卡" at bounding box center [518, 237] width 94 height 21
type input "儲值卡"
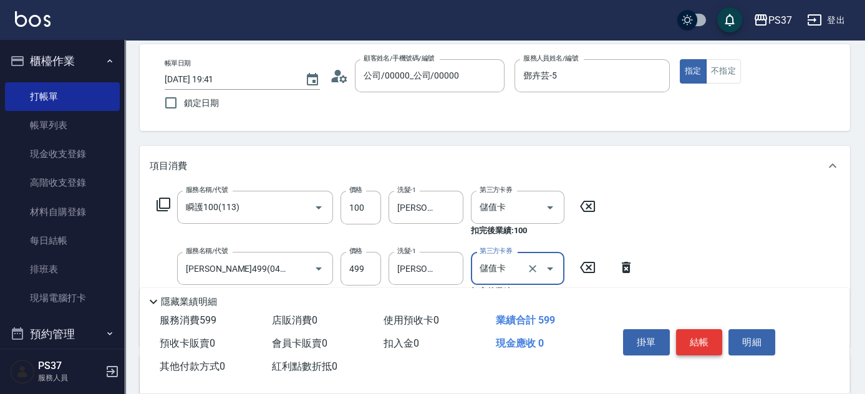
click at [690, 344] on button "結帳" at bounding box center [699, 342] width 47 height 26
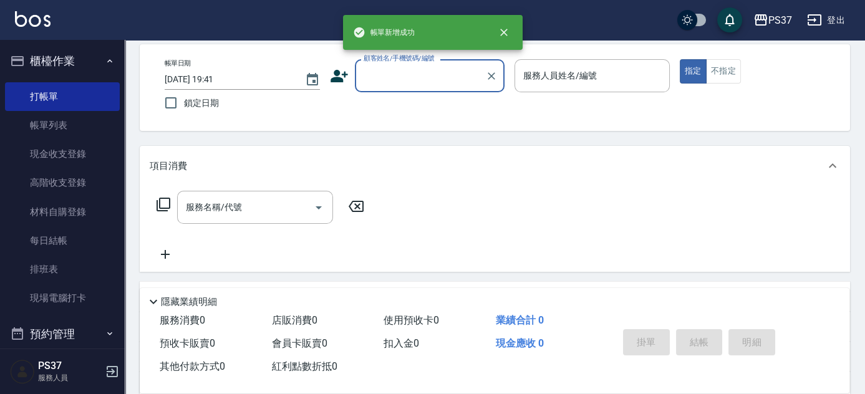
click at [395, 85] on input "顧客姓名/手機號碼/編號" at bounding box center [421, 76] width 120 height 22
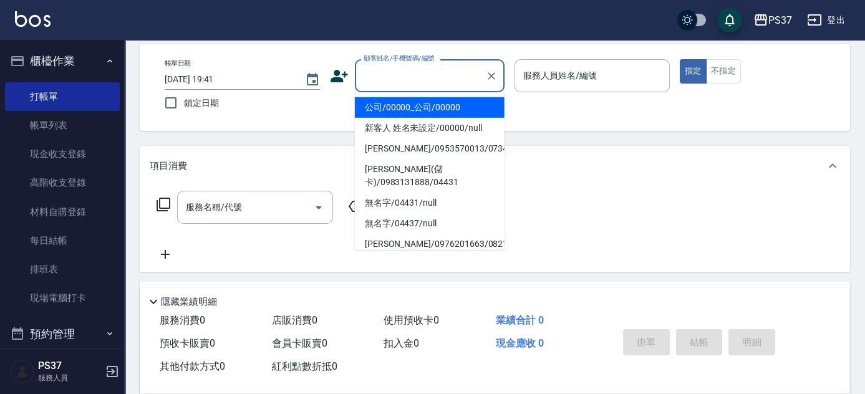
click at [403, 109] on li "公司/00000_公司/00000" at bounding box center [430, 107] width 150 height 21
type input "公司/00000_公司/00000"
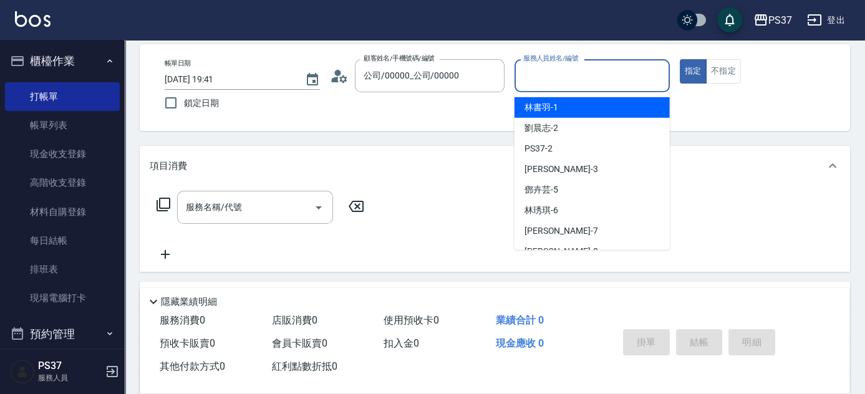
click at [532, 74] on input "服務人員姓名/編號" at bounding box center [592, 76] width 144 height 22
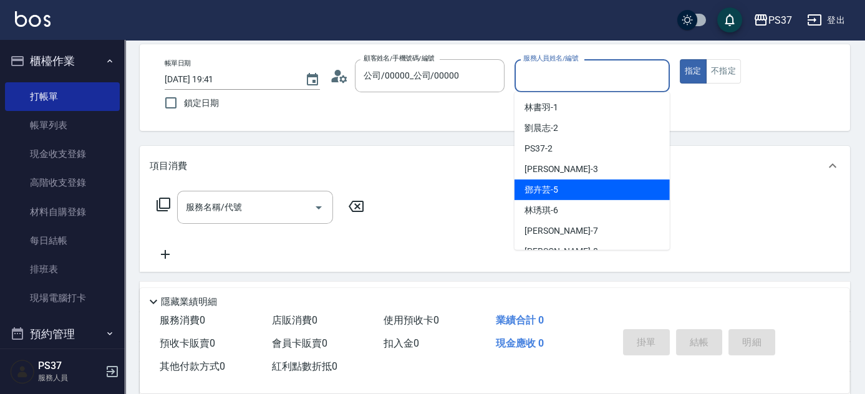
click at [568, 193] on div "[PERSON_NAME]-5" at bounding box center [592, 190] width 155 height 21
type input "鄧卉芸-5"
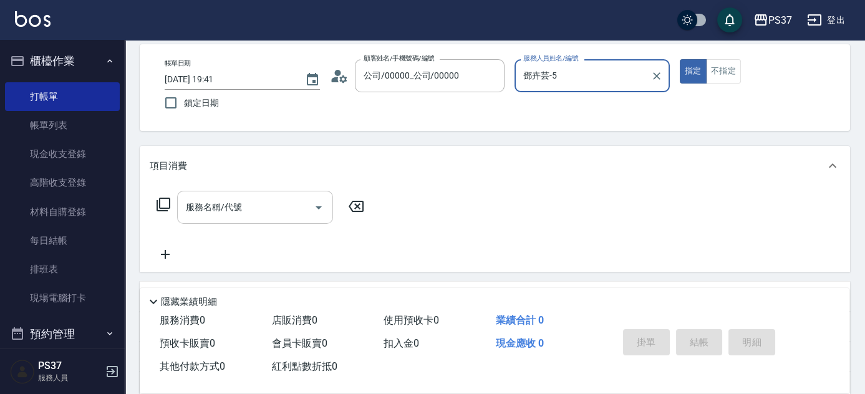
click at [225, 210] on div "服務名稱/代號 服務名稱/代號" at bounding box center [255, 207] width 156 height 33
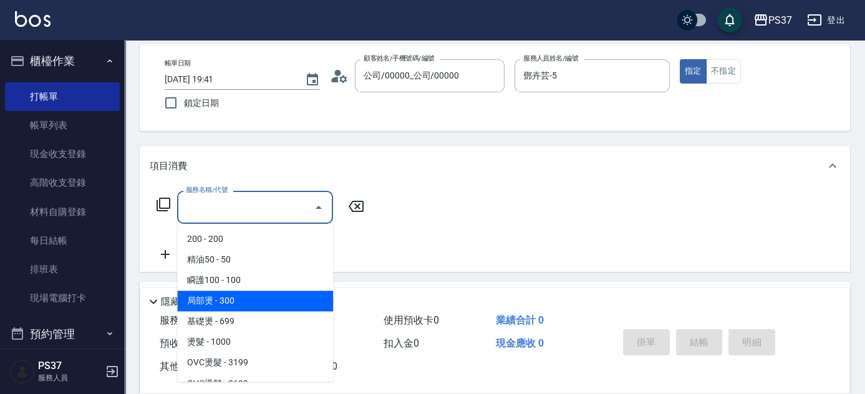
click at [261, 291] on span "局部燙 - 300" at bounding box center [255, 301] width 156 height 21
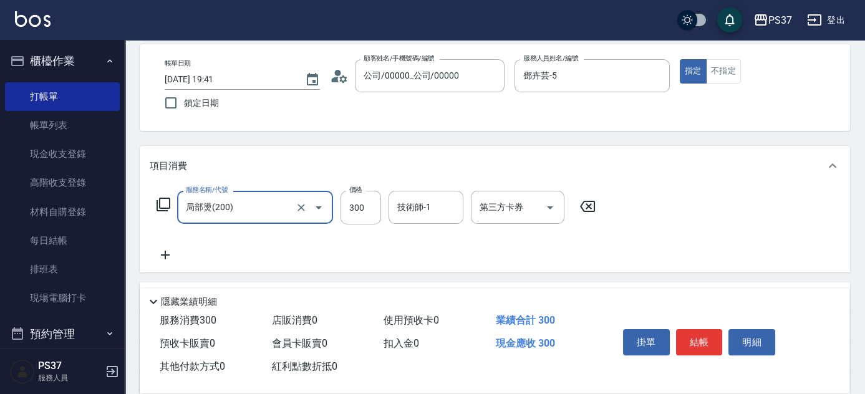
click at [251, 212] on input "局部燙(200)" at bounding box center [238, 208] width 110 height 22
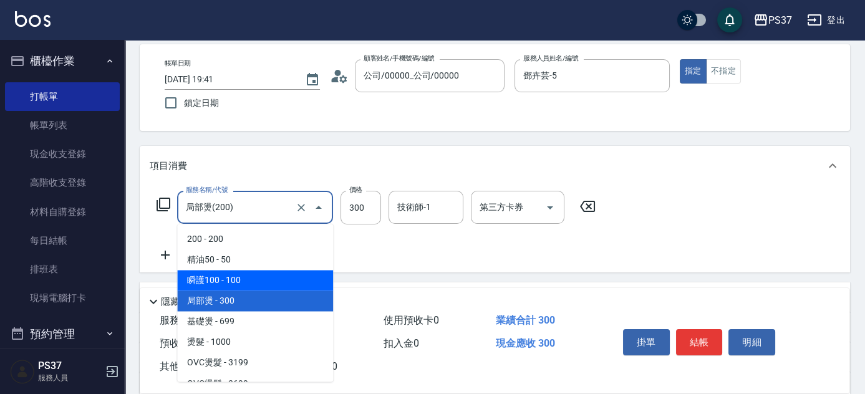
click at [267, 280] on span "瞬護100 - 100" at bounding box center [255, 280] width 156 height 21
type input "瞬護100(113)"
type input "100"
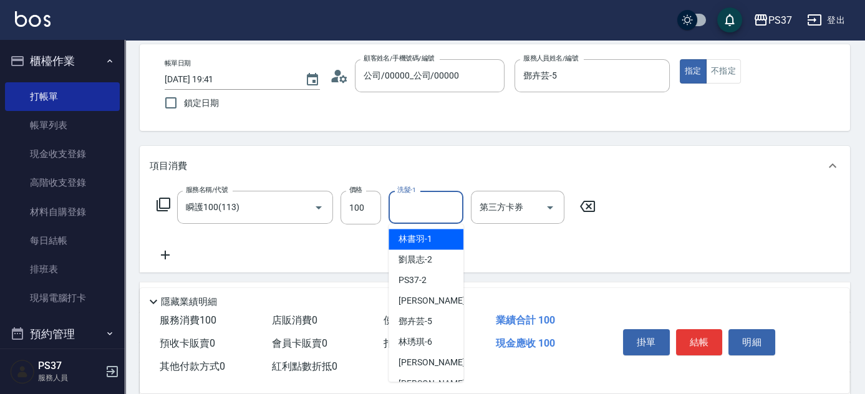
click at [418, 207] on input "洗髮-1" at bounding box center [426, 208] width 64 height 22
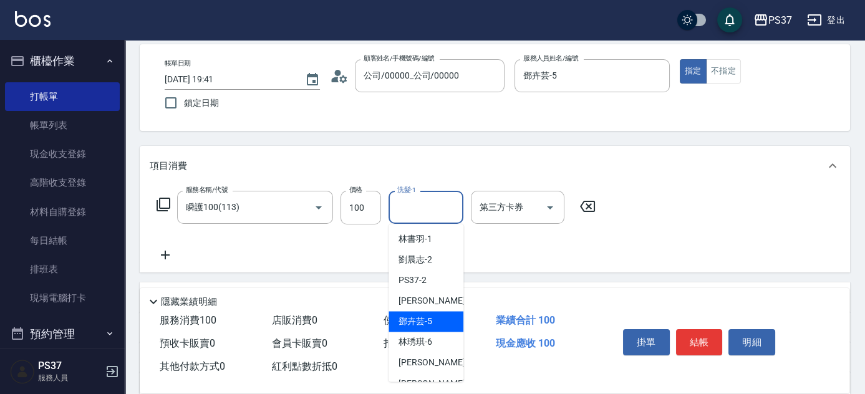
click at [422, 319] on span "[PERSON_NAME]-5" at bounding box center [416, 321] width 34 height 13
type input "鄧卉芸-5"
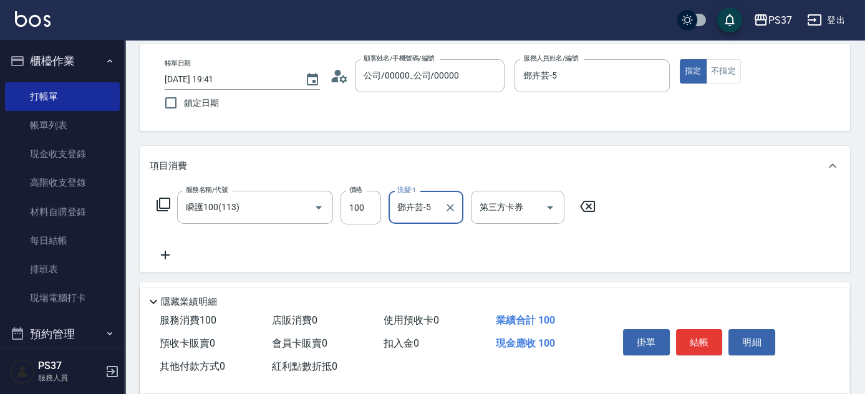
click at [163, 251] on icon at bounding box center [165, 255] width 31 height 15
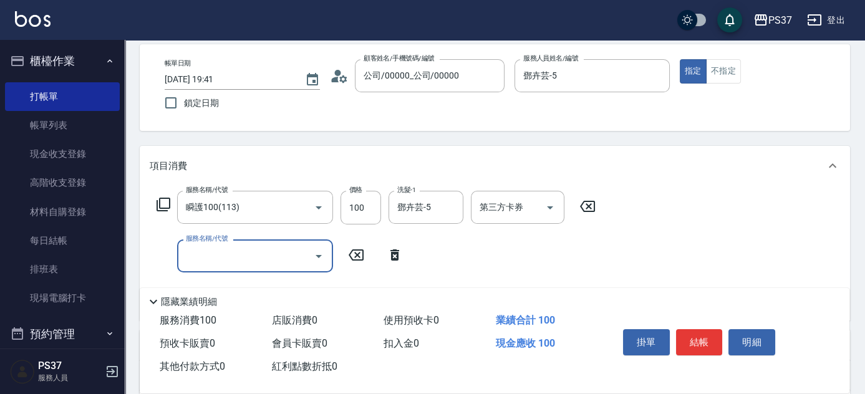
click at [188, 249] on input "服務名稱/代號" at bounding box center [246, 256] width 126 height 22
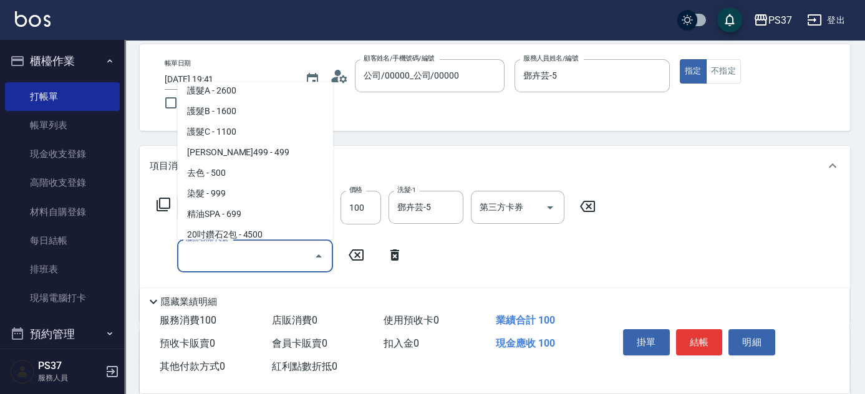
click at [225, 155] on span "[PERSON_NAME]499 - 499" at bounding box center [255, 152] width 156 height 21
type input "[PERSON_NAME]499(0499)"
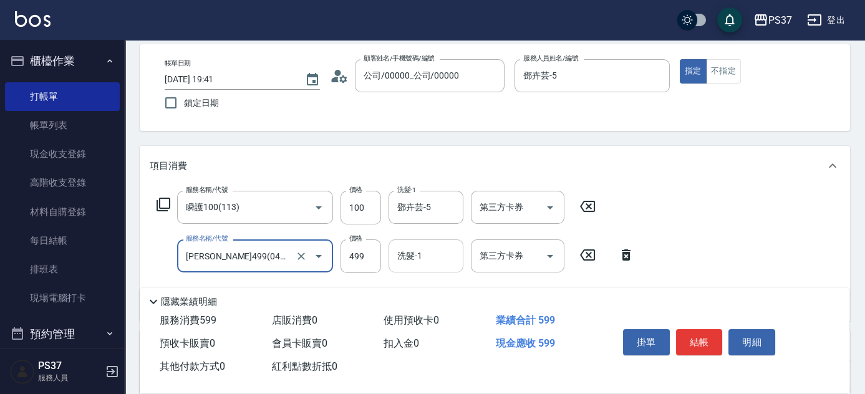
click at [427, 252] on input "洗髮-1" at bounding box center [426, 256] width 64 height 22
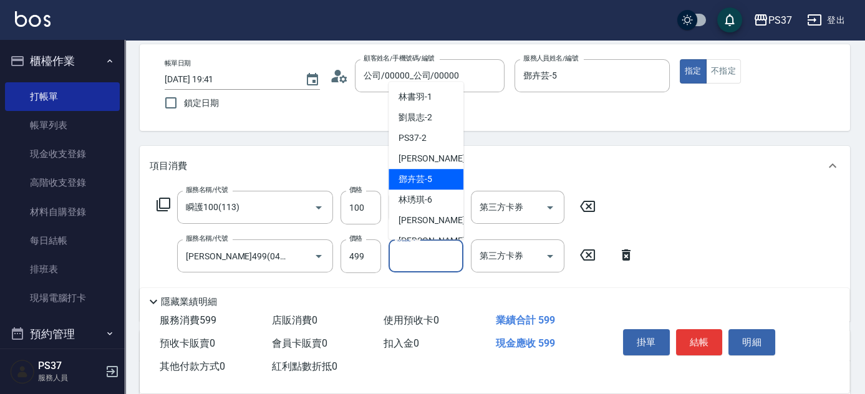
click at [425, 184] on span "[PERSON_NAME]-5" at bounding box center [416, 179] width 34 height 13
type input "鄧卉芸-5"
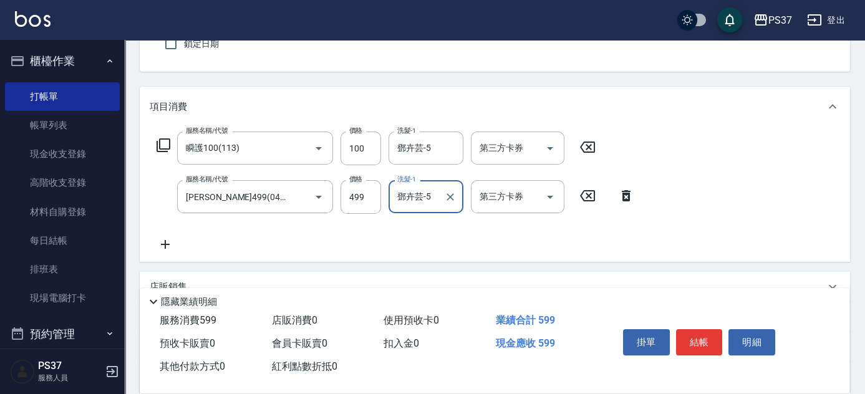
scroll to position [170, 0]
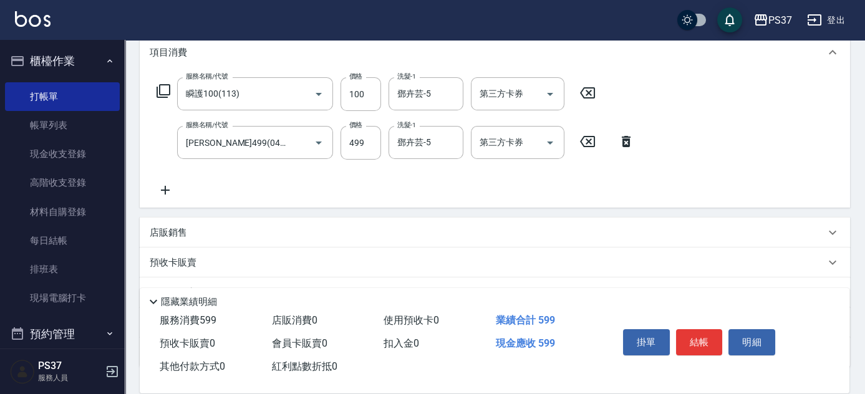
click at [168, 191] on icon at bounding box center [165, 190] width 31 height 15
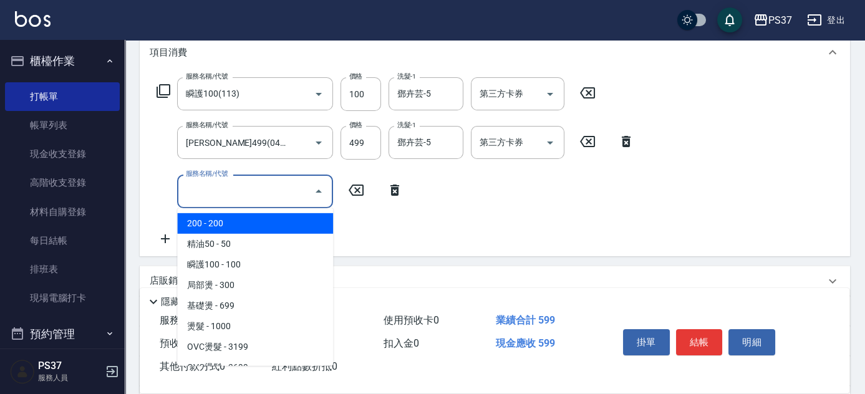
click at [195, 187] on input "服務名稱/代號" at bounding box center [246, 191] width 126 height 22
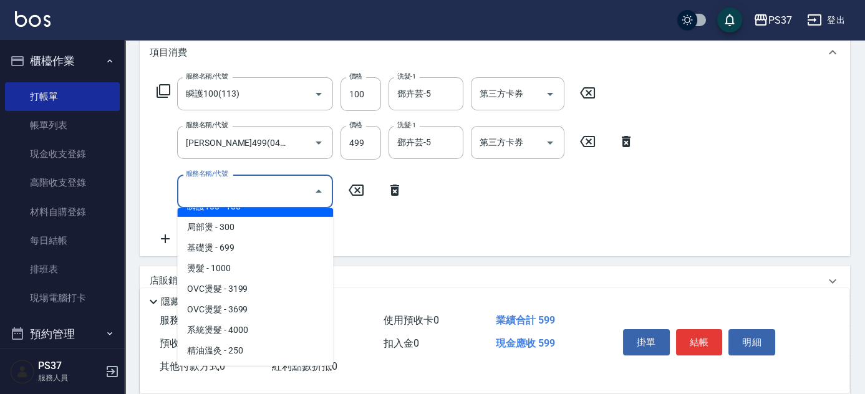
scroll to position [113, 0]
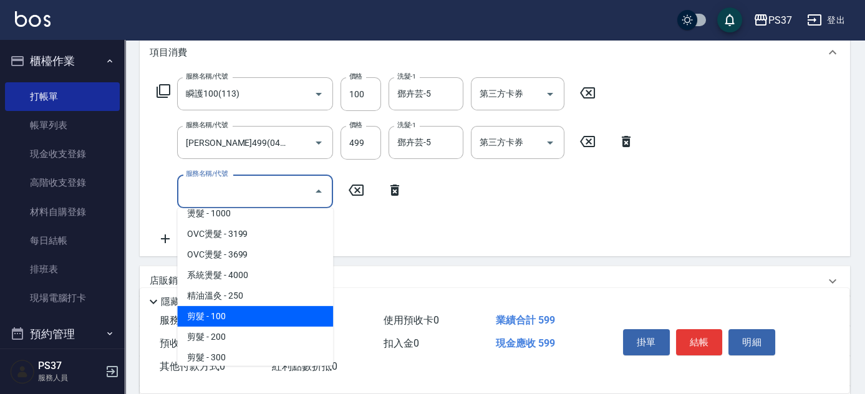
click at [248, 312] on span "剪髮 - 100" at bounding box center [255, 316] width 156 height 21
type input "剪髮(300)"
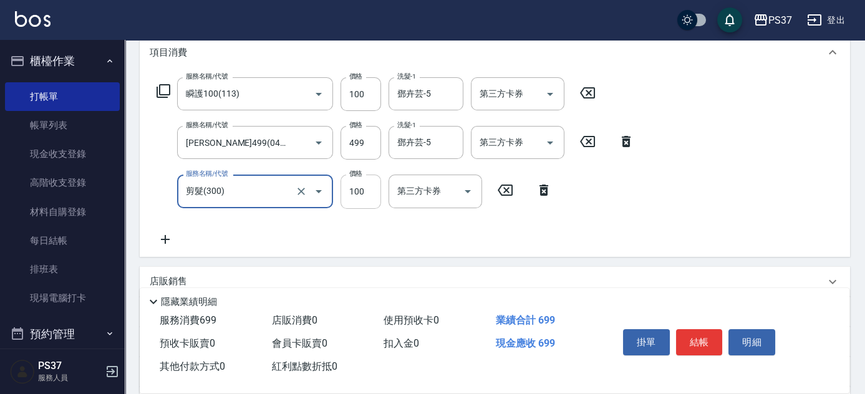
click at [364, 195] on input "100" at bounding box center [361, 192] width 41 height 34
type input "1"
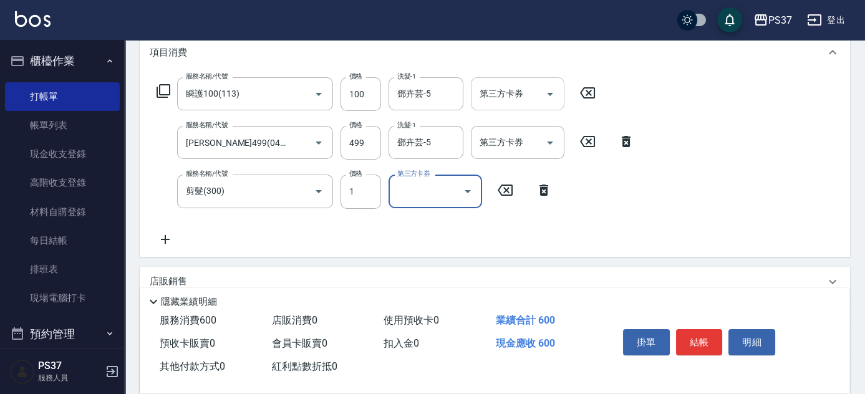
click at [549, 89] on icon "Open" at bounding box center [550, 94] width 15 height 15
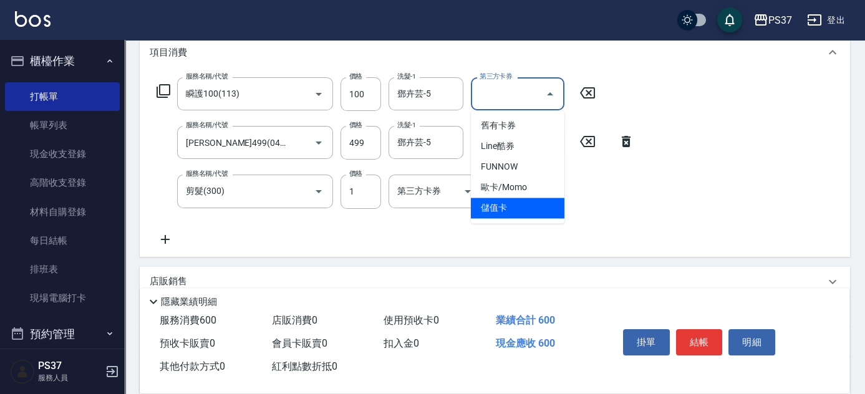
drag, startPoint x: 520, startPoint y: 208, endPoint x: 512, endPoint y: 206, distance: 8.3
click at [520, 209] on span "儲值卡" at bounding box center [518, 208] width 94 height 21
type input "儲值卡"
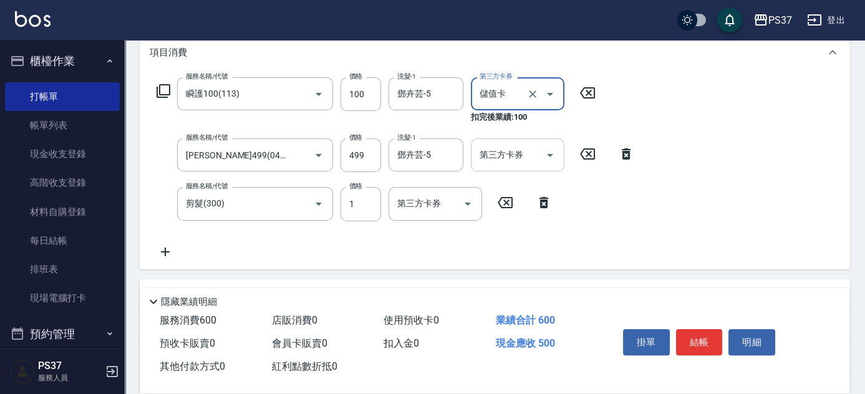
click at [544, 154] on icon "Open" at bounding box center [550, 155] width 15 height 15
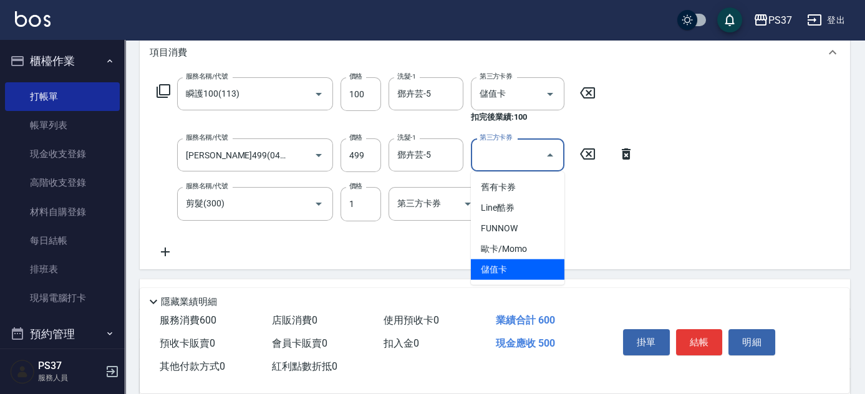
click at [519, 265] on span "儲值卡" at bounding box center [518, 270] width 94 height 21
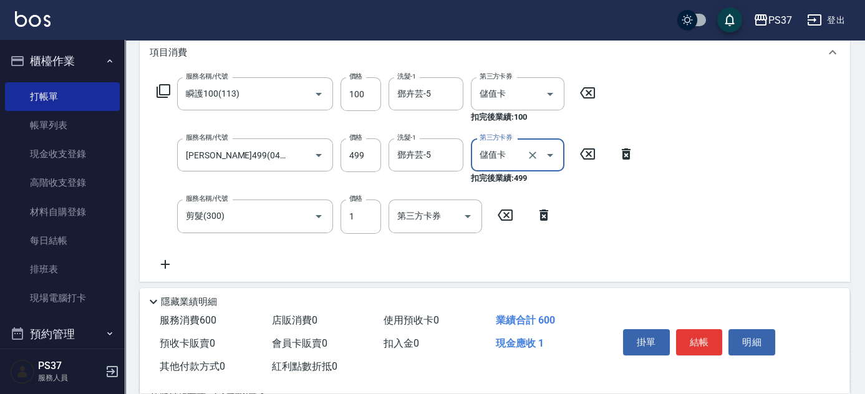
type input "儲值卡"
click at [469, 213] on icon "Open" at bounding box center [468, 216] width 15 height 15
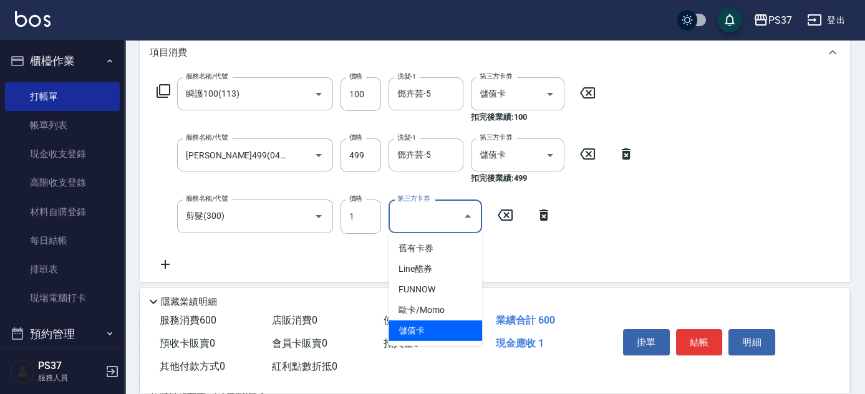
click at [449, 336] on span "儲值卡" at bounding box center [436, 331] width 94 height 21
type input "儲值卡"
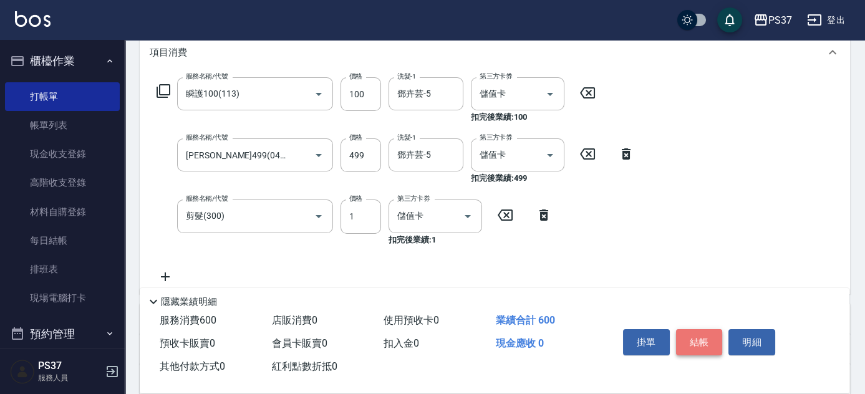
click at [704, 341] on button "結帳" at bounding box center [699, 342] width 47 height 26
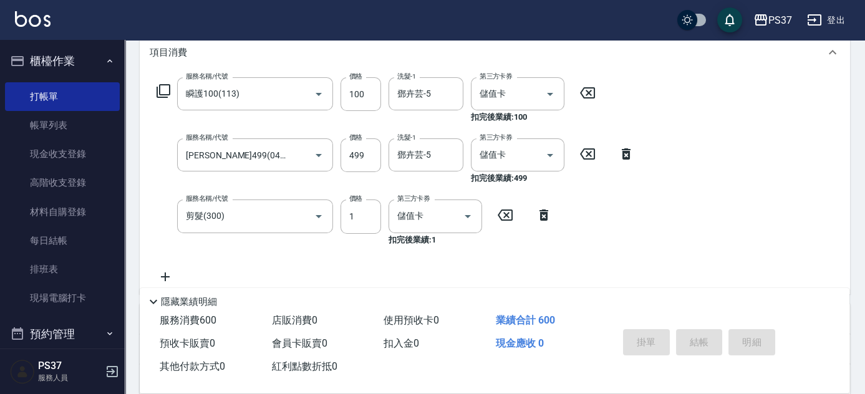
type input "2025/09/17 19:42"
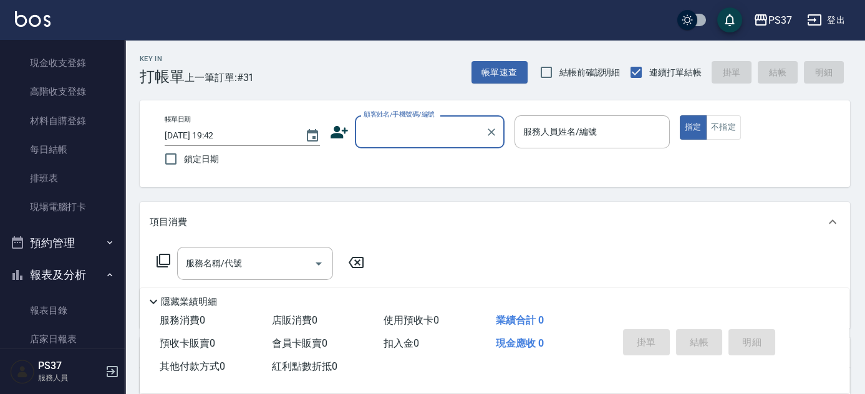
scroll to position [340, 0]
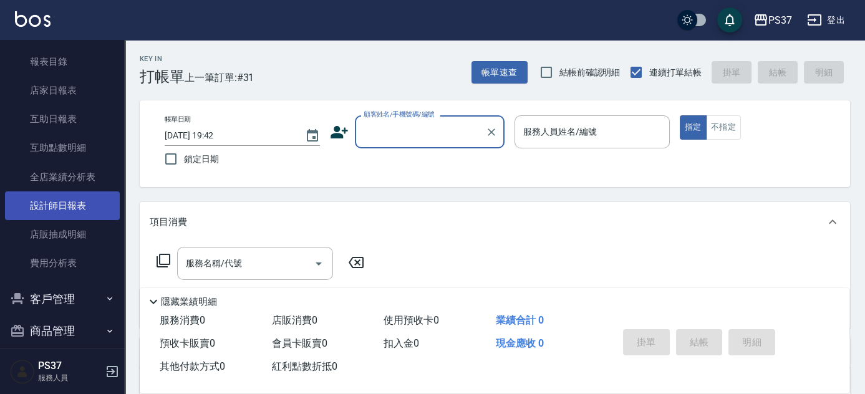
click at [62, 197] on link "設計師日報表" at bounding box center [62, 206] width 115 height 29
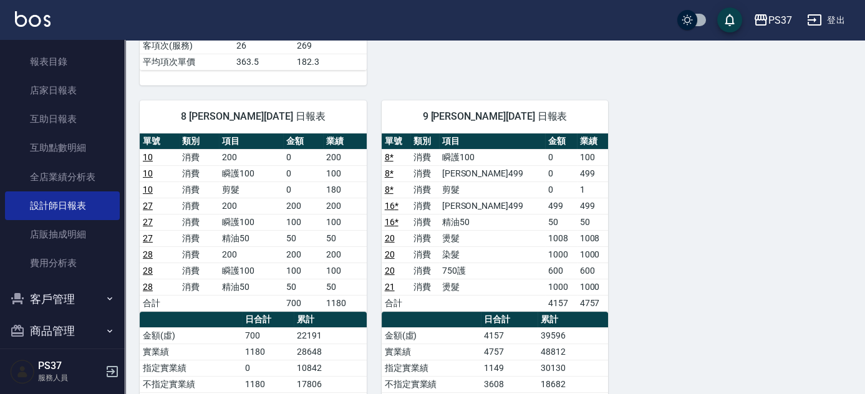
scroll to position [850, 0]
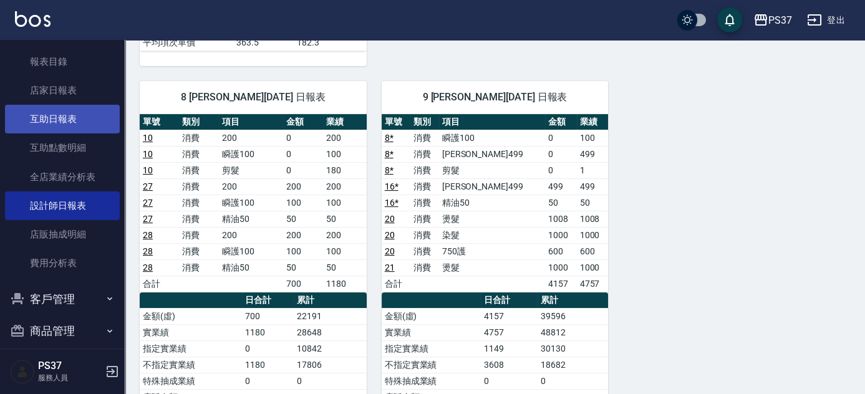
click at [56, 121] on link "互助日報表" at bounding box center [62, 119] width 115 height 29
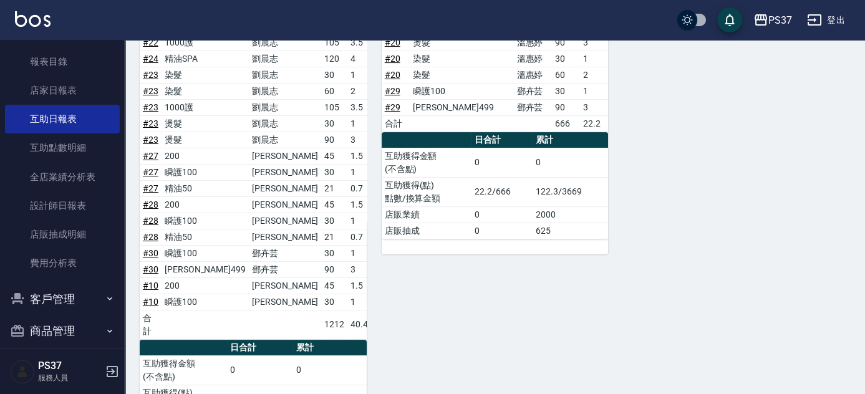
scroll to position [834, 0]
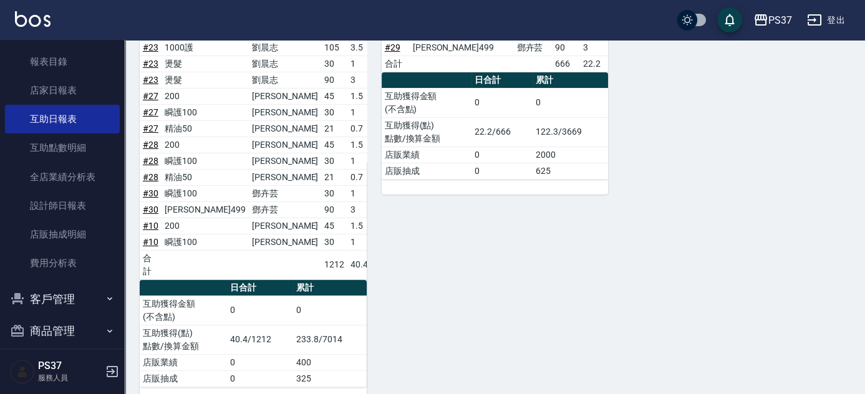
click at [425, 223] on div "9 溫惠婷 09/17/2025 互助報表 # 項目 設計師 金額 點 # 8 瞬護100 溫惠婷 30 1 # 8 伊黛莉499 溫惠婷 90 3 # 21…" at bounding box center [488, 99] width 242 height 605
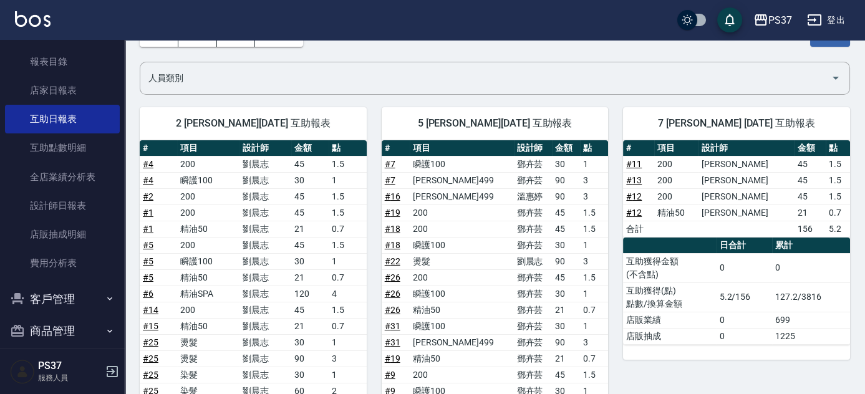
scroll to position [0, 0]
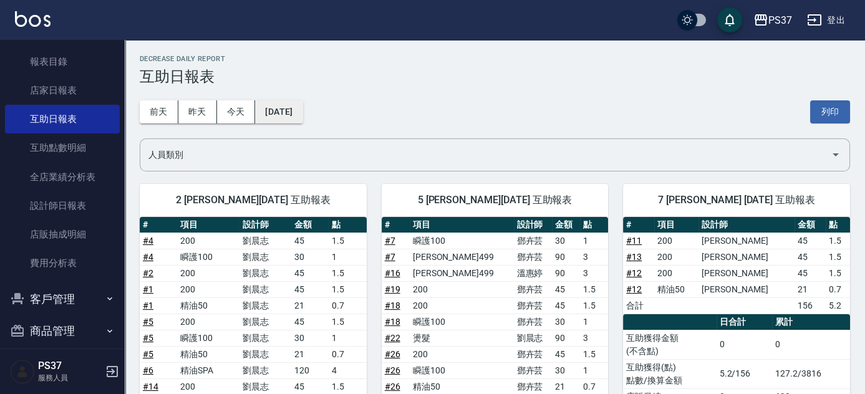
click at [293, 115] on button "[DATE]" at bounding box center [278, 111] width 47 height 23
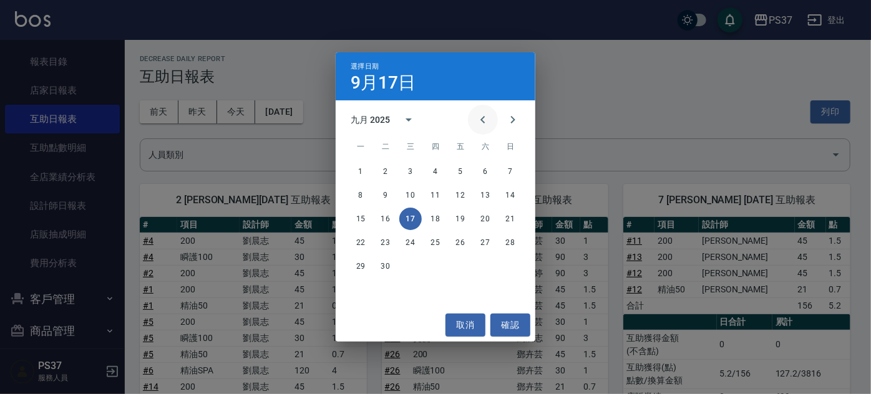
click at [480, 122] on icon "Previous month" at bounding box center [482, 119] width 15 height 15
click at [511, 222] on button "17" at bounding box center [510, 219] width 22 height 22
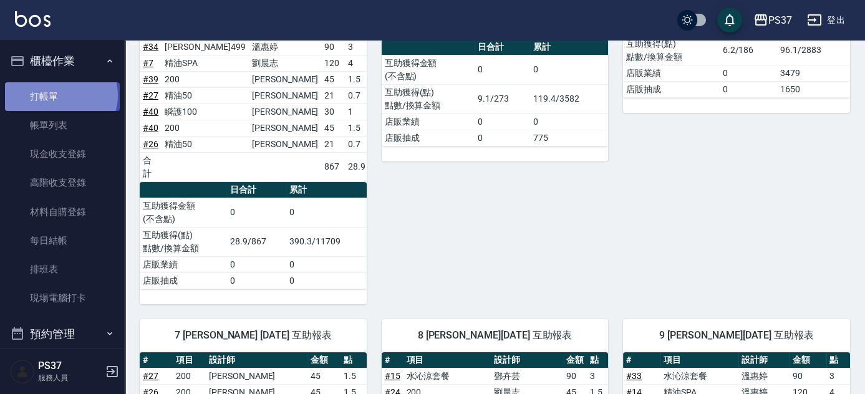
click at [60, 95] on link "打帳單" at bounding box center [62, 96] width 115 height 29
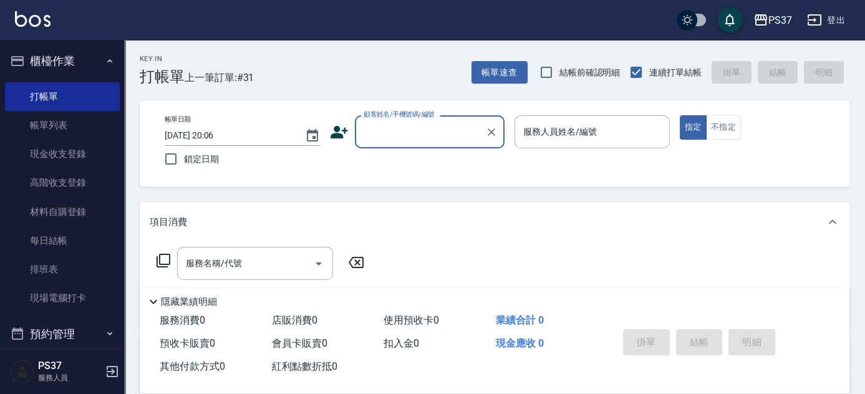
click at [436, 136] on input "顧客姓名/手機號碼/編號" at bounding box center [421, 132] width 120 height 22
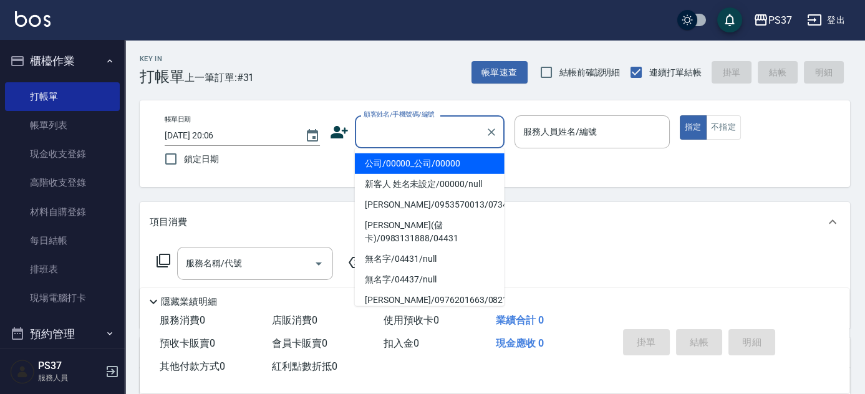
click at [440, 161] on li "公司/00000_公司/00000" at bounding box center [430, 164] width 150 height 21
type input "公司/00000_公司/00000"
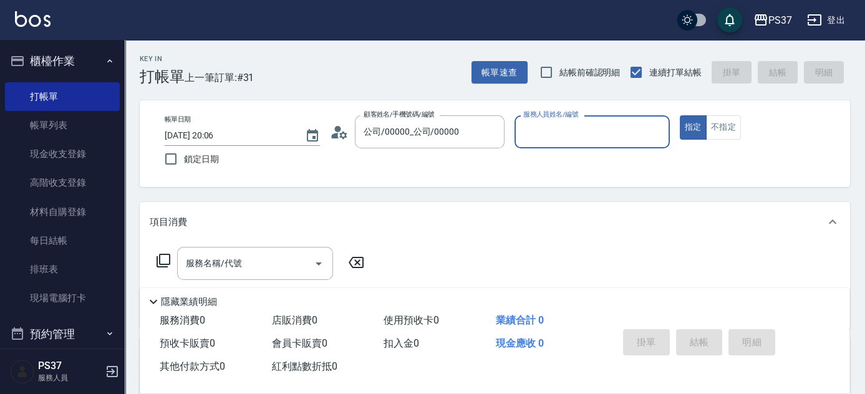
click at [554, 138] on input "服務人員姓名/編號" at bounding box center [592, 132] width 144 height 22
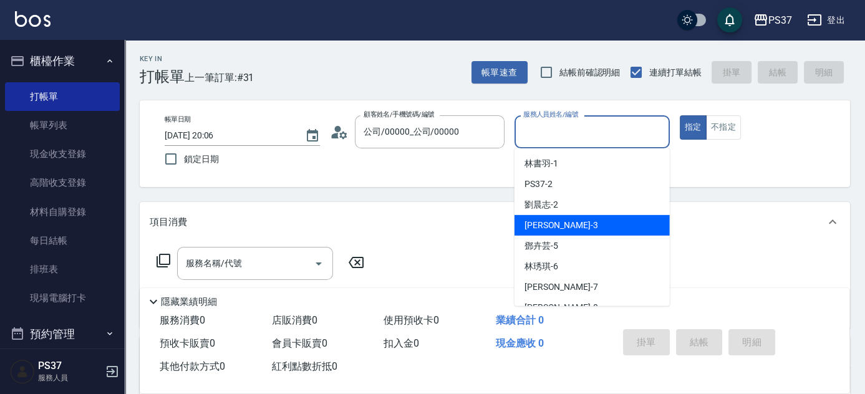
scroll to position [56, 0]
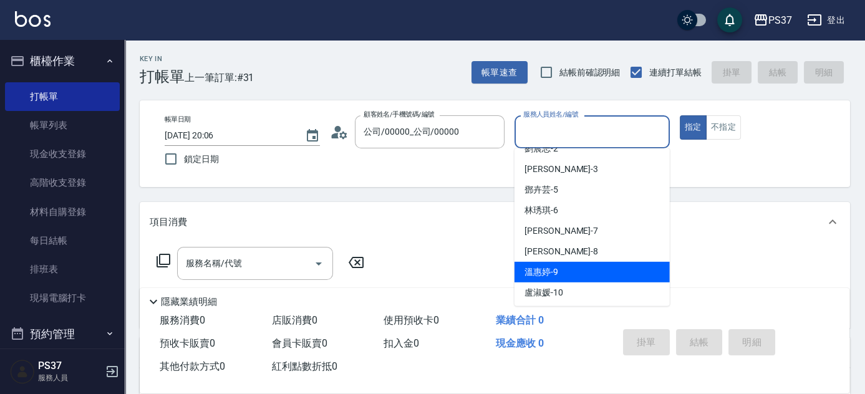
click at [585, 267] on div "[PERSON_NAME]-9" at bounding box center [592, 272] width 155 height 21
type input "溫惠婷-9"
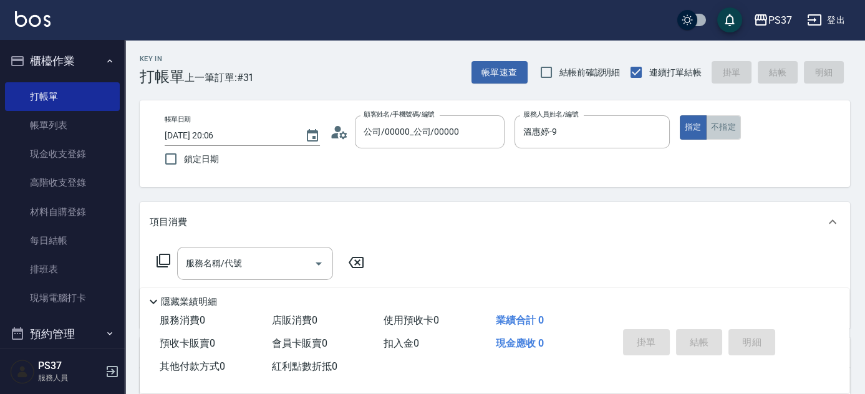
click at [729, 126] on button "不指定" at bounding box center [723, 127] width 35 height 24
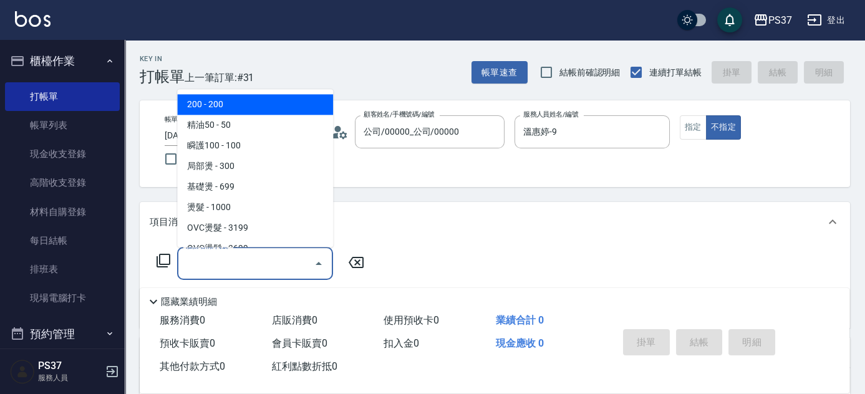
click at [231, 266] on input "服務名稱/代號" at bounding box center [246, 264] width 126 height 22
click at [254, 99] on span "200 - 200" at bounding box center [255, 105] width 156 height 21
type input "200(111)"
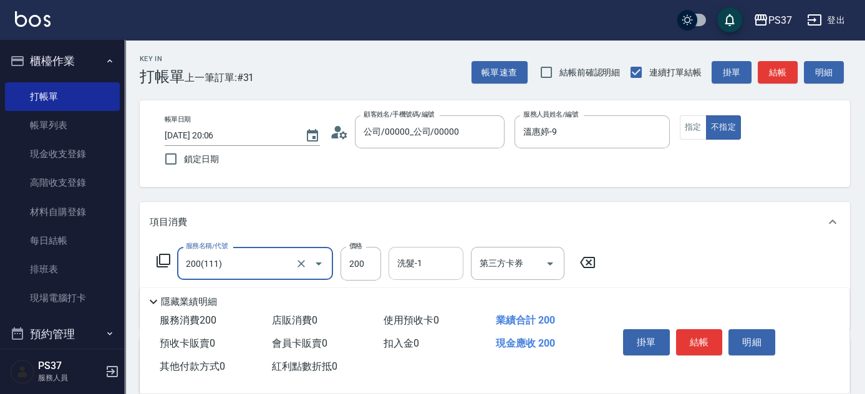
click at [426, 275] on div "洗髮-1" at bounding box center [426, 263] width 75 height 33
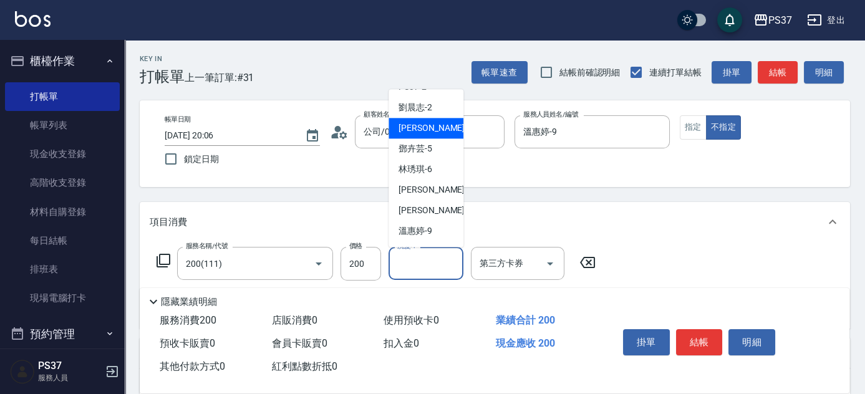
scroll to position [113, 0]
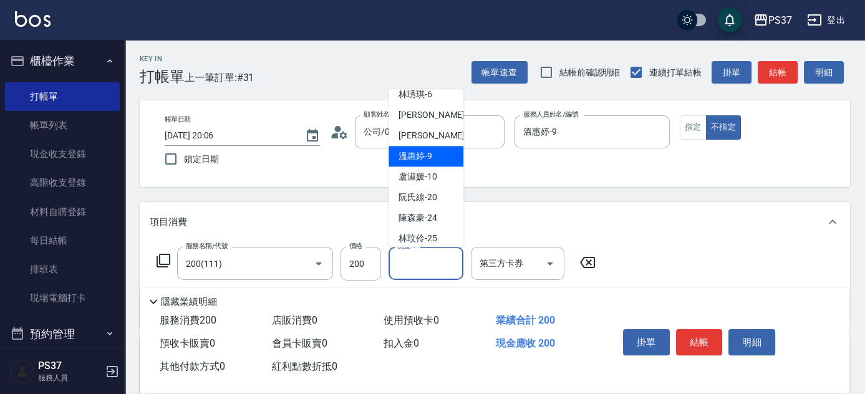
click at [425, 164] on div "[PERSON_NAME]-9" at bounding box center [426, 157] width 75 height 21
type input "溫惠婷-9"
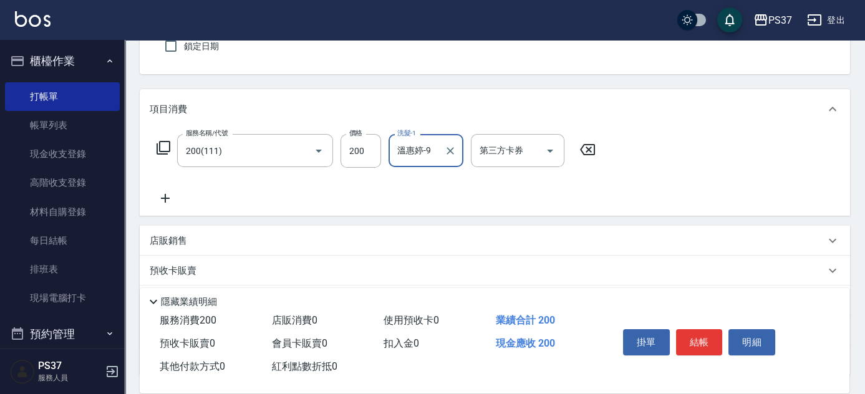
click at [168, 197] on icon at bounding box center [165, 198] width 31 height 15
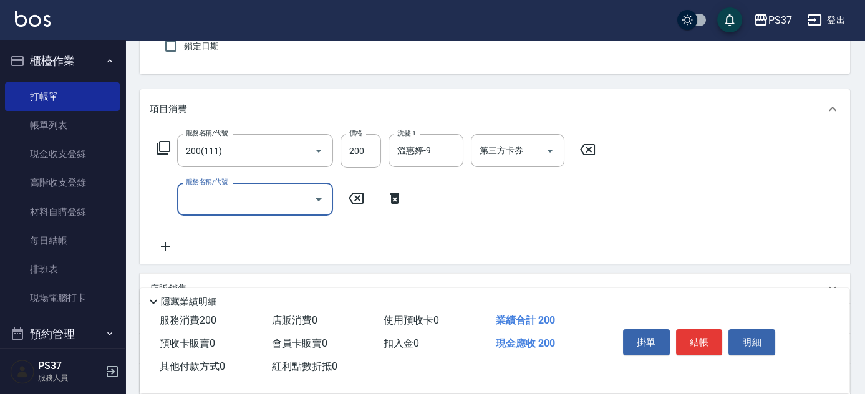
click at [213, 194] on input "服務名稱/代號" at bounding box center [246, 199] width 126 height 22
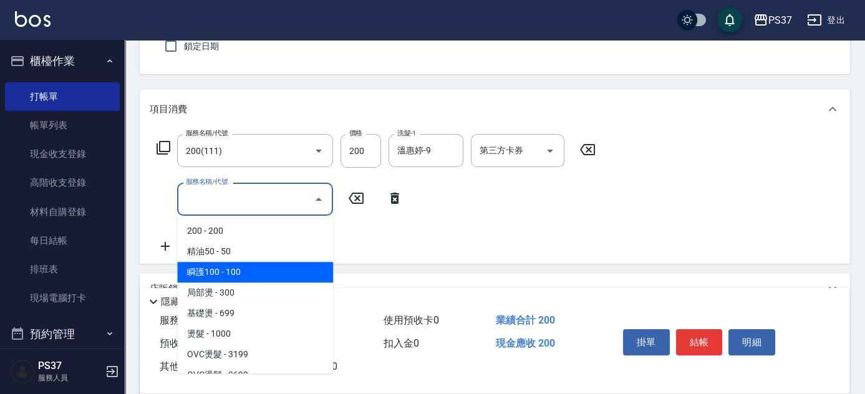
drag, startPoint x: 270, startPoint y: 273, endPoint x: 366, endPoint y: 250, distance: 98.8
click at [270, 273] on span "瞬護100 - 100" at bounding box center [255, 272] width 156 height 21
type input "瞬護100(113)"
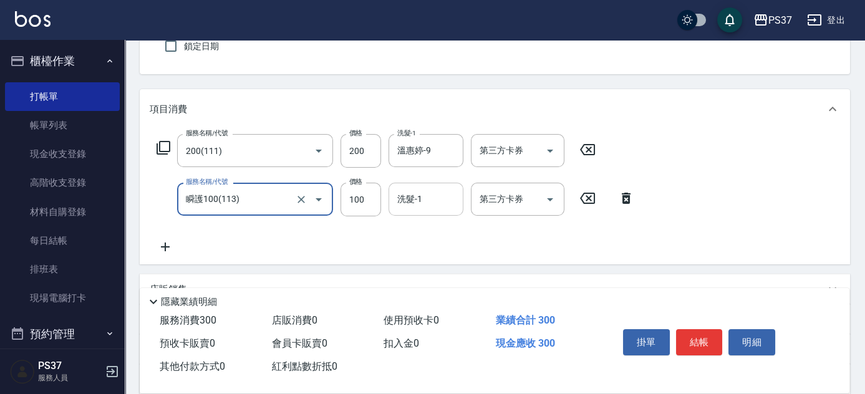
click at [416, 203] on input "洗髮-1" at bounding box center [426, 199] width 64 height 22
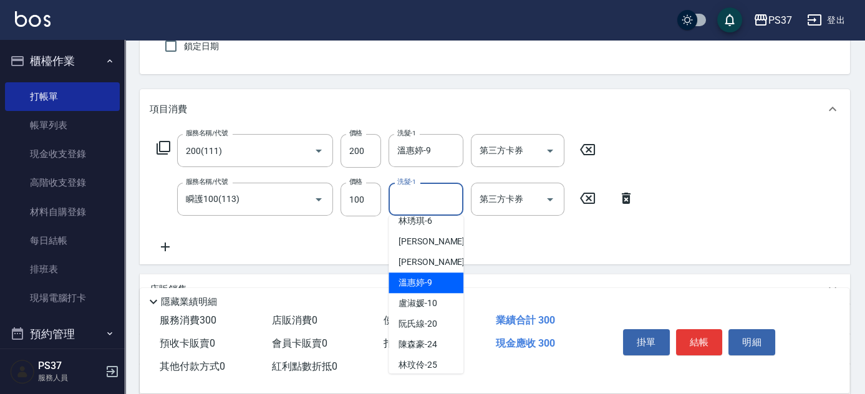
click at [427, 283] on span "[PERSON_NAME]-9" at bounding box center [416, 282] width 34 height 13
type input "溫惠婷-9"
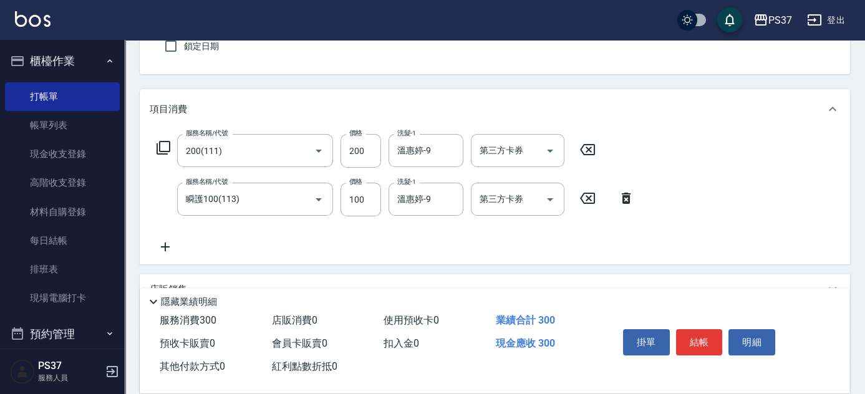
click at [165, 245] on icon at bounding box center [165, 247] width 31 height 15
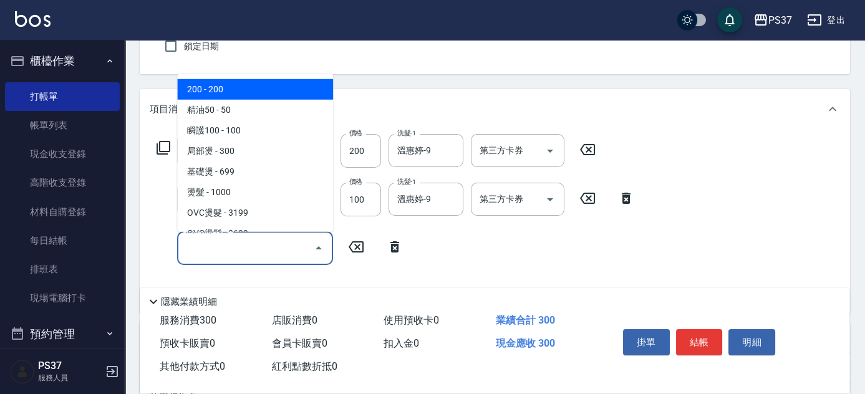
click at [207, 241] on input "服務名稱/代號" at bounding box center [246, 248] width 126 height 22
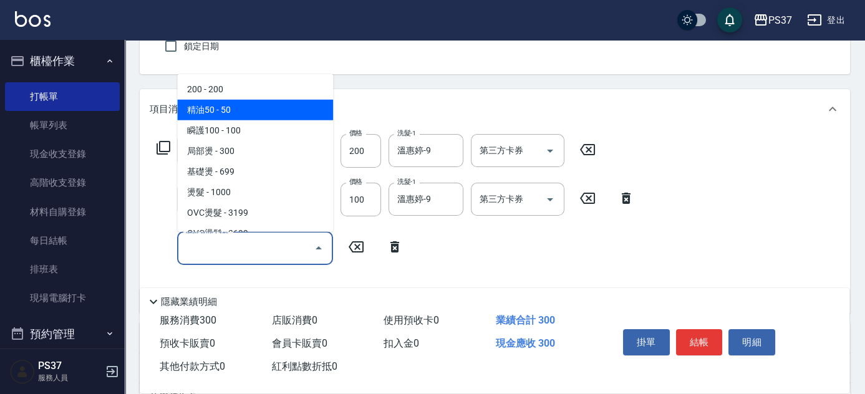
click at [230, 101] on span "精油50 - 50" at bounding box center [255, 110] width 156 height 21
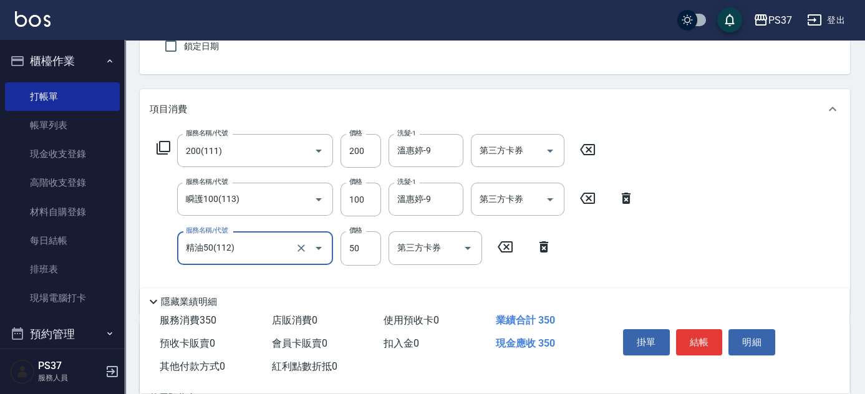
type input "精油50(112)"
click at [419, 246] on input "洗髮-1" at bounding box center [426, 248] width 64 height 22
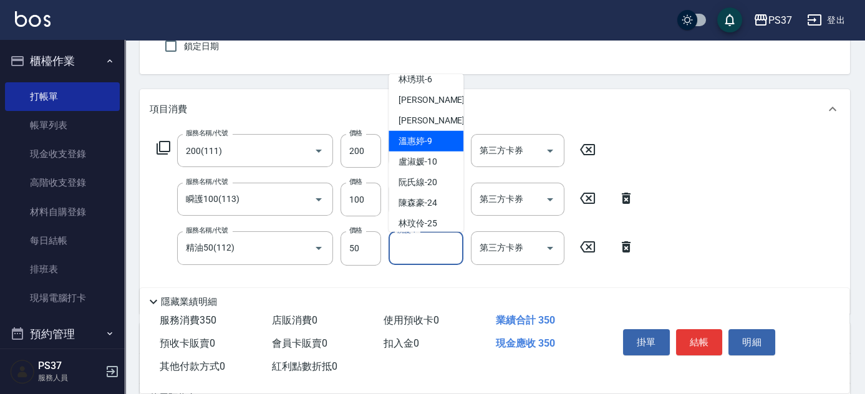
click at [429, 142] on span "[PERSON_NAME]-9" at bounding box center [416, 141] width 34 height 13
type input "溫惠婷-9"
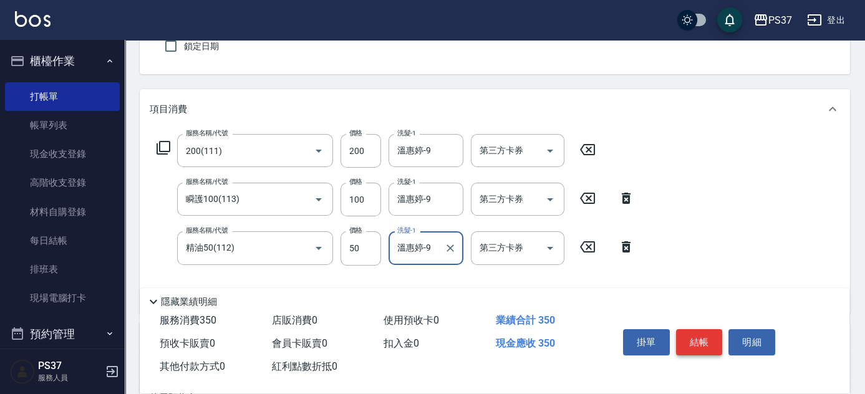
click at [695, 334] on button "結帳" at bounding box center [699, 342] width 47 height 26
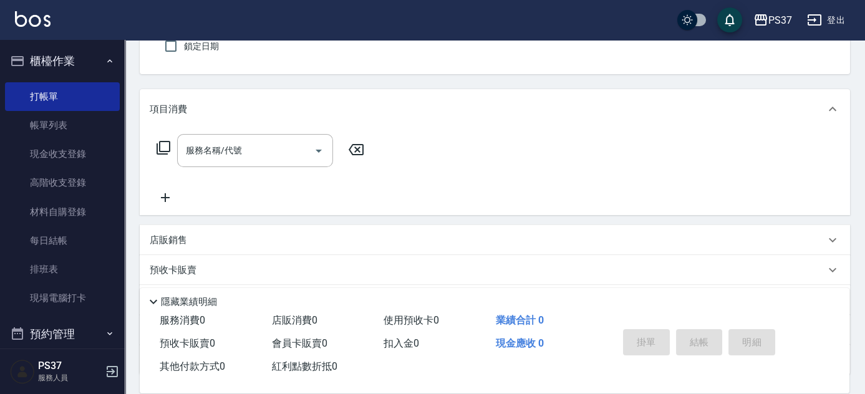
scroll to position [0, 0]
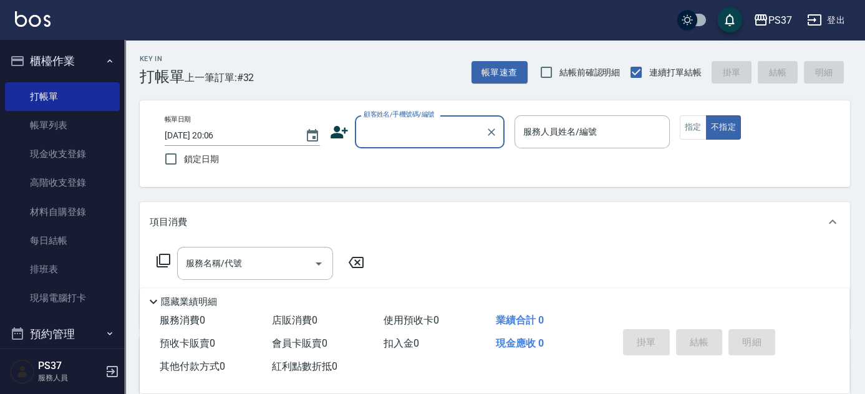
click at [421, 134] on input "顧客姓名/手機號碼/編號" at bounding box center [421, 132] width 120 height 22
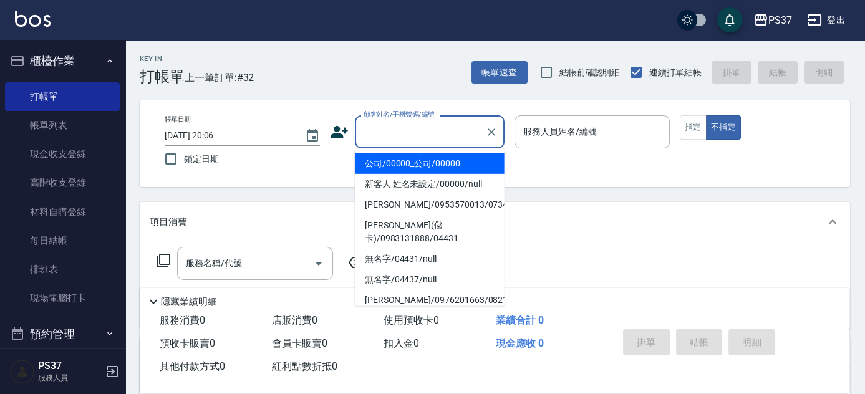
click at [422, 154] on li "公司/00000_公司/00000" at bounding box center [430, 164] width 150 height 21
type input "公司/00000_公司/00000"
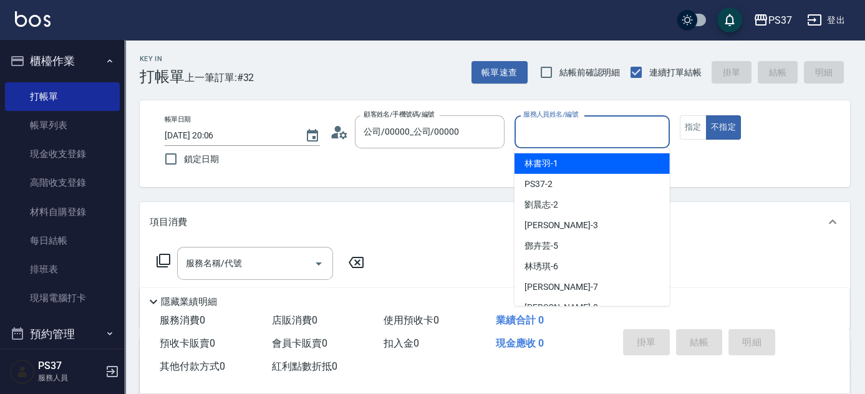
click at [541, 131] on input "服務人員姓名/編號" at bounding box center [592, 132] width 144 height 22
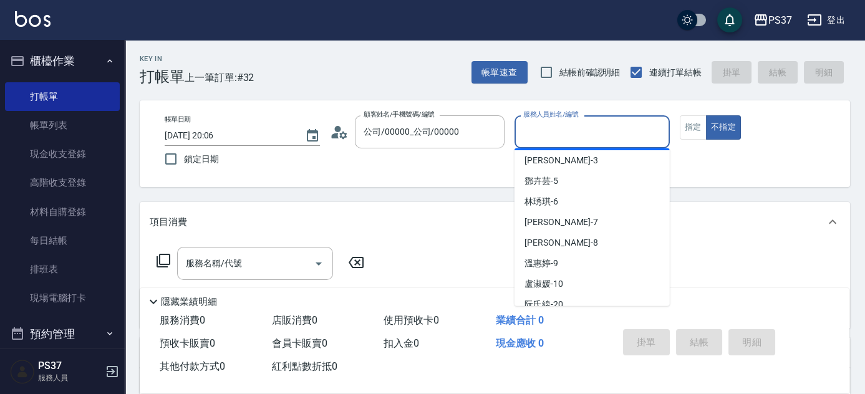
scroll to position [113, 0]
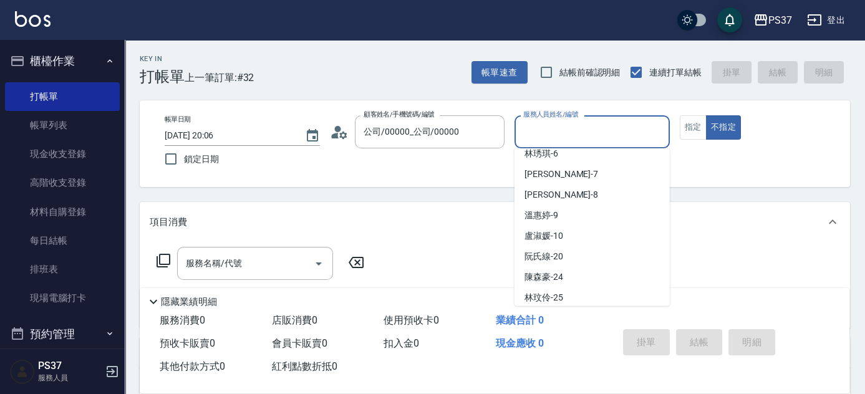
click at [573, 212] on div "[PERSON_NAME]-9" at bounding box center [592, 215] width 155 height 21
type input "溫惠婷-9"
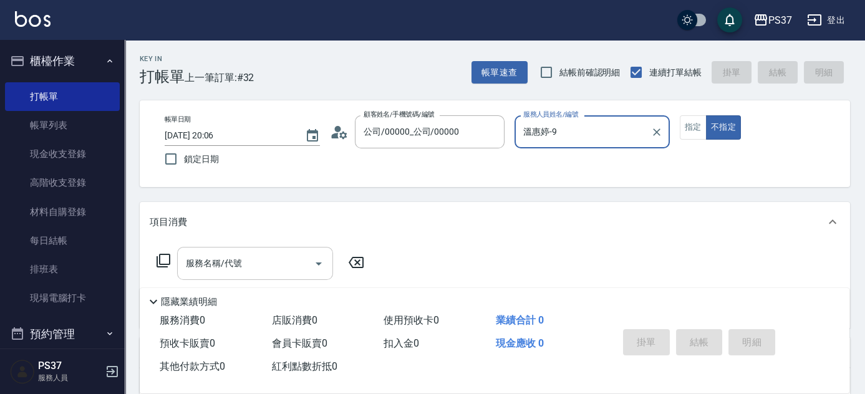
click at [266, 261] on input "服務名稱/代號" at bounding box center [246, 264] width 126 height 22
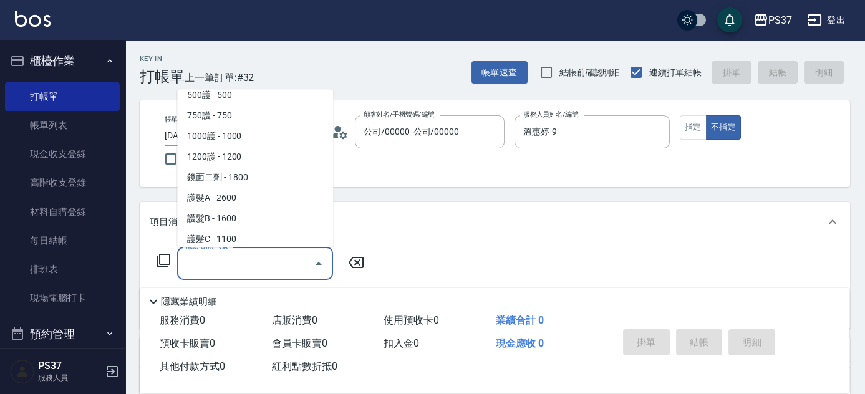
scroll to position [680, 0]
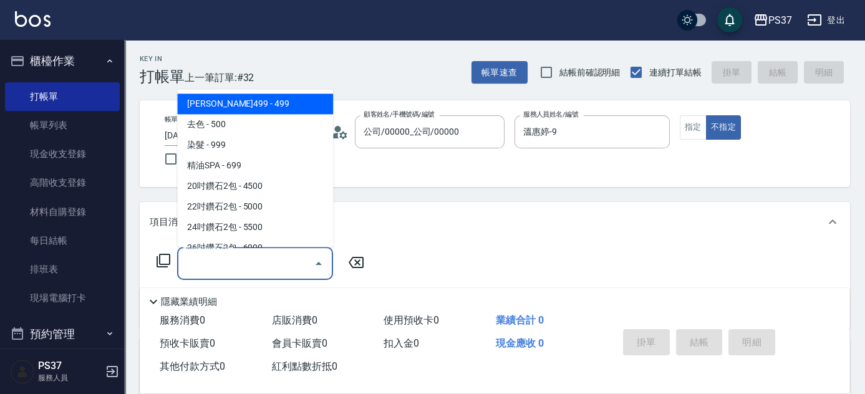
click at [265, 96] on span "[PERSON_NAME]499 - 499" at bounding box center [255, 104] width 156 height 21
type input "[PERSON_NAME]499(0499)"
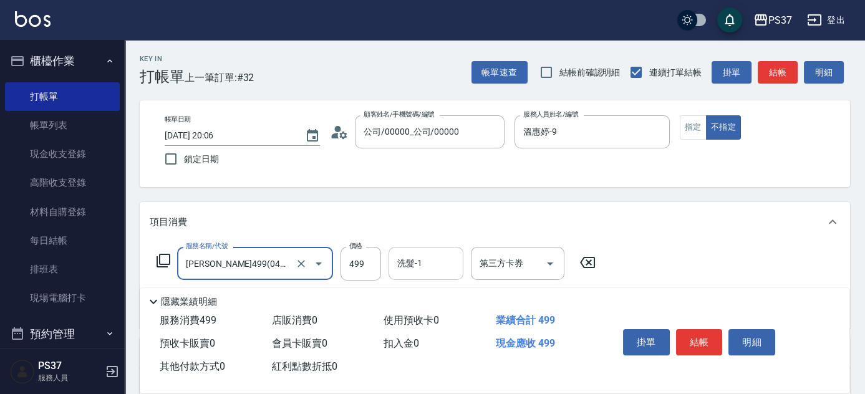
click at [436, 262] on input "洗髮-1" at bounding box center [426, 264] width 64 height 22
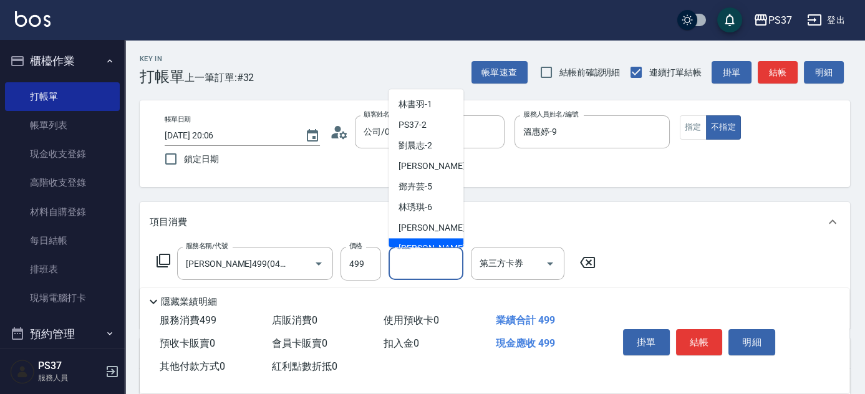
click at [432, 239] on div "[PERSON_NAME]-8" at bounding box center [426, 249] width 75 height 21
type input "[PERSON_NAME]-8"
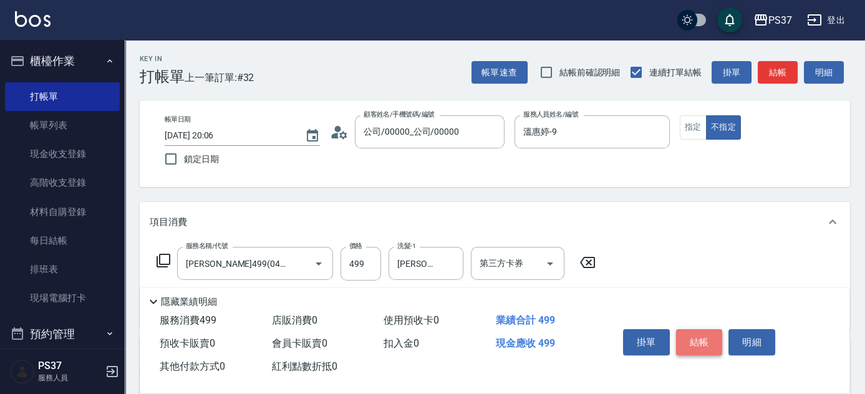
click at [701, 338] on button "結帳" at bounding box center [699, 342] width 47 height 26
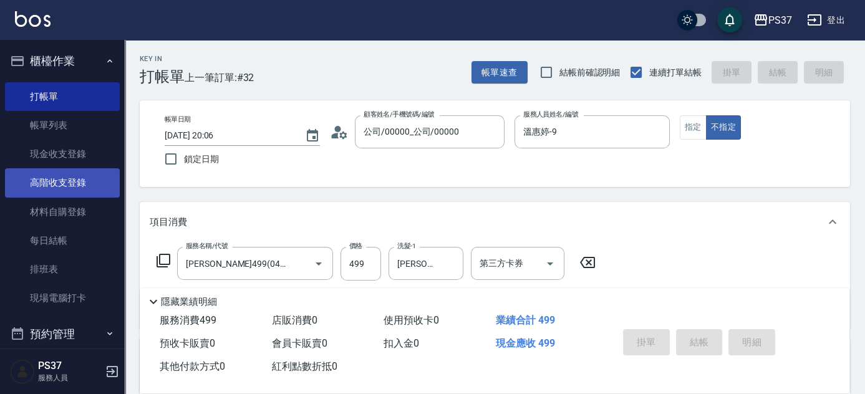
type input "2025/09/17 20:23"
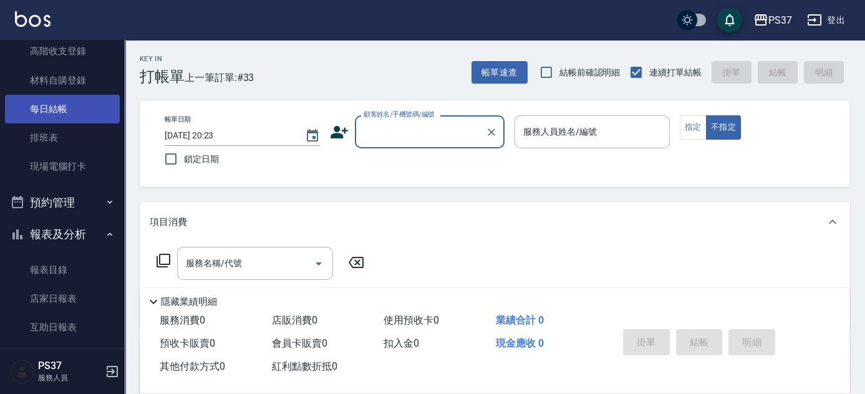
scroll to position [283, 0]
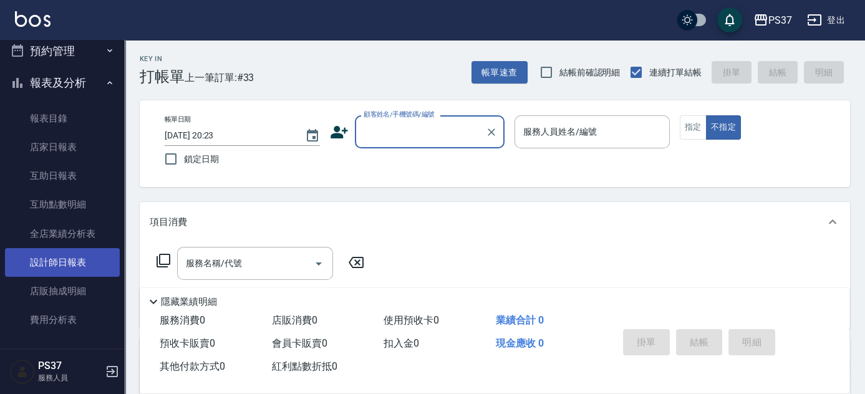
click at [61, 257] on link "設計師日報表" at bounding box center [62, 262] width 115 height 29
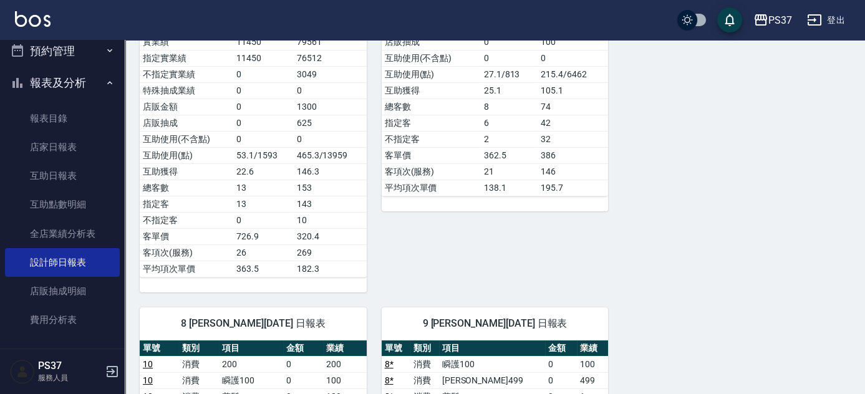
scroll to position [964, 0]
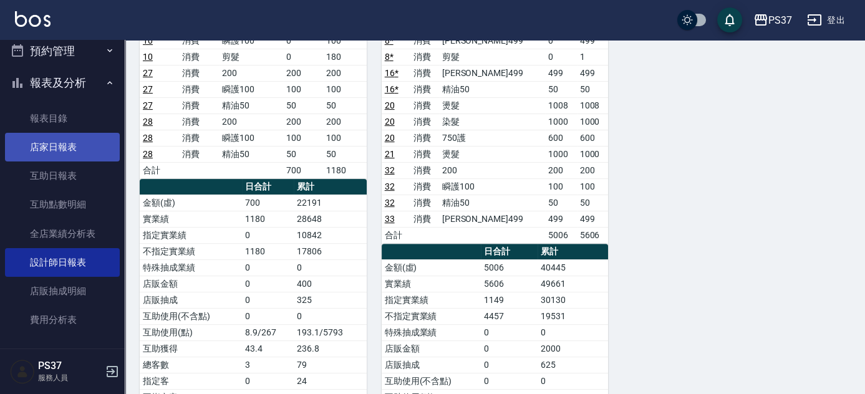
click at [65, 154] on link "店家日報表" at bounding box center [62, 147] width 115 height 29
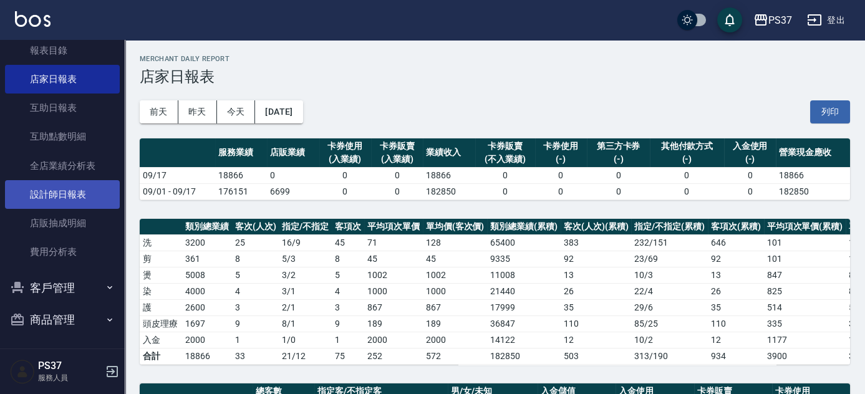
scroll to position [353, 0]
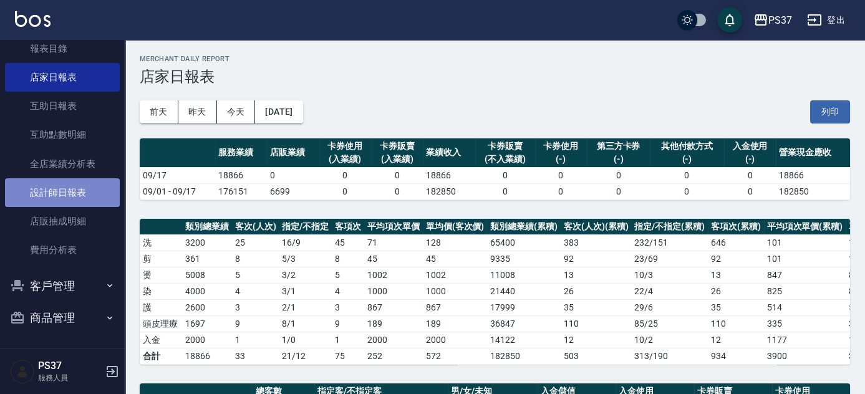
click at [68, 199] on link "設計師日報表" at bounding box center [62, 192] width 115 height 29
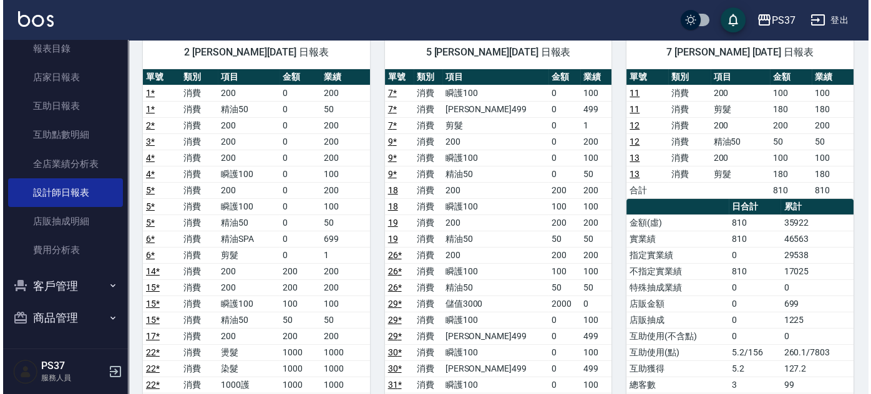
scroll to position [56, 0]
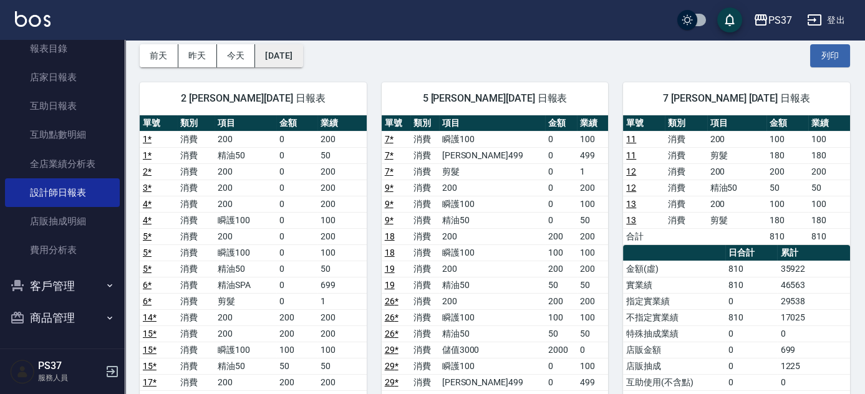
click at [295, 56] on button "[DATE]" at bounding box center [278, 55] width 47 height 23
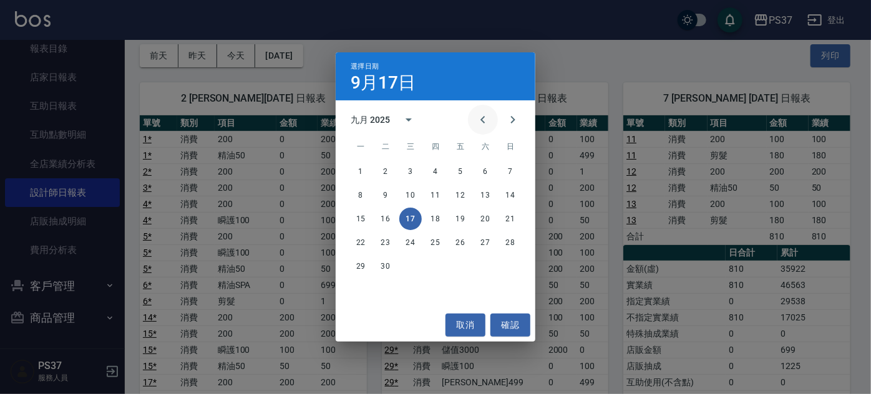
click at [485, 122] on icon "Previous month" at bounding box center [482, 119] width 15 height 15
click at [510, 214] on button "17" at bounding box center [510, 219] width 22 height 22
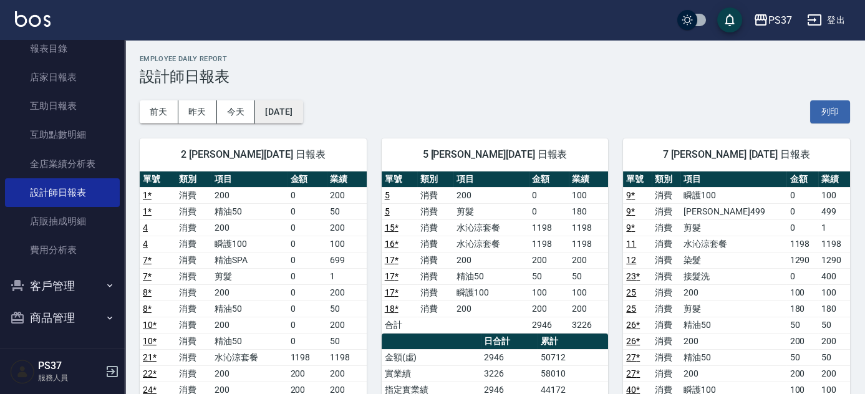
click at [298, 111] on button "[DATE]" at bounding box center [278, 111] width 47 height 23
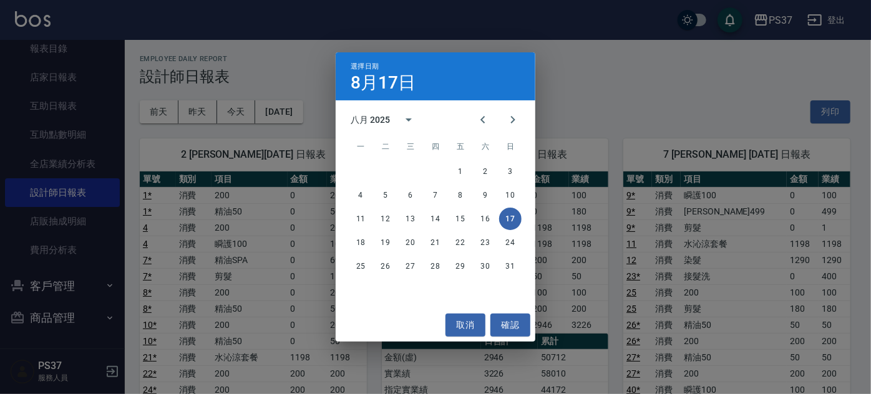
click at [698, 77] on div "選擇日期 8月17日 八月 2025 一 二 三 四 五 六 日 1 2 3 4 5 6 7 8 9 10 11 12 13 14 15 16 17 18 1…" at bounding box center [435, 197] width 871 height 394
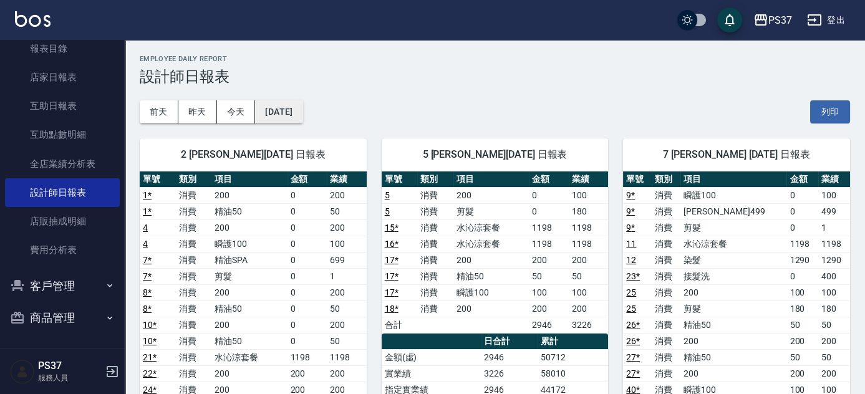
click at [303, 121] on button "[DATE]" at bounding box center [278, 111] width 47 height 23
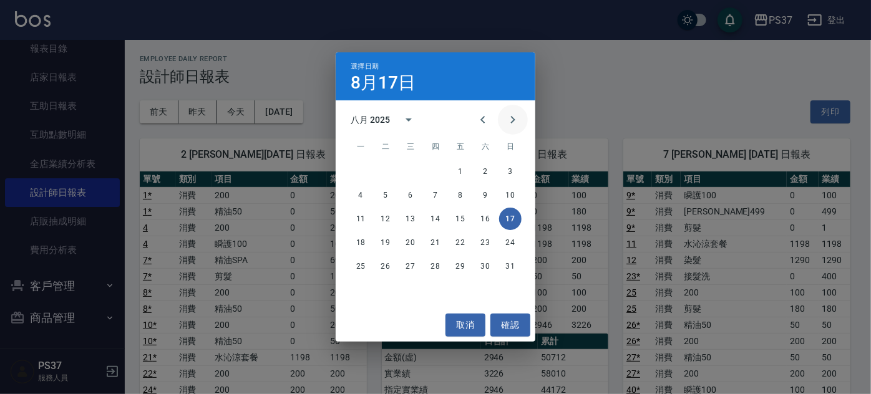
click at [520, 126] on icon "Next month" at bounding box center [512, 119] width 15 height 15
click at [411, 222] on button "17" at bounding box center [410, 219] width 22 height 22
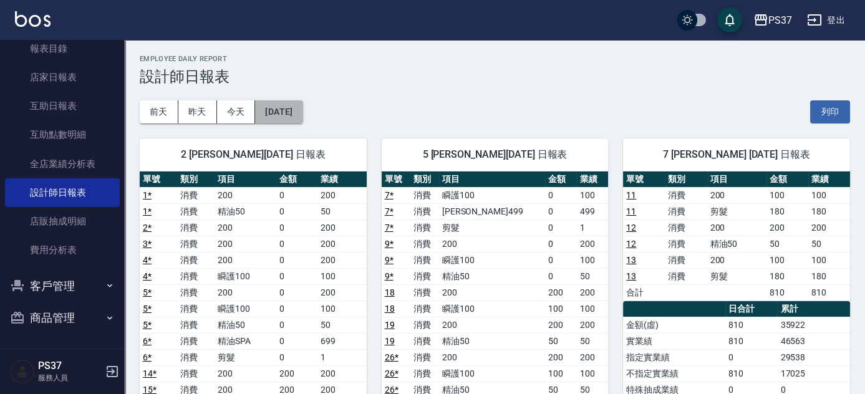
click at [303, 107] on button "[DATE]" at bounding box center [278, 111] width 47 height 23
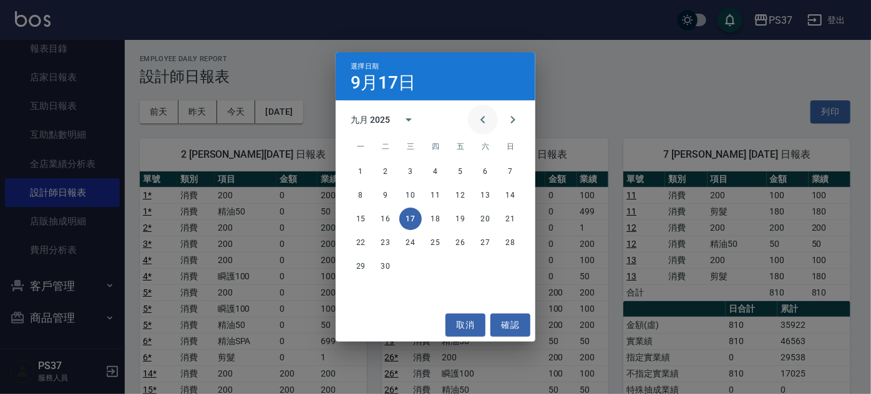
click at [485, 122] on icon "Previous month" at bounding box center [482, 119] width 15 height 15
click at [518, 217] on button "17" at bounding box center [510, 219] width 22 height 22
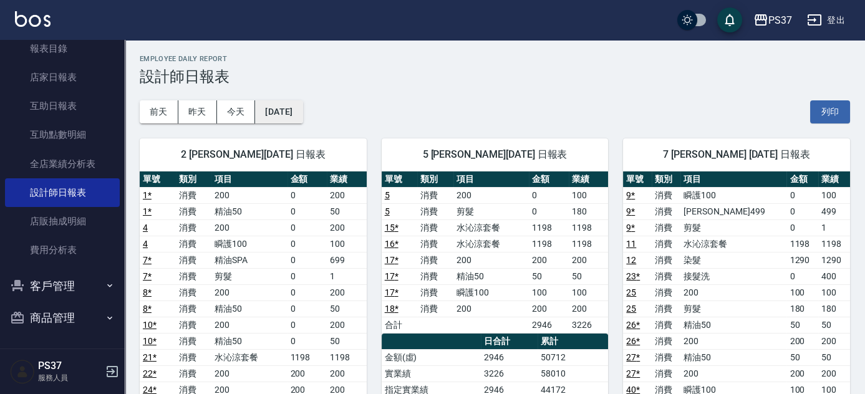
click at [295, 112] on button "[DATE]" at bounding box center [278, 111] width 47 height 23
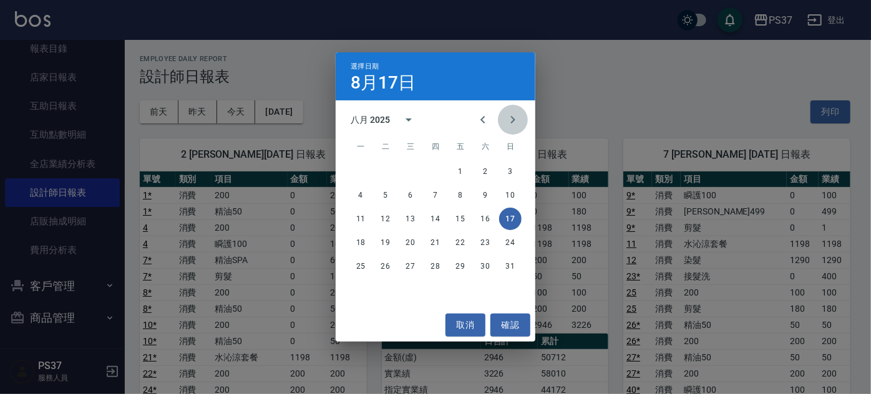
click at [517, 120] on icon "Next month" at bounding box center [512, 119] width 15 height 15
click at [413, 215] on button "17" at bounding box center [410, 219] width 22 height 22
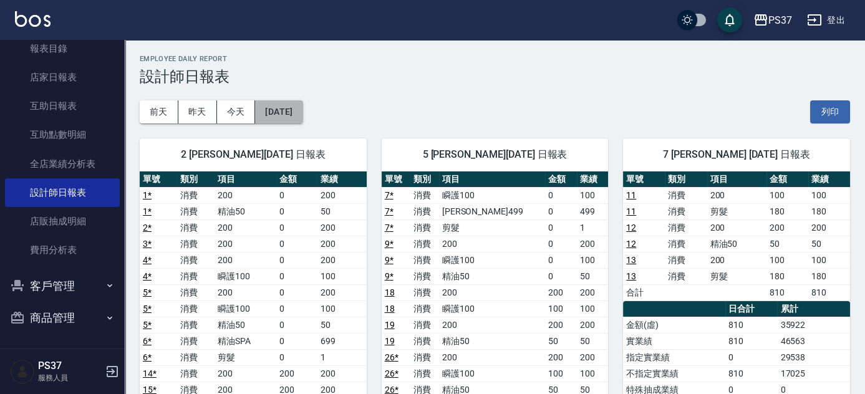
click at [303, 113] on button "[DATE]" at bounding box center [278, 111] width 47 height 23
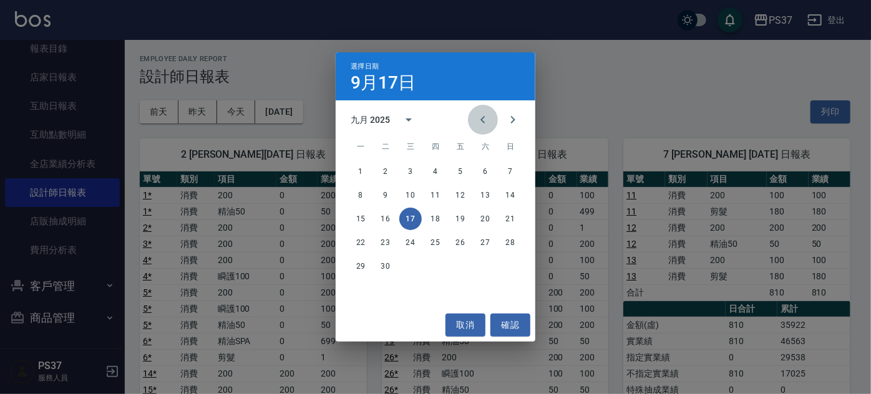
click at [488, 115] on icon "Previous month" at bounding box center [482, 119] width 15 height 15
click at [507, 217] on button "17" at bounding box center [510, 219] width 22 height 22
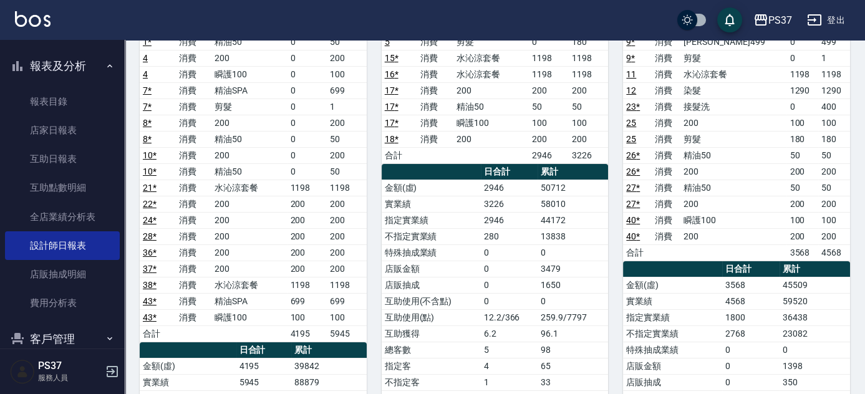
scroll to position [240, 0]
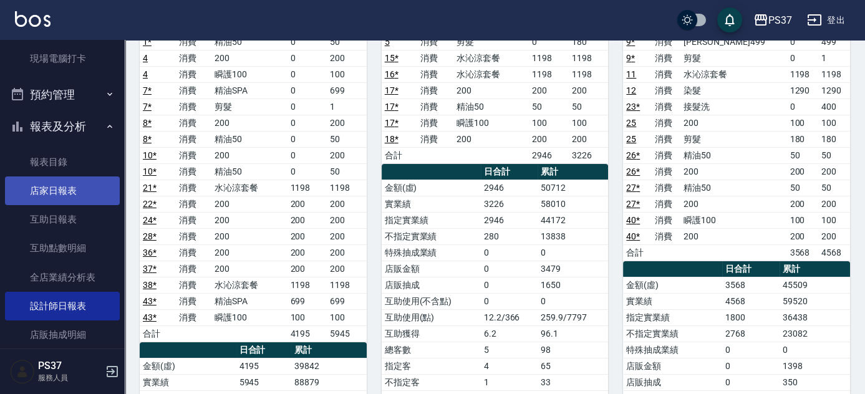
click at [66, 194] on link "店家日報表" at bounding box center [62, 191] width 115 height 29
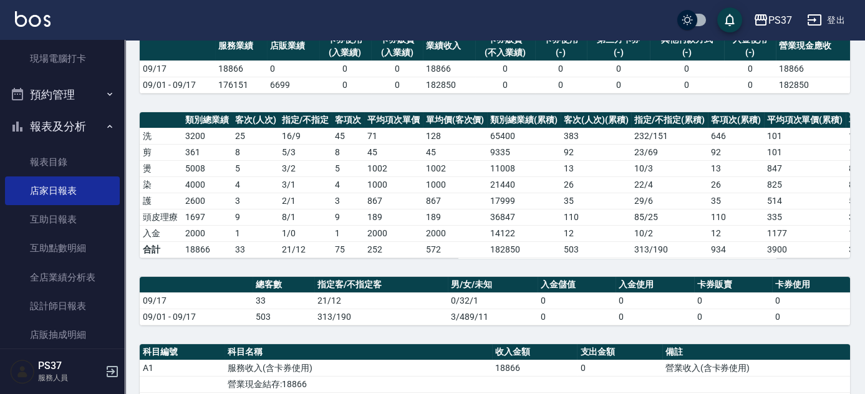
scroll to position [336, 0]
